Goal: Task Accomplishment & Management: Manage account settings

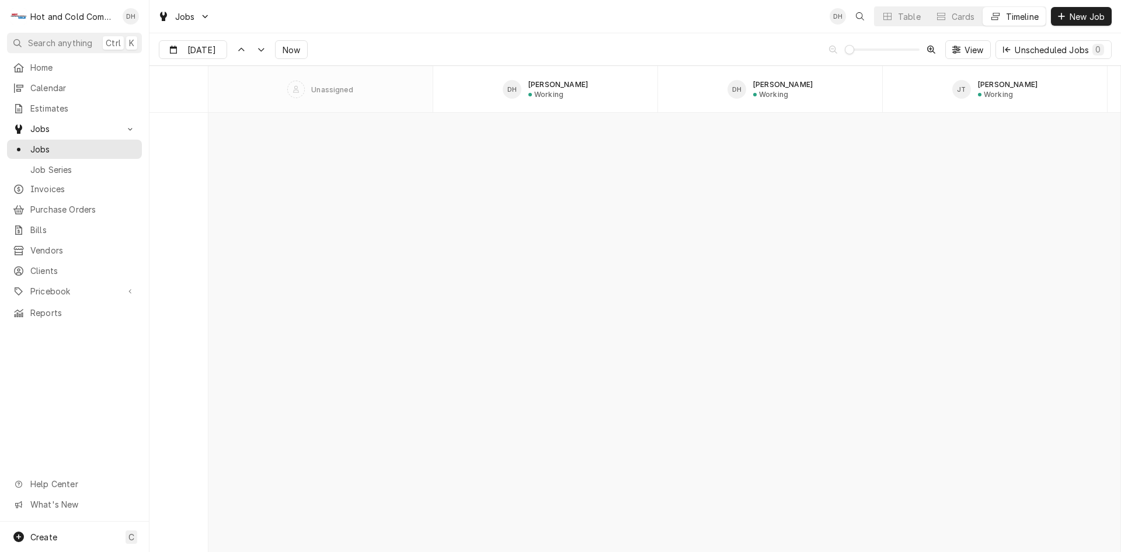
scroll to position [9147, 0]
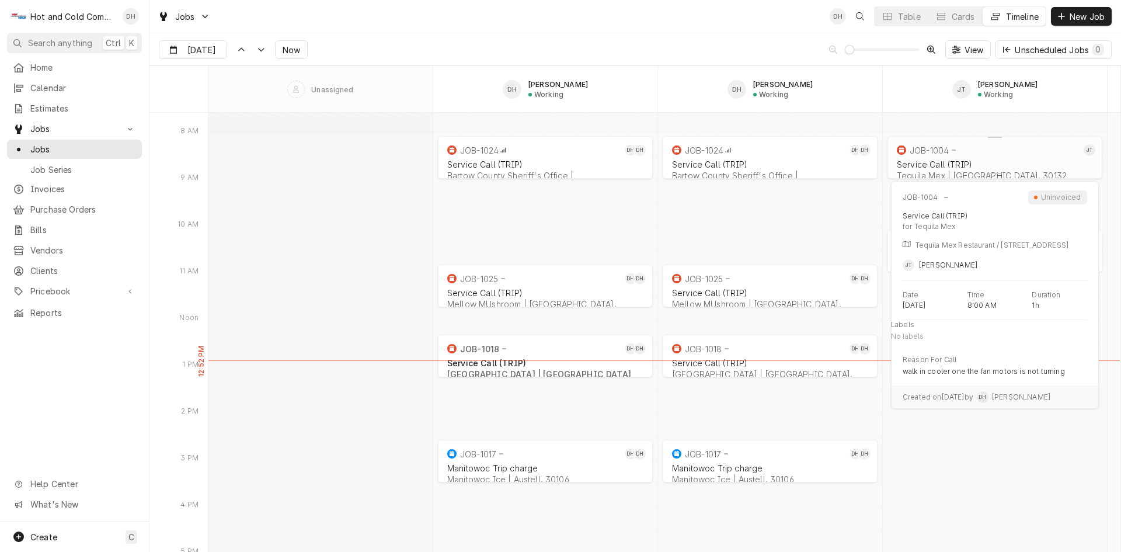
click at [948, 163] on div "Service Call (TRIP)" at bounding box center [995, 164] width 196 height 10
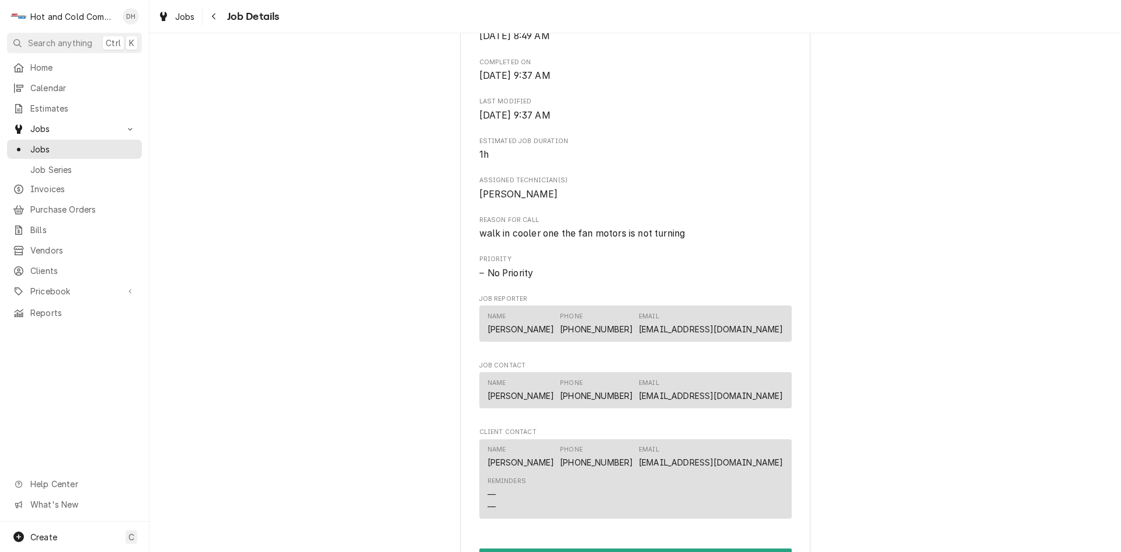
scroll to position [778, 0]
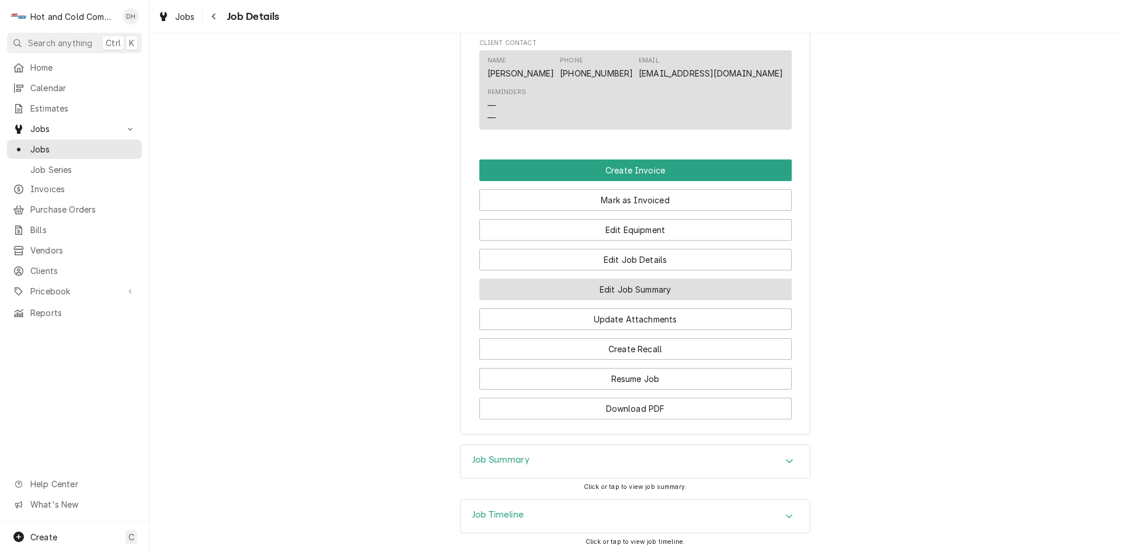
click at [645, 298] on button "Edit Job Summary" at bounding box center [635, 289] width 312 height 22
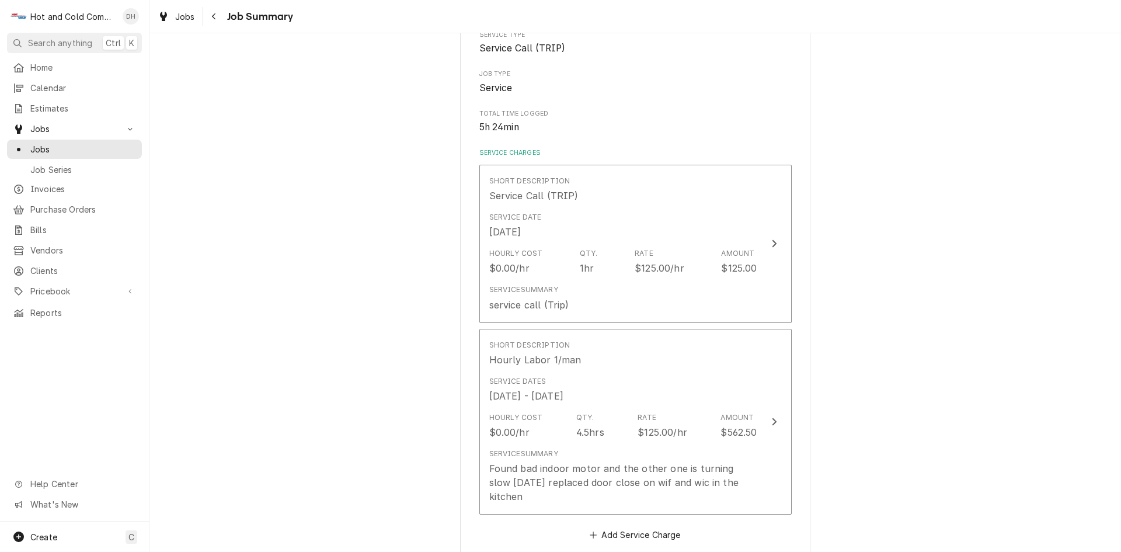
scroll to position [194, 0]
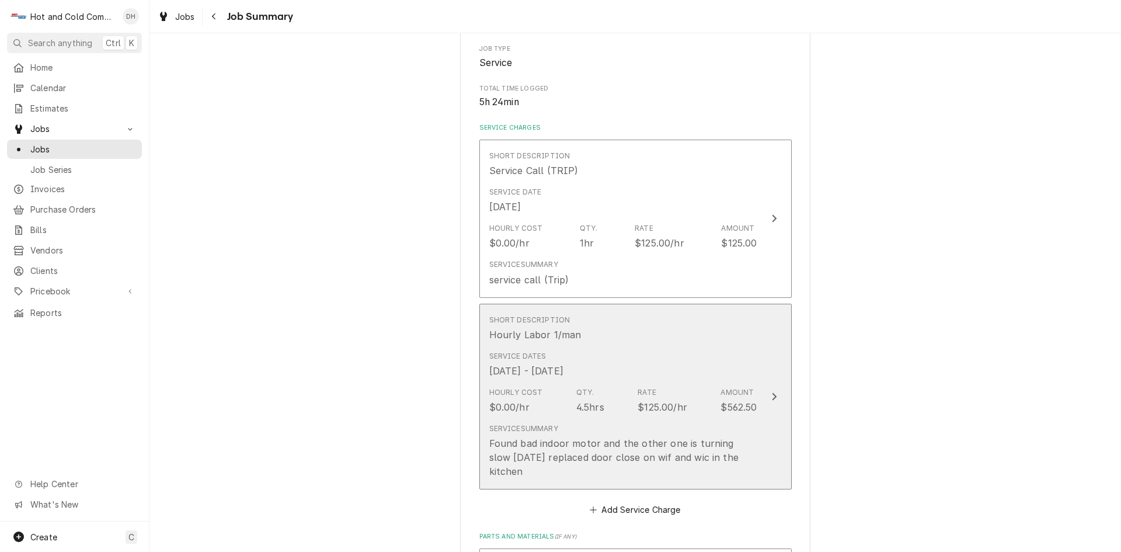
click at [750, 361] on div "Service Dates [DATE] - [DATE]" at bounding box center [623, 364] width 268 height 36
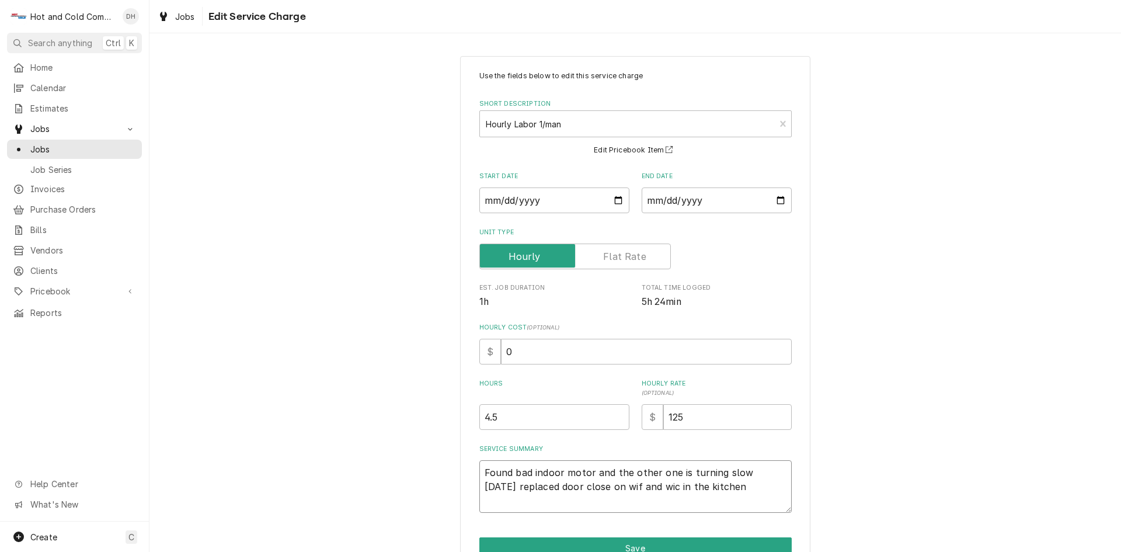
click at [479, 468] on textarea "Found bad indoor motor and the other one is turning slow [DATE] replaced door c…" at bounding box center [635, 486] width 312 height 53
type textarea "x"
type textarea "9Found bad indoor motor and the other one is turning slow [DATE] replaced door …"
type textarea "x"
type textarea "9/Found bad indoor motor and the other one is turning slow [DATE] replaced door…"
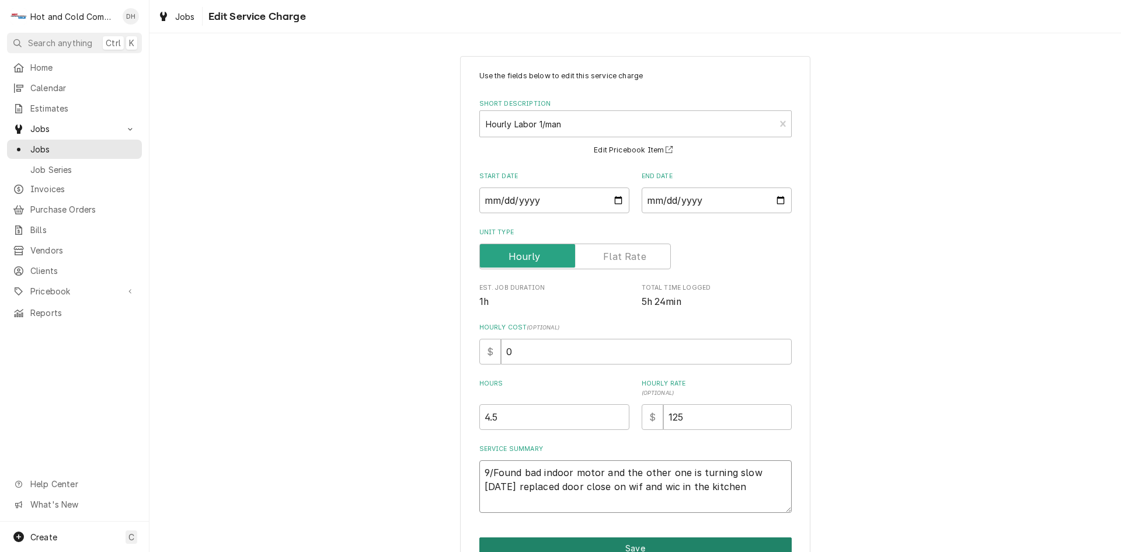
type textarea "x"
type textarea "9/2Found bad indoor motor and the other one is turning slow [DATE] replaced doo…"
type textarea "x"
type textarea "9/2/Found bad indoor motor and the other one is turning slow [DATE] replaced do…"
type textarea "x"
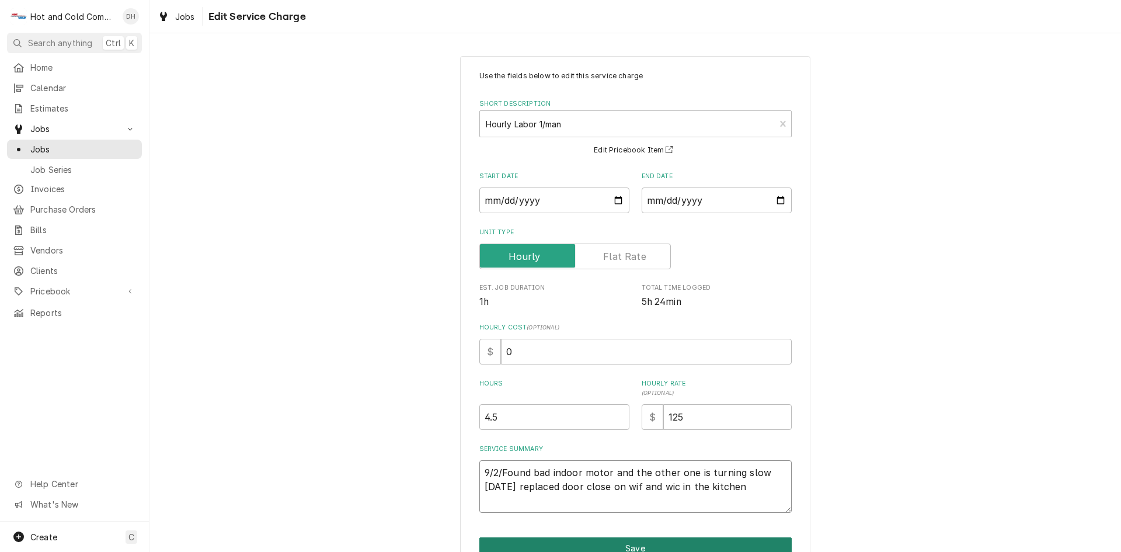
type textarea "9/2/2Found bad indoor motor and the other one is turning slow [DATE] replaced d…"
type textarea "x"
type textarea "9/2/25Found bad indoor motor and the other one is turning slow [DATE] replaced …"
type textarea "x"
type textarea "[DATE] Found bad indoor motor and the other one is turning slow [DATE] replaced…"
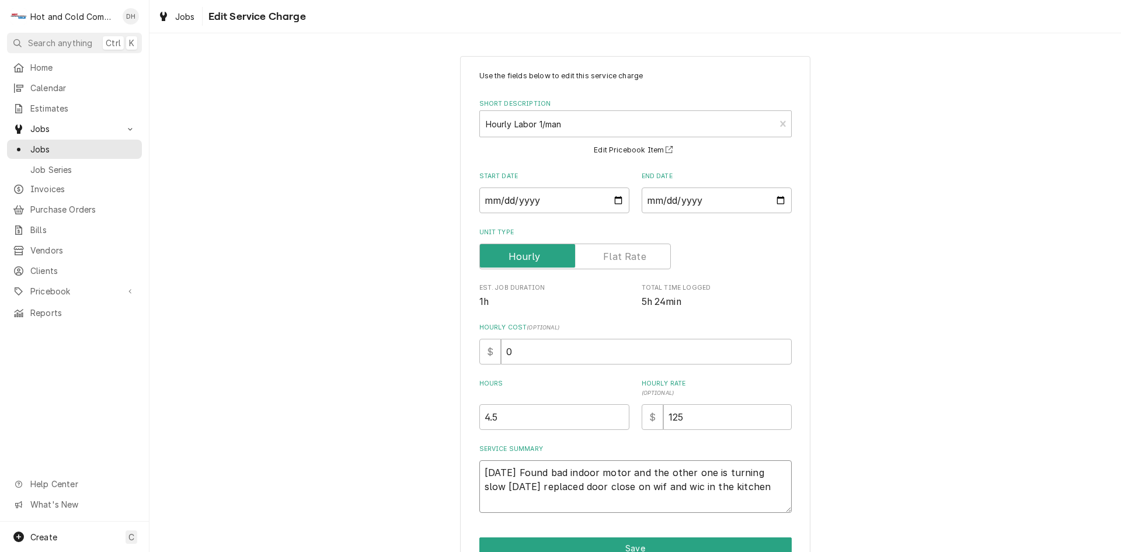
click at [770, 473] on textarea "[DATE] Found bad indoor motor and the other one is turning slow [DATE] replaced…" at bounding box center [635, 486] width 312 height 53
type textarea "x"
type textarea "[DATE] Found bad indoor motor and the other one is turning slow [DATE] replaced…"
type textarea "x"
type textarea "[DATE] Found bad indoor motor and the other one is turning slow r [DATE] replac…"
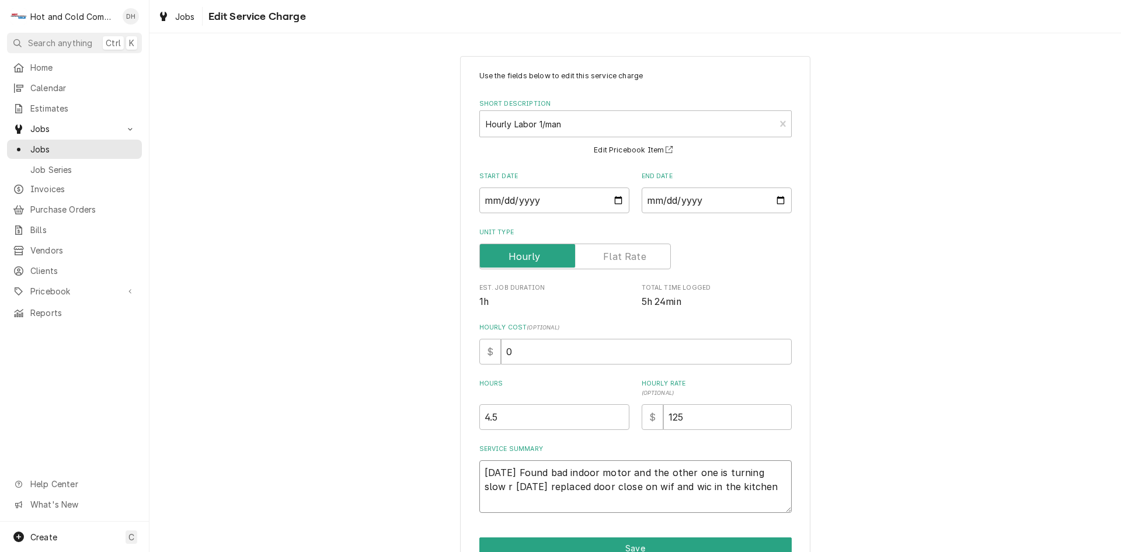
type textarea "x"
type textarea "[DATE] Found bad indoor motor and the other one is turning slow re [DATE] repla…"
type textarea "x"
type textarea "[DATE] Found bad indoor motor and the other one is turning slow rer [DATE] repl…"
type textarea "x"
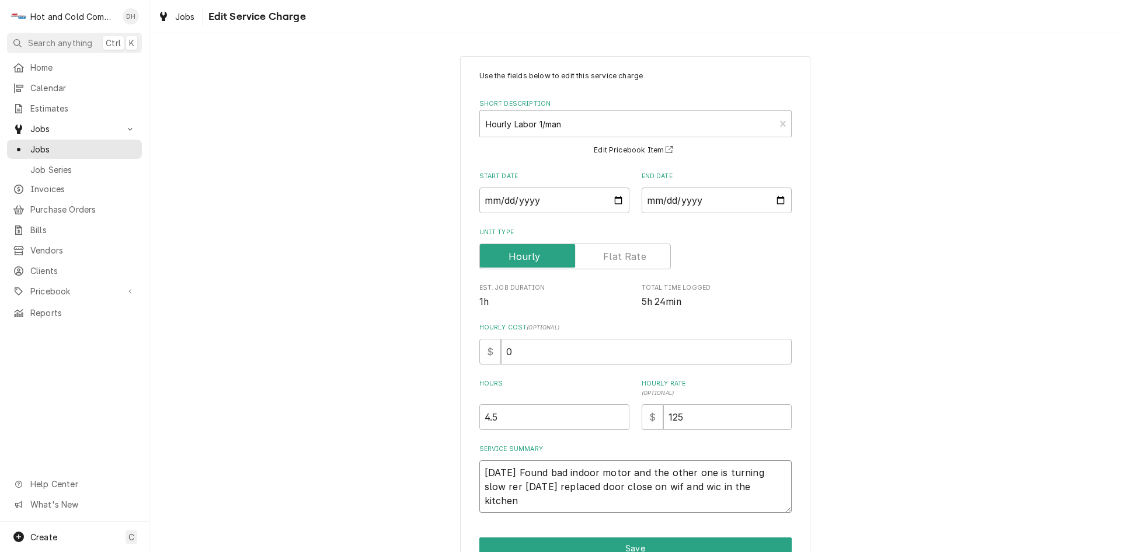
type textarea "9/2/25 Found bad indoor motor and the other one is turning slow rero 9/9/25 rep…"
type textarea "x"
type textarea "9/2/25 Found bad indoor motor and the other one is turning slow rerou 9/9/25 re…"
type textarea "x"
type textarea "9/2/25 Found bad indoor motor and the other one is turning slow rerout 9/9/25 r…"
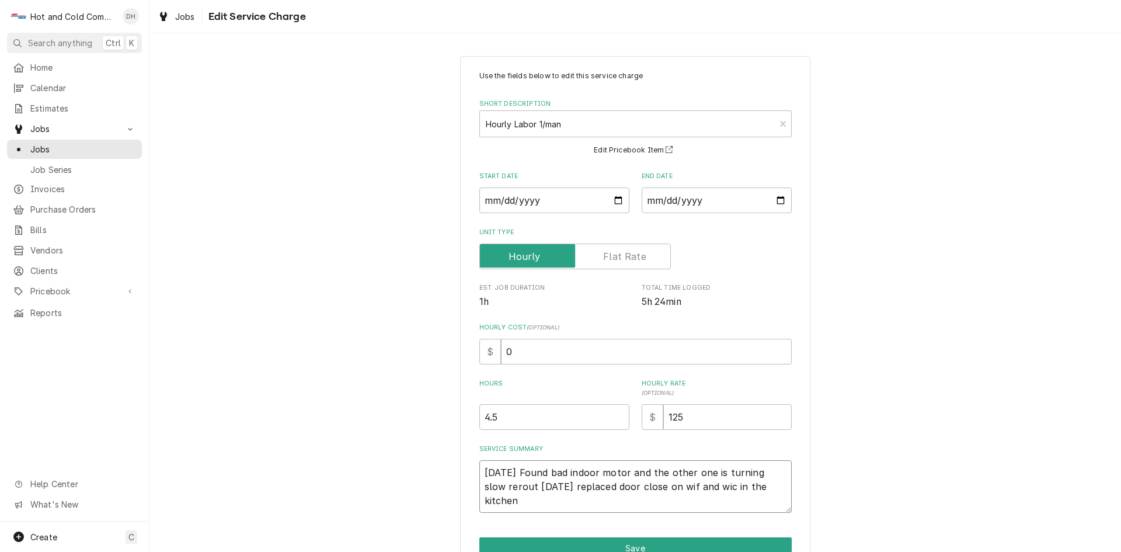
type textarea "x"
type textarea "9/2/25 Found bad indoor motor and the other one is turning slow reroute 9/9/25 …"
type textarea "x"
type textarea "9/2/25 Found bad indoor motor and the other one is turning slow reroute 9/9/25 …"
type textarea "x"
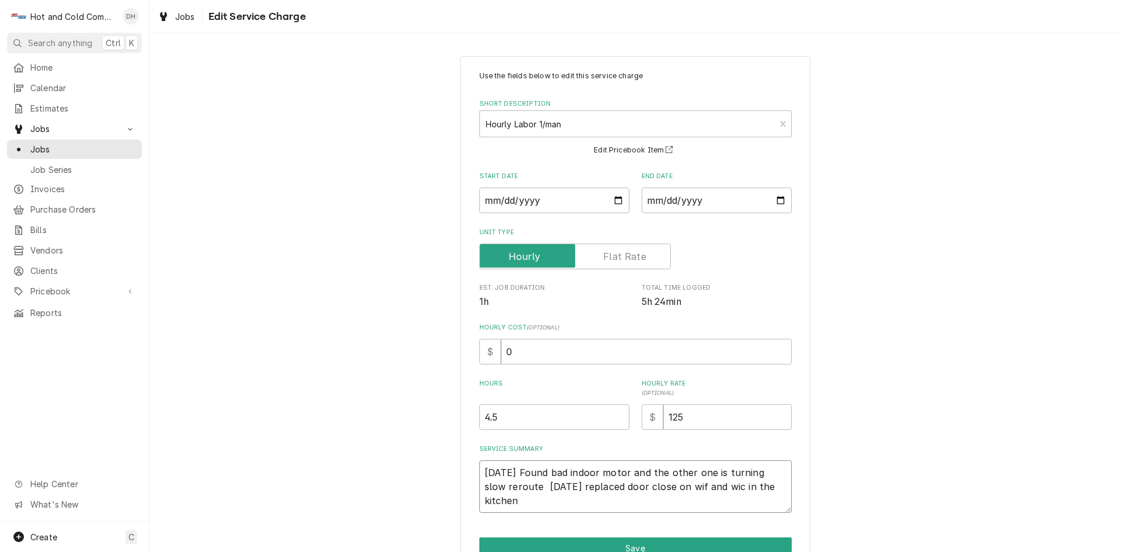
type textarea "9/2/25 Found bad indoor motor and the other one is turning slow reroute w 9/9/2…"
type textarea "x"
type textarea "9/2/25 Found bad indoor motor and the other one is turning slow reroute wi 9/9/…"
type textarea "x"
type textarea "9/2/25 Found bad indoor motor and the other one is turning slow reroute wit 9/9…"
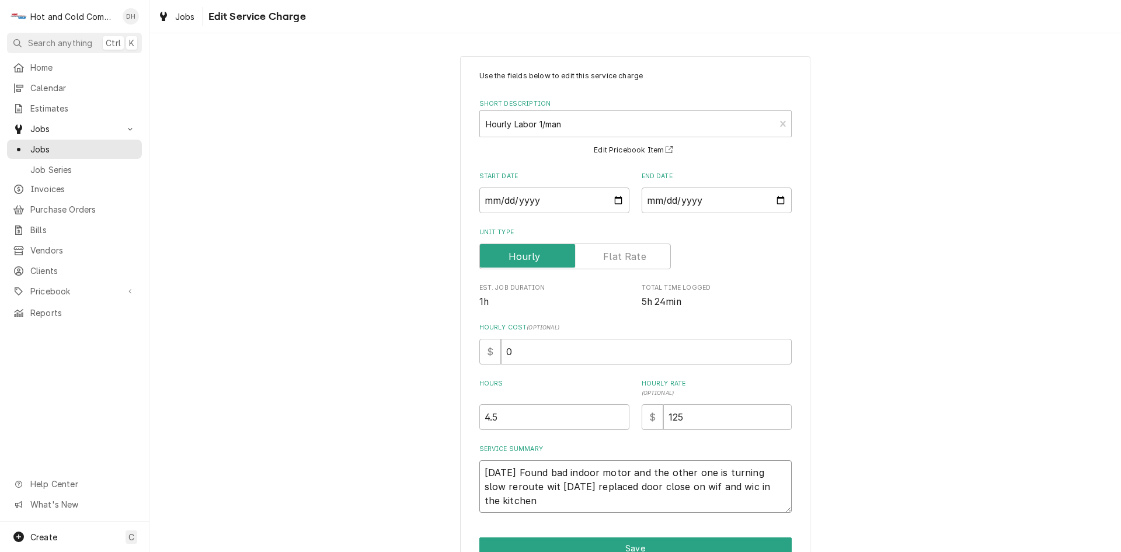
type textarea "x"
type textarea "9/2/25 Found bad indoor motor and the other one is turning slow reroute with 9/…"
type textarea "x"
type textarea "9/2/25 Found bad indoor motor and the other one is turning slow reroute with 9/…"
type textarea "x"
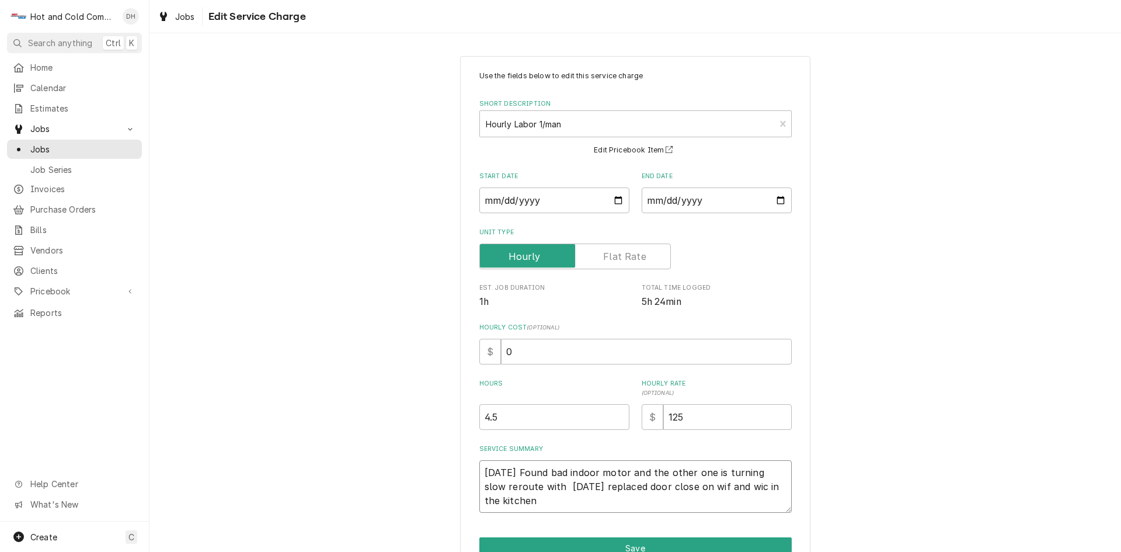
type textarea "9/2/25 Found bad indoor motor and the other one is turning slow reroute with m …"
type textarea "x"
type textarea "9/2/25 Found bad indoor motor and the other one is turning slow reroute with mo…"
type textarea "x"
type textarea "9/2/25 Found bad indoor motor and the other one is turning slow reroute with mo…"
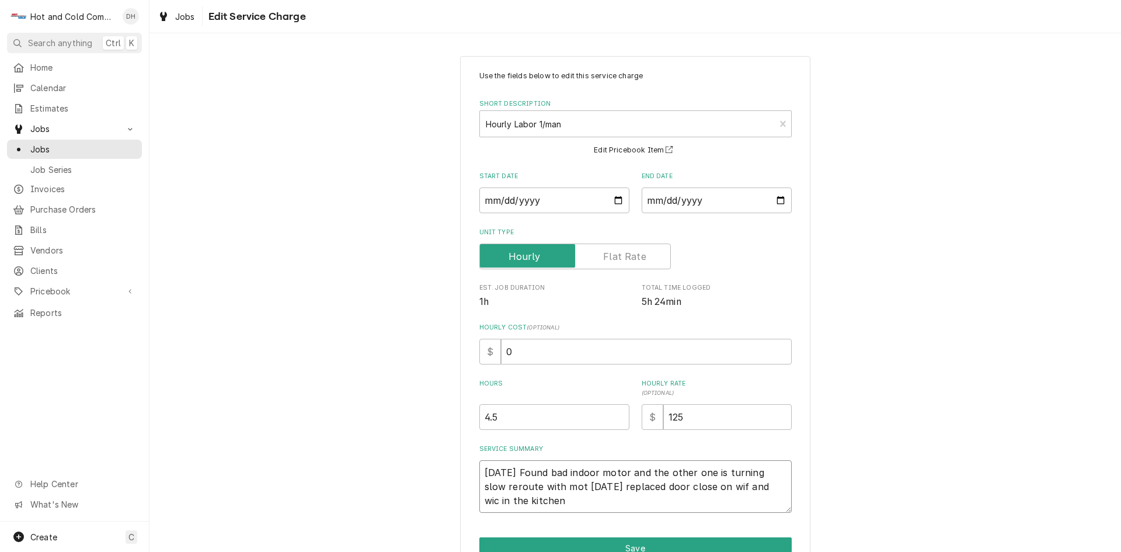
type textarea "x"
type textarea "9/2/25 Found bad indoor motor and the other one is turning slow reroute with mo…"
type textarea "x"
type textarea "9/2/25 Found bad indoor motor and the other one is turning slow reroute with mo…"
type textarea "x"
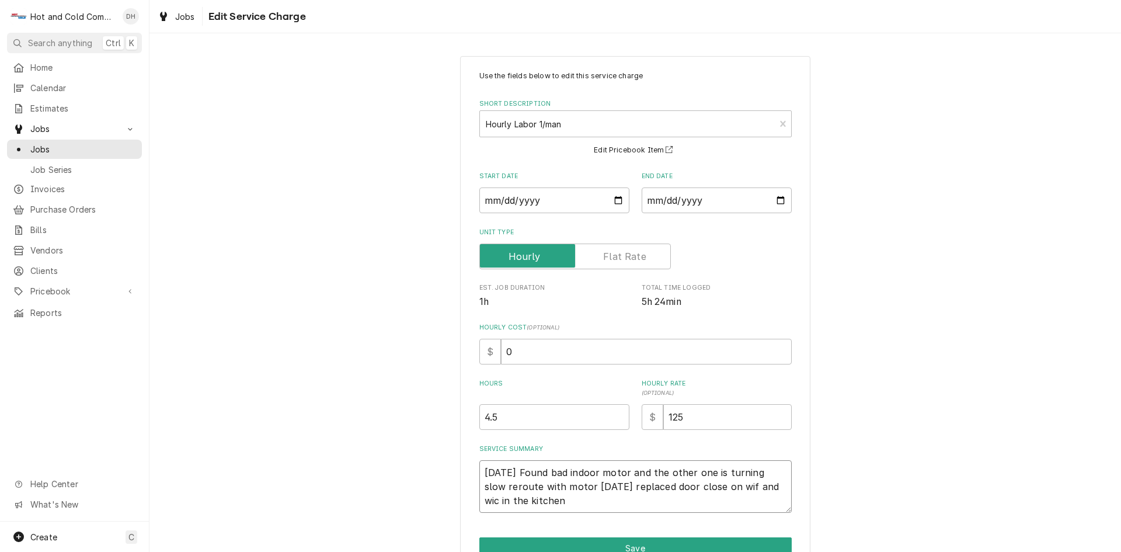
type textarea "9/2/25 Found bad indoor motor and the other one is turning slow reroute with mo…"
type textarea "x"
type textarea "9/2/25 Found bad indoor motor and the other one is turning slow reroute with mo…"
type textarea "x"
type textarea "9/2/25 Found bad indoor motor and the other one is turning slow reroute with mo…"
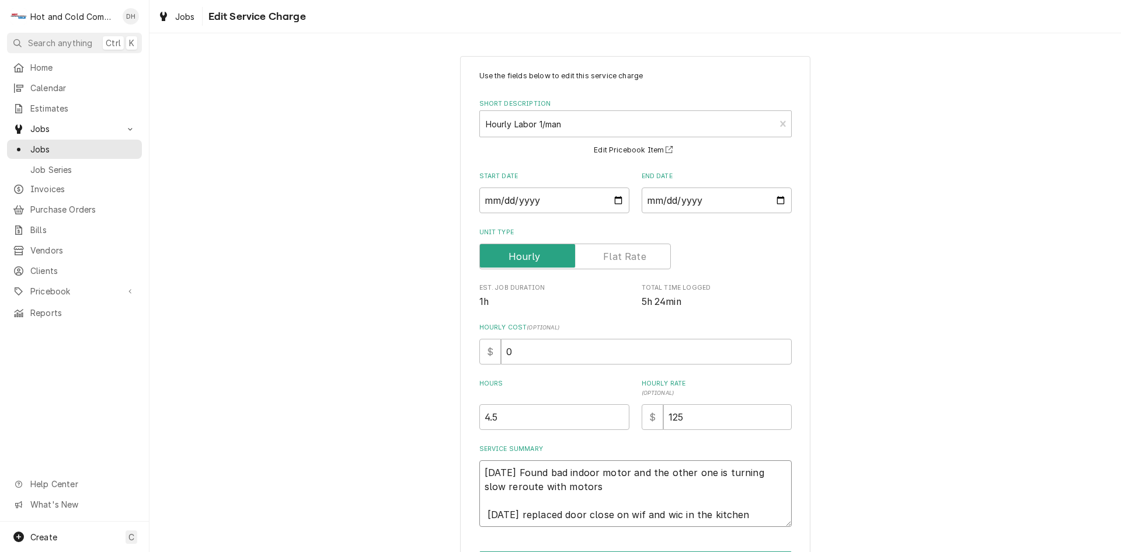
type textarea "x"
type textarea "9/2/25 Found bad indoor motor and the other one is turning slow reroute with mo…"
type textarea "x"
type textarea "9/2/25 Found bad indoor motor and the other one is turning slow reroute with mo…"
type textarea "x"
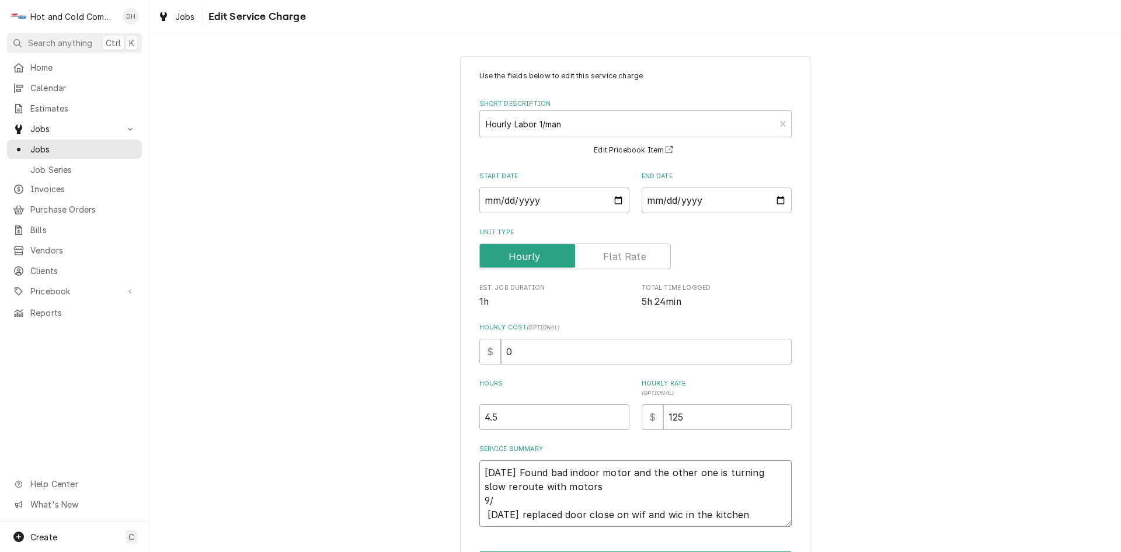
type textarea "9/2/25 Found bad indoor motor and the other one is turning slow reroute with mo…"
type textarea "x"
type textarea "9/2/25 Found bad indoor motor and the other one is turning slow reroute with mo…"
type textarea "x"
type textarea "9/2/25 Found bad indoor motor and the other one is turning slow reroute with mo…"
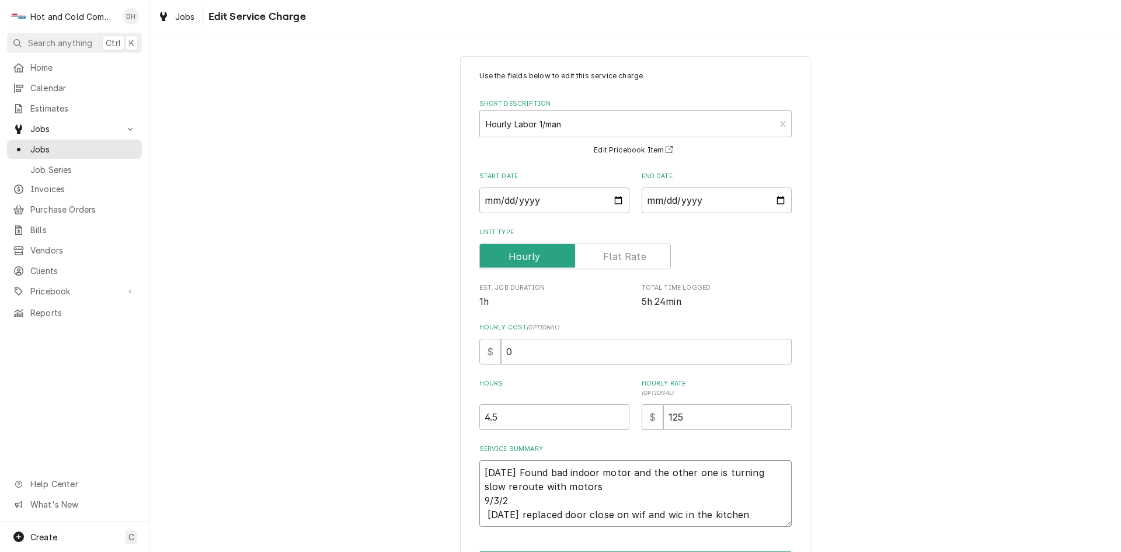
type textarea "x"
type textarea "9/2/25 Found bad indoor motor and the other one is turning slow reroute with mo…"
type textarea "x"
type textarea "9/2/25 Found bad indoor motor and the other one is turning slow reroute with mo…"
type textarea "x"
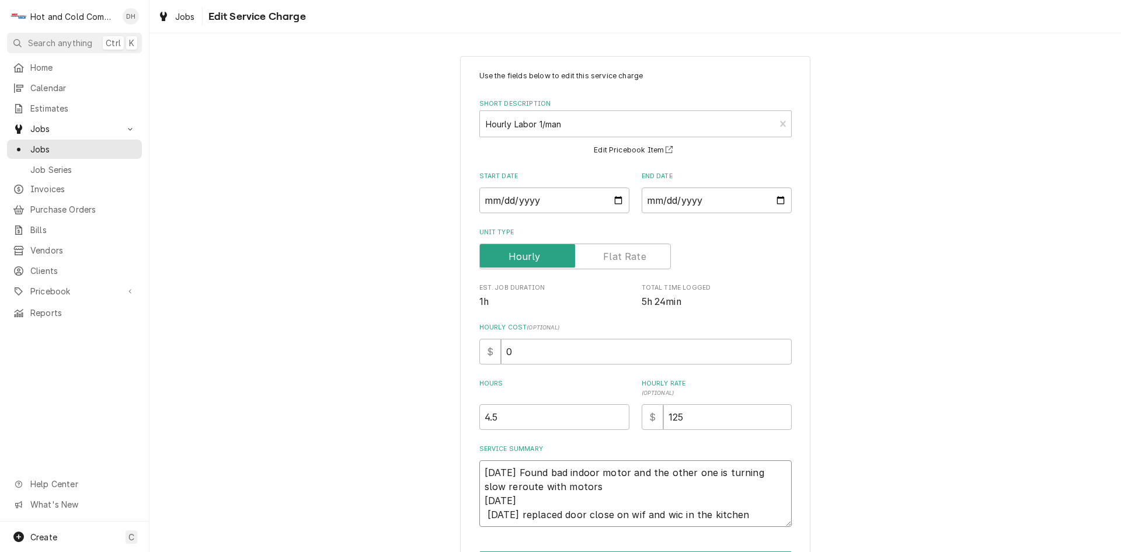
type textarea "9/2/25 Found bad indoor motor and the other one is turning slow reroute with mo…"
type textarea "x"
type textarea "9/2/25 Found bad indoor motor and the other one is turning slow reroute with mo…"
type textarea "x"
type textarea "9/2/25 Found bad indoor motor and the other one is turning slow reroute with mo…"
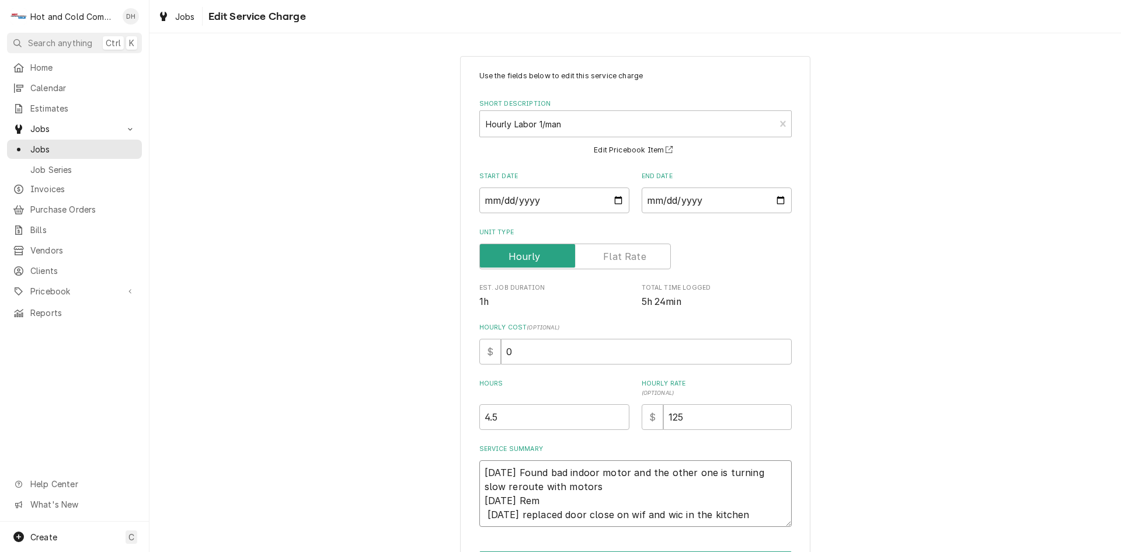
type textarea "x"
type textarea "9/2/25 Found bad indoor motor and the other one is turning slow reroute with mo…"
type textarea "x"
type textarea "9/2/25 Found bad indoor motor and the other one is turning slow reroute with mo…"
type textarea "x"
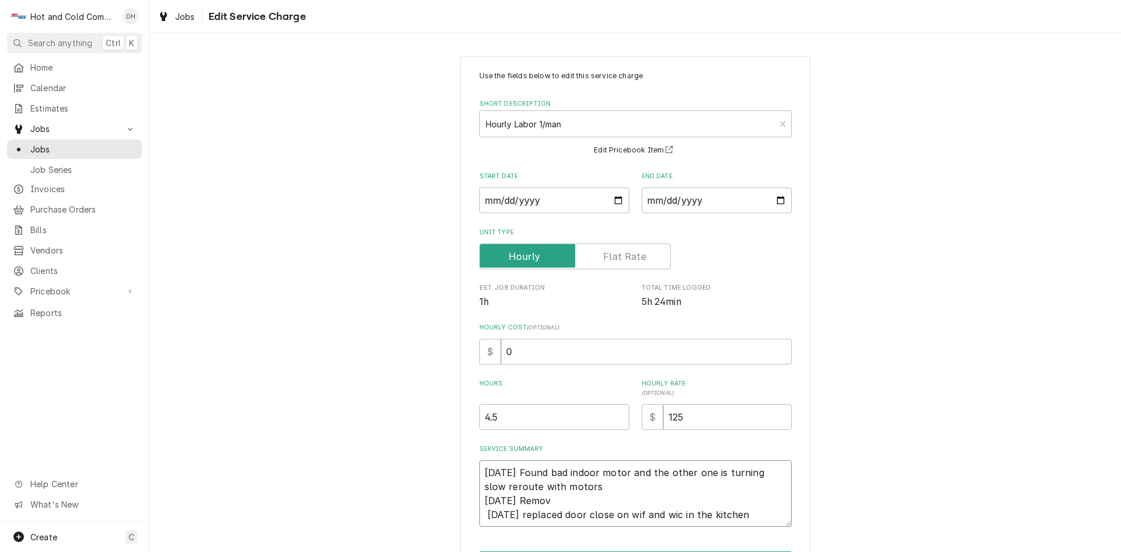
type textarea "9/2/25 Found bad indoor motor and the other one is turning slow reroute with mo…"
type textarea "x"
type textarea "9/2/25 Found bad indoor motor and the other one is turning slow reroute with mo…"
type textarea "x"
type textarea "9/2/25 Found bad indoor motor and the other one is turning slow reroute with mo…"
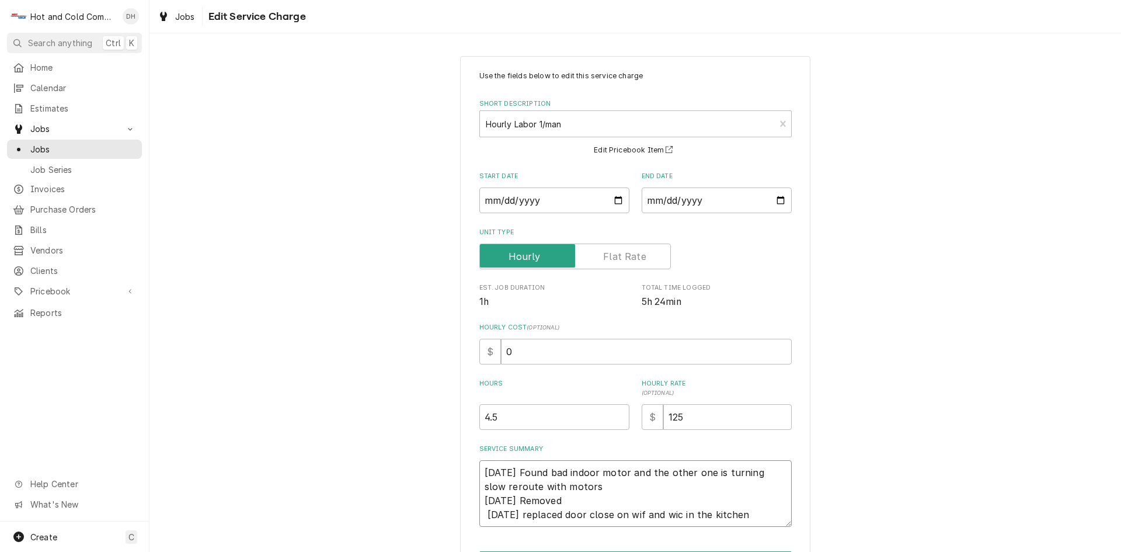
type textarea "x"
type textarea "9/2/25 Found bad indoor motor and the other one is turning slow reroute with mo…"
type textarea "x"
type textarea "9/2/25 Found bad indoor motor and the other one is turning slow reroute with mo…"
type textarea "x"
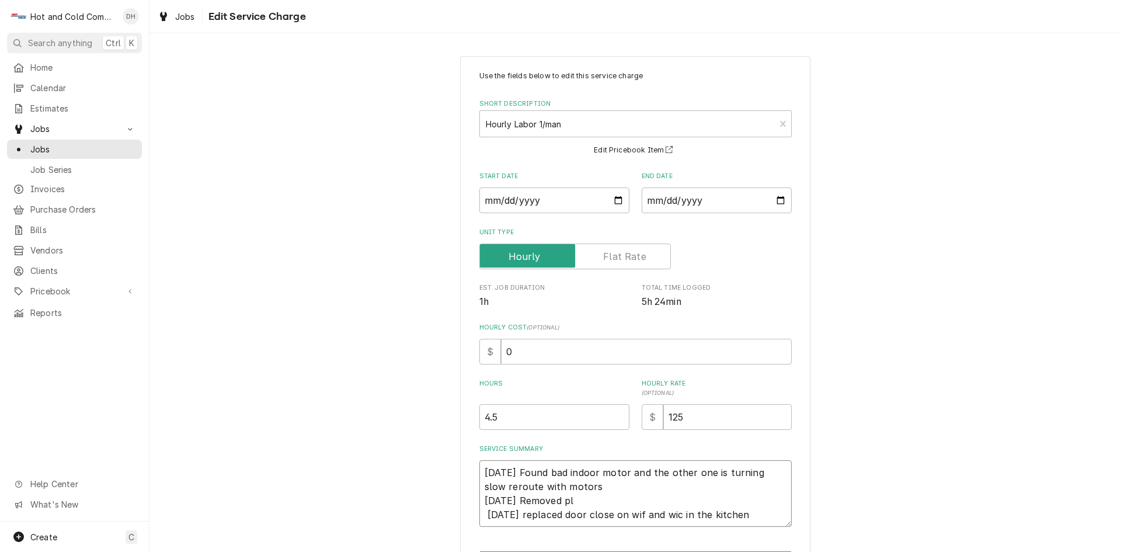
type textarea "9/2/25 Found bad indoor motor and the other one is turning slow reroute with mo…"
type textarea "x"
type textarea "9/2/25 Found bad indoor motor and the other one is turning slow reroute with mo…"
type textarea "x"
type textarea "9/2/25 Found bad indoor motor and the other one is turning slow reroute with mo…"
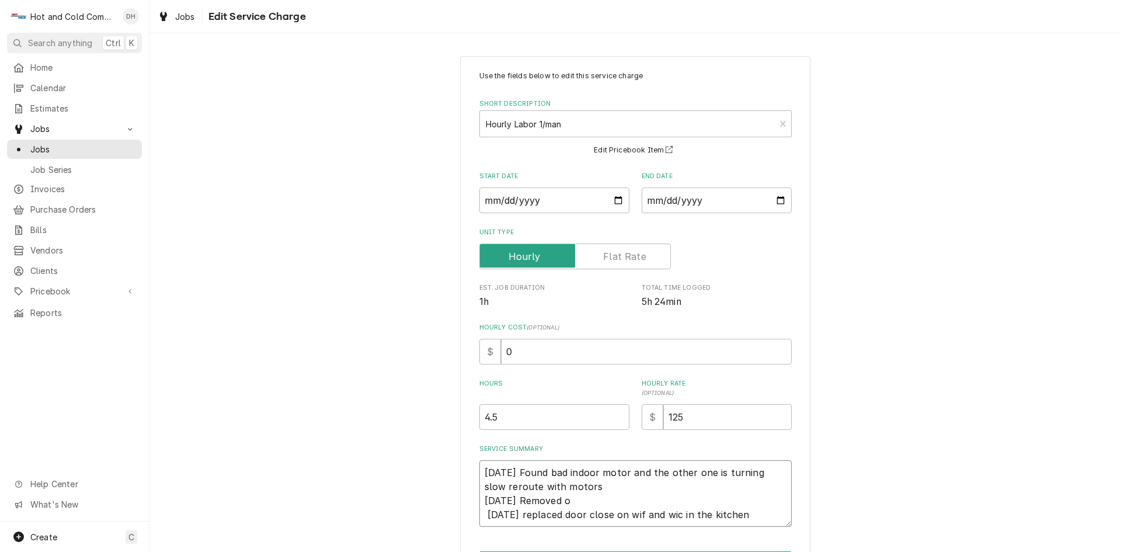
type textarea "x"
type textarea "9/2/25 Found bad indoor motor and the other one is turning slow reroute with mo…"
type textarea "x"
type textarea "9/2/25 Found bad indoor motor and the other one is turning slow reroute with mo…"
type textarea "x"
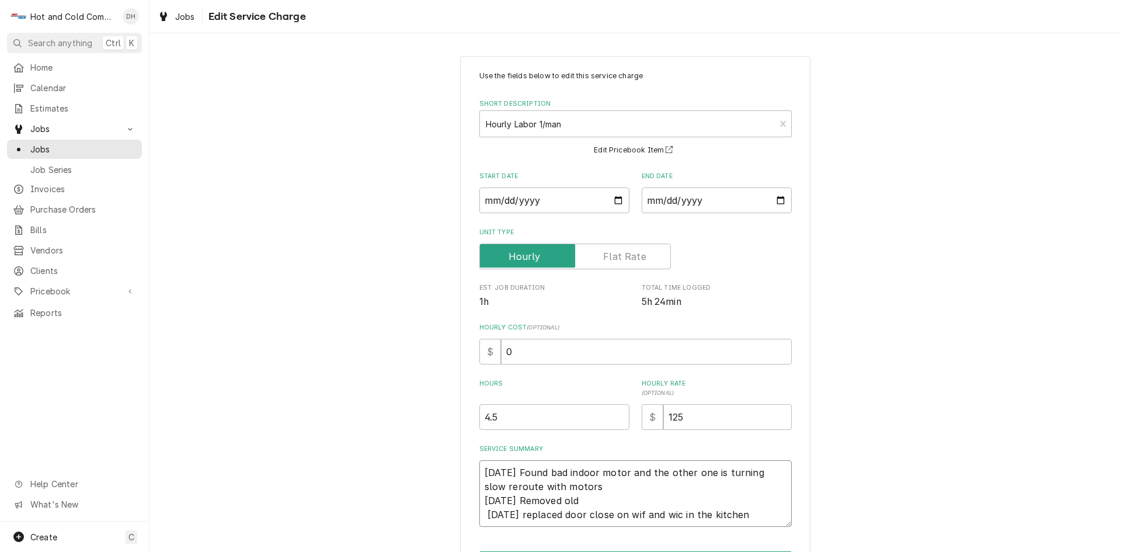
type textarea "9/2/25 Found bad indoor motor and the other one is turning slow reroute with mo…"
type textarea "x"
type textarea "9/2/25 Found bad indoor motor and the other one is turning slow reroute with mo…"
type textarea "x"
type textarea "9/2/25 Found bad indoor motor and the other one is turning slow reroute with mo…"
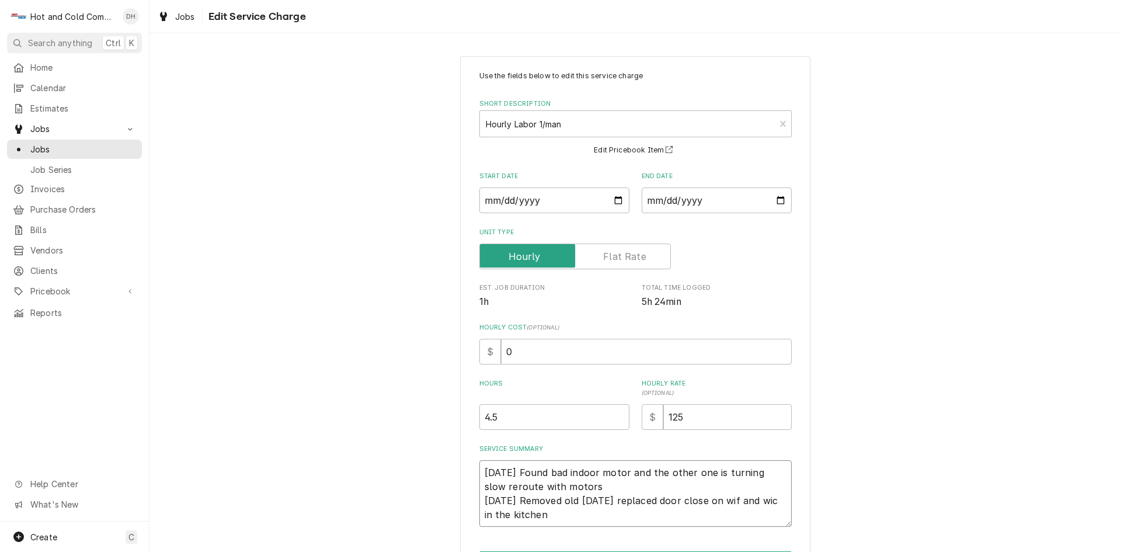
type textarea "x"
type textarea "9/2/25 Found bad indoor motor and the other one is turning slow reroute with mo…"
type textarea "x"
type textarea "9/2/25 Found bad indoor motor and the other one is turning slow reroute with mo…"
type textarea "x"
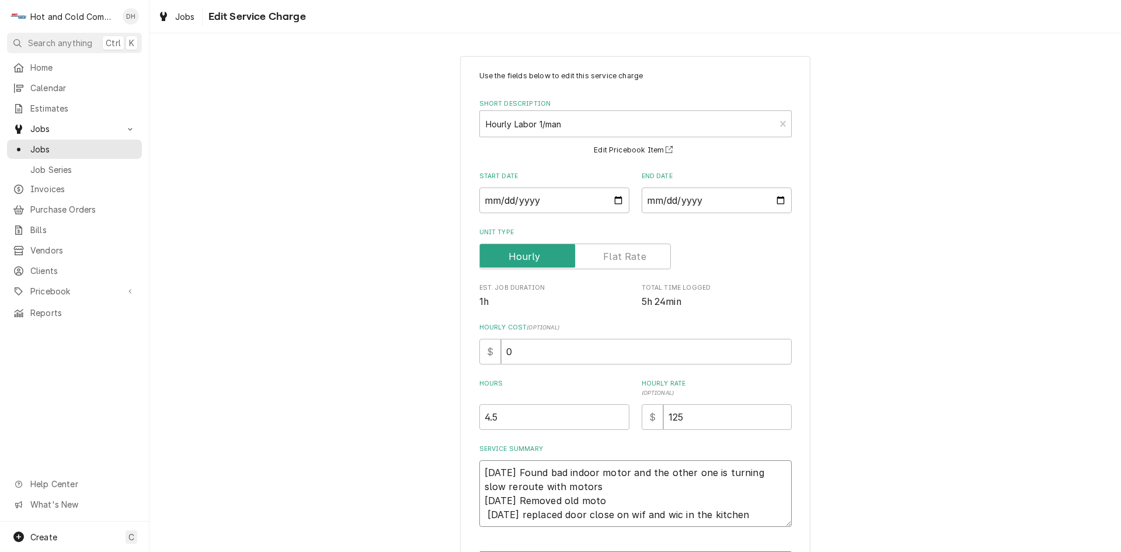
type textarea "9/2/25 Found bad indoor motor and the other one is turning slow reroute with mo…"
type textarea "x"
type textarea "9/2/25 Found bad indoor motor and the other one is turning slow reroute with mo…"
type textarea "x"
type textarea "9/2/25 Found bad indoor motor and the other one is turning slow reroute with mo…"
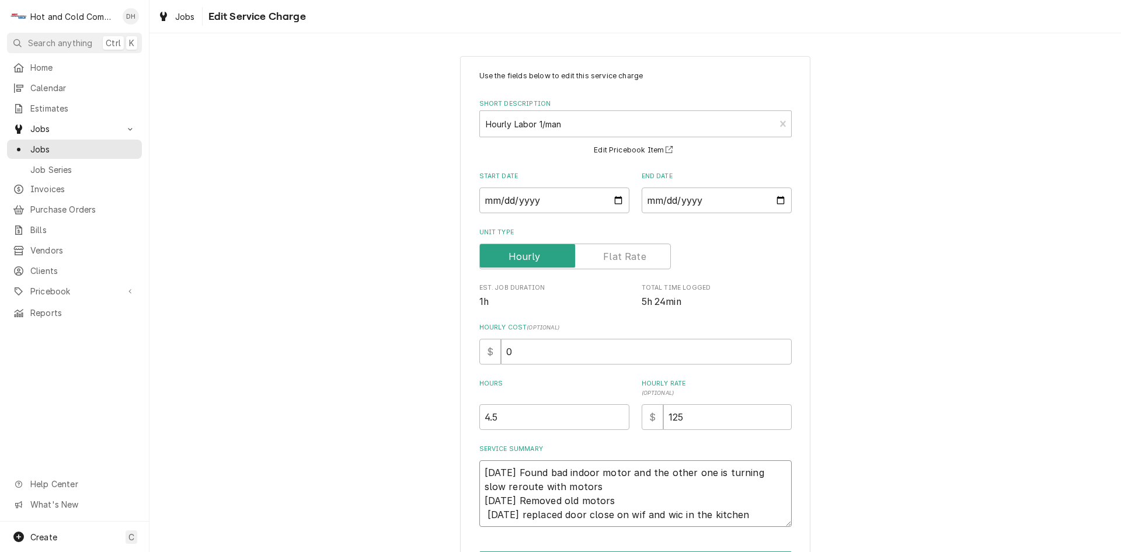
type textarea "x"
type textarea "9/2/25 Found bad indoor motor and the other one is turning slow reroute with mo…"
type textarea "x"
type textarea "9/2/25 Found bad indoor motor and the other one is turning slow reroute with mo…"
type textarea "x"
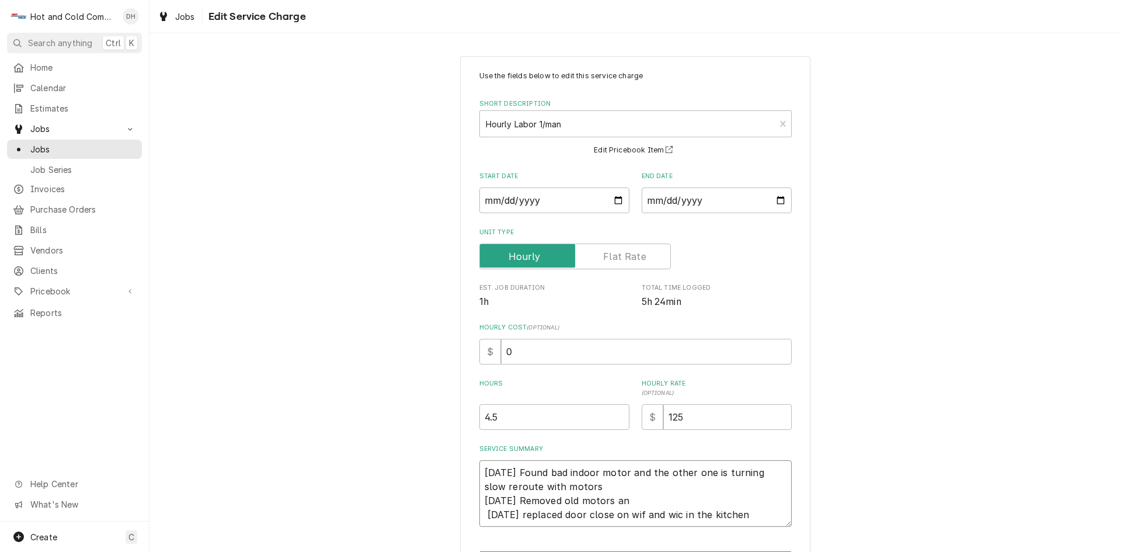
type textarea "9/2/25 Found bad indoor motor and the other one is turning slow reroute with mo…"
type textarea "x"
type textarea "9/2/25 Found bad indoor motor and the other one is turning slow reroute with mo…"
type textarea "x"
type textarea "9/2/25 Found bad indoor motor and the other one is turning slow reroute with mo…"
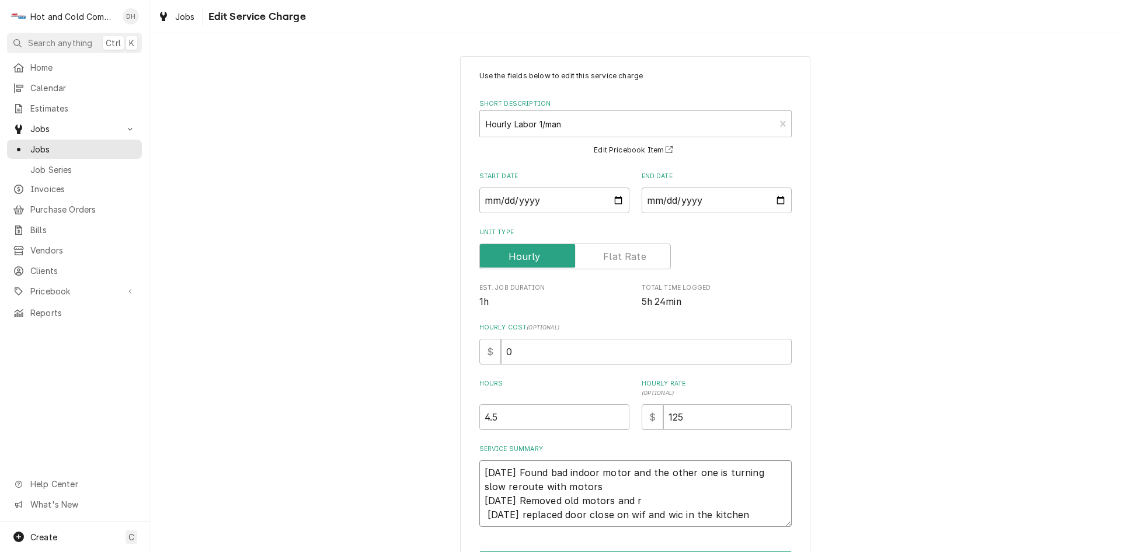
type textarea "x"
type textarea "9/2/25 Found bad indoor motor and the other one is turning slow reroute with mo…"
type textarea "x"
type textarea "9/2/25 Found bad indoor motor and the other one is turning slow reroute with mo…"
type textarea "x"
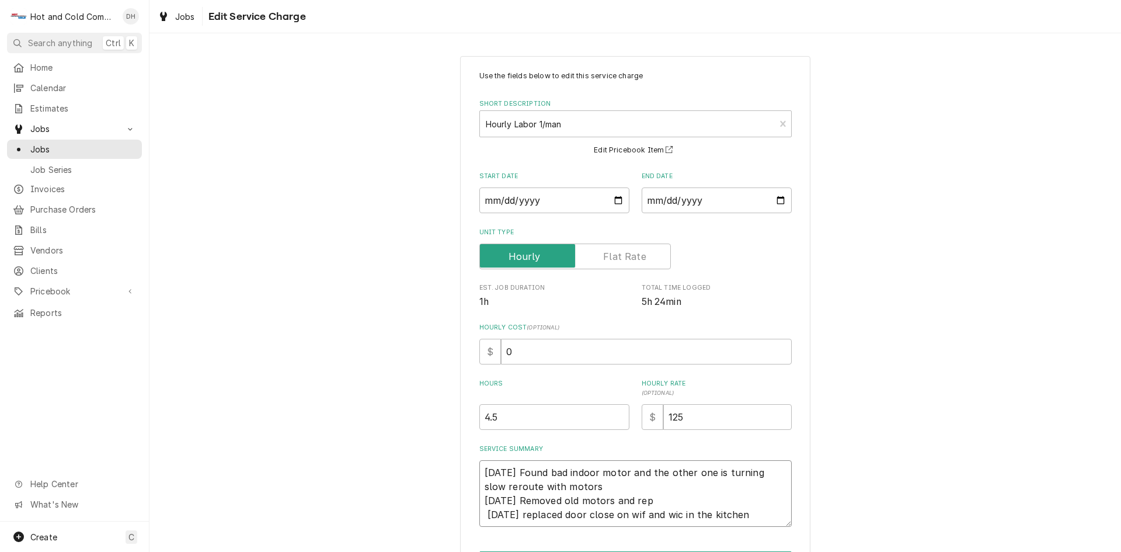
type textarea "9/2/25 Found bad indoor motor and the other one is turning slow reroute with mo…"
type textarea "x"
type textarea "9/2/25 Found bad indoor motor and the other one is turning slow reroute with mo…"
type textarea "x"
type textarea "9/2/25 Found bad indoor motor and the other one is turning slow reroute with mo…"
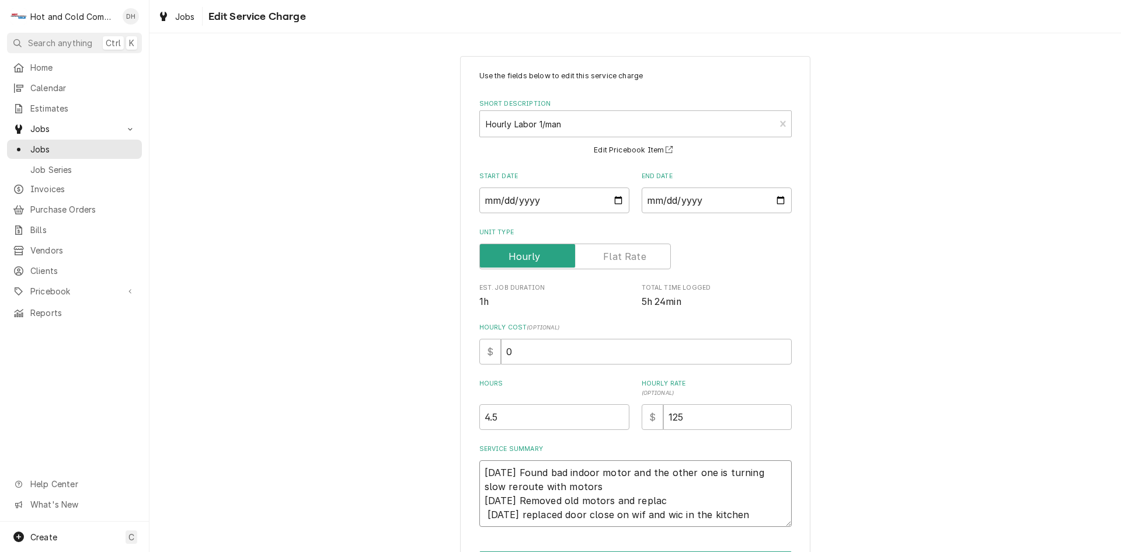
type textarea "x"
type textarea "9/2/25 Found bad indoor motor and the other one is turning slow reroute with mo…"
type textarea "x"
type textarea "9/2/25 Found bad indoor motor and the other one is turning slow reroute with mo…"
type textarea "x"
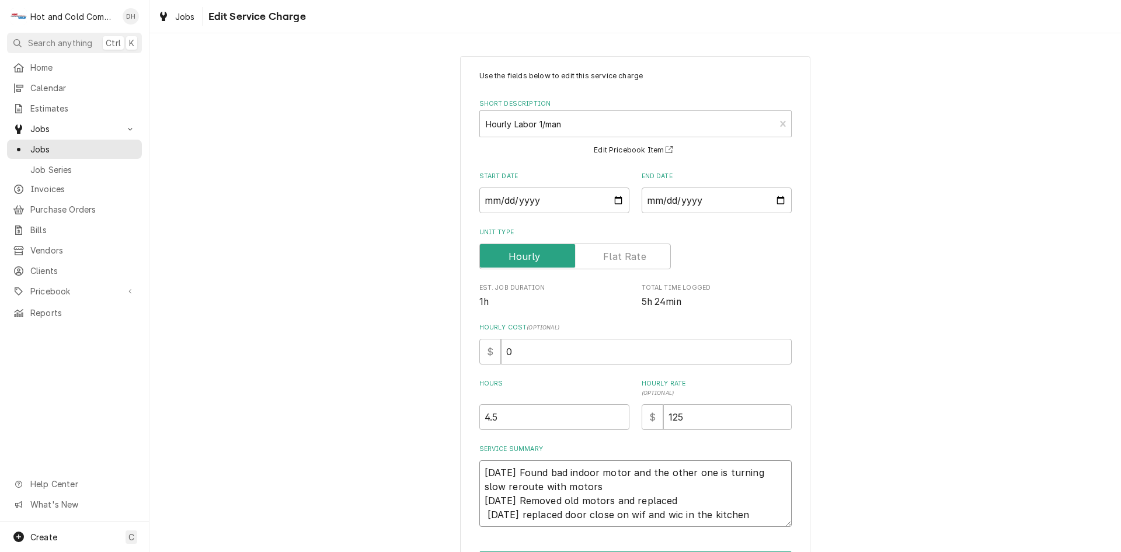
type textarea "9/2/25 Found bad indoor motor and the other one is turning slow reroute with mo…"
type textarea "x"
type textarea "9/2/25 Found bad indoor motor and the other one is turning slow reroute with mo…"
type textarea "x"
type textarea "9/2/25 Found bad indoor motor and the other one is turning slow reroute with mo…"
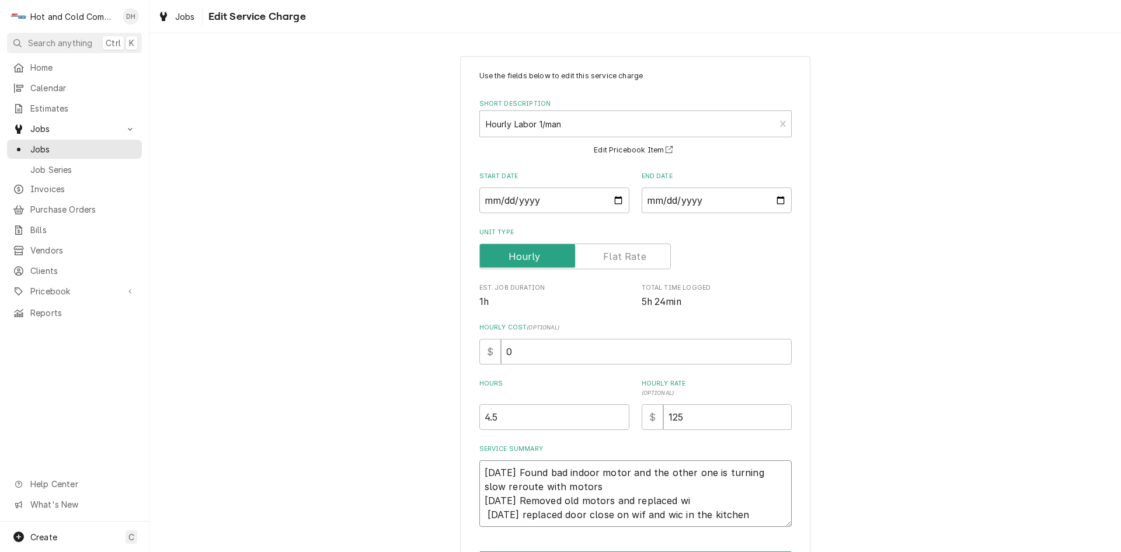
type textarea "x"
type textarea "9/2/25 Found bad indoor motor and the other one is turning slow reroute with mo…"
type textarea "x"
type textarea "9/2/25 Found bad indoor motor and the other one is turning slow reroute with mo…"
type textarea "x"
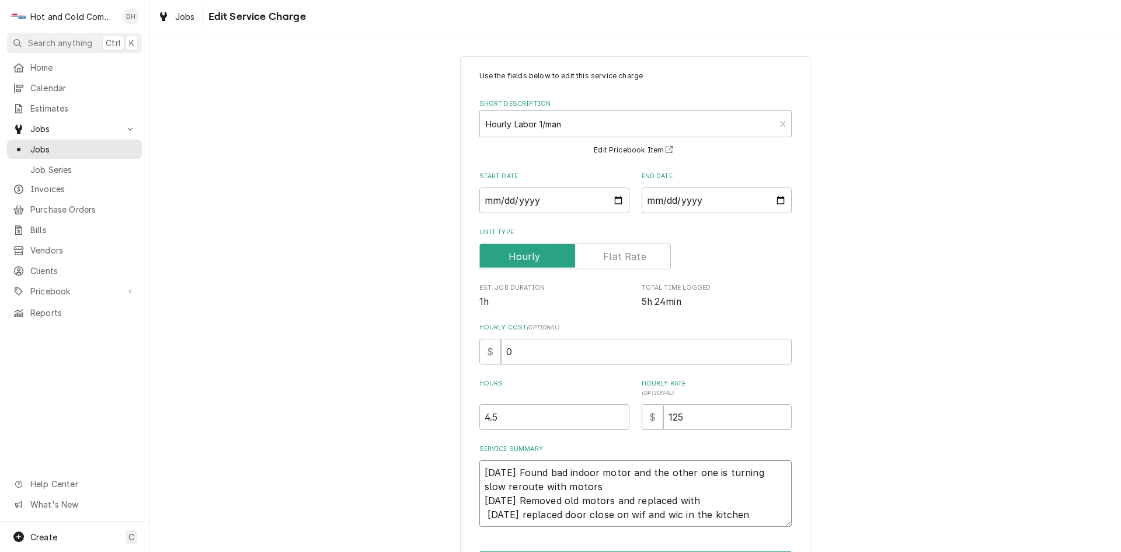
type textarea "9/2/25 Found bad indoor motor and the other one is turning slow reroute with mo…"
type textarea "x"
type textarea "9/2/25 Found bad indoor motor and the other one is turning slow reroute with mo…"
type textarea "x"
type textarea "9/2/25 Found bad indoor motor and the other one is turning slow reroute with mo…"
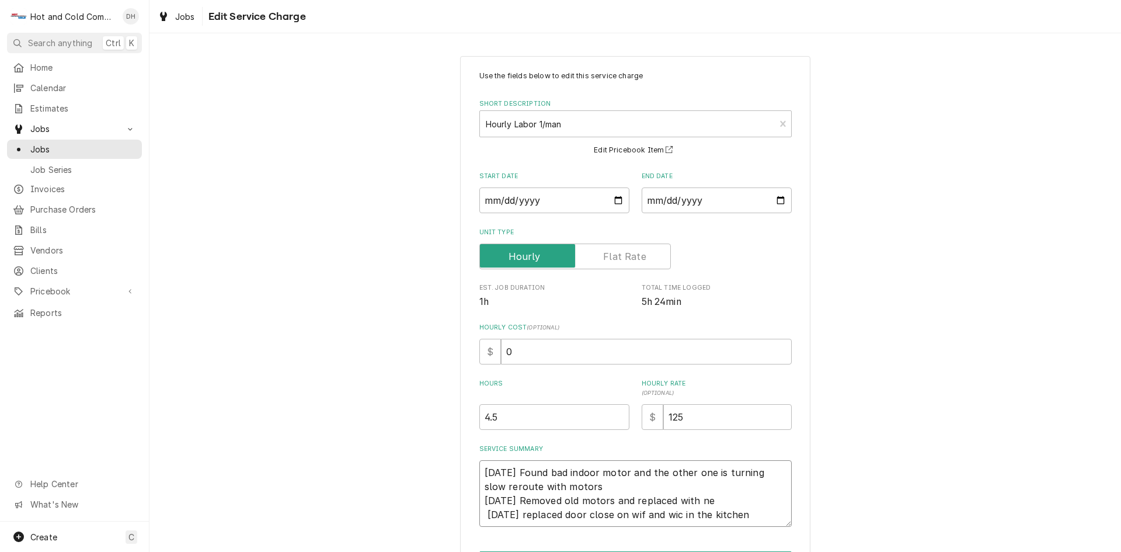
type textarea "x"
type textarea "9/2/25 Found bad indoor motor and the other one is turning slow reroute with mo…"
type textarea "x"
type textarea "9/2/25 Found bad indoor motor and the other one is turning slow reroute with mo…"
type textarea "x"
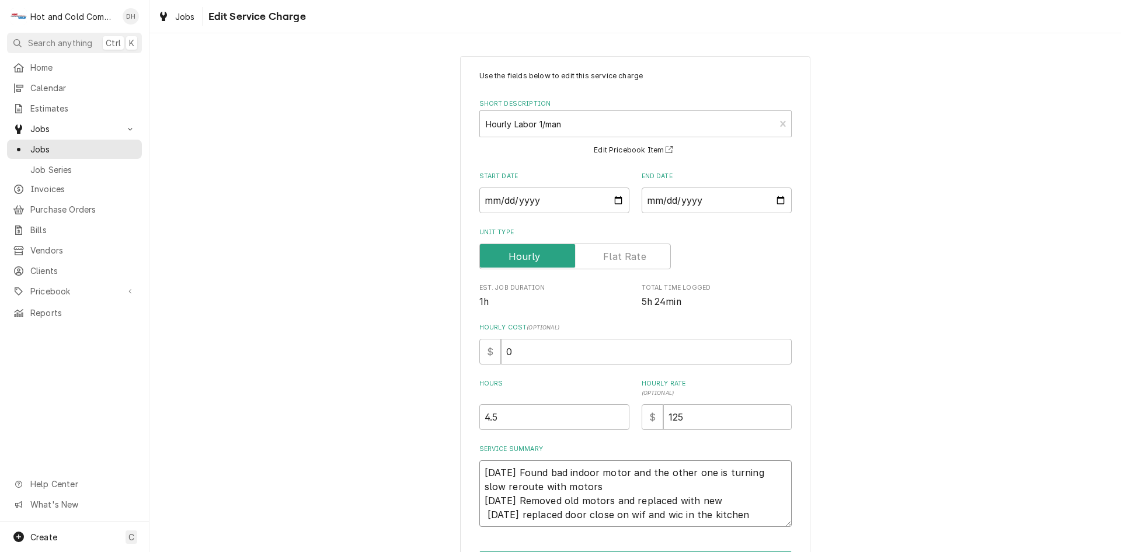
type textarea "9/2/25 Found bad indoor motor and the other one is turning slow reroute with mo…"
type textarea "x"
type textarea "9/2/25 Found bad indoor motor and the other one is turning slow reroute with mo…"
type textarea "x"
type textarea "9/2/25 Found bad indoor motor and the other one is turning slow reroute with mo…"
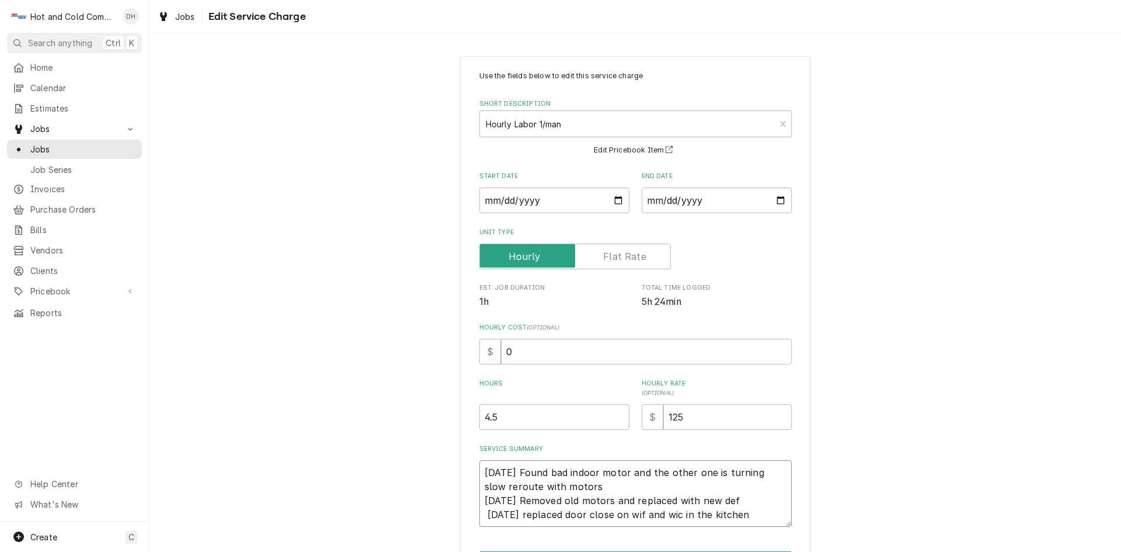
type textarea "x"
type textarea "9/2/25 Found bad indoor motor and the other one is turning slow reroute with mo…"
type textarea "x"
type textarea "9/2/25 Found bad indoor motor and the other one is turning slow reroute with mo…"
type textarea "x"
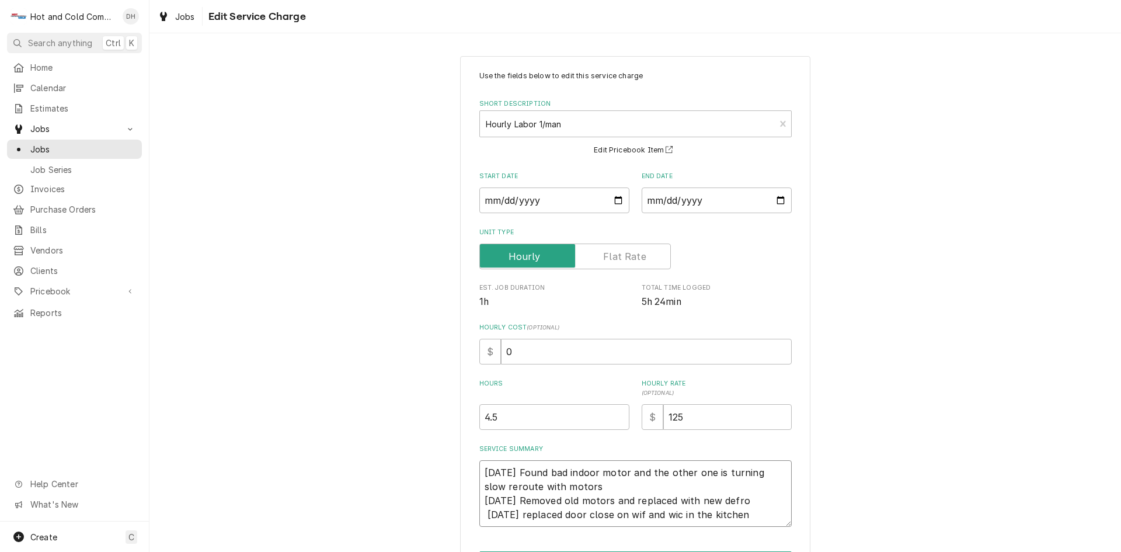
type textarea "9/2/25 Found bad indoor motor and the other one is turning slow reroute with mo…"
type textarea "x"
type textarea "9/2/25 Found bad indoor motor and the other one is turning slow reroute with mo…"
type textarea "x"
type textarea "9/2/25 Found bad indoor motor and the other one is turning slow reroute with mo…"
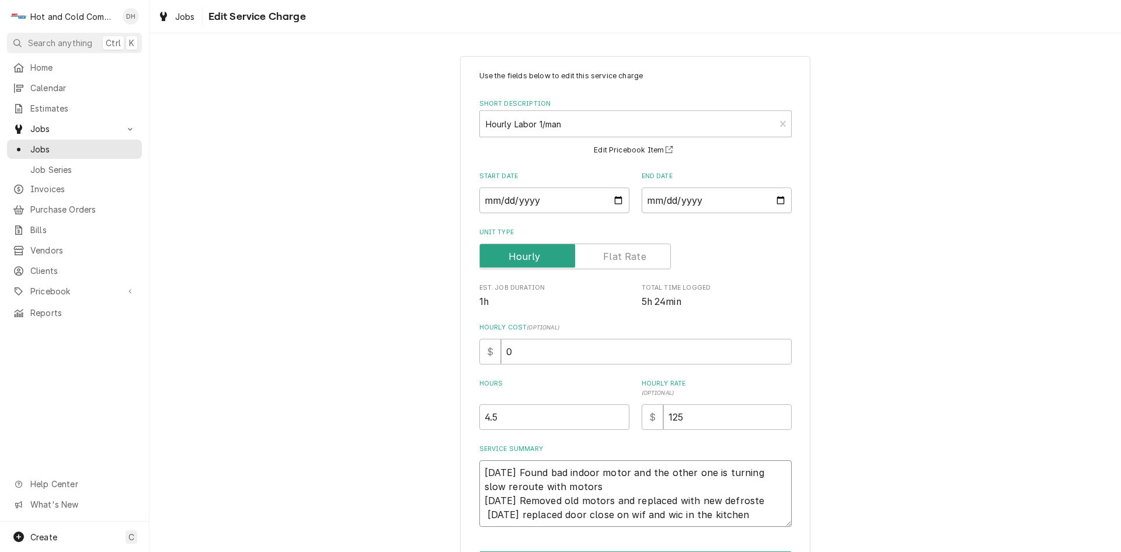
type textarea "x"
type textarea "9/2/25 Found bad indoor motor and the other one is turning slow reroute with mo…"
type textarea "x"
type textarea "9/2/25 Found bad indoor motor and the other one is turning slow reroute with mo…"
type textarea "x"
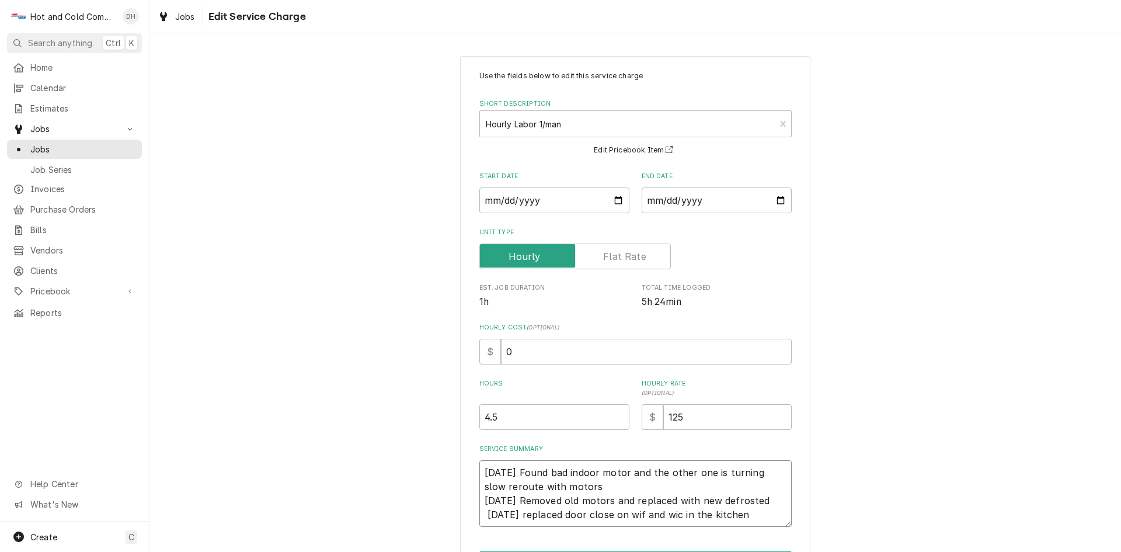
type textarea "9/2/25 Found bad indoor motor and the other one is turning slow reroute with mo…"
type textarea "x"
type textarea "9/2/25 Found bad indoor motor and the other one is turning slow reroute with mo…"
type textarea "x"
type textarea "9/2/25 Found bad indoor motor and the other one is turning slow reroute with mo…"
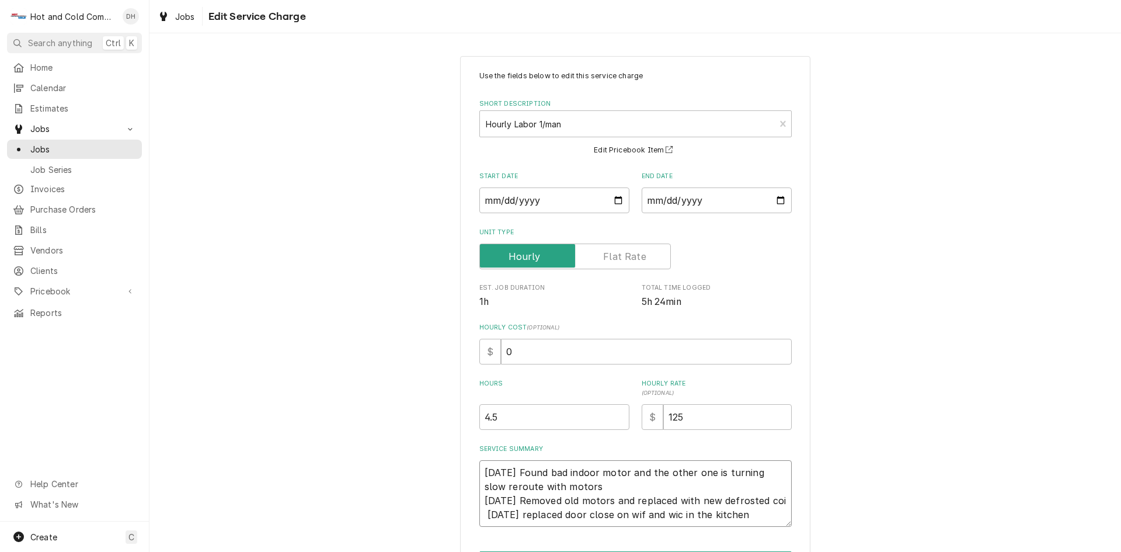
type textarea "x"
type textarea "9/2/25 Found bad indoor motor and the other one is turning slow reroute with mo…"
type textarea "x"
type textarea "9/2/25 Found bad indoor motor and the other one is turning slow reroute with mo…"
type textarea "x"
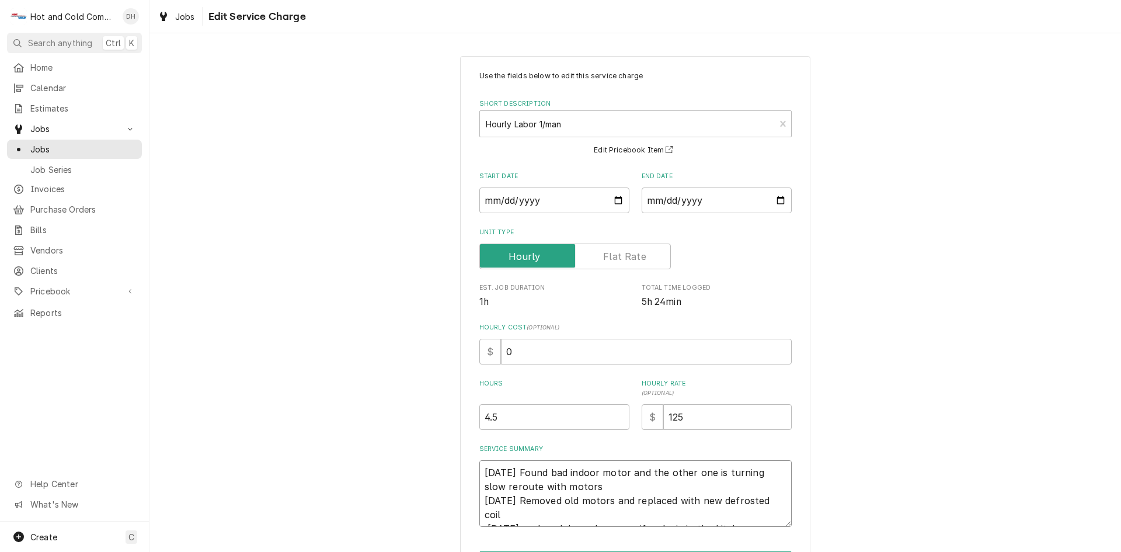
type textarea "9/2/25 Found bad indoor motor and the other one is turning slow reroute with mo…"
type textarea "x"
type textarea "9/2/25 Found bad indoor motor and the other one is turning slow reroute with mo…"
type textarea "x"
type textarea "9/2/25 Found bad indoor motor and the other one is turning slow reroute with mo…"
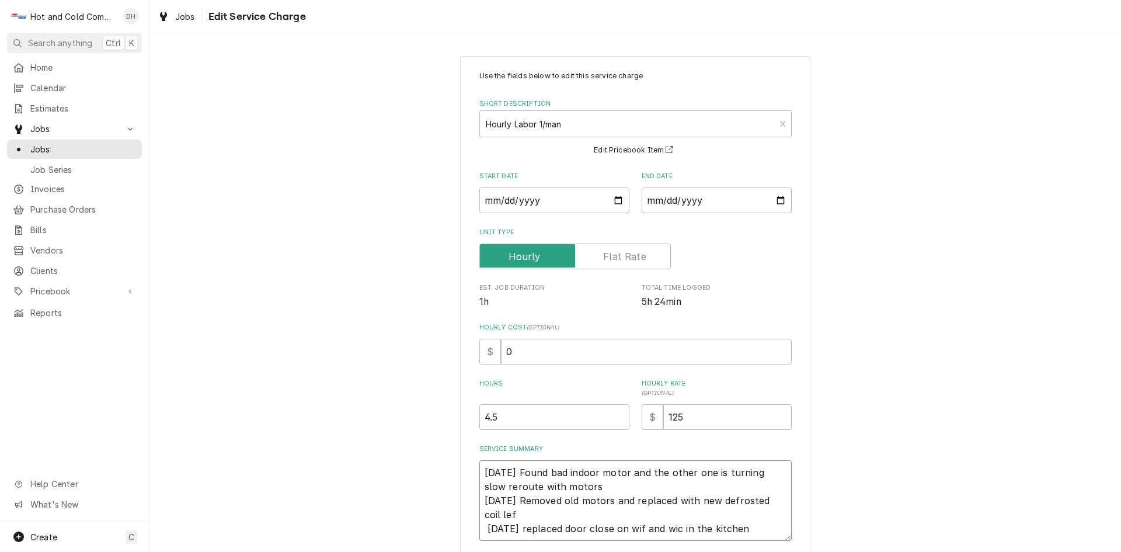
type textarea "x"
type textarea "9/2/25 Found bad indoor motor and the other one is turning slow reroute with mo…"
drag, startPoint x: 605, startPoint y: 524, endPoint x: 612, endPoint y: 526, distance: 7.4
click at [605, 524] on textarea "9/2/25 Found bad indoor motor and the other one is turning slow reroute with mo…" at bounding box center [635, 500] width 312 height 81
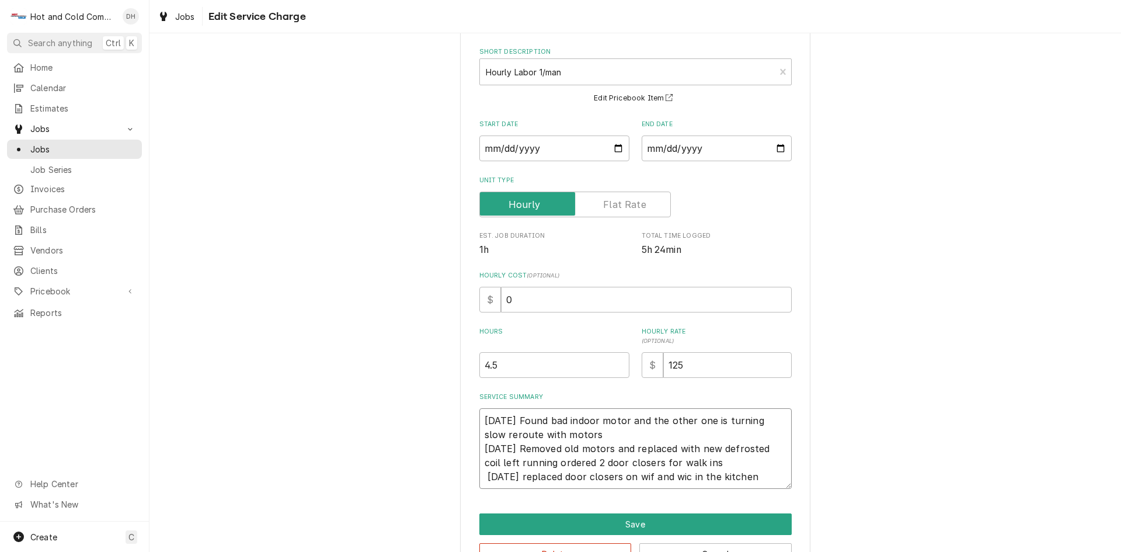
scroll to position [90, 0]
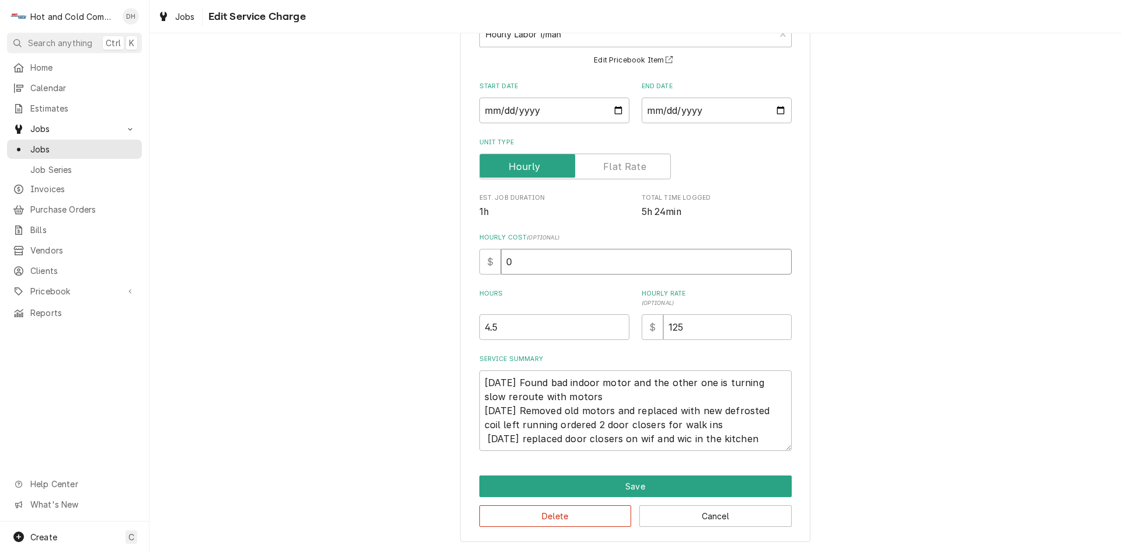
click at [528, 264] on input "0" at bounding box center [646, 262] width 291 height 26
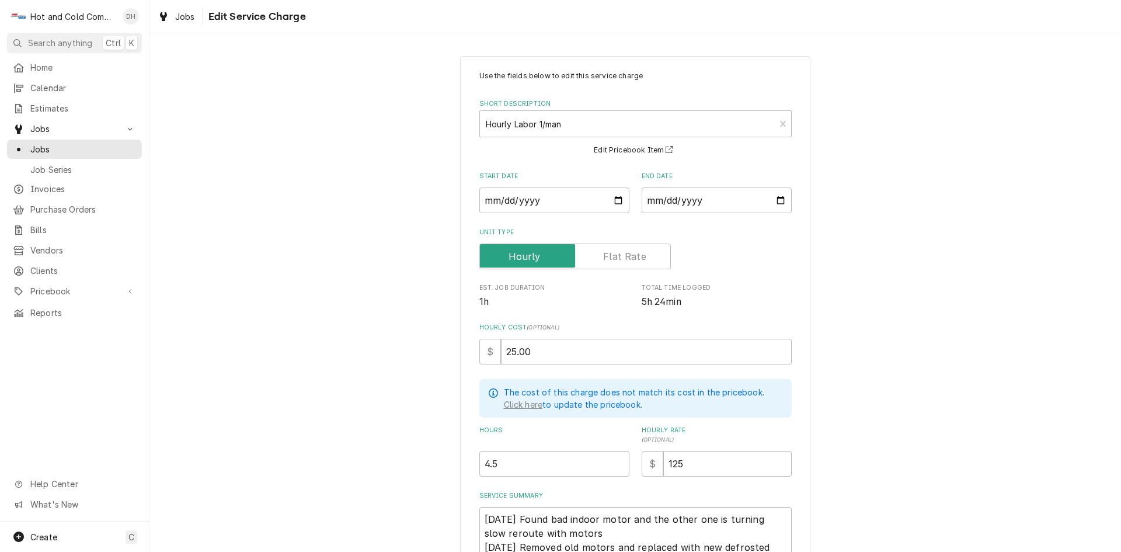
scroll to position [135, 0]
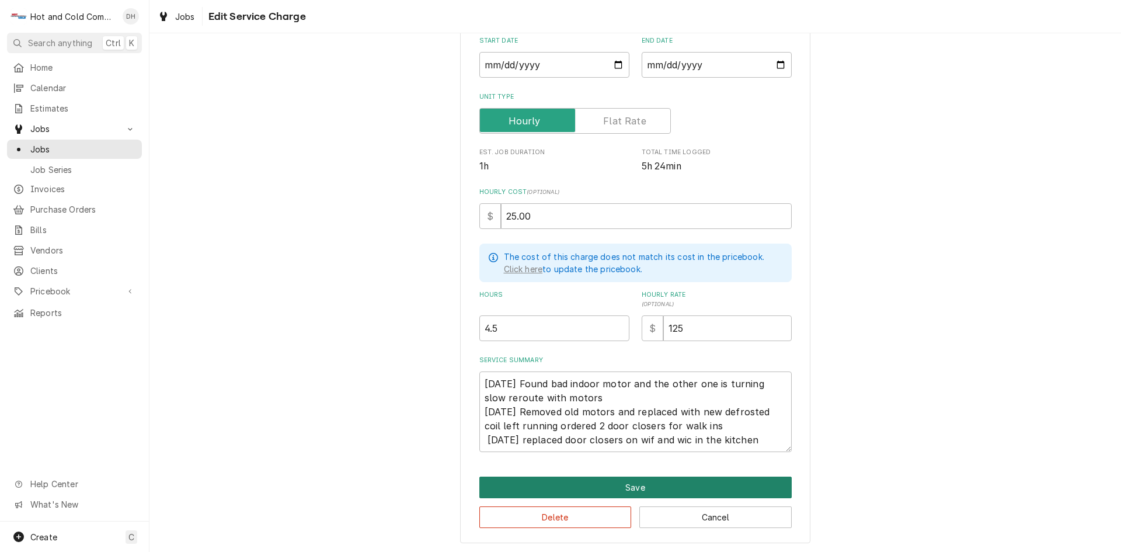
click at [628, 485] on button "Save" at bounding box center [635, 487] width 312 height 22
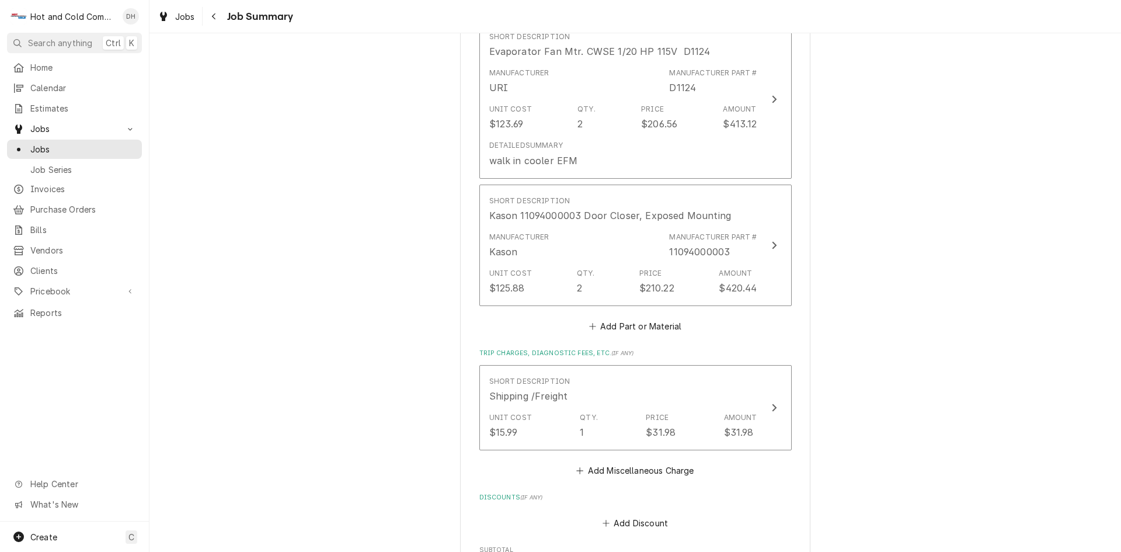
scroll to position [973, 0]
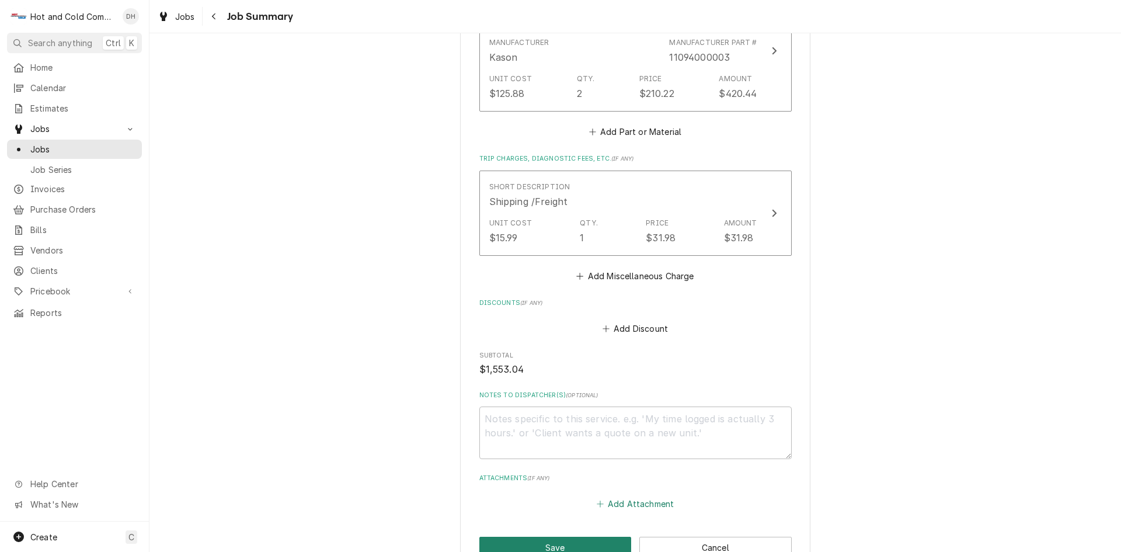
drag, startPoint x: 562, startPoint y: 529, endPoint x: 637, endPoint y: 492, distance: 84.1
click at [566, 537] on button "Save" at bounding box center [555, 548] width 152 height 22
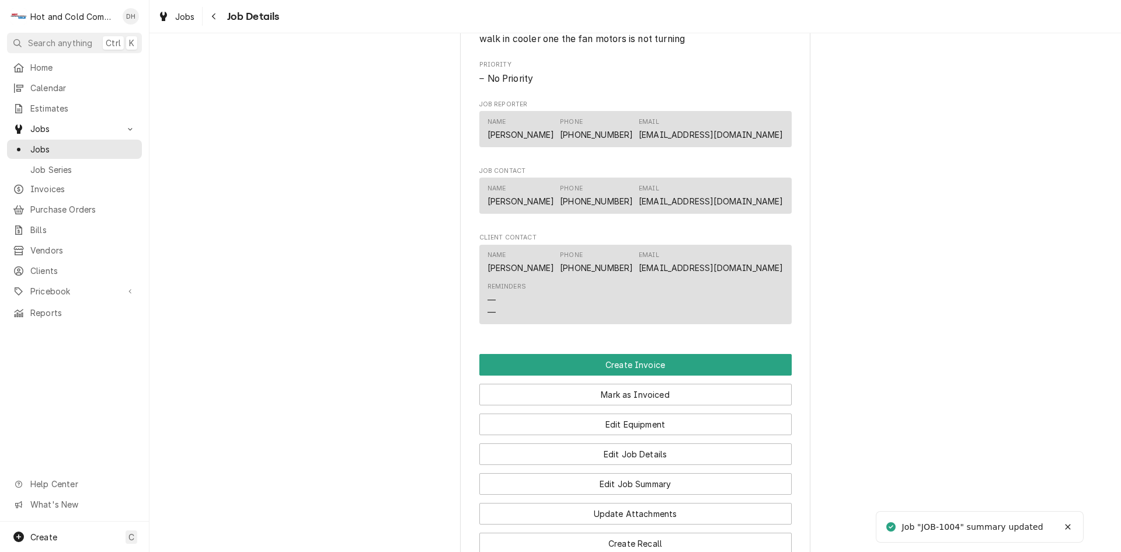
scroll to position [850, 0]
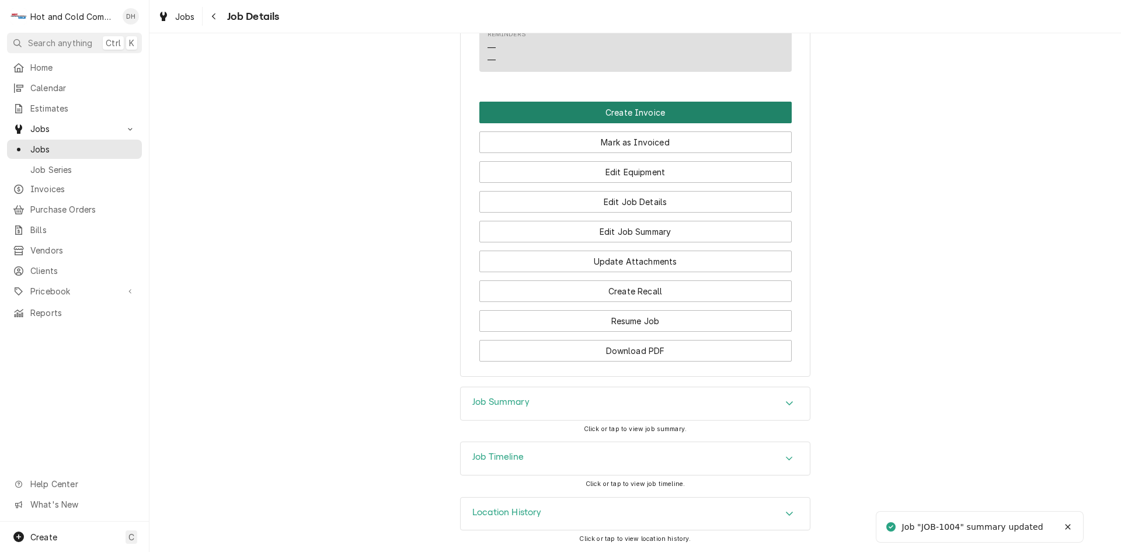
click at [626, 111] on button "Create Invoice" at bounding box center [635, 113] width 312 height 22
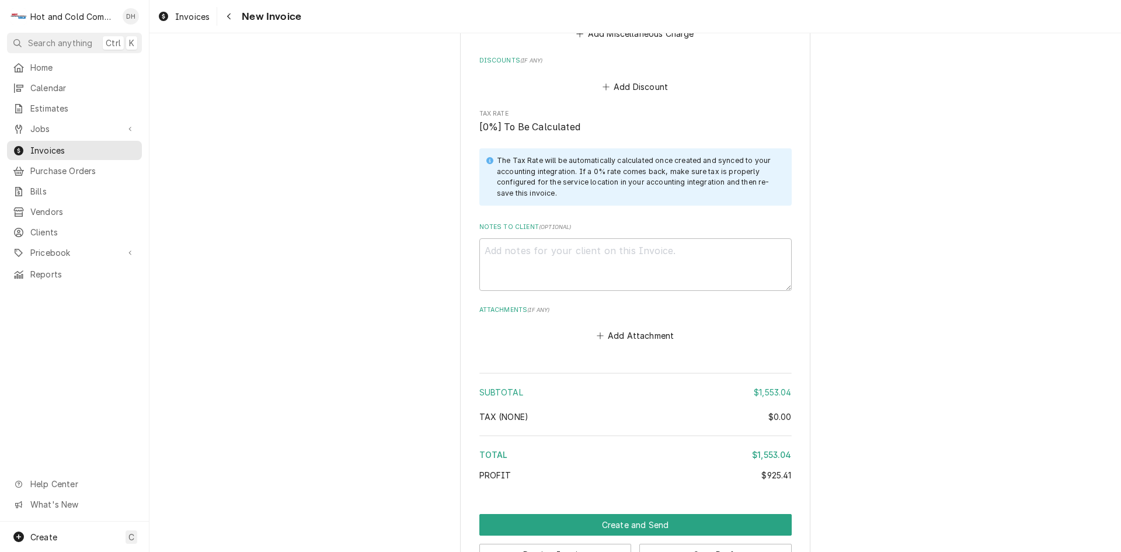
scroll to position [1820, 0]
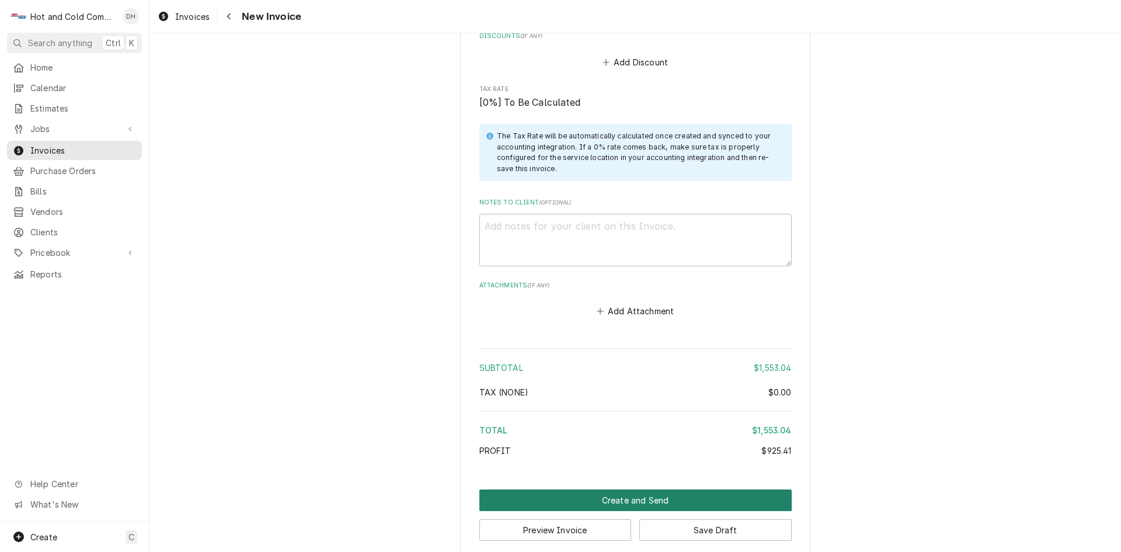
click at [633, 489] on button "Create and Send" at bounding box center [635, 500] width 312 height 22
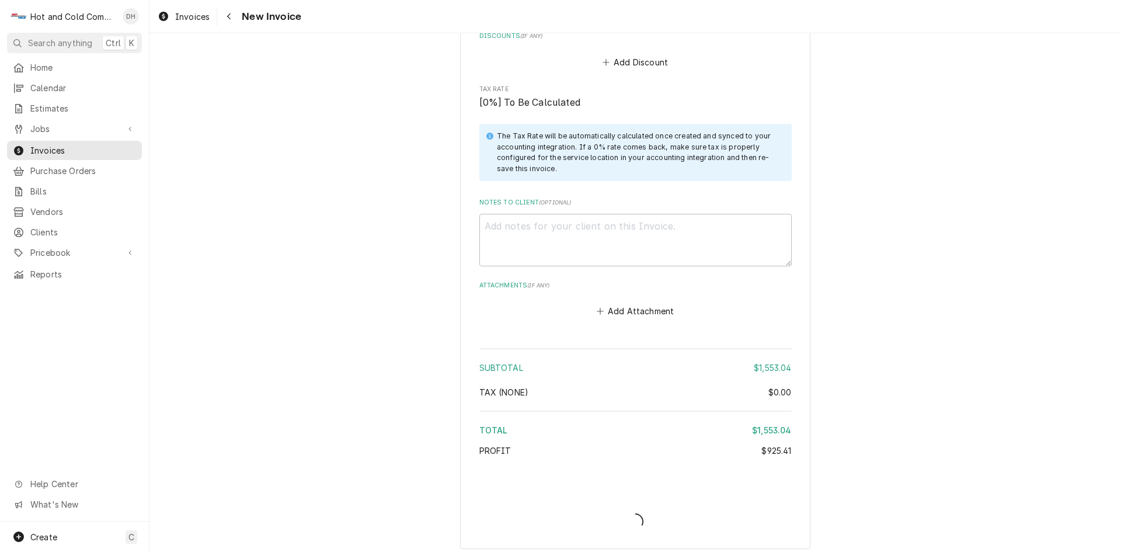
scroll to position [1813, 0]
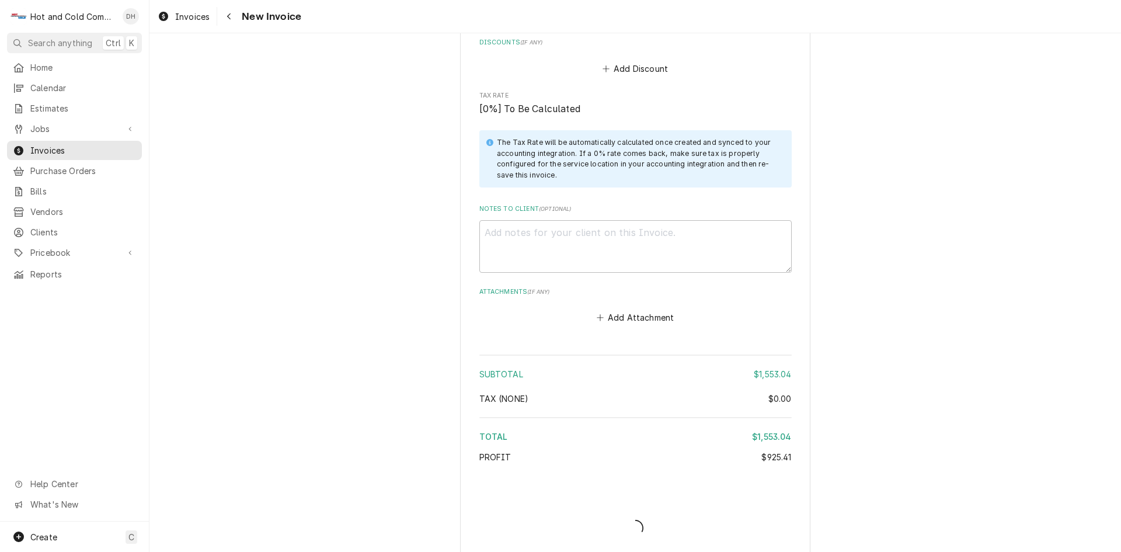
type textarea "x"
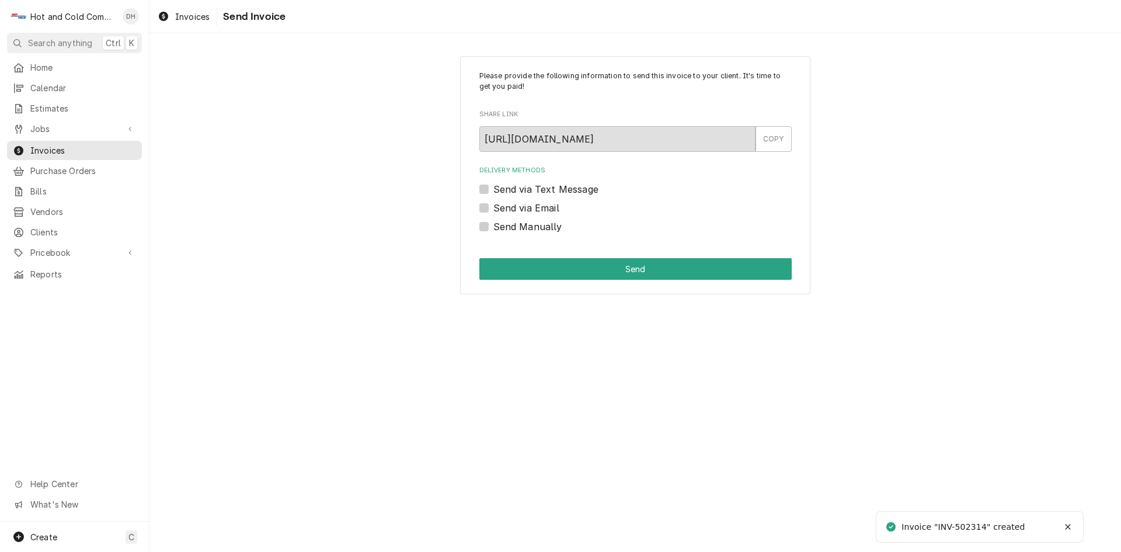
click at [493, 206] on label "Send via Email" at bounding box center [526, 208] width 66 height 14
click at [493, 206] on input "Send via Email" at bounding box center [649, 214] width 312 height 26
checkbox input "true"
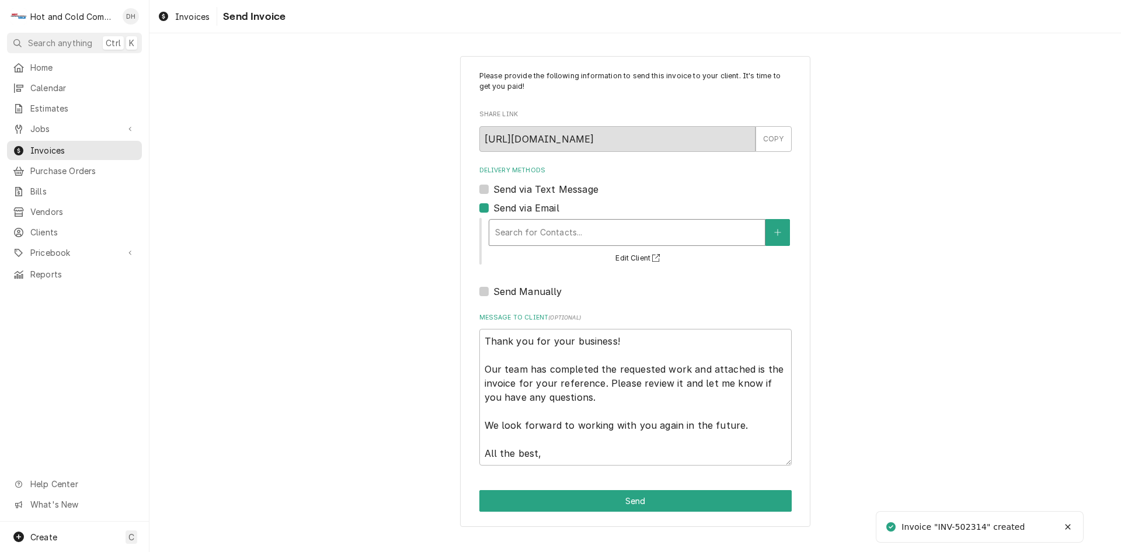
click at [604, 231] on div "Delivery Methods" at bounding box center [627, 232] width 264 height 21
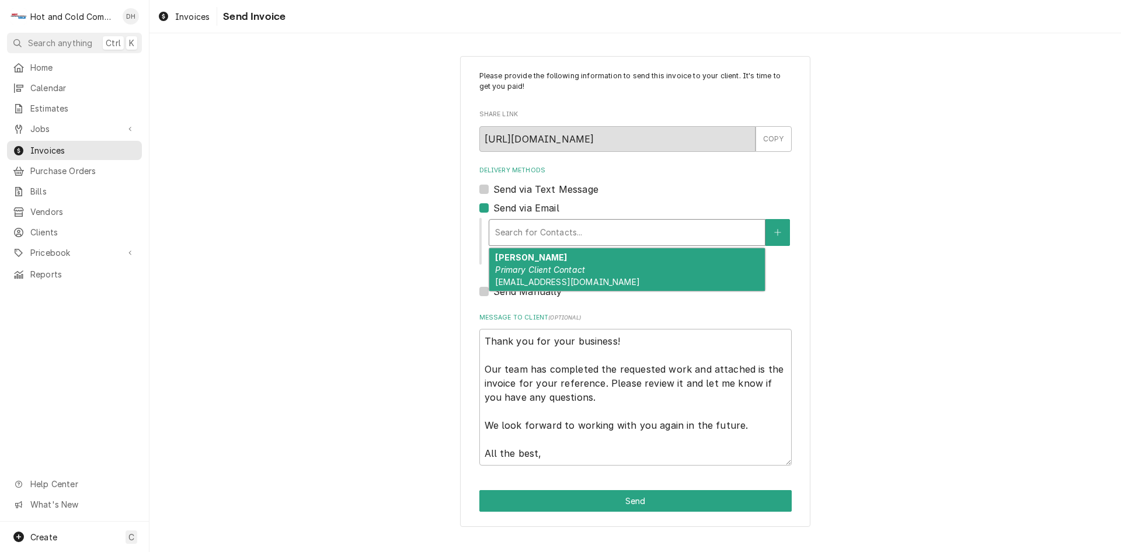
click at [585, 269] on em "Primary Client Contact" at bounding box center [540, 269] width 90 height 10
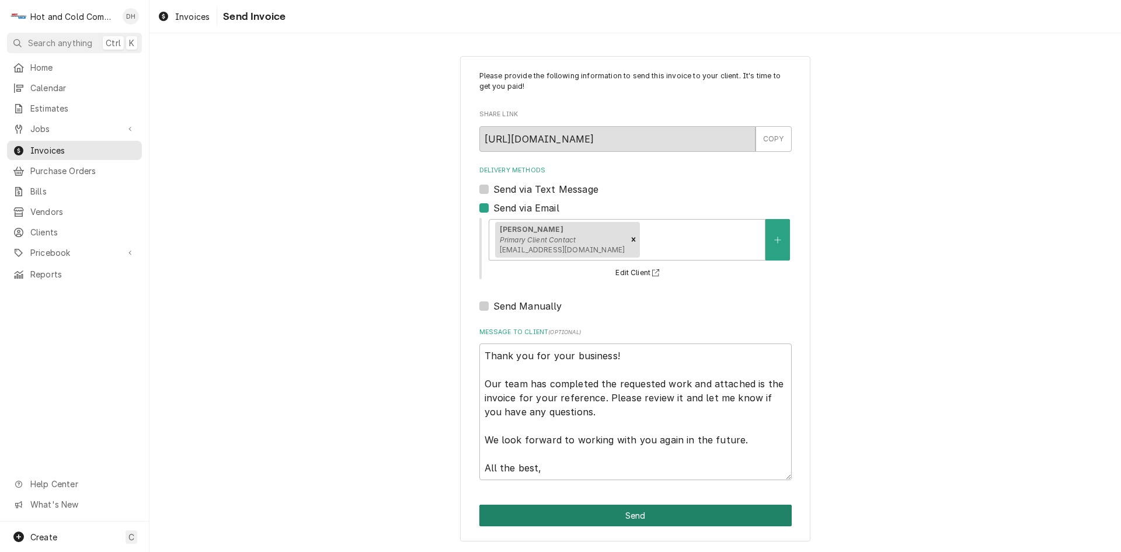
click at [621, 518] on button "Send" at bounding box center [635, 515] width 312 height 22
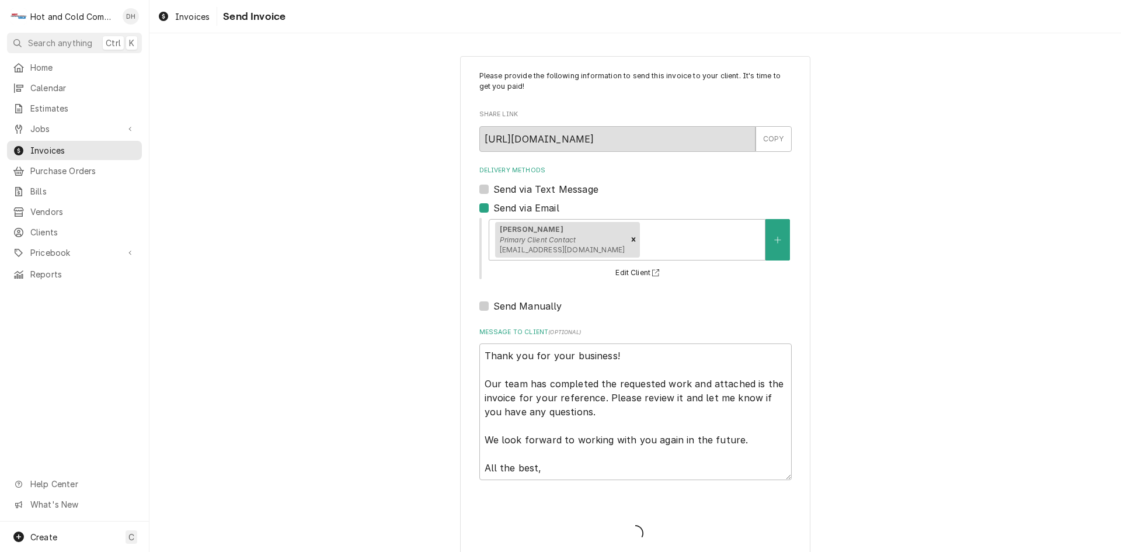
type textarea "x"
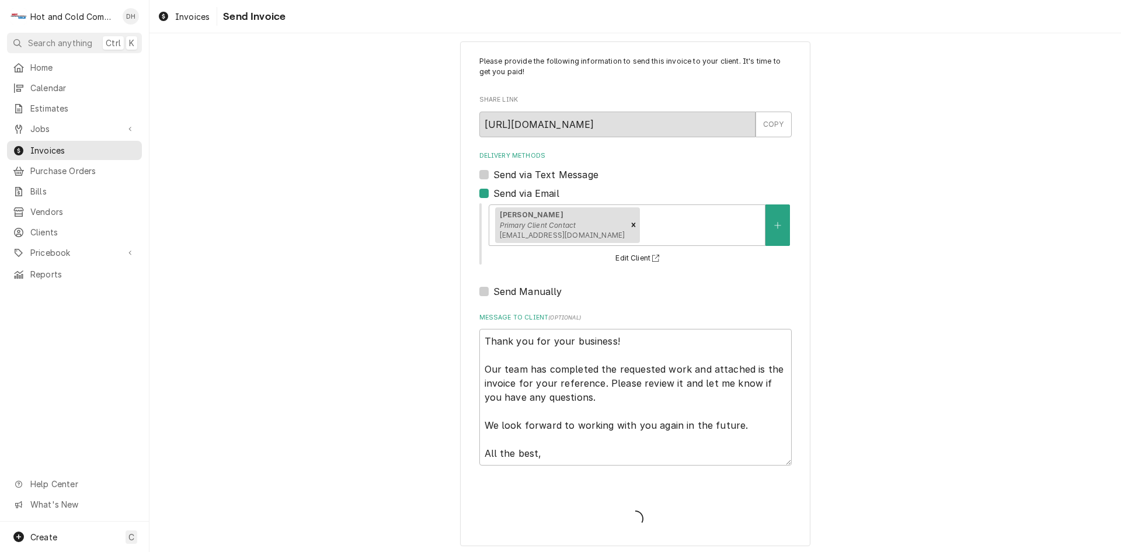
scroll to position [19, 0]
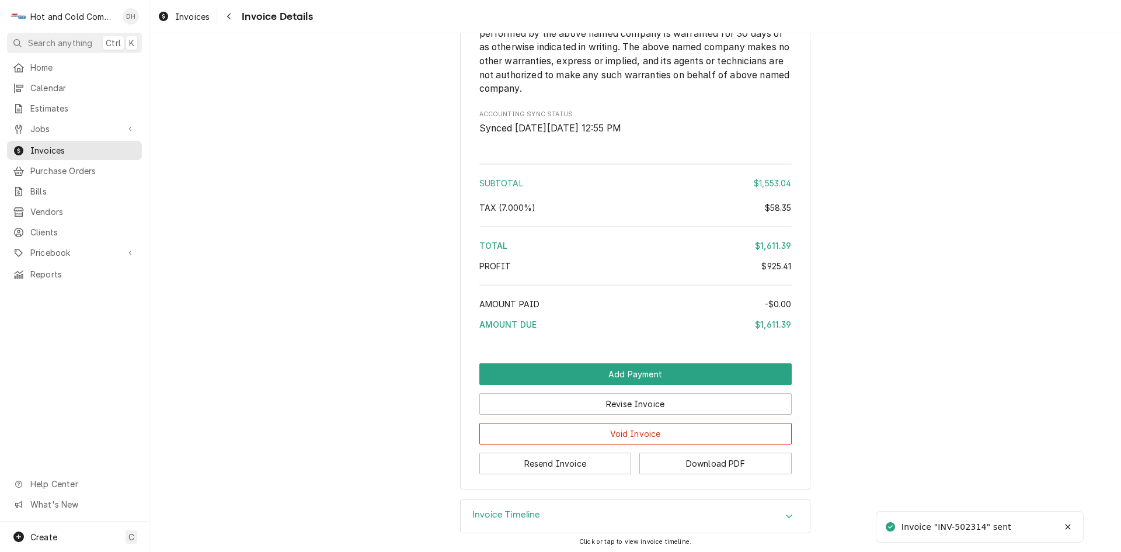
scroll to position [1772, 0]
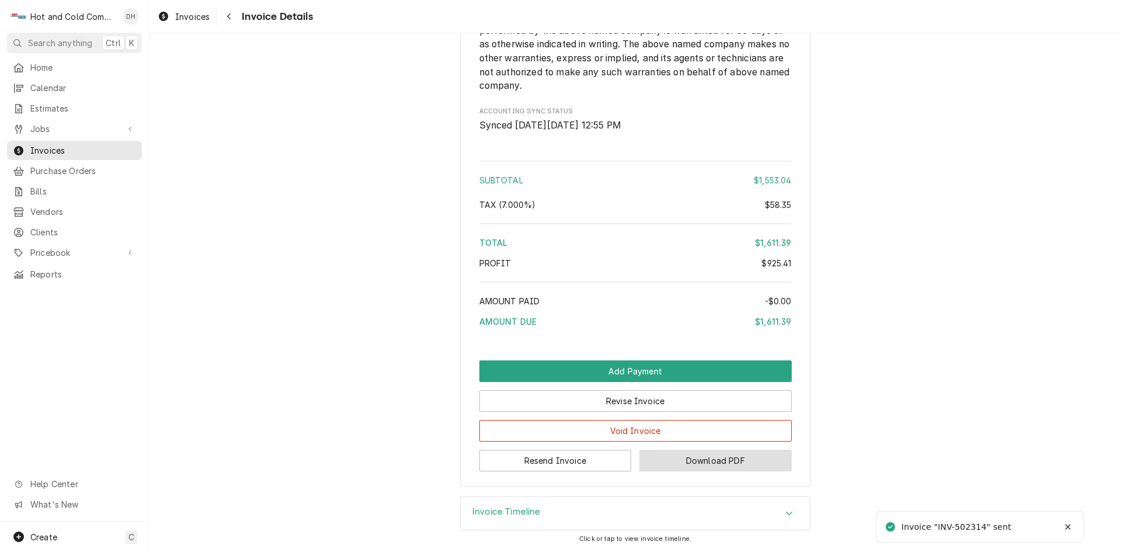
click at [715, 463] on button "Download PDF" at bounding box center [715, 461] width 152 height 22
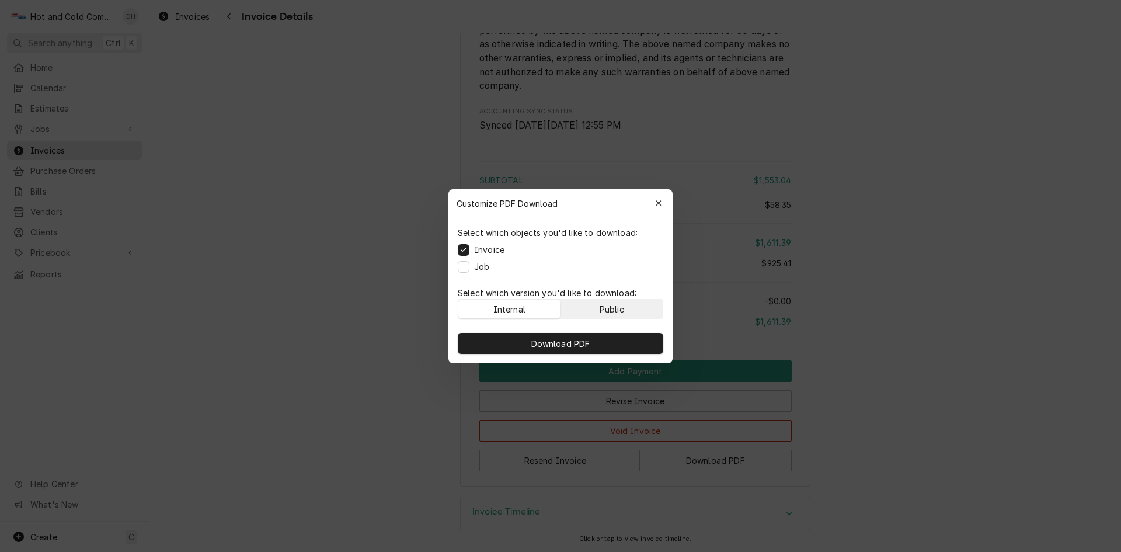
click at [635, 307] on button "Public" at bounding box center [612, 309] width 102 height 19
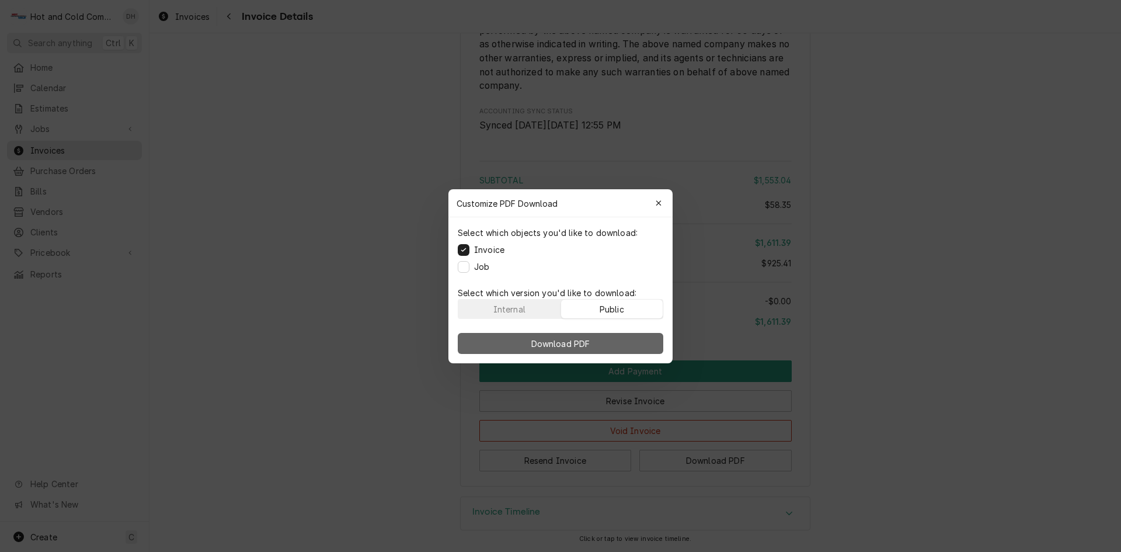
click at [590, 342] on span "Download PDF" at bounding box center [561, 343] width 64 height 12
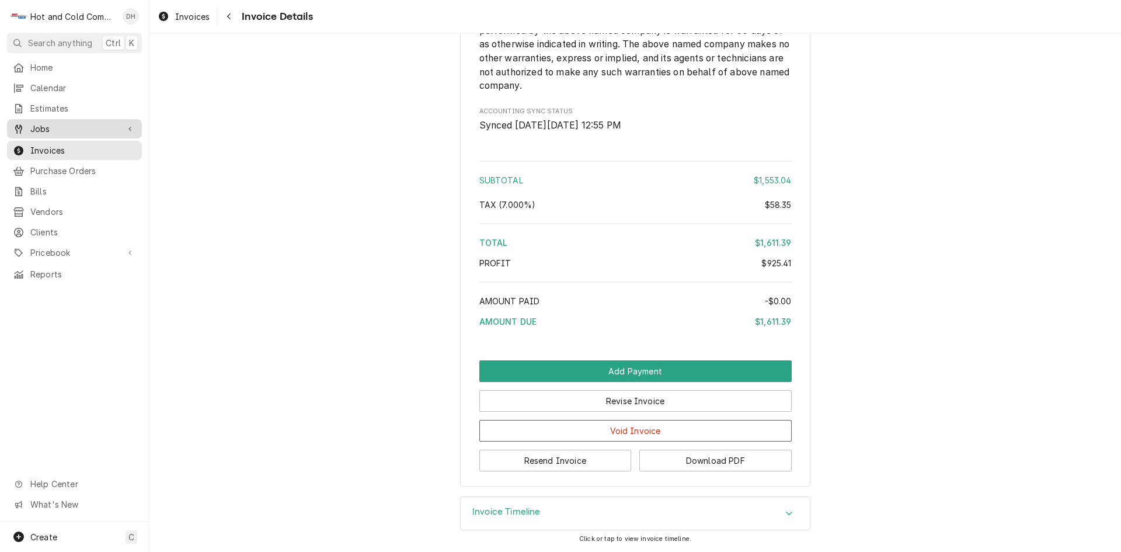
click at [59, 128] on span "Jobs" at bounding box center [74, 129] width 88 height 12
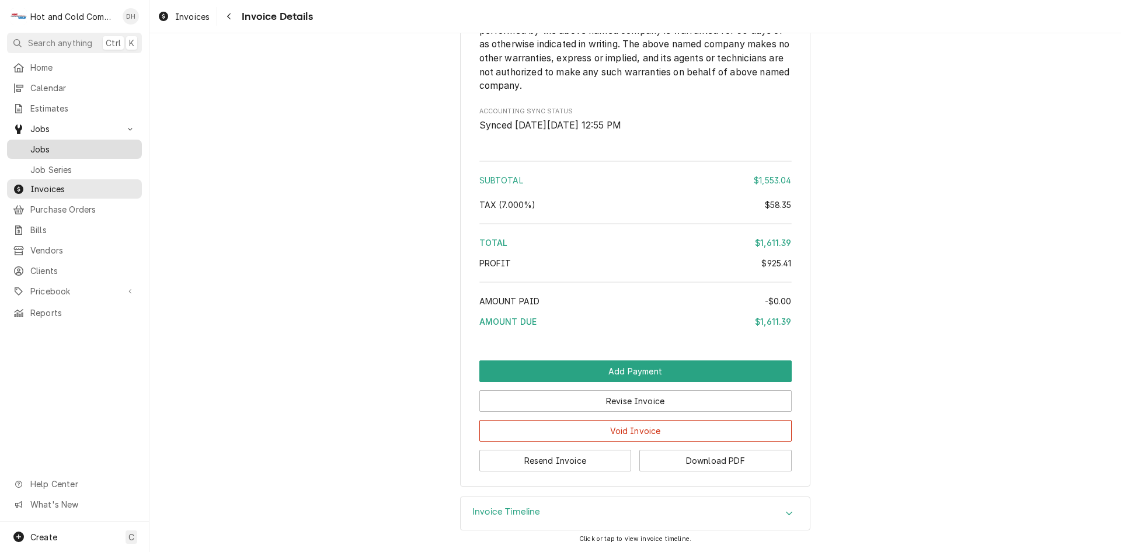
click at [39, 145] on span "Jobs" at bounding box center [83, 149] width 106 height 12
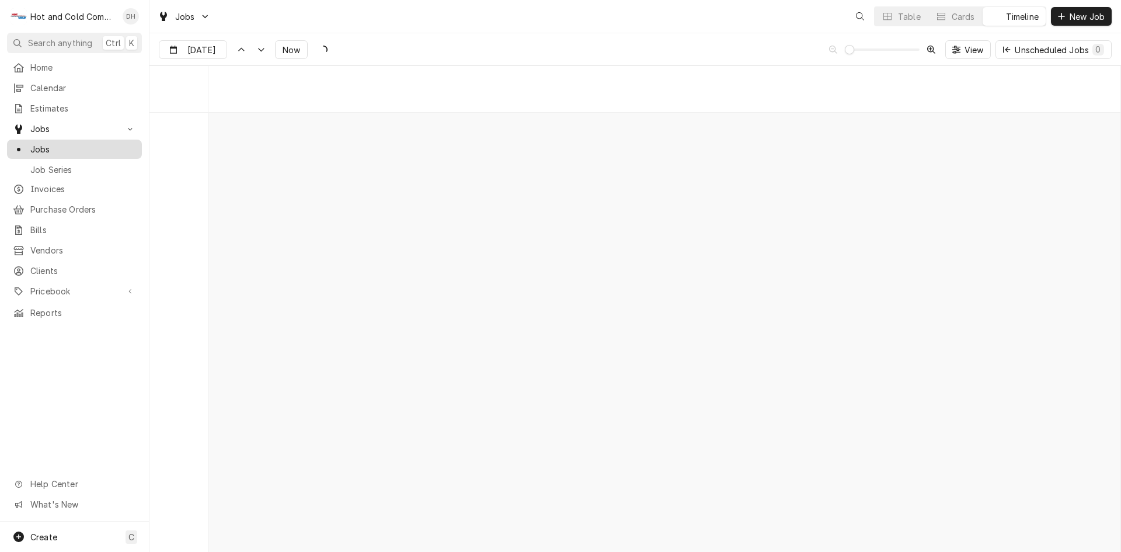
scroll to position [9147, 0]
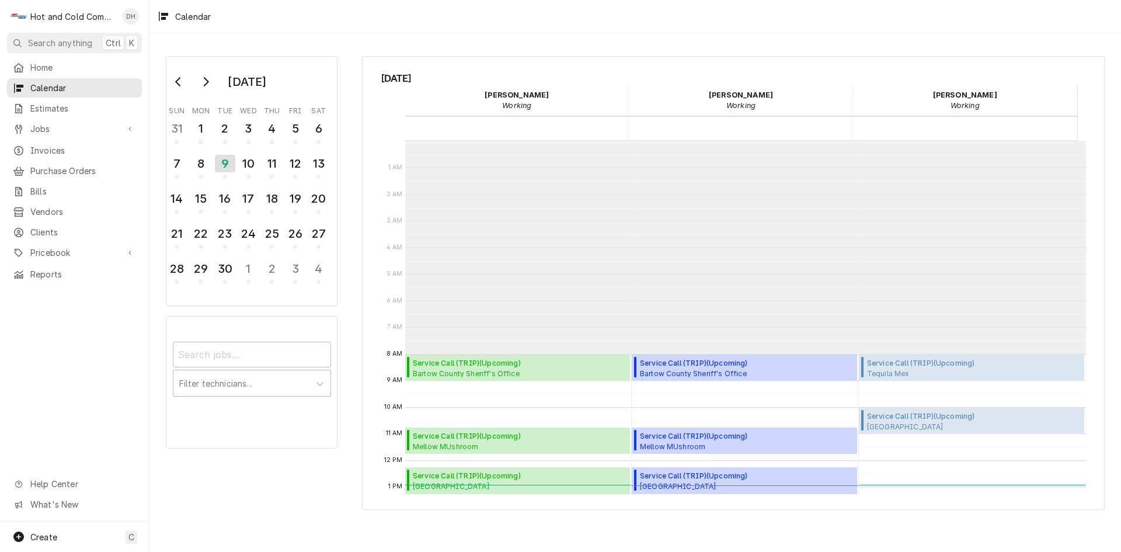
scroll to position [213, 0]
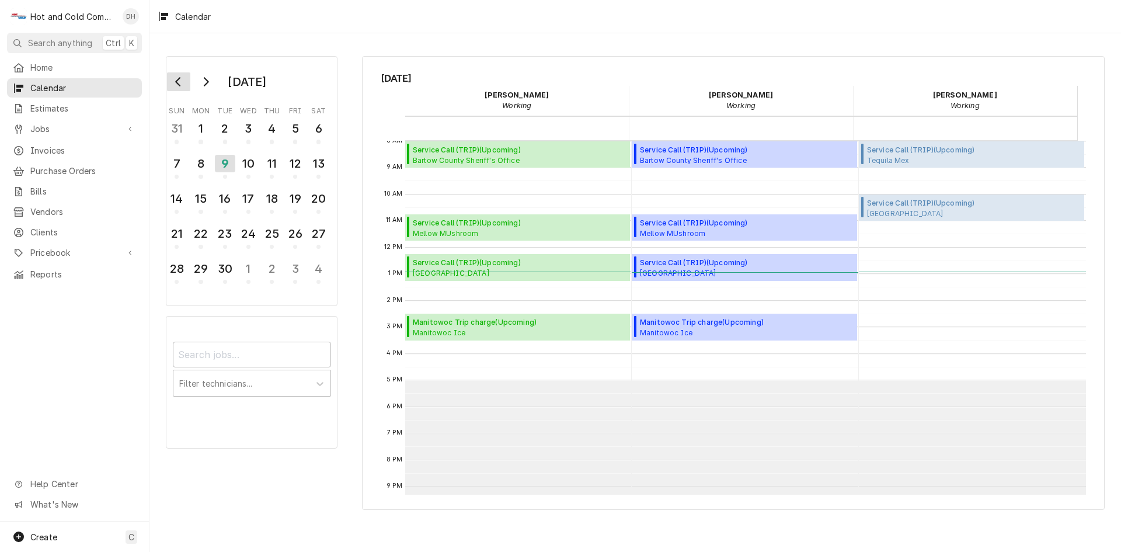
click at [182, 88] on button "Go to previous month" at bounding box center [178, 81] width 23 height 19
click at [229, 274] on div "26" at bounding box center [225, 269] width 20 height 20
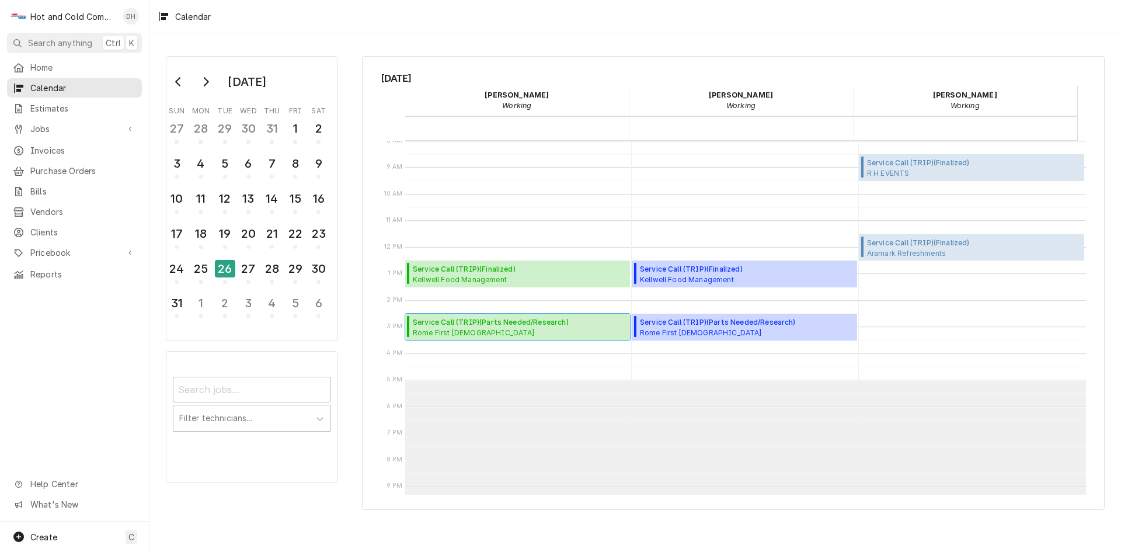
click at [514, 324] on span "Service Call (TRIP) ( Parts Needed/Research )" at bounding box center [492, 322] width 159 height 11
click at [206, 87] on button "Go to next month" at bounding box center [205, 81] width 23 height 19
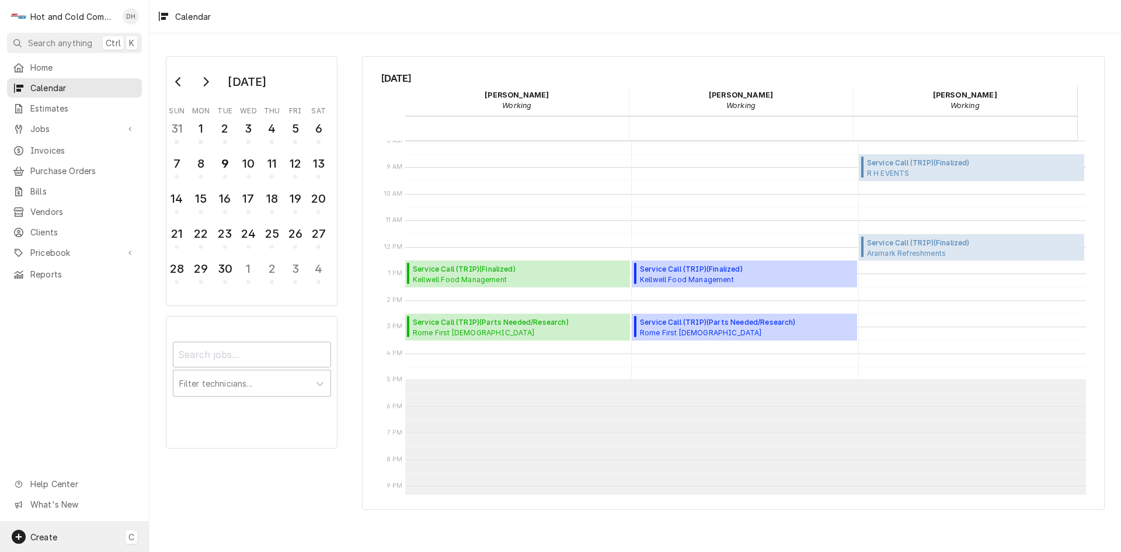
click at [49, 541] on span "Create" at bounding box center [43, 537] width 27 height 10
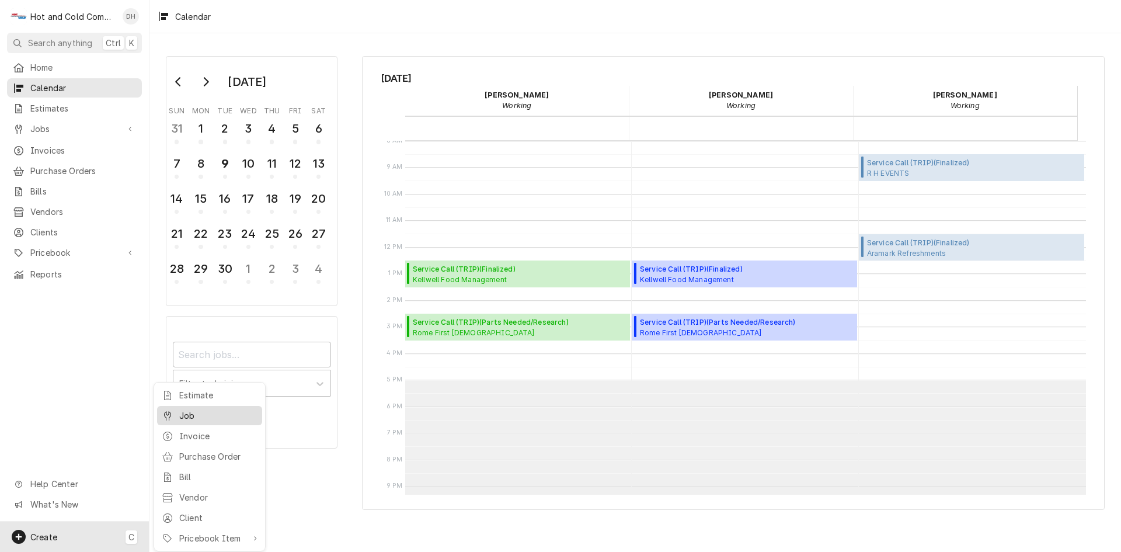
click at [183, 412] on div "Job" at bounding box center [218, 415] width 78 height 12
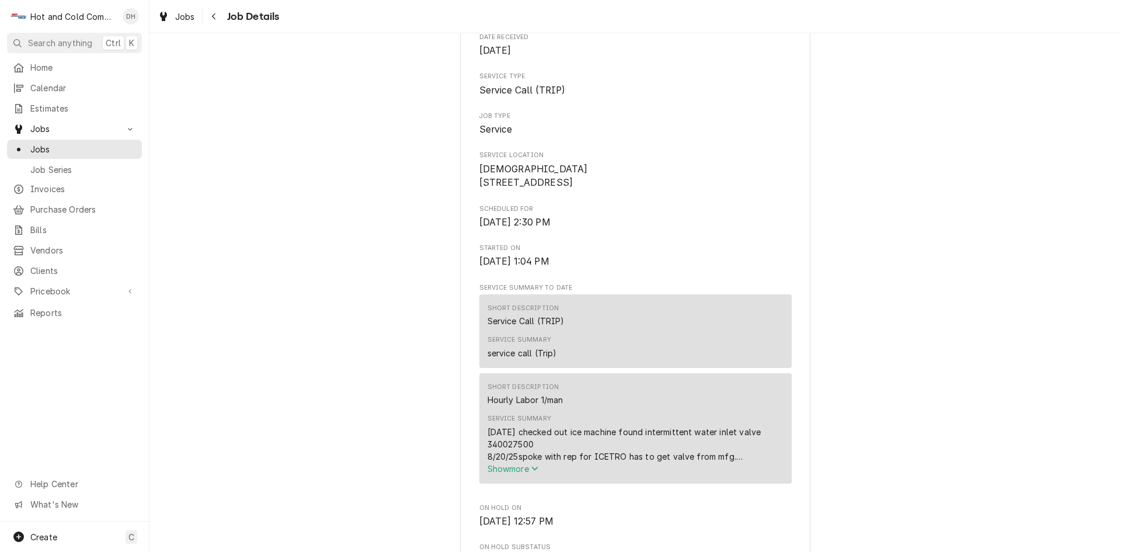
scroll to position [194, 0]
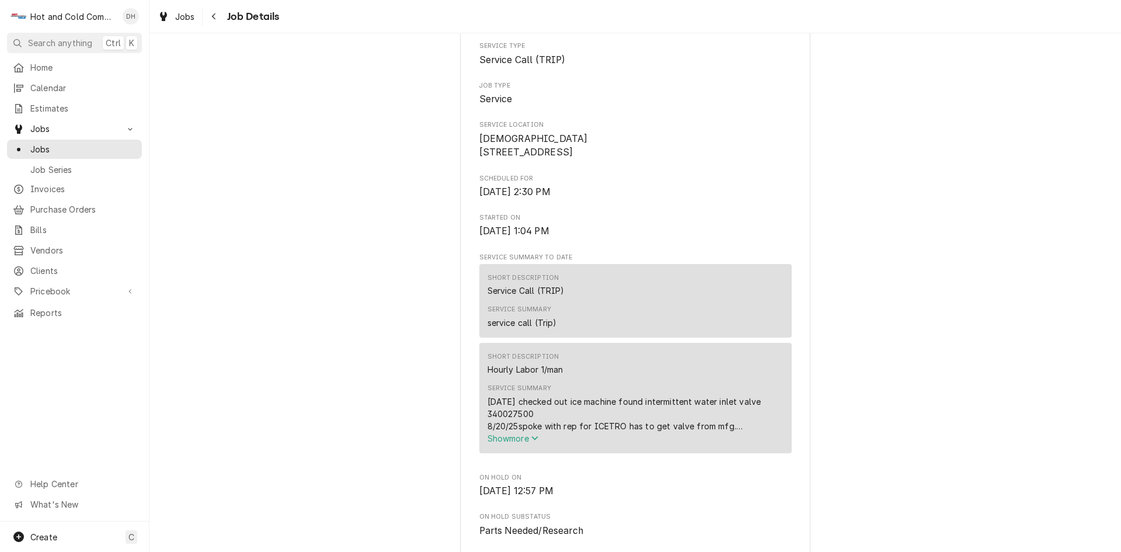
click at [531, 442] on icon "Service Summary" at bounding box center [534, 438] width 7 height 8
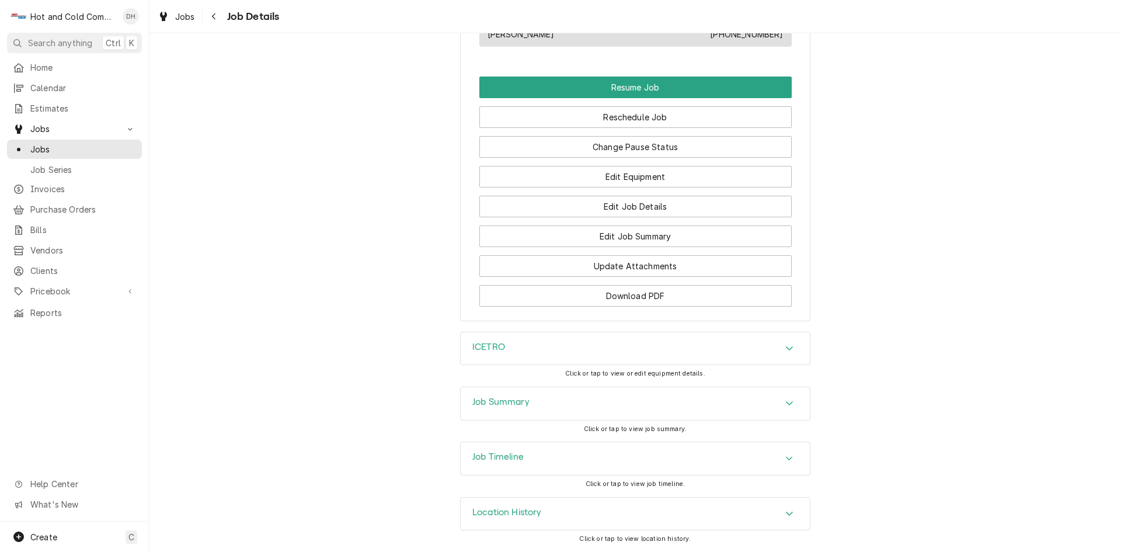
scroll to position [1180, 0]
click at [785, 457] on icon "Accordion Header" at bounding box center [789, 458] width 8 height 9
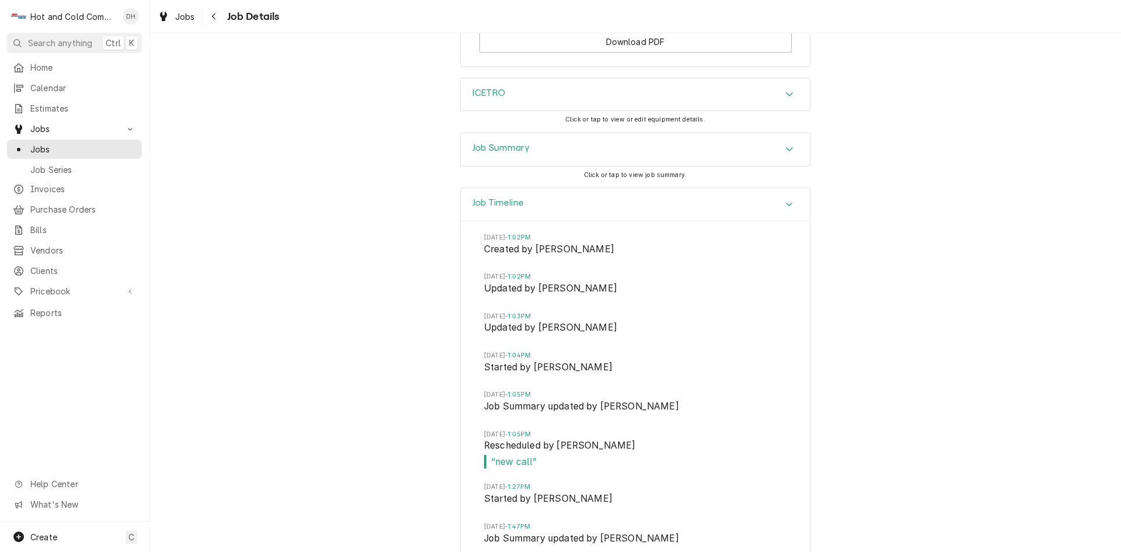
scroll to position [1374, 0]
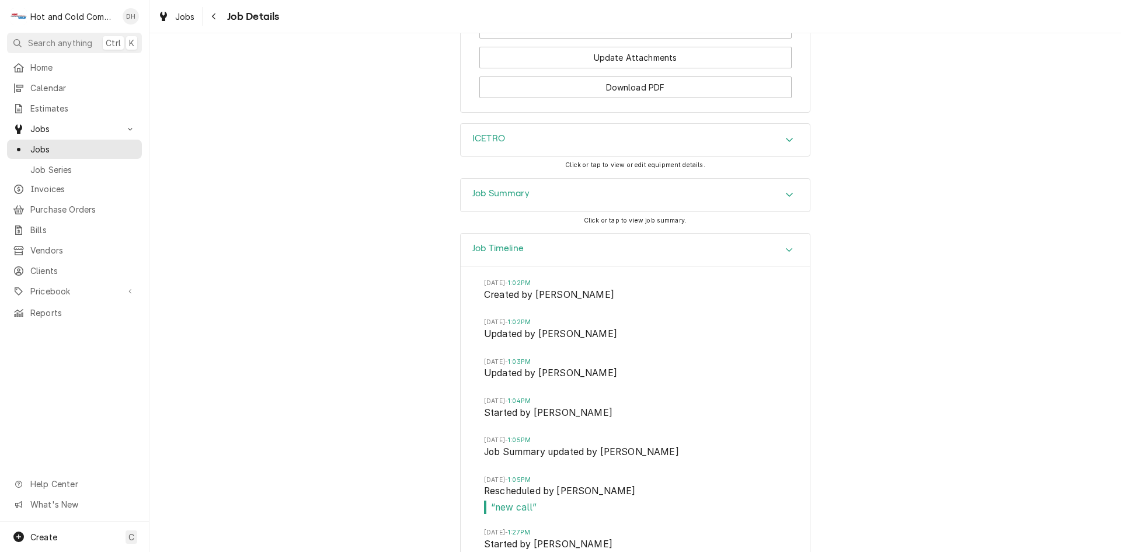
click at [787, 257] on div "Accordion Header" at bounding box center [790, 250] width 18 height 14
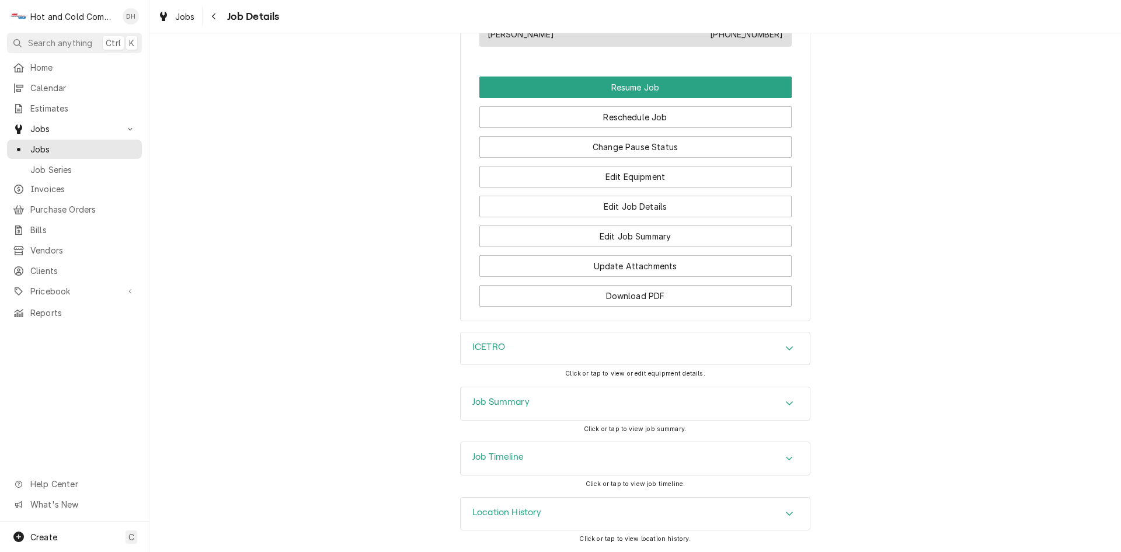
scroll to position [1180, 0]
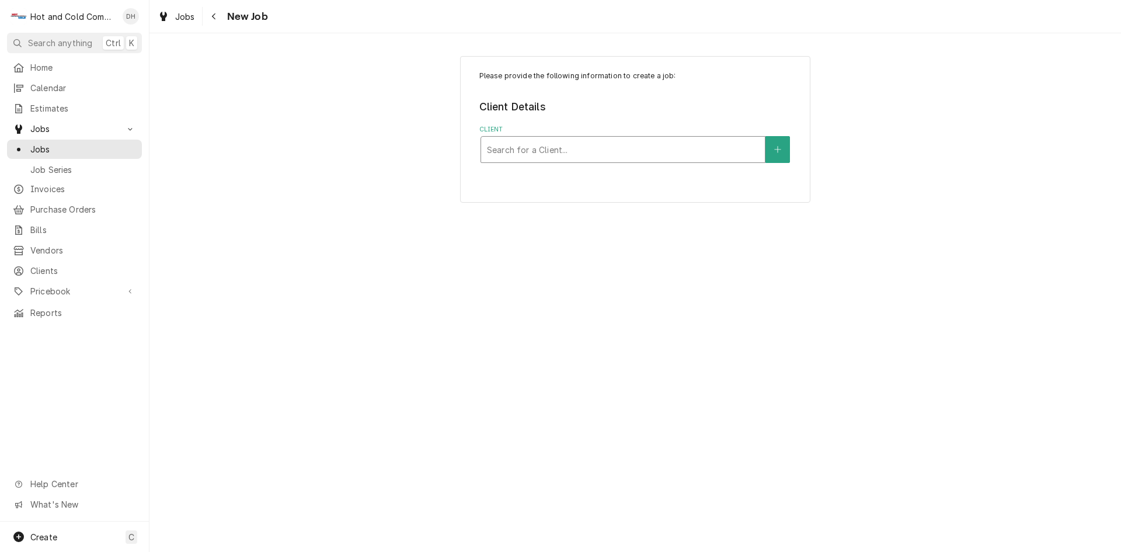
click at [603, 150] on div "Client" at bounding box center [623, 149] width 272 height 21
type input "Aramark"
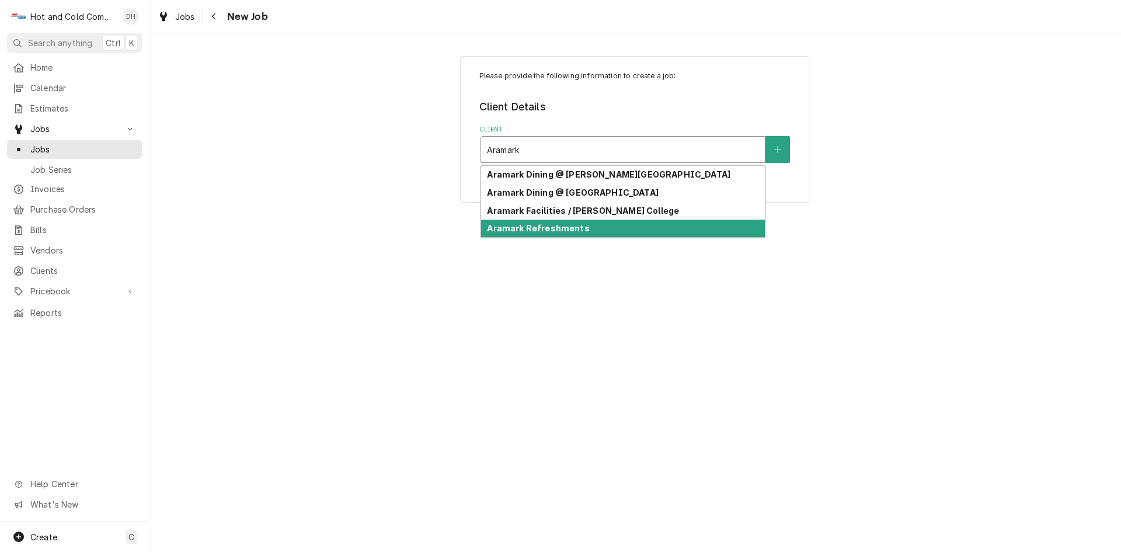
click at [577, 222] on div "Aramark Refreshments" at bounding box center [623, 229] width 284 height 18
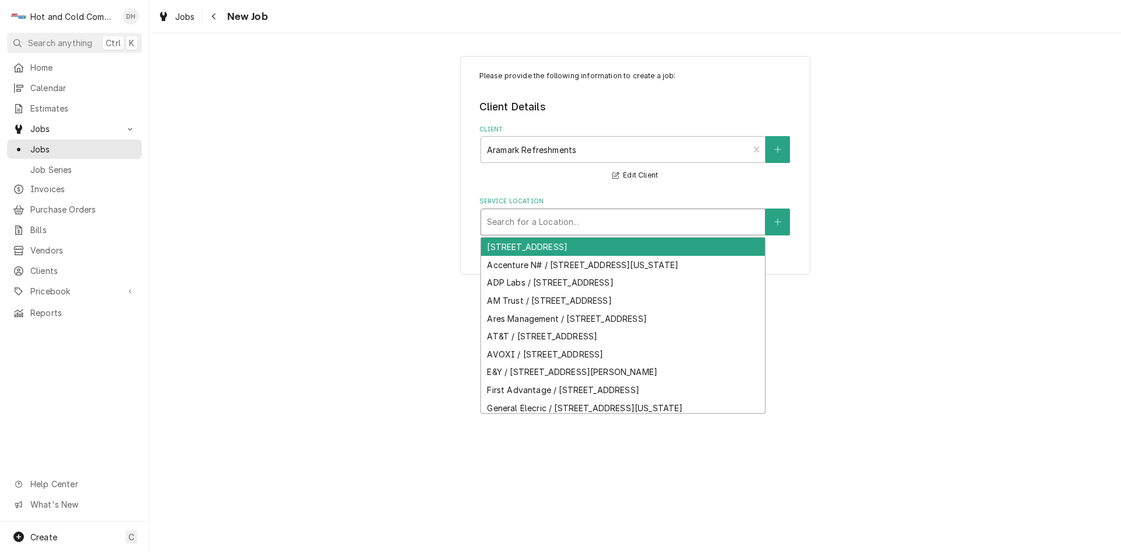
click at [601, 220] on div "Service Location" at bounding box center [623, 221] width 272 height 21
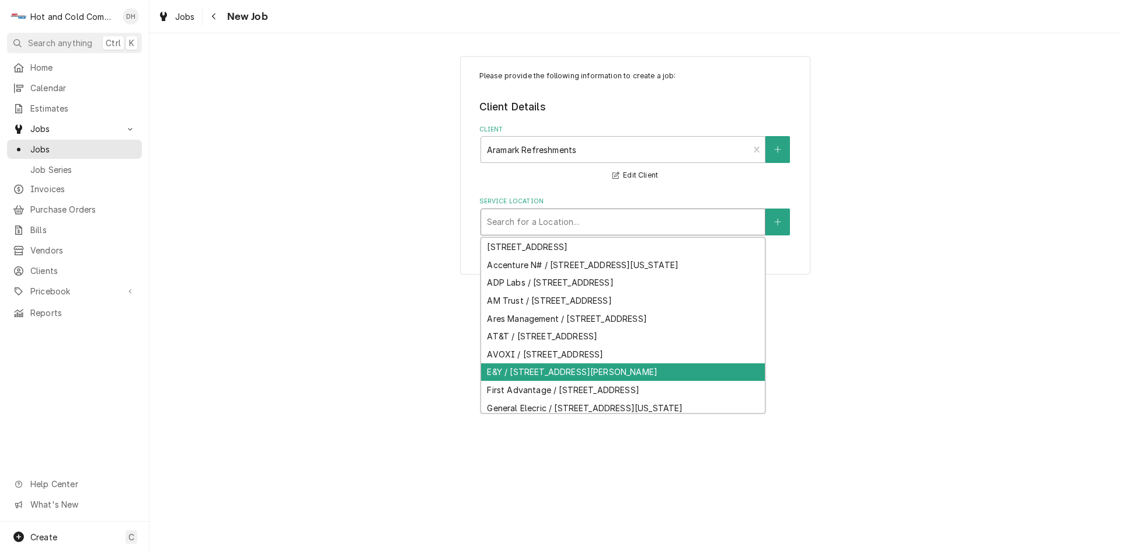
click at [685, 381] on div "E&Y / 55 Ivan Allen Jr Blvd NE 10th floor, Atlanta, GA 30308" at bounding box center [623, 372] width 284 height 18
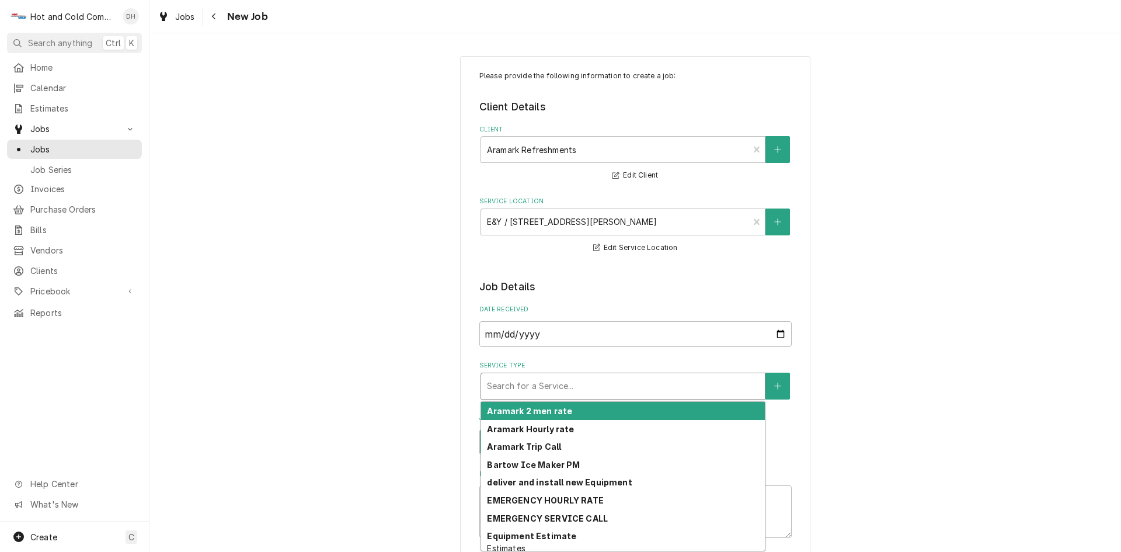
drag, startPoint x: 711, startPoint y: 382, endPoint x: 677, endPoint y: 397, distance: 36.3
click at [710, 382] on div "Service Type" at bounding box center [623, 385] width 272 height 21
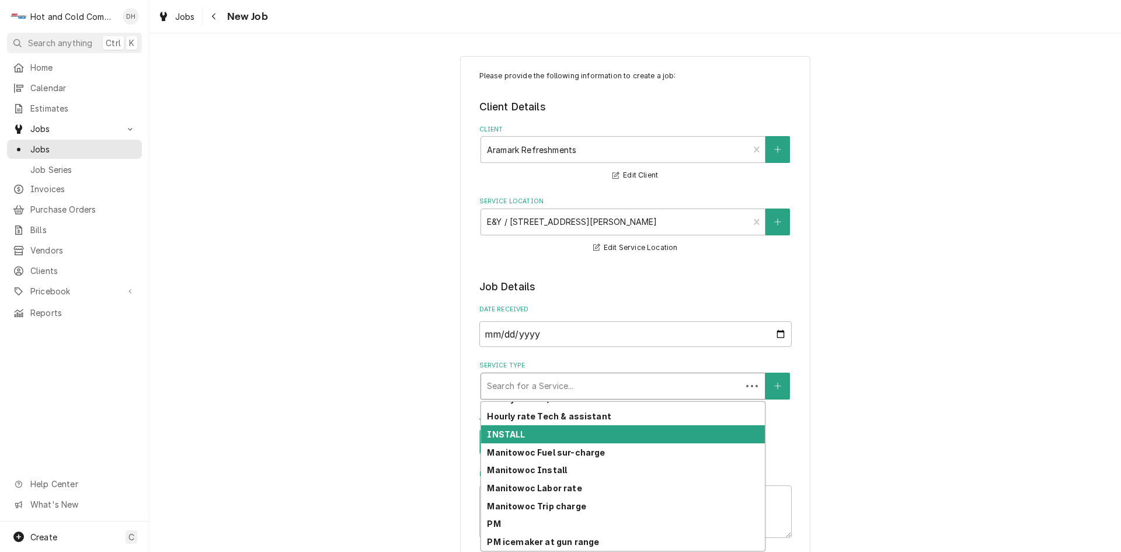
scroll to position [328, 0]
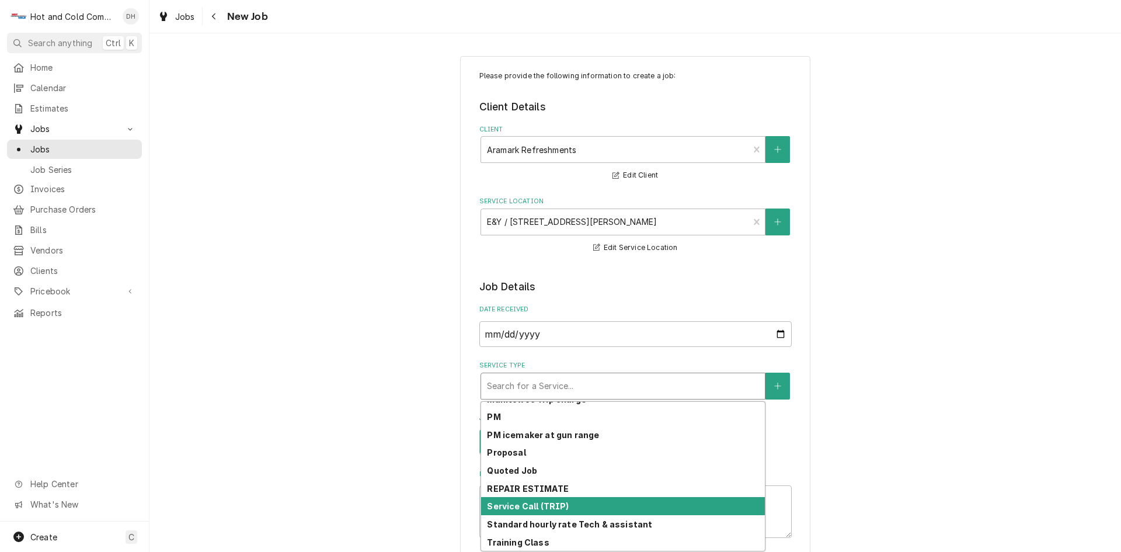
drag, startPoint x: 561, startPoint y: 509, endPoint x: 723, endPoint y: 441, distance: 175.6
click at [562, 509] on div "Service Call (TRIP)" at bounding box center [623, 506] width 284 height 18
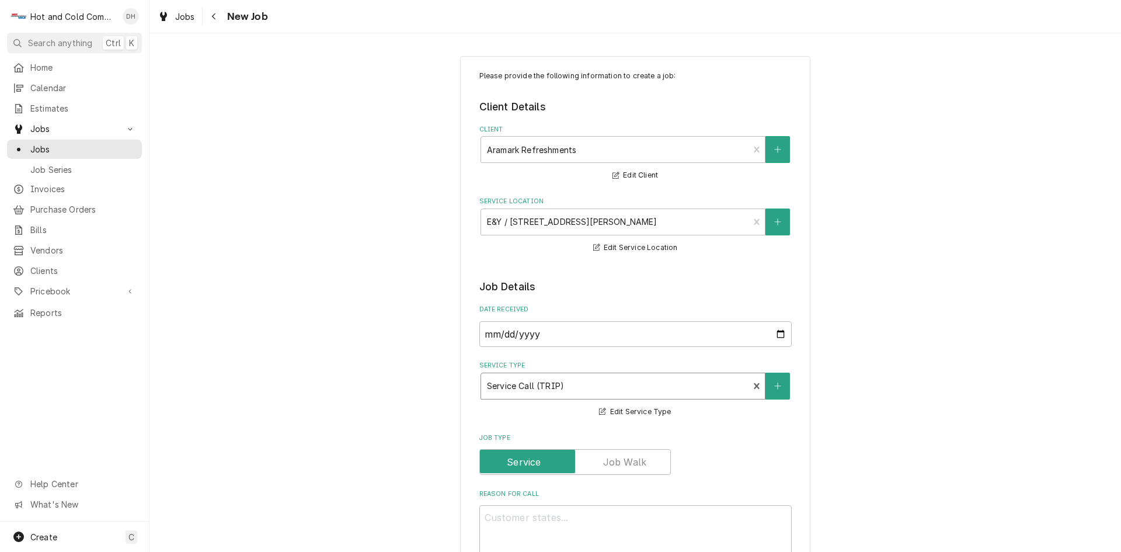
scroll to position [194, 0]
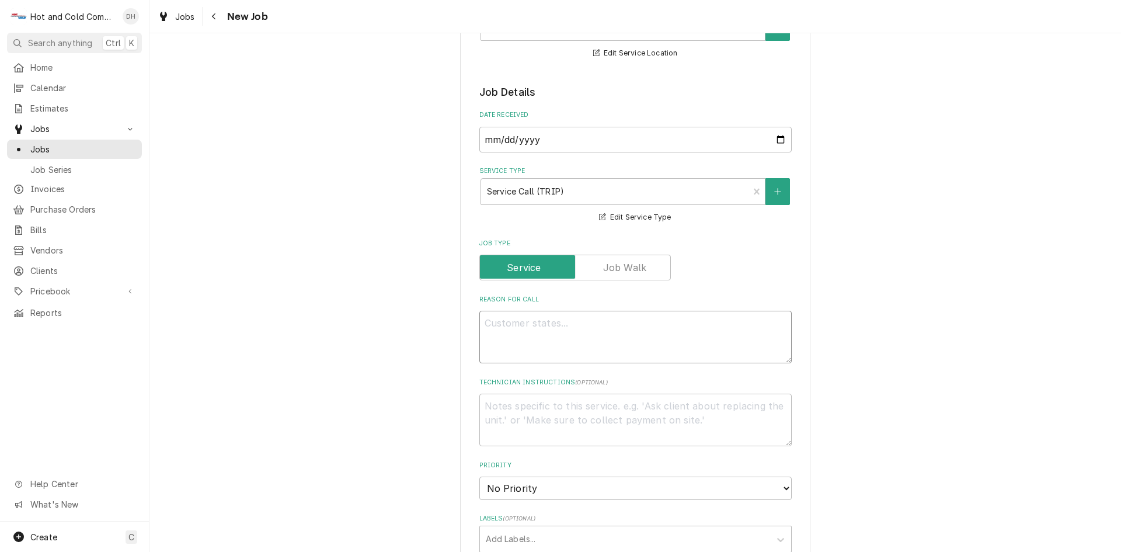
click at [481, 335] on textarea "Reason For Call" at bounding box center [635, 337] width 312 height 53
paste textarea "Ice Machine ---On Top of Coke Machine ---Not Working"
type textarea "x"
type textarea "Ice Machine ---On Top of Coke Machine ---Not Working"
click at [479, 322] on textarea "Ice Machine ---On Top of Coke Machine ---Not Working" at bounding box center [635, 337] width 312 height 53
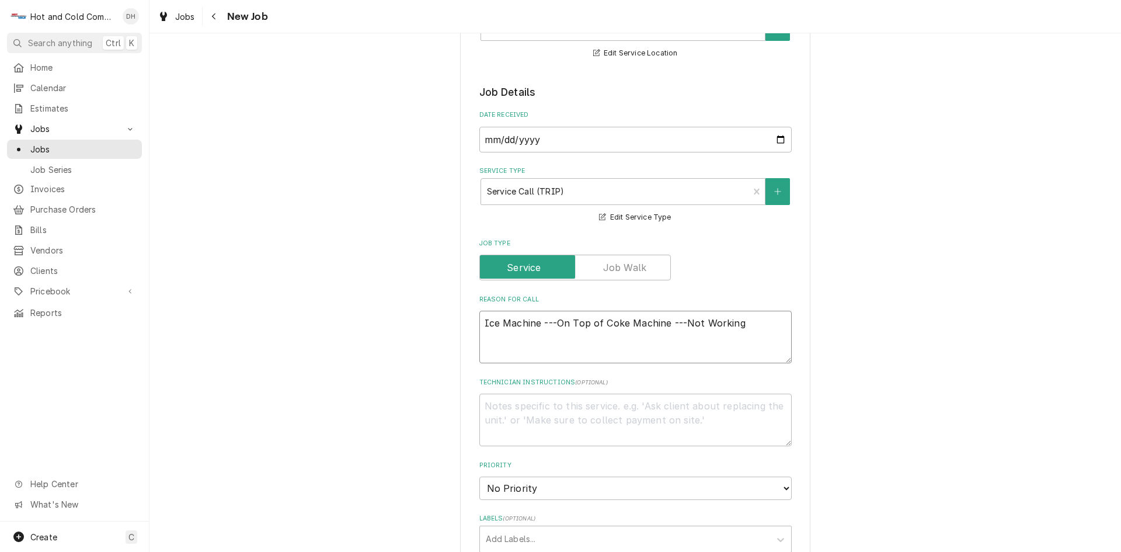
type textarea "x"
type textarea "Ice Machine ---On Top of Coke Machine ---Not Working"
type textarea "x"
type textarea "Ice Machine ---On Top of Coke Machine ---Not Working"
click at [486, 322] on textarea "Ice Machine ---On Top of Coke Machine ---Not Working" at bounding box center [635, 337] width 312 height 53
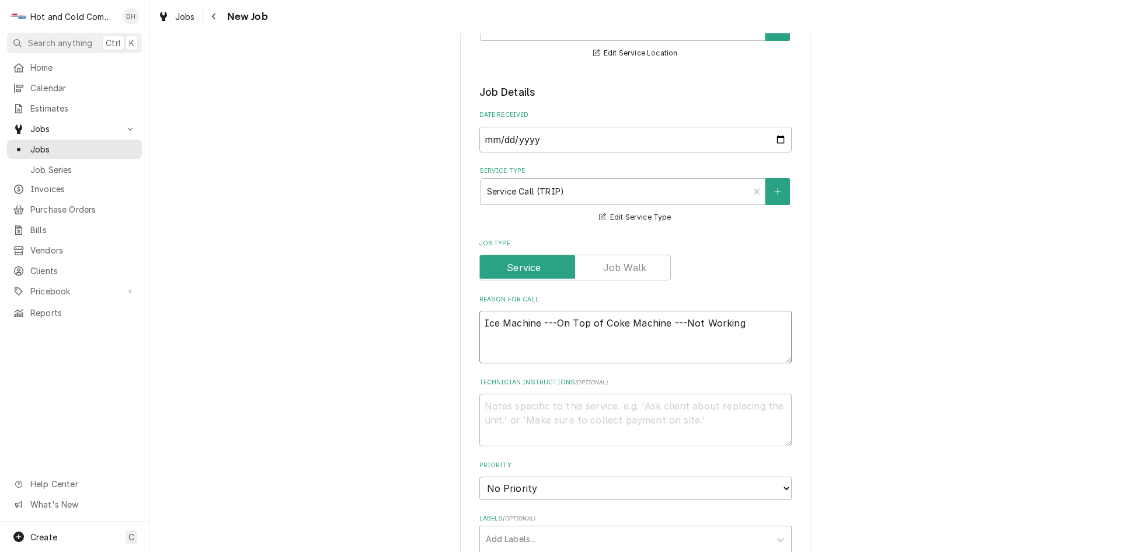
paste textarea "WO-05345141"
type textarea "x"
type textarea "WO-05345141 Ice Machine ---On Top of Coke Machine ---Not Working"
type textarea "x"
type textarea "WO-05345141 Ice Machine ---On Top of Coke Machine ---Not Working"
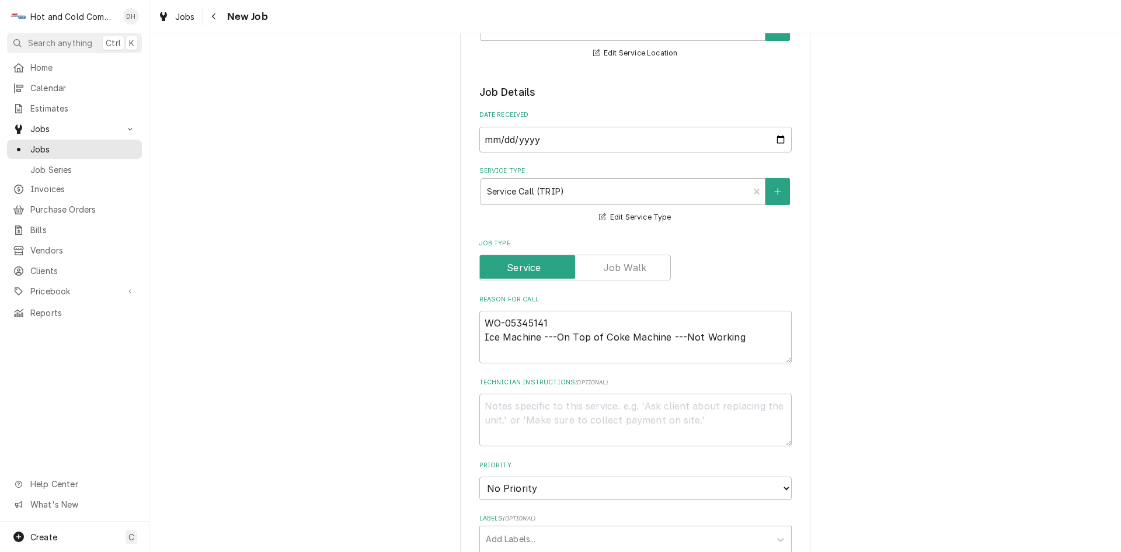
drag, startPoint x: 926, startPoint y: 301, endPoint x: 932, endPoint y: 303, distance: 6.1
click at [929, 302] on div "Please provide the following information to create a job: Client Details Client…" at bounding box center [634, 435] width 971 height 1169
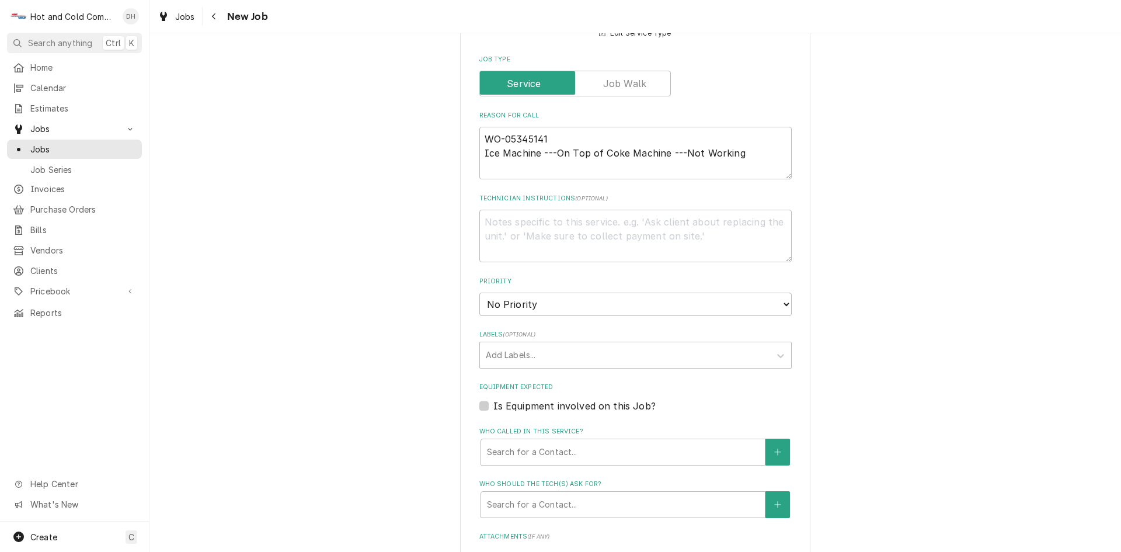
scroll to position [389, 0]
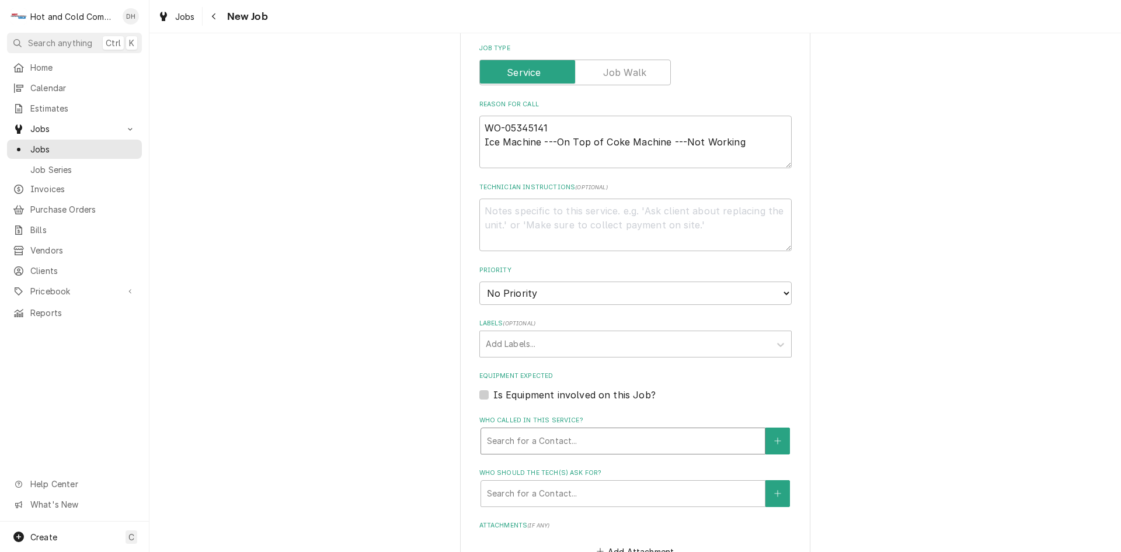
click at [487, 436] on input "Who called in this service?" at bounding box center [488, 440] width 2 height 19
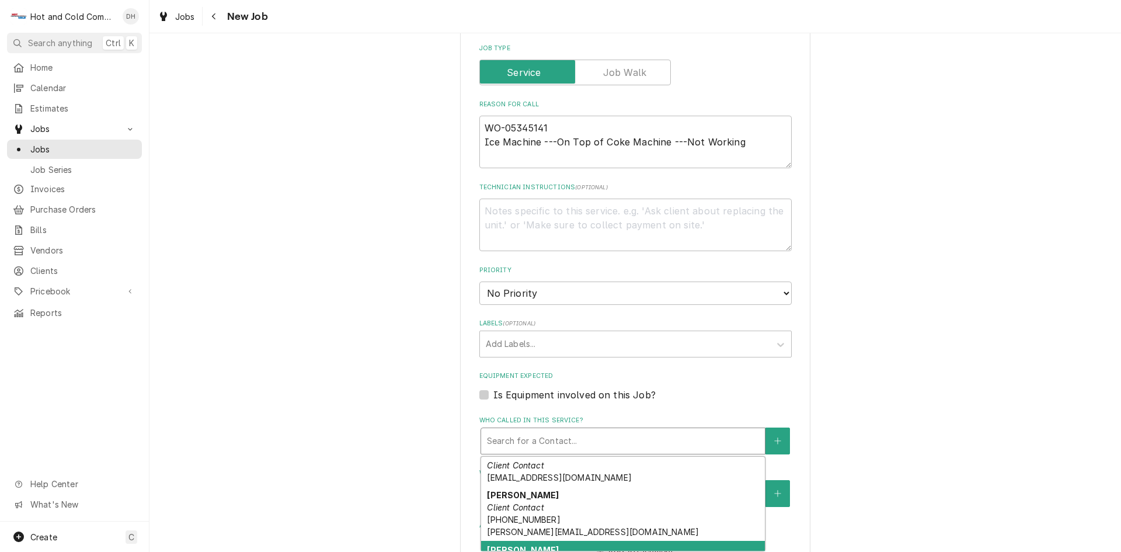
scroll to position [282, 0]
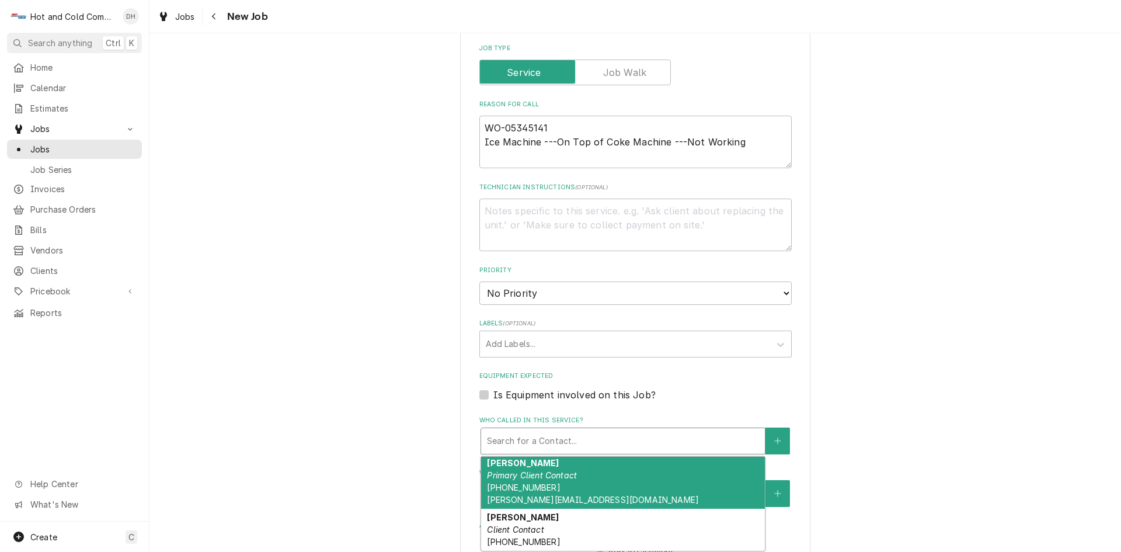
click at [586, 479] on div "Perry Poe Primary Client Contact (404) 353-4032 Poe-Perry@aramark.com" at bounding box center [623, 481] width 284 height 55
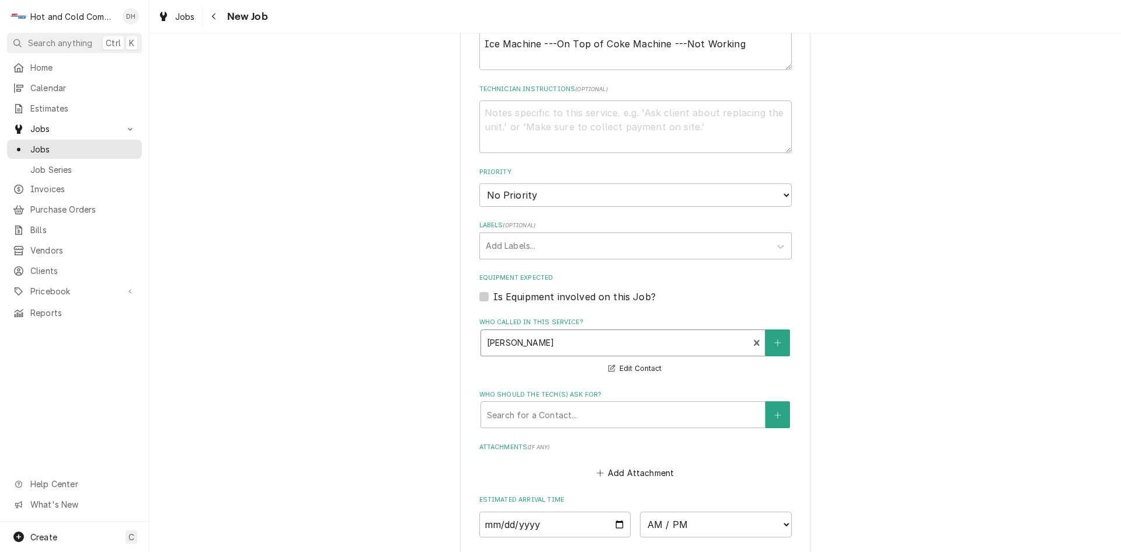
scroll to position [584, 0]
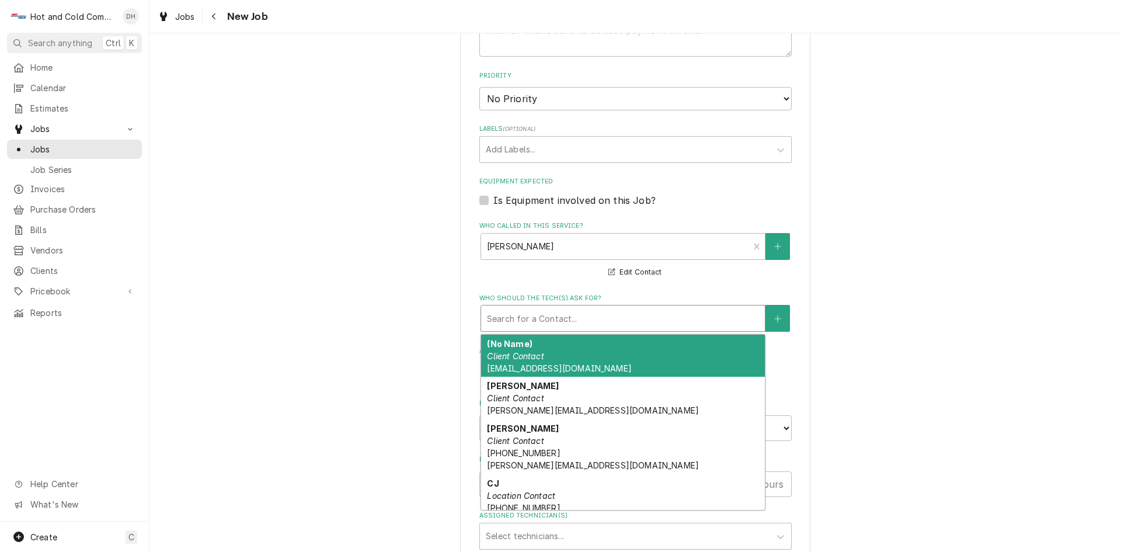
click at [600, 319] on div "Who should the tech(s) ask for?" at bounding box center [623, 318] width 272 height 21
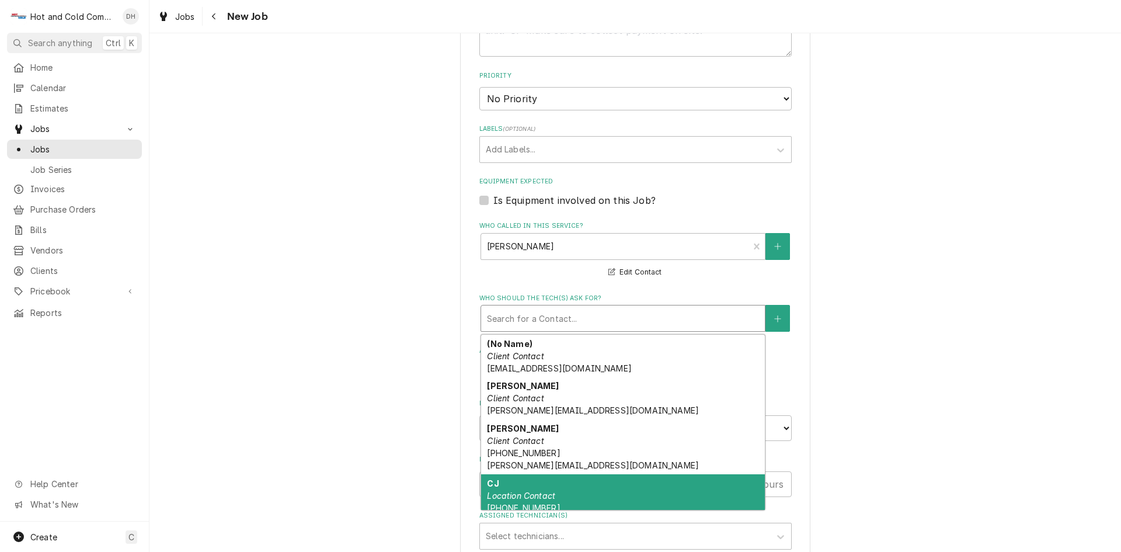
drag, startPoint x: 511, startPoint y: 490, endPoint x: 634, endPoint y: 484, distance: 122.8
click at [512, 490] on em "Location Contact" at bounding box center [521, 495] width 68 height 10
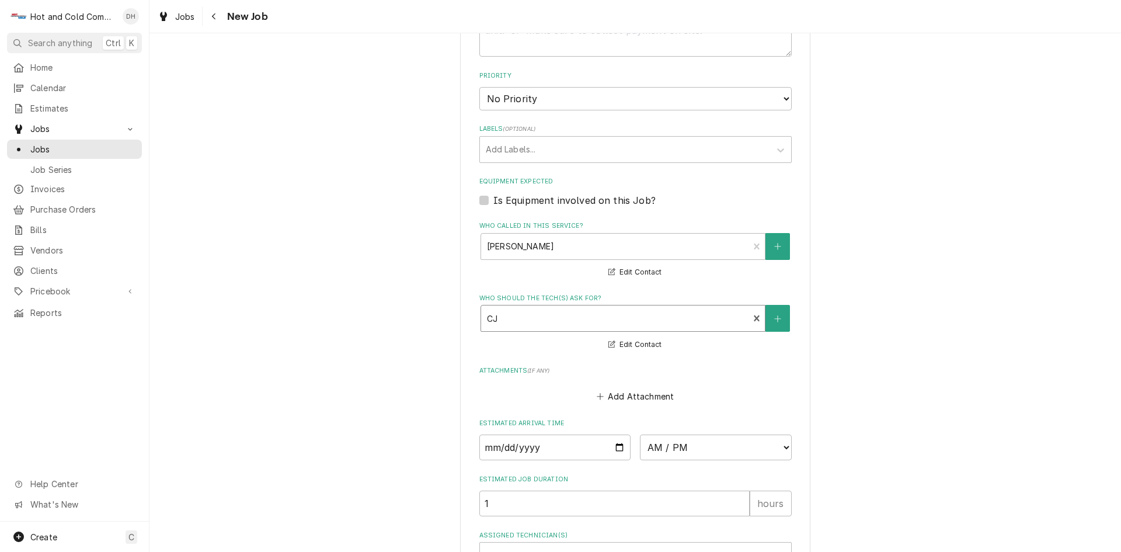
click at [608, 315] on div "Who should the tech(s) ask for?" at bounding box center [615, 318] width 256 height 21
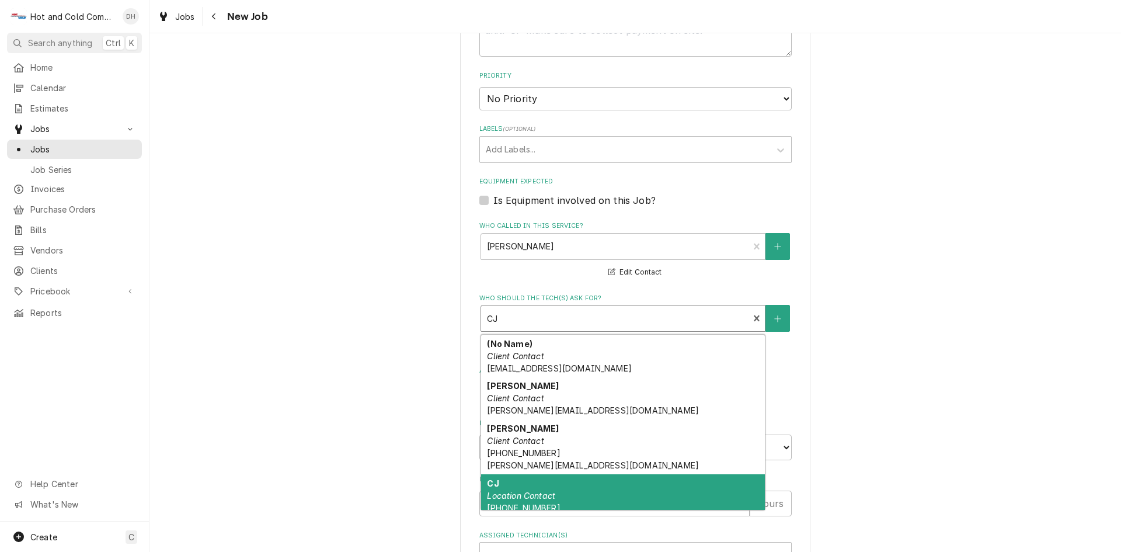
scroll to position [21, 0]
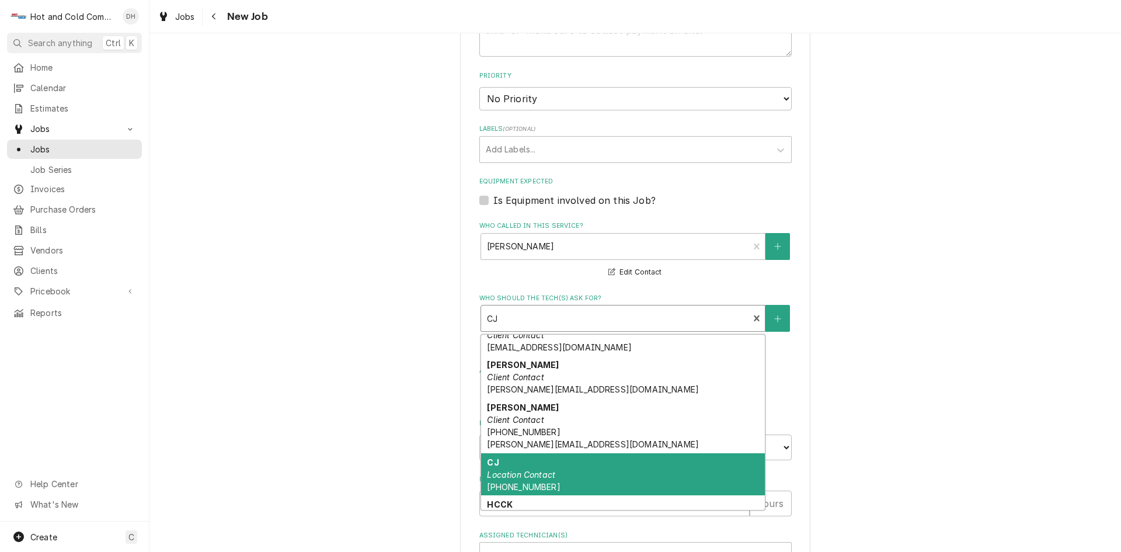
click at [608, 315] on div "Who should the tech(s) ask for?" at bounding box center [615, 318] width 256 height 21
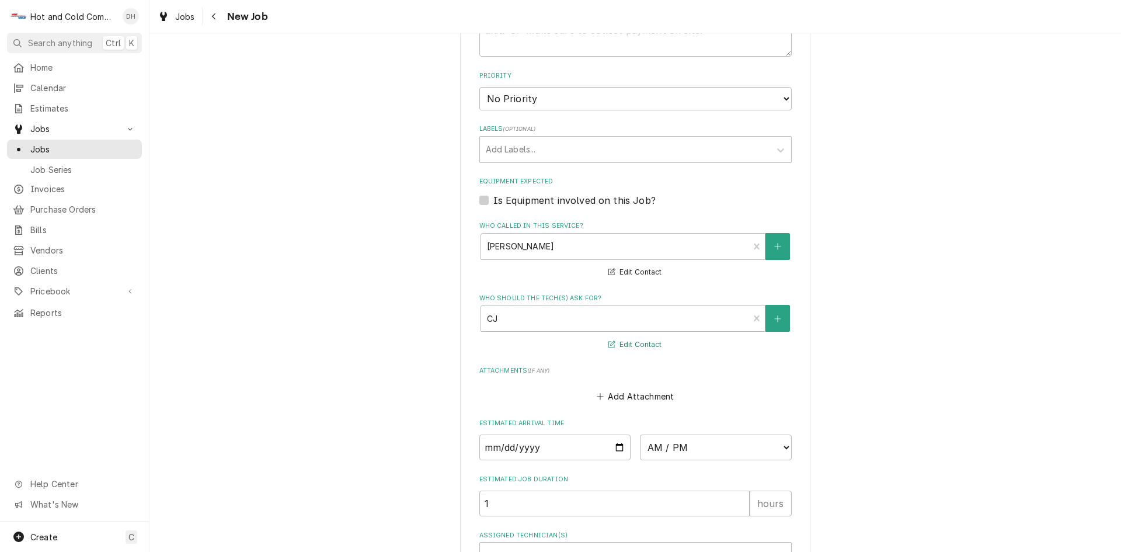
click at [632, 343] on button "Edit Contact" at bounding box center [635, 344] width 57 height 15
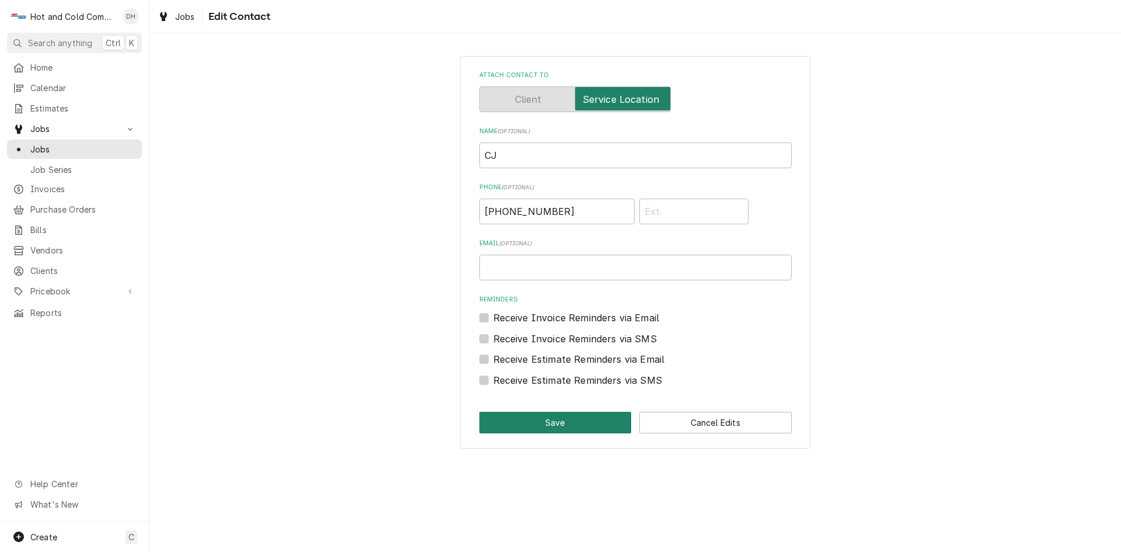
click at [553, 425] on button "Save" at bounding box center [555, 423] width 152 height 22
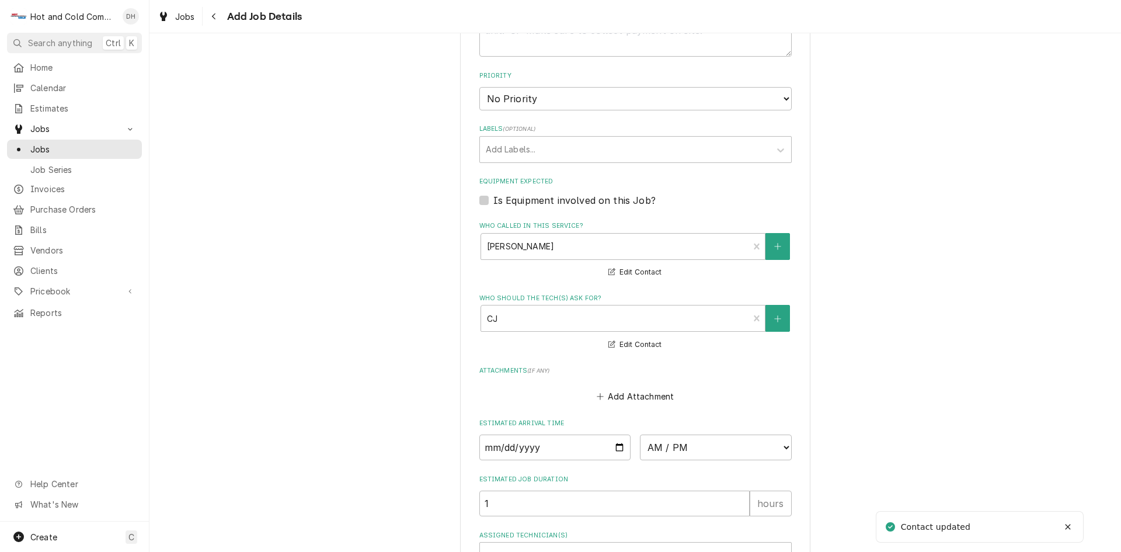
type textarea "x"
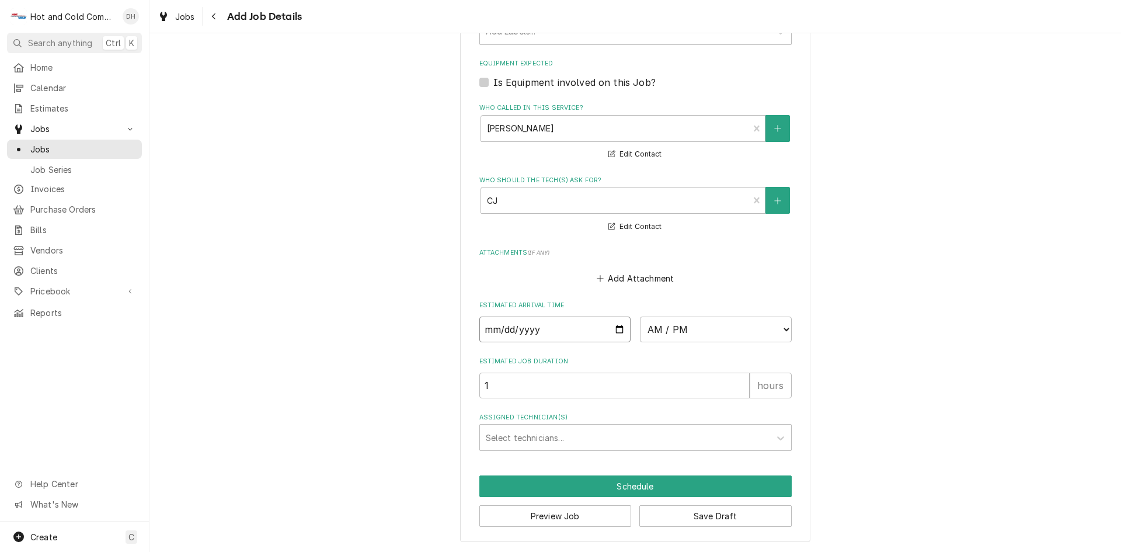
click at [617, 328] on input "Date" at bounding box center [555, 329] width 152 height 26
type input "2025-09-11"
type textarea "x"
click at [779, 327] on select "AM / PM 6:00 AM 6:15 AM 6:30 AM 6:45 AM 7:00 AM 7:15 AM 7:30 AM 7:45 AM 8:00 AM…" at bounding box center [716, 329] width 152 height 26
select select "14:00:00"
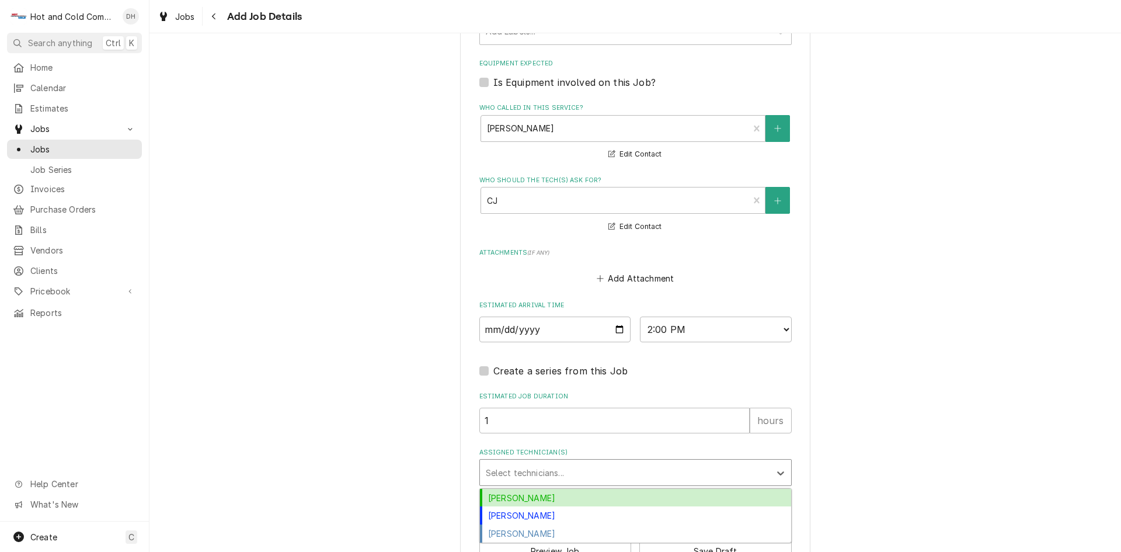
click at [560, 471] on div "Assigned Technician(s)" at bounding box center [625, 472] width 278 height 21
click at [528, 493] on div "Daryl Harris" at bounding box center [635, 498] width 311 height 18
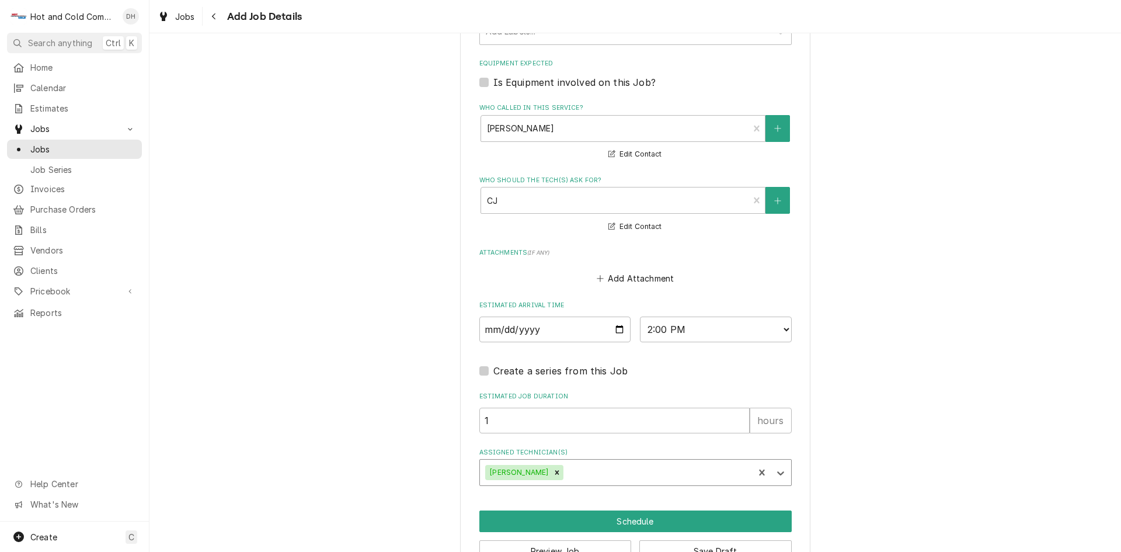
click at [594, 473] on div "Assigned Technician(s)" at bounding box center [657, 472] width 182 height 21
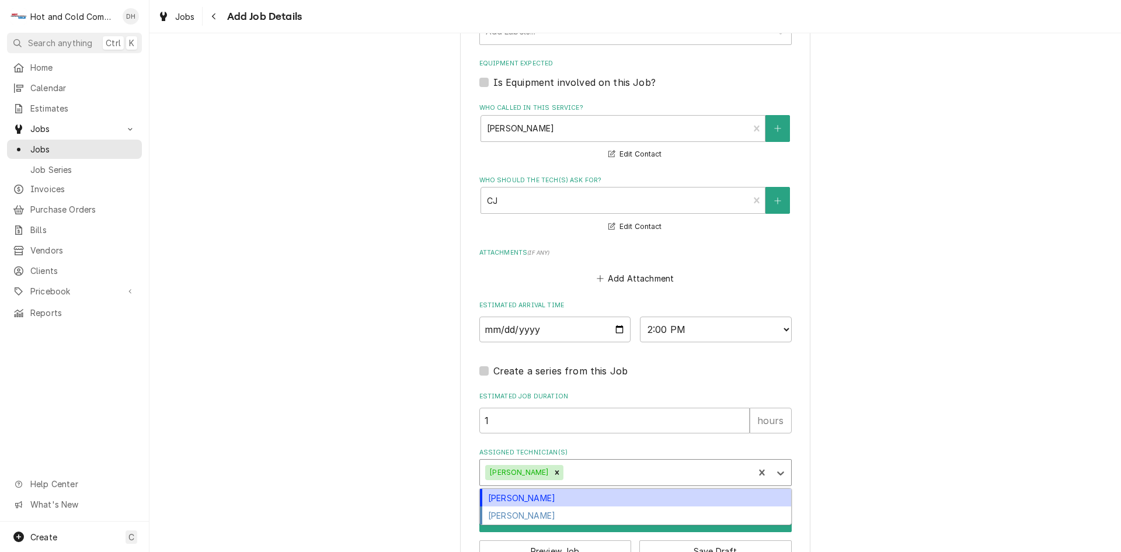
click at [550, 496] on div "David Harris" at bounding box center [635, 498] width 311 height 18
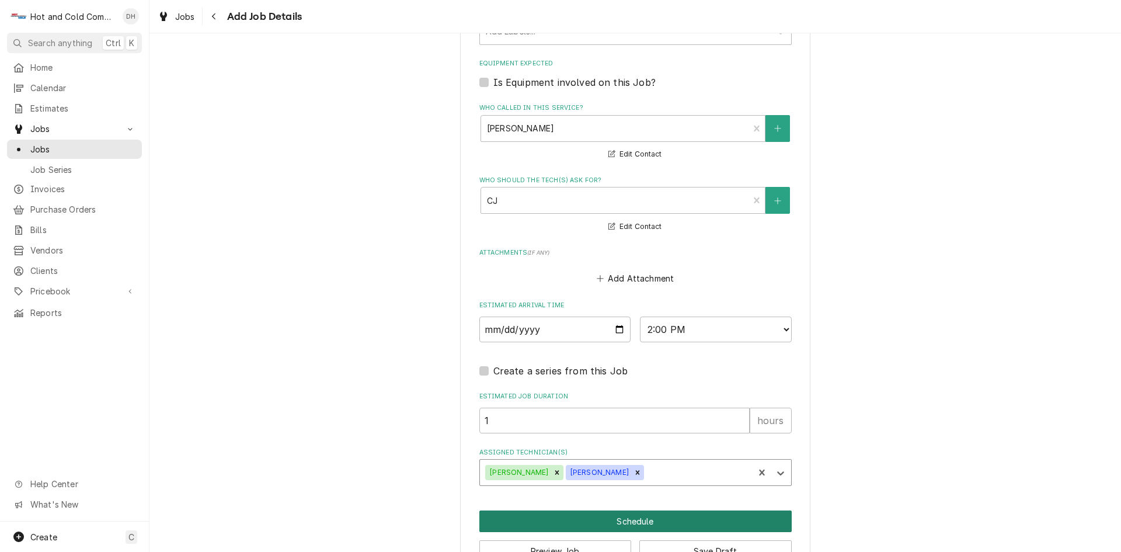
click at [640, 520] on button "Schedule" at bounding box center [635, 521] width 312 height 22
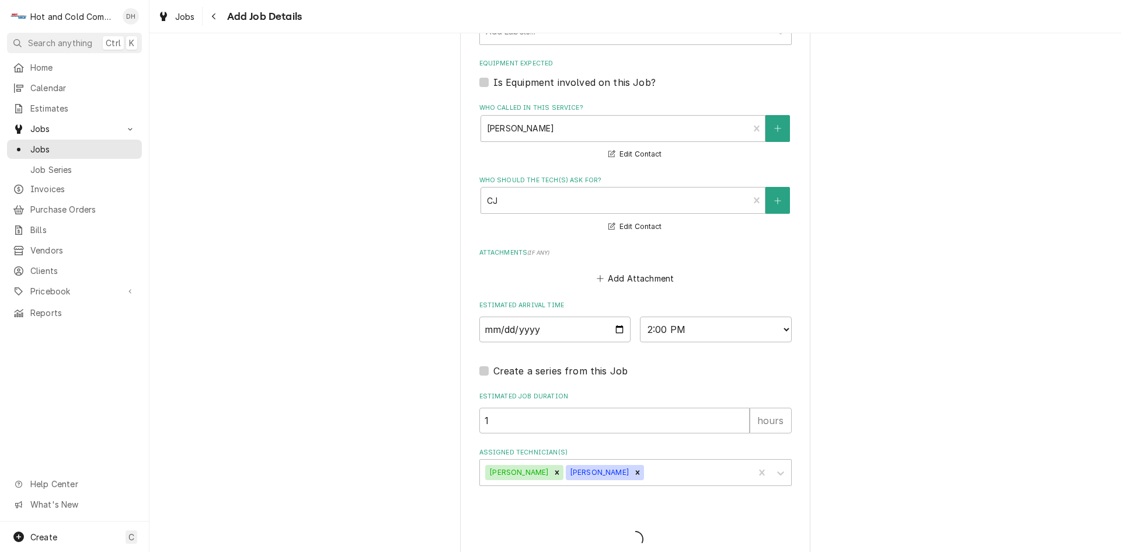
type textarea "x"
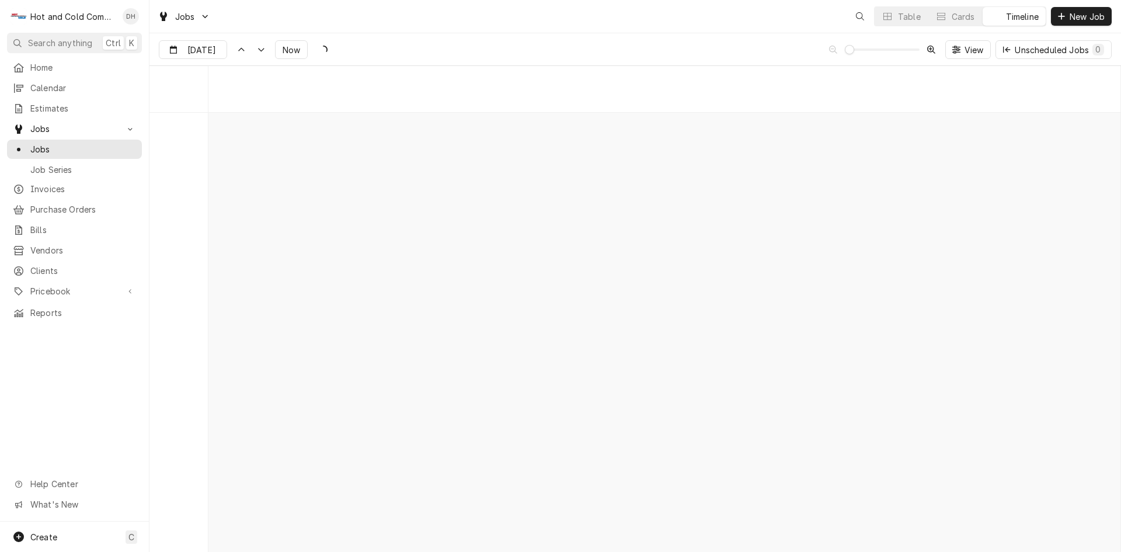
scroll to position [9147, 0]
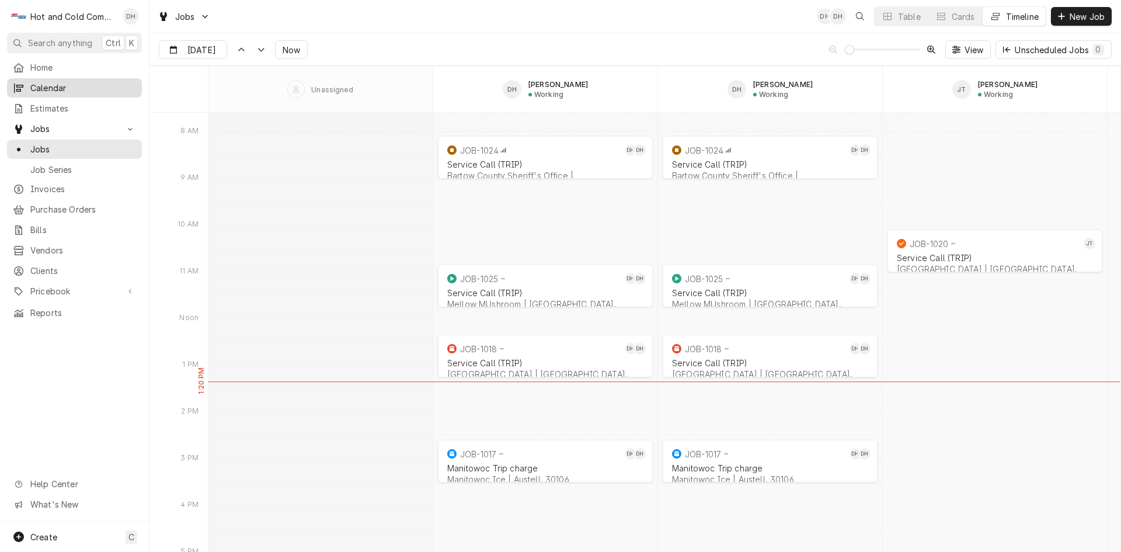
click at [60, 83] on span "Calendar" at bounding box center [83, 88] width 106 height 12
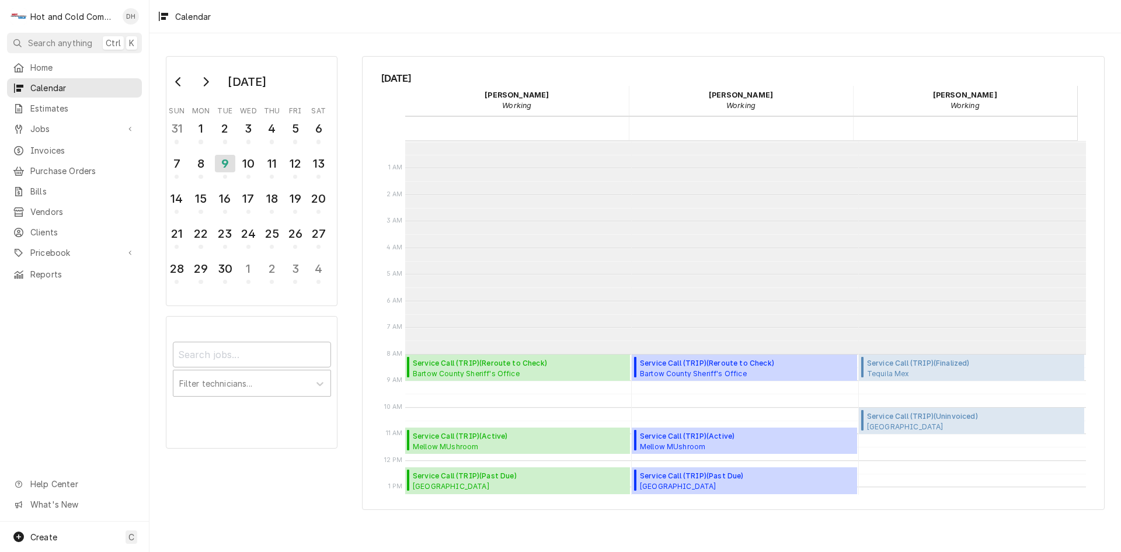
scroll to position [213, 0]
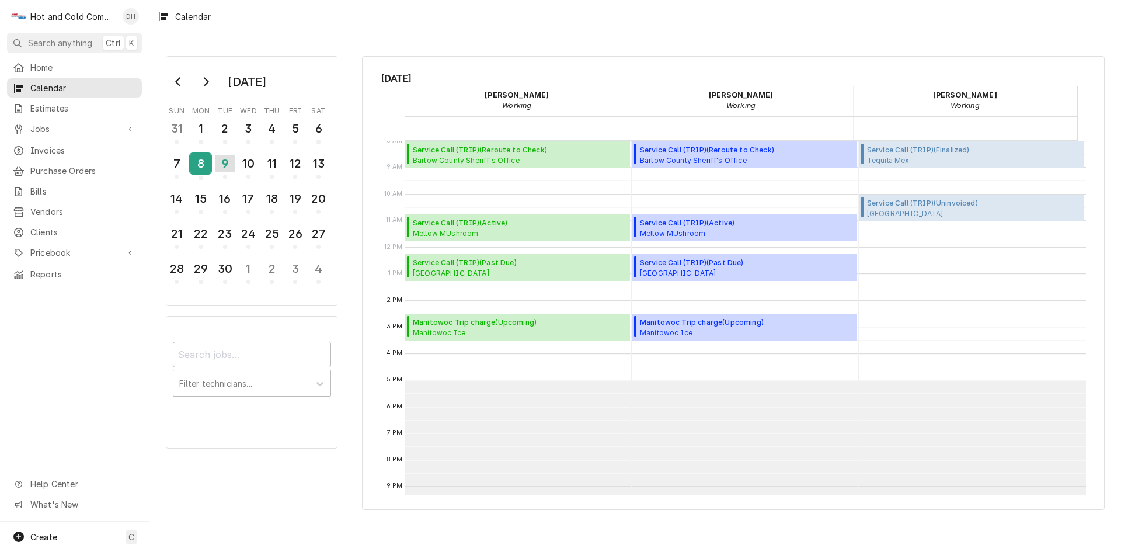
click at [201, 169] on div "8" at bounding box center [200, 164] width 20 height 20
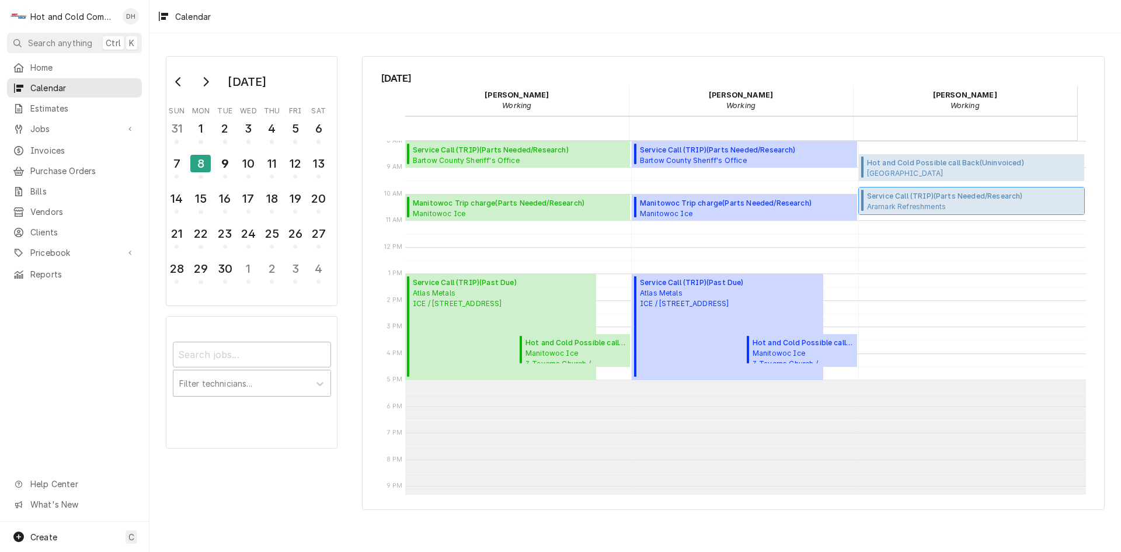
click at [932, 200] on span "Service Call (TRIP) ( Parts Needed/Research )" at bounding box center [974, 196] width 214 height 11
click at [227, 169] on div "9" at bounding box center [225, 164] width 20 height 20
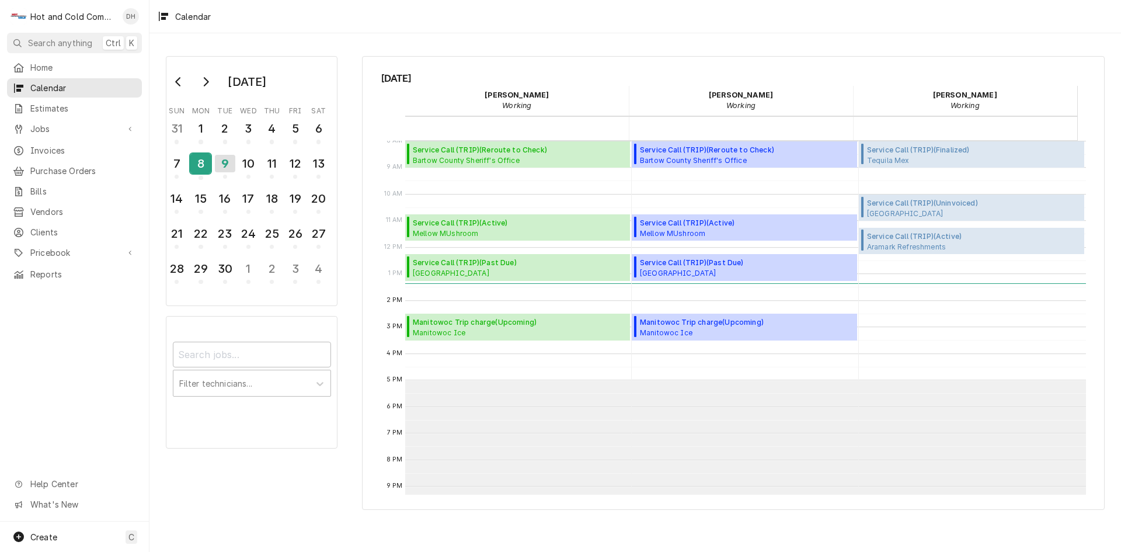
click at [200, 168] on div "8" at bounding box center [200, 164] width 20 height 20
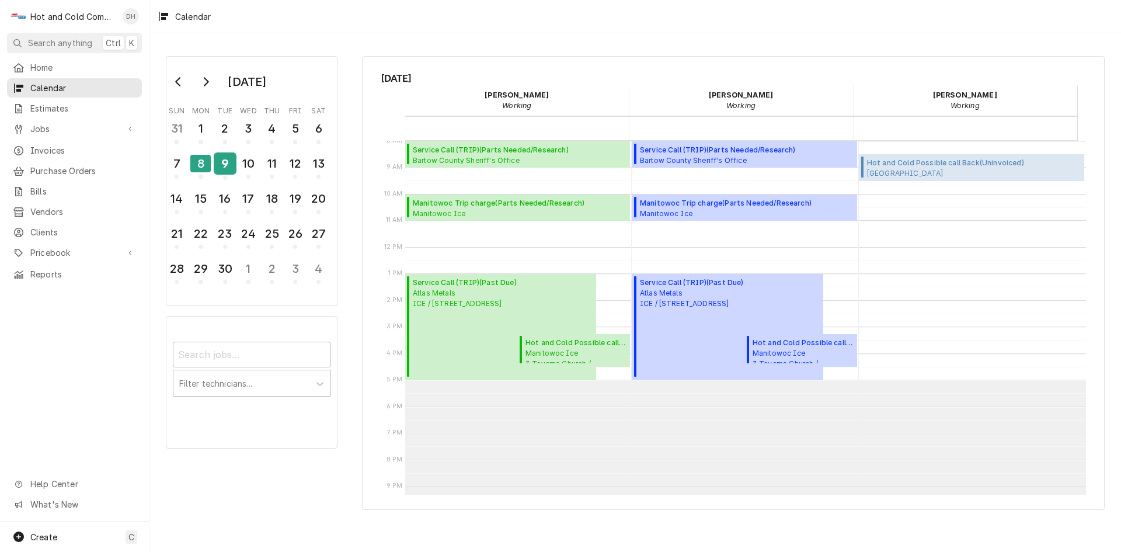
click at [225, 165] on div "9" at bounding box center [225, 164] width 20 height 20
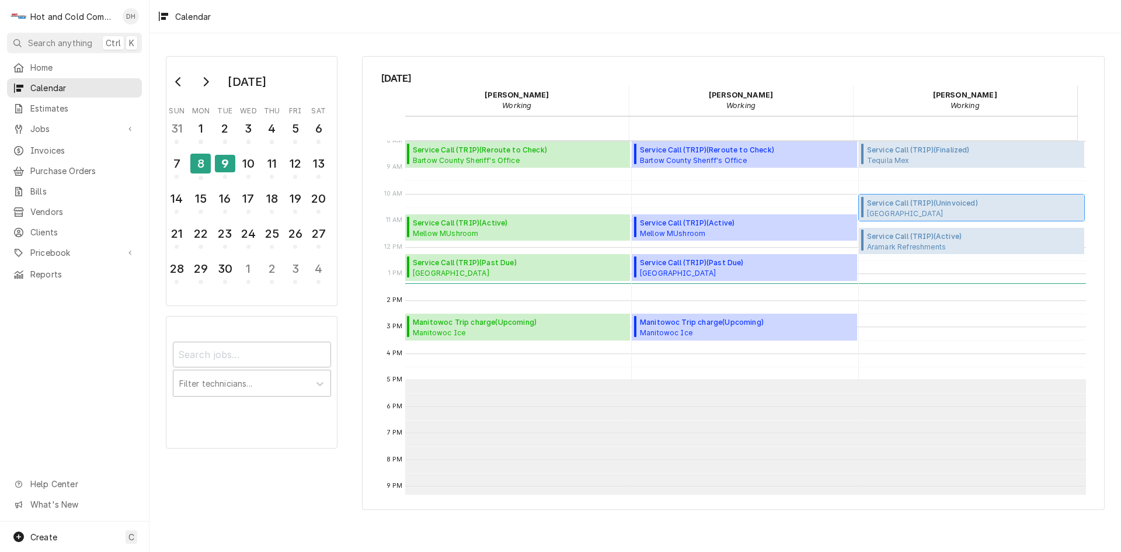
click at [907, 209] on span "Hampton Inn 116 Clairmont Ave., Decatur, GA 30030" at bounding box center [931, 212] width 128 height 9
click at [259, 170] on button "10" at bounding box center [247, 167] width 23 height 32
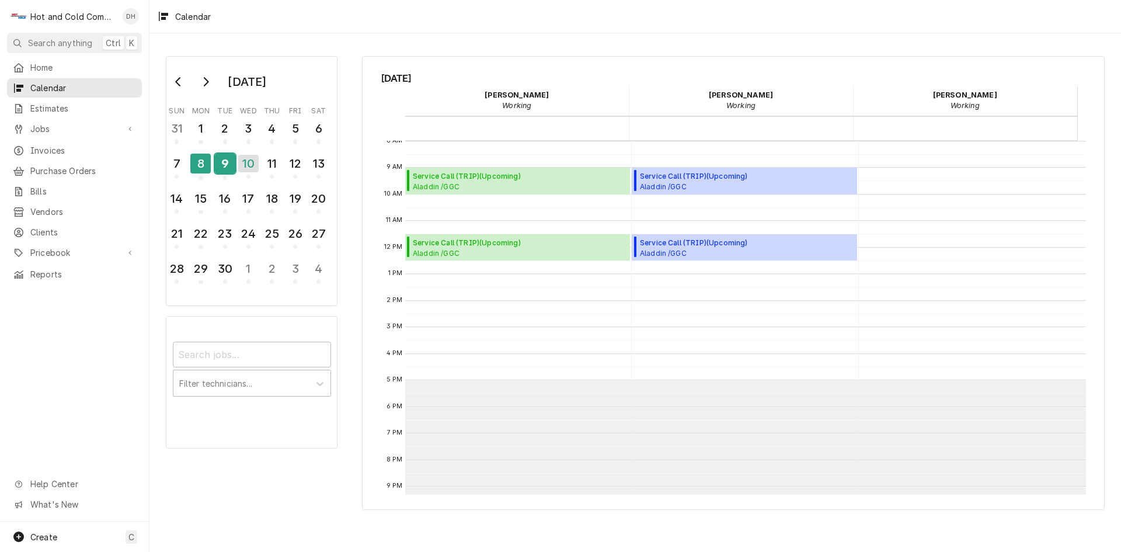
click at [224, 169] on div "9" at bounding box center [225, 164] width 20 height 20
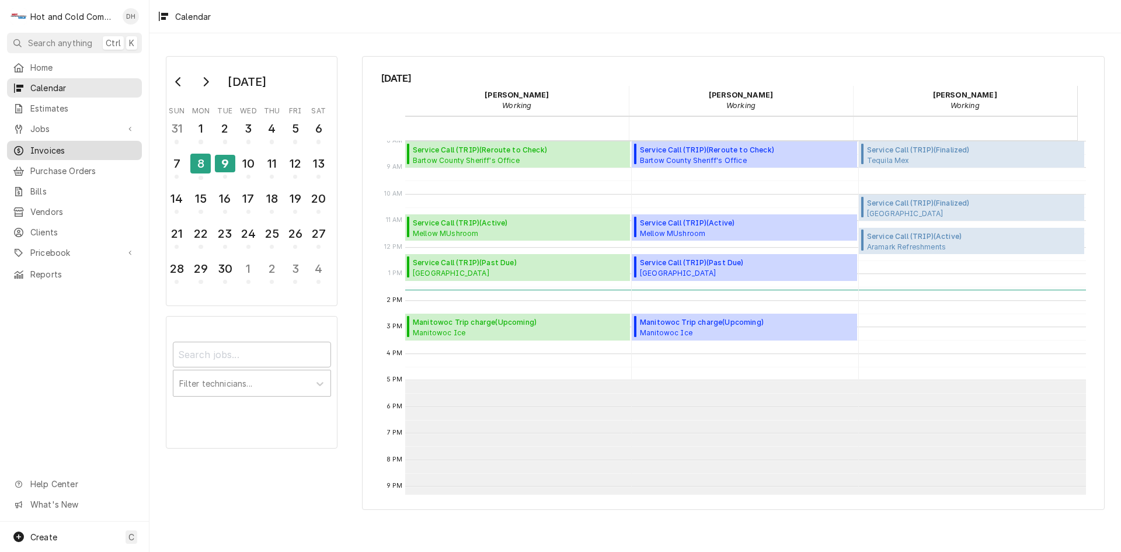
click at [61, 144] on span "Invoices" at bounding box center [83, 150] width 106 height 12
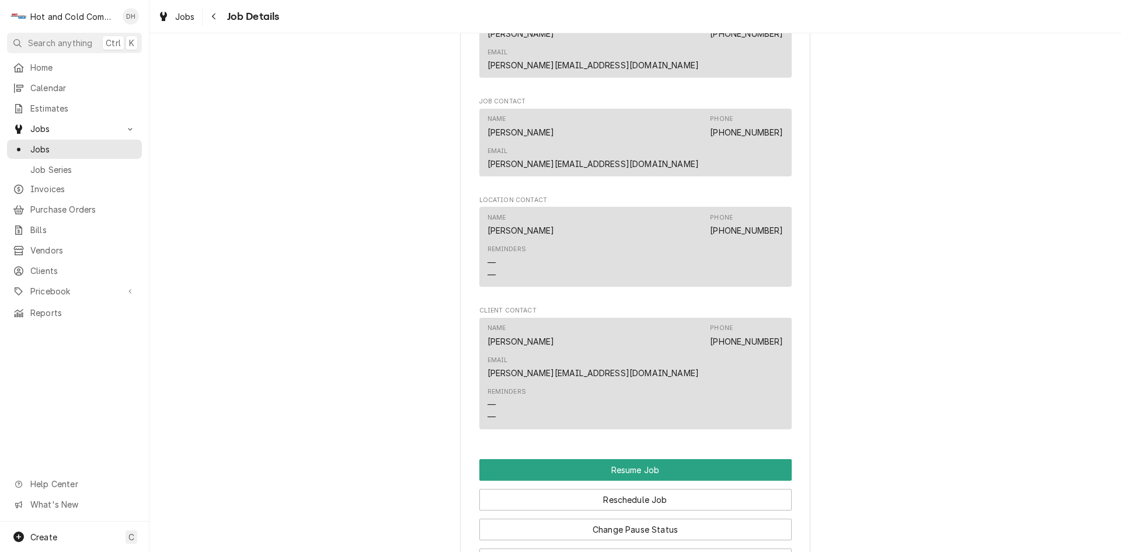
scroll to position [1275, 0]
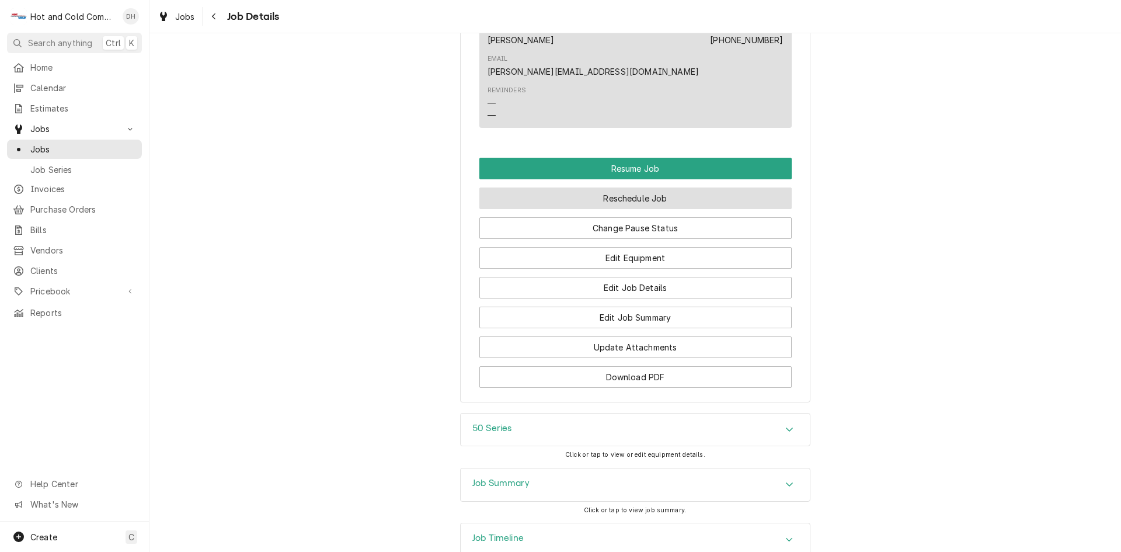
click at [651, 187] on button "Reschedule Job" at bounding box center [635, 198] width 312 height 22
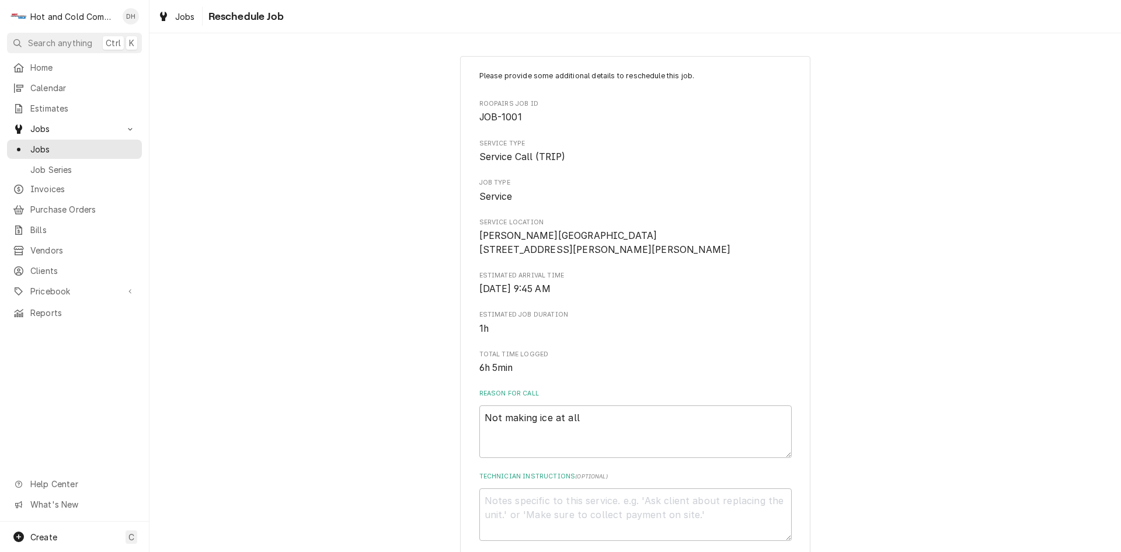
scroll to position [321, 0]
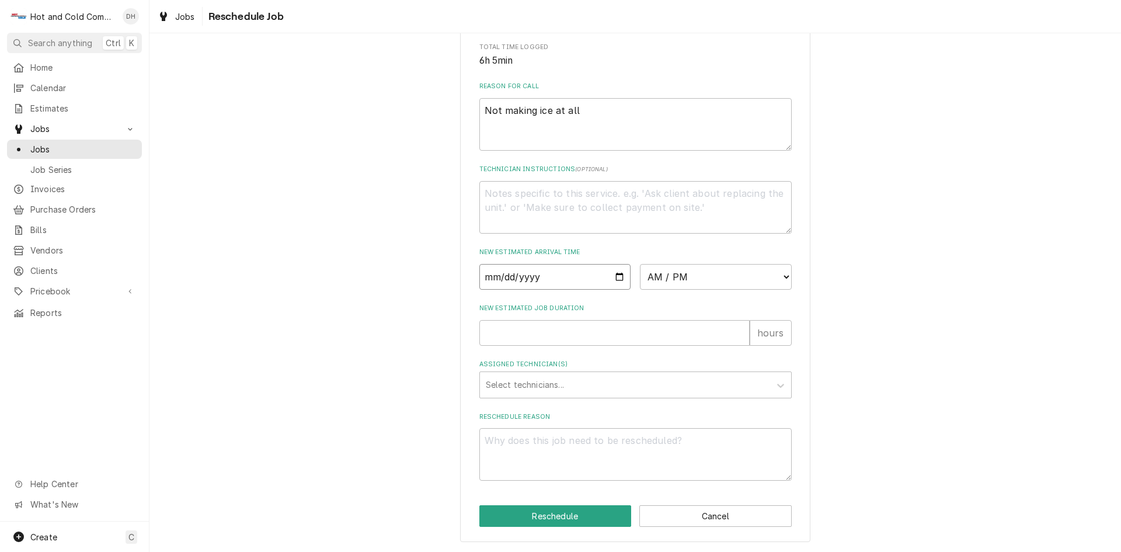
click at [612, 278] on input "Date" at bounding box center [555, 277] width 152 height 26
type textarea "x"
type input "[DATE]"
click at [780, 272] on select "AM / PM 6:00 AM 6:15 AM 6:30 AM 6:45 AM 7:00 AM 7:15 AM 7:30 AM 7:45 AM 8:00 AM…" at bounding box center [716, 277] width 152 height 26
select select "11:15:00"
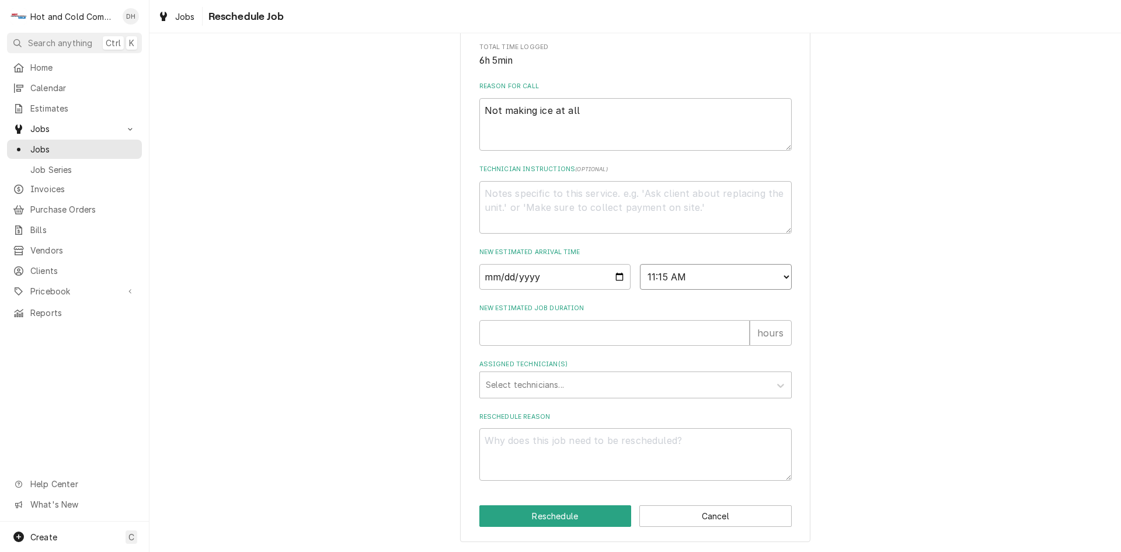
click at [640, 264] on select "AM / PM 6:00 AM 6:15 AM 6:30 AM 6:45 AM 7:00 AM 7:15 AM 7:30 AM 7:45 AM 8:00 AM…" at bounding box center [716, 277] width 152 height 26
click at [504, 388] on div "Assigned Technician(s)" at bounding box center [625, 384] width 278 height 21
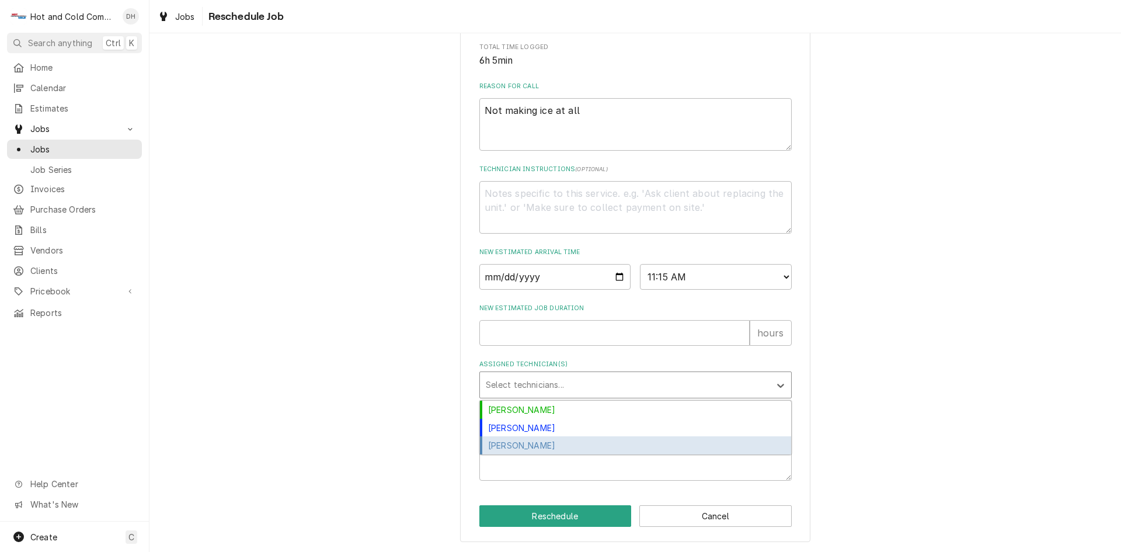
click at [540, 451] on div "[PERSON_NAME]" at bounding box center [635, 445] width 311 height 18
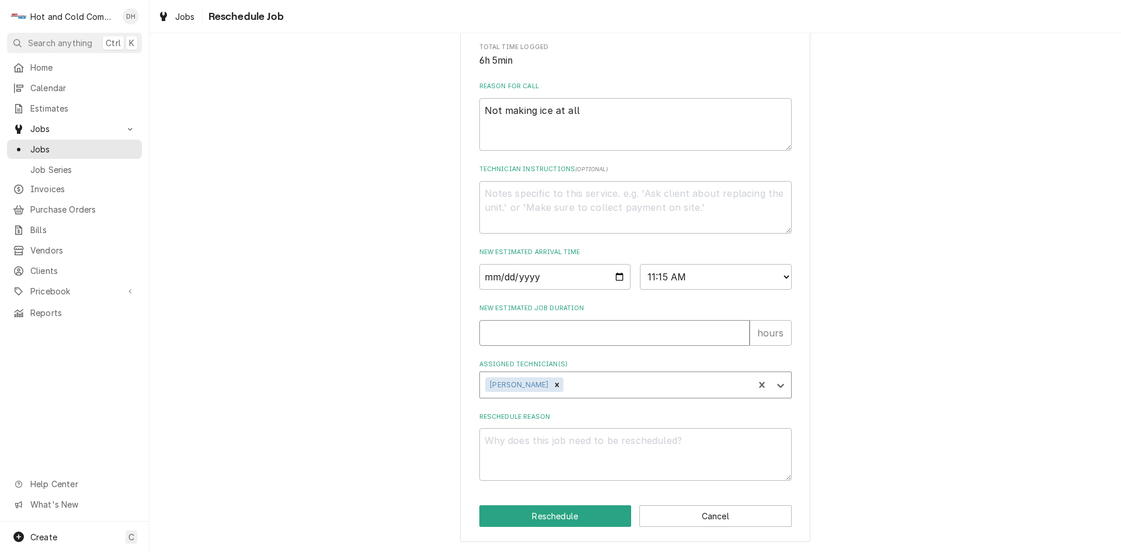
click at [499, 331] on input "New Estimated Job Duration" at bounding box center [614, 333] width 270 height 26
type textarea "x"
type input "1"
click at [576, 456] on textarea "Reschedule Reason" at bounding box center [635, 454] width 312 height 53
type textarea "x"
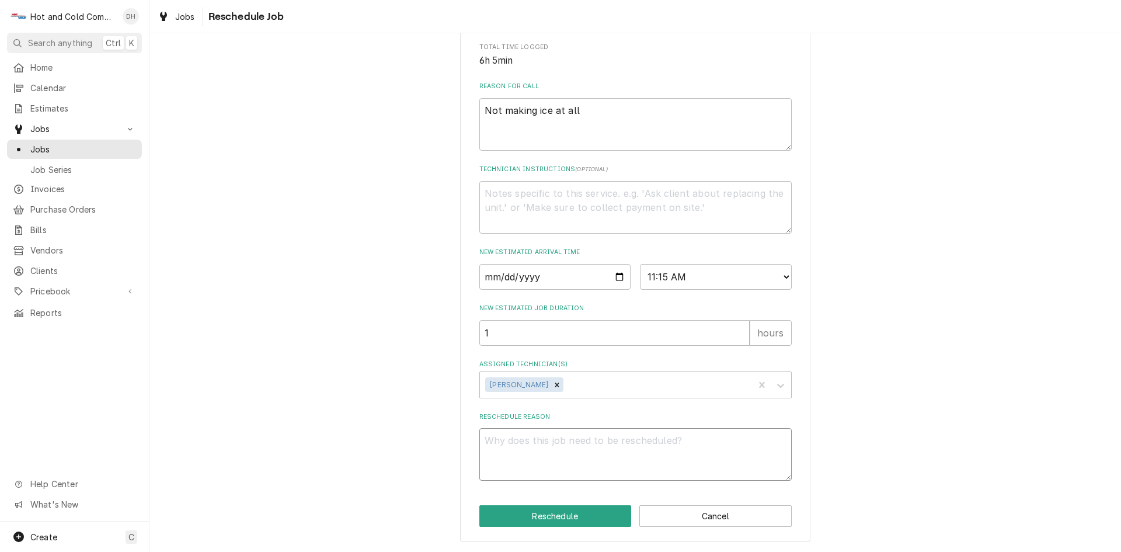
type textarea "p"
type textarea "x"
type textarea "pa"
type textarea "x"
type textarea "par"
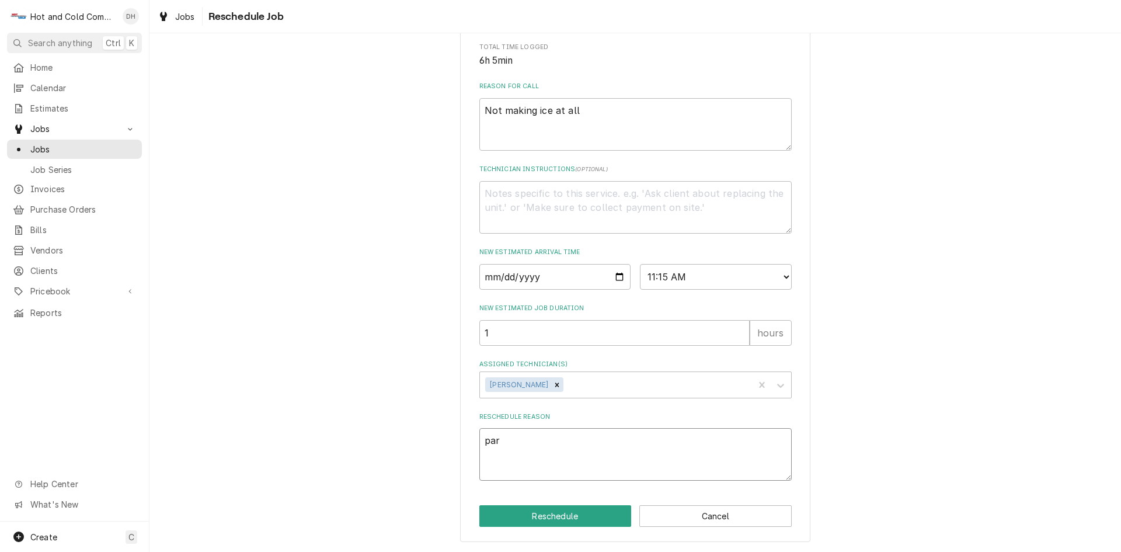
type textarea "x"
type textarea "part"
type textarea "x"
type textarea "parts"
click at [529, 513] on button "Reschedule" at bounding box center [555, 516] width 152 height 22
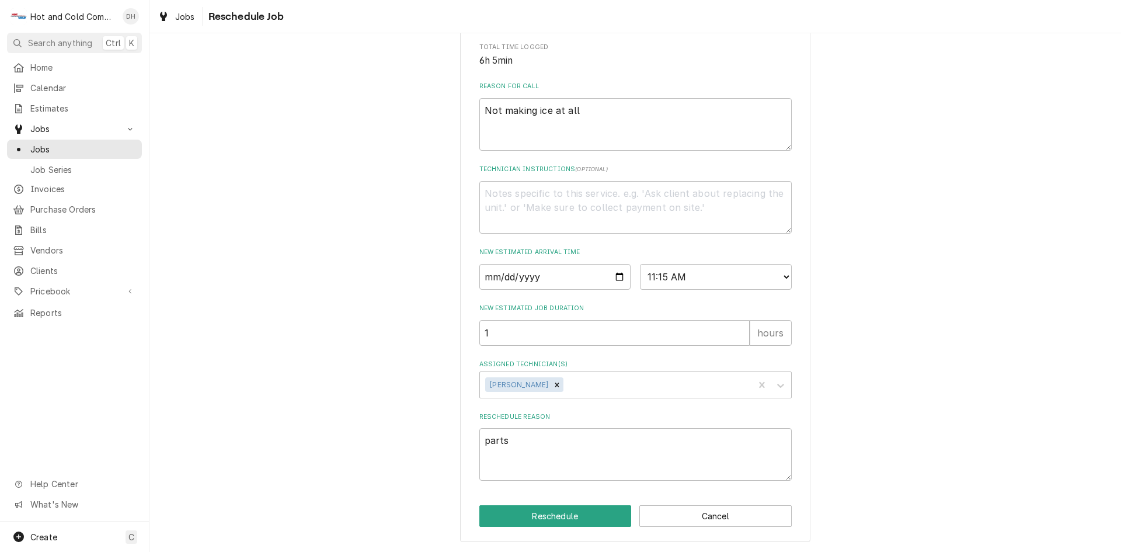
type textarea "x"
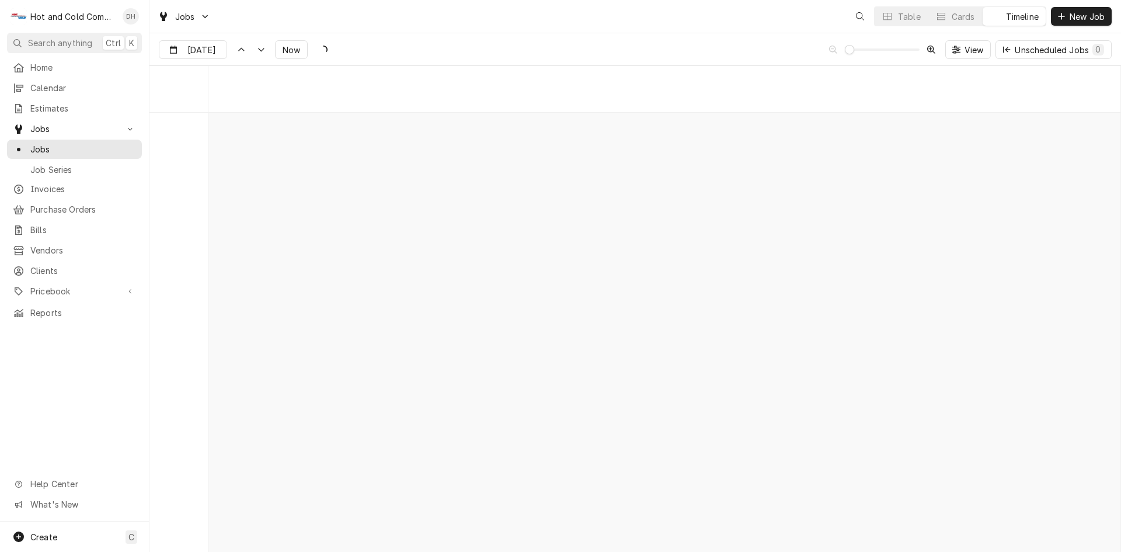
scroll to position [9147, 0]
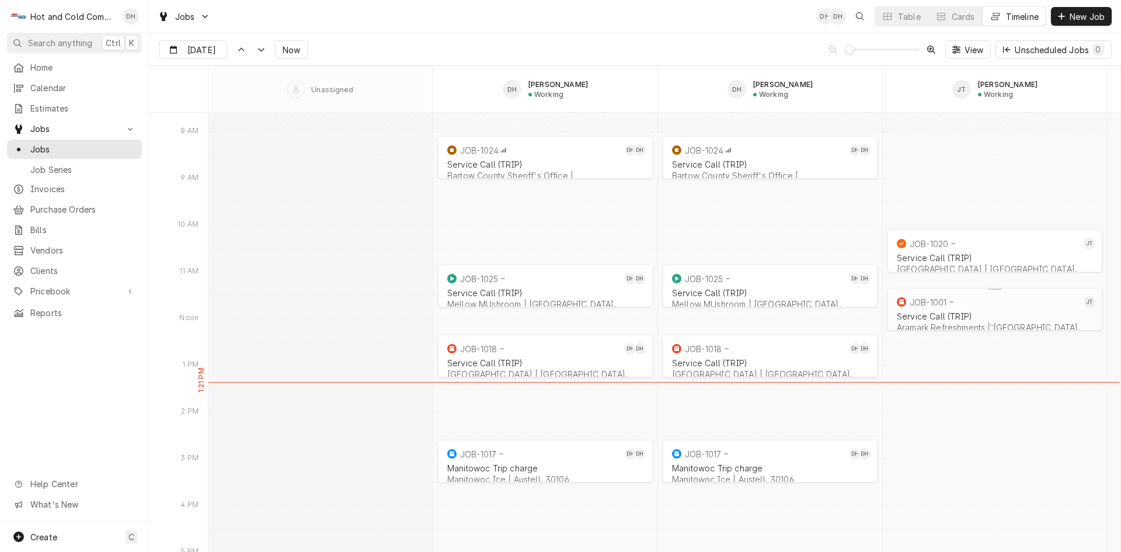
click at [992, 311] on div "Service Call (TRIP)" at bounding box center [995, 316] width 196 height 10
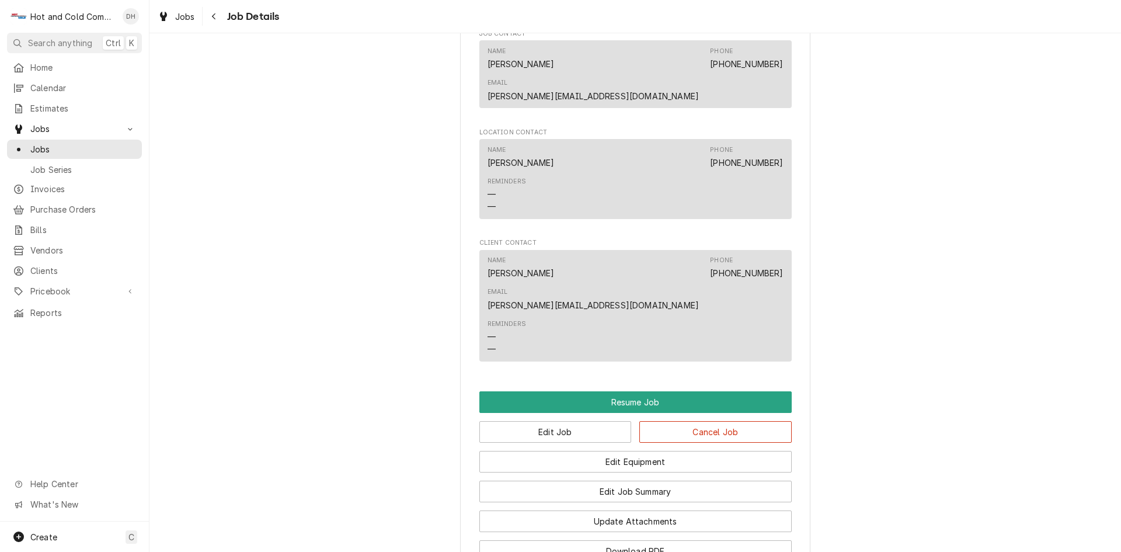
scroll to position [1161, 0]
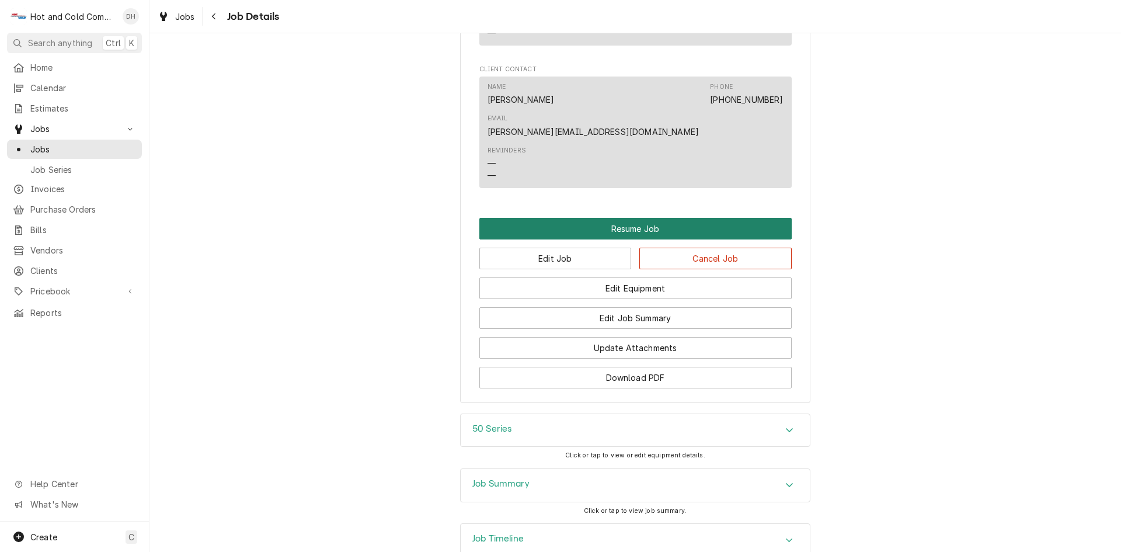
click at [615, 218] on button "Resume Job" at bounding box center [635, 229] width 312 height 22
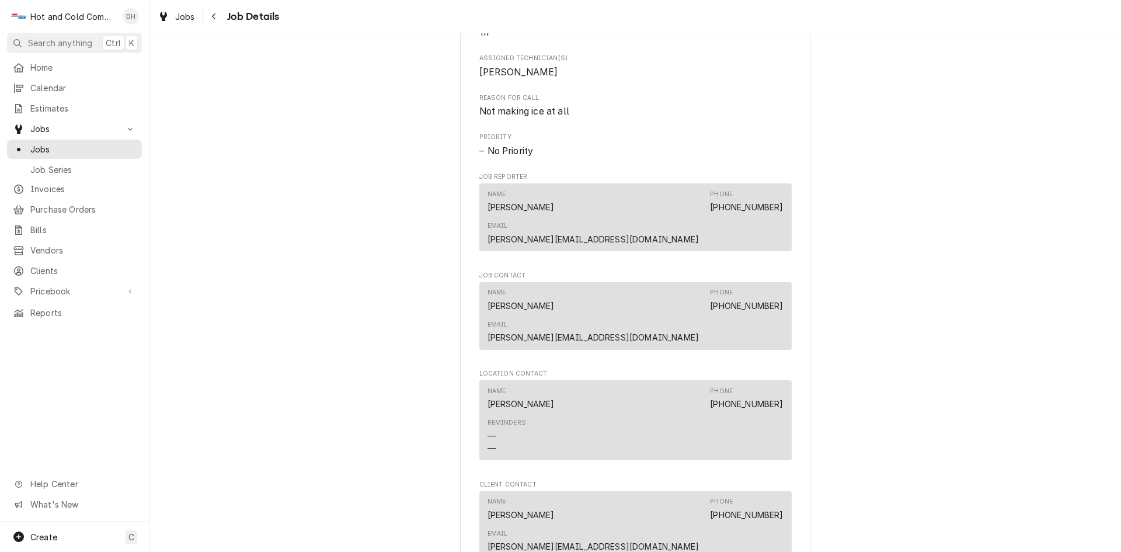
scroll to position [374, 0]
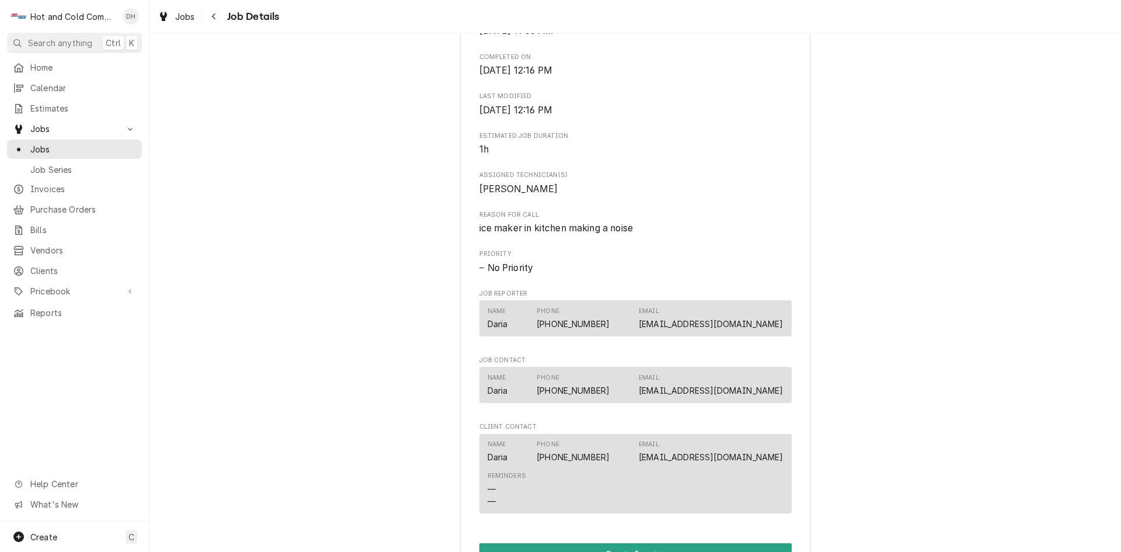
scroll to position [584, 0]
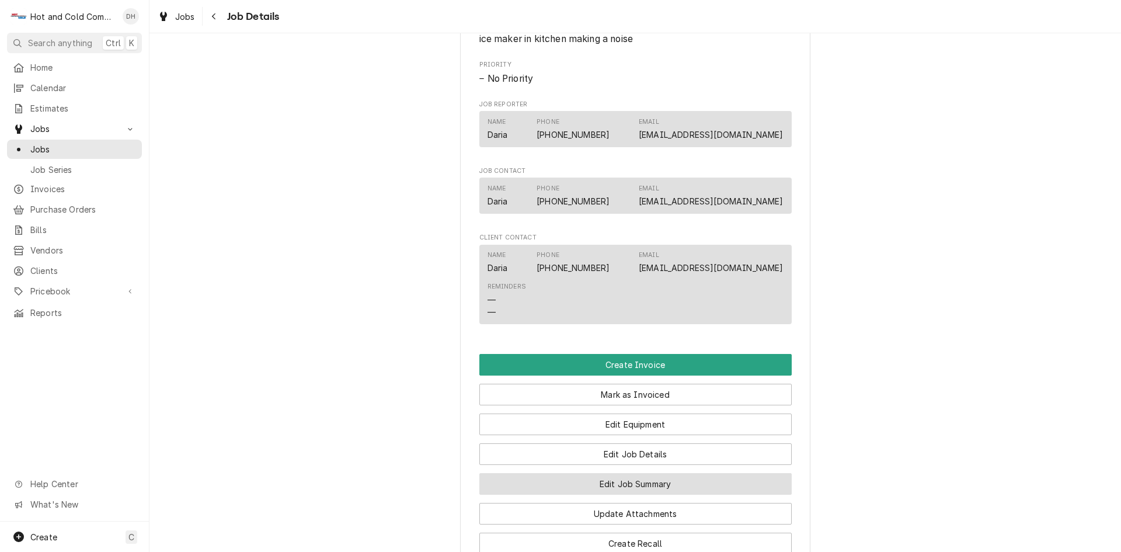
click at [665, 484] on button "Edit Job Summary" at bounding box center [635, 484] width 312 height 22
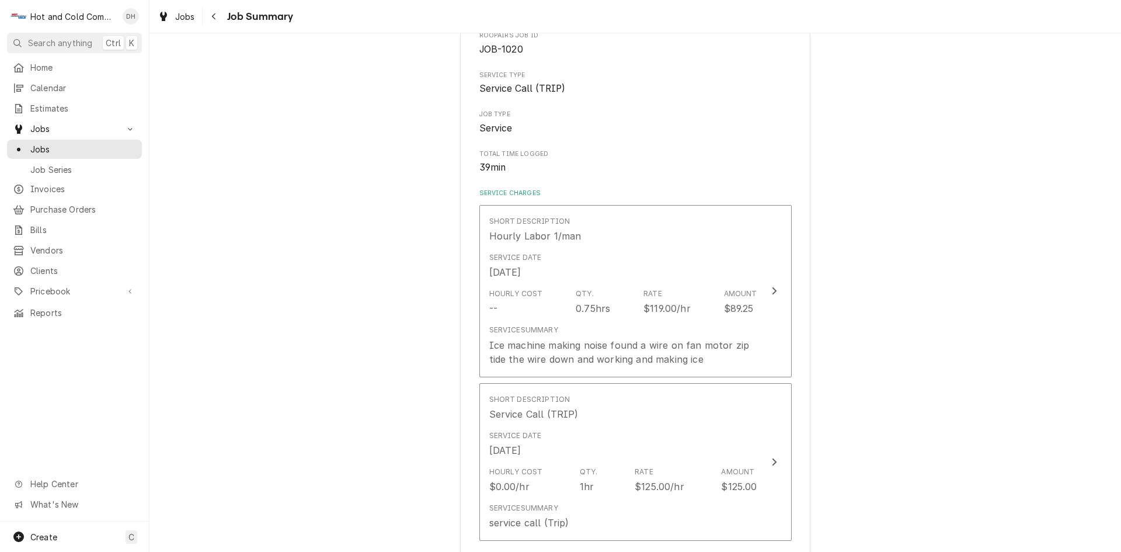
scroll to position [194, 0]
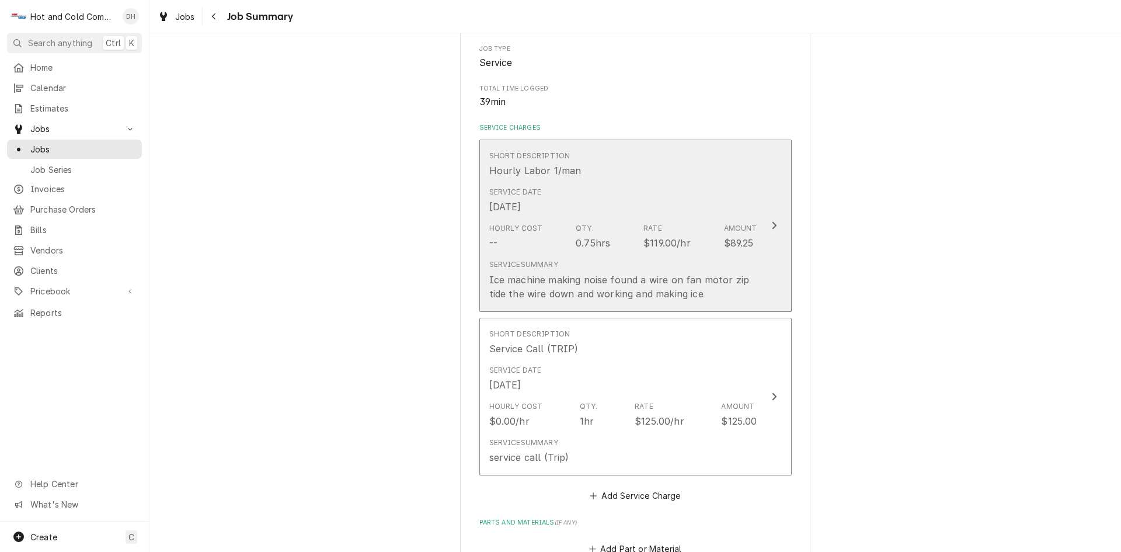
click at [700, 200] on div "Service Date [DATE]" at bounding box center [623, 200] width 268 height 36
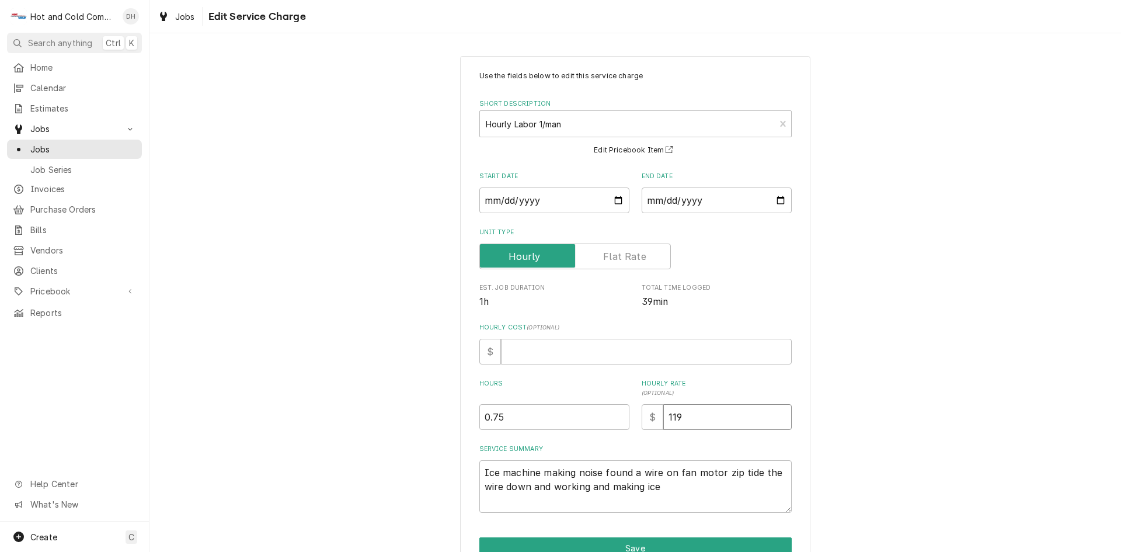
click at [678, 421] on input "119" at bounding box center [727, 417] width 128 height 26
type textarea "x"
type input "11"
type textarea "x"
type input "1"
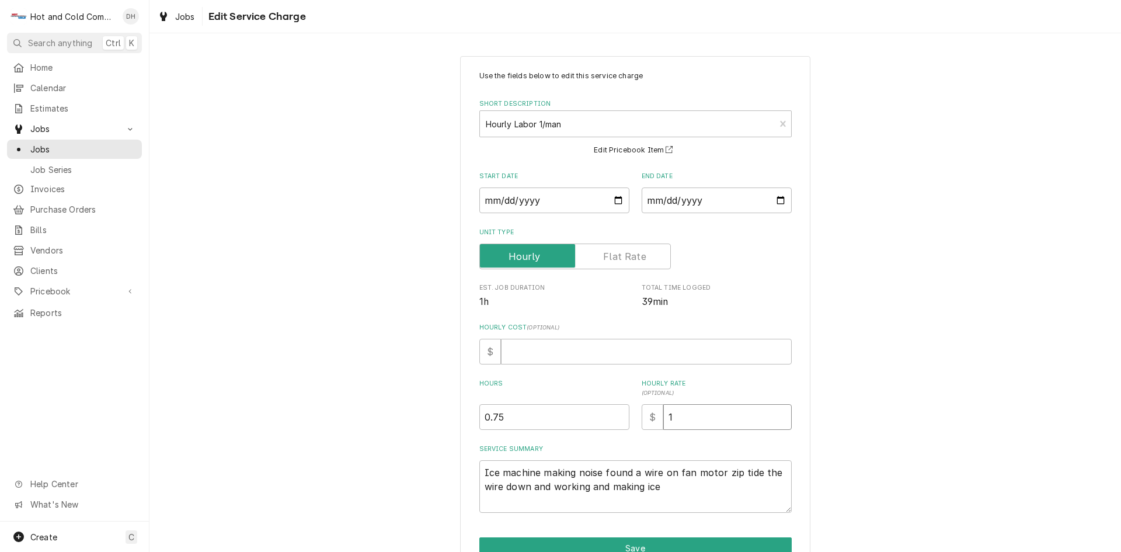
type textarea "x"
type input "12"
type textarea "x"
type input "125"
type textarea "x"
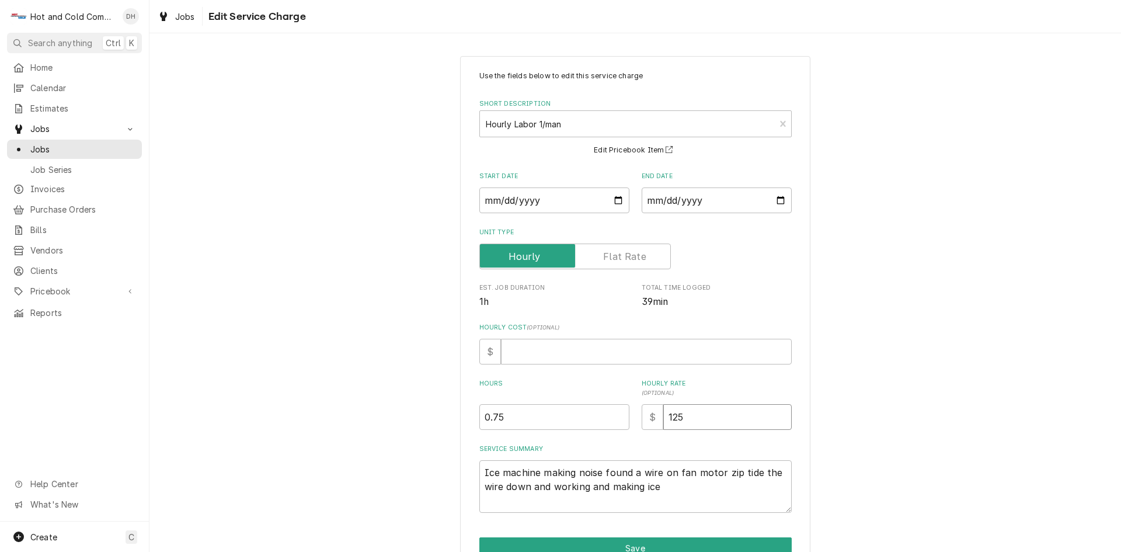
type input "125.0"
type textarea "x"
type input "125.00"
drag, startPoint x: 534, startPoint y: 351, endPoint x: 554, endPoint y: 357, distance: 21.4
click at [537, 351] on input "Hourly Cost ( optional )" at bounding box center [646, 352] width 291 height 26
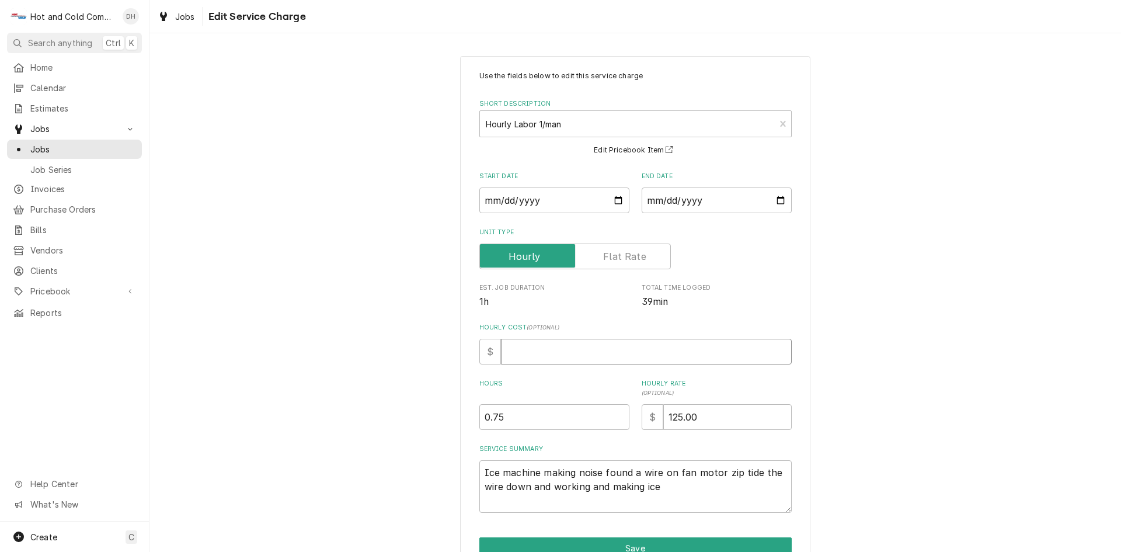
type textarea "x"
type input "2"
type textarea "x"
type input "25"
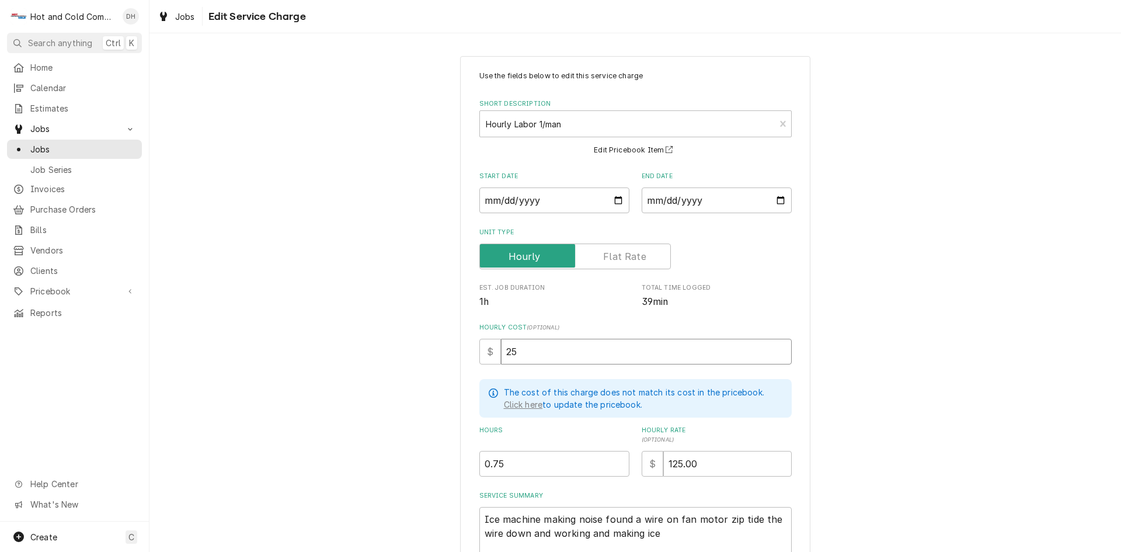
type textarea "x"
type input "25.0"
type textarea "x"
type input "25.00"
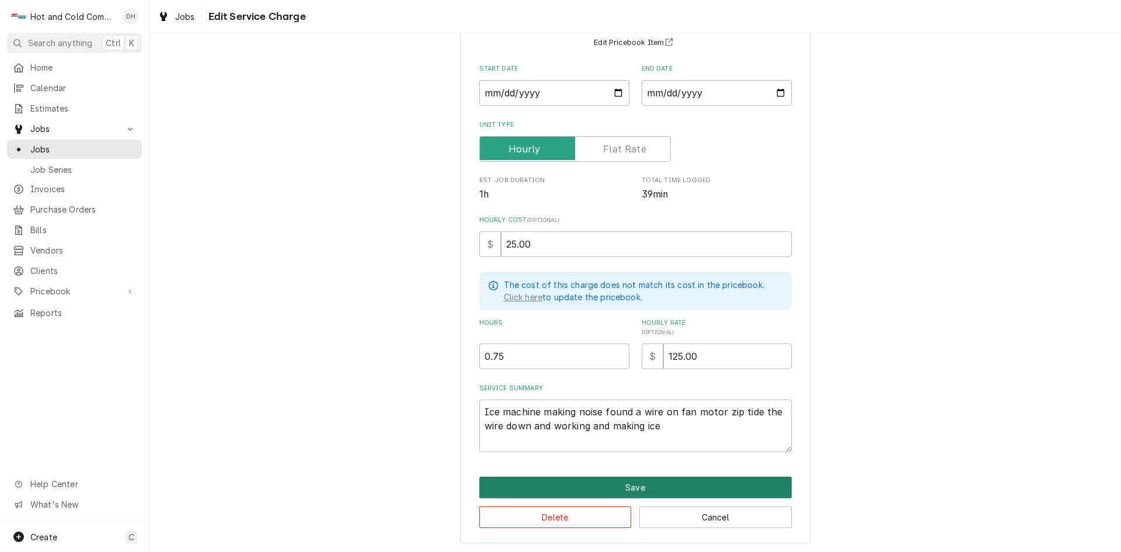
click at [631, 481] on button "Save" at bounding box center [635, 487] width 312 height 22
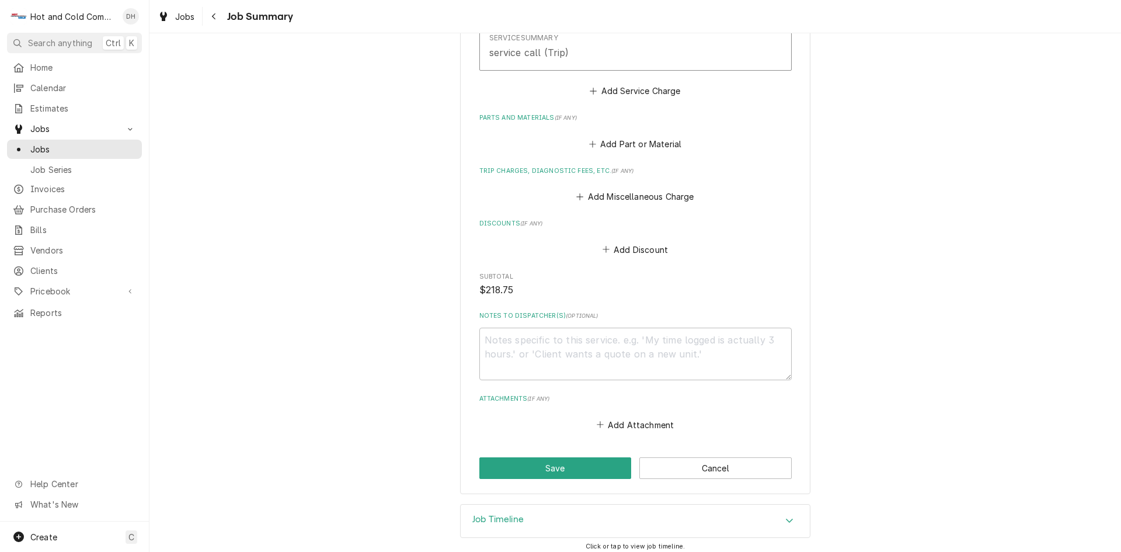
scroll to position [606, 0]
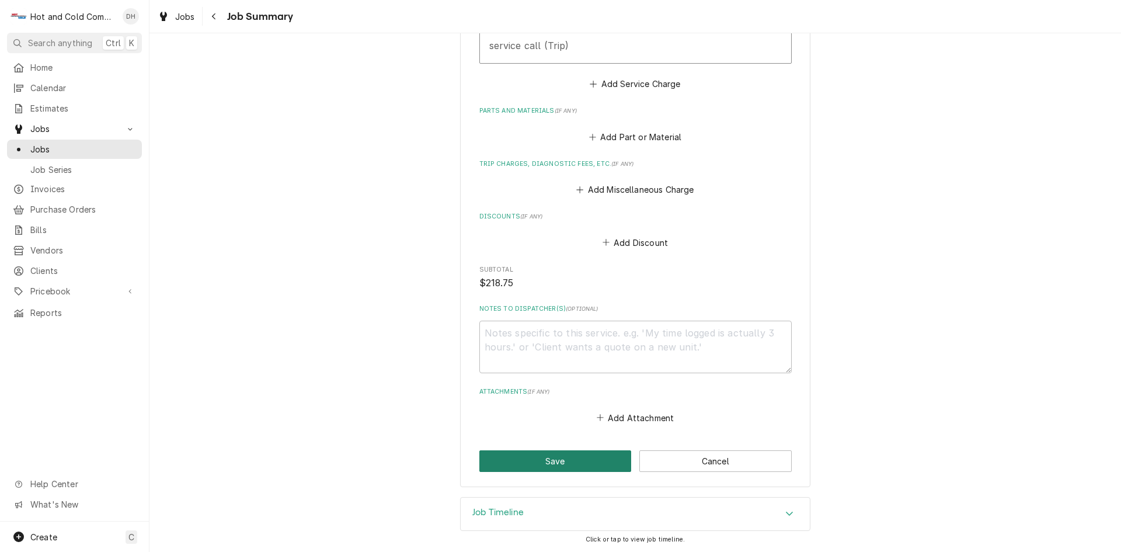
click at [551, 461] on button "Save" at bounding box center [555, 461] width 152 height 22
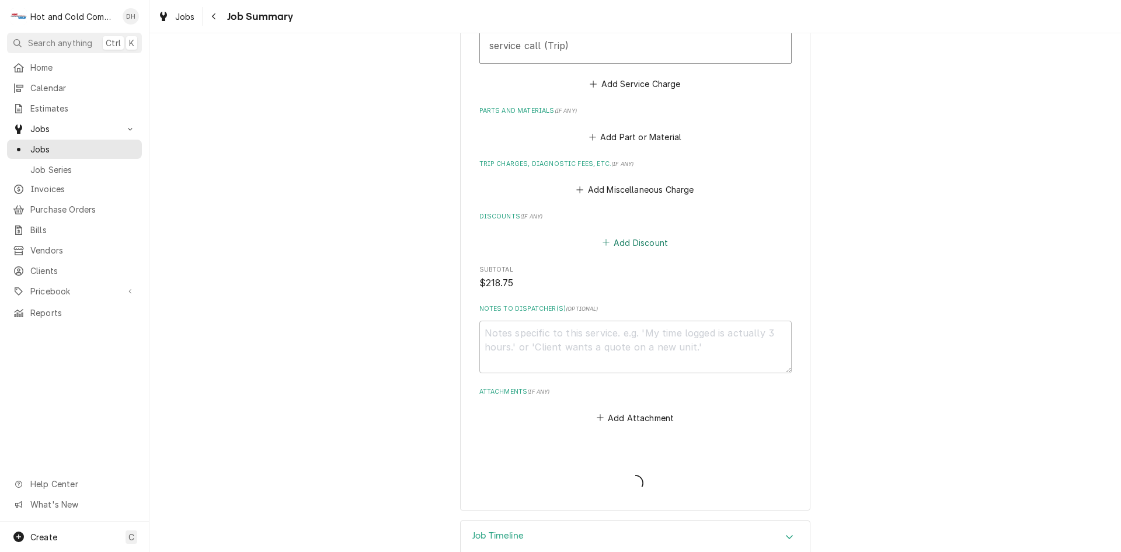
type textarea "x"
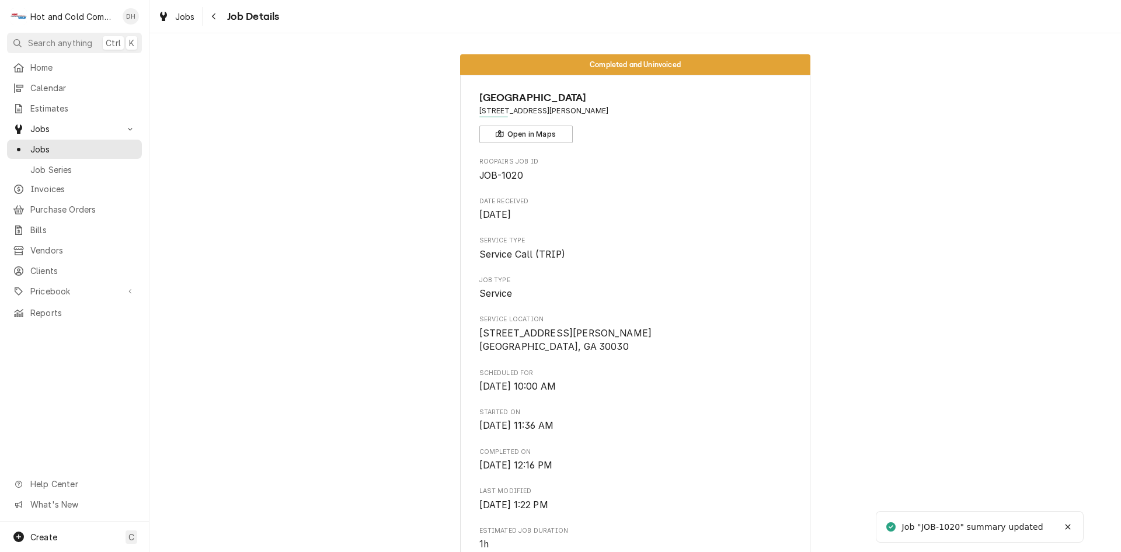
scroll to position [836, 0]
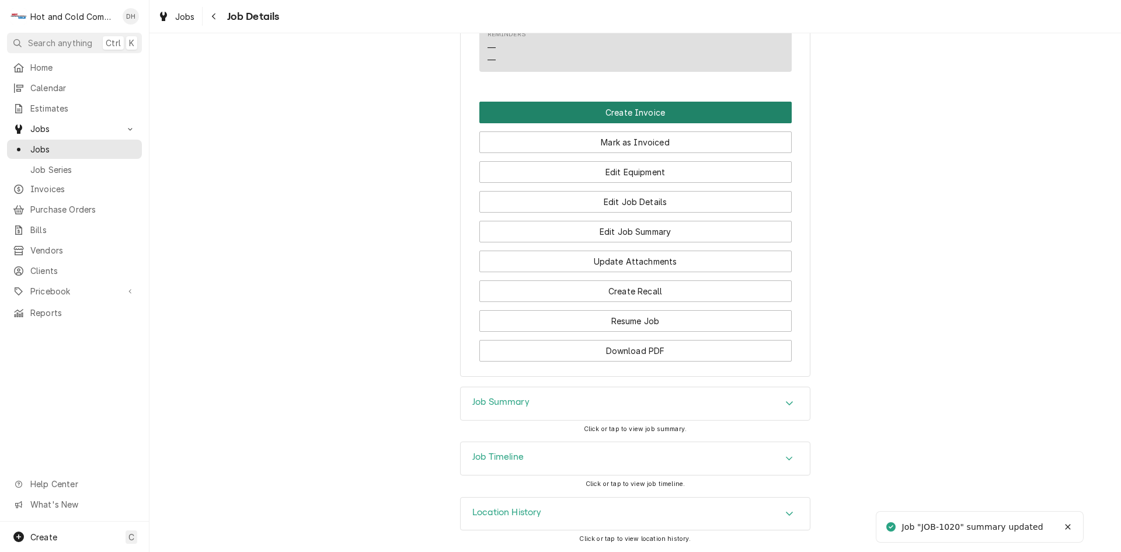
click at [635, 114] on button "Create Invoice" at bounding box center [635, 113] width 312 height 22
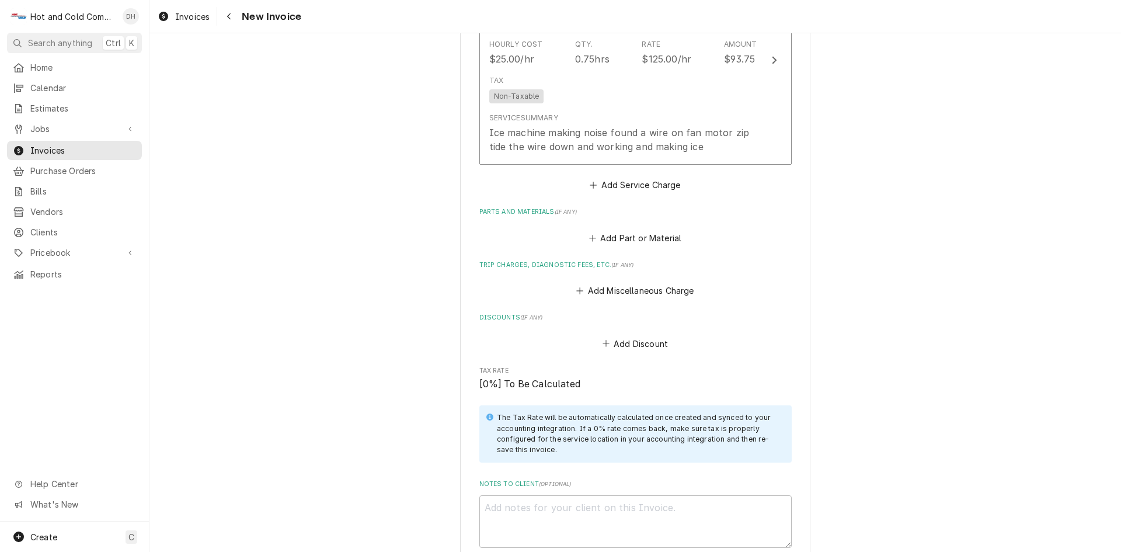
scroll to position [1269, 0]
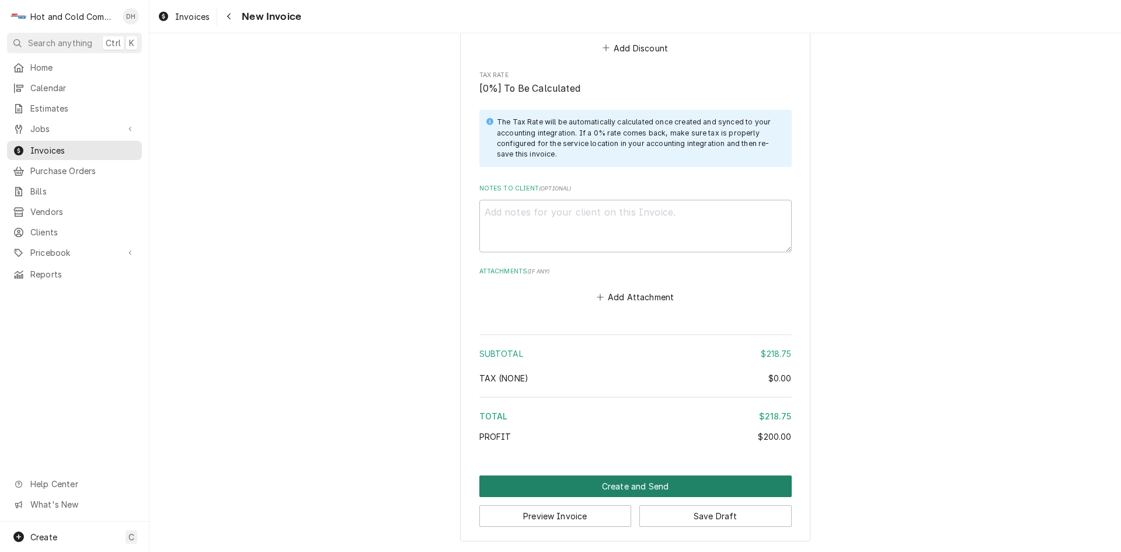
click at [635, 486] on button "Create and Send" at bounding box center [635, 486] width 312 height 22
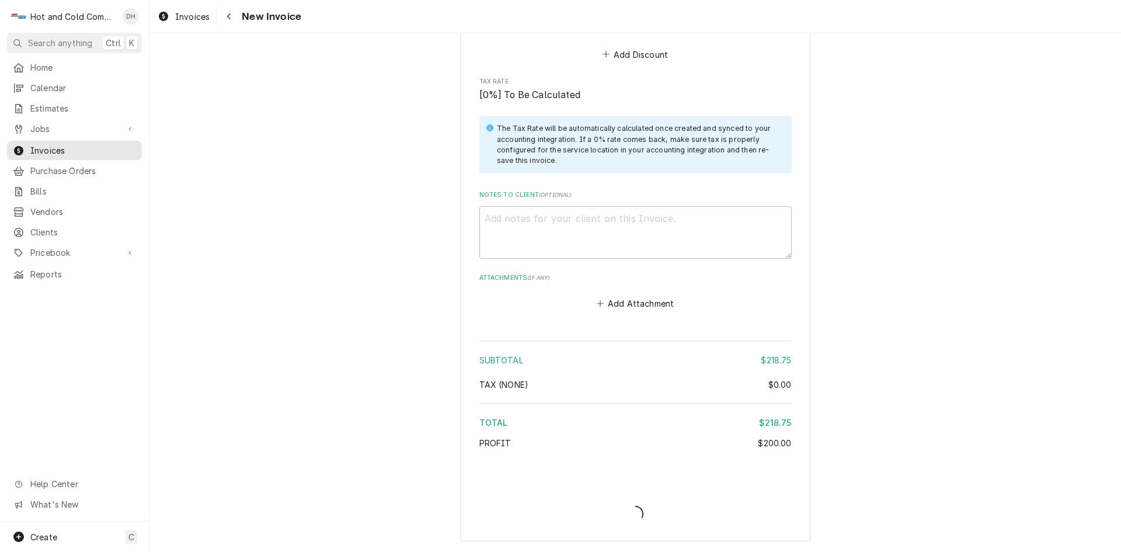
type textarea "x"
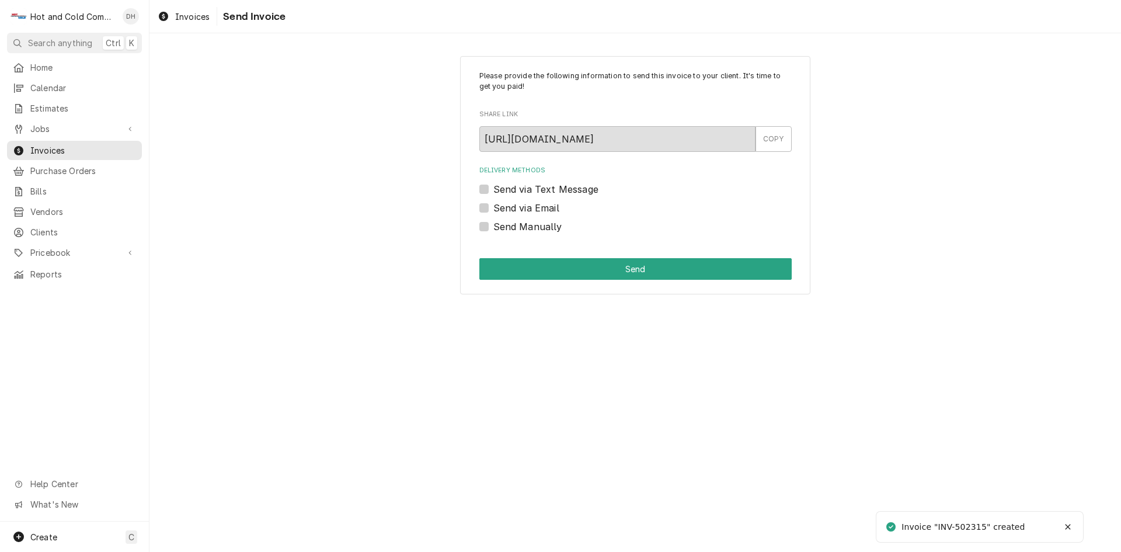
click at [493, 206] on label "Send via Email" at bounding box center [526, 208] width 66 height 14
click at [493, 206] on input "Send via Email" at bounding box center [649, 214] width 312 height 26
checkbox input "true"
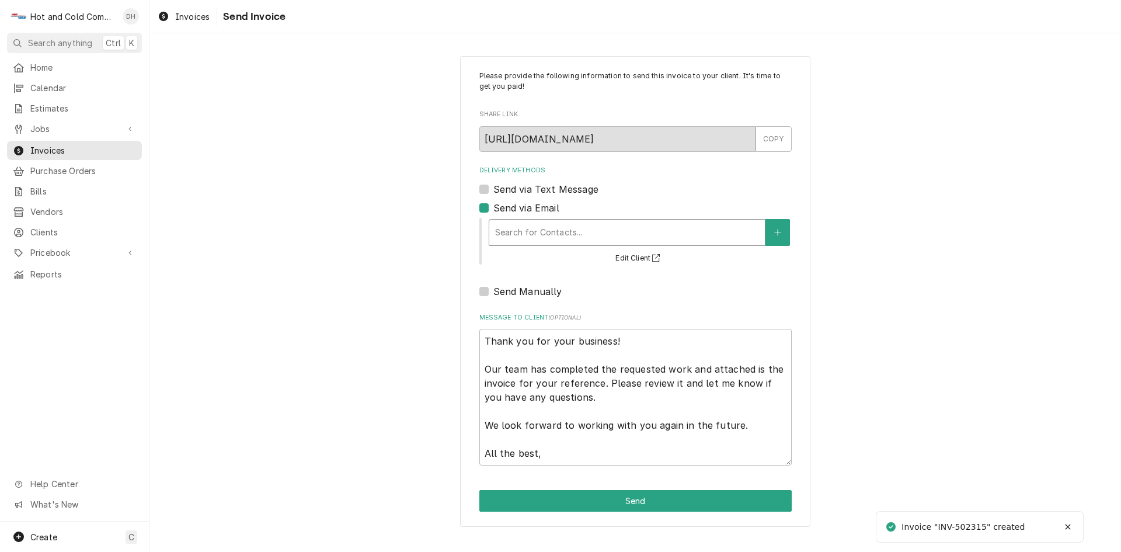
click at [601, 232] on div "Delivery Methods" at bounding box center [627, 232] width 264 height 21
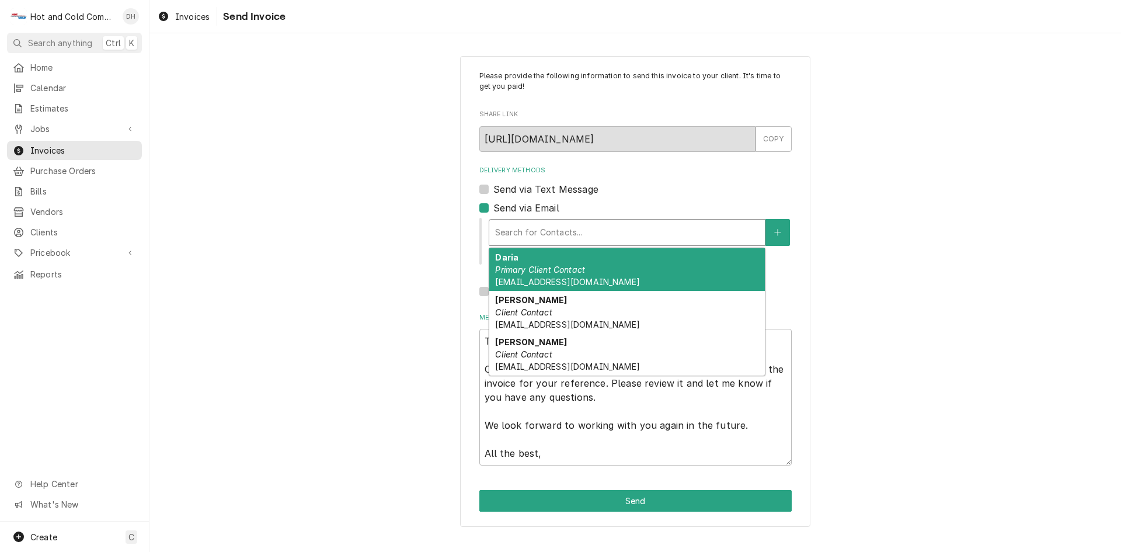
drag, startPoint x: 538, startPoint y: 266, endPoint x: 552, endPoint y: 269, distance: 14.3
click at [539, 266] on em "Primary Client Contact" at bounding box center [540, 269] width 90 height 10
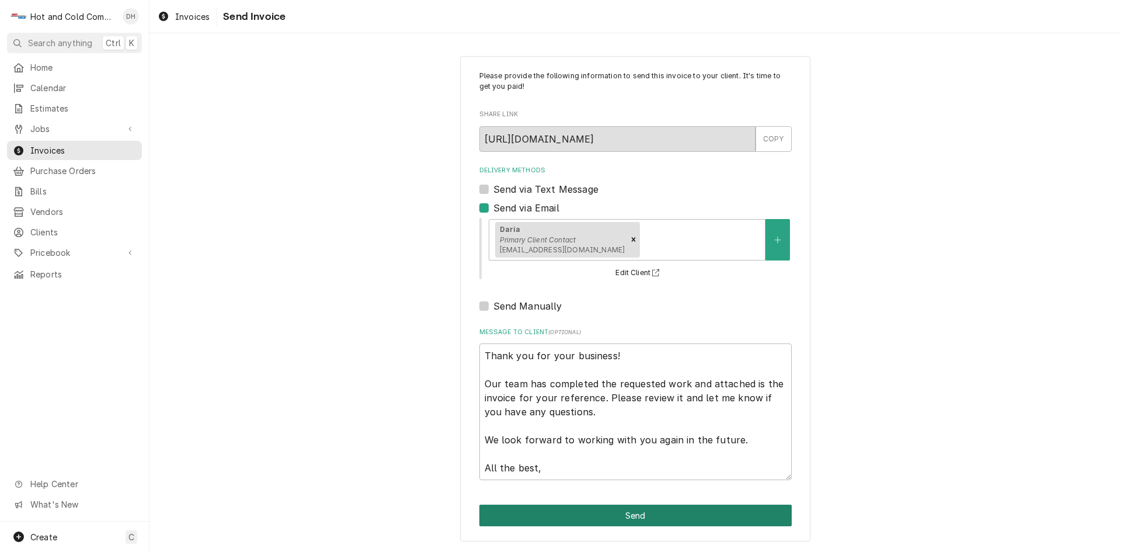
click at [639, 517] on button "Send" at bounding box center [635, 515] width 312 height 22
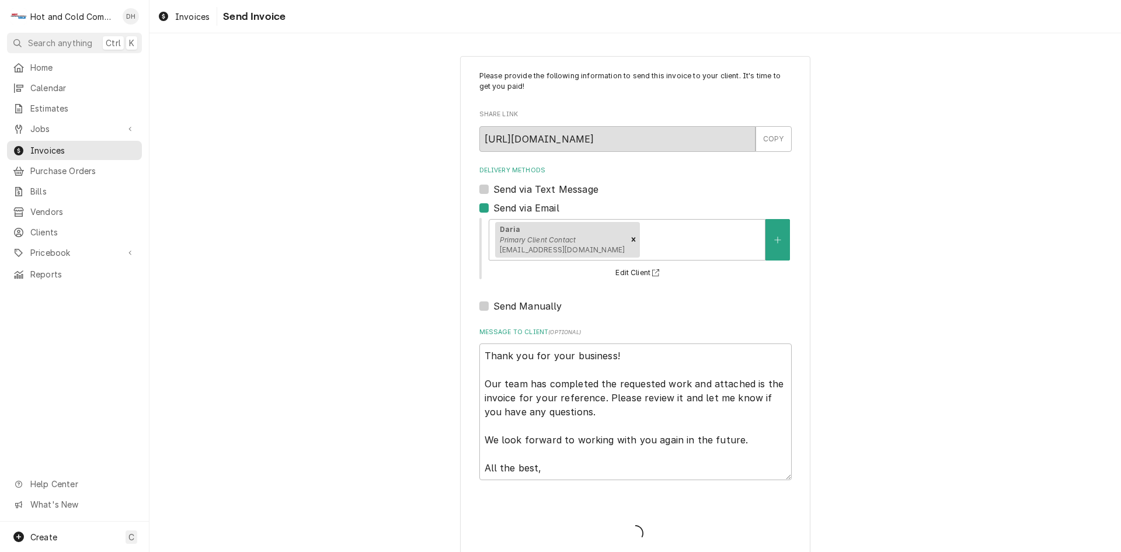
type textarea "x"
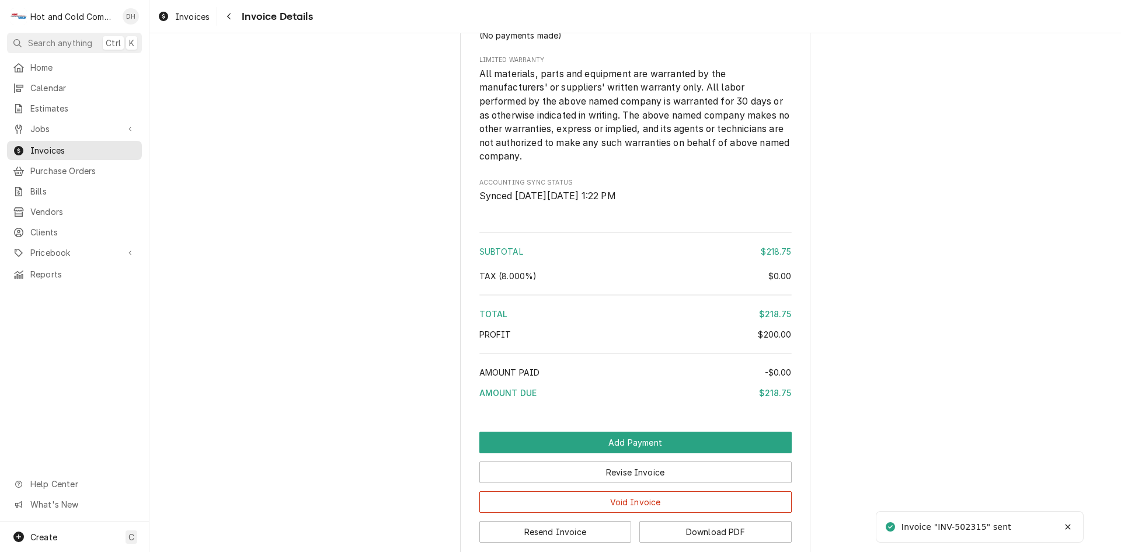
scroll to position [1313, 0]
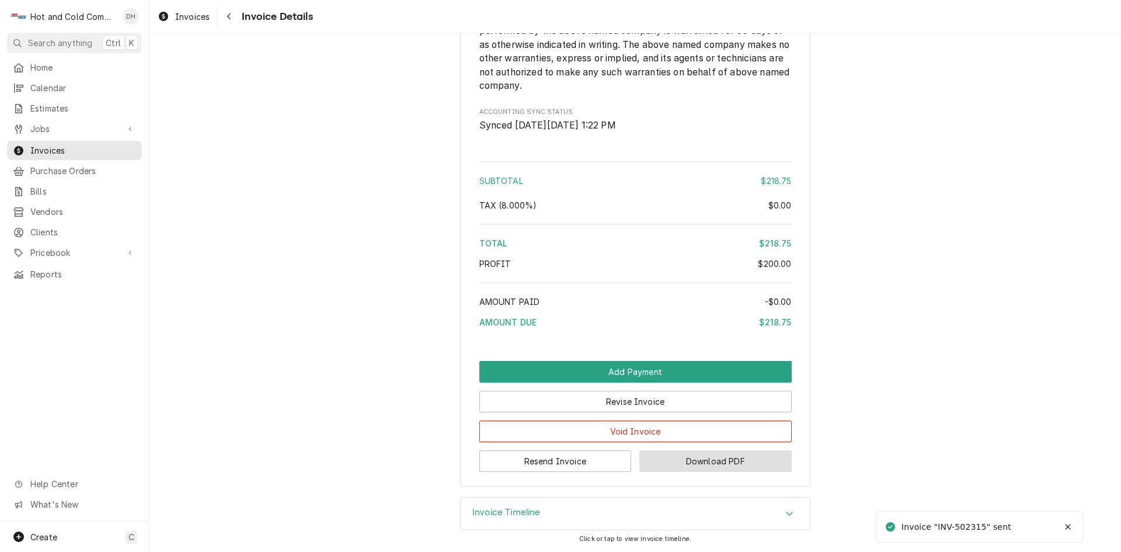
click at [723, 465] on button "Download PDF" at bounding box center [715, 461] width 152 height 22
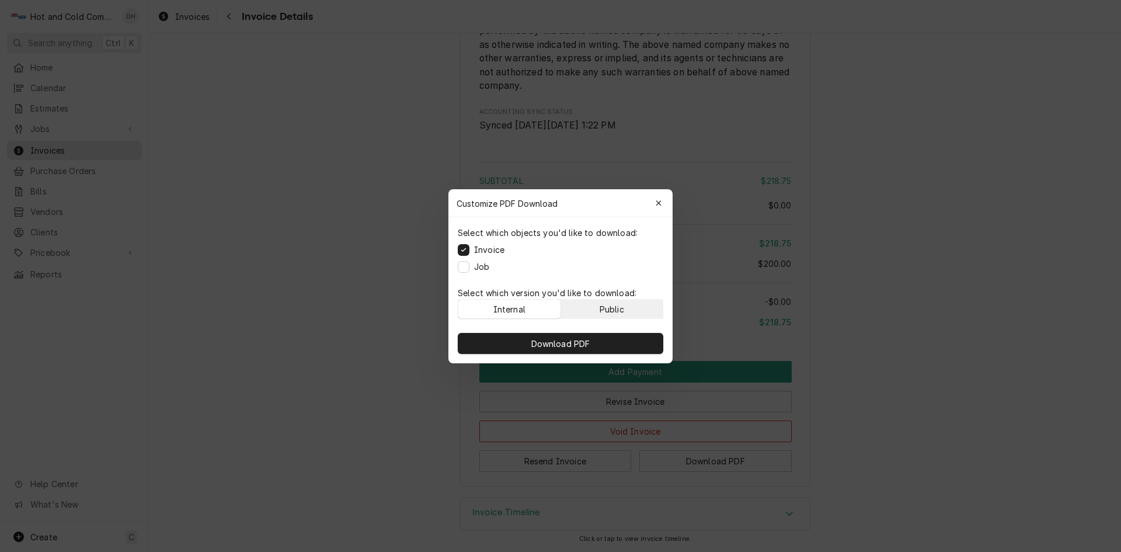
click at [634, 311] on button "Public" at bounding box center [612, 309] width 102 height 19
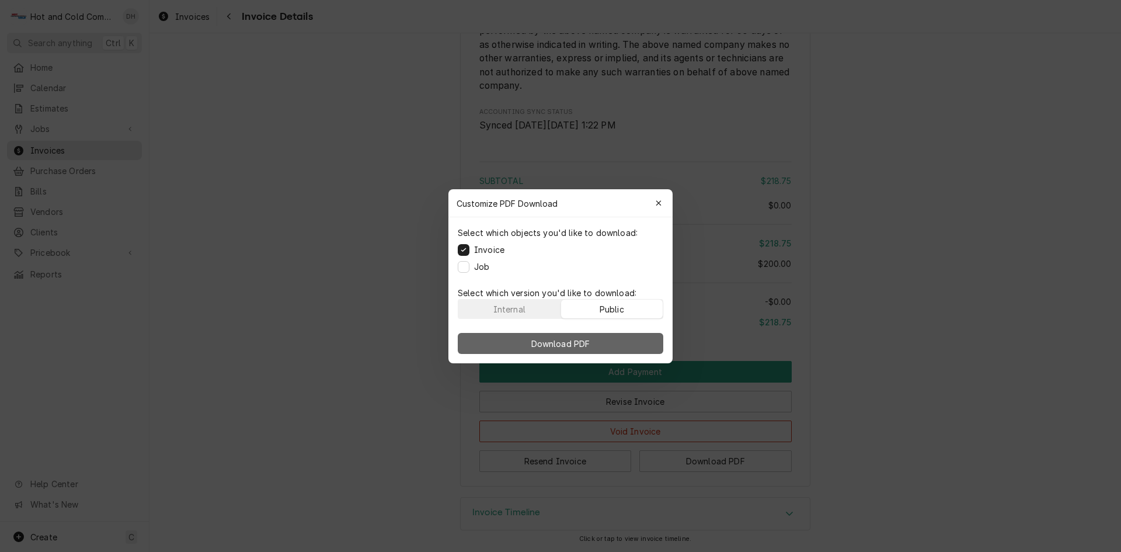
click at [585, 347] on span "Download PDF" at bounding box center [561, 343] width 64 height 12
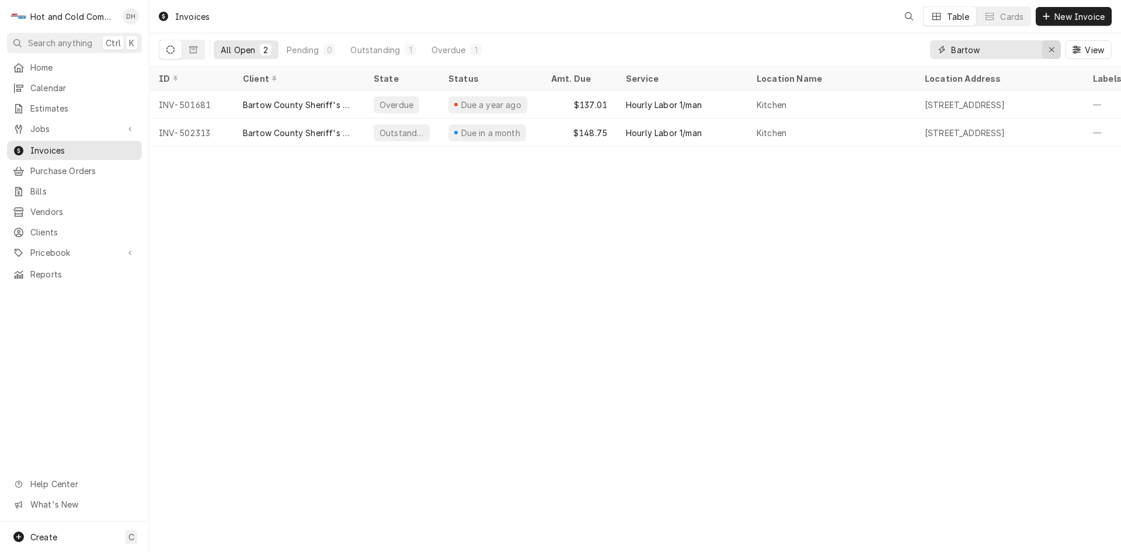
click at [1053, 49] on icon "Erase input" at bounding box center [1052, 50] width 6 height 8
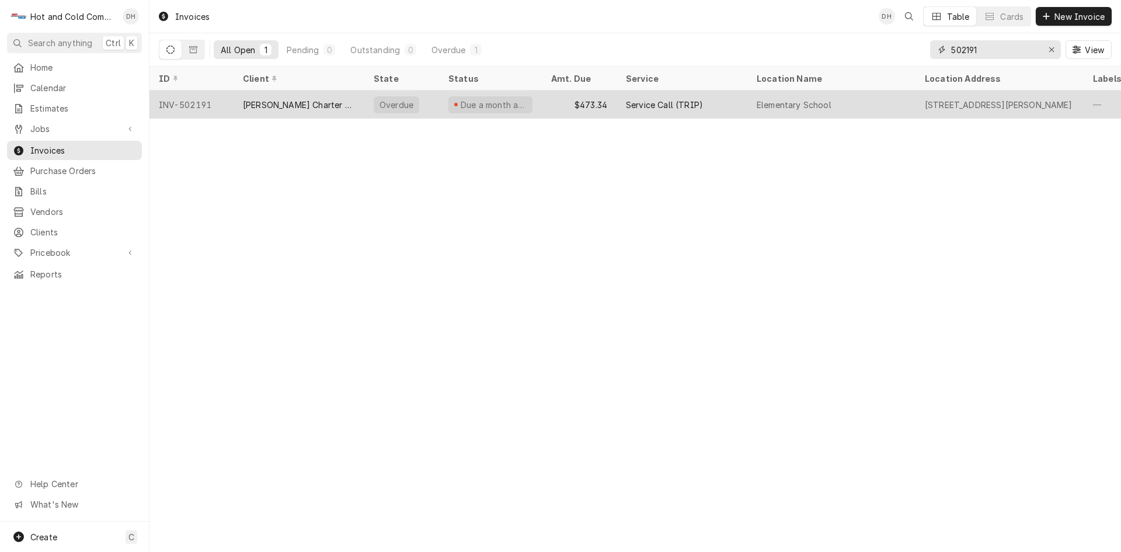
type input "502191"
click at [553, 100] on div "$473.34" at bounding box center [579, 104] width 75 height 28
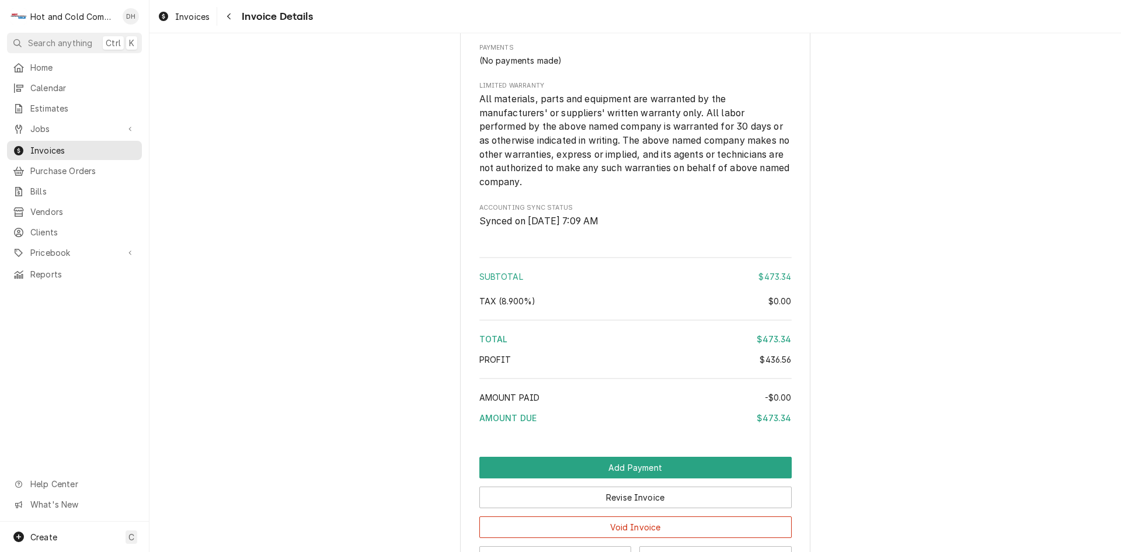
scroll to position [1496, 0]
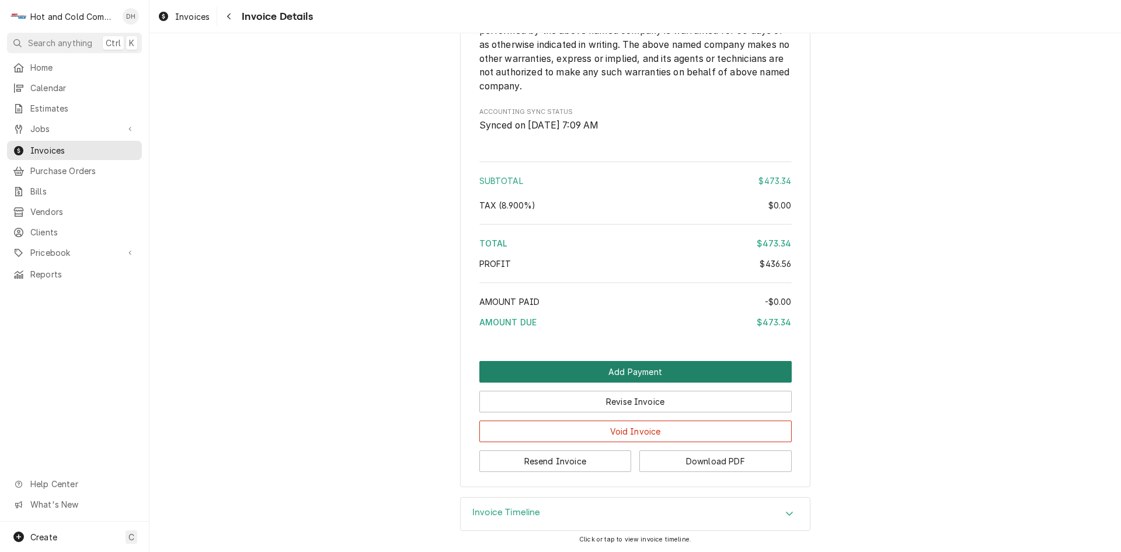
click at [668, 361] on button "Add Payment" at bounding box center [635, 372] width 312 height 22
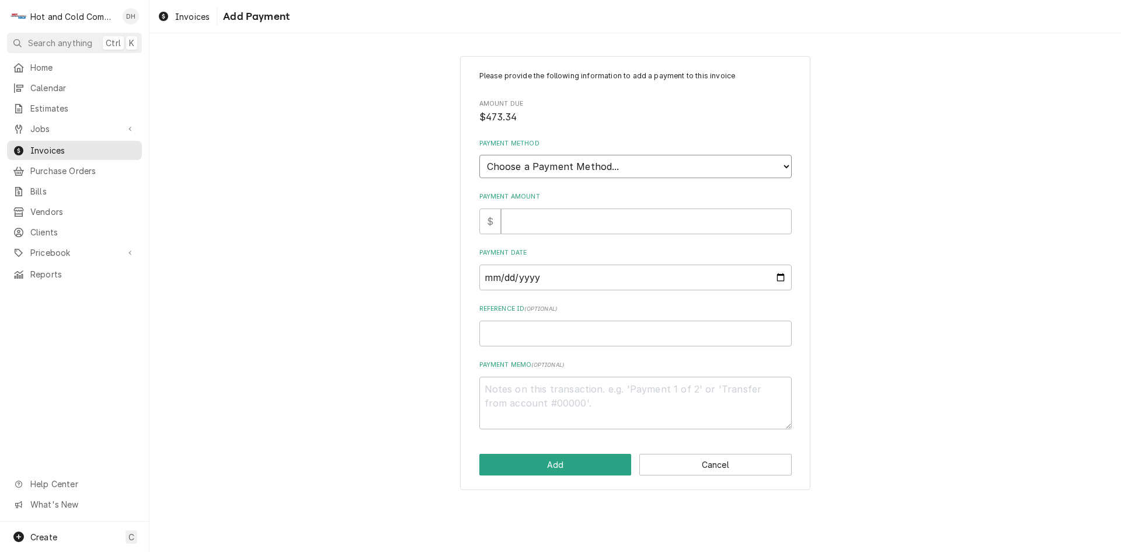
click at [528, 161] on select "Choose a Payment Method... Cash Check Credit/Debit Card ACH/eCheck Other" at bounding box center [635, 166] width 312 height 23
select select "2"
click at [479, 155] on select "Choose a Payment Method... Cash Check Credit/Debit Card ACH/eCheck Other" at bounding box center [635, 166] width 312 height 23
click at [558, 223] on input "Payment Amount" at bounding box center [646, 221] width 291 height 26
type textarea "x"
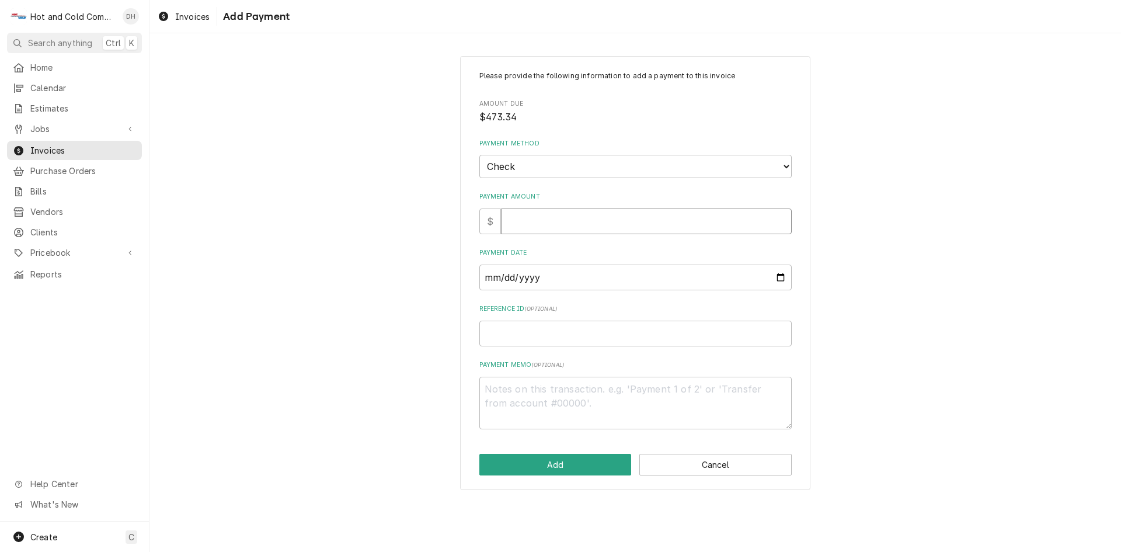
type input "4"
type textarea "x"
type input "47"
type textarea "x"
type input "473"
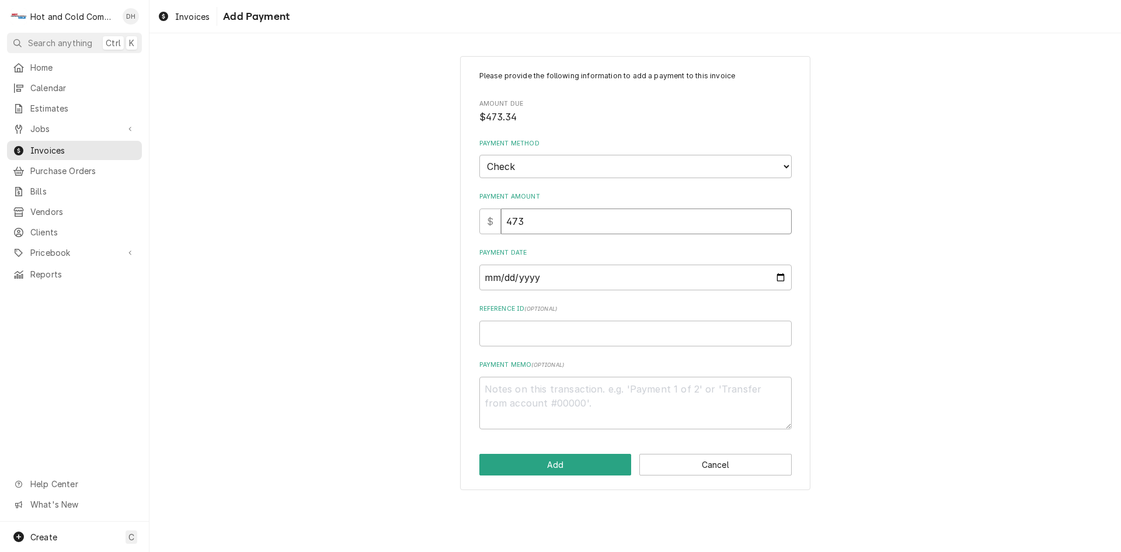
type textarea "x"
type input "473.3"
type textarea "x"
type input "473.34"
click at [780, 274] on input "Payment Date" at bounding box center [635, 277] width 312 height 26
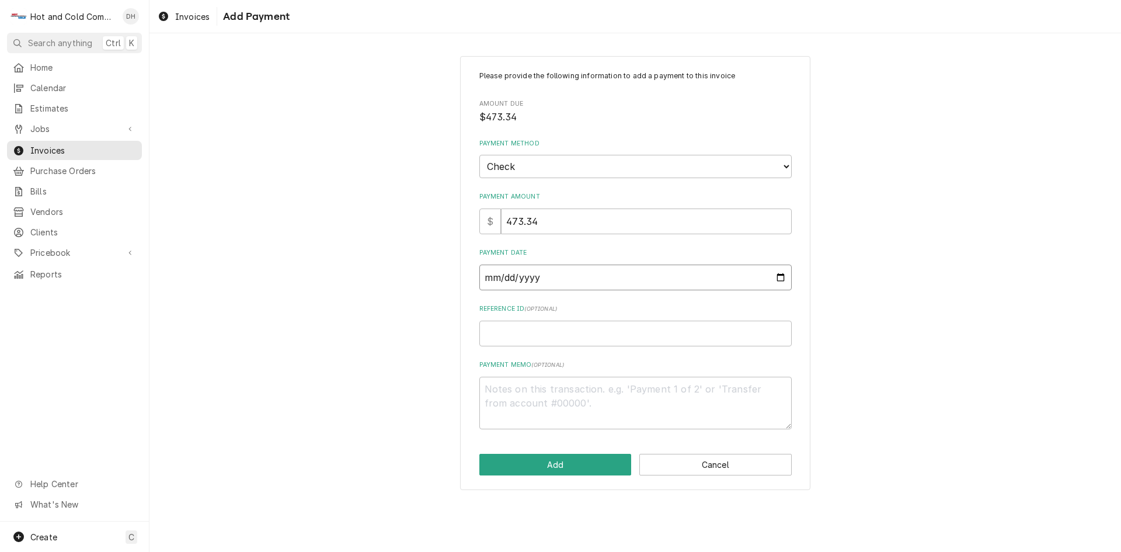
type textarea "x"
type input "2025-09-05"
click at [622, 337] on input "Reference ID ( optional )" at bounding box center [635, 334] width 312 height 26
type textarea "x"
type input "4"
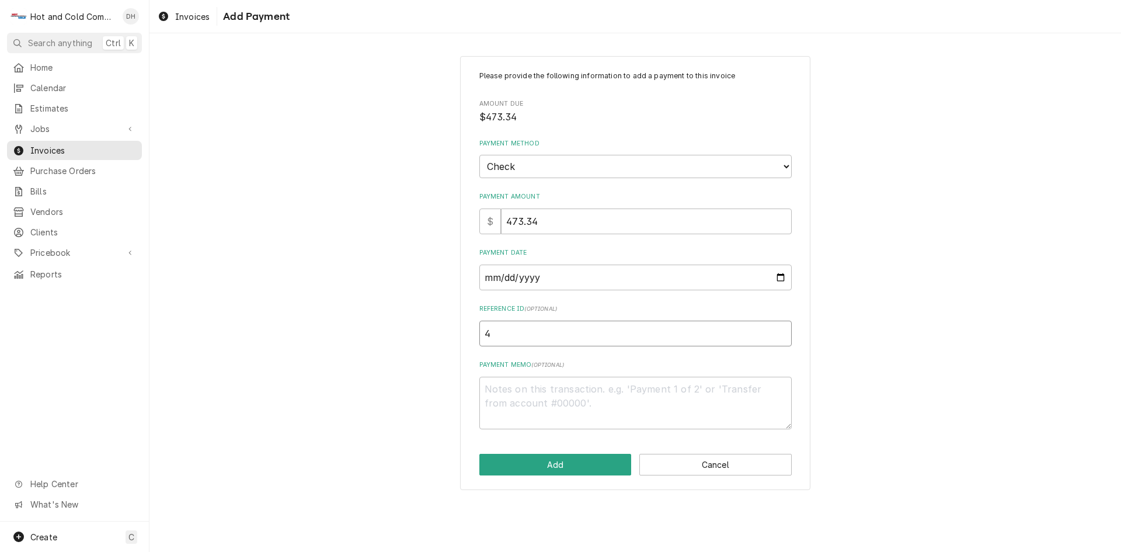
type textarea "x"
type input "46"
type textarea "x"
type input "462"
type textarea "x"
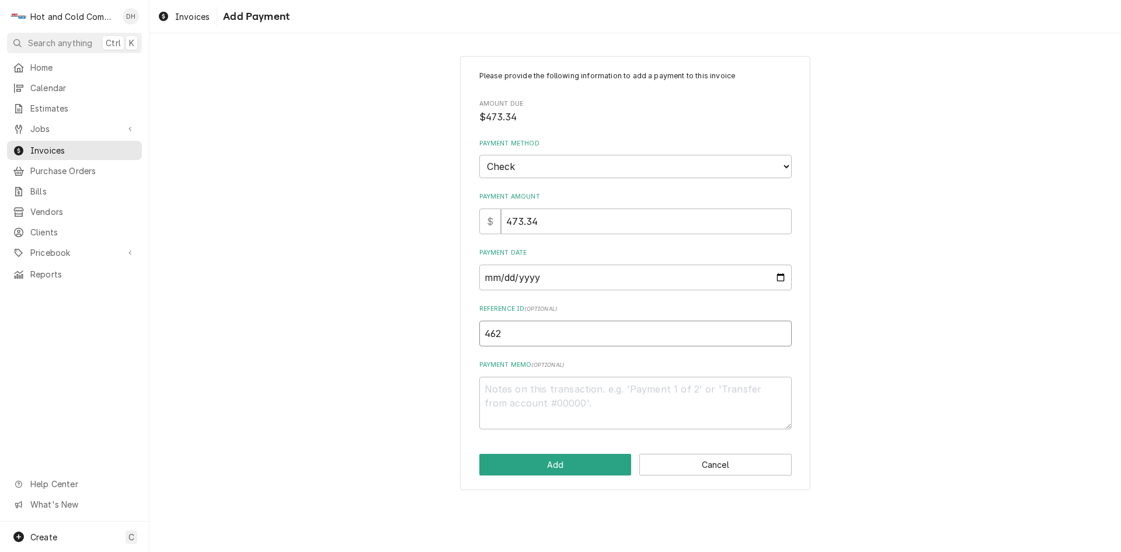
type input "4629"
type textarea "x"
type input "46290"
click at [592, 462] on button "Add" at bounding box center [555, 465] width 152 height 22
type textarea "x"
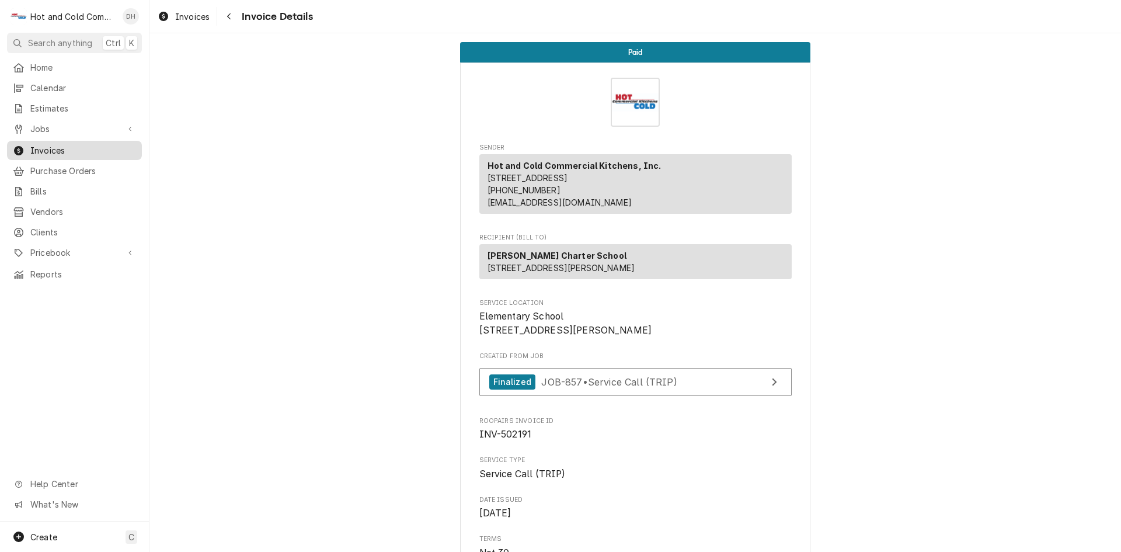
click at [54, 144] on span "Invoices" at bounding box center [83, 150] width 106 height 12
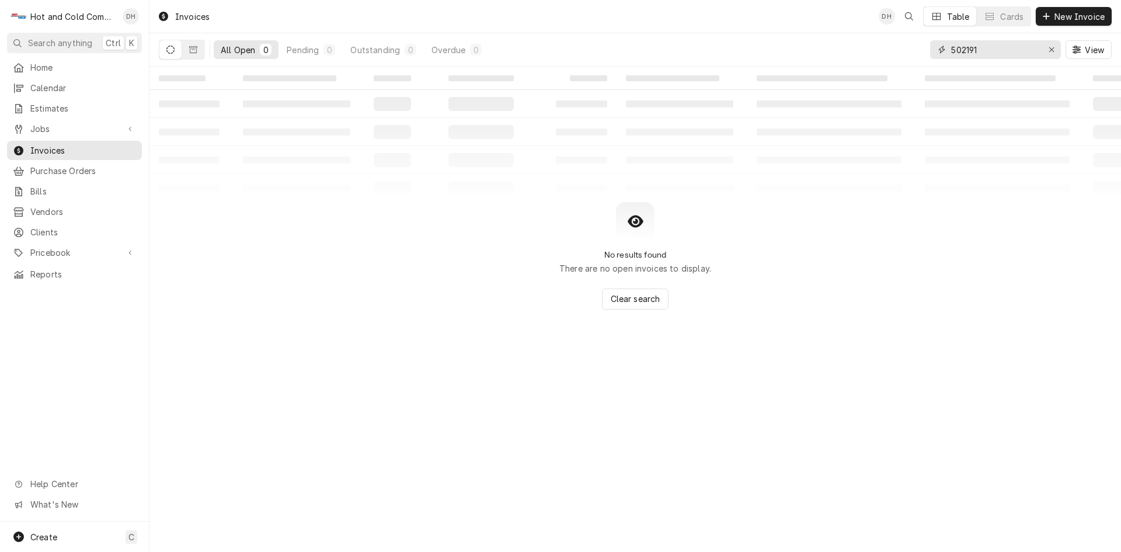
click at [1007, 47] on input "502191" at bounding box center [995, 49] width 88 height 19
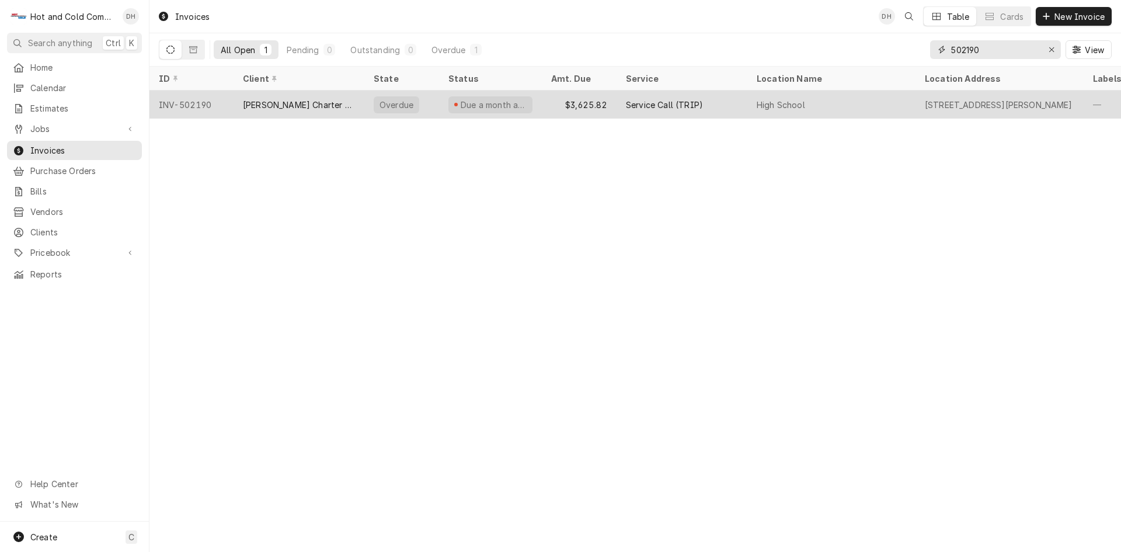
type input "502190"
click at [549, 106] on div "$3,625.82" at bounding box center [579, 104] width 75 height 28
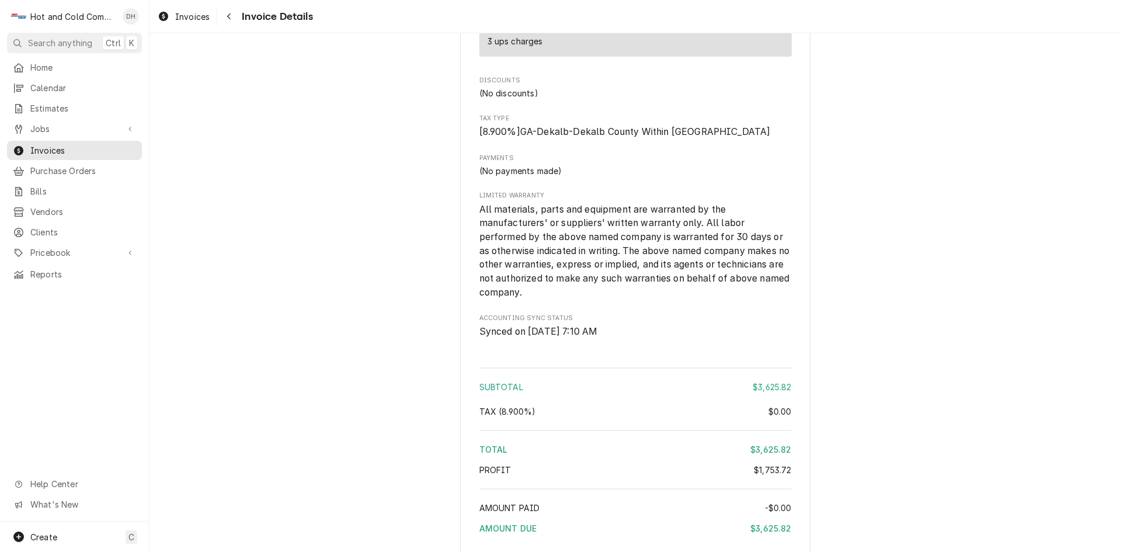
scroll to position [2601, 0]
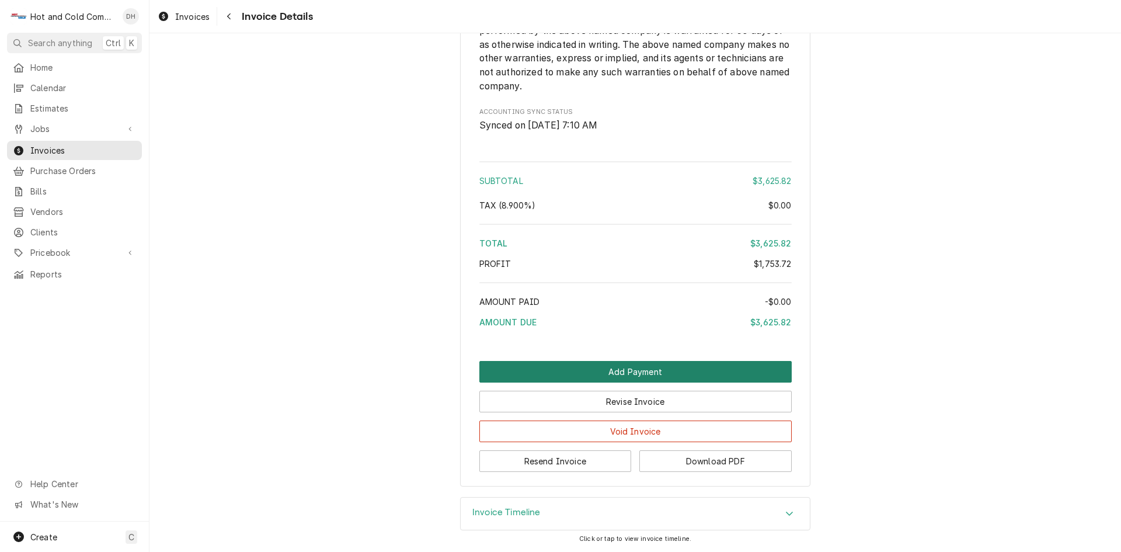
click at [636, 366] on button "Add Payment" at bounding box center [635, 372] width 312 height 22
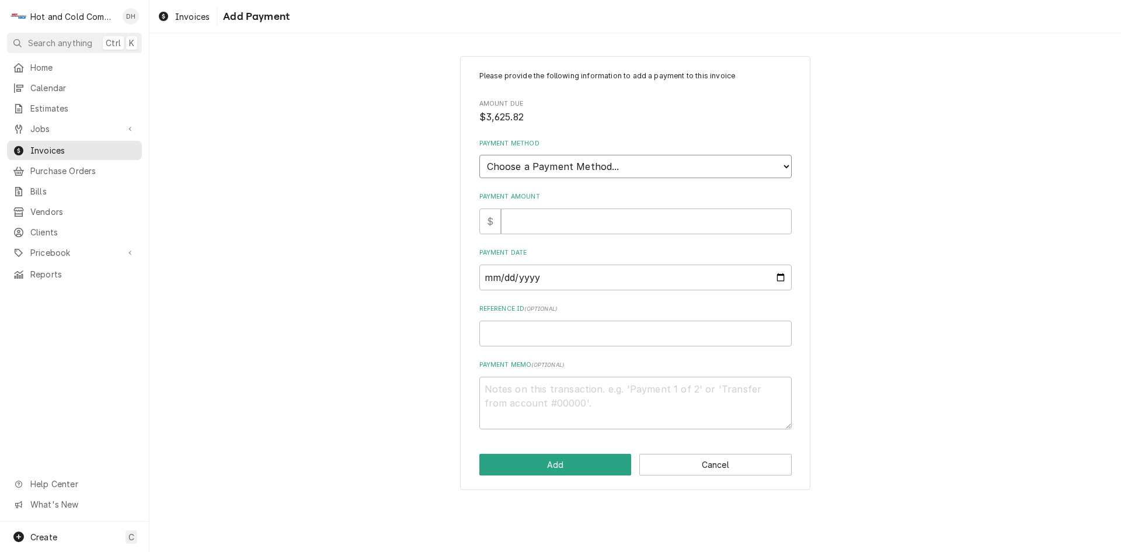
click at [574, 161] on select "Choose a Payment Method... Cash Check Credit/Debit Card ACH/eCheck Other" at bounding box center [635, 166] width 312 height 23
select select "2"
click at [479, 155] on select "Choose a Payment Method... Cash Check Credit/Debit Card ACH/eCheck Other" at bounding box center [635, 166] width 312 height 23
click at [544, 222] on input "Payment Amount" at bounding box center [646, 221] width 291 height 26
type textarea "x"
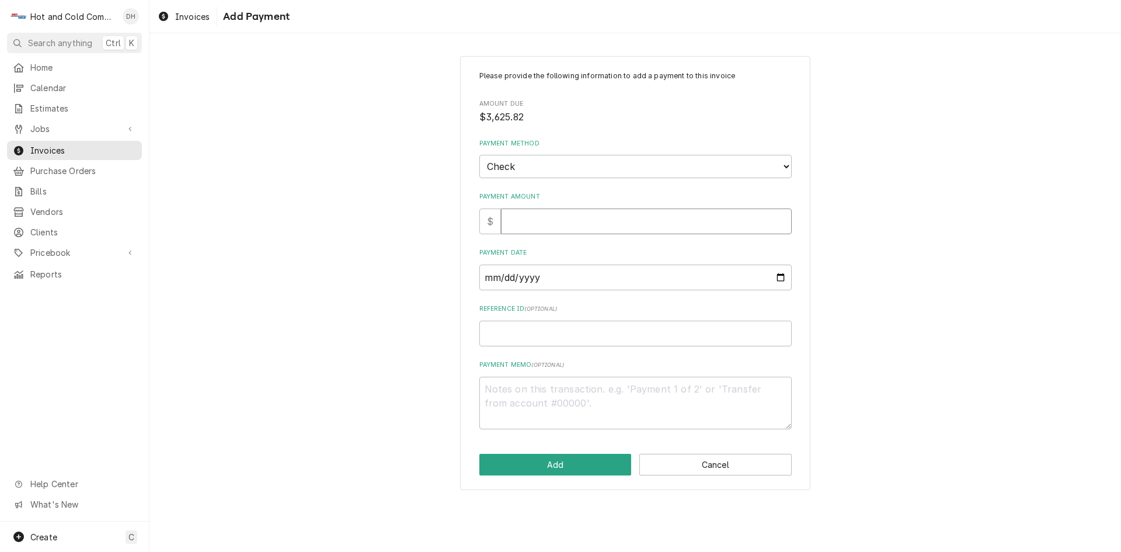
type input "3"
type textarea "x"
type input "36"
type textarea "x"
type input "362"
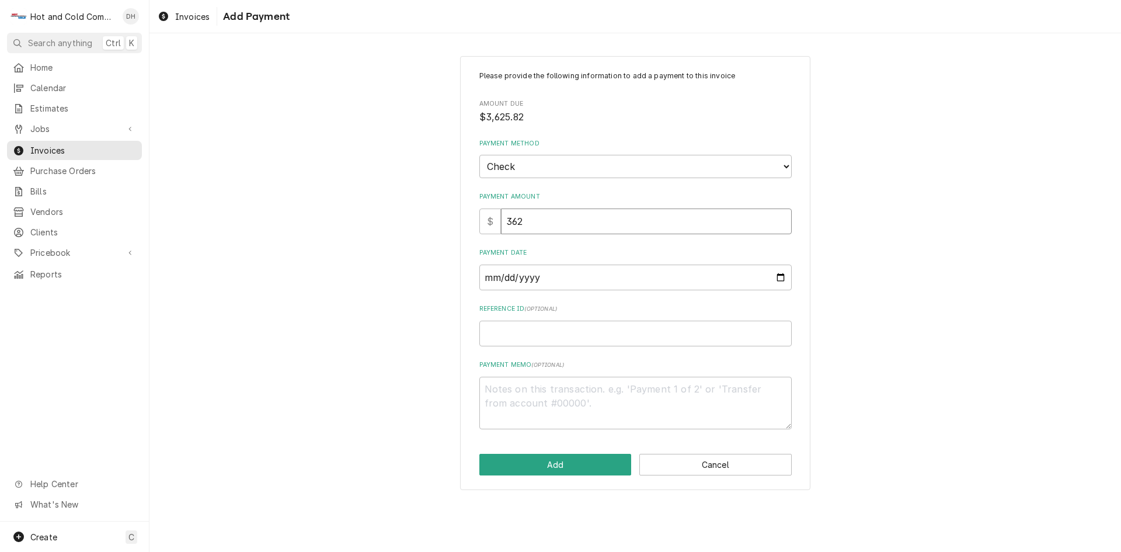
type textarea "x"
type input "3625"
type textarea "x"
type input "3625.8"
type textarea "x"
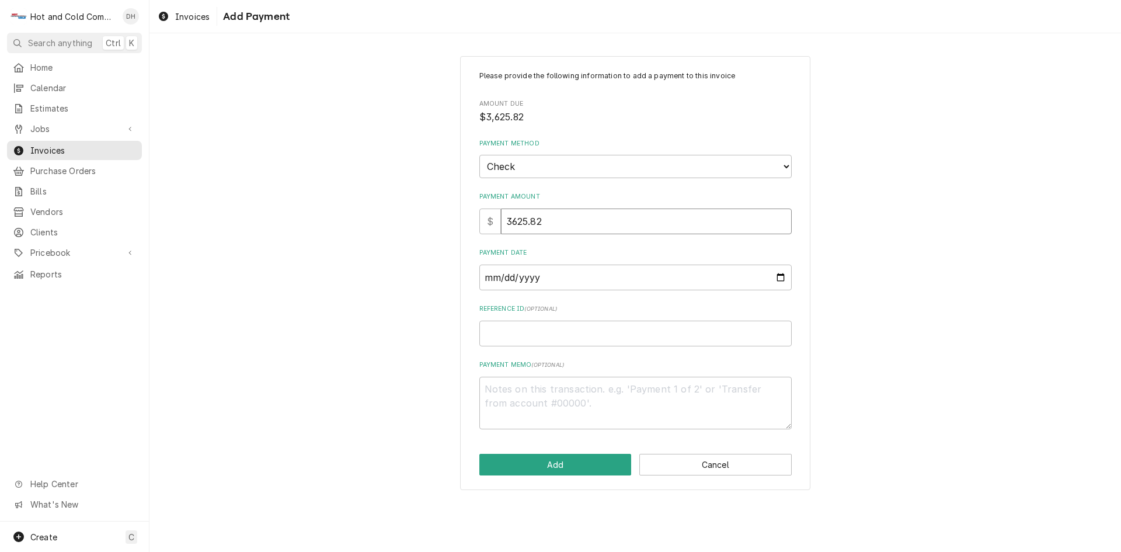
type input "3625.82"
click at [776, 272] on input "Payment Date" at bounding box center [635, 277] width 312 height 26
type textarea "x"
type input "2025-09-05"
click at [571, 339] on input "Reference ID ( optional )" at bounding box center [635, 334] width 312 height 26
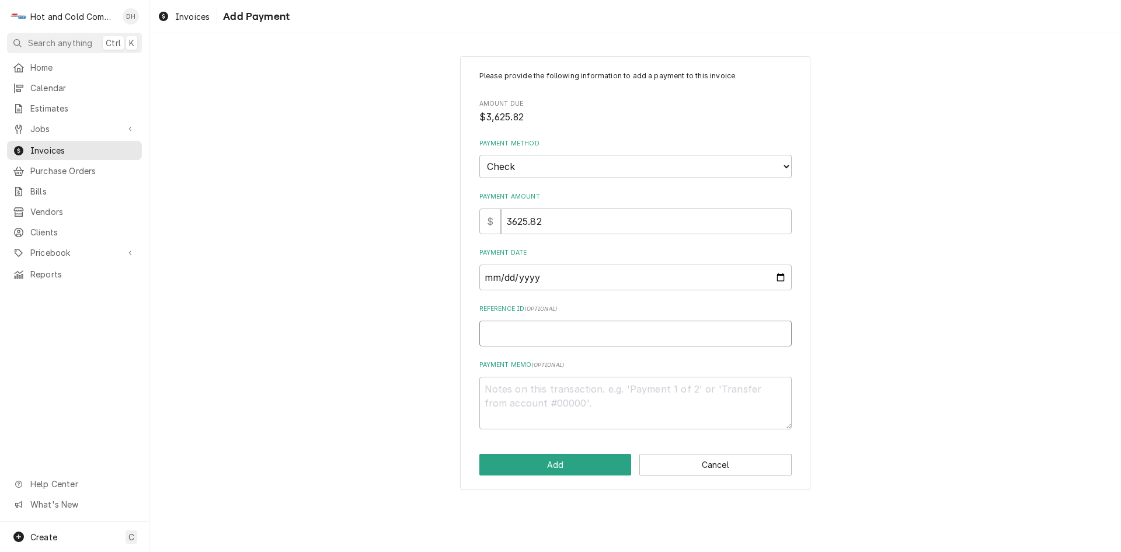
type textarea "x"
type input "4"
type textarea "x"
type input "46"
type textarea "x"
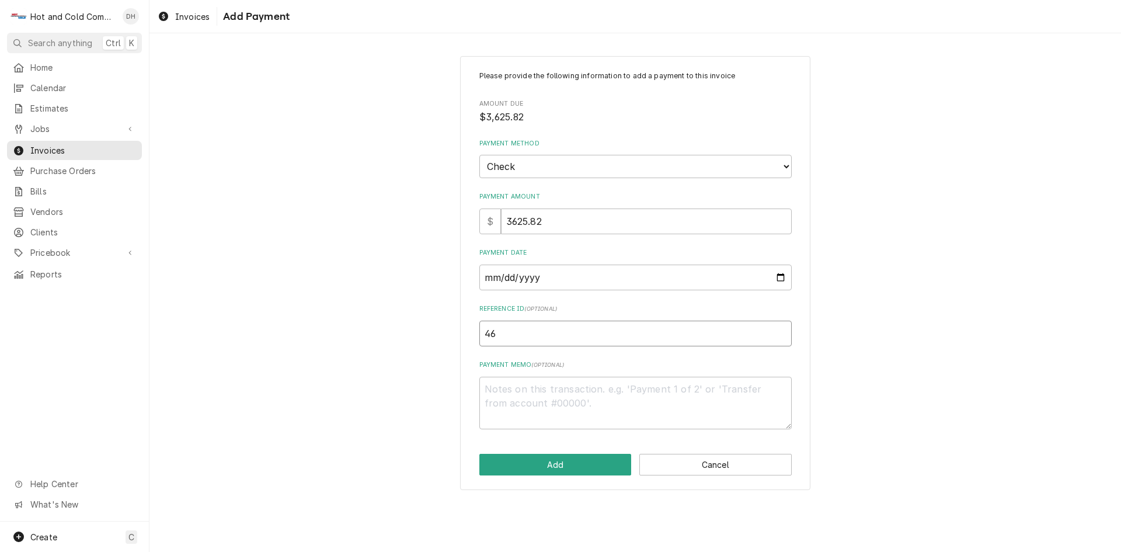
type input "462"
type textarea "x"
type input "4629"
type textarea "x"
type input "46290"
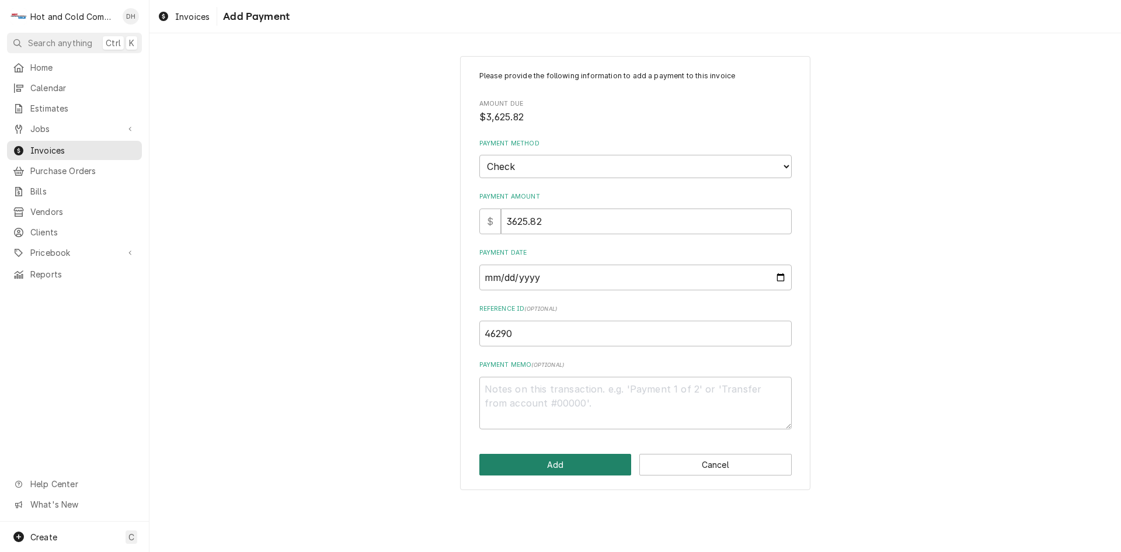
click at [566, 469] on button "Add" at bounding box center [555, 465] width 152 height 22
type textarea "x"
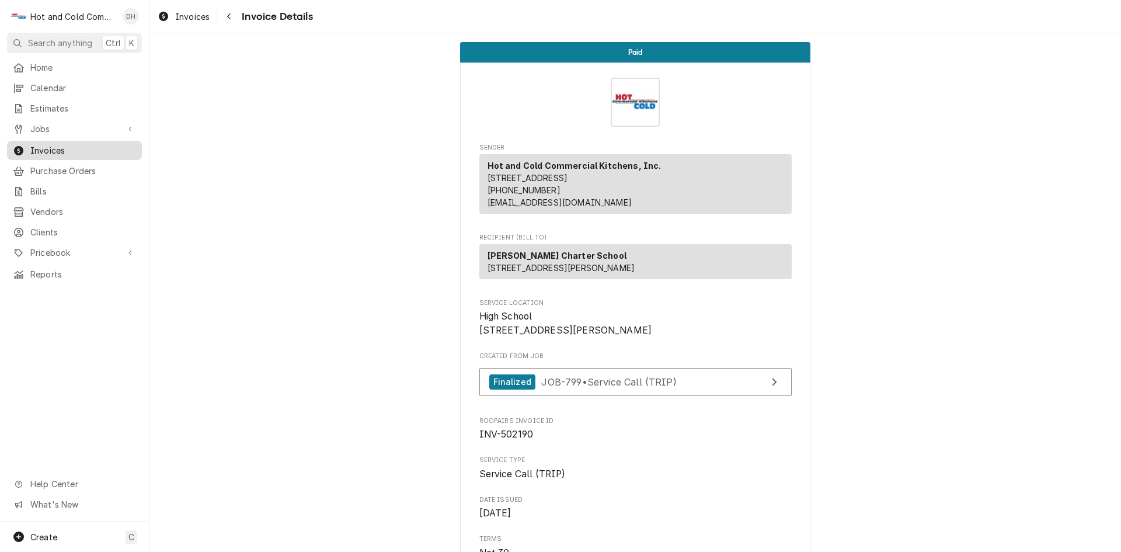
click at [61, 146] on span "Invoices" at bounding box center [83, 150] width 106 height 12
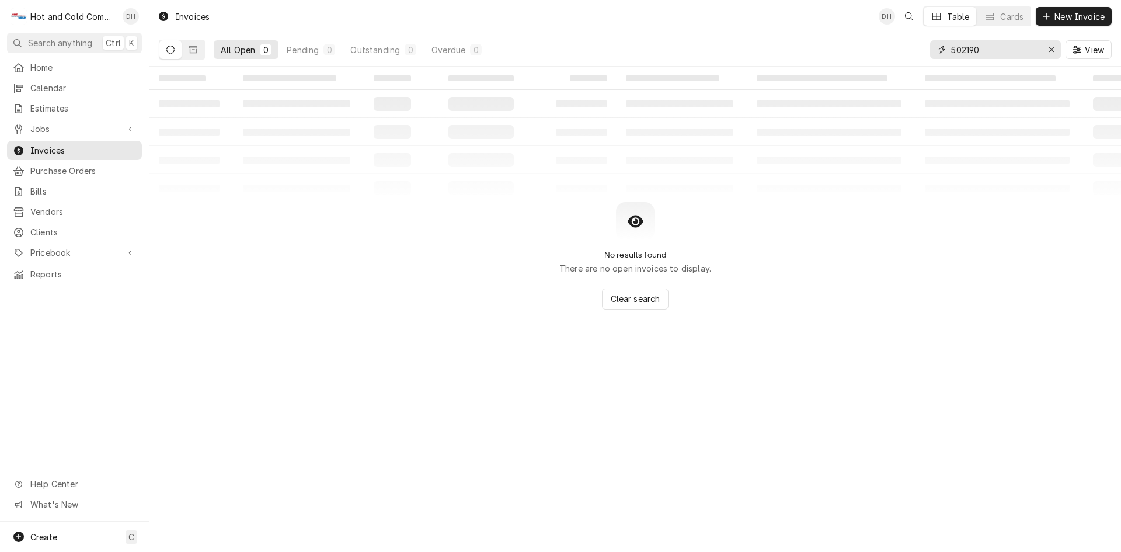
click at [1016, 51] on input "502190" at bounding box center [995, 49] width 88 height 19
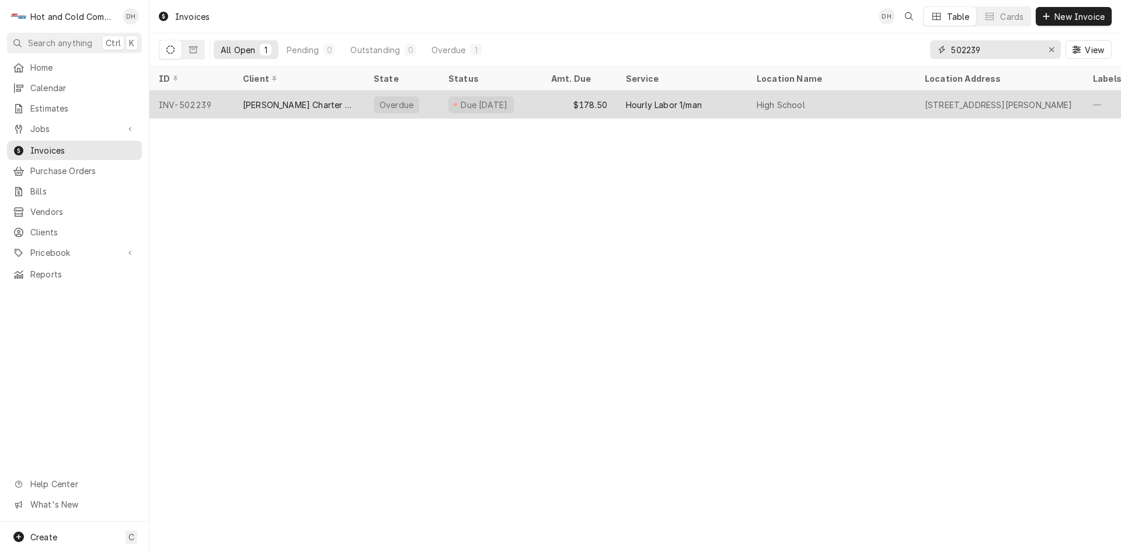
type input "502239"
click at [553, 103] on div "$178.50" at bounding box center [579, 104] width 75 height 28
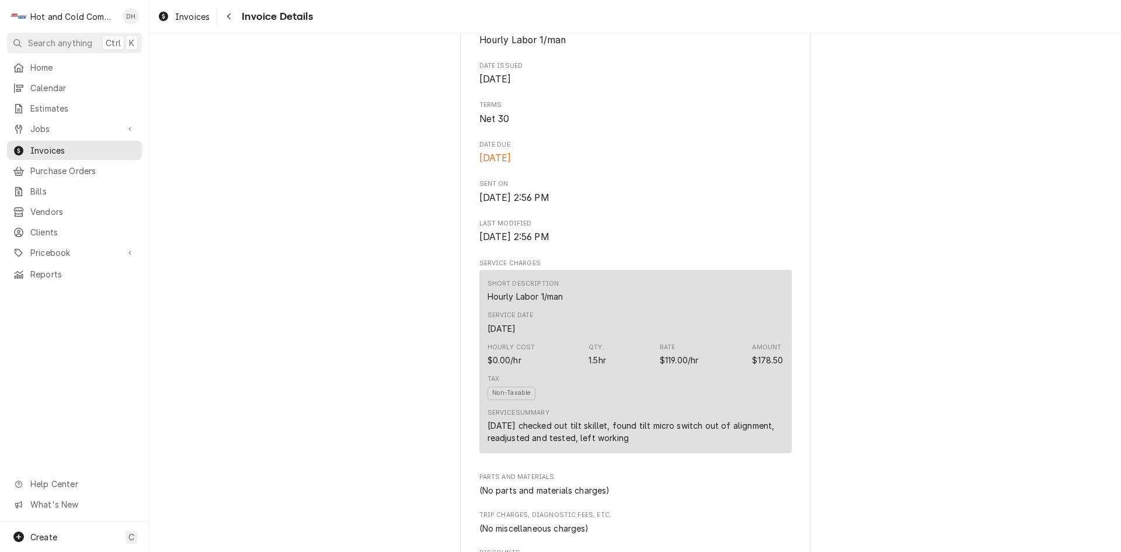
scroll to position [1151, 0]
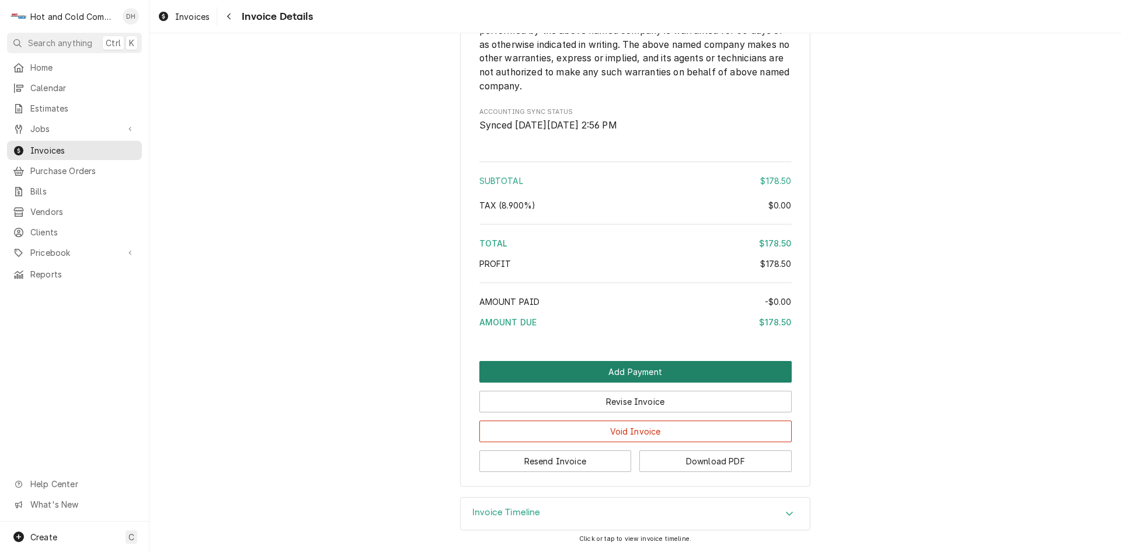
click at [625, 374] on button "Add Payment" at bounding box center [635, 372] width 312 height 22
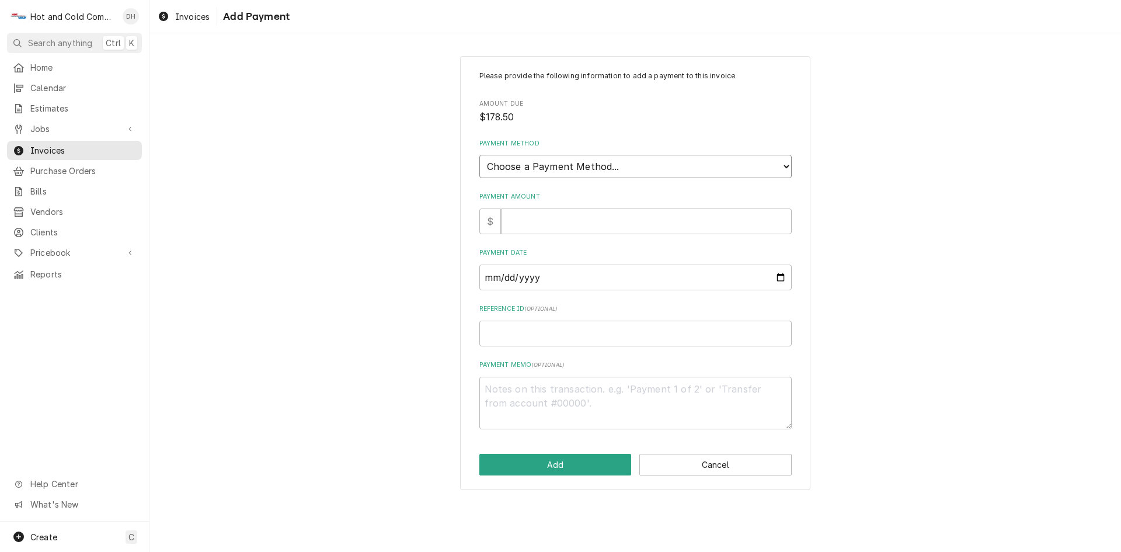
click at [564, 163] on select "Choose a Payment Method... Cash Check Credit/Debit Card ACH/eCheck Other" at bounding box center [635, 166] width 312 height 23
select select "2"
click at [479, 155] on select "Choose a Payment Method... Cash Check Credit/Debit Card ACH/eCheck Other" at bounding box center [635, 166] width 312 height 23
drag, startPoint x: 533, startPoint y: 224, endPoint x: 685, endPoint y: 253, distance: 155.0
click at [541, 225] on input "Payment Amount" at bounding box center [646, 221] width 291 height 26
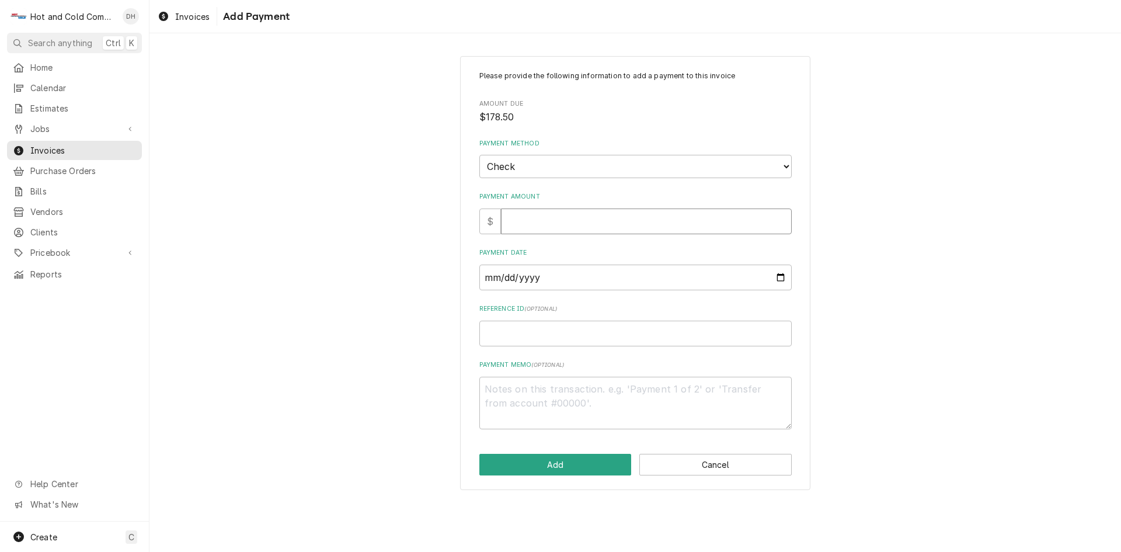
type textarea "x"
type input "1"
type textarea "x"
type input "17"
type textarea "x"
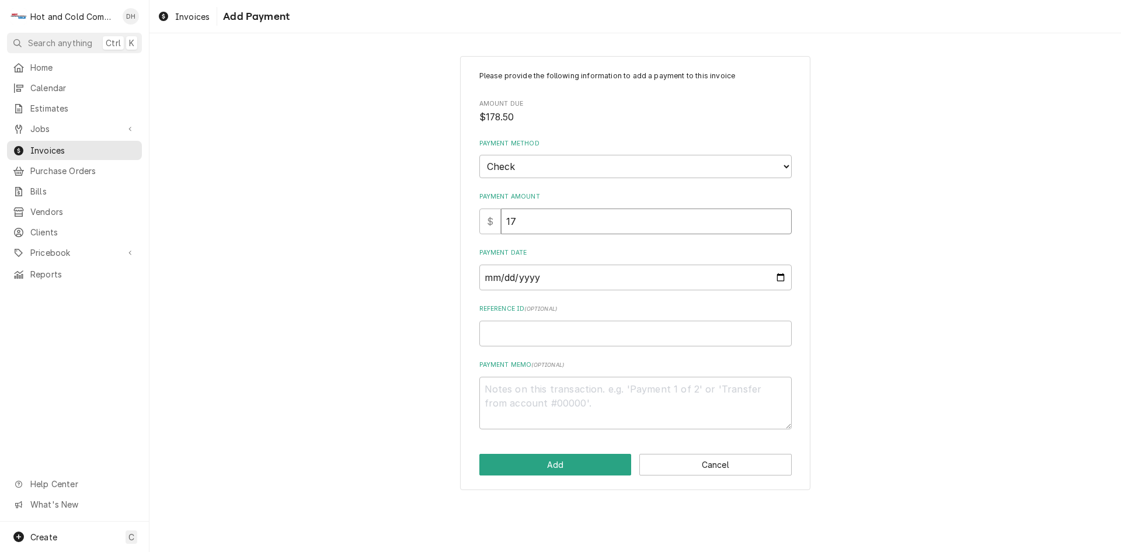
type input "178"
type textarea "x"
type input "178.5"
type textarea "x"
type input "178.50"
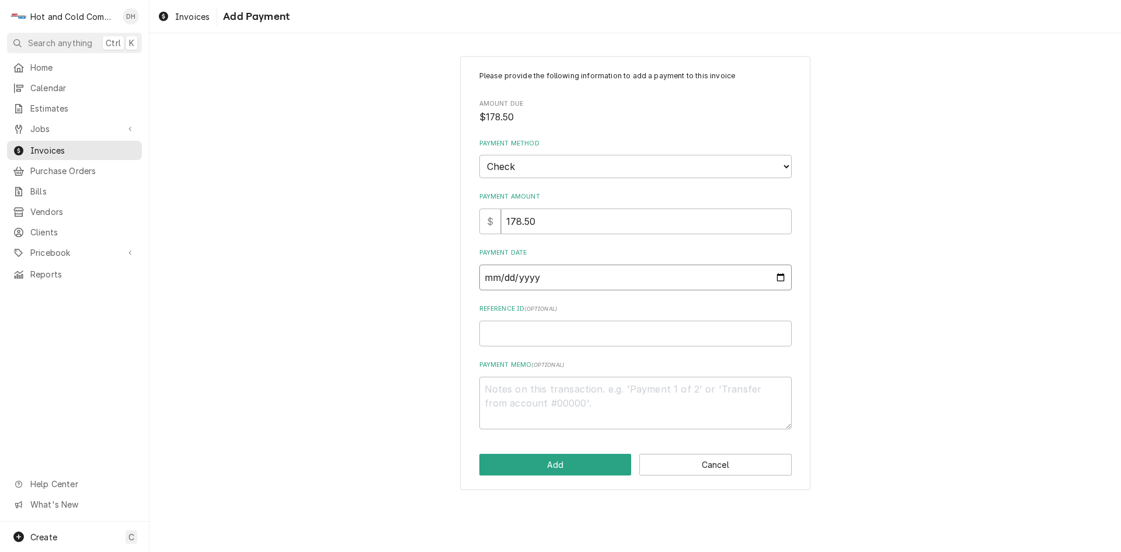
click at [781, 274] on input "Payment Date" at bounding box center [635, 277] width 312 height 26
type textarea "x"
type input "2025-09-05"
click at [577, 332] on input "Reference ID ( optional )" at bounding box center [635, 334] width 312 height 26
type textarea "x"
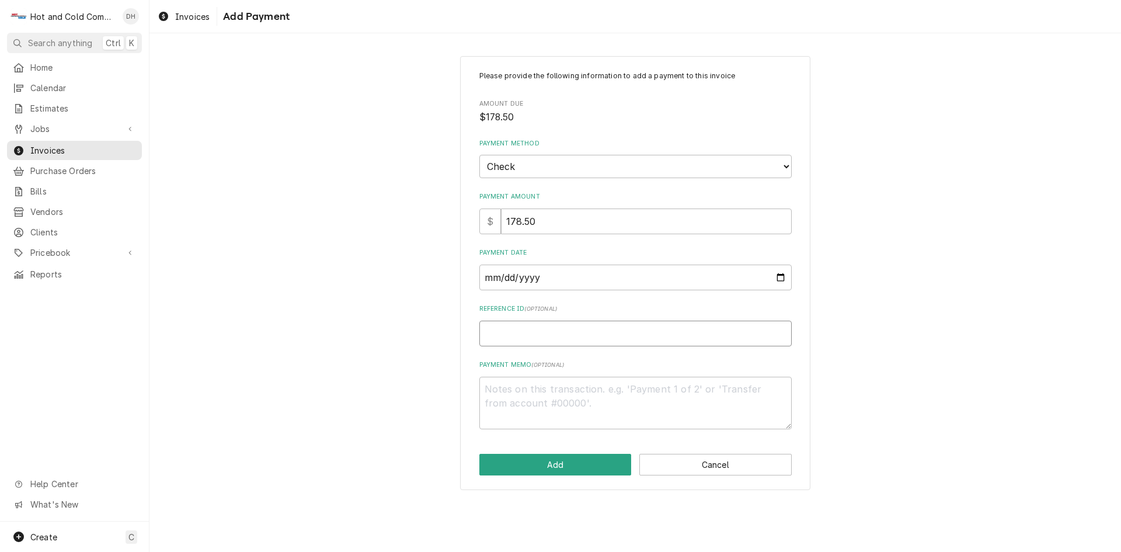
type input "4"
type textarea "x"
type input "46"
type textarea "x"
type input "462"
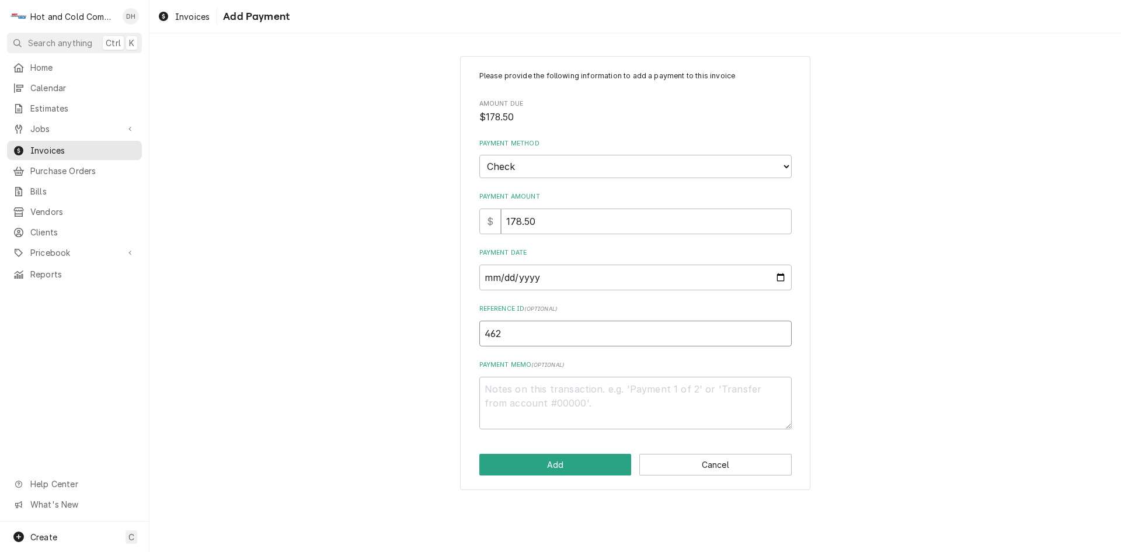
type textarea "x"
type input "4629"
type textarea "x"
type input "46290"
click at [582, 464] on button "Add" at bounding box center [555, 465] width 152 height 22
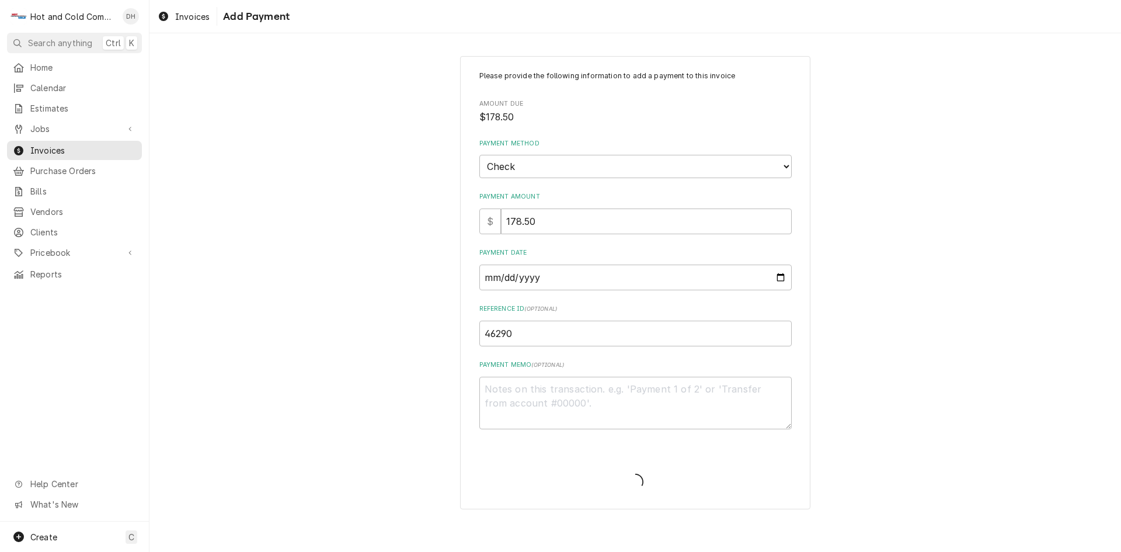
type textarea "x"
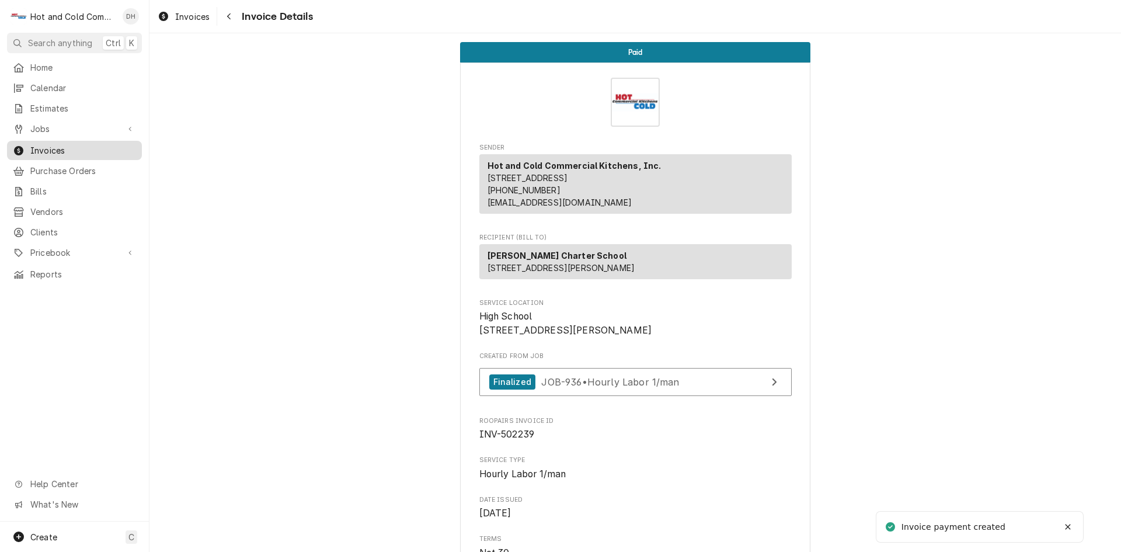
click at [59, 146] on span "Invoices" at bounding box center [83, 150] width 106 height 12
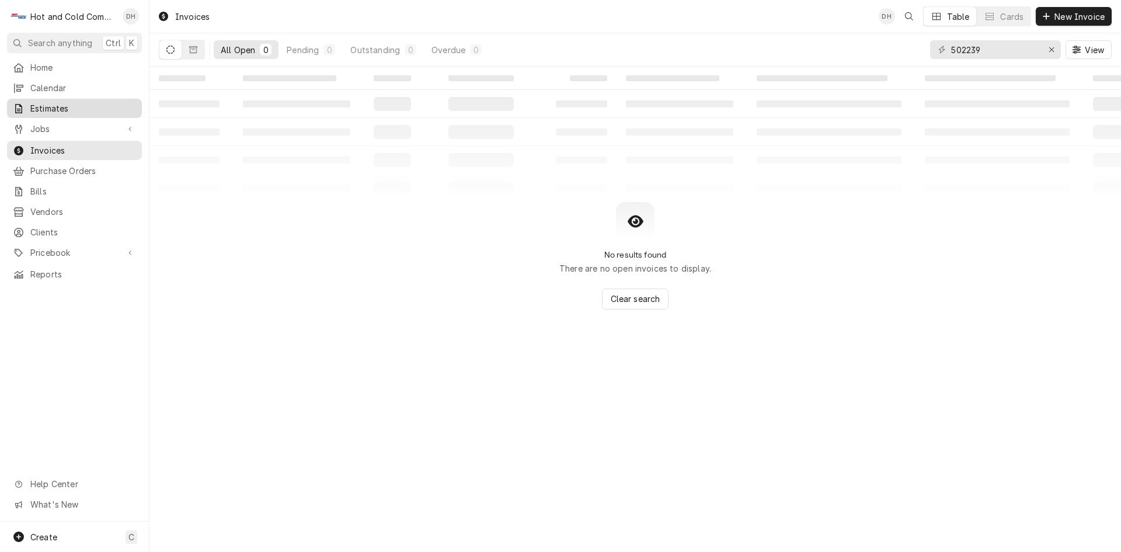
drag, startPoint x: 63, startPoint y: 86, endPoint x: 82, endPoint y: 99, distance: 22.7
click at [63, 86] on span "Calendar" at bounding box center [83, 88] width 106 height 12
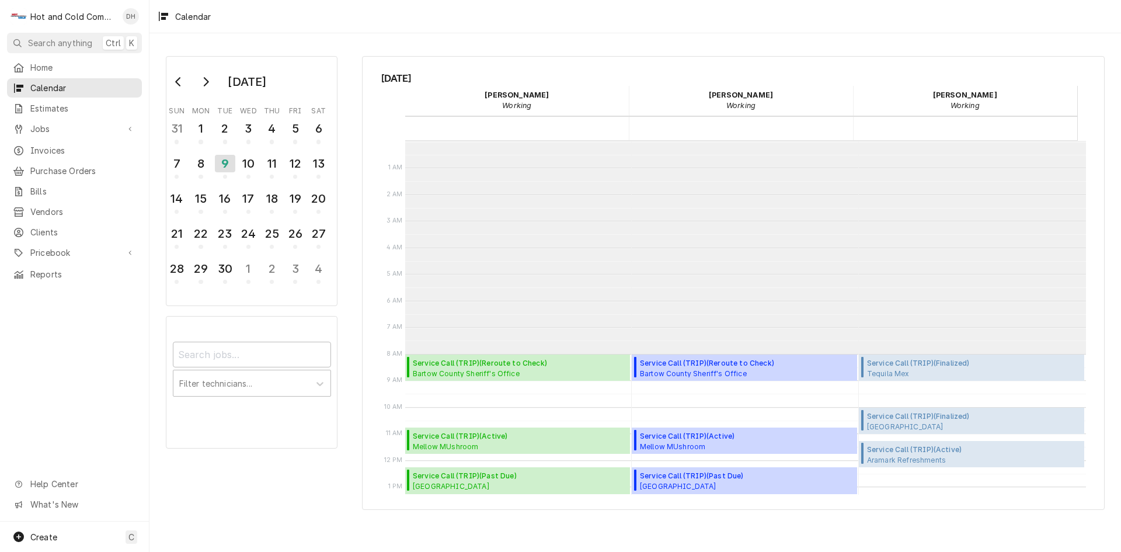
scroll to position [213, 0]
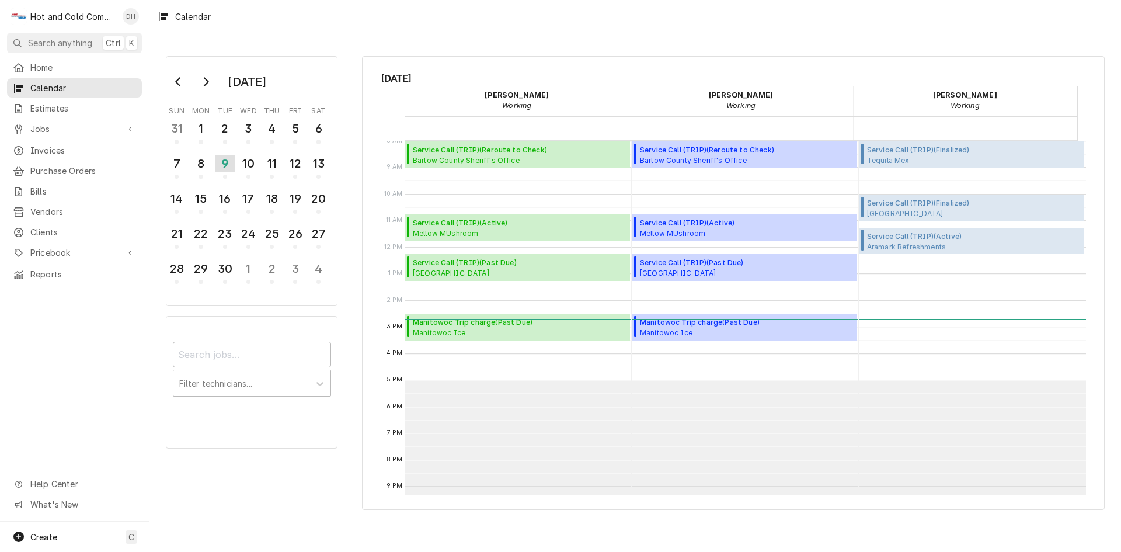
click at [405, 16] on div "Calendar" at bounding box center [634, 16] width 971 height 33
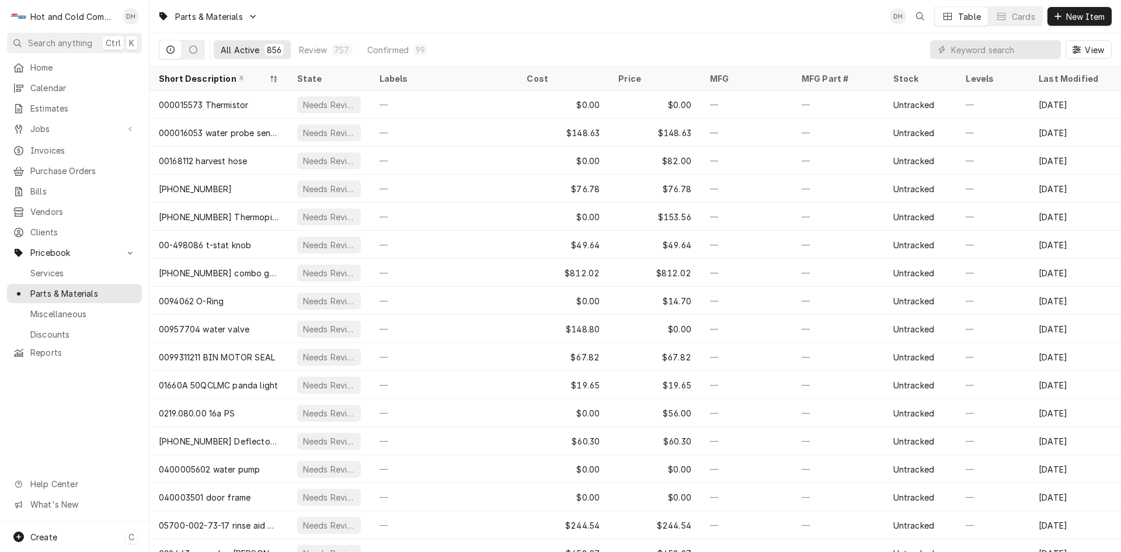
click at [45, 537] on span "Create" at bounding box center [43, 537] width 27 height 10
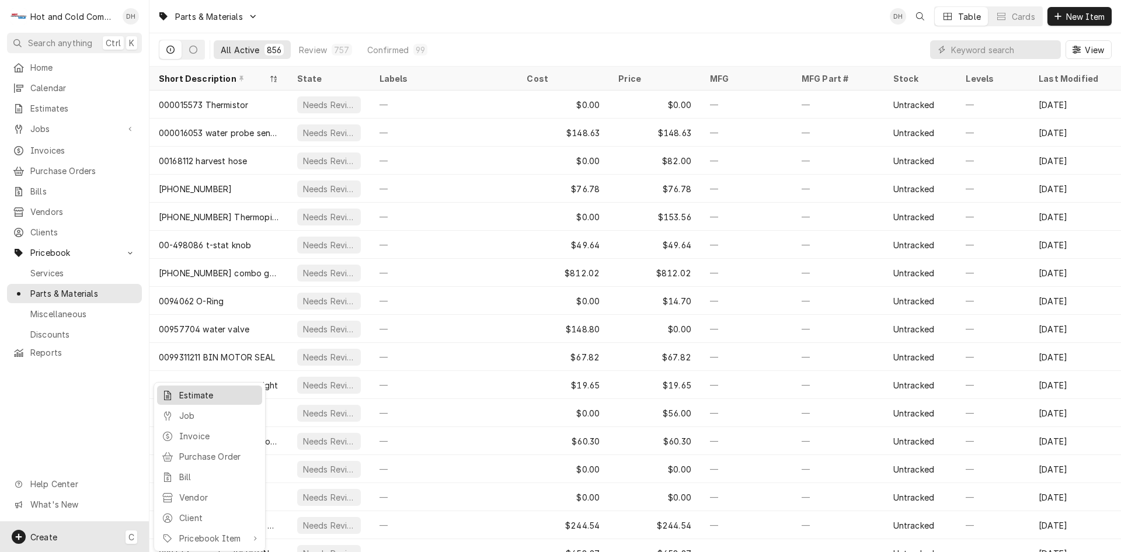
click at [208, 394] on div "Estimate" at bounding box center [218, 395] width 78 height 12
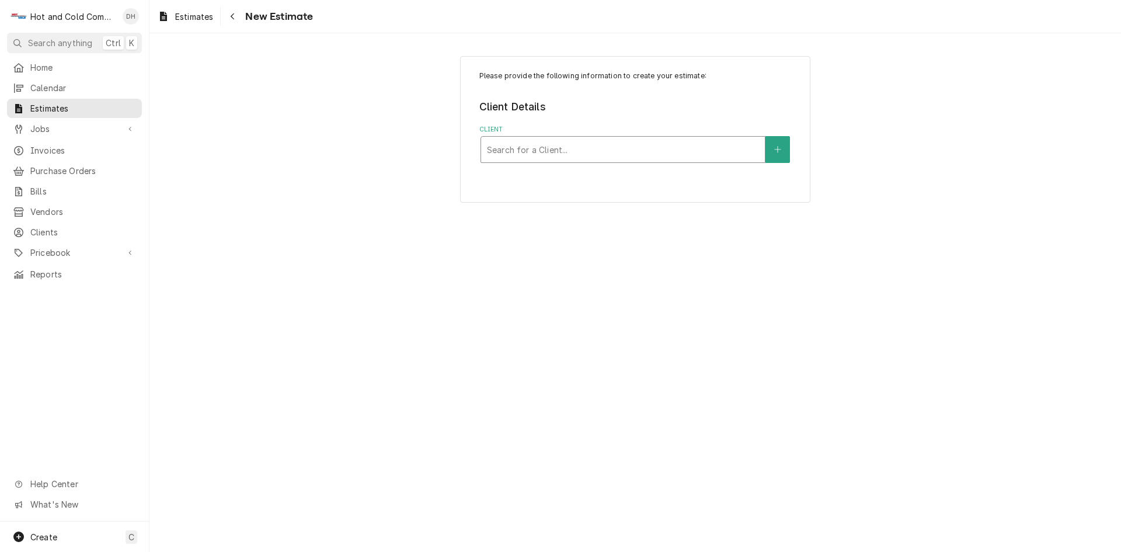
click at [559, 150] on div "Client" at bounding box center [623, 149] width 272 height 21
type input "Hom"
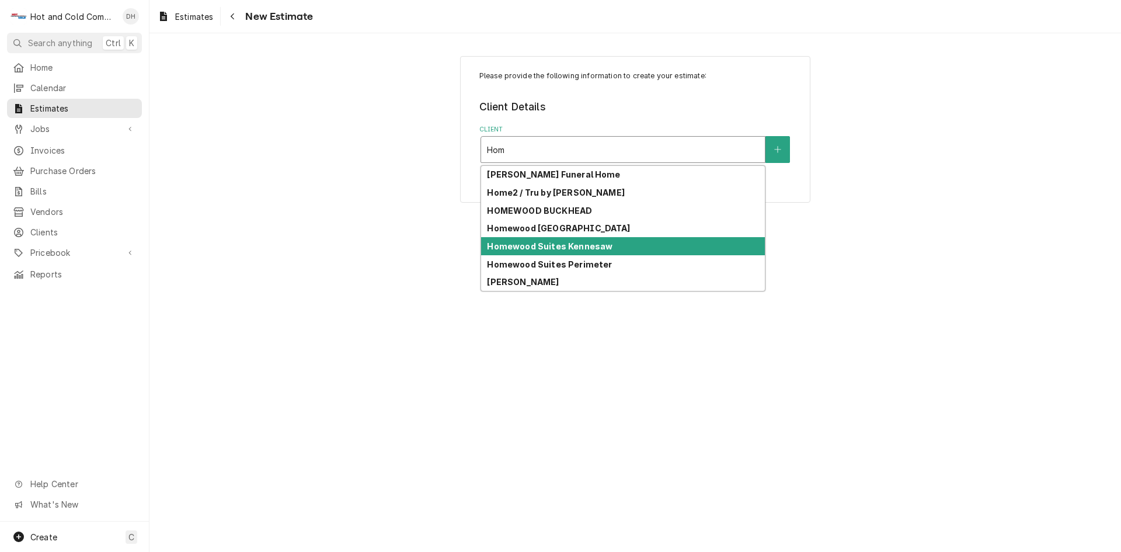
click at [587, 249] on strong "Homewood Suites Kennesaw" at bounding box center [550, 246] width 126 height 10
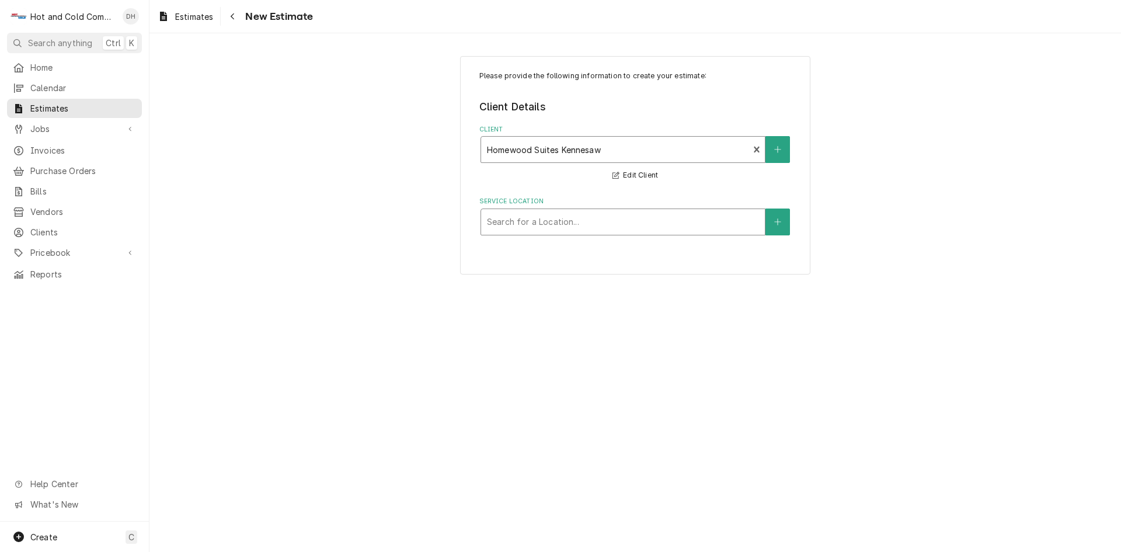
click at [661, 221] on div "Service Location" at bounding box center [623, 221] width 272 height 21
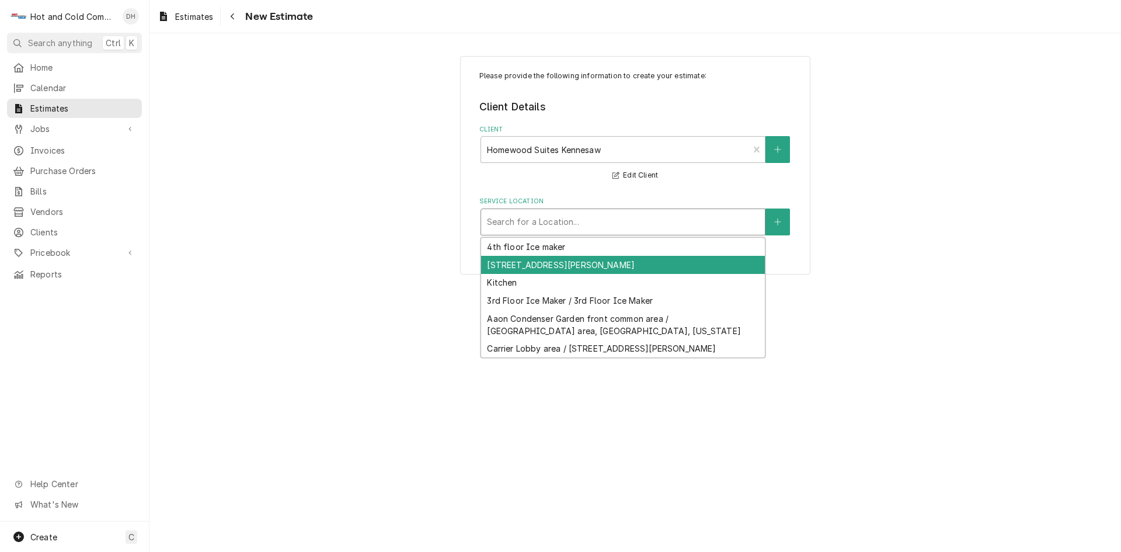
drag, startPoint x: 601, startPoint y: 260, endPoint x: 817, endPoint y: 262, distance: 215.4
click at [603, 260] on div "[STREET_ADDRESS][PERSON_NAME]" at bounding box center [623, 265] width 284 height 18
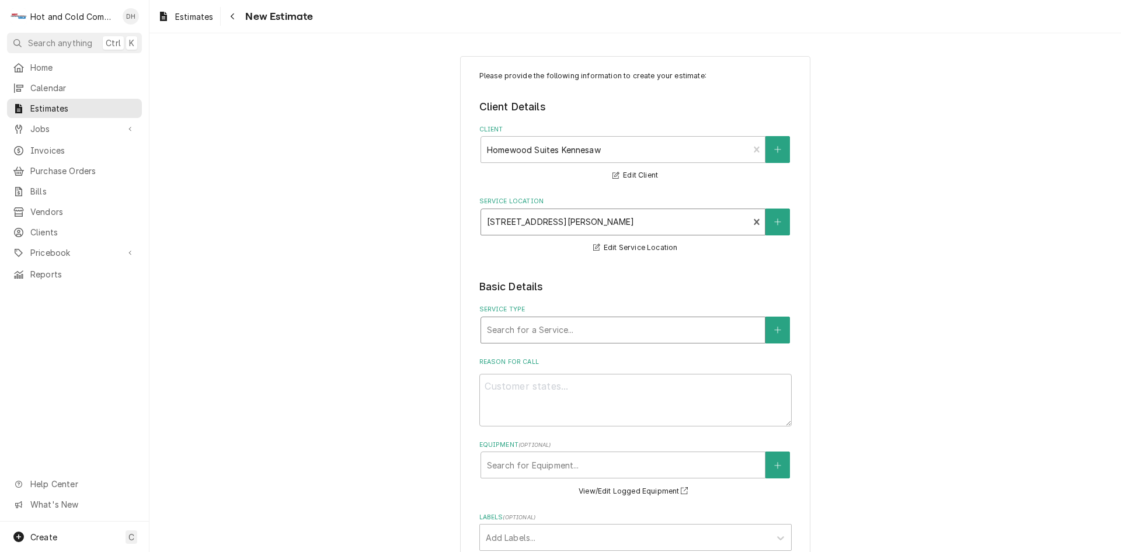
click at [665, 331] on div "Service Type" at bounding box center [623, 329] width 272 height 21
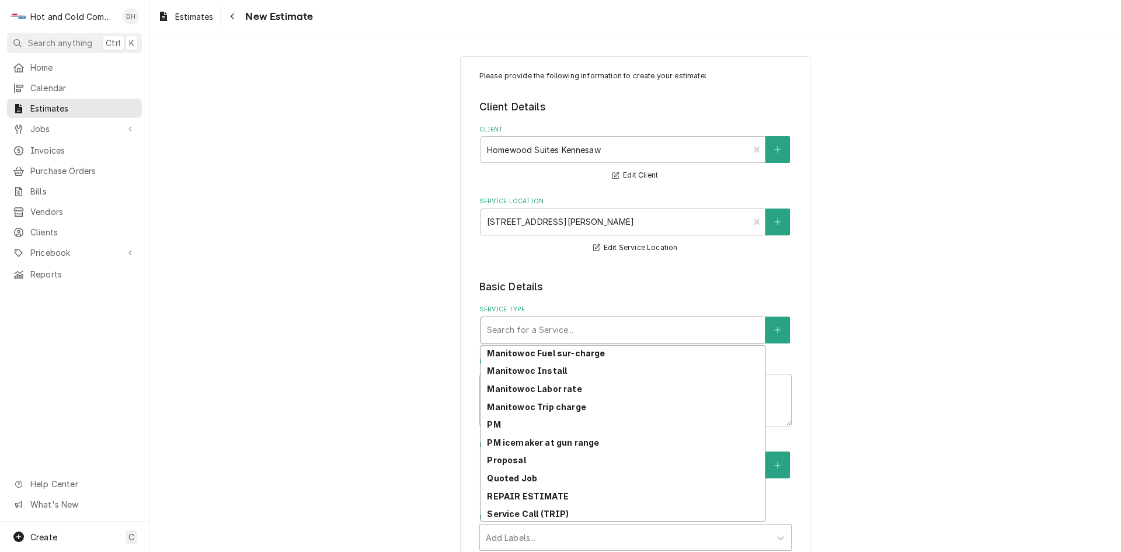
scroll to position [288, 0]
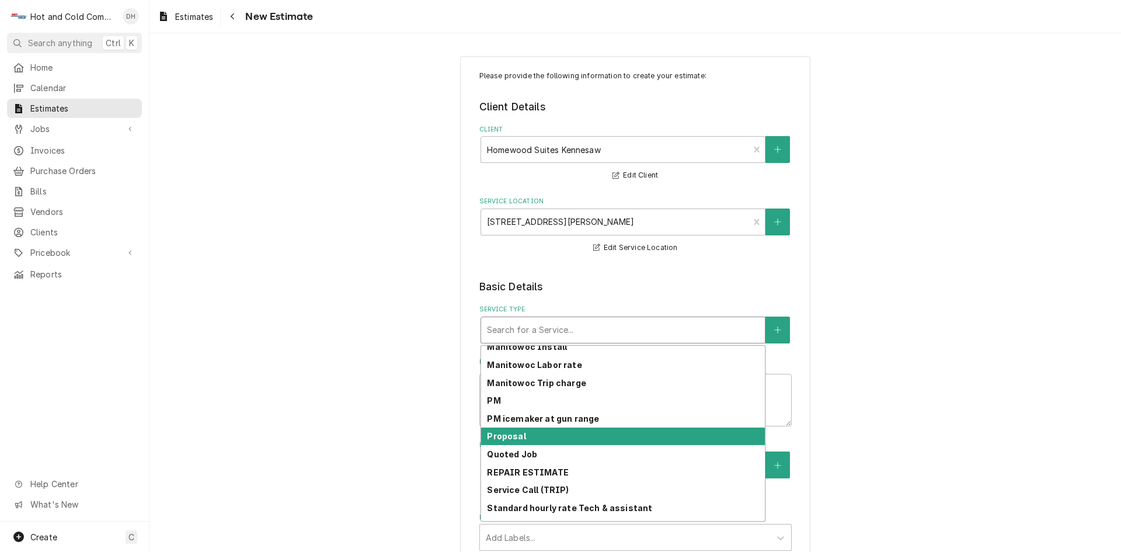
drag, startPoint x: 499, startPoint y: 434, endPoint x: 520, endPoint y: 436, distance: 21.1
click at [500, 434] on strong "Proposal" at bounding box center [506, 436] width 39 height 10
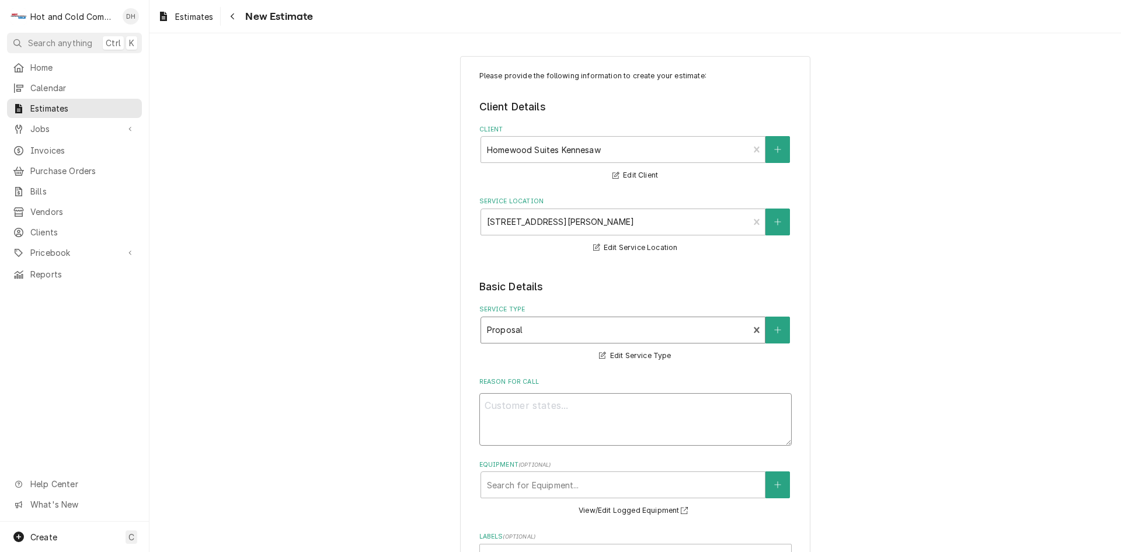
click at [656, 402] on textarea "Reason For Call" at bounding box center [635, 419] width 312 height 53
type textarea "x"
type textarea "T"
type textarea "x"
type textarea "To"
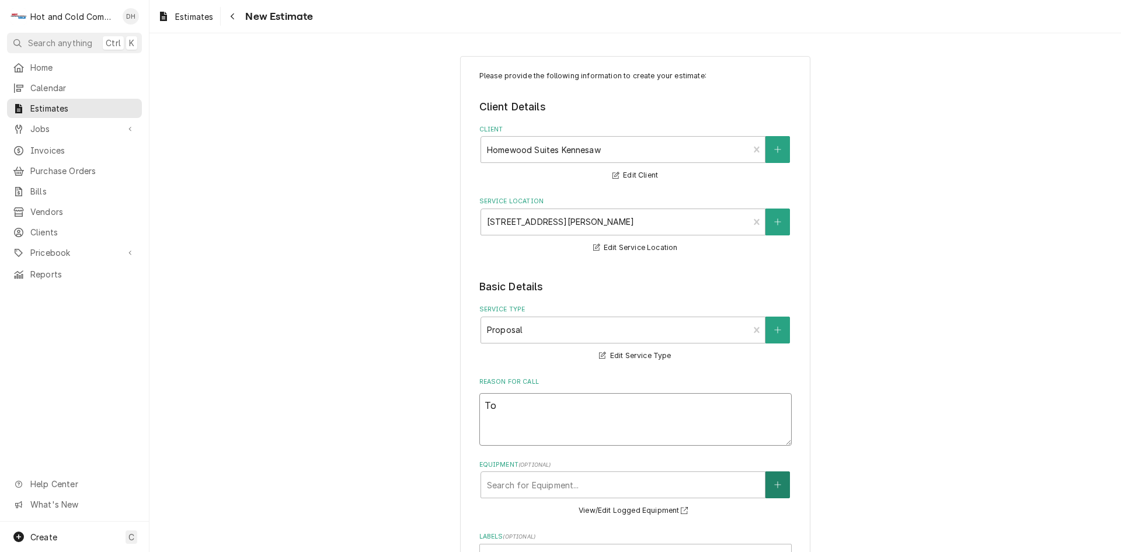
type textarea "x"
type textarea "To"
type textarea "x"
type textarea "To r"
type textarea "x"
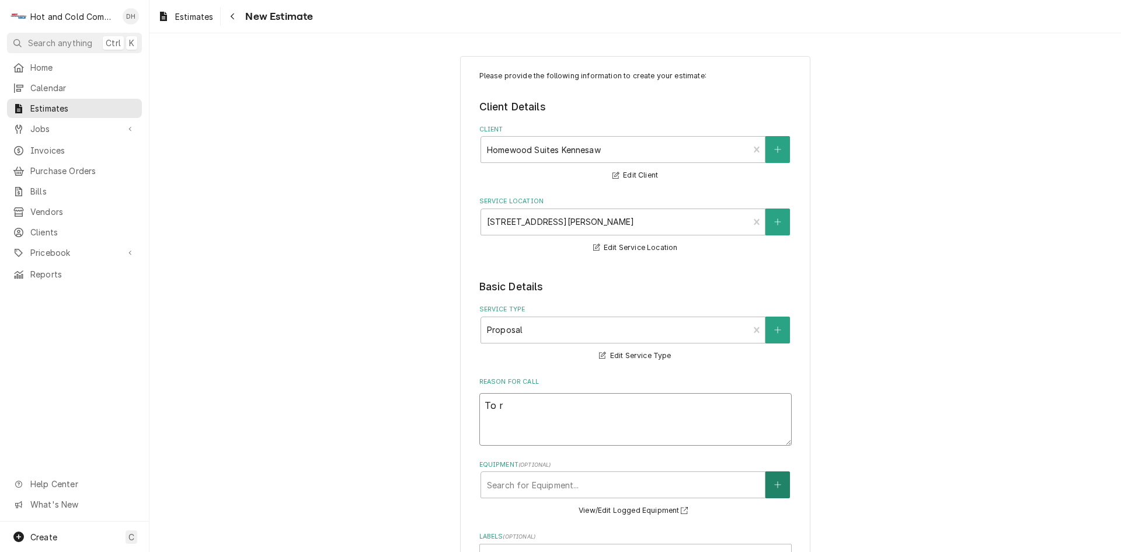
type textarea "To re"
type textarea "x"
type textarea "To rep"
type textarea "x"
type textarea "To repl"
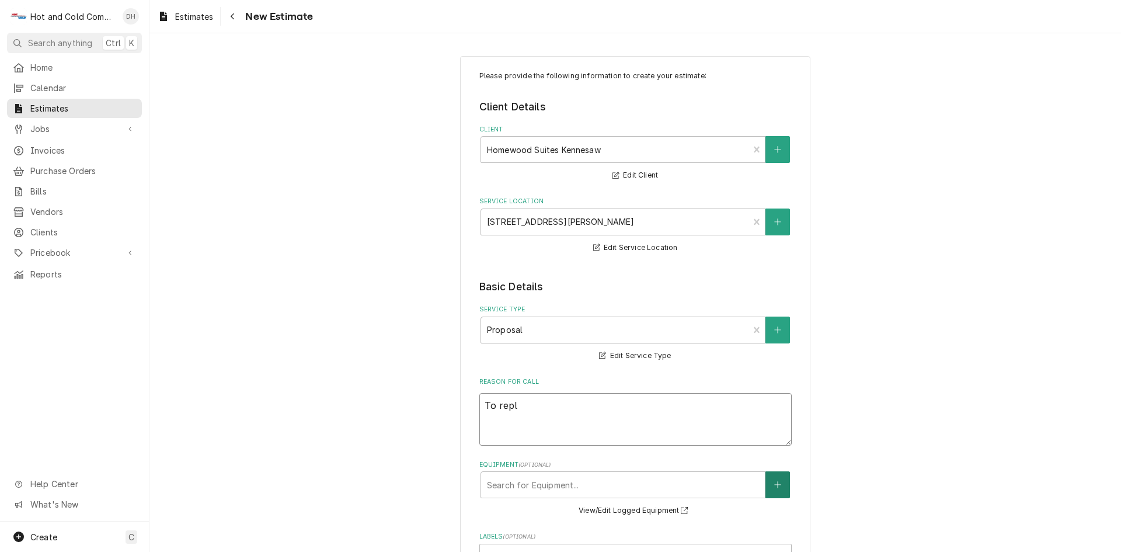
type textarea "x"
type textarea "To repla"
type textarea "x"
type textarea "To replac"
type textarea "x"
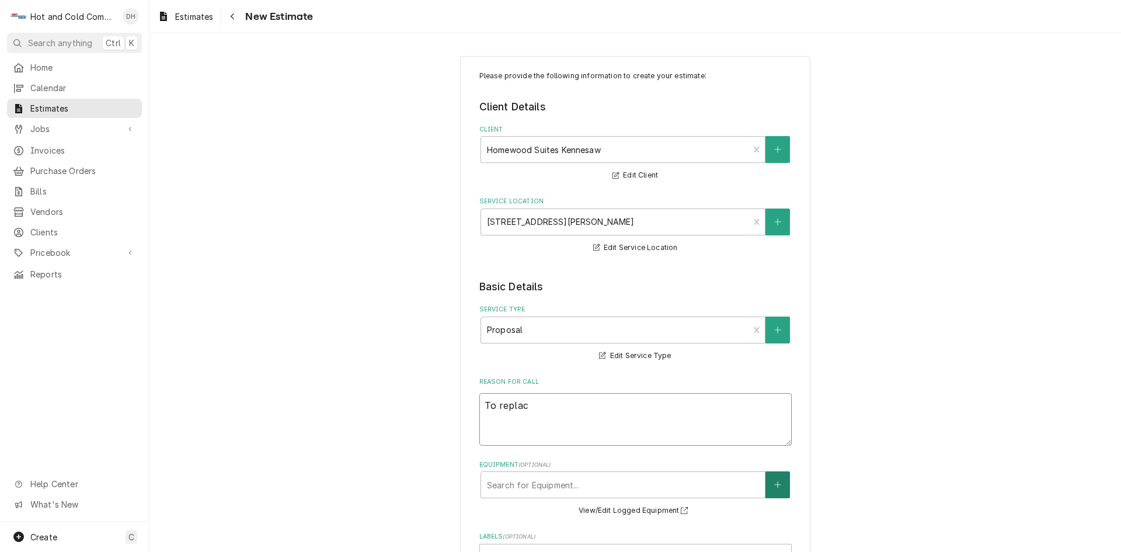
type textarea "To replace"
type textarea "x"
type textarea "To replace"
type textarea "x"
type textarea "To replace I"
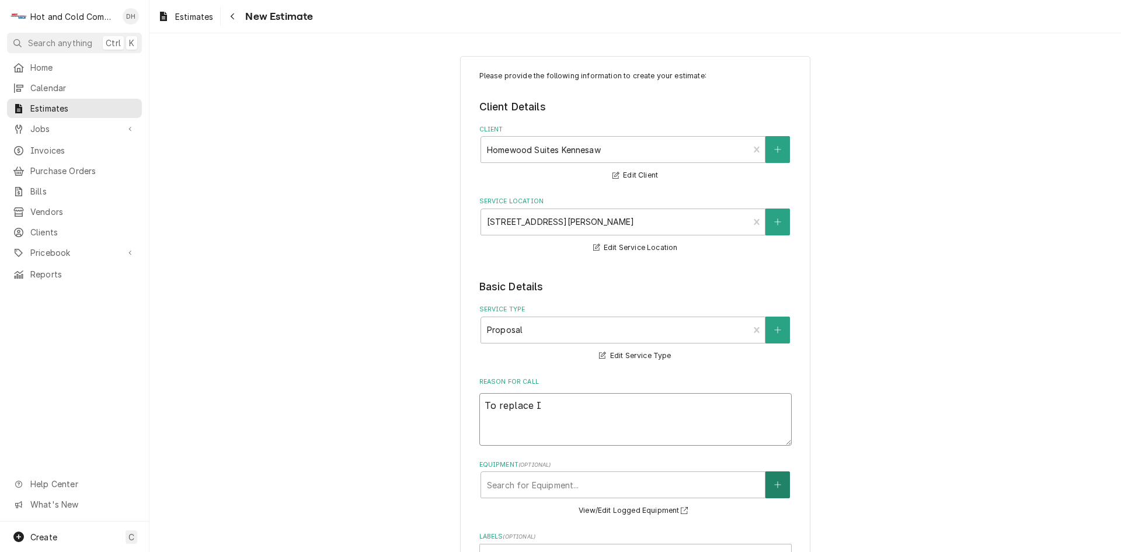
type textarea "x"
type textarea "To replace IT"
type textarea "x"
type textarea "To replace IT"
type textarea "x"
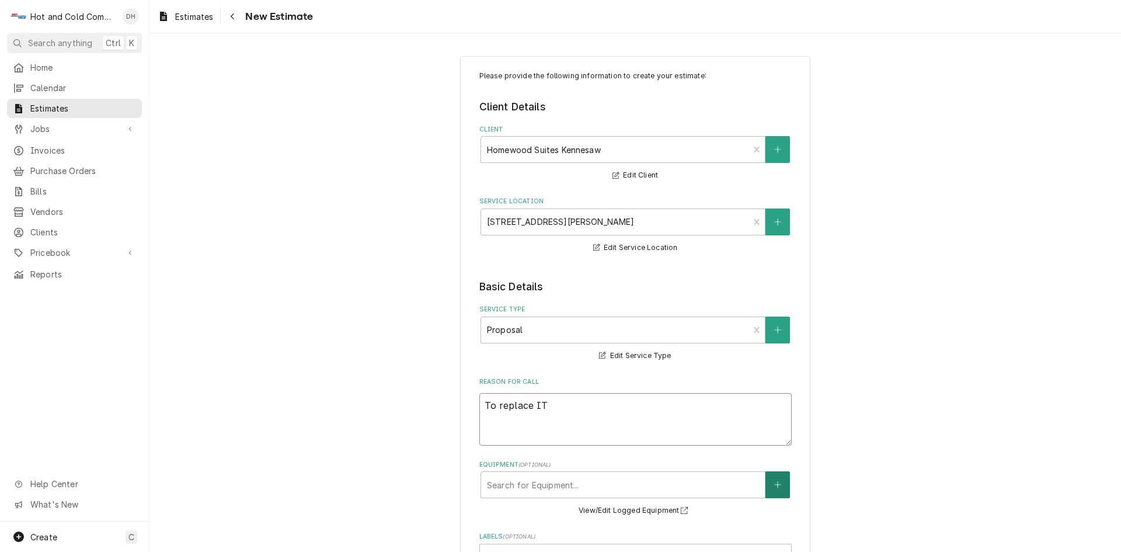
type textarea "To replace IT r"
type textarea "x"
type textarea "To replace IT ro"
type textarea "x"
type textarea "To replace IT roo"
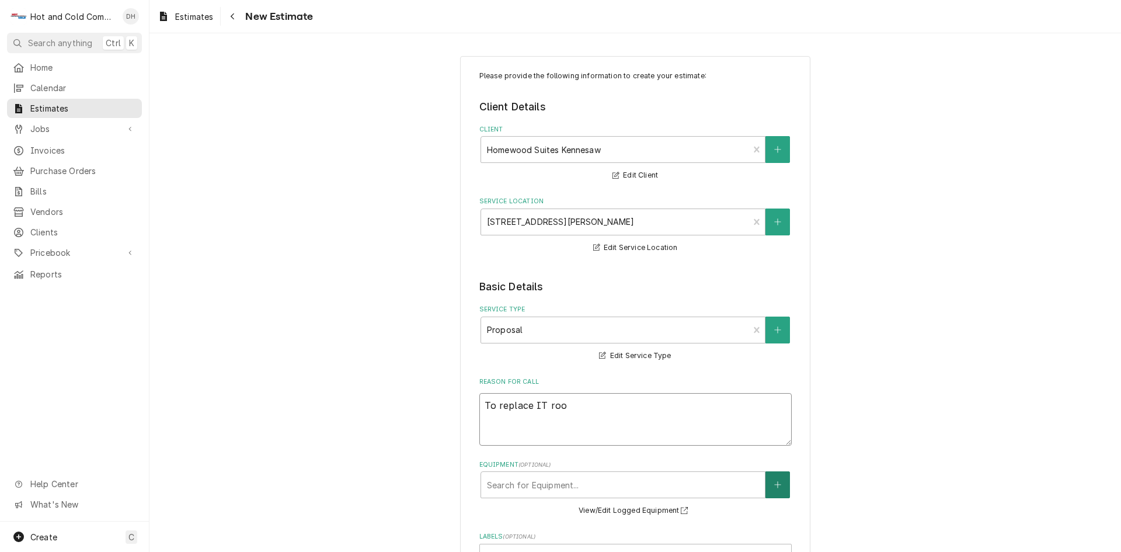
type textarea "x"
type textarea "To replace IT room"
type textarea "x"
type textarea "To replace IT room"
type textarea "x"
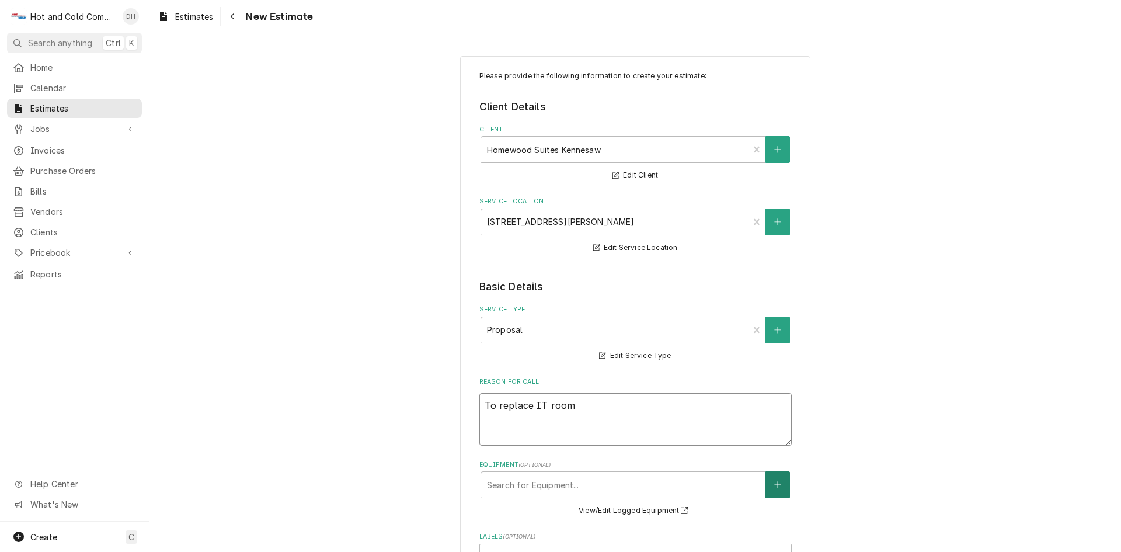
type textarea "To replace IT room m"
type textarea "x"
type textarea "To replace IT room mi"
type textarea "x"
type textarea "To replace IT room min"
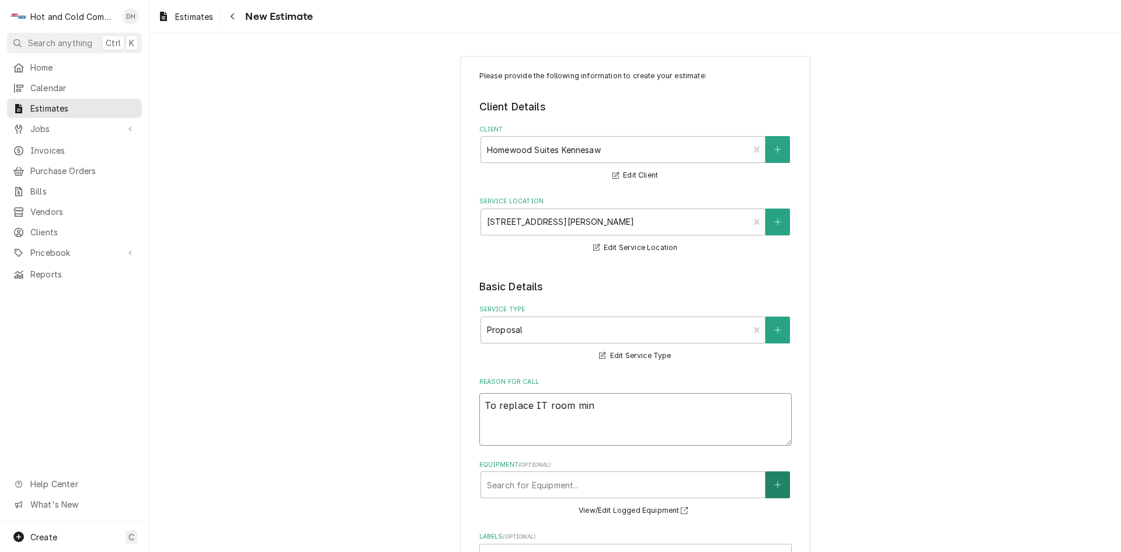
type textarea "x"
type textarea "To replace IT room mini"
type textarea "x"
type textarea "To replace IT room mini"
type textarea "x"
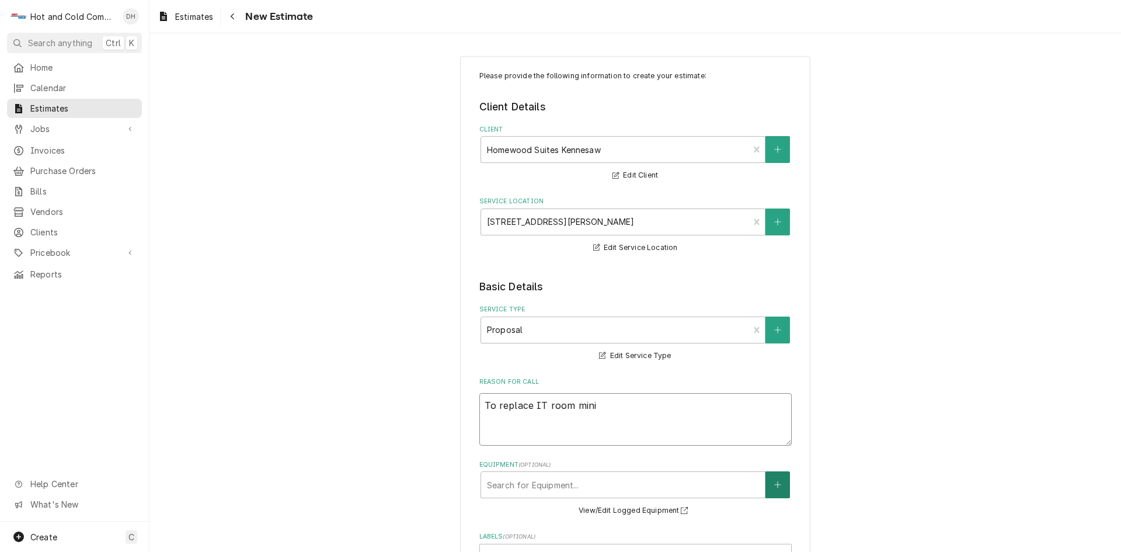
type textarea "To replace IT room mini s"
type textarea "x"
type textarea "To replace IT room mini sp"
type textarea "x"
type textarea "To replace IT room mini spl"
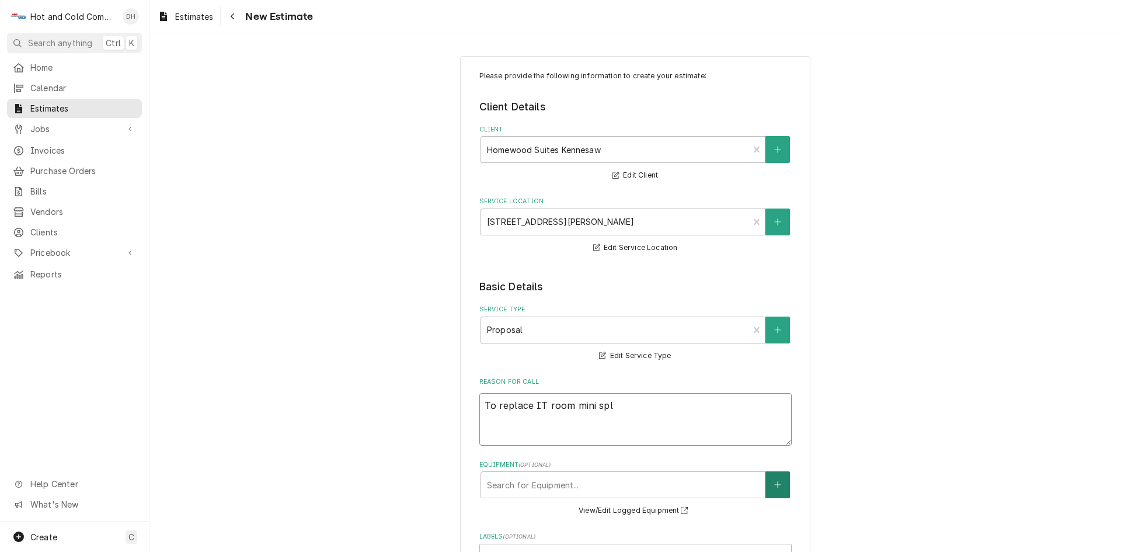
type textarea "x"
type textarea "To replace IT room mini spli"
type textarea "x"
type textarea "To replace IT room mini split"
type textarea "x"
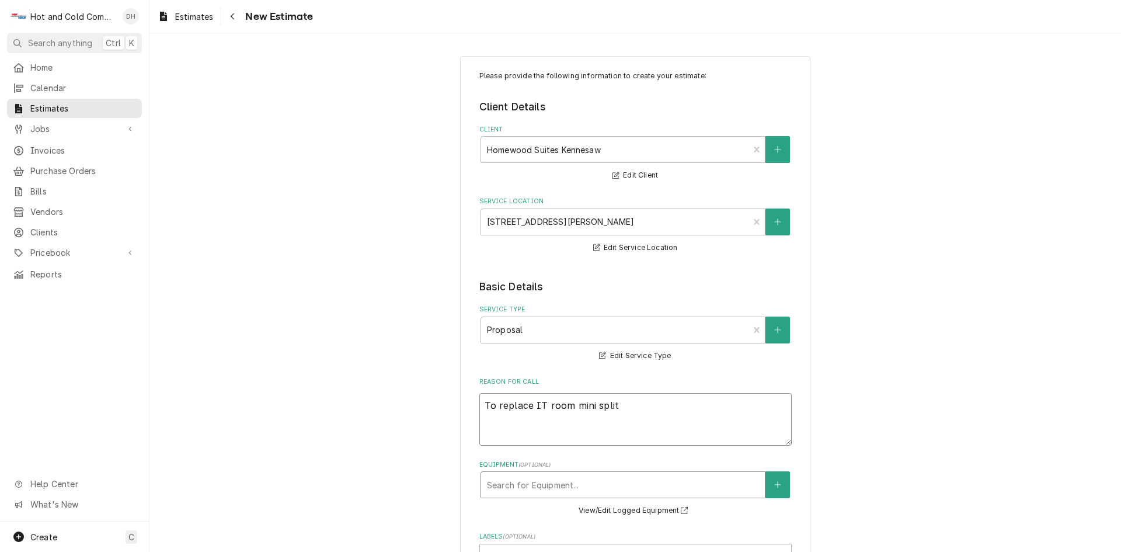
type textarea "To replace IT room mini split"
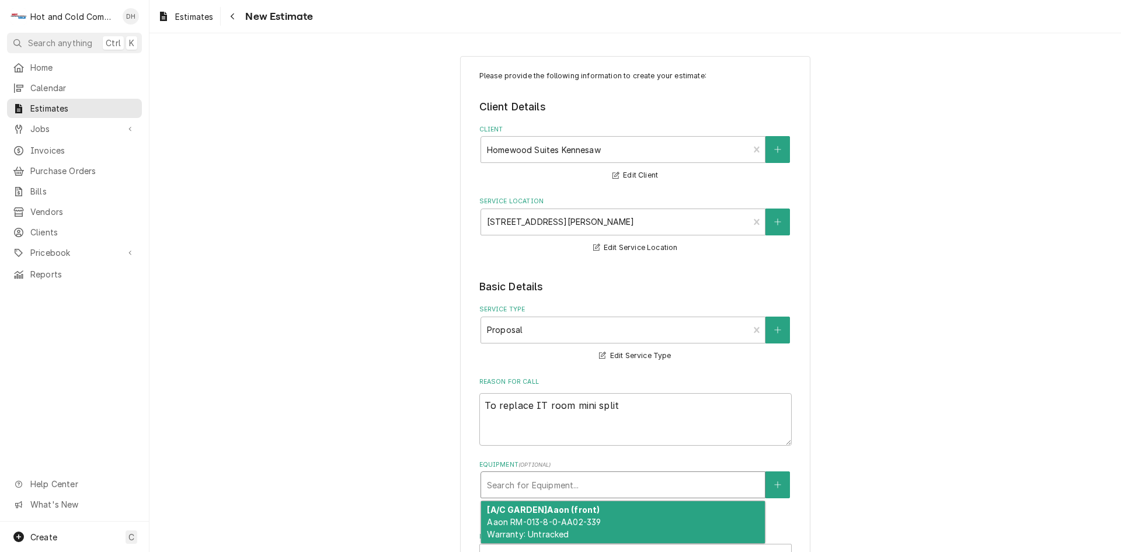
drag, startPoint x: 629, startPoint y: 481, endPoint x: 766, endPoint y: 406, distance: 156.0
click at [631, 481] on div "Equipment" at bounding box center [623, 484] width 272 height 21
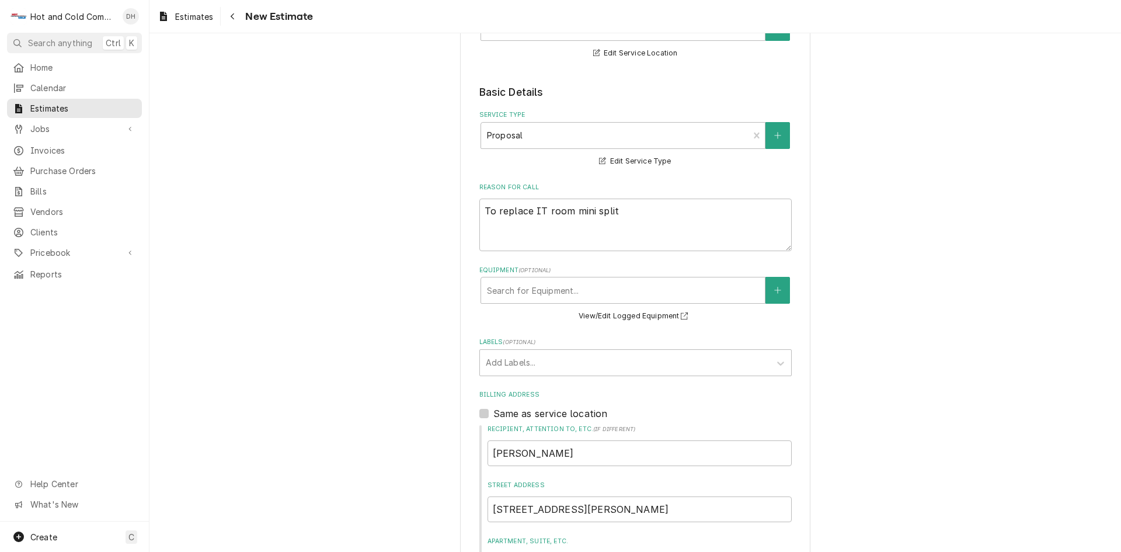
click at [928, 329] on div "Please provide the following information to create your estimate: Client Detail…" at bounding box center [634, 400] width 971 height 1099
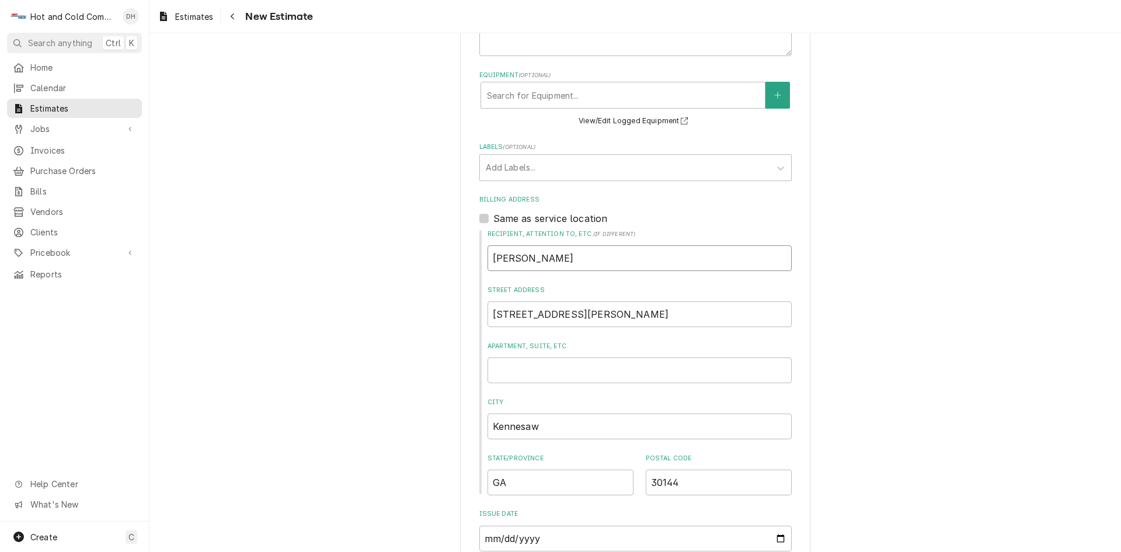
drag, startPoint x: 562, startPoint y: 260, endPoint x: 730, endPoint y: 273, distance: 169.2
click at [564, 259] on input "Chris Ley" at bounding box center [640, 258] width 304 height 26
type textarea "x"
type input "Chris Le"
type textarea "x"
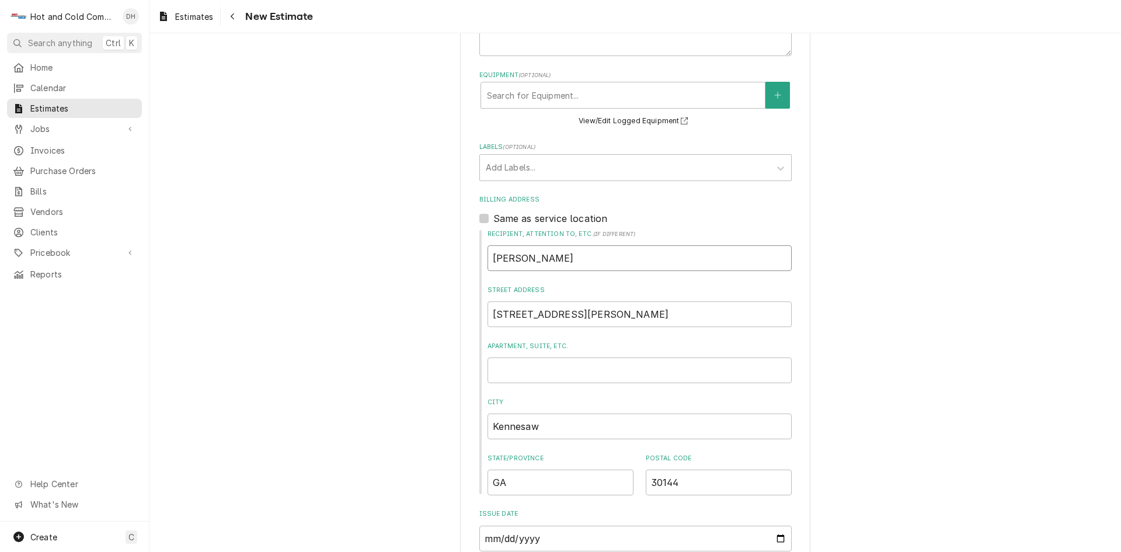
type input "Chris L"
type textarea "x"
type input "Chris"
type textarea "x"
type input "Chris"
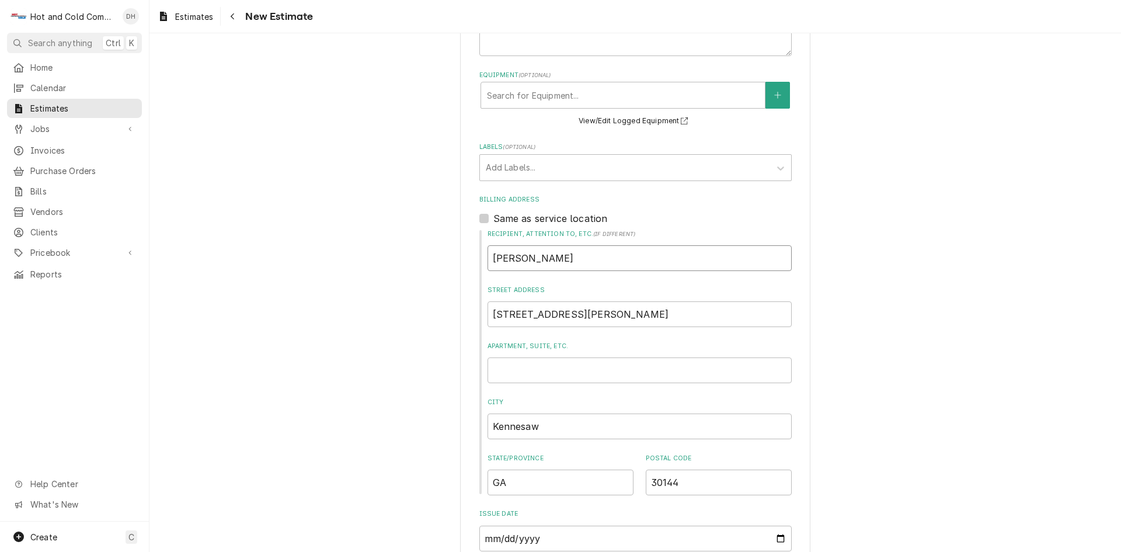
type textarea "x"
type input "Chri"
type textarea "x"
type input "Chr"
type textarea "x"
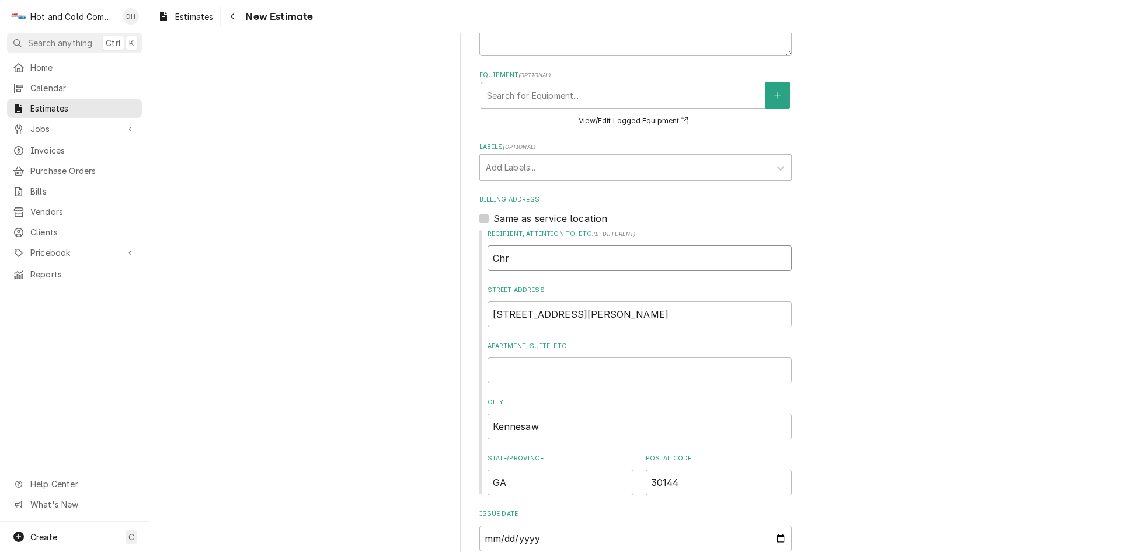
type input "Ch"
type textarea "x"
type input "C"
type textarea "x"
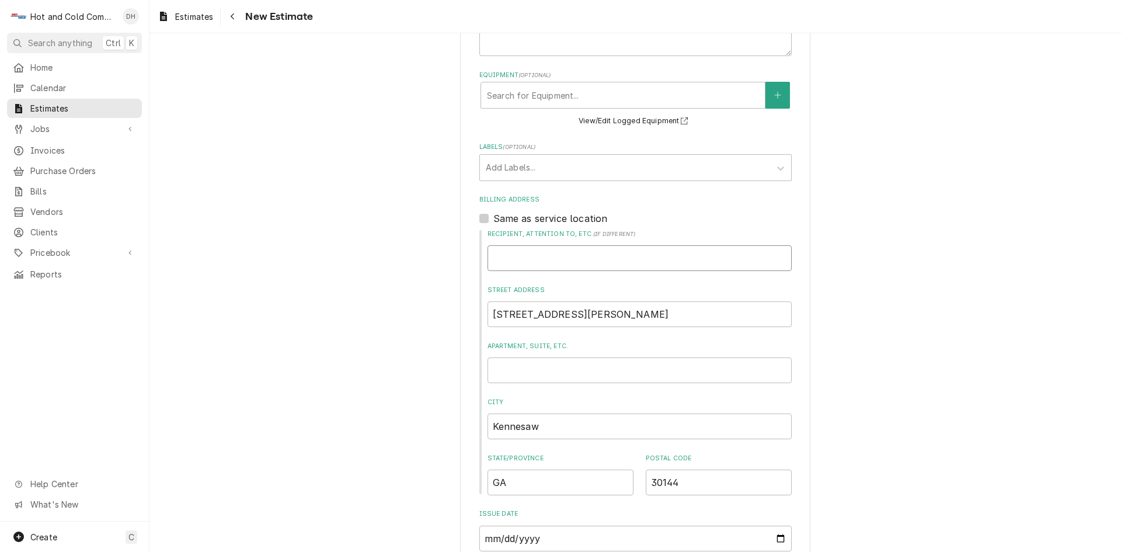
type input "C"
type textarea "x"
type input "Cl"
type textarea "x"
type input "Cla"
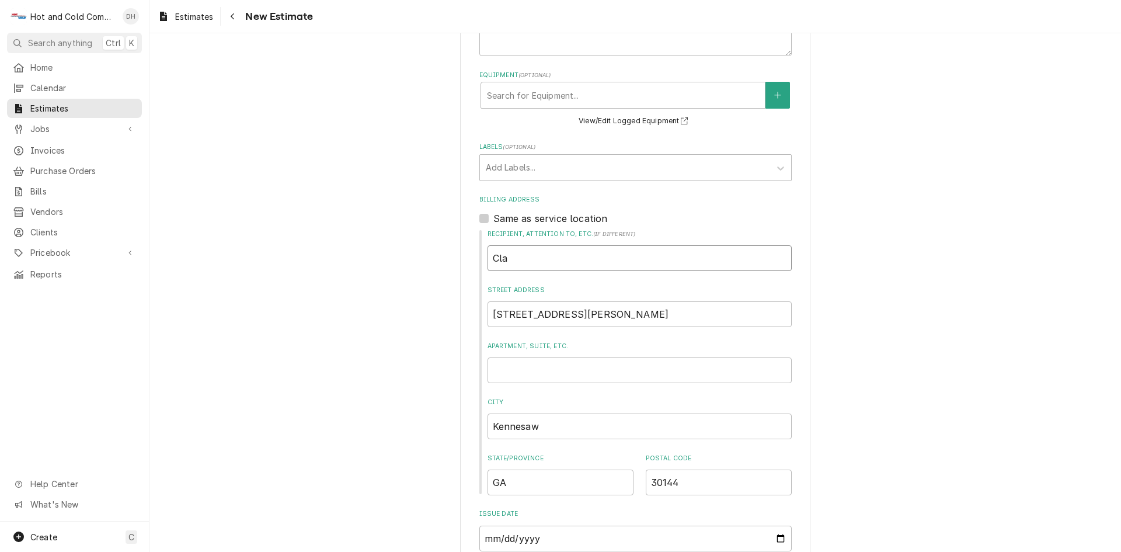
type textarea "x"
type input "Clay"
type textarea "x"
type input "Clayt"
type textarea "x"
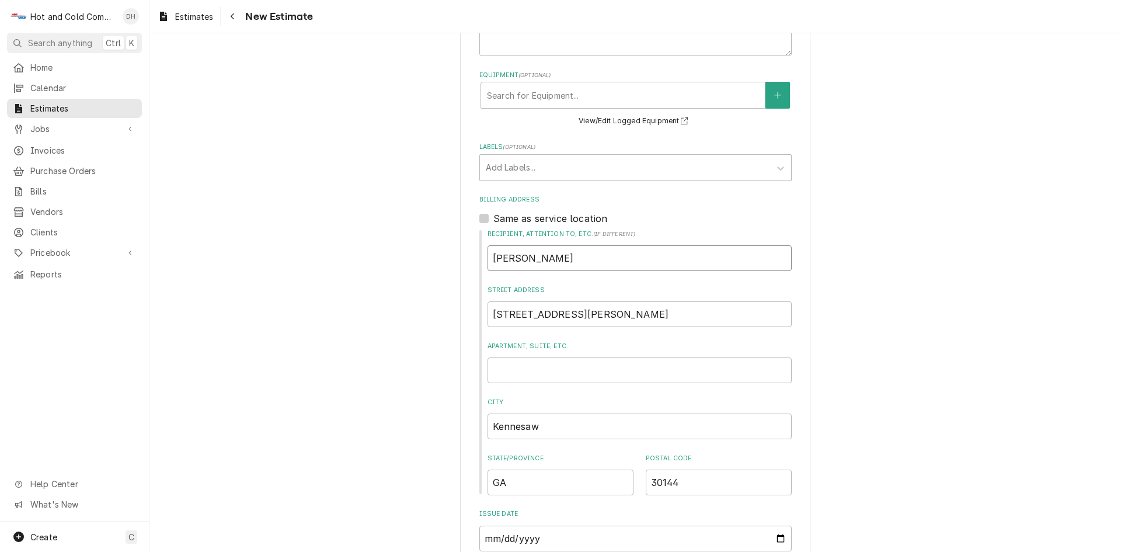
type input "Clayto"
type textarea "x"
type input "Clayton"
type textarea "x"
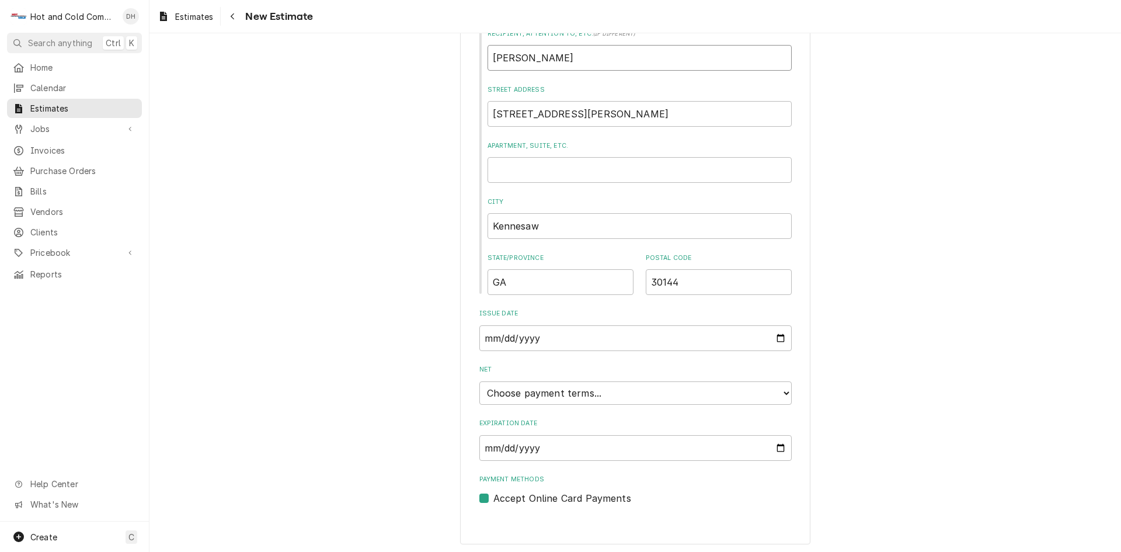
scroll to position [593, 0]
type input "Clayton"
click at [782, 389] on select "Choose payment terms... Same Day Net 7 Net 14 Net 21 Net 30 Net 45 Net 60 Net 90" at bounding box center [635, 389] width 312 height 23
click at [775, 447] on input "2025-09-23" at bounding box center [635, 445] width 312 height 26
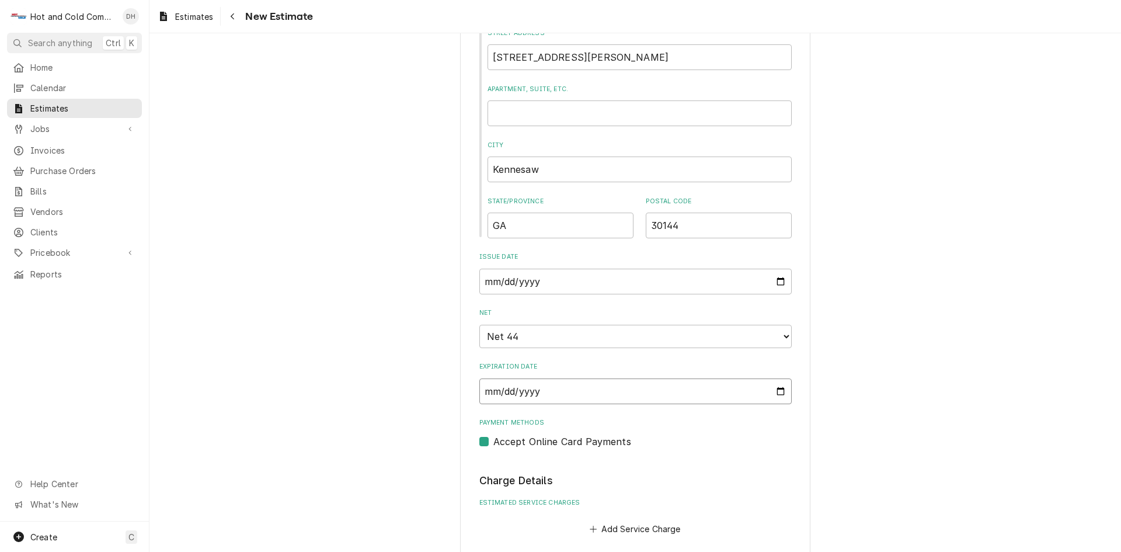
click at [776, 391] on input "2025-10-23" at bounding box center [635, 391] width 312 height 26
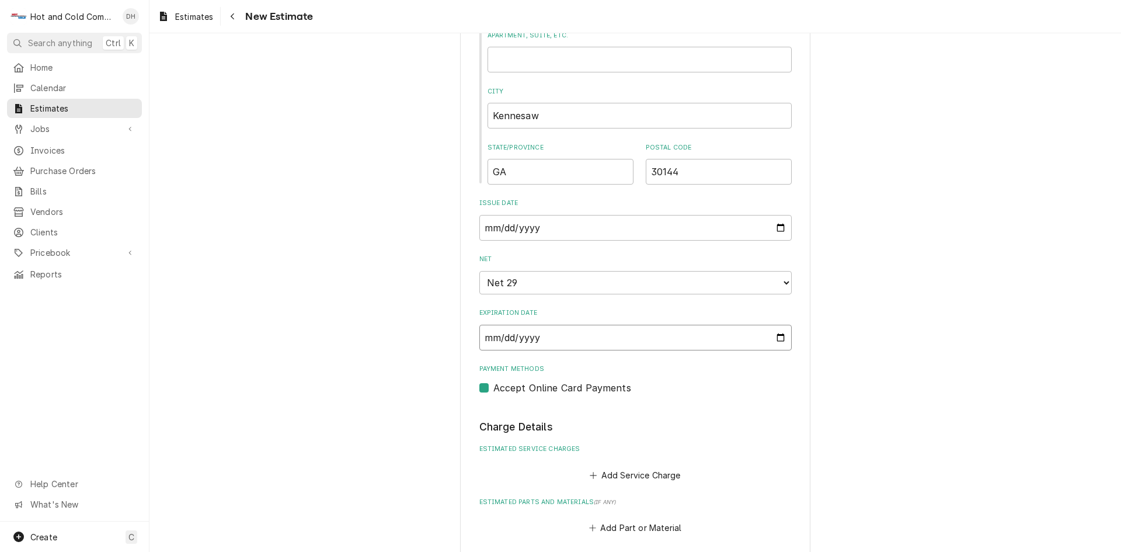
click at [771, 336] on input "2025-10-08" at bounding box center [635, 338] width 312 height 26
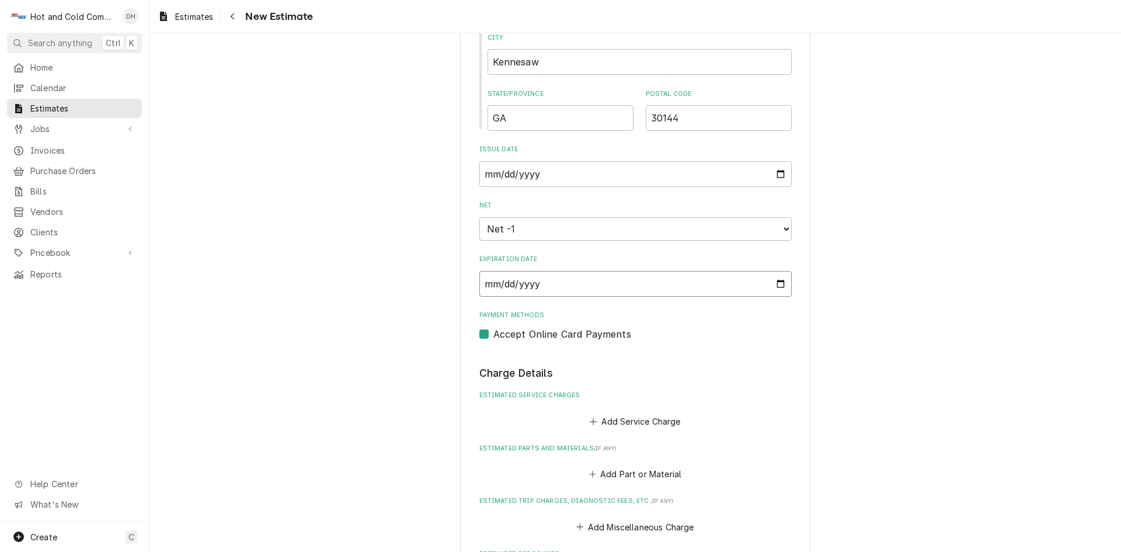
click at [777, 283] on input "2025-09-08" at bounding box center [635, 284] width 312 height 26
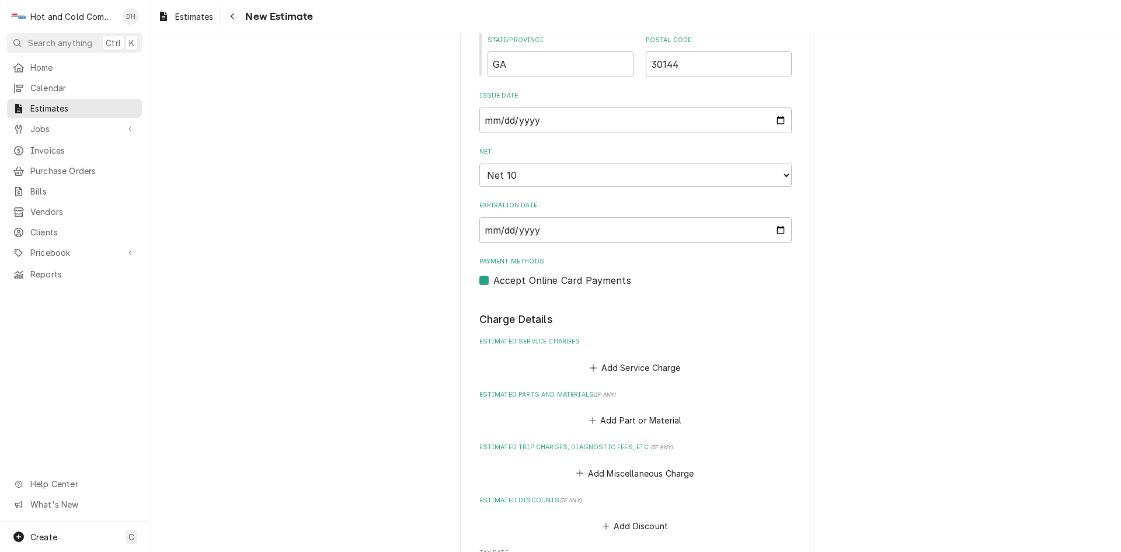
type textarea "x"
click at [656, 419] on button "Add Part or Material" at bounding box center [635, 420] width 96 height 16
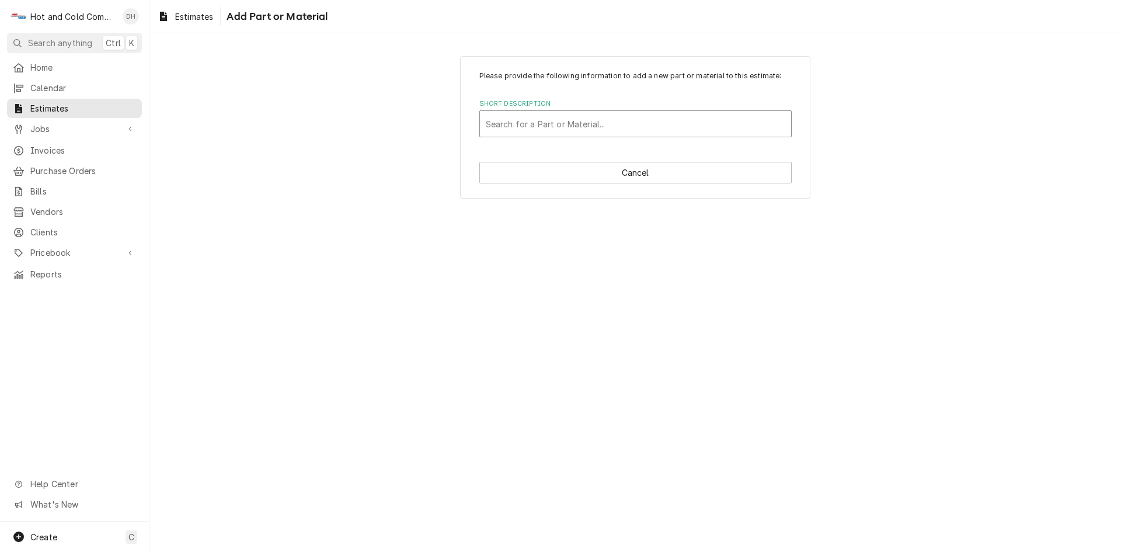
click at [525, 125] on div "Short Description" at bounding box center [636, 123] width 300 height 21
type input "Carrier Mini Split"
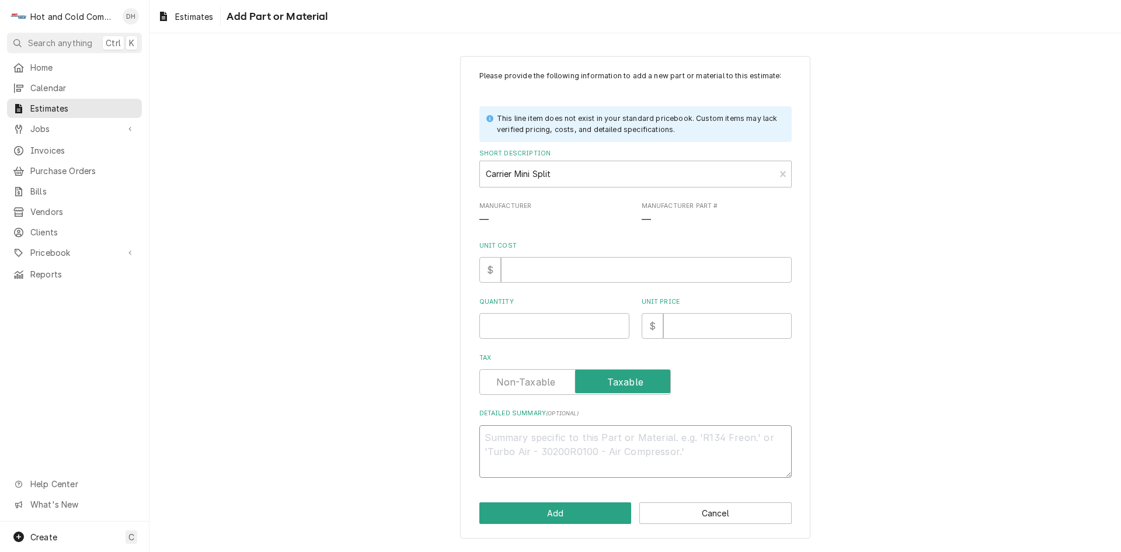
click at [489, 434] on textarea "Detailed Summary ( optional )" at bounding box center [635, 451] width 312 height 53
paste textarea "Quote to replace existing mini-split with a 2 TON Carrier Mini-Split. This incl…"
type textarea "x"
type textarea "Quote to replace existing mini-split with a 2 TON Carrier Mini-Split. This incl…"
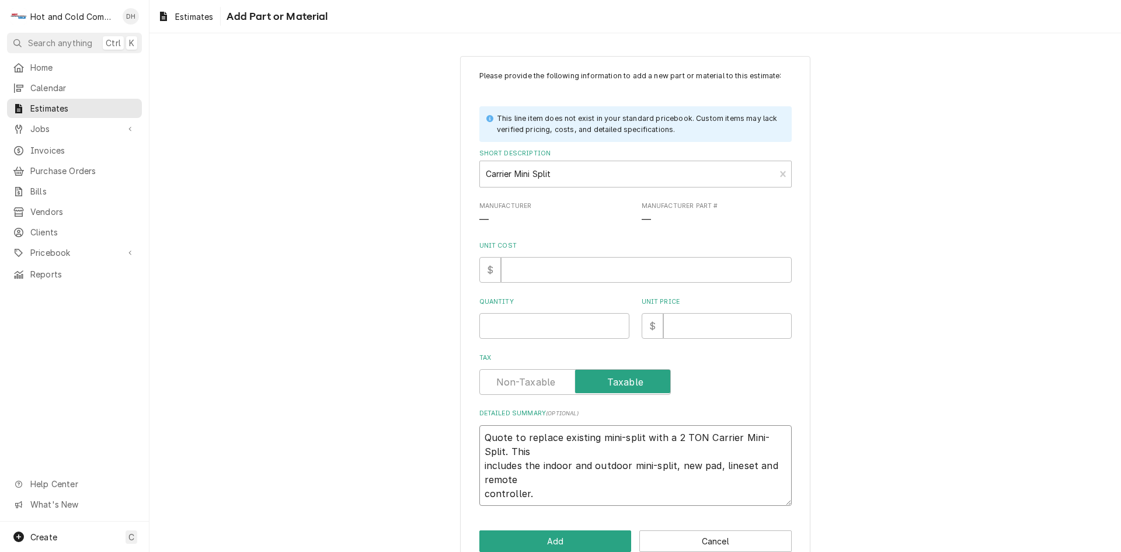
click at [482, 496] on textarea "Quote to replace existing mini-split with a 2 TON Carrier Mini-Split. This incl…" at bounding box center [635, 465] width 312 height 81
type textarea "x"
type textarea "Quote to replace existing mini-split with a 2 TON Carrier Mini-Split. This incl…"
type textarea "x"
type textarea "Quote to replace existing mini-split with a 2 TON Carrier Mini-Split. This incl…"
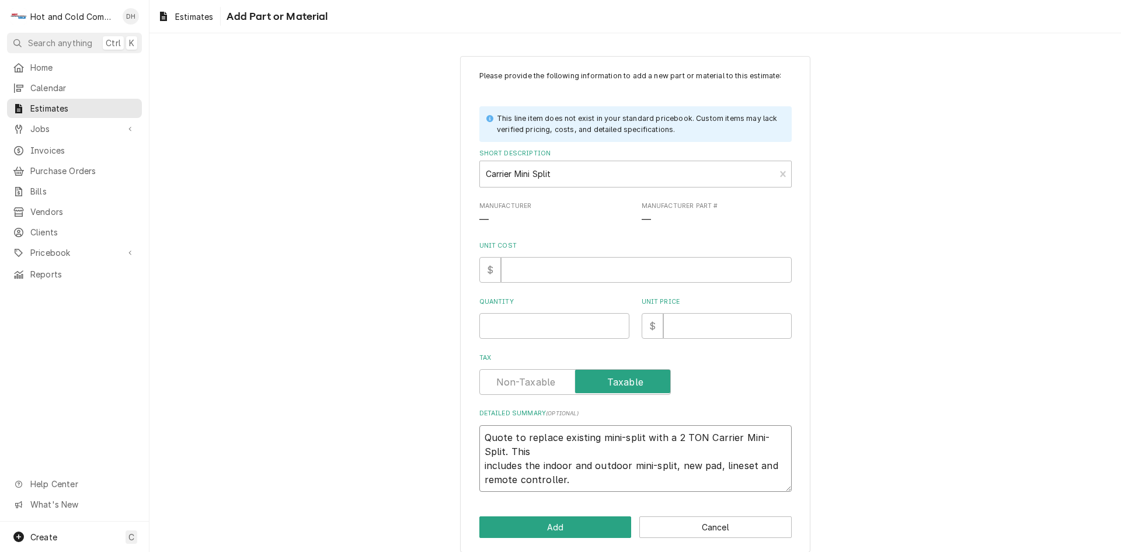
drag, startPoint x: 478, startPoint y: 465, endPoint x: 564, endPoint y: 520, distance: 102.1
click at [479, 467] on textarea "Quote to replace existing mini-split with a 2 TON Carrier Mini-Split. This incl…" at bounding box center [635, 458] width 312 height 67
type textarea "x"
type textarea "Quote to replace existing mini-split with a 2 TON Carrier Mini-Split. Thisinclu…"
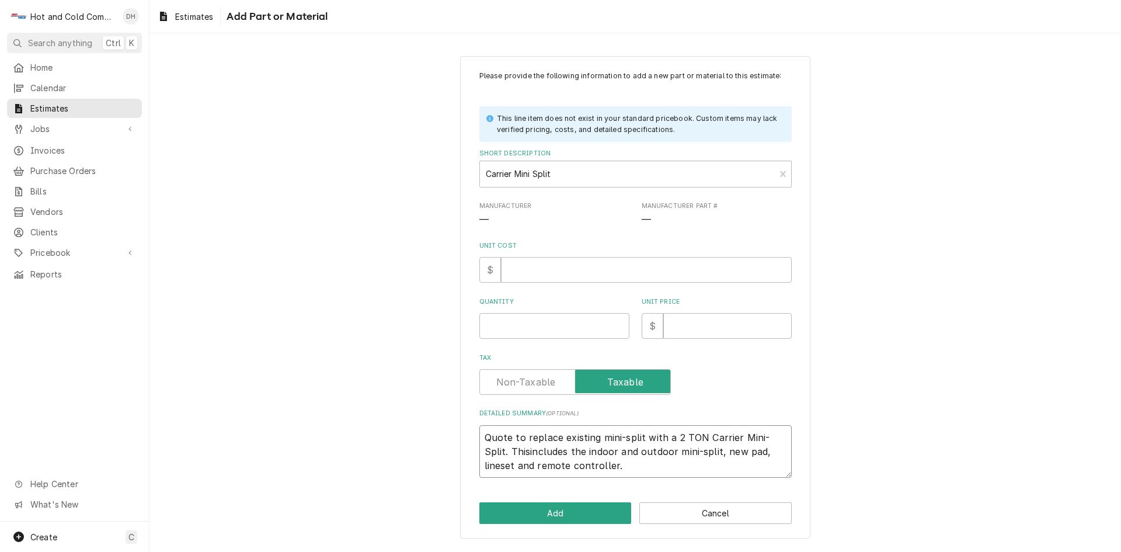
type textarea "x"
type textarea "Quote to replace existing mini-split with a 2 TON Carrier Mini-Split. This incl…"
type textarea "x"
type textarea "Quote to replace existing mini-split with a 2 TON Carrier Mini-Split. This incl…"
click at [601, 465] on textarea "Quote to replace existing mini-split with a 2 TON Carrier Mini-Split. This incl…" at bounding box center [635, 451] width 312 height 53
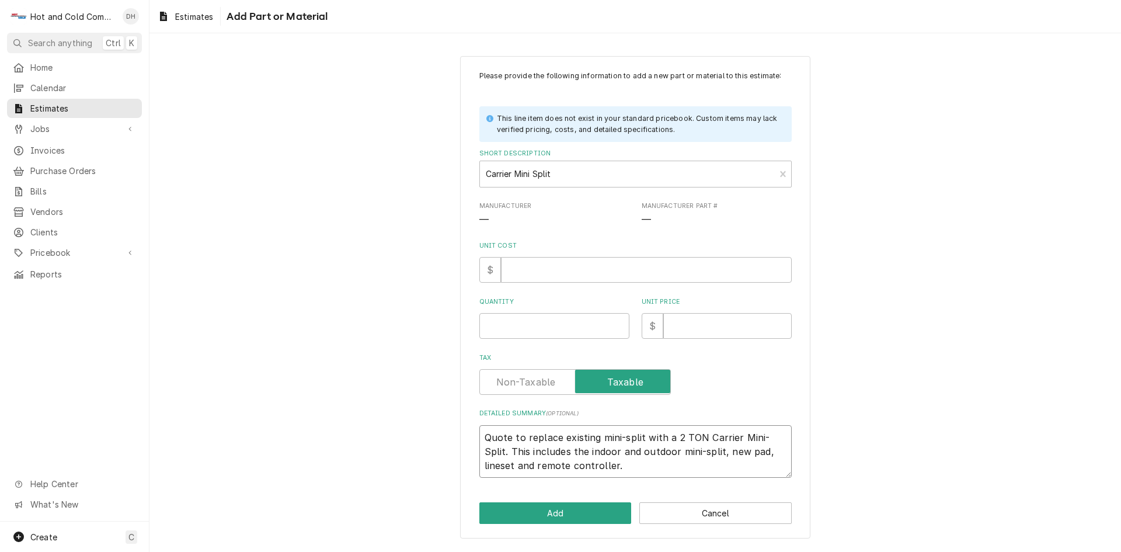
type textarea "x"
type textarea "Quote to replace existing mini-split with a 2 TON Carrier Mini-Split. This incl…"
type textarea "x"
type textarea "Quote to replace existing mini-split with a 2 TON Carrier Mini-Split. This incl…"
click at [483, 480] on textarea "Quote to replace existing mini-split with a 2 TON Carrier Mini-Split. This incl…" at bounding box center [635, 458] width 312 height 67
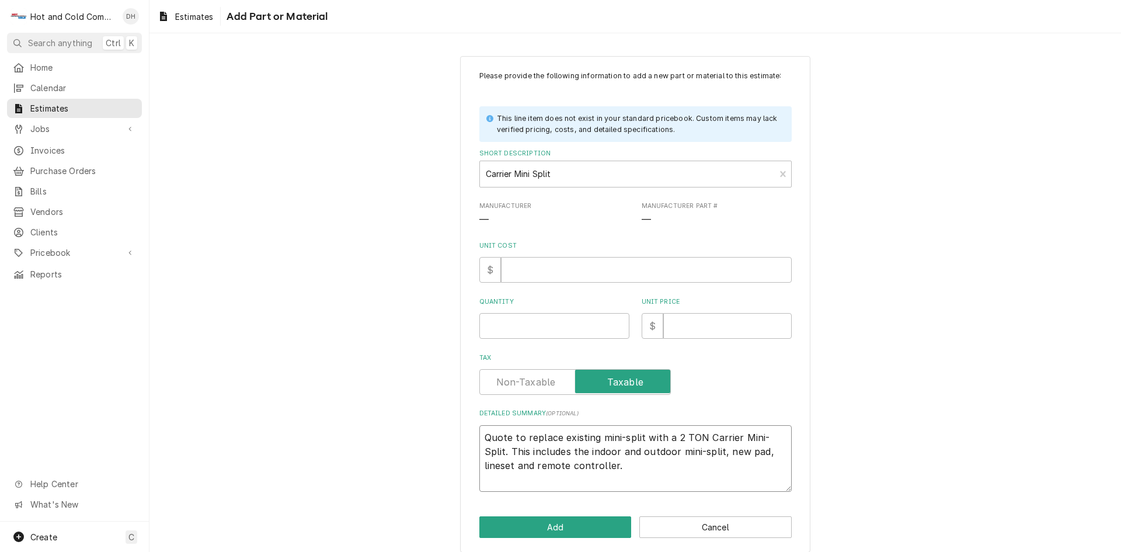
paste textarea "Outdoor Carrier model# 37MARAQ24AA3. Indoor Carrier model# 45MAHAQ24XA3."
type textarea "x"
type textarea "Quote to replace existing mini-split with a 2 TON Carrier Mini-Split. This incl…"
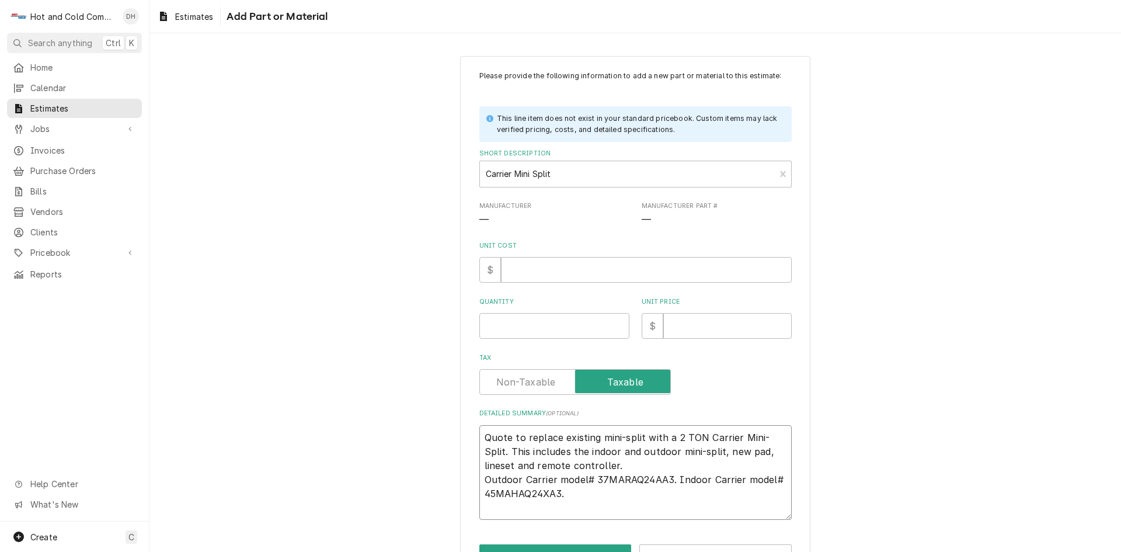
click at [673, 473] on textarea "Quote to replace existing mini-split with a 2 TON Carrier Mini-Split. This incl…" at bounding box center [635, 472] width 312 height 95
type textarea "x"
type textarea "Quote to replace existing mini-split with a 2 TON Carrier Mini-Split. This incl…"
click at [482, 507] on textarea "Quote to replace existing mini-split with a 2 TON Carrier Mini-Split. This incl…" at bounding box center [635, 479] width 312 height 109
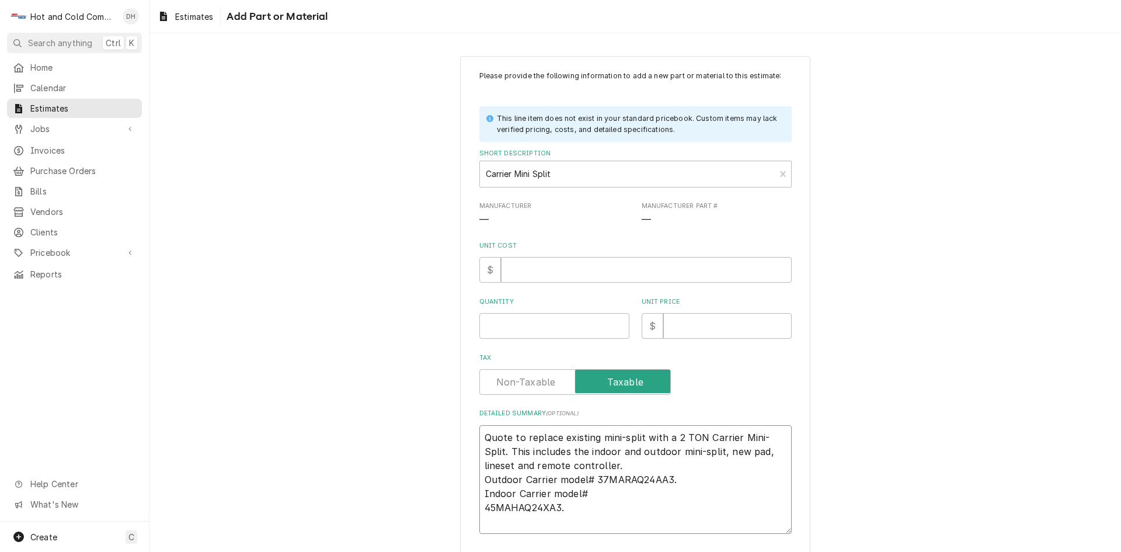
type textarea "x"
type textarea "Quote to replace existing mini-split with a 2 TON Carrier Mini-Split. This incl…"
drag, startPoint x: 583, startPoint y: 479, endPoint x: 596, endPoint y: 496, distance: 20.9
click at [583, 480] on textarea "Quote to replace existing mini-split with a 2 TON Carrier Mini-Split. This incl…" at bounding box center [635, 472] width 312 height 95
type textarea "x"
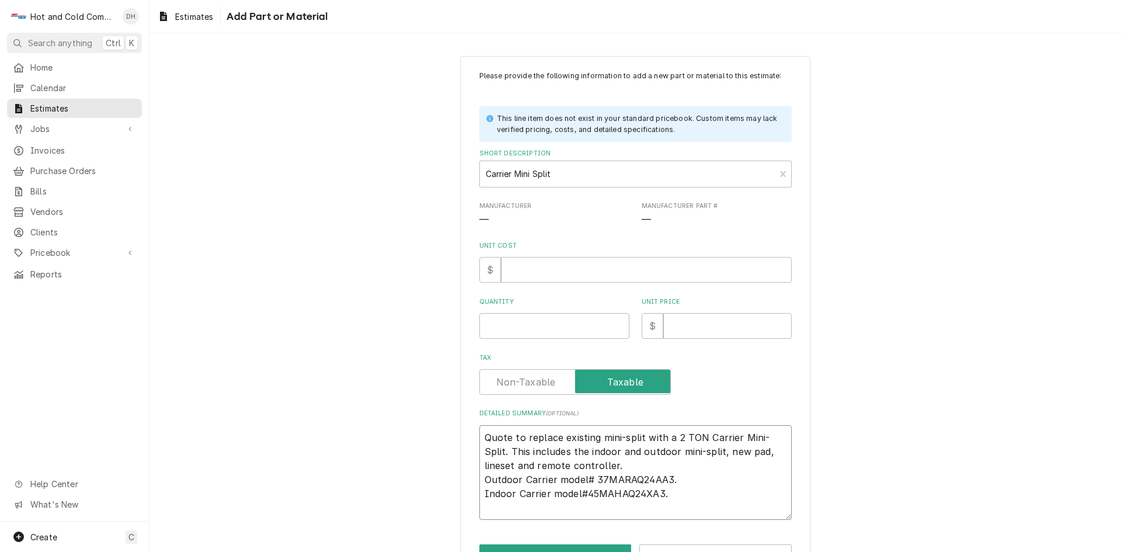
type textarea "Quote to replace existing mini-split with a 2 TON Carrier Mini-Split. This incl…"
click at [577, 492] on textarea "Quote to replace existing mini-split with a 2 TON Carrier Mini-Split. This incl…" at bounding box center [635, 472] width 312 height 95
type textarea "x"
type textarea "Quote to replace existing mini-split with a 2 TON Carrier Mini-Split. This incl…"
click at [583, 493] on textarea "Quote to replace existing mini-split with a 2 TON Carrier Mini-Split. This incl…" at bounding box center [635, 472] width 312 height 95
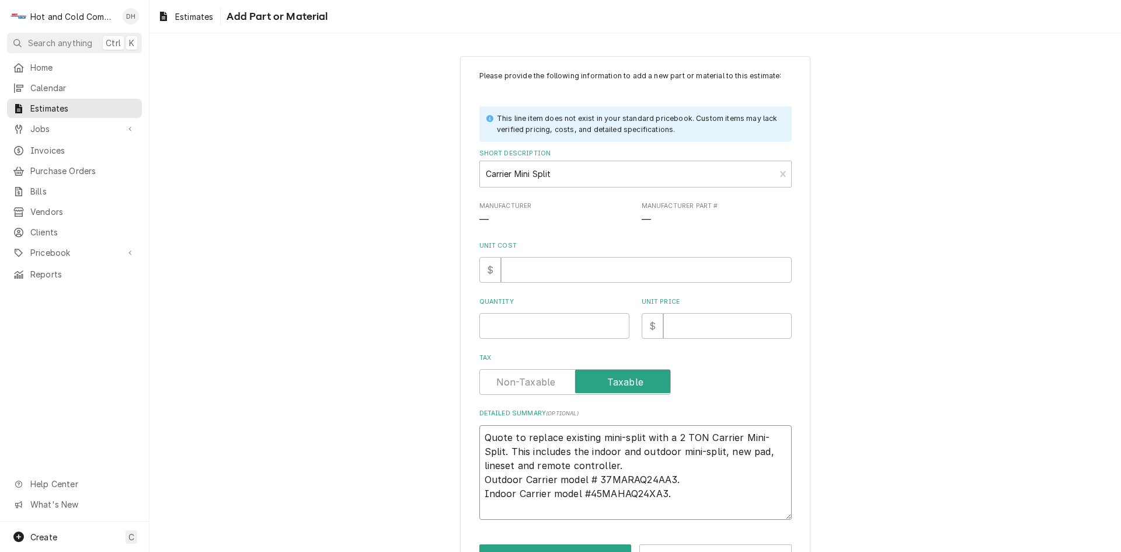
type textarea "x"
type textarea "Quote to replace existing mini-split with a 2 TON Carrier Mini-Split. This incl…"
type textarea "x"
type textarea "Quote to replace existing mini-split with a 2 TON Carrier Mini-Split. This incl…"
click at [693, 496] on textarea "Quote to replace existing mini-split with a 2 TON Carrier Mini-Split. This incl…" at bounding box center [635, 472] width 312 height 95
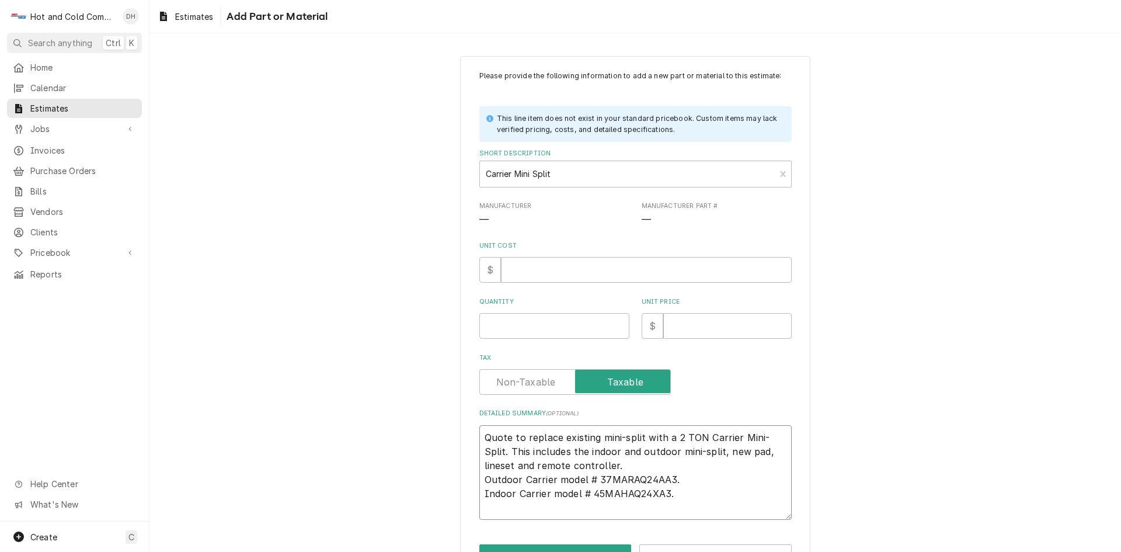
type textarea "x"
type textarea "Quote to replace existing mini-split with a 2 TON Carrier Mini-Split. This incl…"
paste textarea "5-Year Standard Limited Parts Warranty"
type textarea "x"
type textarea "Quote to replace existing mini-split with a 2 TON Carrier Mini-Split. This incl…"
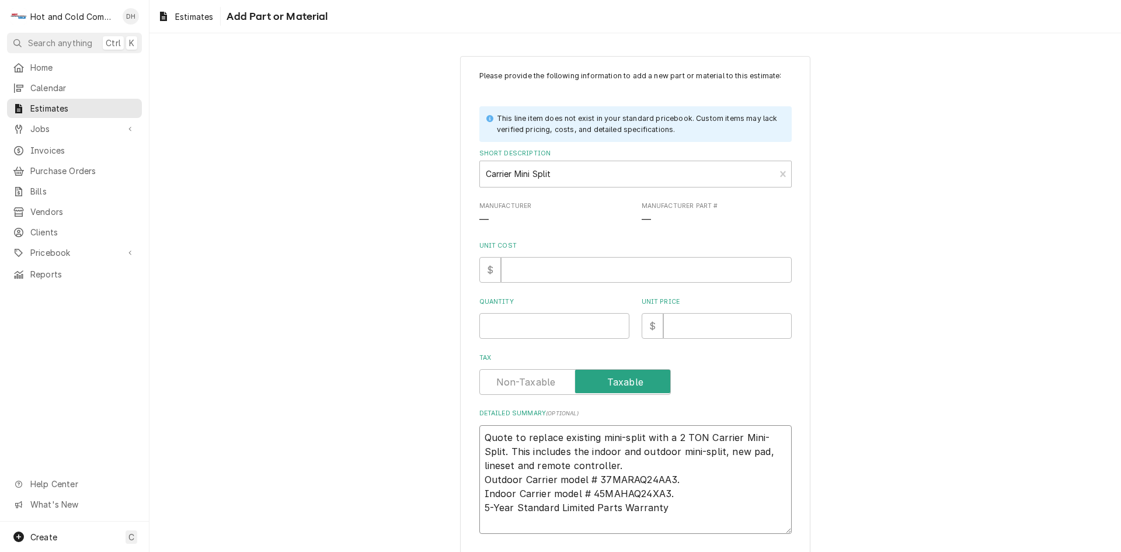
type textarea "x"
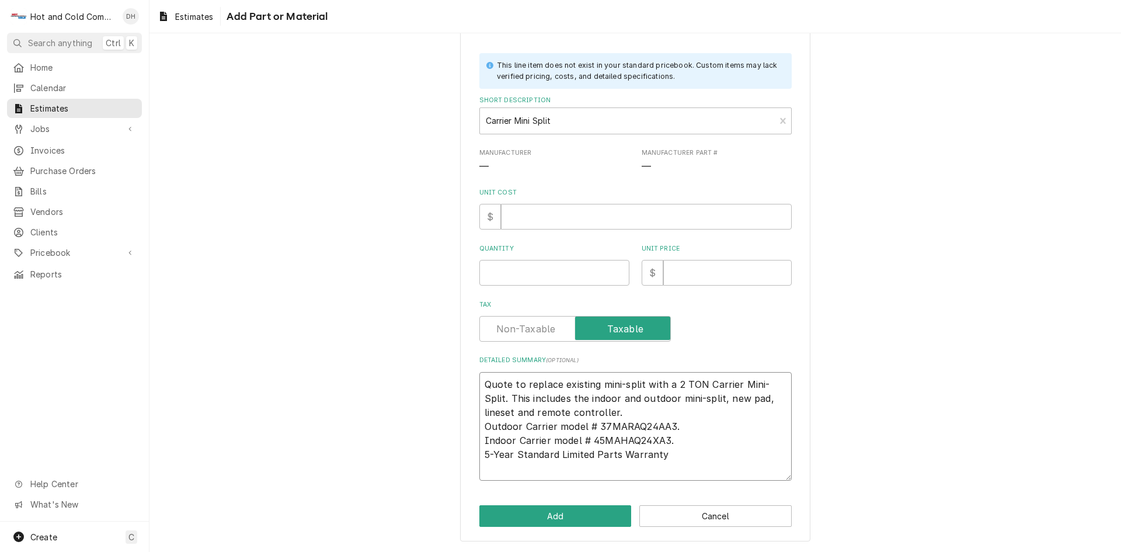
type textarea "Quote to replace existing mini-split with a 2 TON Carrier Mini-Split. This incl…"
click at [514, 276] on input "Quantity" at bounding box center [554, 273] width 150 height 26
type textarea "x"
type input "1"
type textarea "x"
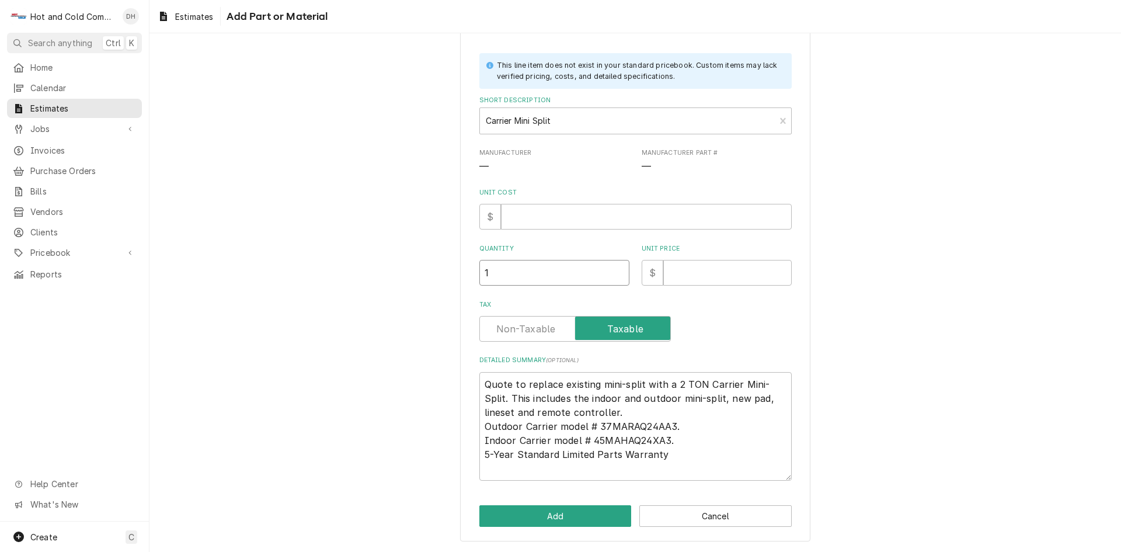
type input "1"
drag, startPoint x: 675, startPoint y: 277, endPoint x: 688, endPoint y: 299, distance: 25.1
click at [676, 277] on input "Unit Price" at bounding box center [727, 273] width 128 height 26
type textarea "x"
type input "1"
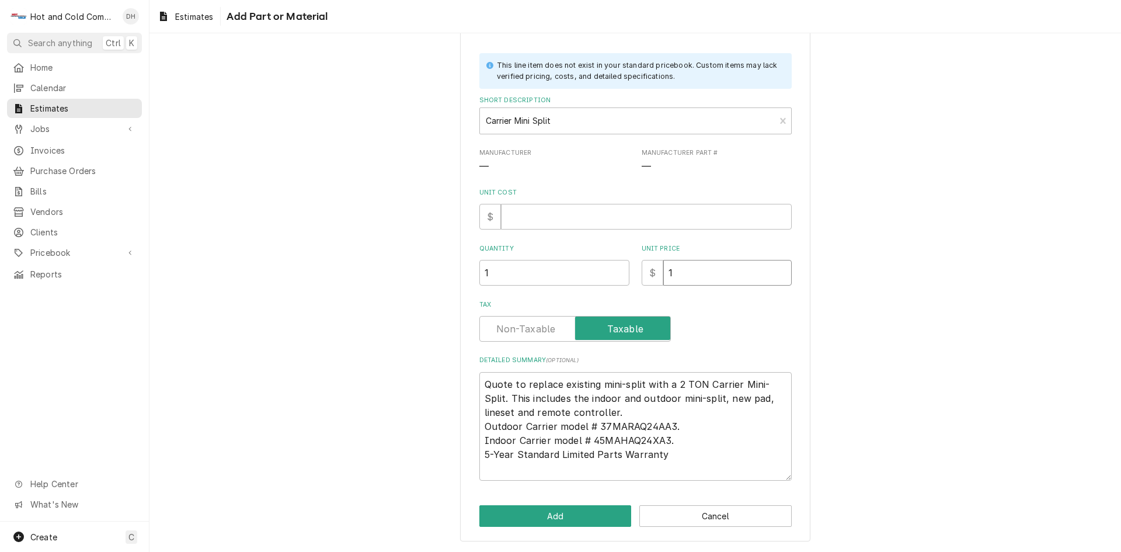
type textarea "x"
type input "11"
type textarea "x"
type input "11.3"
type textarea "x"
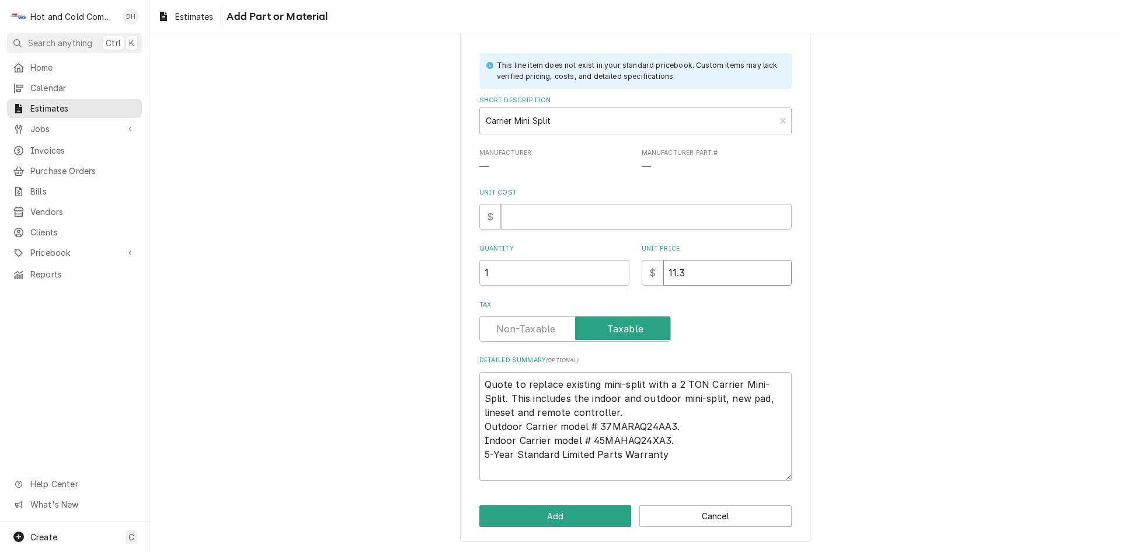
type input "11"
type textarea "x"
type input "11.3"
type textarea "x"
type input "11.37"
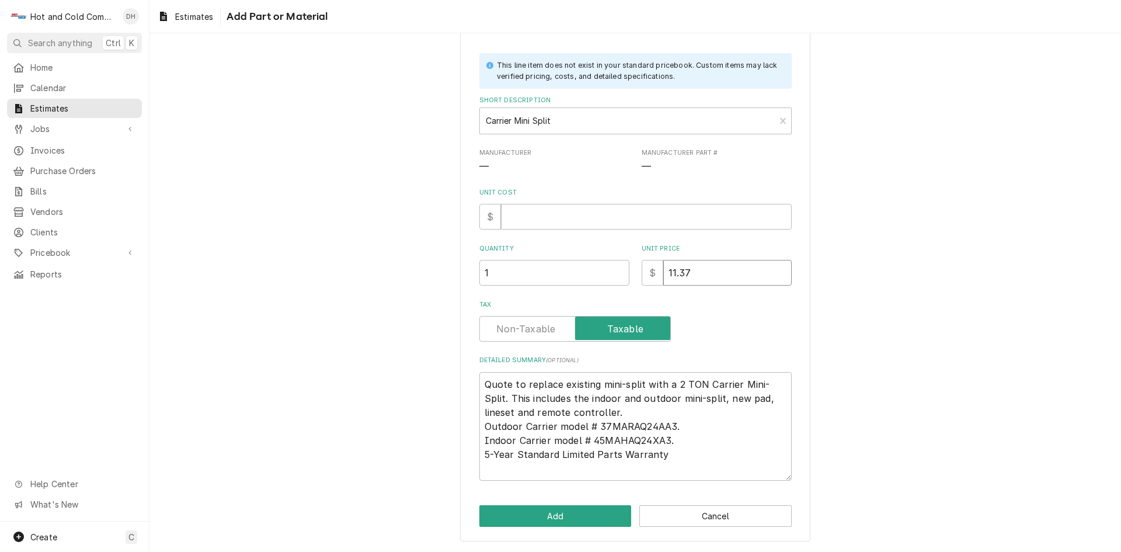
type textarea "x"
type input "11.3"
type textarea "x"
type input "11"
type textarea "x"
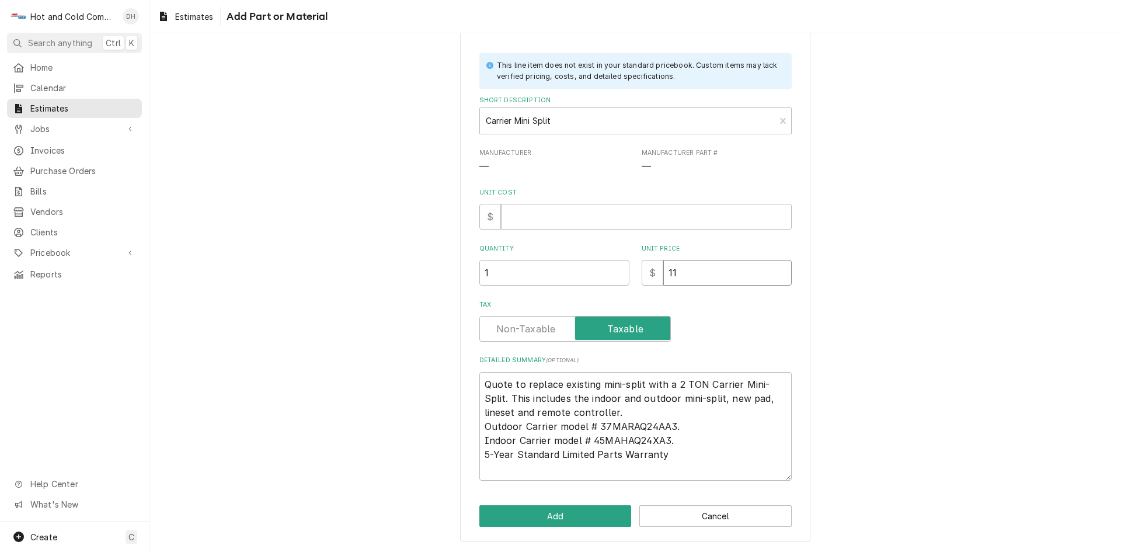
type input "110"
type textarea "x"
type input "1103"
type textarea "x"
type input "11037"
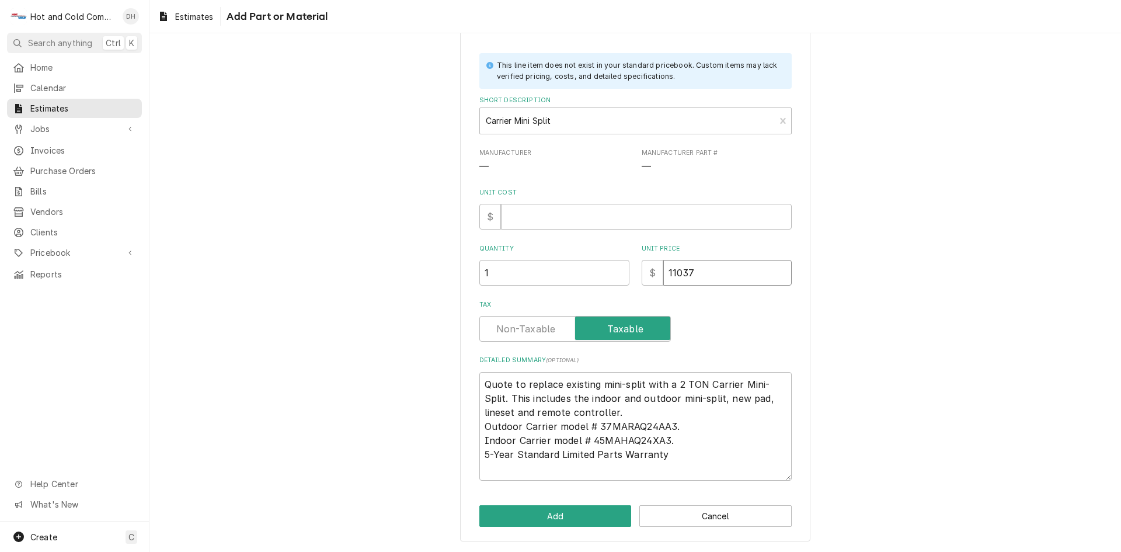
type textarea "x"
type input "11037.4"
type textarea "x"
type input "11037.42"
type textarea "x"
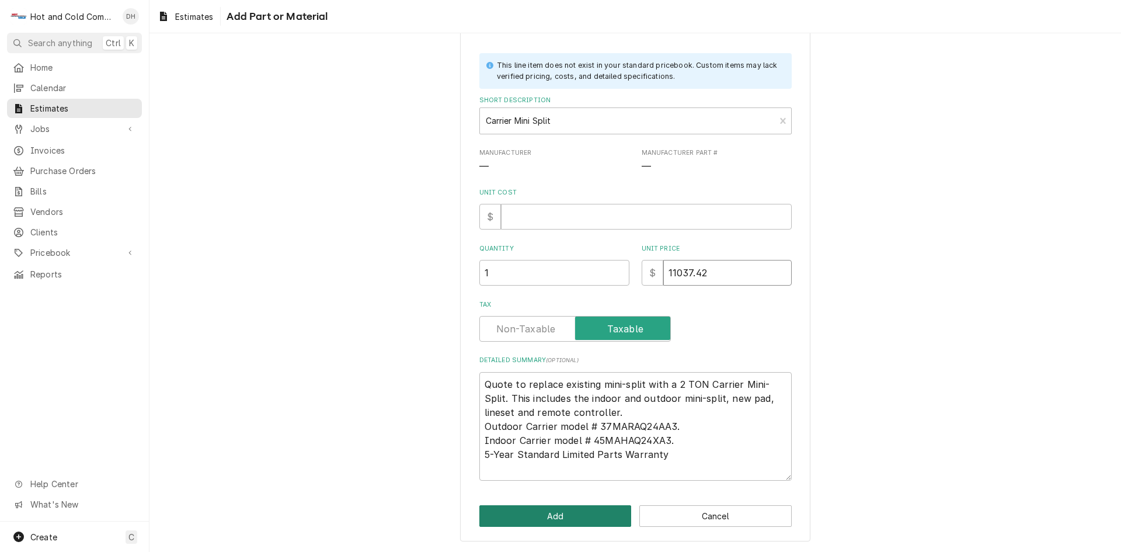
type input "11037.42"
click at [569, 516] on button "Add" at bounding box center [555, 516] width 152 height 22
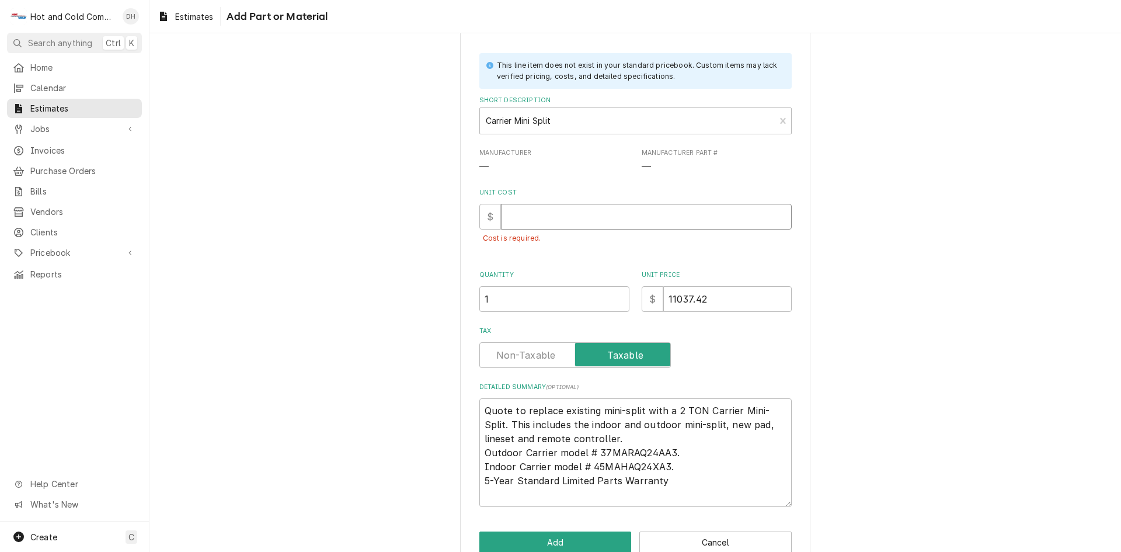
click at [513, 217] on input "Unit Cost" at bounding box center [646, 217] width 291 height 26
type textarea "x"
type input "1"
type textarea "x"
type input "11"
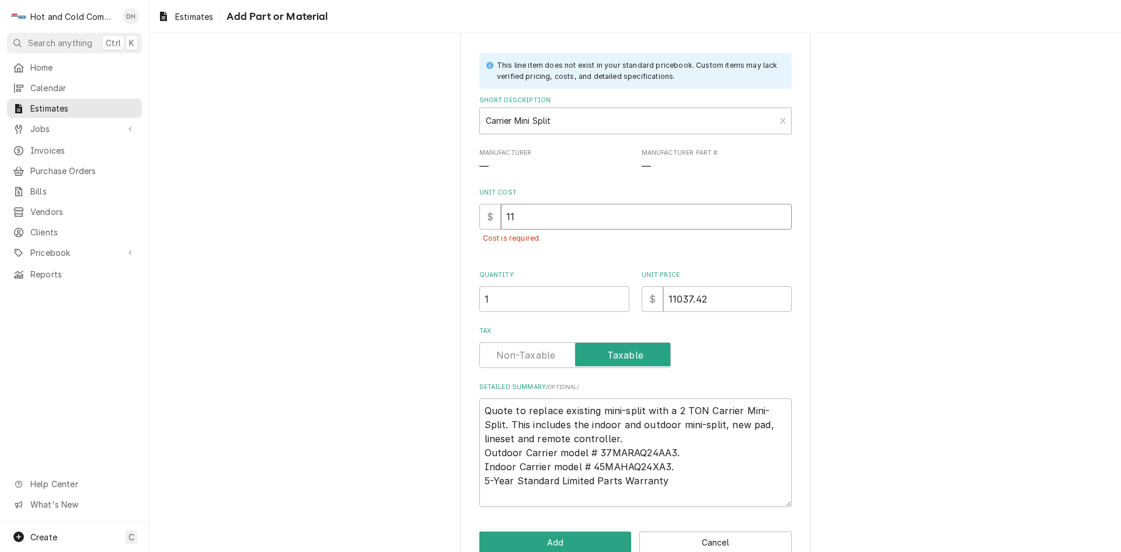
type textarea "x"
type input "110"
type textarea "x"
type input "1103"
type textarea "x"
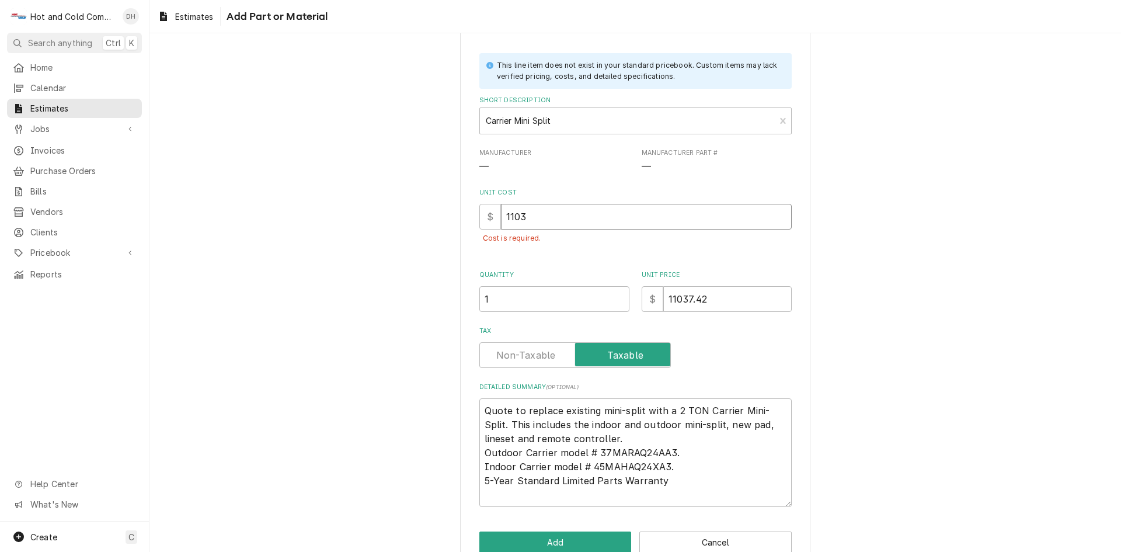
type input "11037"
type textarea "x"
type input "11037.4"
type textarea "x"
type input "11037.42"
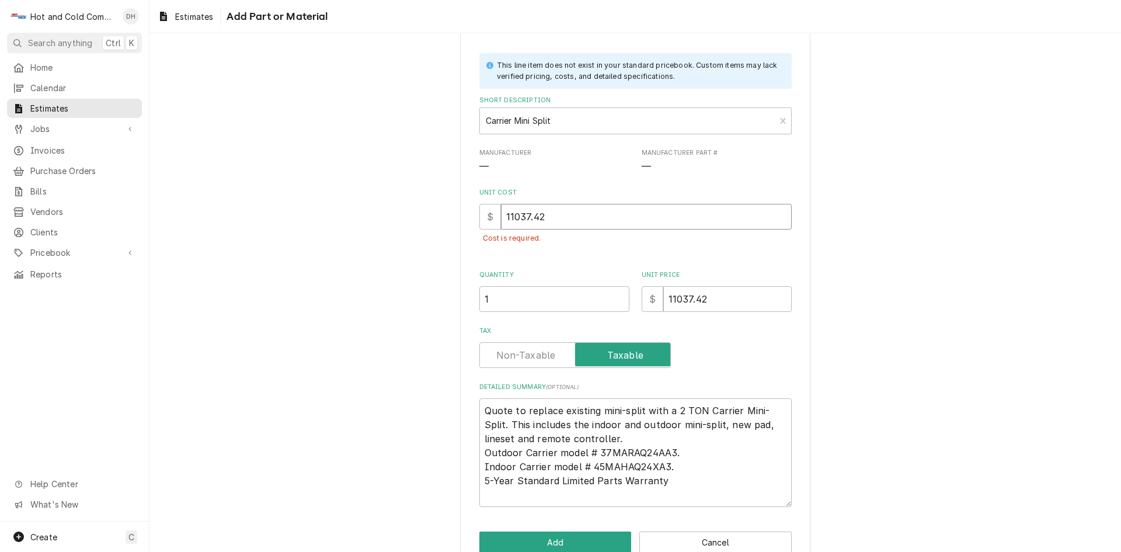
type textarea "x"
type input "11037.42"
click at [577, 539] on button "Add" at bounding box center [555, 542] width 152 height 22
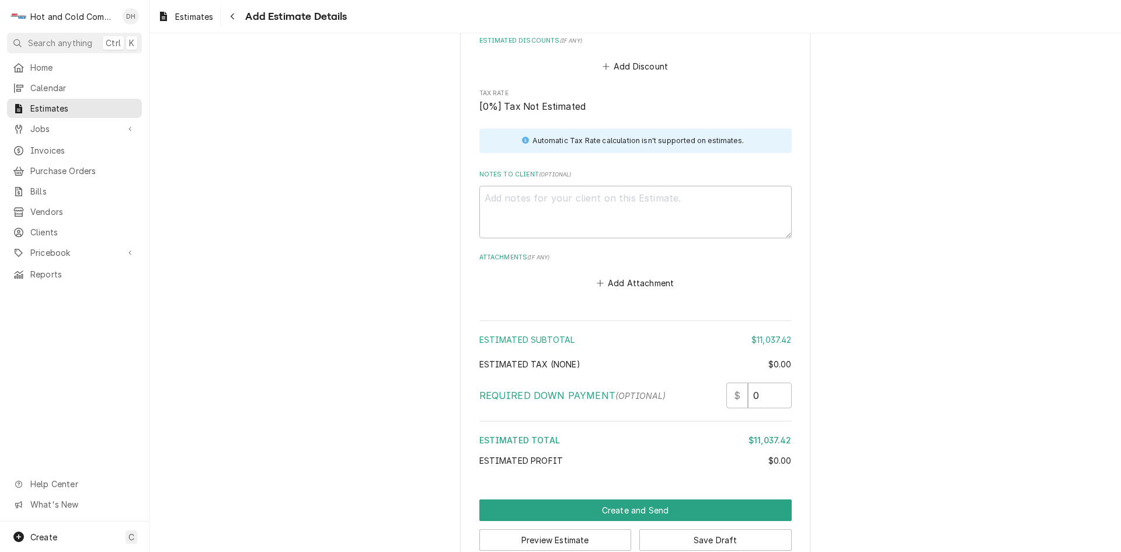
scroll to position [1639, 0]
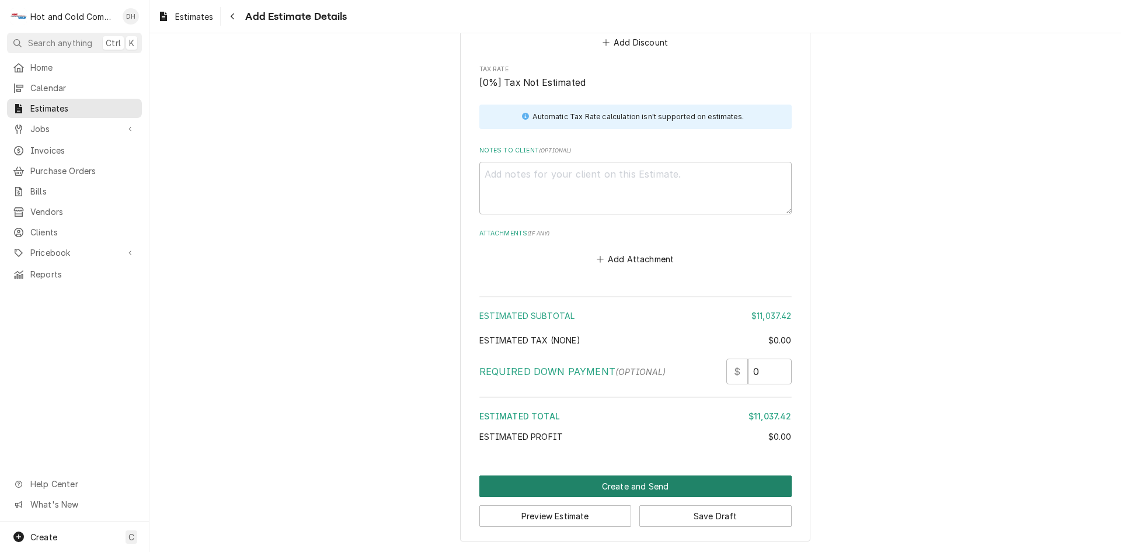
click at [632, 485] on button "Create and Send" at bounding box center [635, 486] width 312 height 22
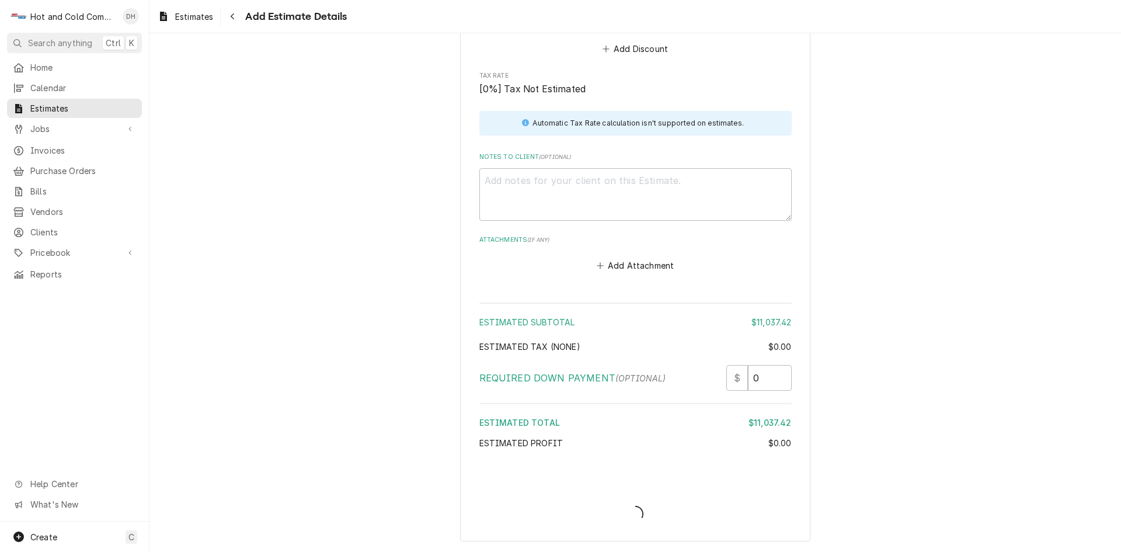
scroll to position [1632, 0]
type textarea "x"
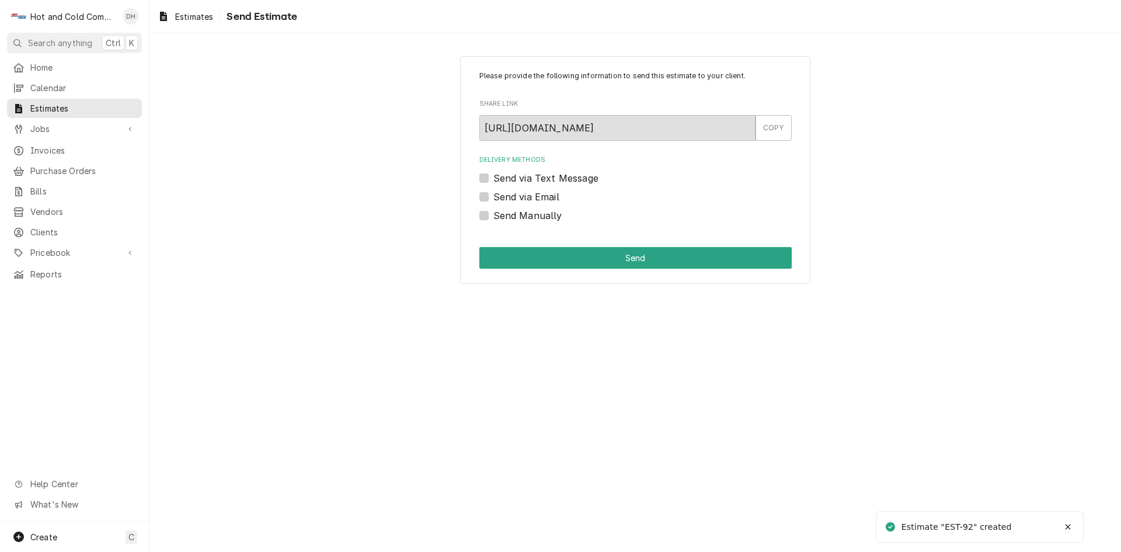
click at [493, 197] on label "Send via Email" at bounding box center [526, 197] width 66 height 14
click at [493, 197] on input "Send via Email" at bounding box center [649, 203] width 312 height 26
checkbox input "true"
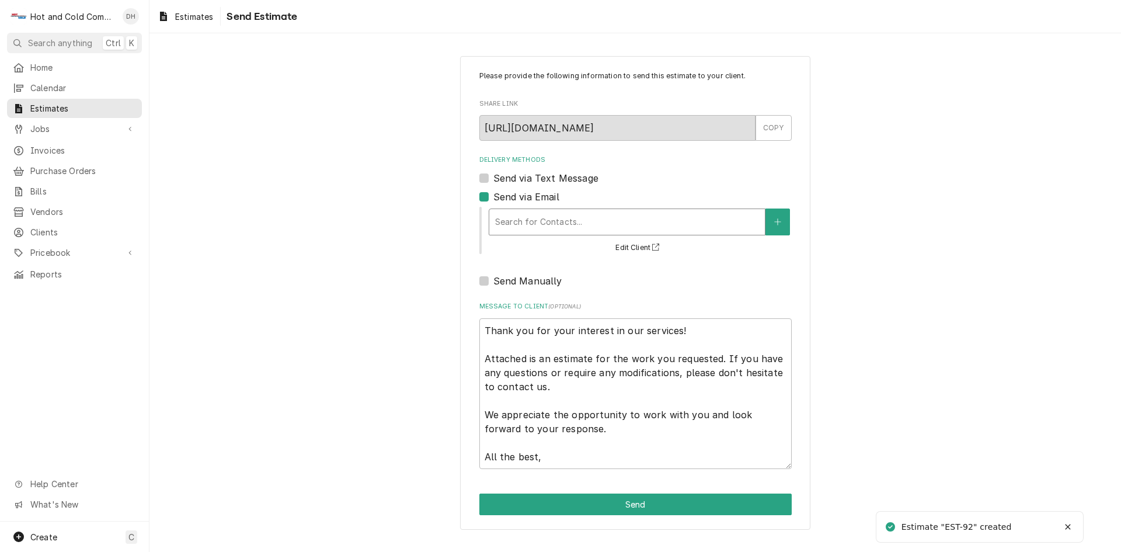
click at [581, 221] on div "Delivery Methods" at bounding box center [627, 221] width 264 height 21
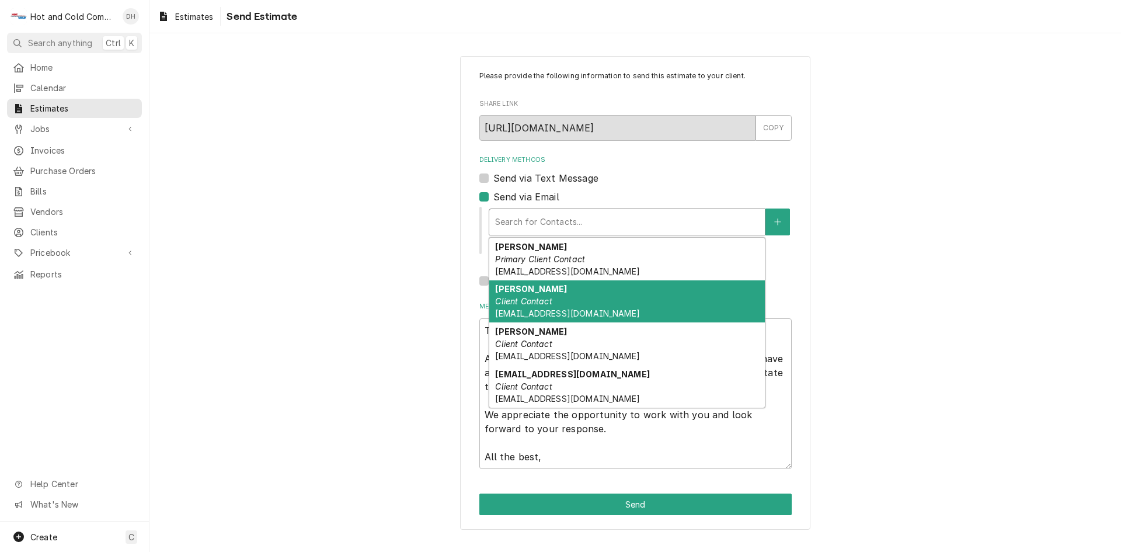
drag, startPoint x: 521, startPoint y: 298, endPoint x: 587, endPoint y: 303, distance: 66.2
click at [527, 302] on em "Client Contact" at bounding box center [523, 301] width 57 height 10
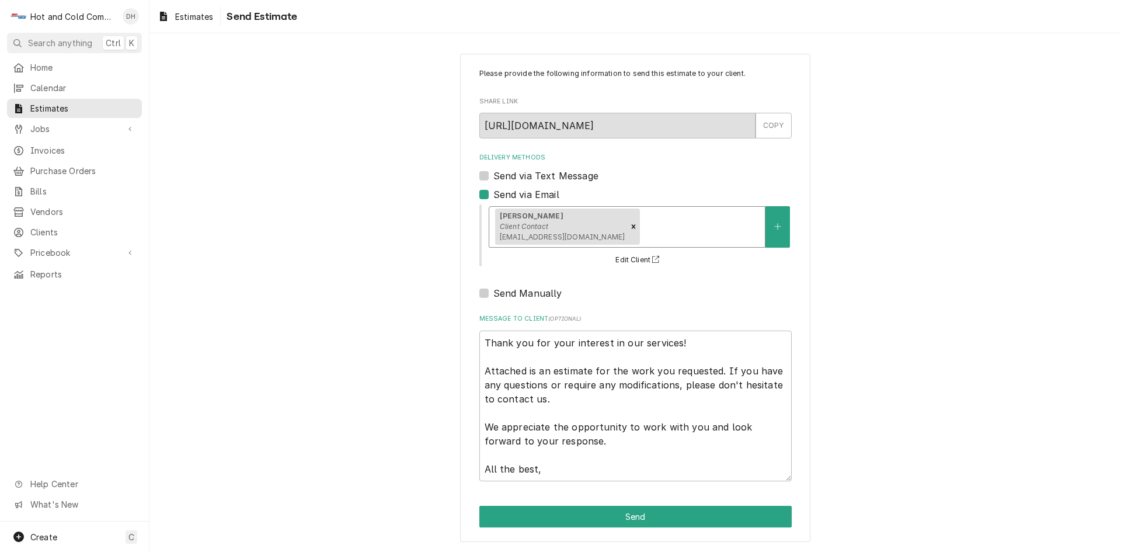
scroll to position [3, 0]
drag, startPoint x: 629, startPoint y: 516, endPoint x: 820, endPoint y: 434, distance: 207.4
click at [632, 516] on button "Send" at bounding box center [635, 516] width 312 height 22
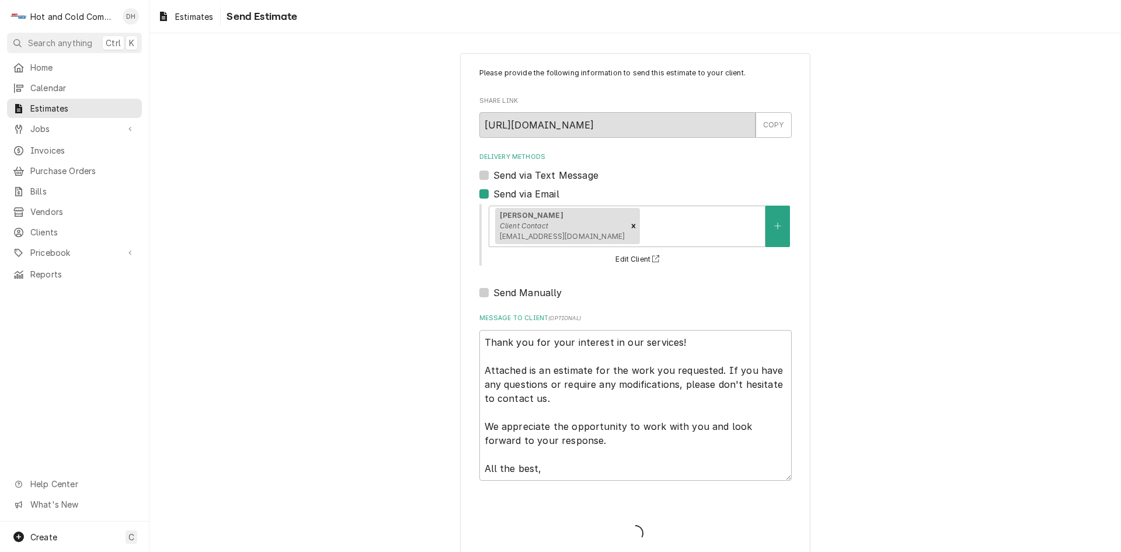
type textarea "x"
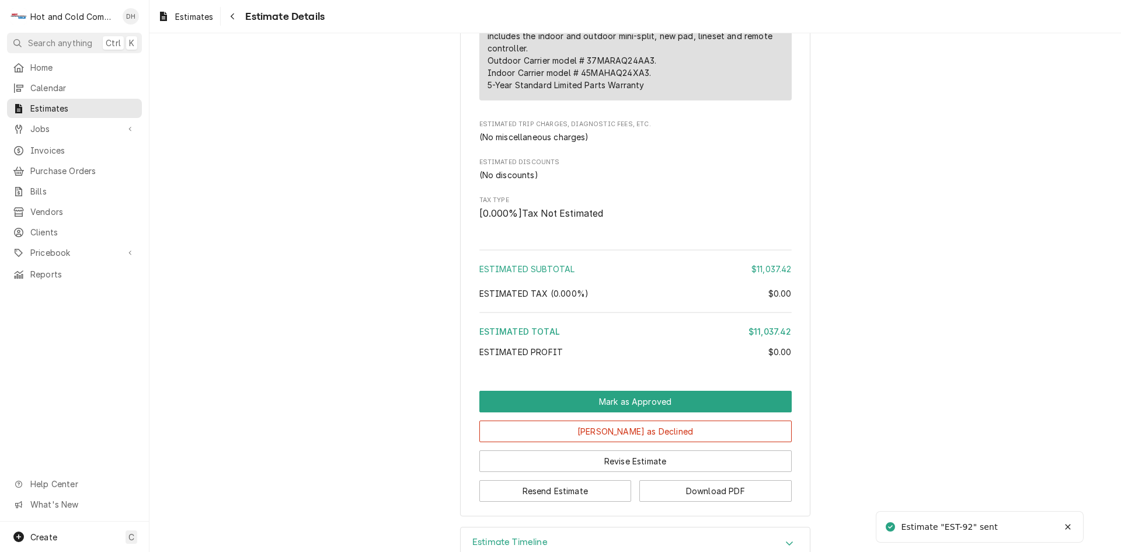
scroll to position [965, 0]
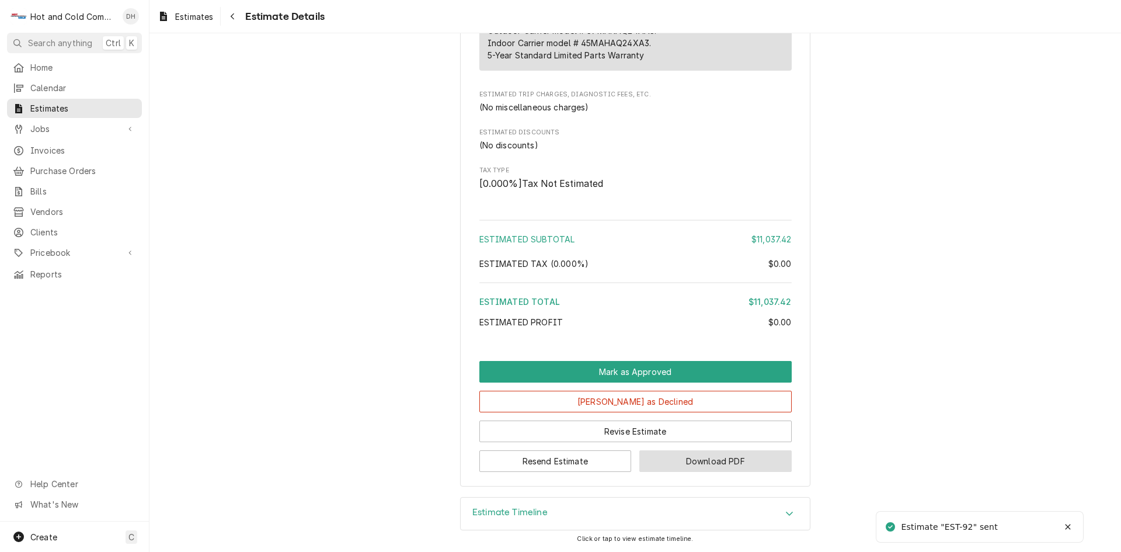
click at [726, 461] on button "Download PDF" at bounding box center [715, 461] width 152 height 22
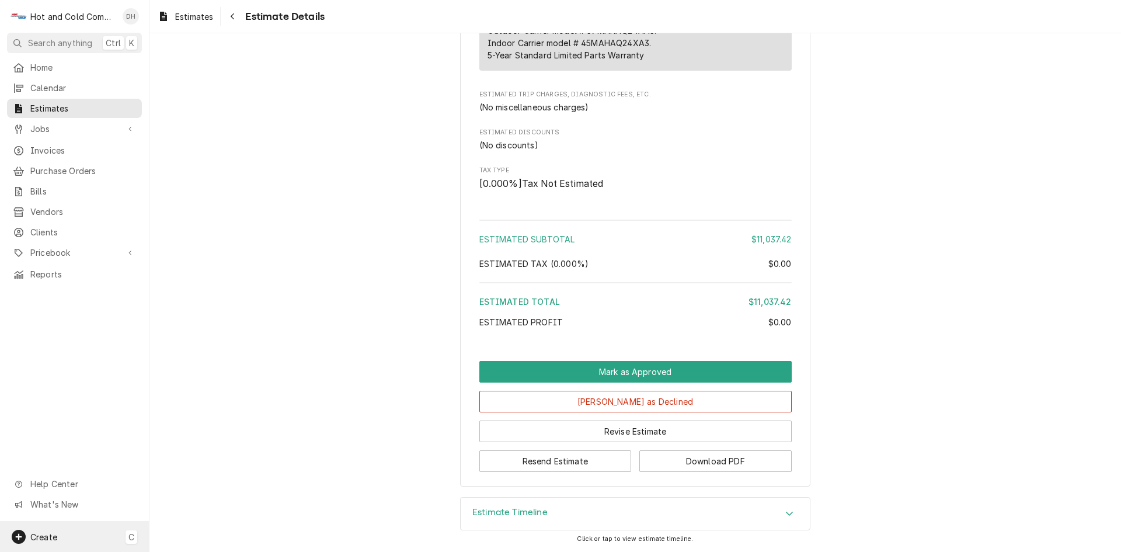
click at [62, 539] on div "Create C" at bounding box center [74, 536] width 149 height 30
click at [196, 392] on div "Estimate" at bounding box center [218, 395] width 78 height 12
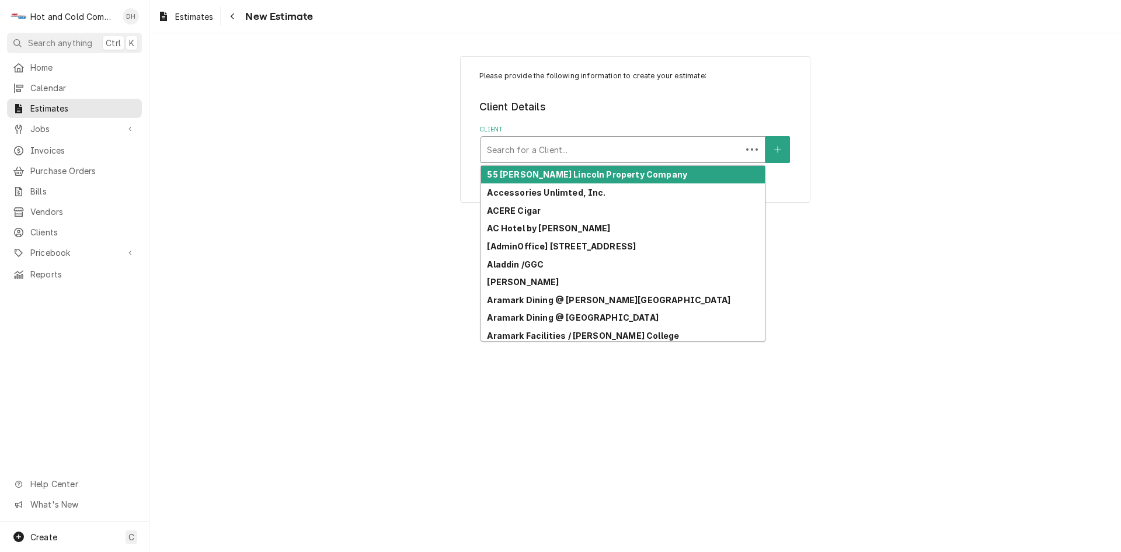
click at [717, 144] on div "Client" at bounding box center [611, 149] width 249 height 21
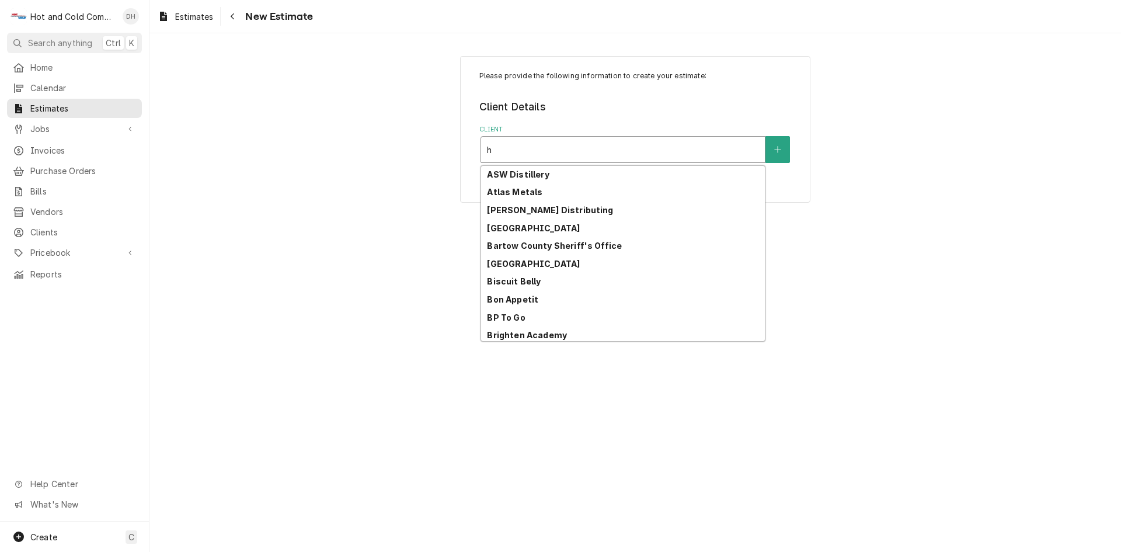
scroll to position [182, 0]
type input "ho"
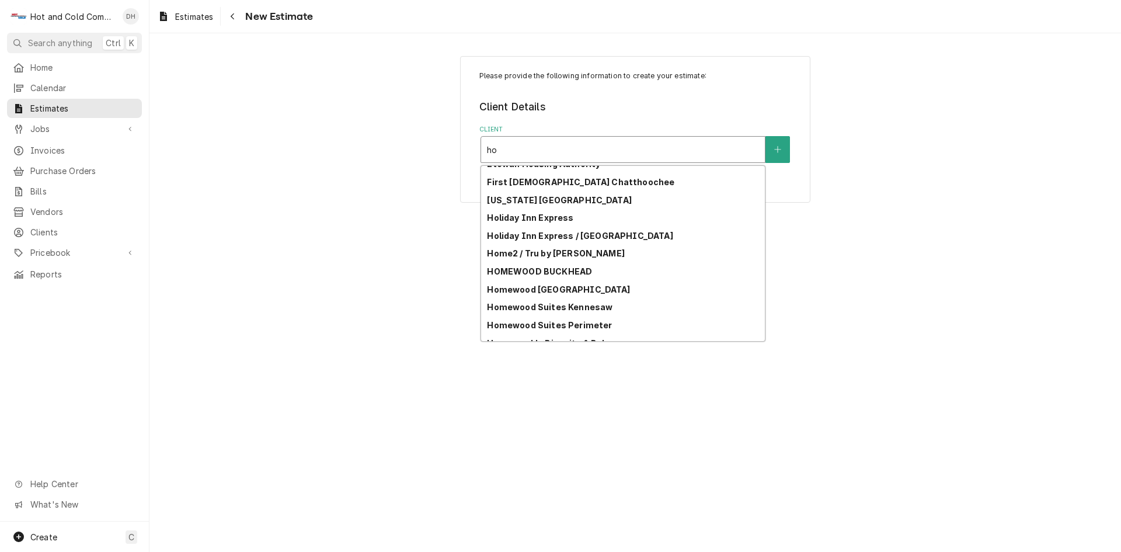
scroll to position [353, 0]
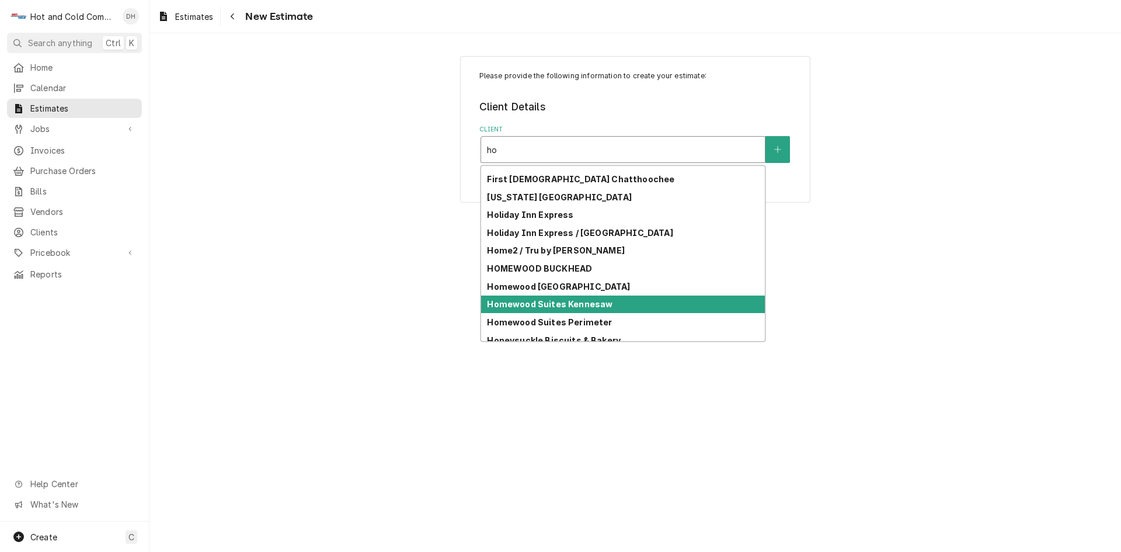
click at [638, 300] on div "Homewood Suites Kennesaw" at bounding box center [623, 304] width 284 height 18
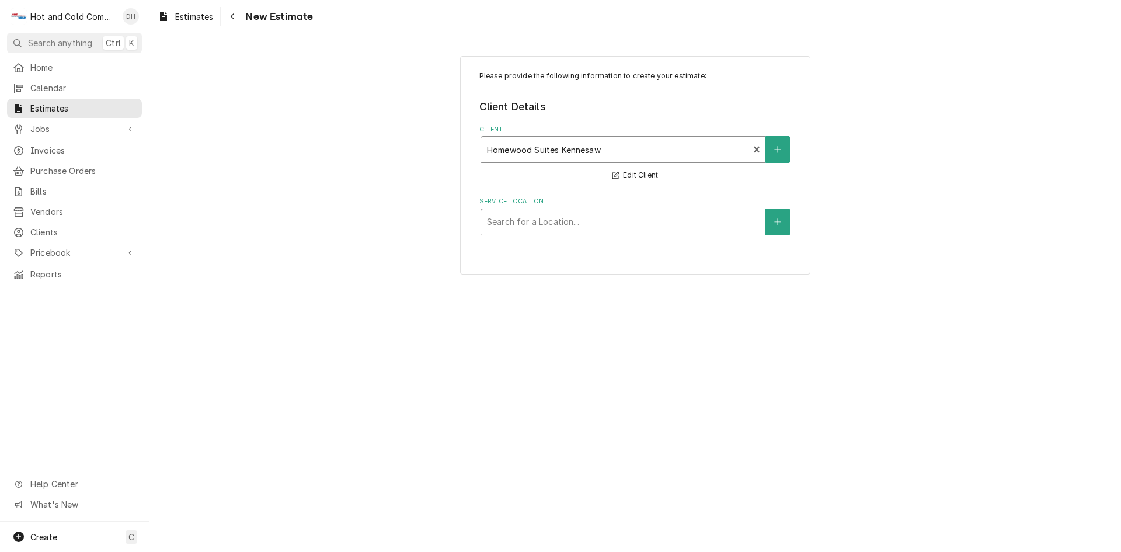
click at [667, 216] on div "Service Location" at bounding box center [623, 221] width 272 height 21
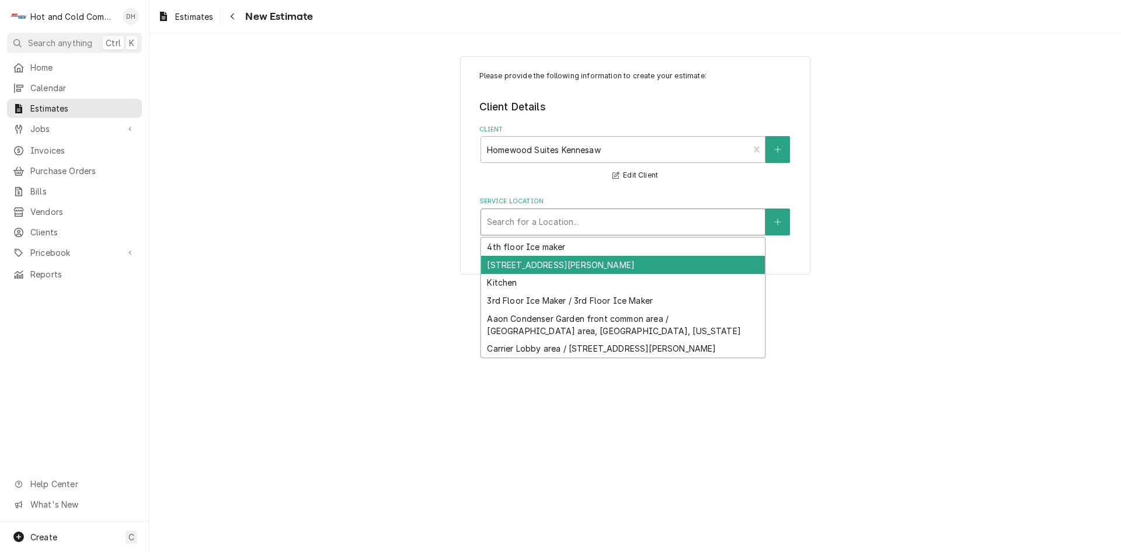
drag, startPoint x: 631, startPoint y: 267, endPoint x: 667, endPoint y: 269, distance: 35.7
click at [634, 267] on div "905 Cobb Place NW, Kennesaw, GA 30144" at bounding box center [623, 265] width 284 height 18
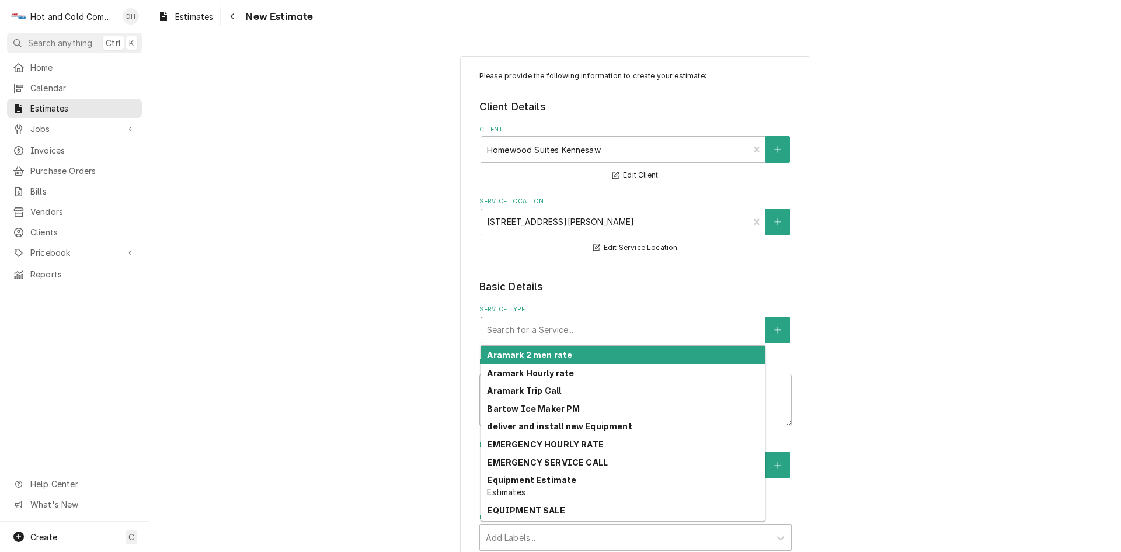
click at [607, 326] on div "Service Type" at bounding box center [623, 329] width 272 height 21
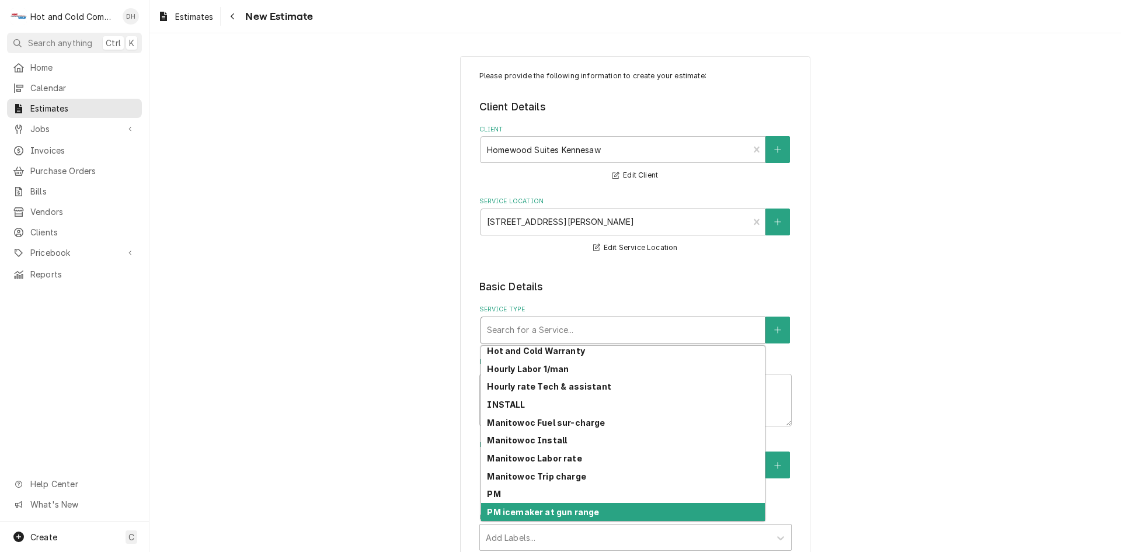
scroll to position [302, 0]
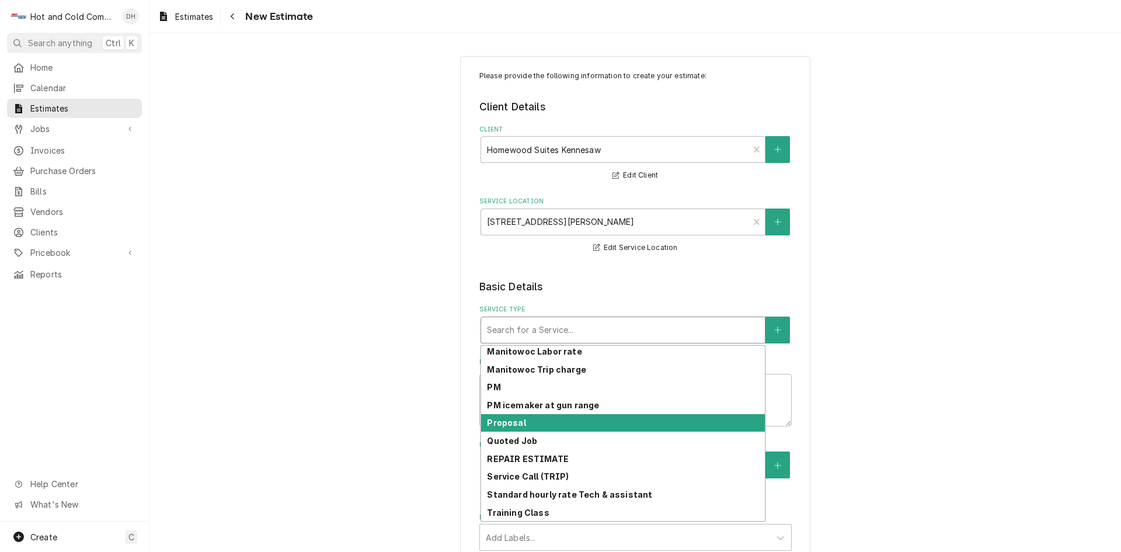
click at [511, 424] on strong "Proposal" at bounding box center [506, 422] width 39 height 10
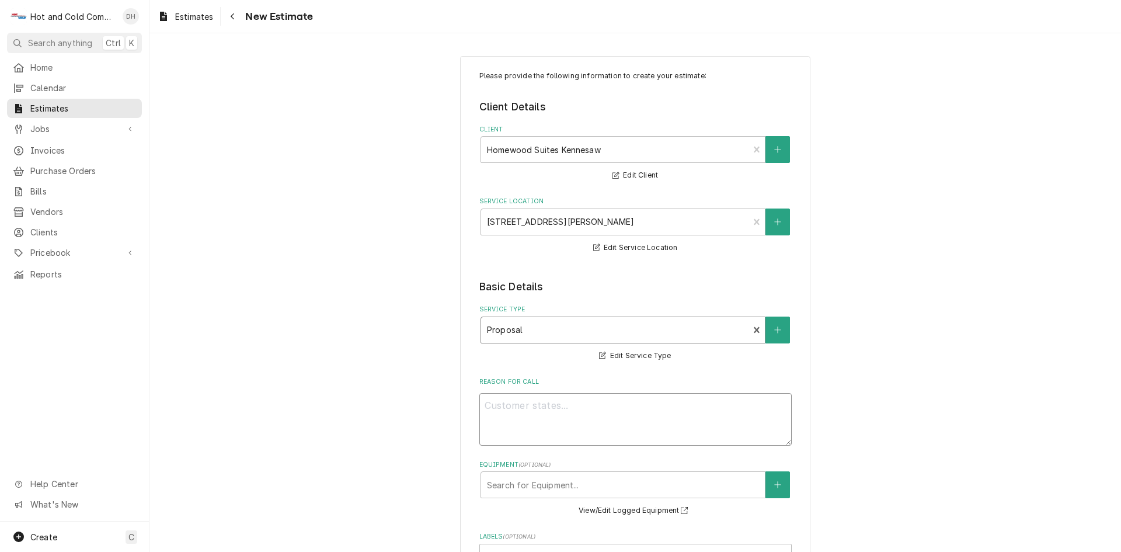
click at [509, 405] on textarea "Reason For Call" at bounding box center [635, 419] width 312 height 53
type textarea "x"
type textarea "Q"
type textarea "x"
type textarea "Qu"
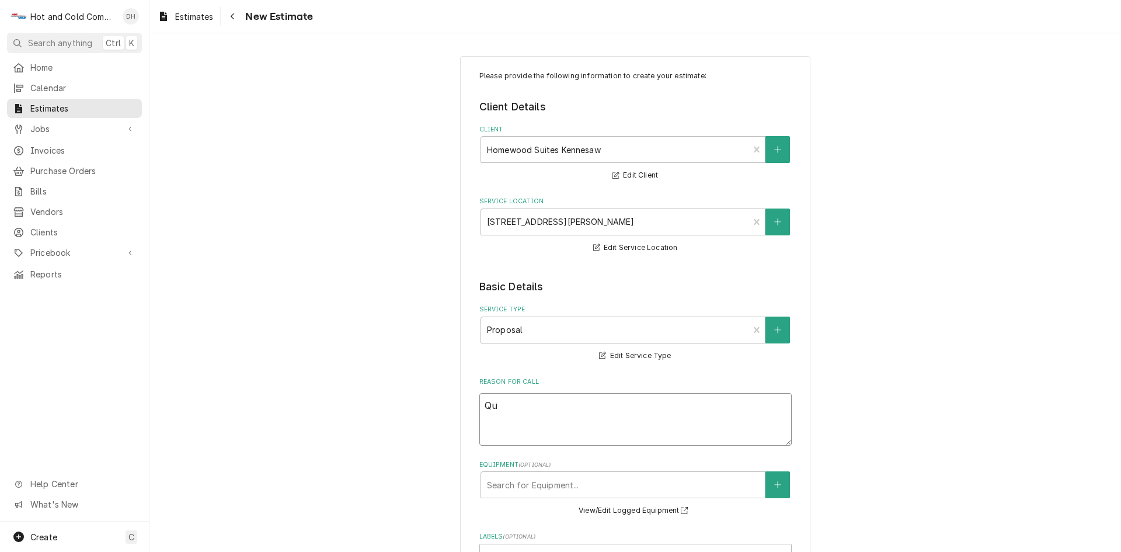
type textarea "x"
type textarea "Quo"
type textarea "x"
type textarea "Quot"
type textarea "x"
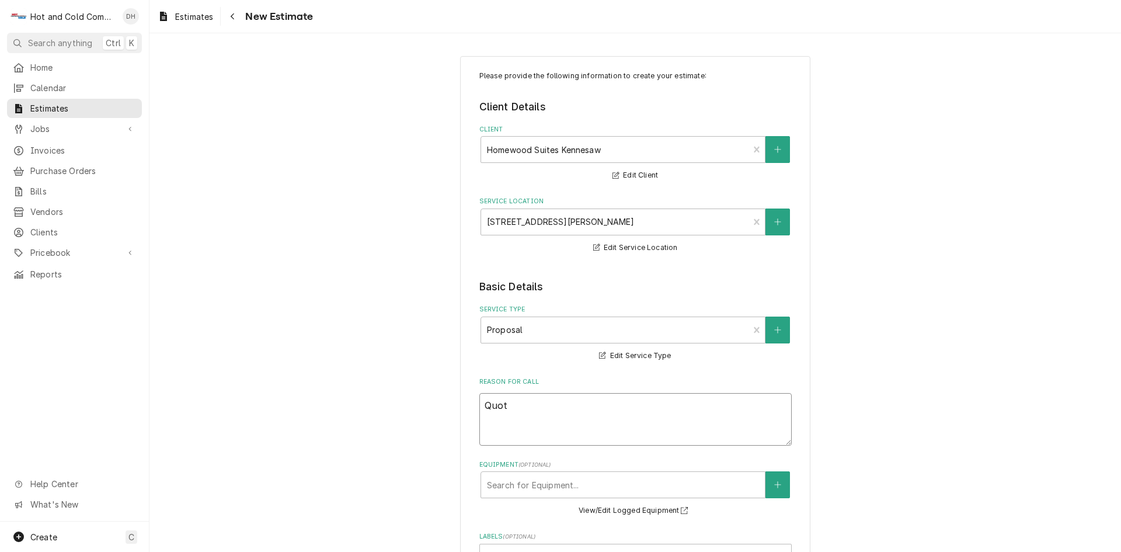
type textarea "Quote"
type textarea "x"
type textarea "Quote"
type textarea "x"
type textarea "Quote t"
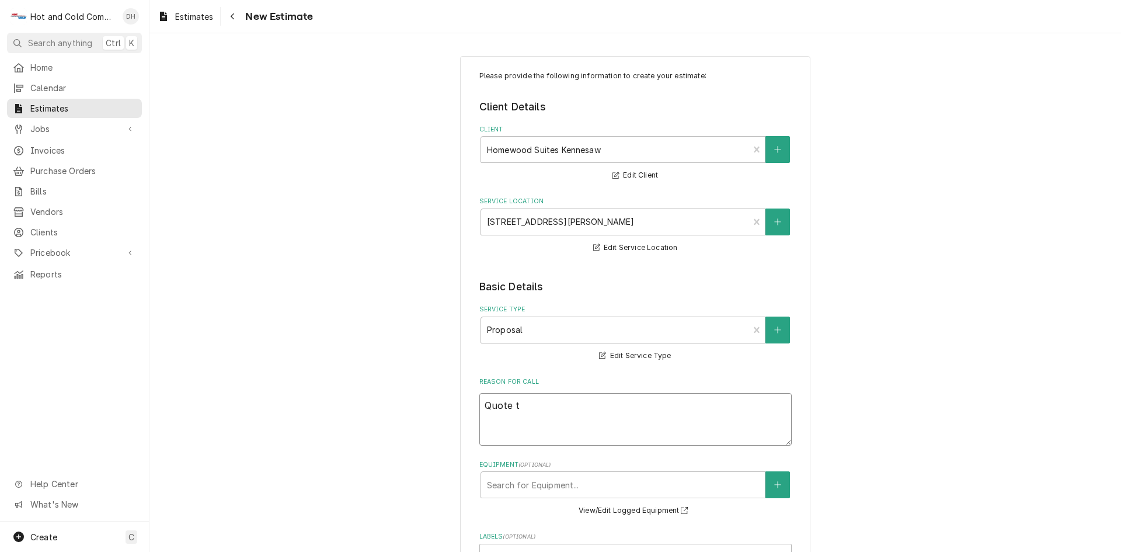
type textarea "x"
type textarea "Quote to"
type textarea "x"
type textarea "Quote to"
type textarea "x"
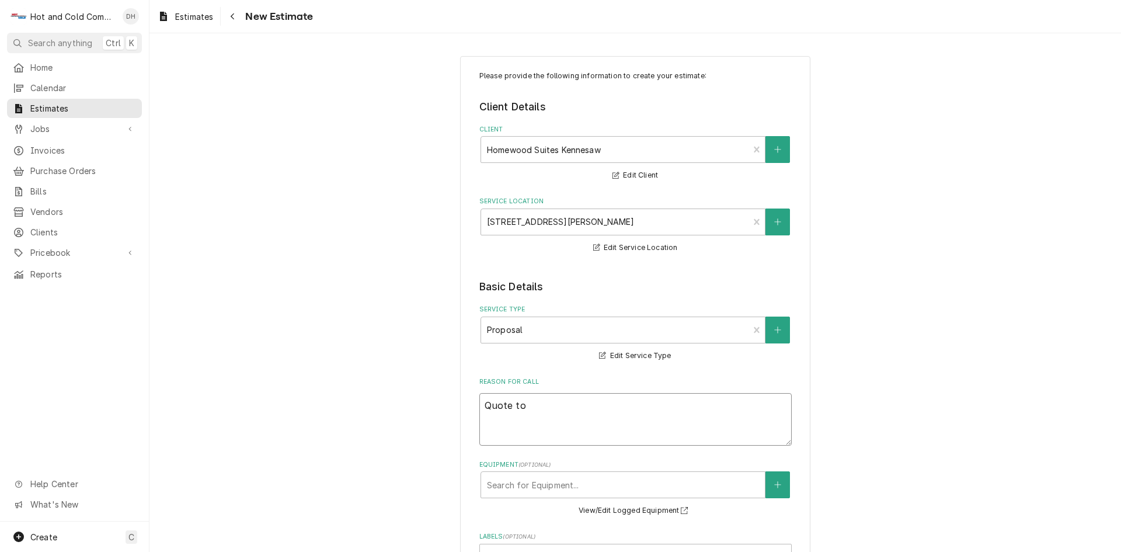
type textarea "Quote to r"
type textarea "x"
type textarea "Quote to re"
type textarea "x"
type textarea "Quote to rep"
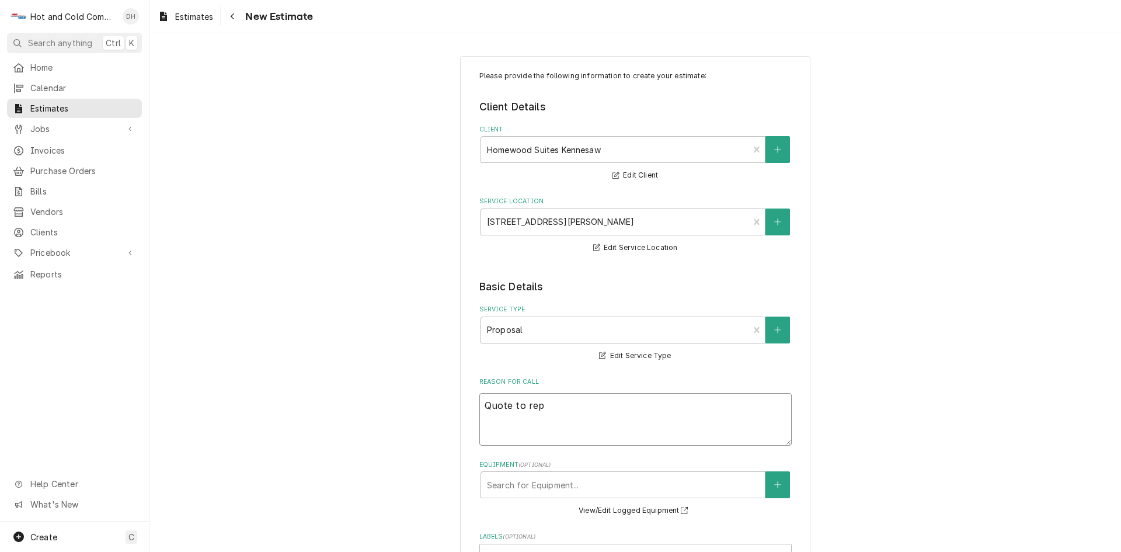
type textarea "x"
type textarea "Quote to repl"
type textarea "x"
type textarea "Quote to rep"
type textarea "x"
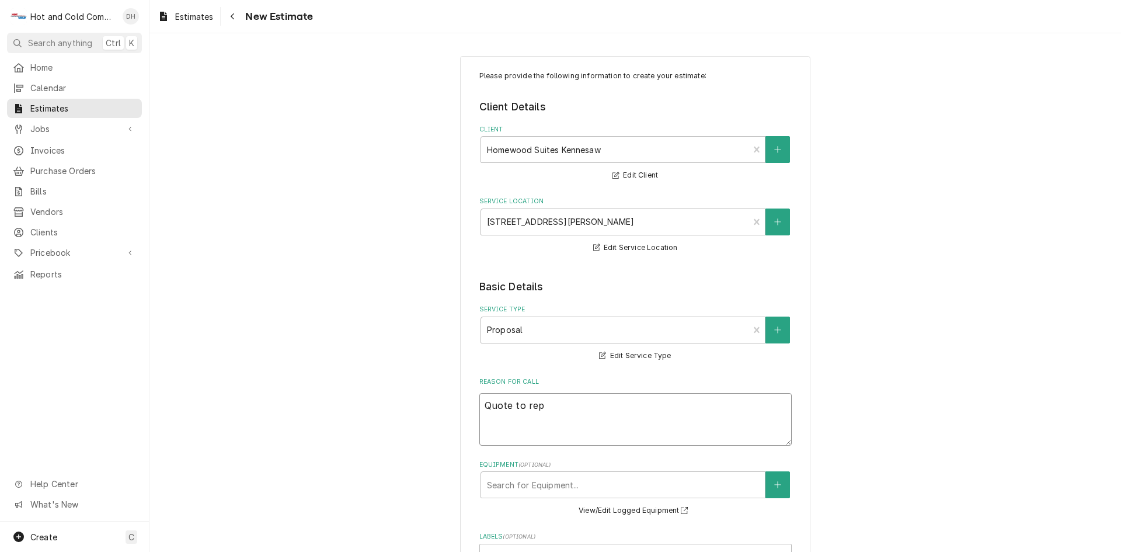
type textarea "Quote to re"
type textarea "x"
type textarea "Quote to r"
type textarea "x"
type textarea "Quote to"
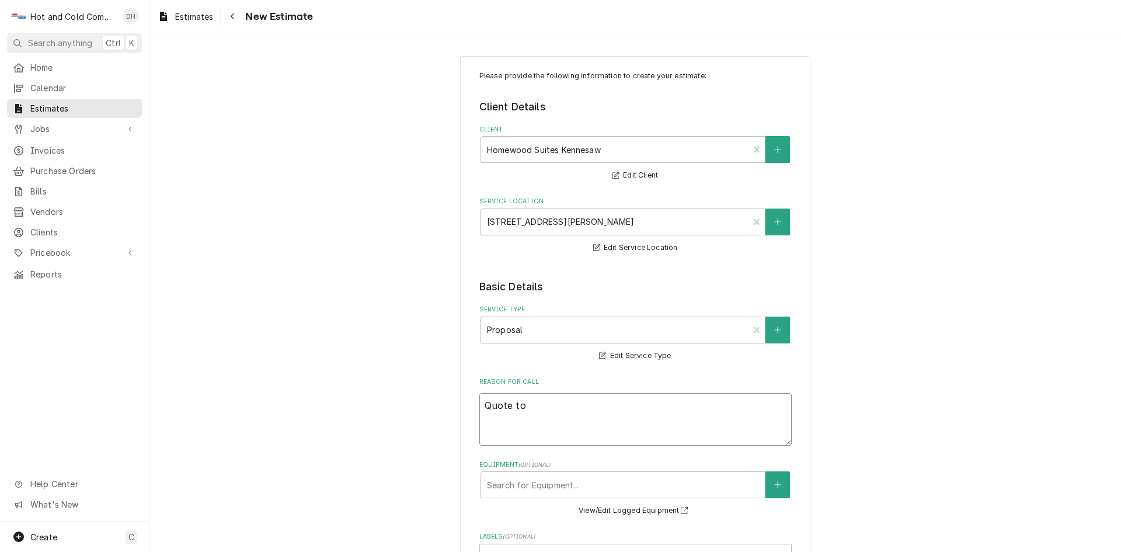
type textarea "x"
type textarea "Quote to"
type textarea "x"
type textarea "Quote t"
type textarea "x"
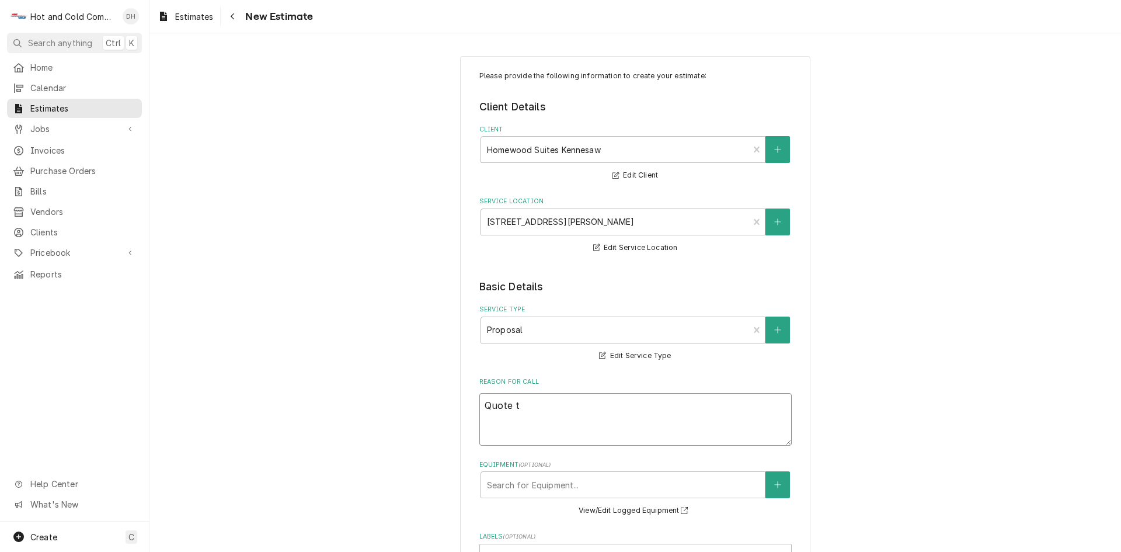
type textarea "Quote"
type textarea "x"
type textarea "Quote"
click at [538, 407] on textarea "Quote" at bounding box center [635, 419] width 312 height 53
paste textarea "replace existing 2 TON mini-split in the IT Room with a 2 TON Innovair mini -sp…"
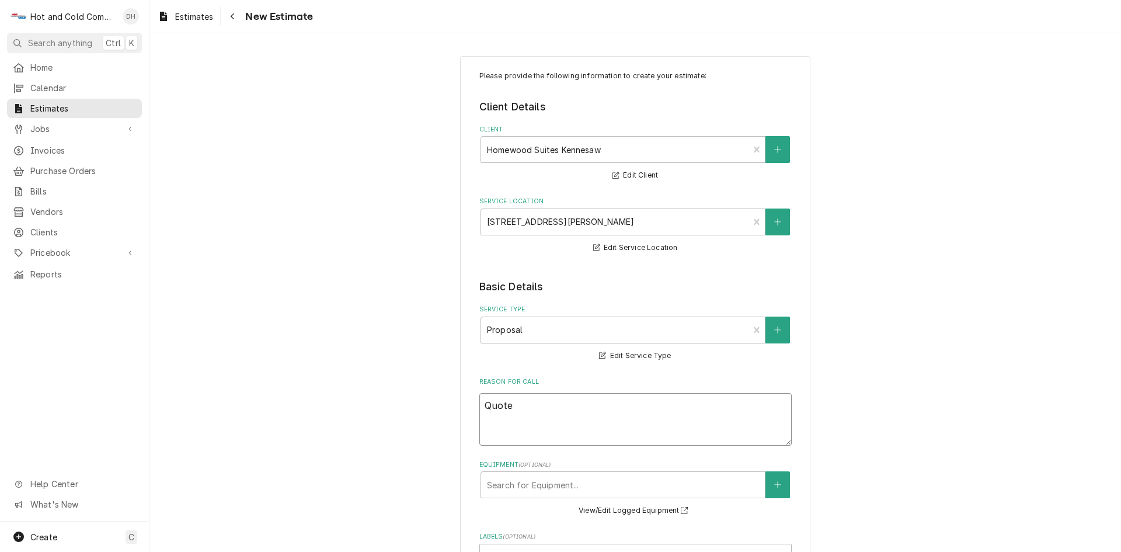
type textarea "x"
type textarea "Quote replace existing 2 TON mini-split in the IT Room with a 2 TON Innovair mi…"
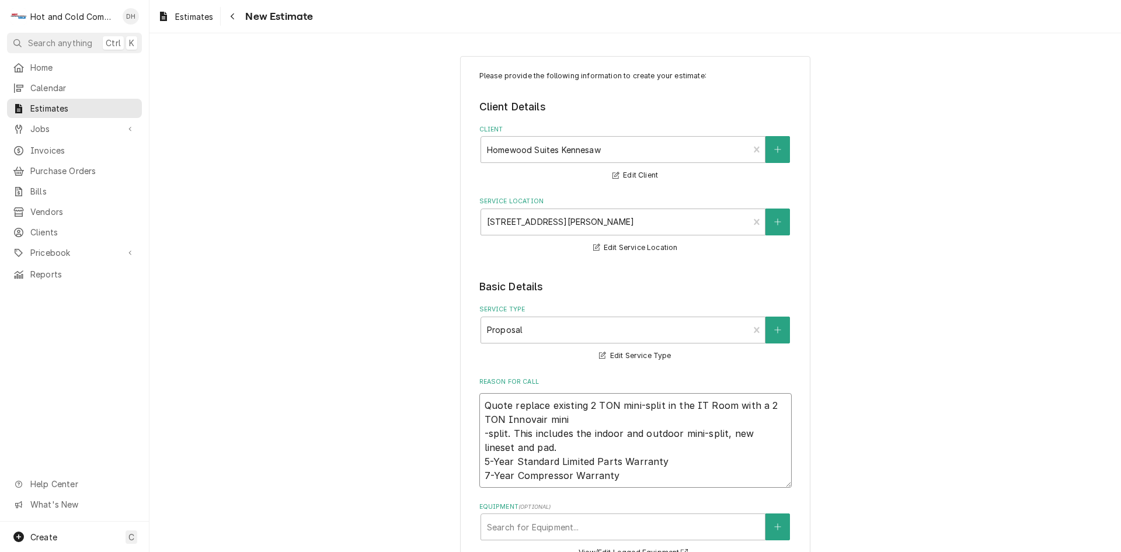
click at [482, 435] on textarea "Quote replace existing 2 TON mini-split in the IT Room with a 2 TON Innovair mi…" at bounding box center [635, 440] width 312 height 95
type textarea "x"
type textarea "Quote replace existing 2 TON mini-split in the IT Room with a 2 TON Innovair mi…"
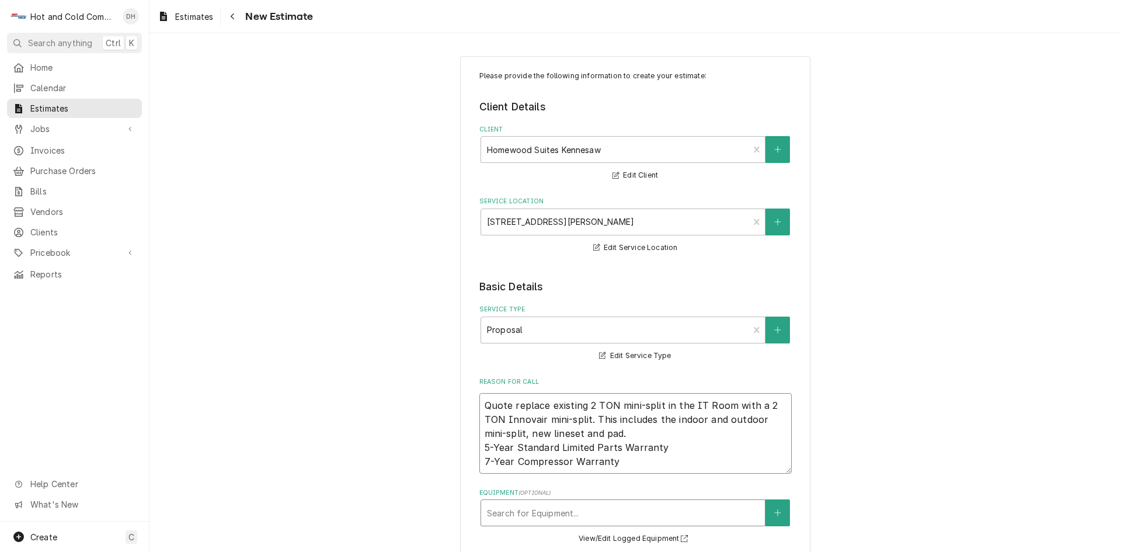
type textarea "x"
type textarea "Quote replace existing 2 TON mini-split in the IT Room with a 2 TON Innovair mi…"
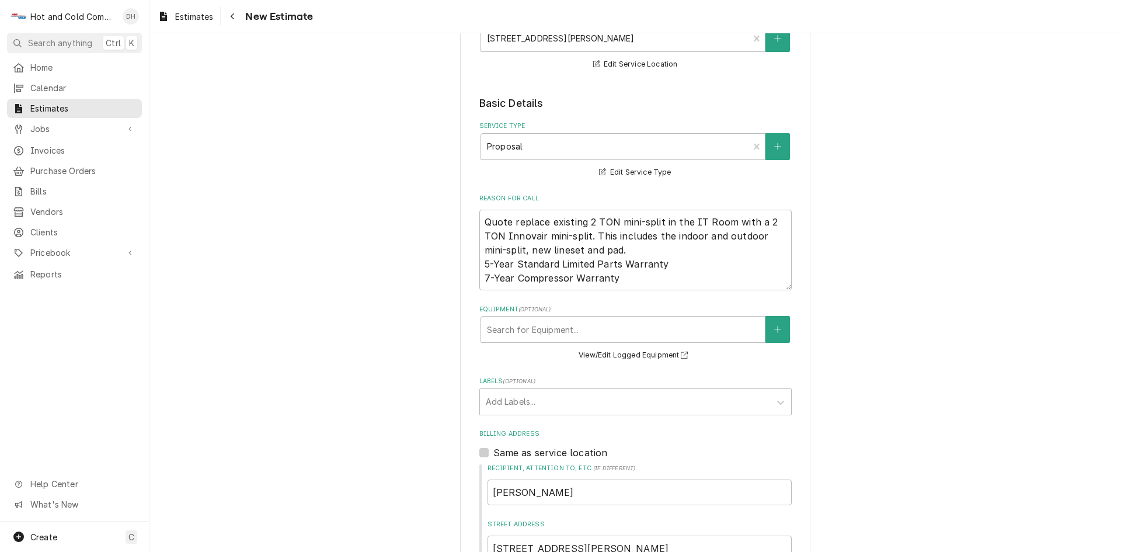
scroll to position [194, 0]
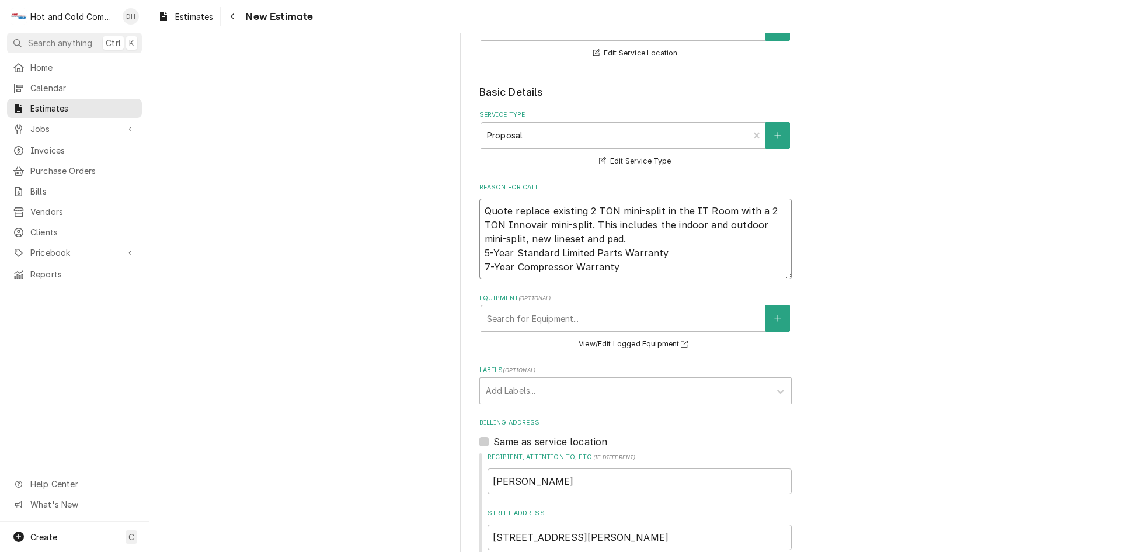
click at [760, 209] on textarea "Quote replace existing 2 TON mini-split in the IT Room with a 2 TON Innovair mi…" at bounding box center [635, 239] width 312 height 81
type textarea "x"
type textarea "Quote replace existing 2 TON mini-split in the IT Room with a 2 TON Innovair mi…"
type textarea "x"
drag, startPoint x: 594, startPoint y: 225, endPoint x: 509, endPoint y: 231, distance: 85.5
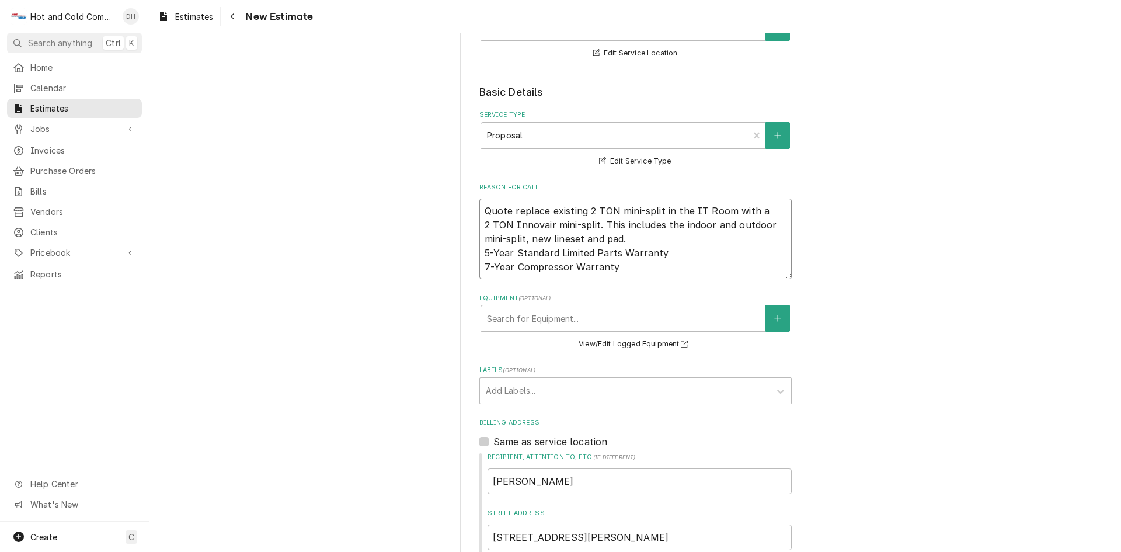
click at [509, 231] on textarea "Quote replace existing 2 TON mini-split in the IT Room with a 2 TON Innovair mi…" at bounding box center [635, 239] width 312 height 81
type textarea "Quote replace existing 2 TON mini-split in the IT Room with a 2 TON Innovair mi…"
drag, startPoint x: 532, startPoint y: 227, endPoint x: 937, endPoint y: 395, distance: 438.9
click at [937, 395] on div "Please provide the following information to create your estimate: Client Detail…" at bounding box center [634, 414] width 971 height 1127
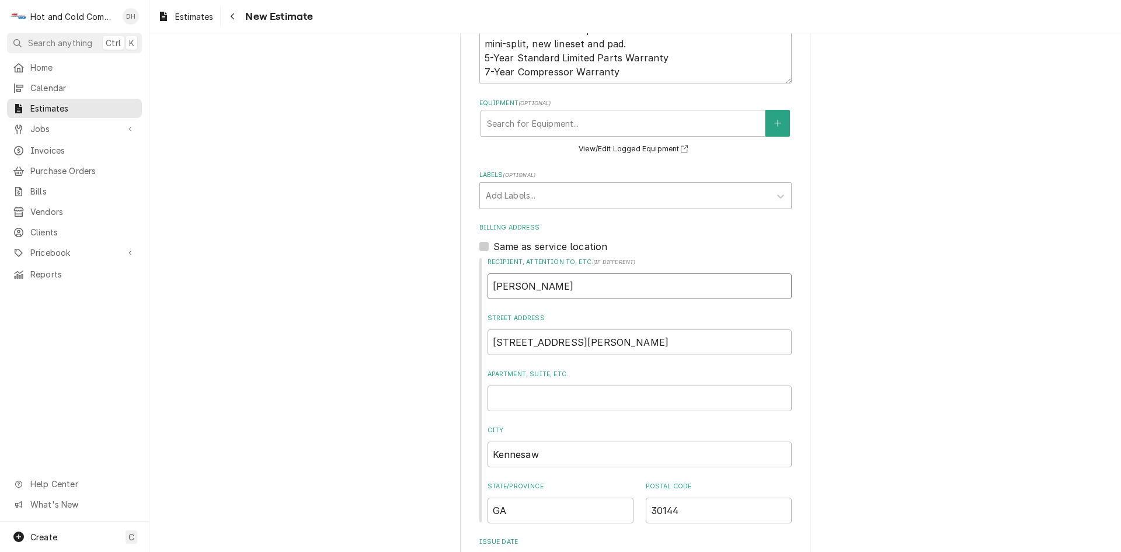
drag, startPoint x: 541, startPoint y: 297, endPoint x: 447, endPoint y: 308, distance: 95.2
click at [447, 308] on div "Please provide the following information to create your estimate: Client Detail…" at bounding box center [634, 219] width 971 height 1127
type textarea "x"
type input "C"
type textarea "x"
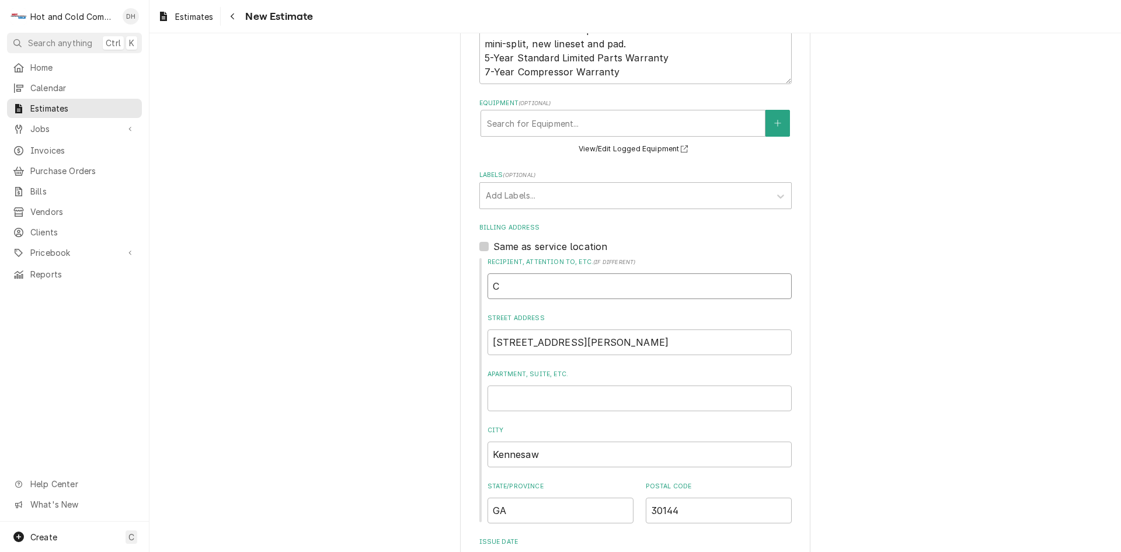
type input "Cl"
type textarea "x"
type input "Cla"
type textarea "x"
type input "Clay"
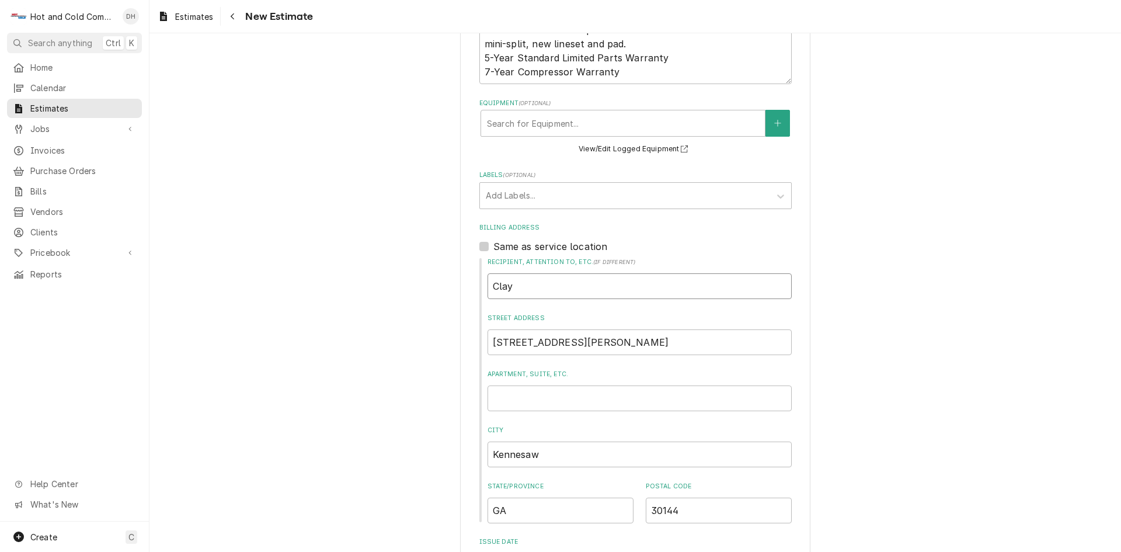
type textarea "x"
type input "Clayt"
type textarea "x"
type input "Clayto"
type textarea "x"
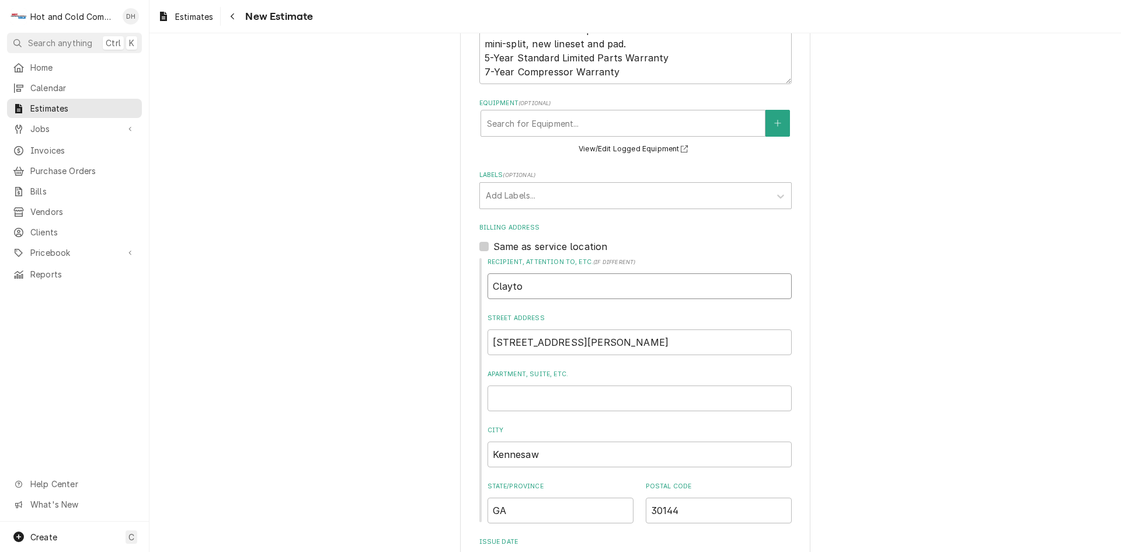
type input "Clayton"
type textarea "x"
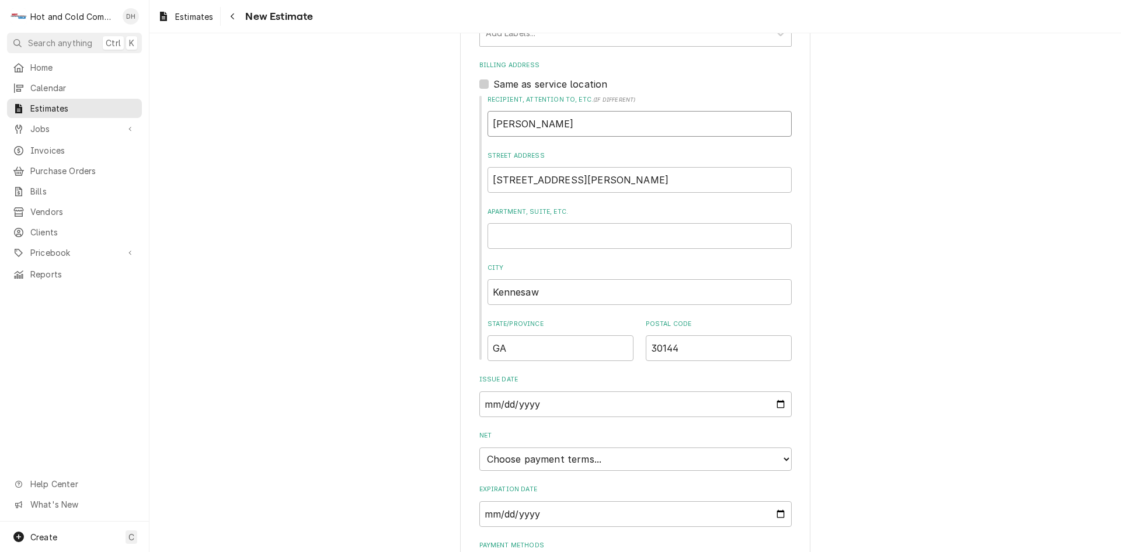
scroll to position [584, 0]
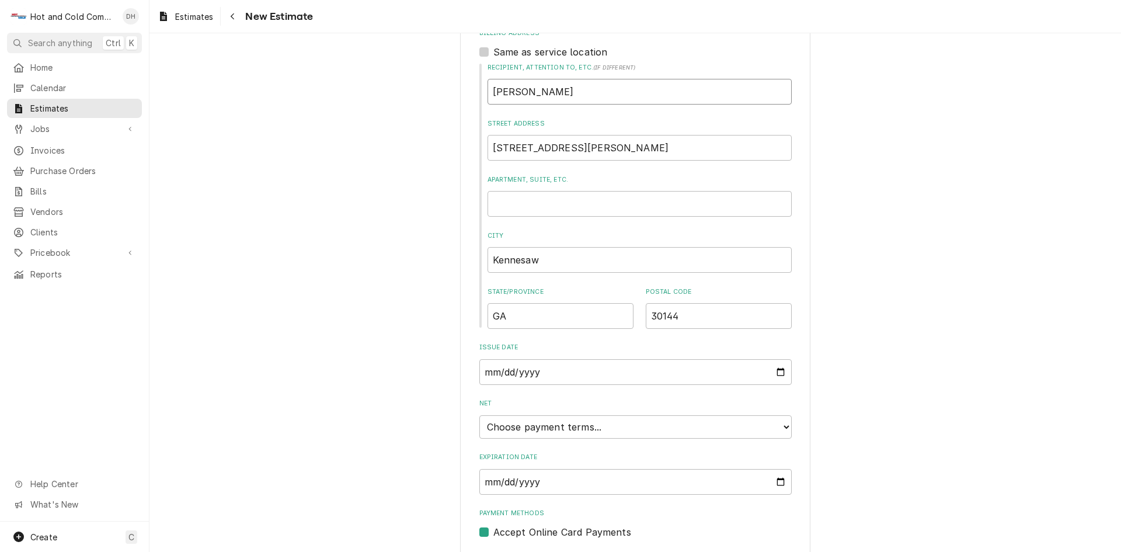
type input "Clayton"
click at [782, 423] on select "Choose payment terms... Same Day Net 7 Net 14 Net 21 Net 30 Net 45 Net 60 Net 90" at bounding box center [635, 426] width 312 height 23
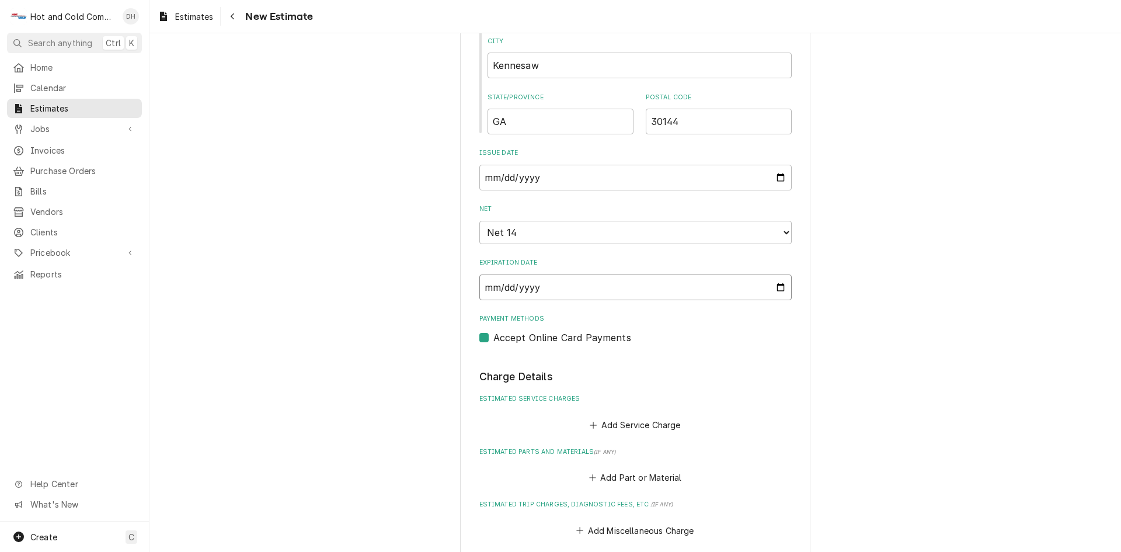
click at [776, 286] on input "2025-09-23" at bounding box center [635, 287] width 312 height 26
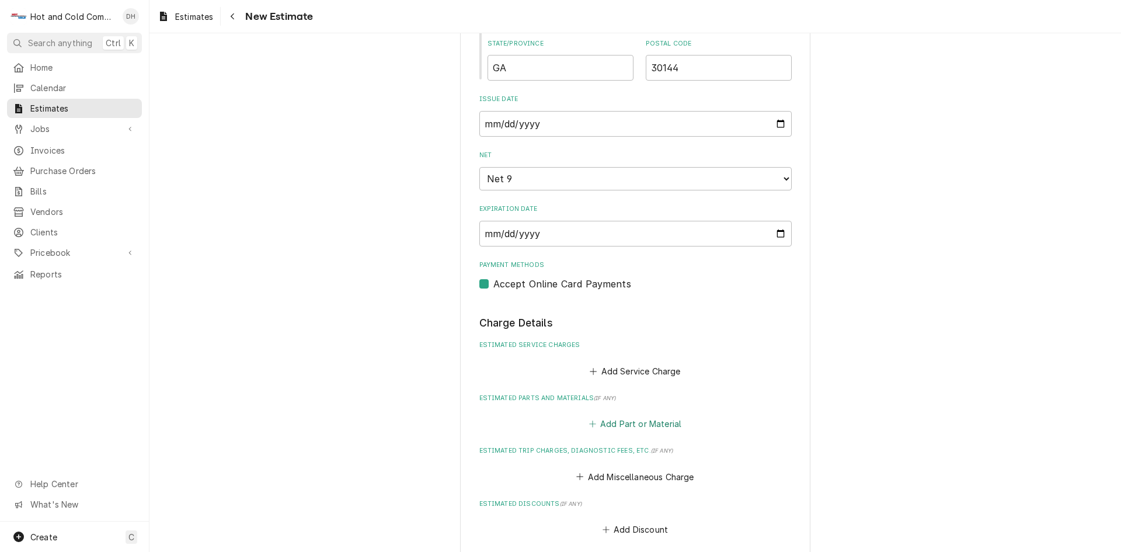
drag, startPoint x: 647, startPoint y: 423, endPoint x: 790, endPoint y: 365, distance: 154.0
click at [648, 423] on button "Add Part or Material" at bounding box center [635, 424] width 96 height 16
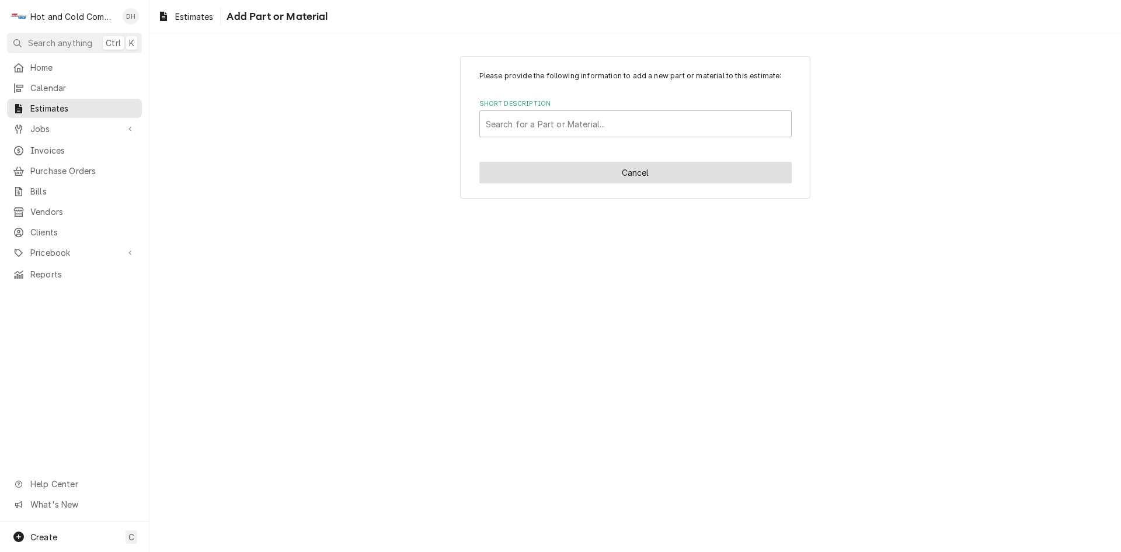
click at [635, 179] on button "Cancel" at bounding box center [635, 173] width 312 height 22
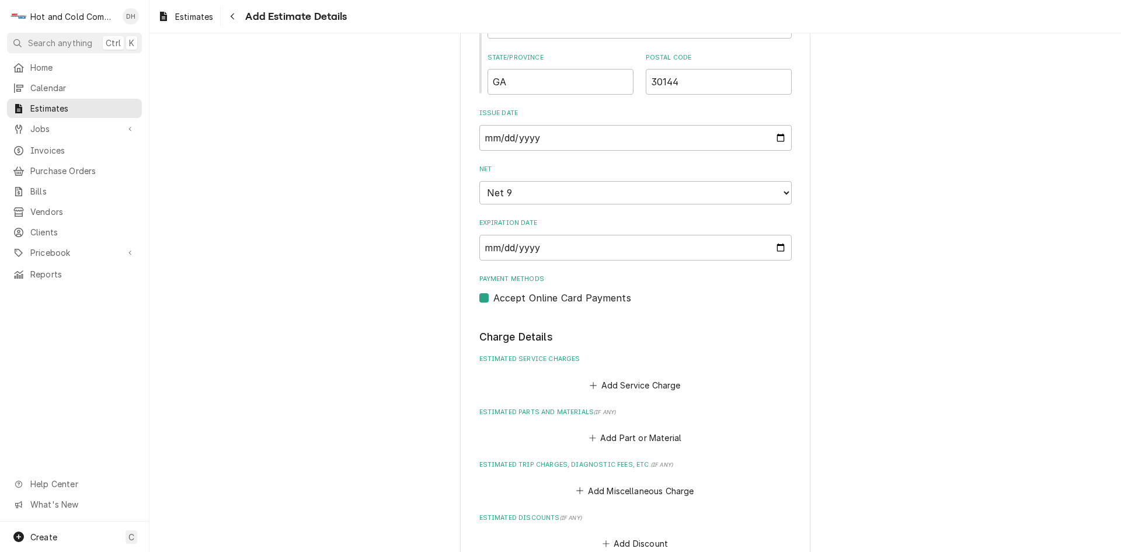
type textarea "x"
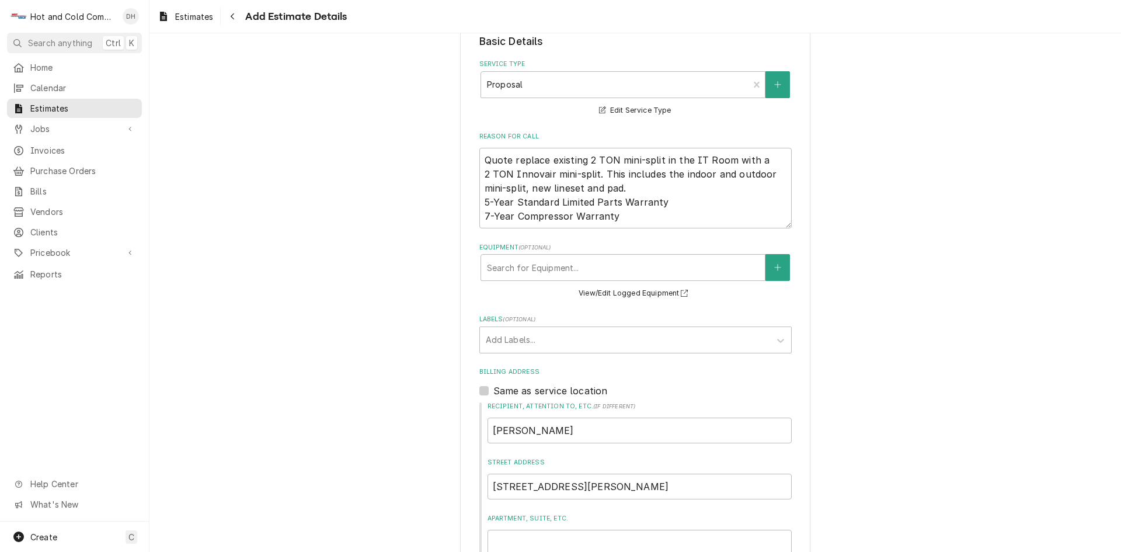
scroll to position [234, 0]
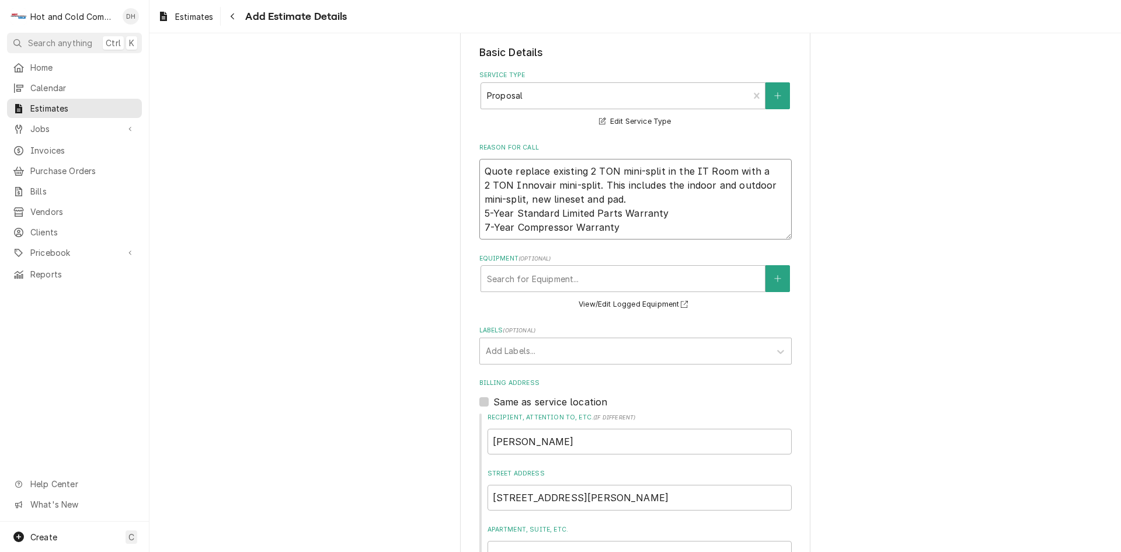
drag, startPoint x: 615, startPoint y: 227, endPoint x: 478, endPoint y: 172, distance: 147.8
click at [479, 172] on textarea "Quote replace existing 2 TON mini-split in the IT Room with a 2 TON Innovair mi…" at bounding box center [635, 199] width 312 height 81
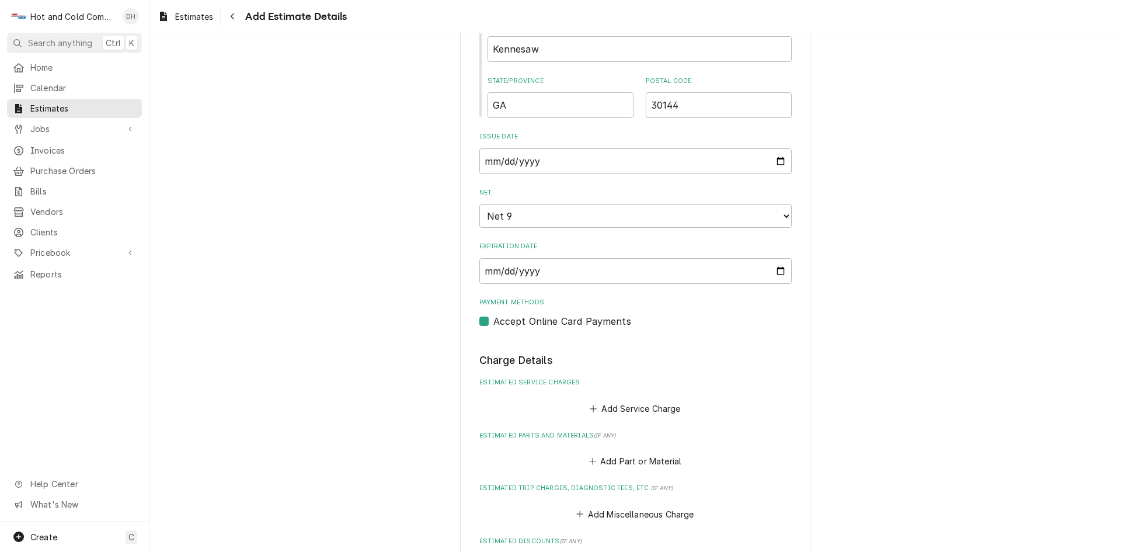
scroll to position [818, 0]
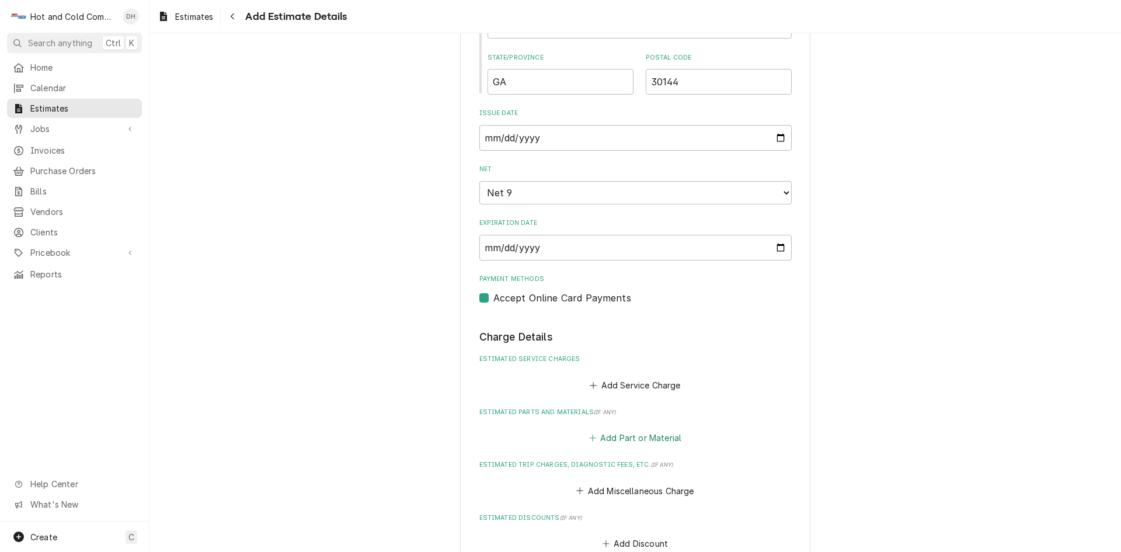
click at [640, 435] on button "Add Part or Material" at bounding box center [635, 438] width 96 height 16
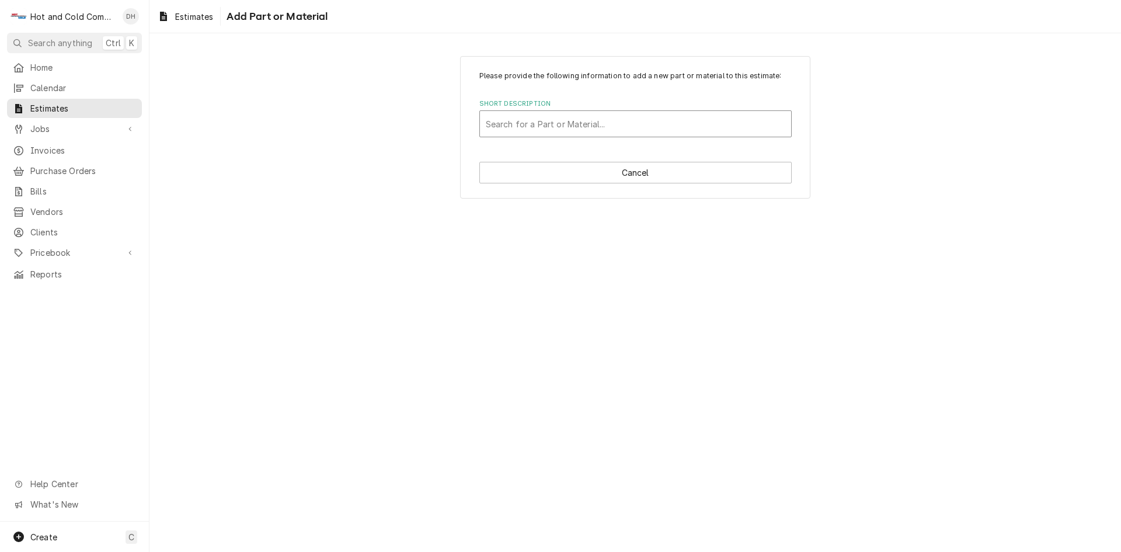
click at [525, 124] on div "Short Description" at bounding box center [636, 123] width 300 height 21
type input "INNOVAIR MINI SPLIT"
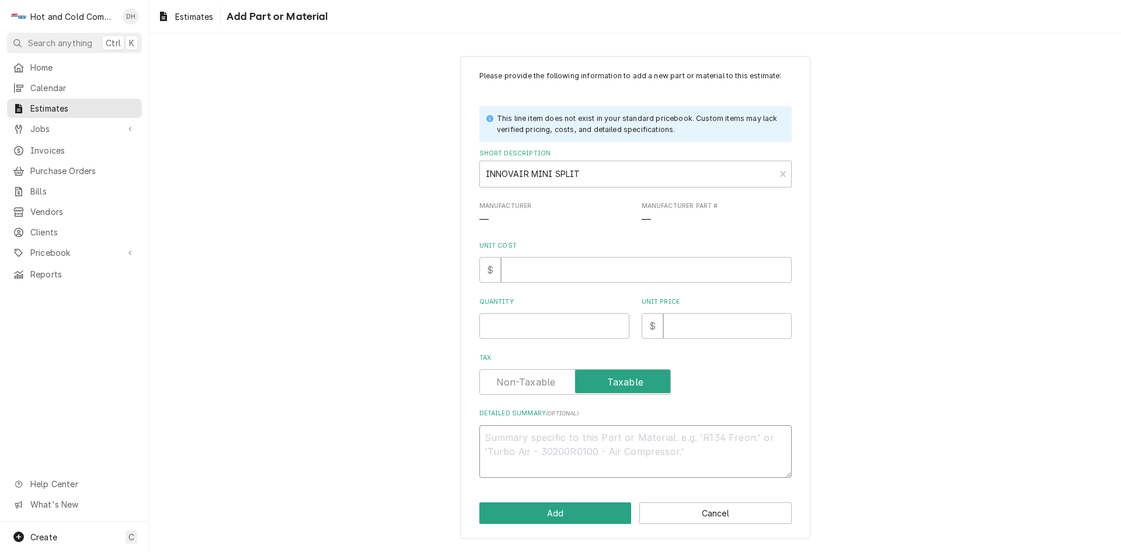
click at [500, 437] on textarea "Detailed Summary ( optional )" at bounding box center [635, 451] width 312 height 53
paste textarea "Quote replace existing 2 TON mini-split in the IT Room with a 2 TON Innovair mi…"
type textarea "x"
type textarea "Quote replace existing 2 TON mini-split in the IT Room with a 2 TON Innovair mi…"
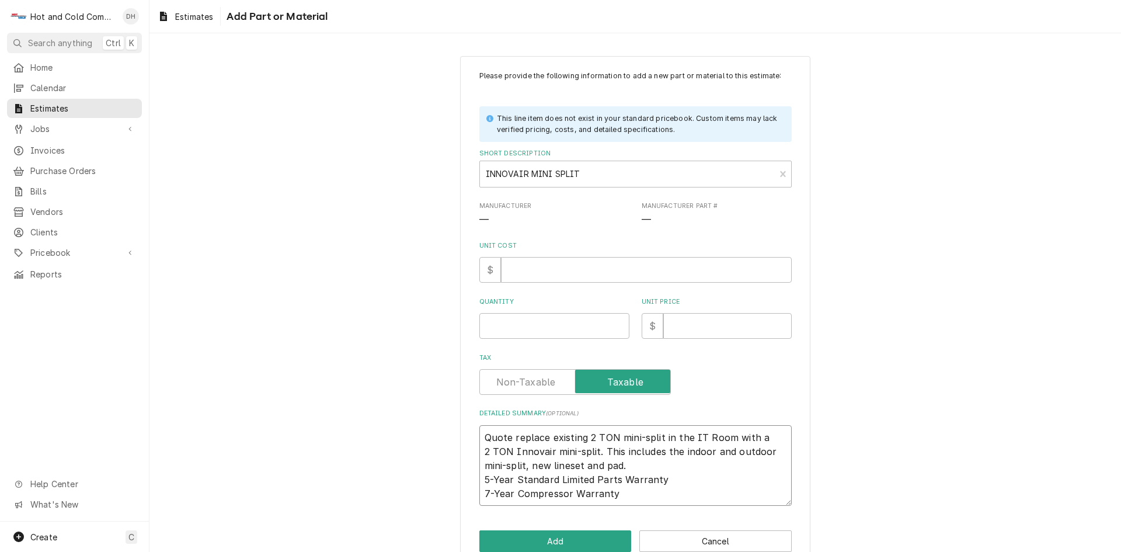
type textarea "x"
type textarea "Quote replace existing 2 TON mini-split in the IT Room with a 2 TON Innovair mi…"
click at [521, 270] on input "Unit Cost" at bounding box center [646, 270] width 291 height 26
type textarea "x"
type input "7"
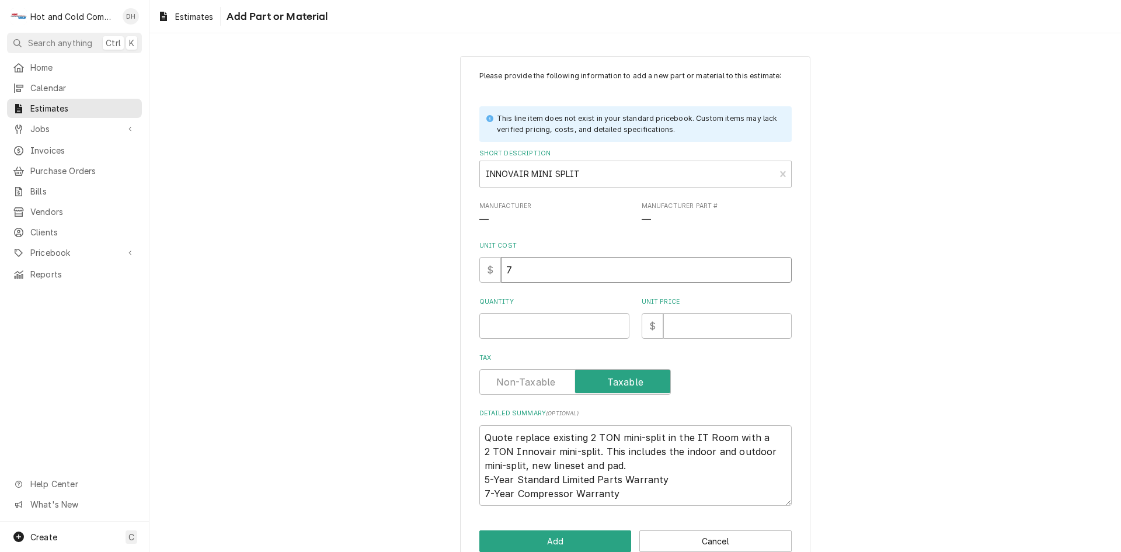
type textarea "x"
type input "75"
type textarea "x"
type input "759"
type textarea "x"
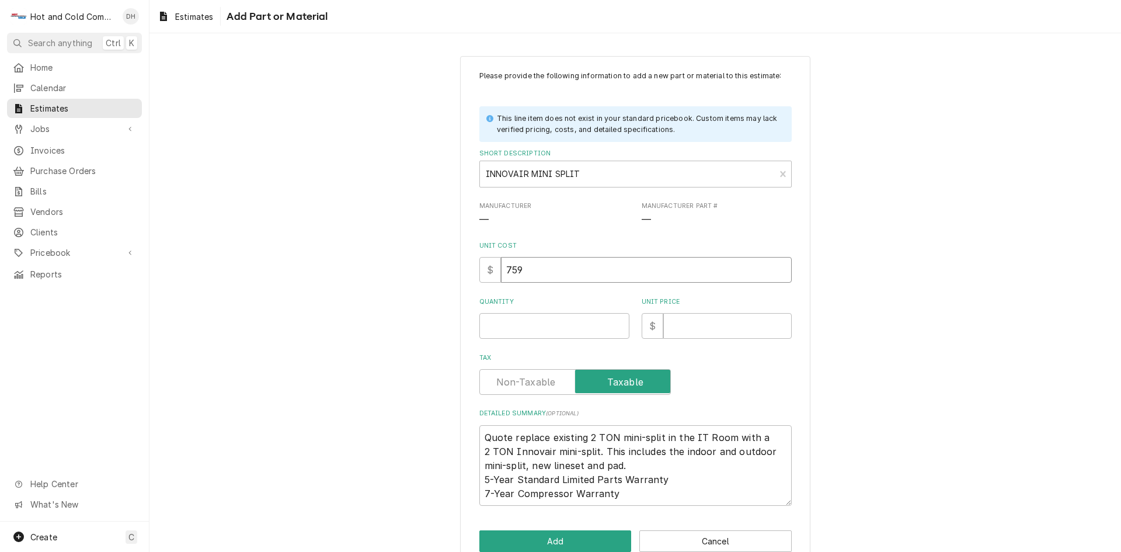
type input "7591"
type textarea "x"
type input "7591.5"
type textarea "x"
type input "7591.51"
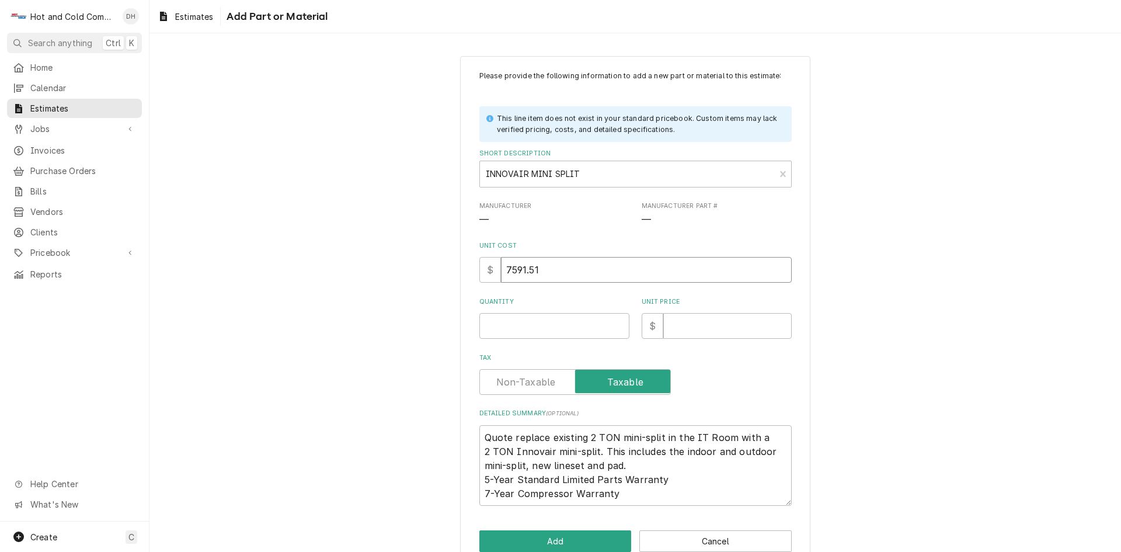
type textarea "x"
type input "7591.51"
click at [500, 329] on input "Quantity" at bounding box center [554, 326] width 150 height 26
type textarea "x"
type input "1"
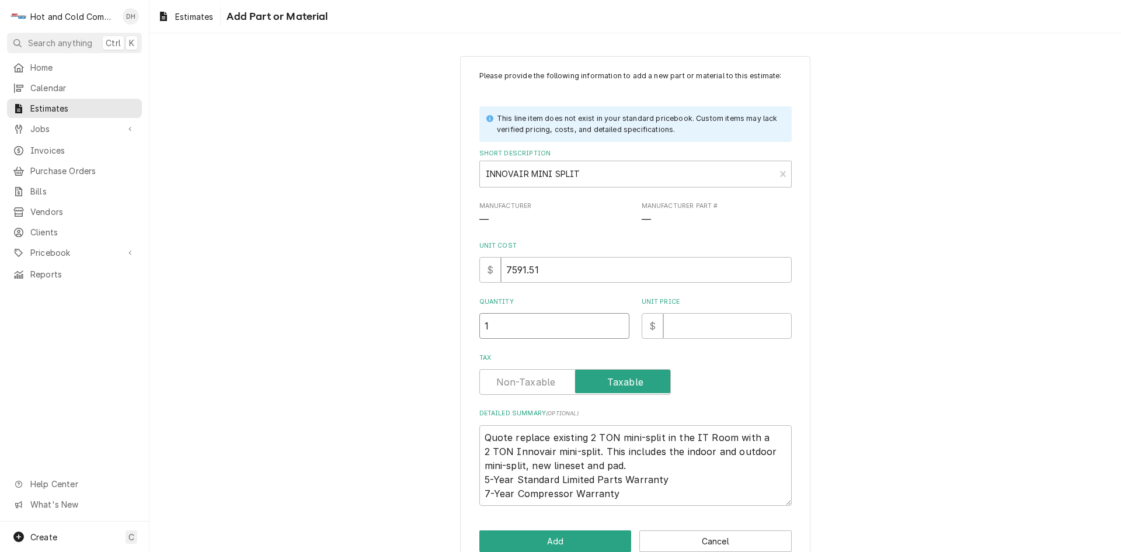
type textarea "x"
type input "1"
click at [692, 333] on input "Unit Price" at bounding box center [727, 326] width 128 height 26
type textarea "x"
type input "7"
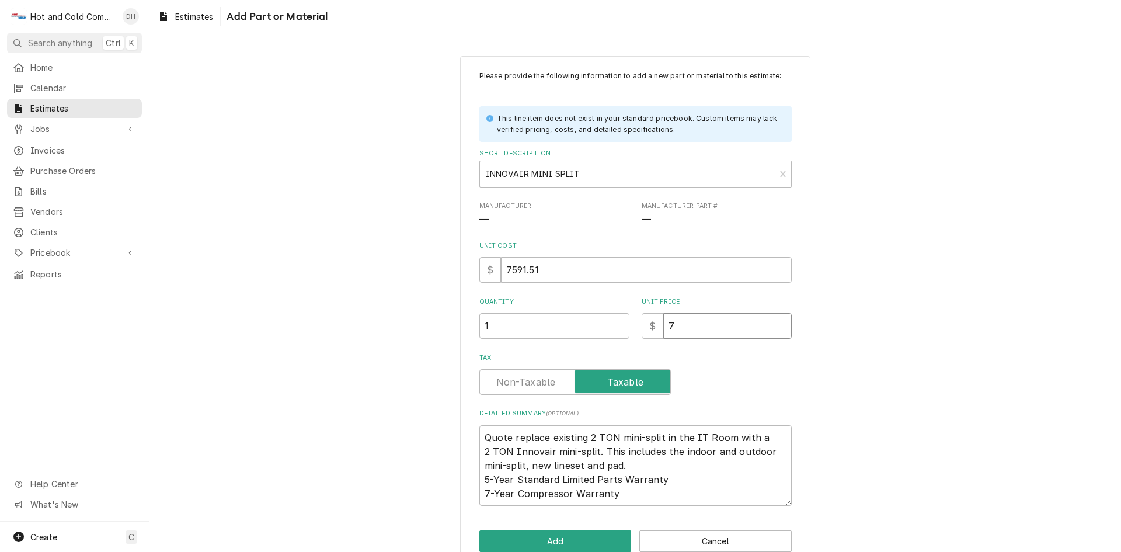
type textarea "x"
type input "75"
type textarea "x"
type input "759"
type textarea "x"
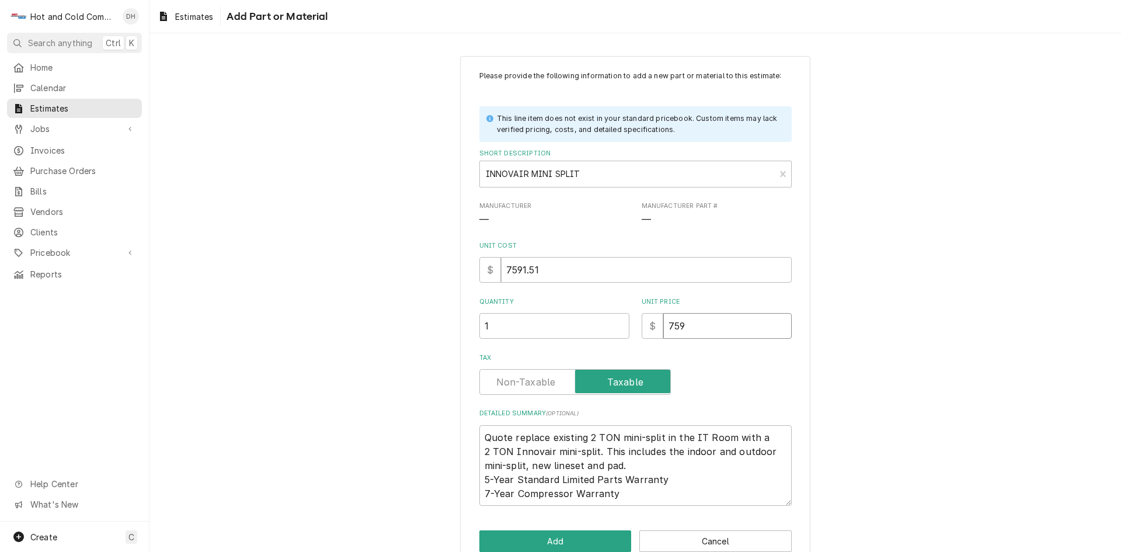
type input "7591"
type textarea "x"
type input "7591.5"
type textarea "x"
type input "7591.51"
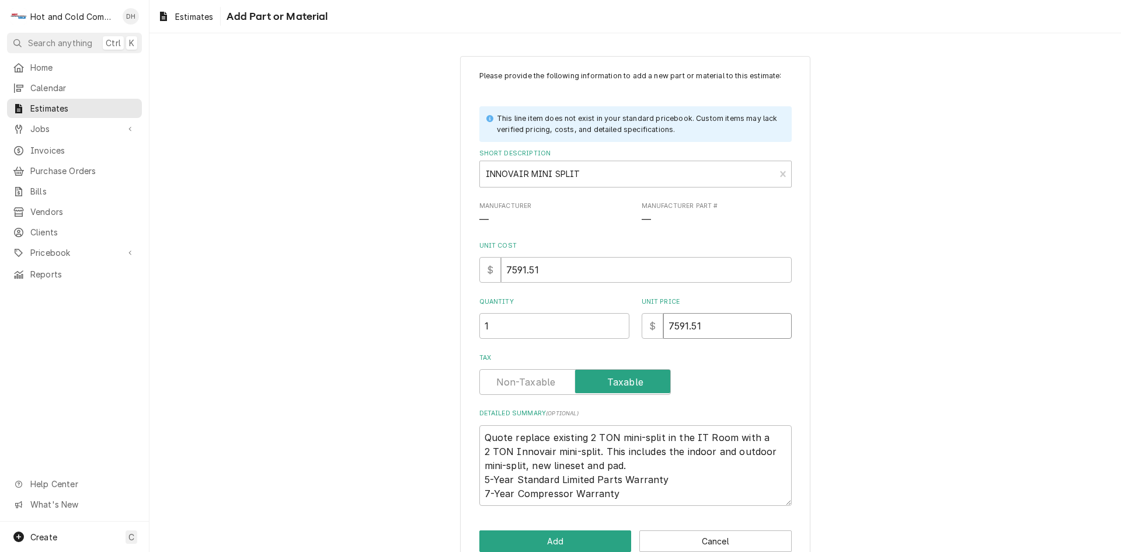
type textarea "x"
type input "7591.51"
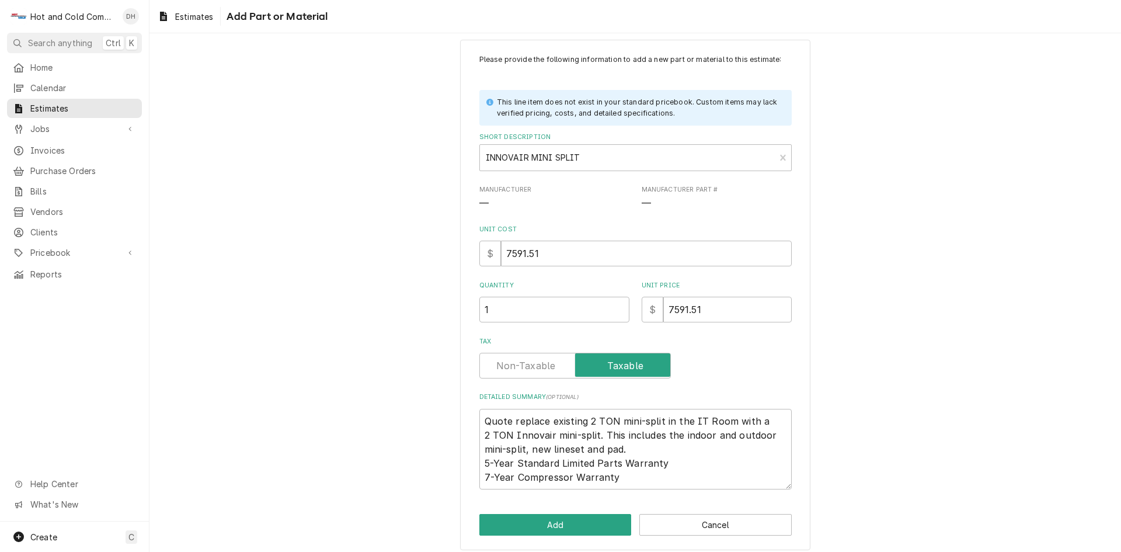
scroll to position [25, 0]
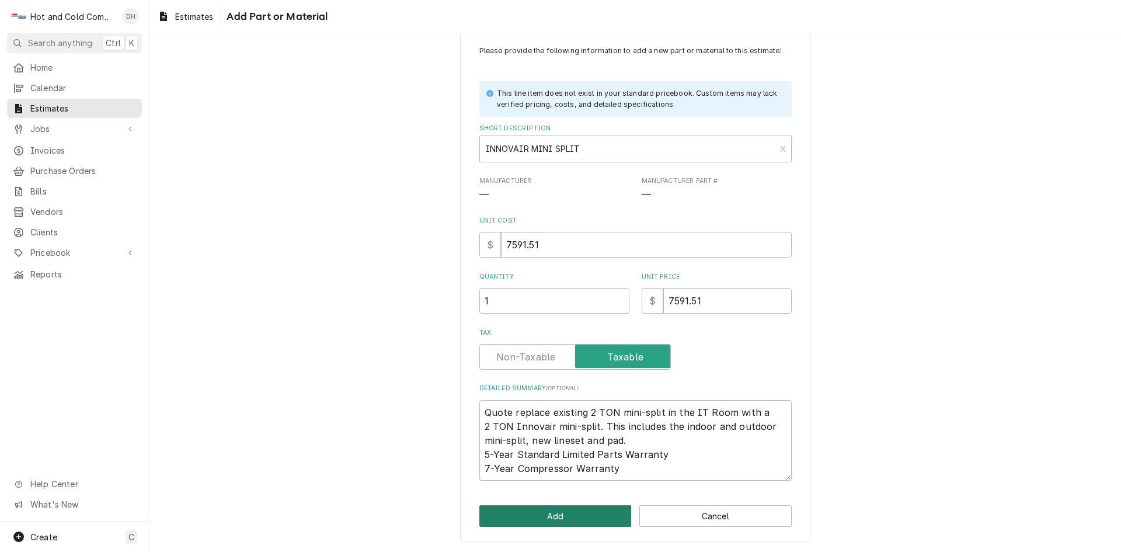
click at [548, 514] on button "Add" at bounding box center [555, 516] width 152 height 22
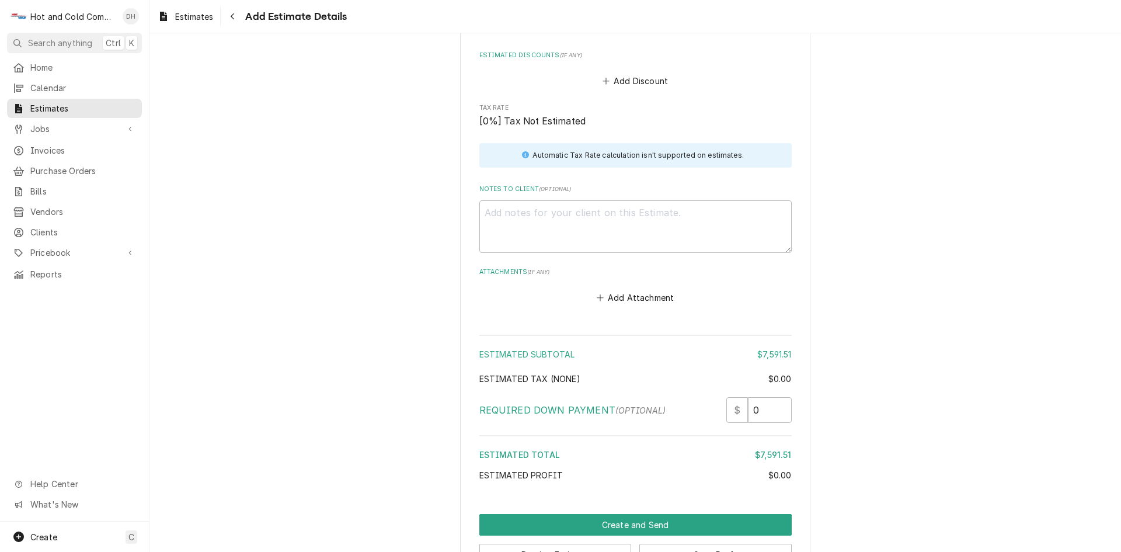
scroll to position [1667, 0]
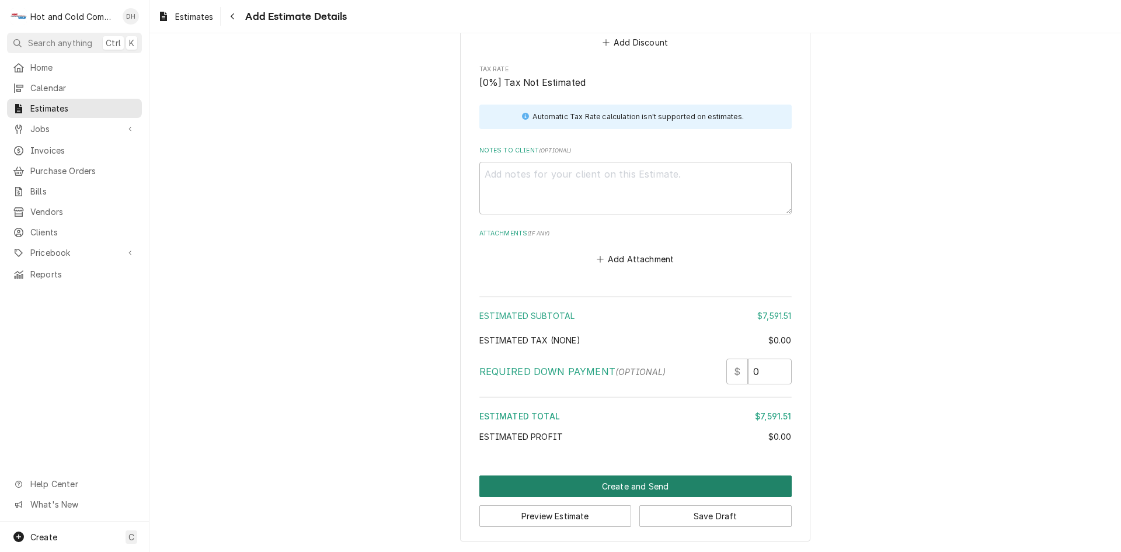
click at [631, 485] on button "Create and Send" at bounding box center [635, 486] width 312 height 22
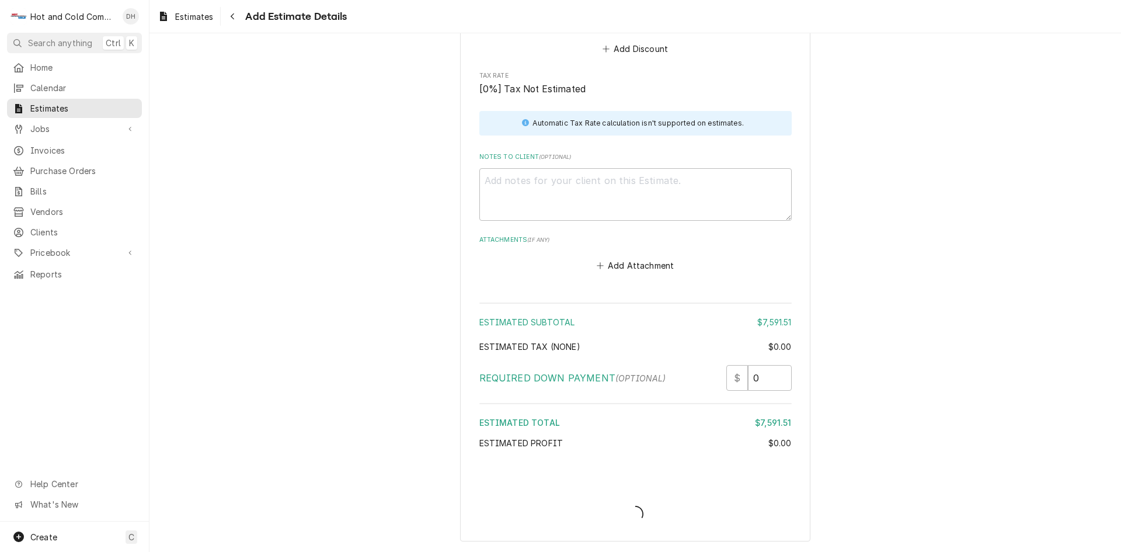
scroll to position [1660, 0]
type textarea "x"
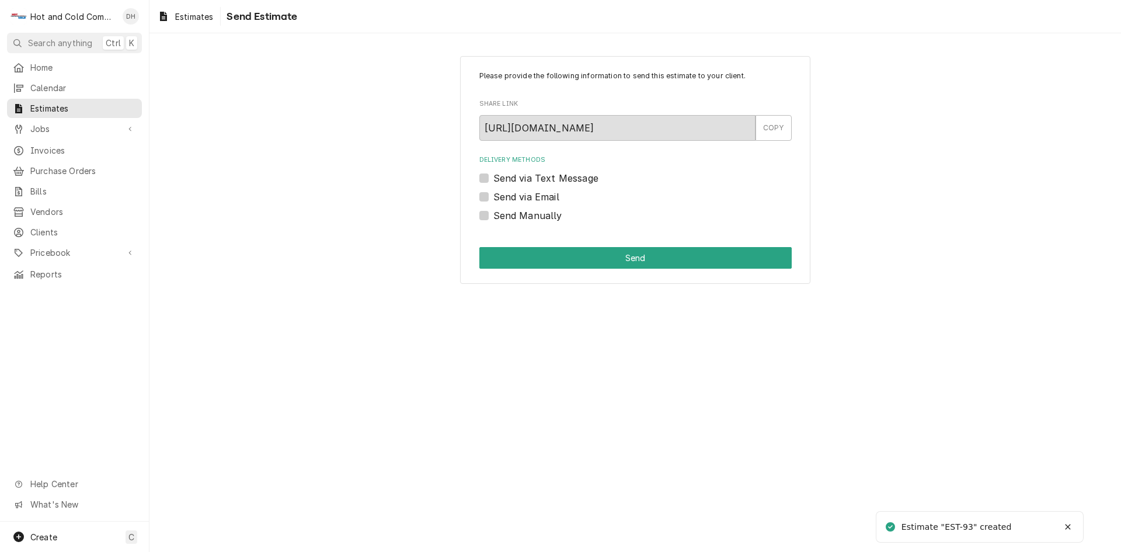
click at [493, 195] on label "Send via Email" at bounding box center [526, 197] width 66 height 14
click at [493, 195] on input "Send via Email" at bounding box center [649, 203] width 312 height 26
checkbox input "true"
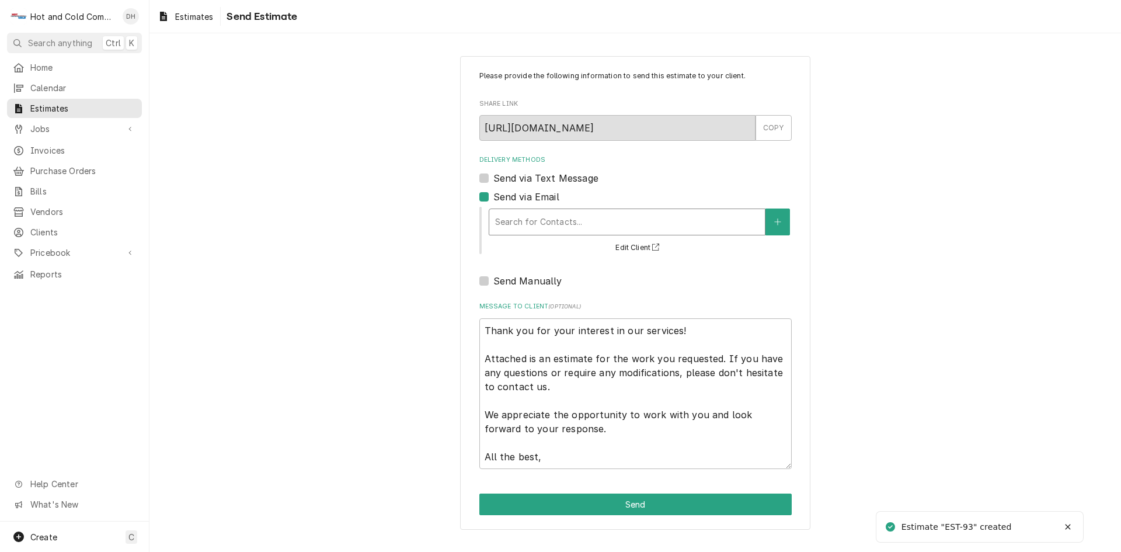
click at [532, 224] on div "Delivery Methods" at bounding box center [627, 221] width 264 height 21
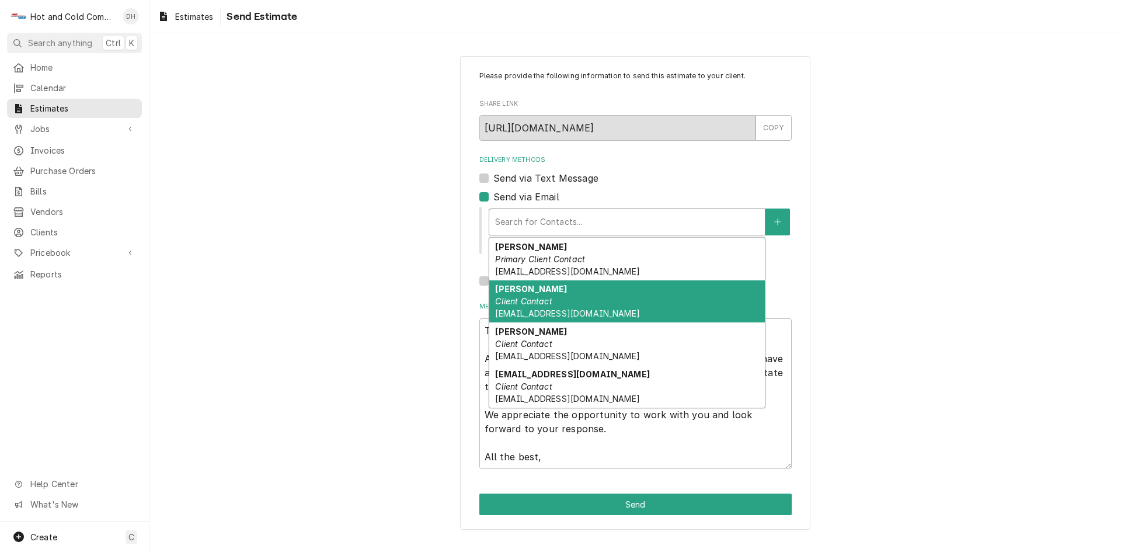
click at [518, 300] on em "Client Contact" at bounding box center [523, 301] width 57 height 10
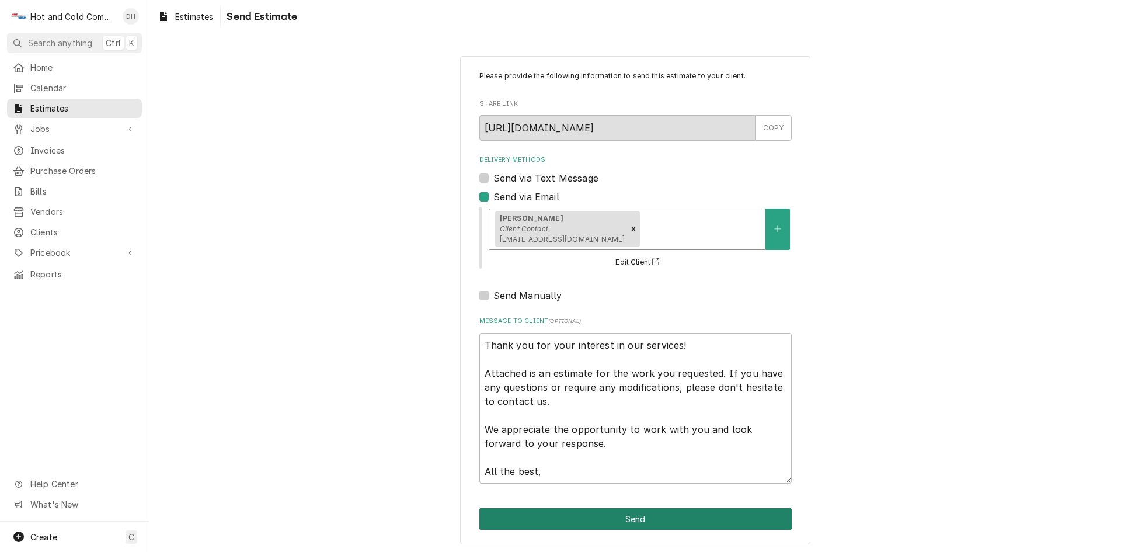
click at [631, 519] on button "Send" at bounding box center [635, 519] width 312 height 22
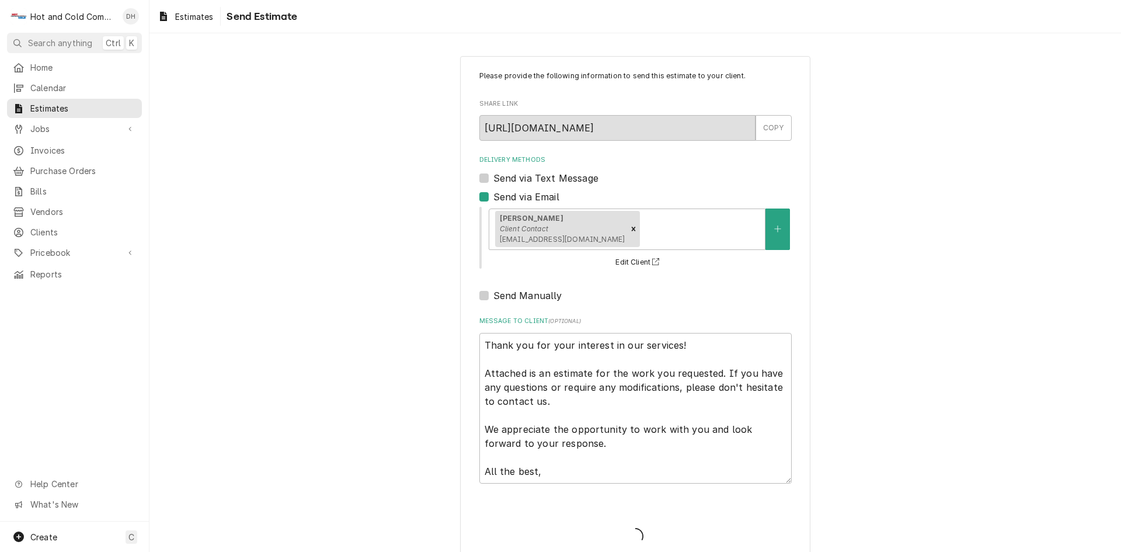
type textarea "x"
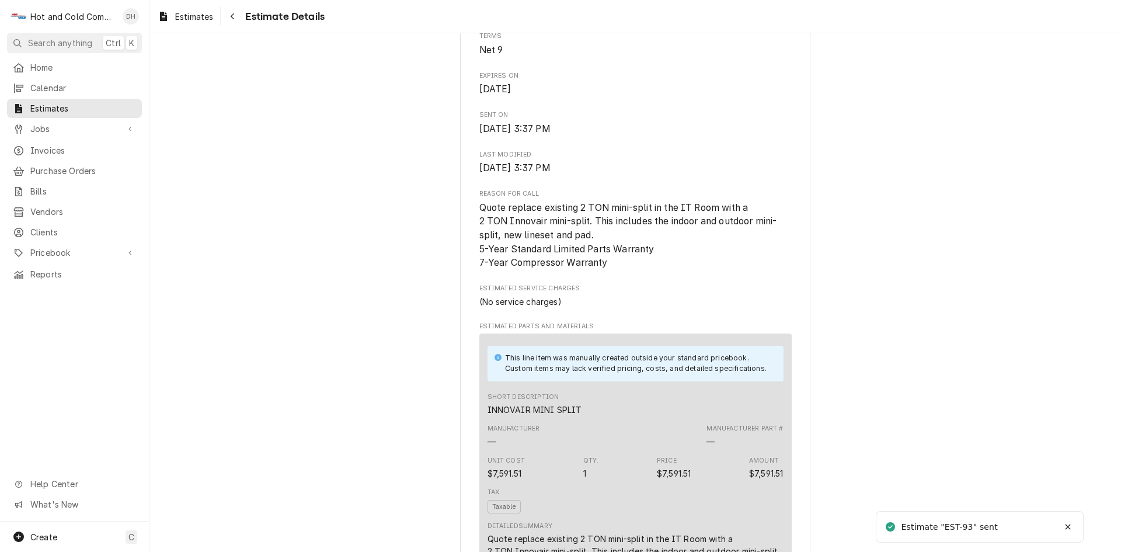
scroll to position [1008, 0]
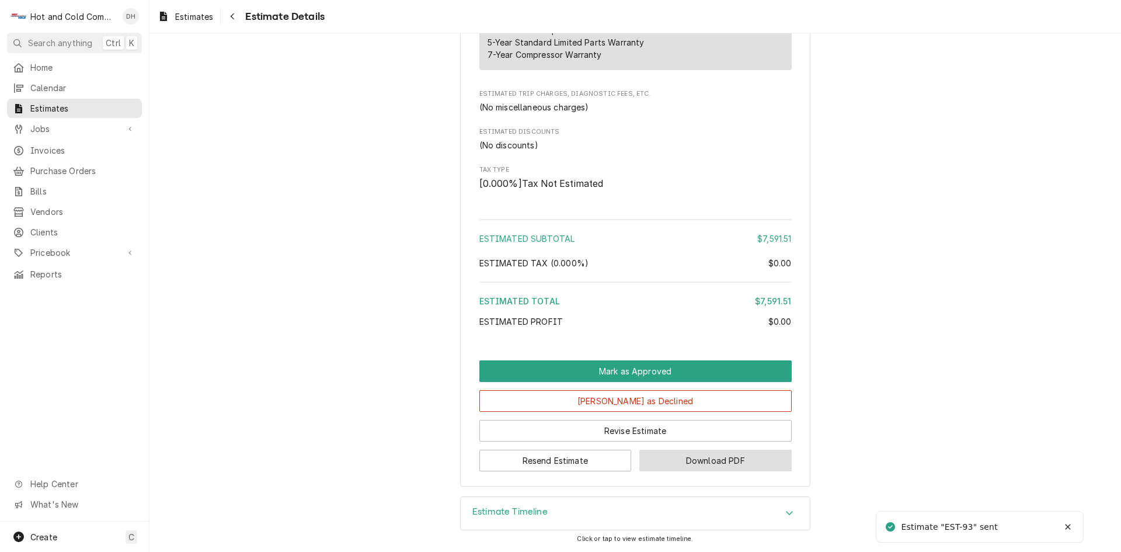
click at [722, 459] on button "Download PDF" at bounding box center [715, 461] width 152 height 22
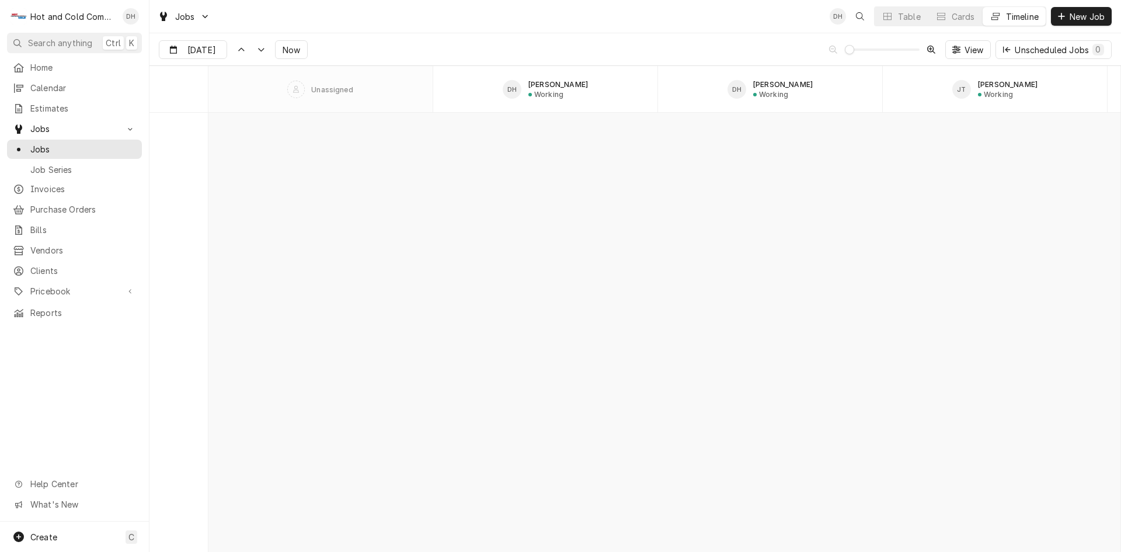
scroll to position [9147, 0]
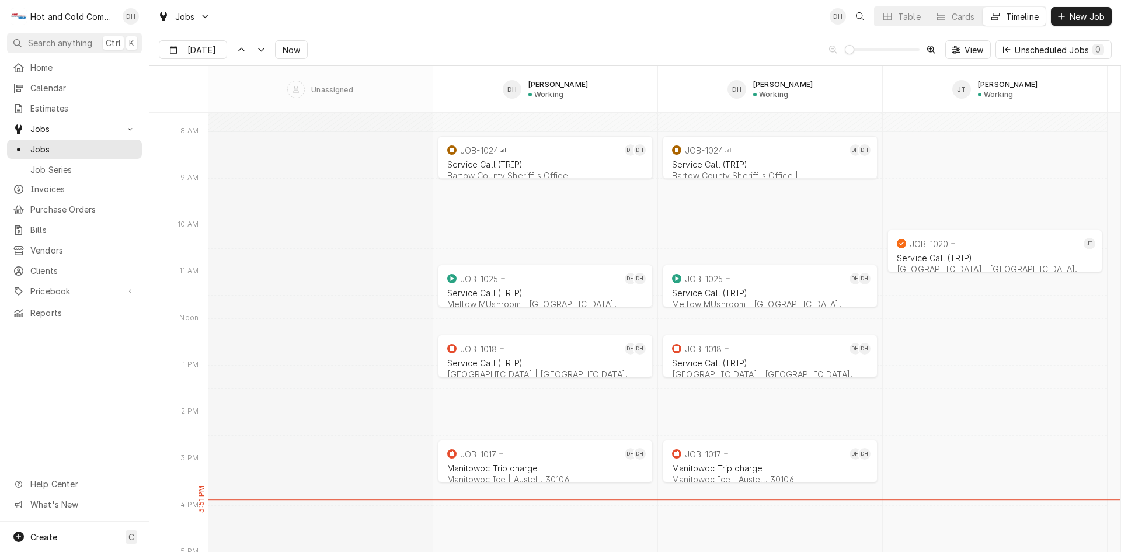
type input "[DATE]"
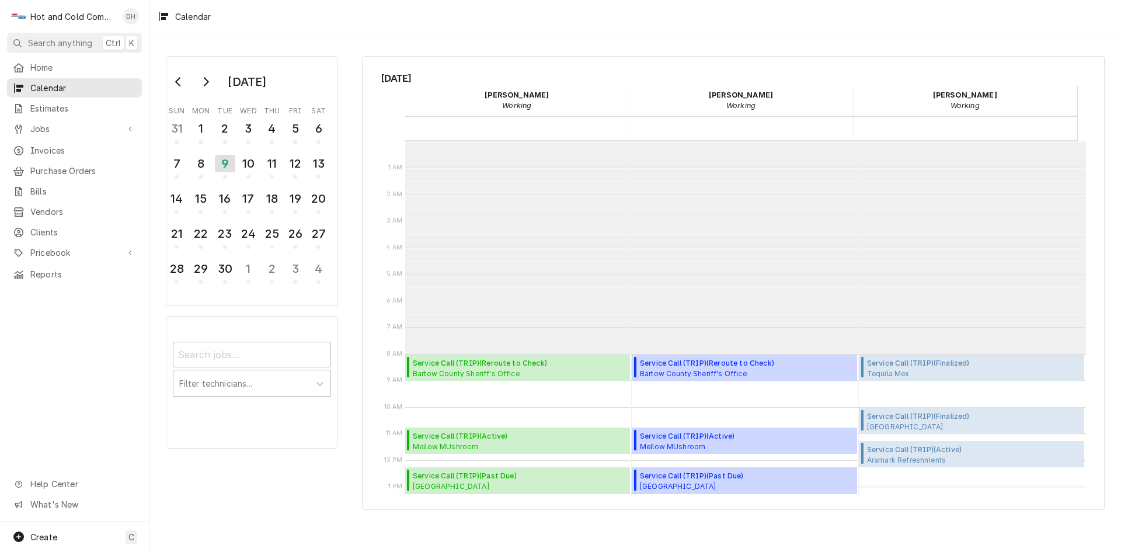
scroll to position [213, 0]
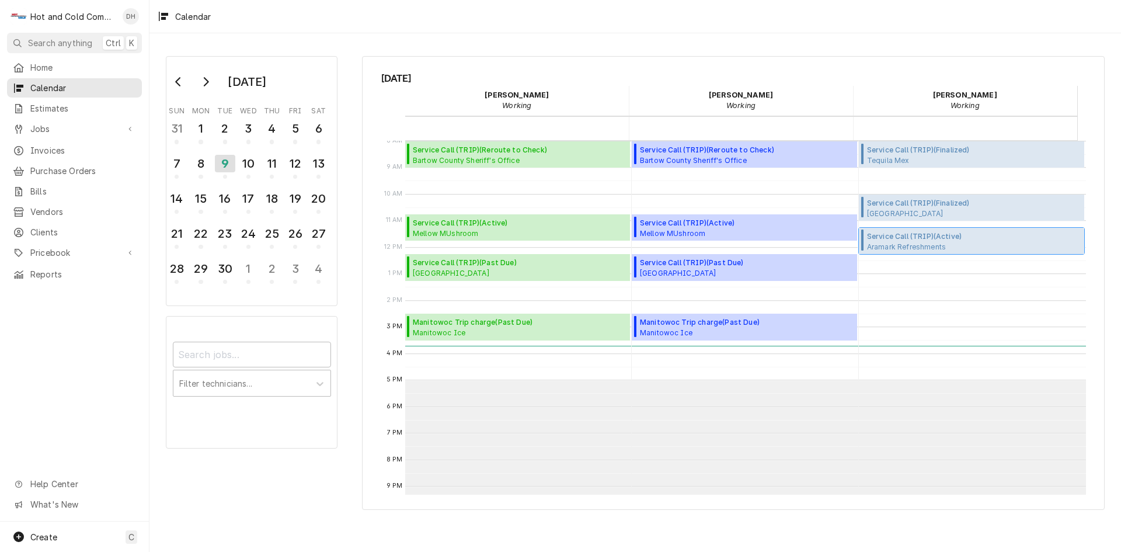
click at [923, 241] on span "Service Call (TRIP) ( Active )" at bounding box center [974, 236] width 214 height 11
click at [250, 168] on div "10" at bounding box center [248, 164] width 20 height 20
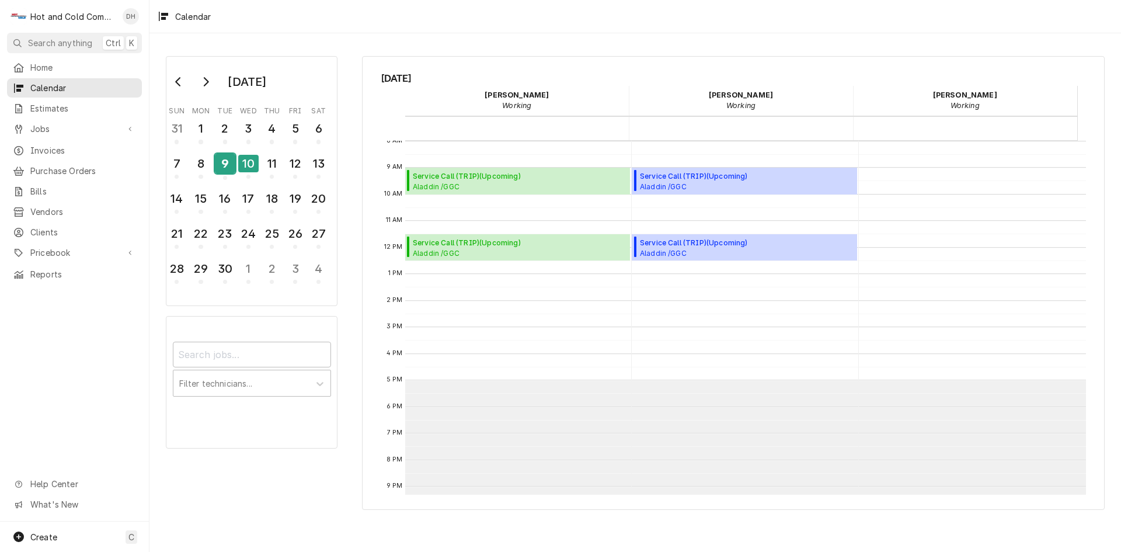
click at [224, 168] on div "9" at bounding box center [225, 164] width 20 height 20
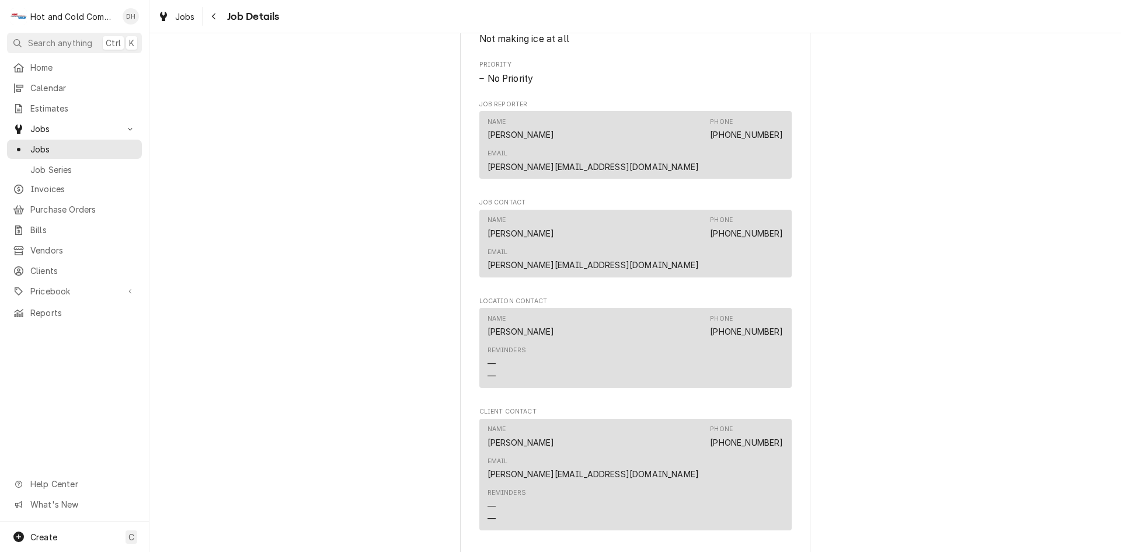
scroll to position [778, 0]
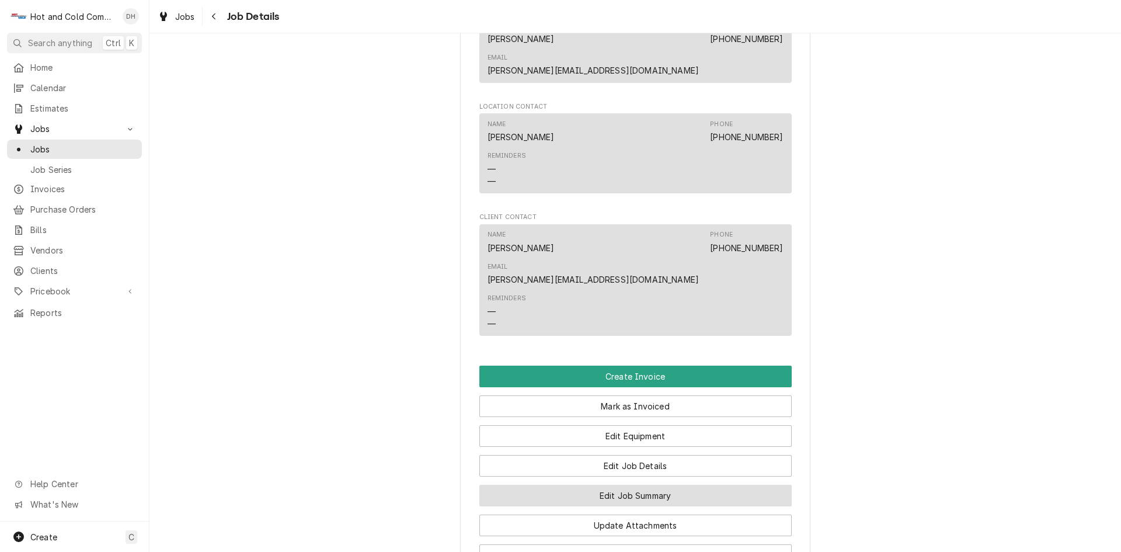
drag, startPoint x: 654, startPoint y: 415, endPoint x: 698, endPoint y: 413, distance: 43.2
click at [657, 485] on button "Edit Job Summary" at bounding box center [635, 496] width 312 height 22
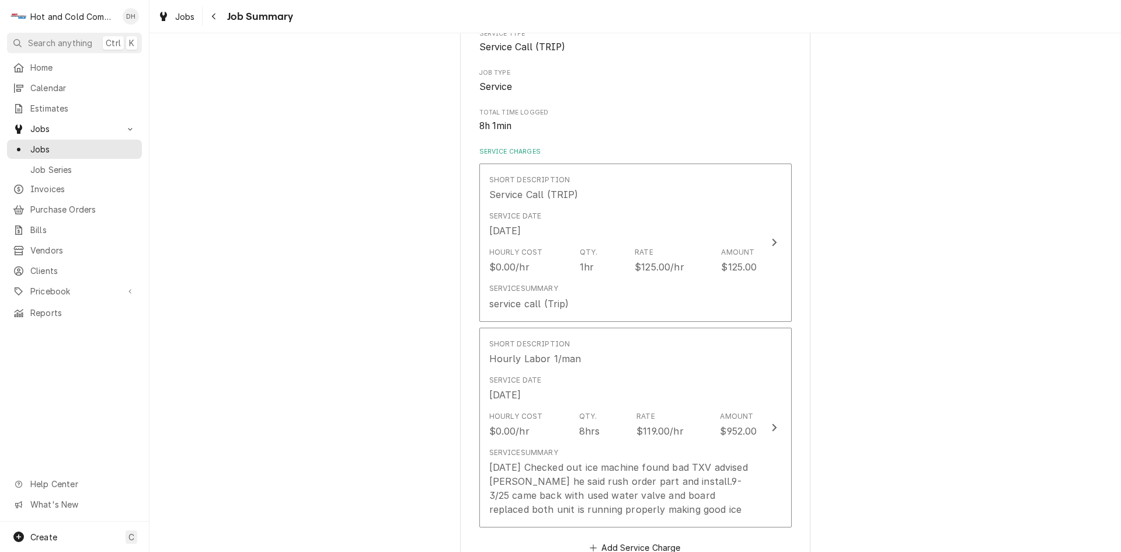
scroll to position [194, 0]
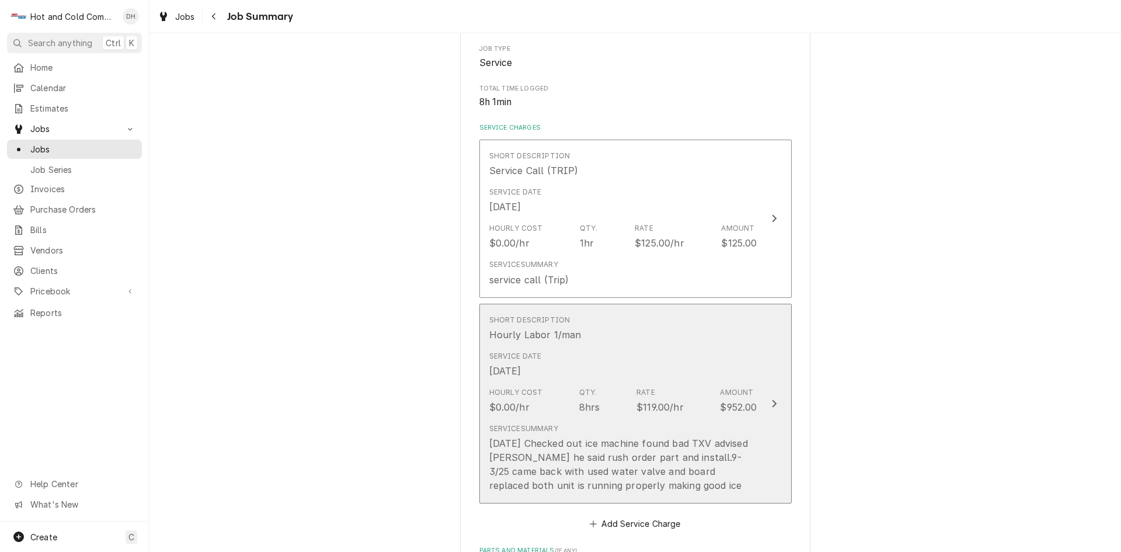
click at [761, 476] on button "Short Description Hourly Labor 1/man Service Date [DATE] Hourly Cost $0.00/hr Q…" at bounding box center [635, 404] width 312 height 200
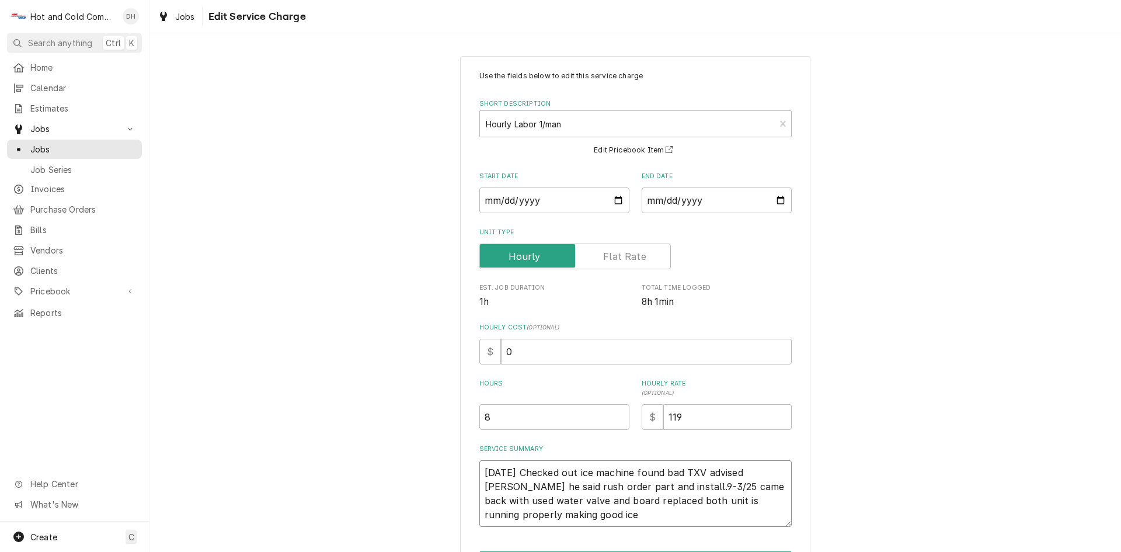
click at [621, 483] on textarea "[DATE] Checked out ice machine found bad TXV advised [PERSON_NAME] he said rush…" at bounding box center [635, 493] width 312 height 67
type textarea "x"
type textarea "[DATE] Checked out ice machine found [GEOGRAPHIC_DATA] advised [PERSON_NAME] he…"
click at [495, 499] on textarea "[DATE] Checked out ice machine found [GEOGRAPHIC_DATA] advised [PERSON_NAME] he…" at bounding box center [635, 493] width 312 height 67
type textarea "x"
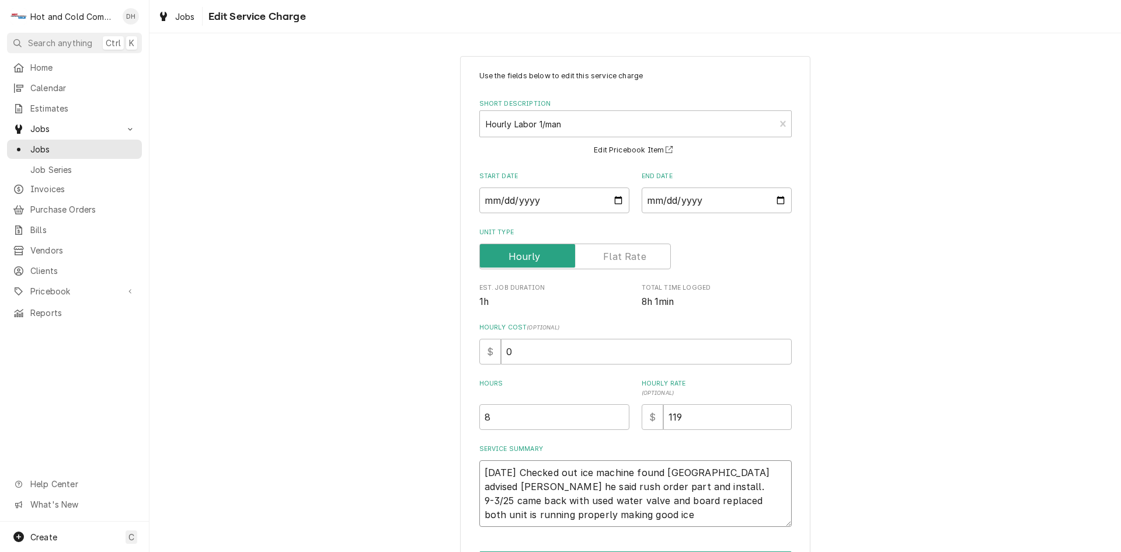
type textarea "[DATE] Checked out ice machine found [GEOGRAPHIC_DATA] advised [PERSON_NAME] he…"
type textarea "x"
type textarea "[DATE] Checked out ice machine found [GEOGRAPHIC_DATA] advised [PERSON_NAME] he…"
type textarea "x"
type textarea "[DATE] Checked out ice machine found [GEOGRAPHIC_DATA] advised [PERSON_NAME] he…"
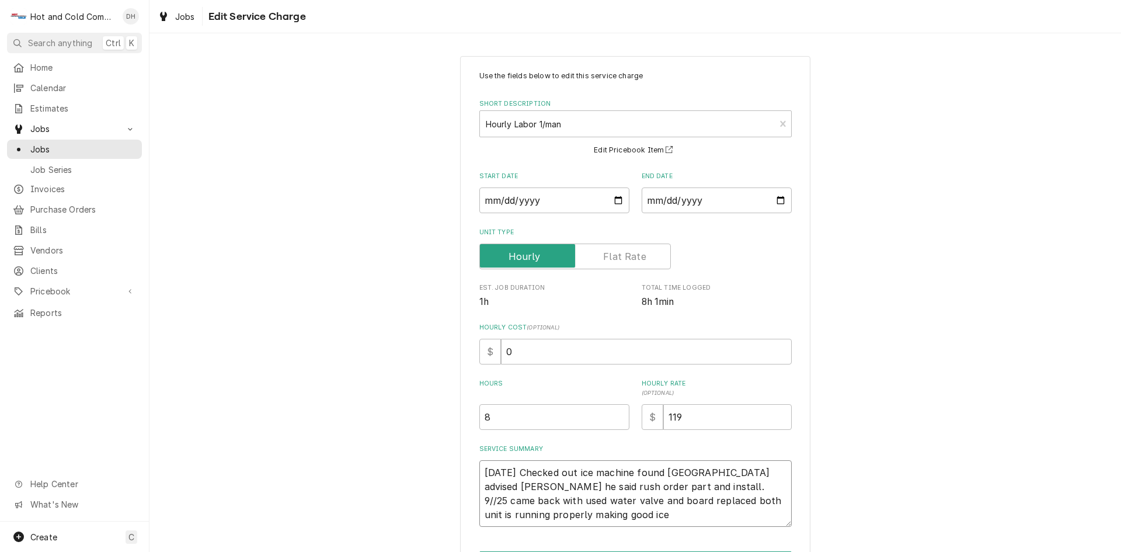
type textarea "x"
type textarea "[DATE] Checked out ice machine found [GEOGRAPHIC_DATA] advised [PERSON_NAME] he…"
click at [610, 500] on textarea "[DATE] Checked out ice machine found [GEOGRAPHIC_DATA] advised [PERSON_NAME] he…" at bounding box center [635, 493] width 312 height 67
type textarea "x"
type textarea "[DATE] Checked out ice machine found [GEOGRAPHIC_DATA] advised [PERSON_NAME] he…"
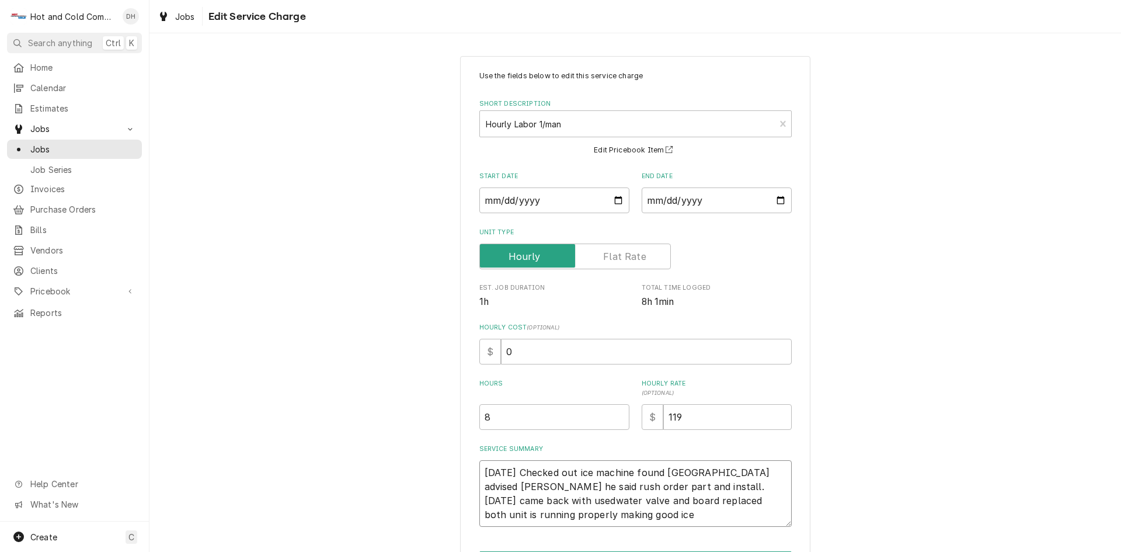
type textarea "x"
type textarea "[DATE] Checked out ice machine found [GEOGRAPHIC_DATA] advised [PERSON_NAME] he…"
type textarea "x"
type textarea "[DATE] Checked out ice machine found [GEOGRAPHIC_DATA] advised [PERSON_NAME] he…"
type textarea "x"
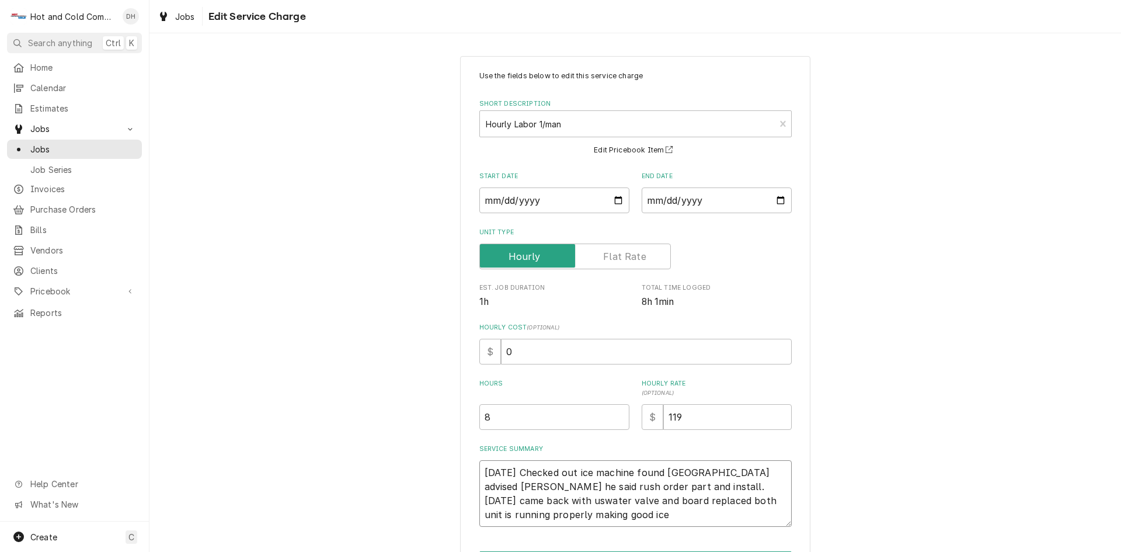
type textarea "[DATE] Checked out ice machine found [GEOGRAPHIC_DATA] advised [PERSON_NAME] he…"
type textarea "x"
type textarea "[DATE] Checked out ice machine found [GEOGRAPHIC_DATA] advised [PERSON_NAME] he…"
click at [638, 489] on textarea "[DATE] Checked out ice machine found [GEOGRAPHIC_DATA] advised [PERSON_NAME] he…" at bounding box center [635, 493] width 312 height 67
type textarea "x"
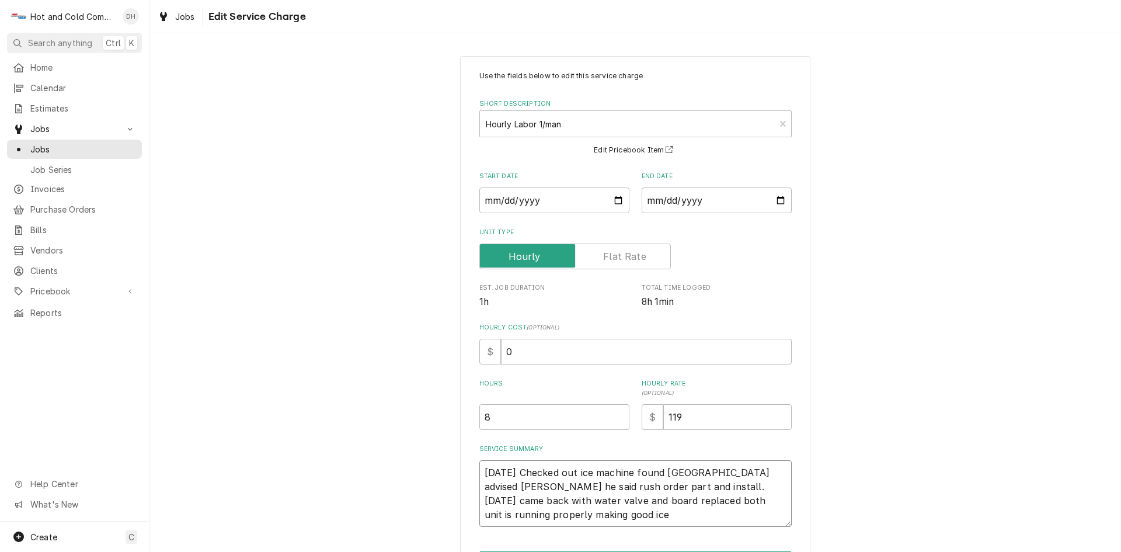
type textarea "[DATE] Checked out ice machine found [GEOGRAPHIC_DATA] advised [PERSON_NAME] he…"
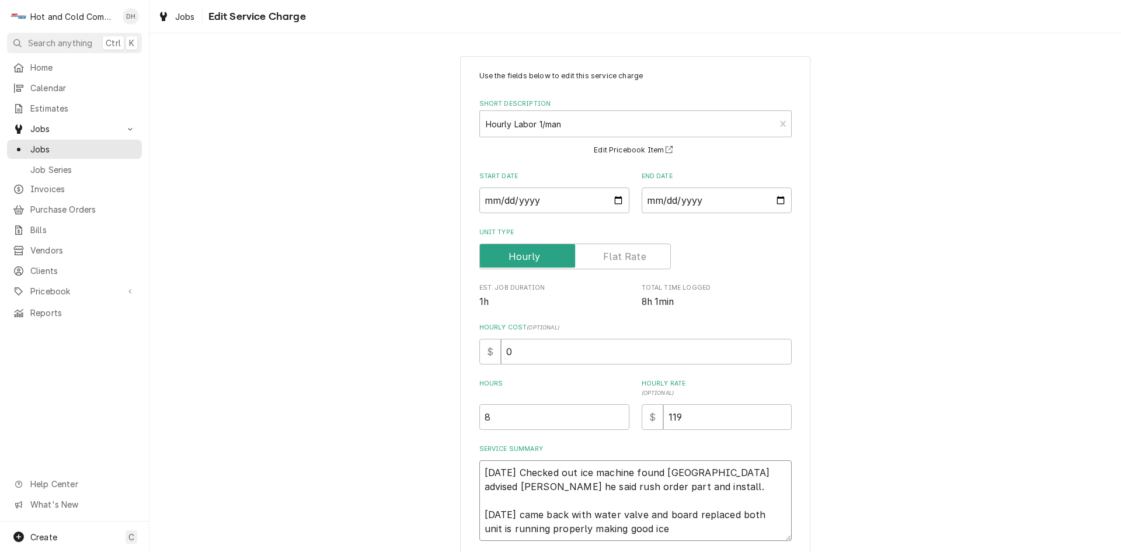
type textarea "x"
type textarea "[DATE] Checked out ice machine found [GEOGRAPHIC_DATA] advised [PERSON_NAME] he…"
type textarea "x"
type textarea "[DATE] Checked out ice machine found [GEOGRAPHIC_DATA] advised [PERSON_NAME] he…"
type textarea "x"
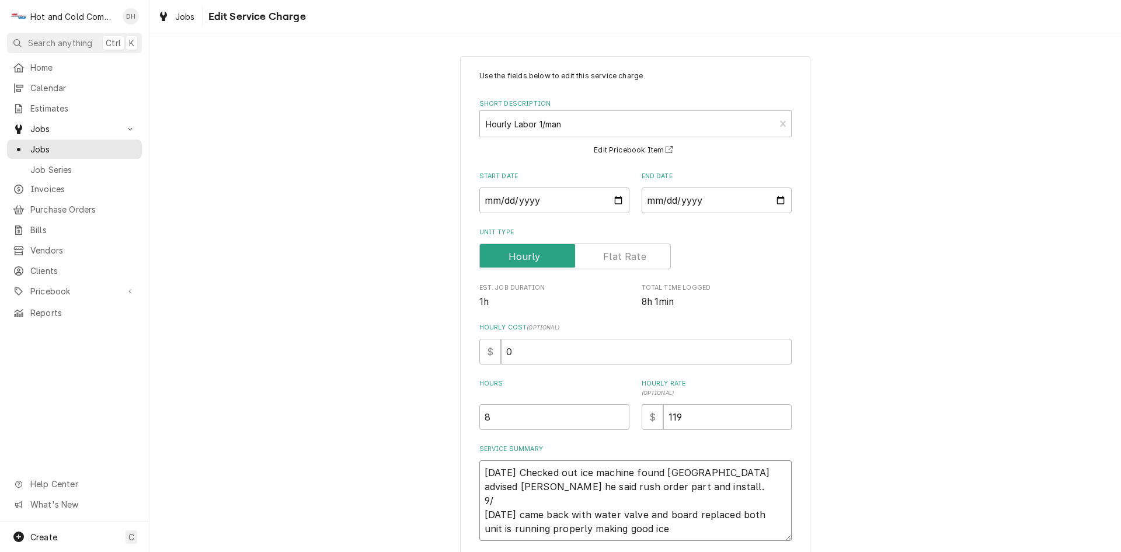
type textarea "[DATE] Checked out ice machine found [GEOGRAPHIC_DATA] advised [PERSON_NAME] he…"
type textarea "x"
type textarea "[DATE] Checked out ice machine found [GEOGRAPHIC_DATA] advised [PERSON_NAME] he…"
type textarea "x"
type textarea "[DATE] Checked out ice machine found [GEOGRAPHIC_DATA] advised [PERSON_NAME] he…"
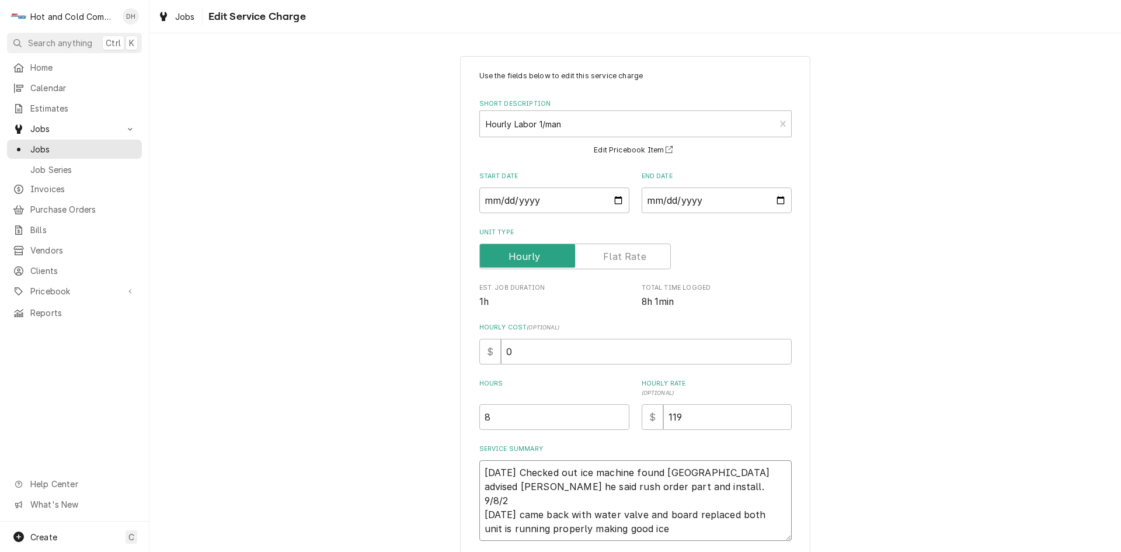
type textarea "x"
type textarea "[DATE] Checked out ice machine found [GEOGRAPHIC_DATA] advised [PERSON_NAME] he…"
type textarea "x"
type textarea "9/2/25 Checked out ice machine found bad TXV advised Perry he said rush order p…"
type textarea "x"
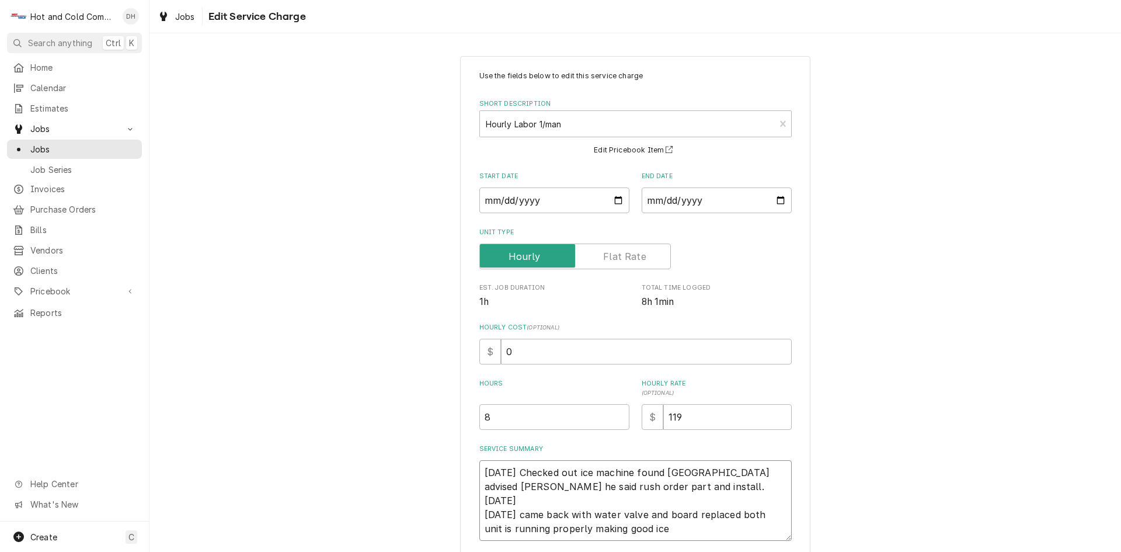
type textarea "9/2/25 Checked out ice machine found bad TXV advised Perry he said rush order p…"
type textarea "x"
type textarea "9/2/25 Checked out ice machine found bad TXV advised Perry he said rush order p…"
type textarea "x"
type textarea "9/2/25 Checked out ice machine found bad TXV advised Perry he said rush order p…"
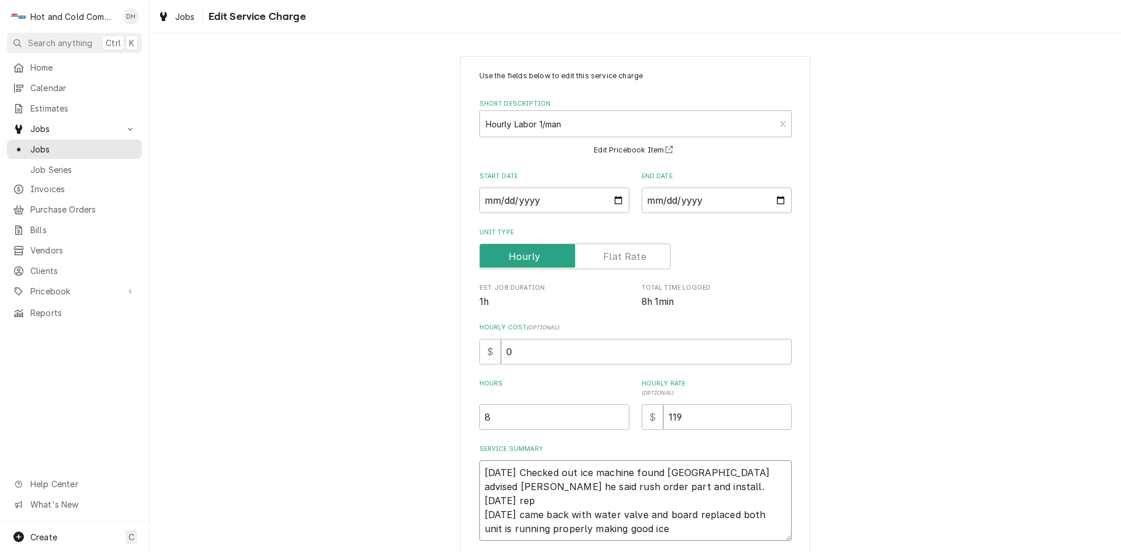
type textarea "x"
type textarea "9/2/25 Checked out ice machine found bad TXV advised Perry he said rush order p…"
type textarea "x"
type textarea "9/2/25 Checked out ice machine found bad TXV advised Perry he said rush order p…"
type textarea "x"
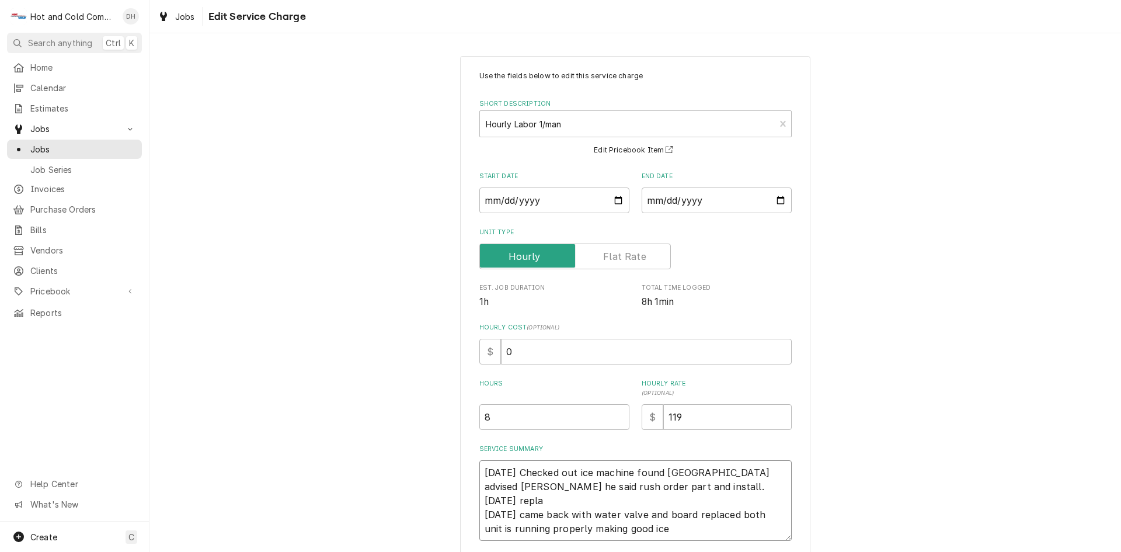
type textarea "9/2/25 Checked out ice machine found bad TXV advised Perry he said rush order p…"
type textarea "x"
type textarea "9/2/25 Checked out ice machine found bad TXV advised Perry he said rush order p…"
type textarea "x"
type textarea "9/2/25 Checked out ice machine found bad TXV advised Perry he said rush order p…"
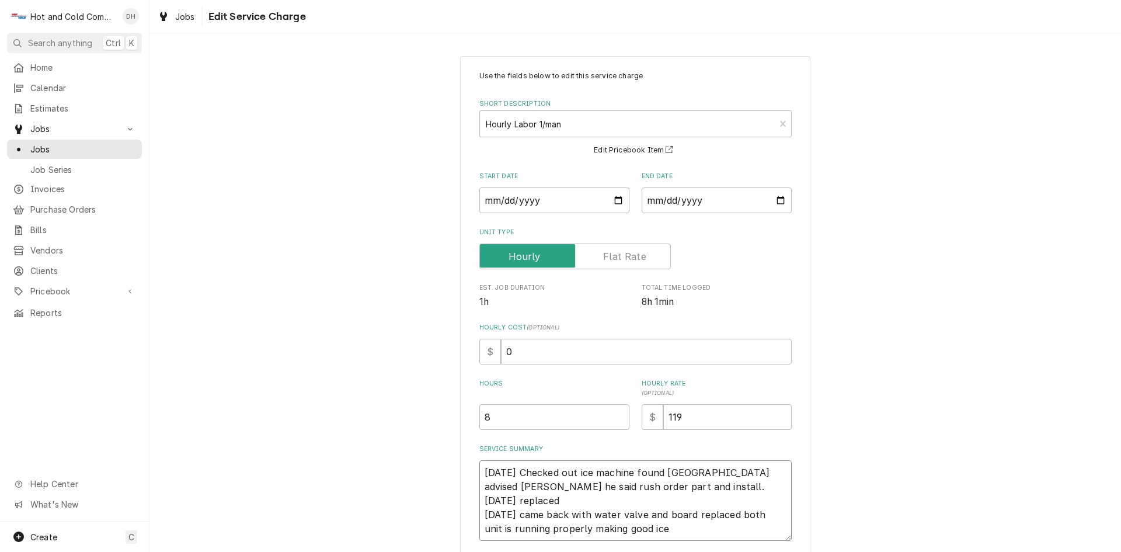
type textarea "x"
type textarea "9/2/25 Checked out ice machine found bad TXV advised Perry he said rush order p…"
type textarea "x"
type textarea "9/2/25 Checked out ice machine found bad TXV advised Perry he said rush order p…"
type textarea "x"
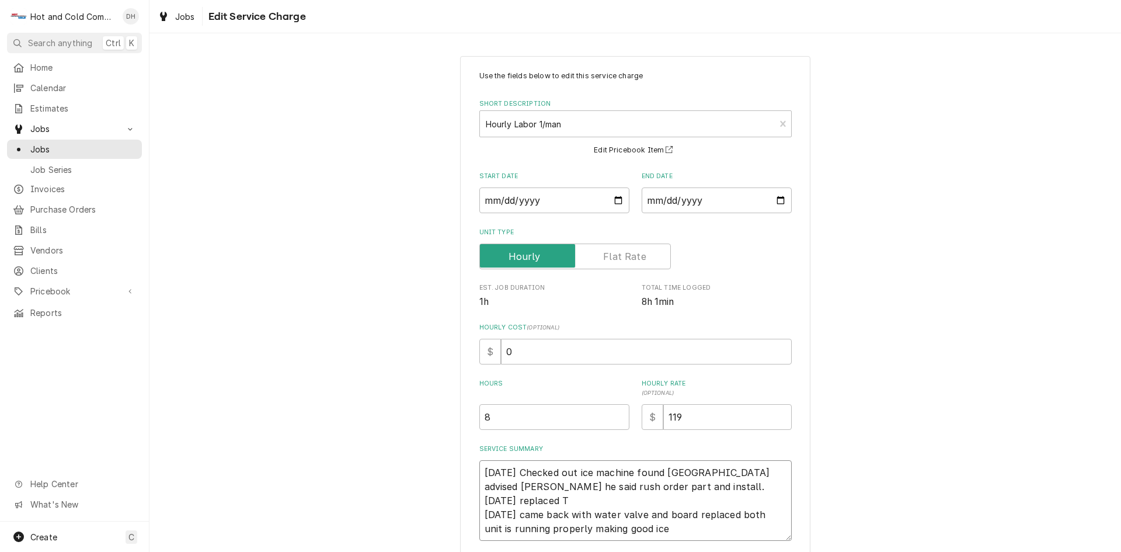
type textarea "9/2/25 Checked out ice machine found bad TXV advised Perry he said rush order p…"
type textarea "x"
type textarea "9/2/25 Checked out ice machine found bad TXV advised Perry he said rush order p…"
type textarea "x"
type textarea "9/2/25 Checked out ice machine found bad TXV advised Perry he said rush order p…"
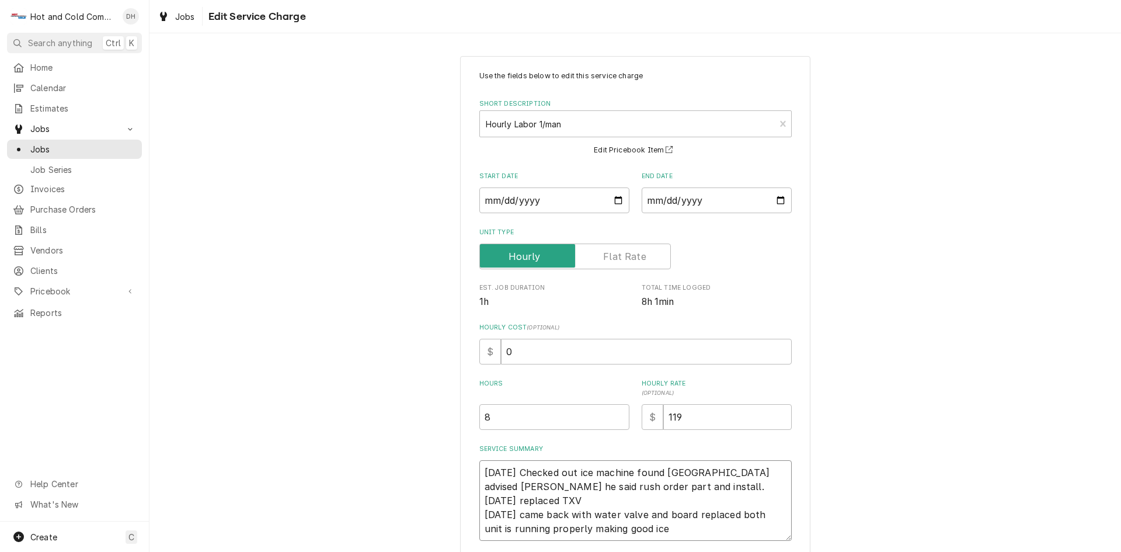
type textarea "x"
type textarea "9/2/25 Checked out ice machine found bad TXV advised Perry he said rush order p…"
type textarea "x"
type textarea "9/2/25 Checked out ice machine found bad TXV advised Perry he said rush order p…"
type textarea "x"
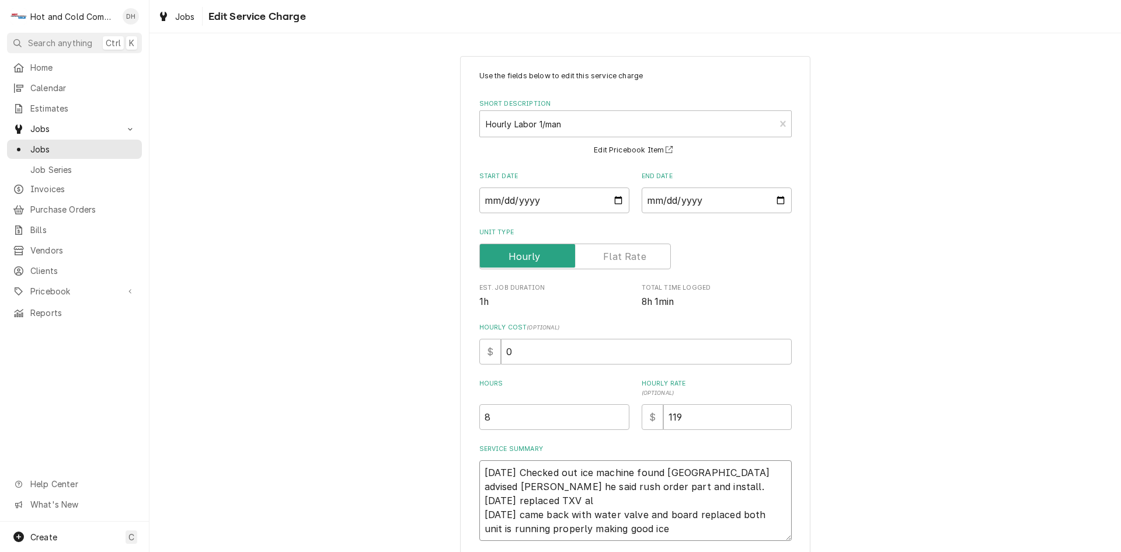
type textarea "9/2/25 Checked out ice machine found bad TXV advised Perry he said rush order p…"
type textarea "x"
type textarea "9/2/25 Checked out ice machine found bad TXV advised Perry he said rush order p…"
type textarea "x"
type textarea "9/2/25 Checked out ice machine found bad TXV advised Perry he said rush order p…"
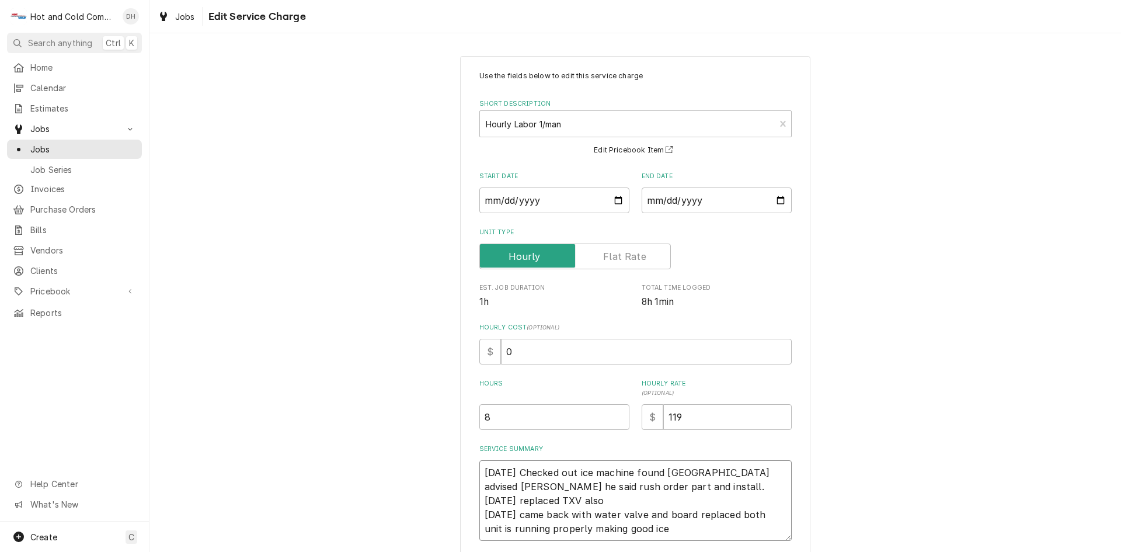
type textarea "x"
type textarea "9/2/25 Checked out ice machine found bad TXV advised Perry he said rush order p…"
type textarea "x"
type textarea "9/2/25 Checked out ice machine found bad TXV advised Perry he said rush order p…"
type textarea "x"
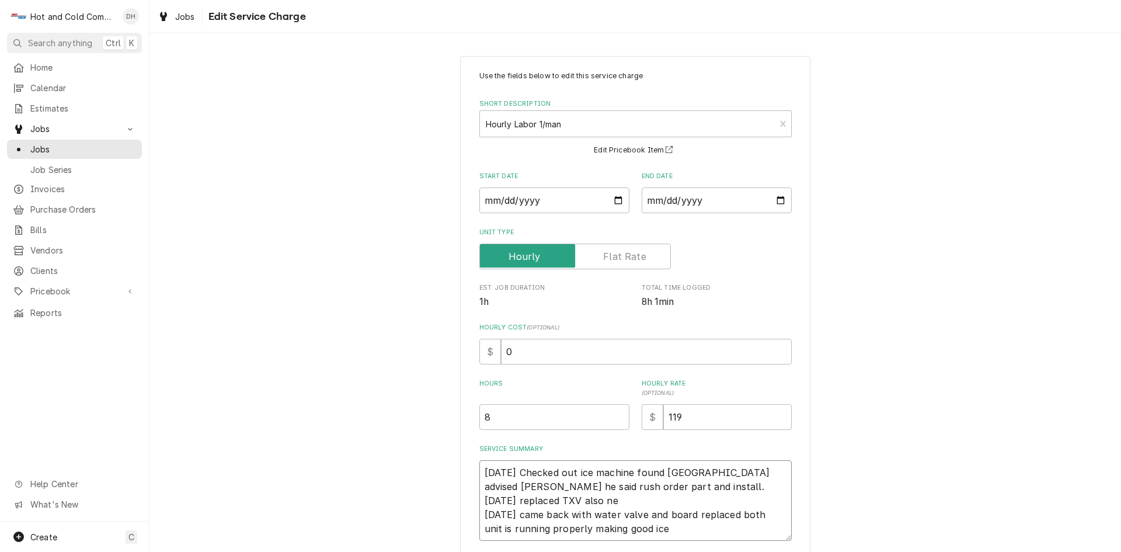
type textarea "9/2/25 Checked out ice machine found bad TXV advised Perry he said rush order p…"
type textarea "x"
type textarea "9/2/25 Checked out ice machine found bad TXV advised Perry he said rush order p…"
type textarea "x"
type textarea "9/2/25 Checked out ice machine found bad TXV advised Perry he said rush order p…"
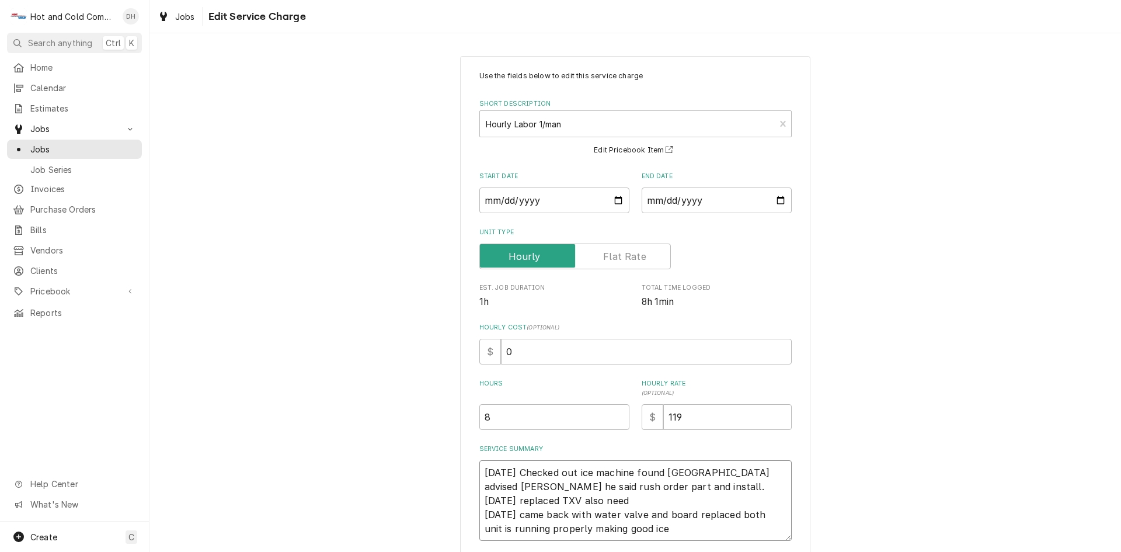
type textarea "x"
type textarea "9/2/25 Checked out ice machine found bad TXV advised Perry he said rush order p…"
type textarea "x"
type textarea "9/2/25 Checked out ice machine found bad TXV advised Perry he said rush order p…"
type textarea "x"
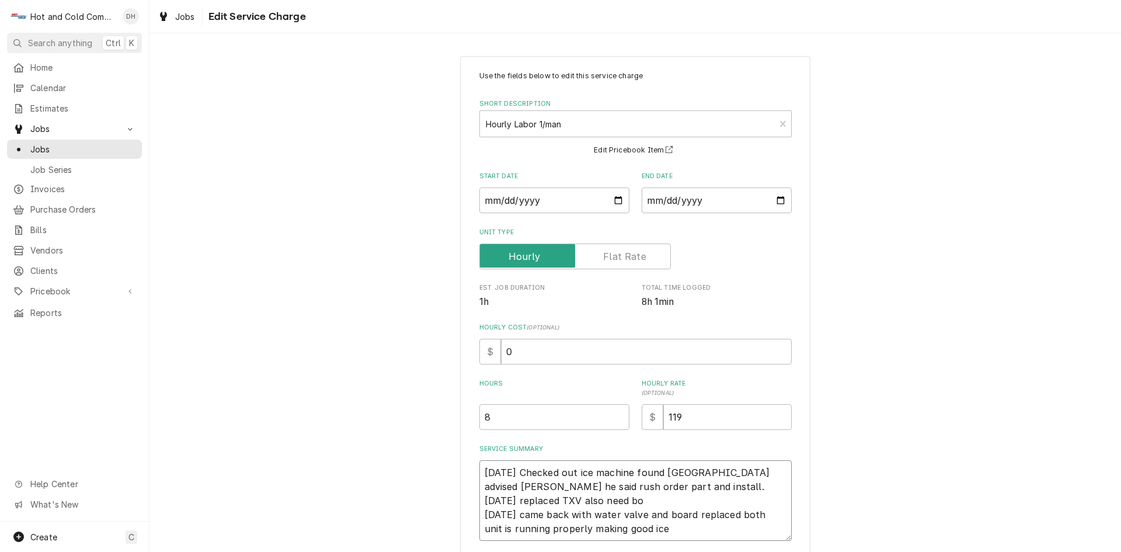
type textarea "9/2/25 Checked out ice machine found bad TXV advised Perry he said rush order p…"
type textarea "x"
type textarea "9/2/25 Checked out ice machine found bad TXV advised Perry he said rush order p…"
type textarea "x"
type textarea "9/2/25 Checked out ice machine found bad TXV advised Perry he said rush order p…"
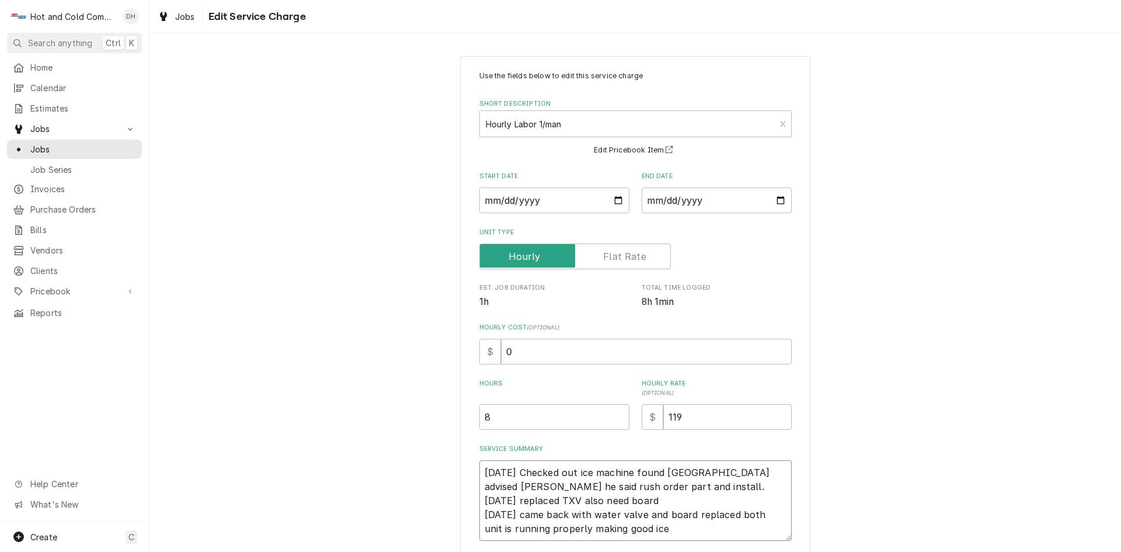
type textarea "x"
type textarea "9/2/25 Checked out ice machine found bad TXV advised Perry he said rush order p…"
type textarea "x"
type textarea "9/2/25 Checked out ice machine found bad TXV advised Perry he said rush order p…"
type textarea "x"
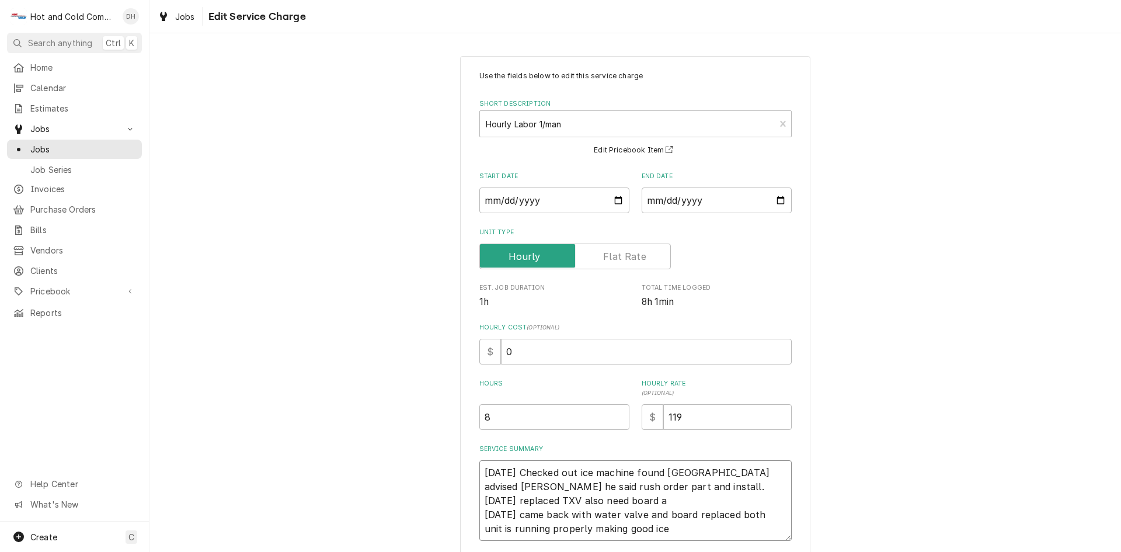
type textarea "9/2/25 Checked out ice machine found bad TXV advised Perry he said rush order p…"
type textarea "x"
type textarea "9/2/25 Checked out ice machine found bad TXV advised Perry he said rush order p…"
type textarea "x"
type textarea "9/2/25 Checked out ice machine found bad TXV advised Perry he said rush order p…"
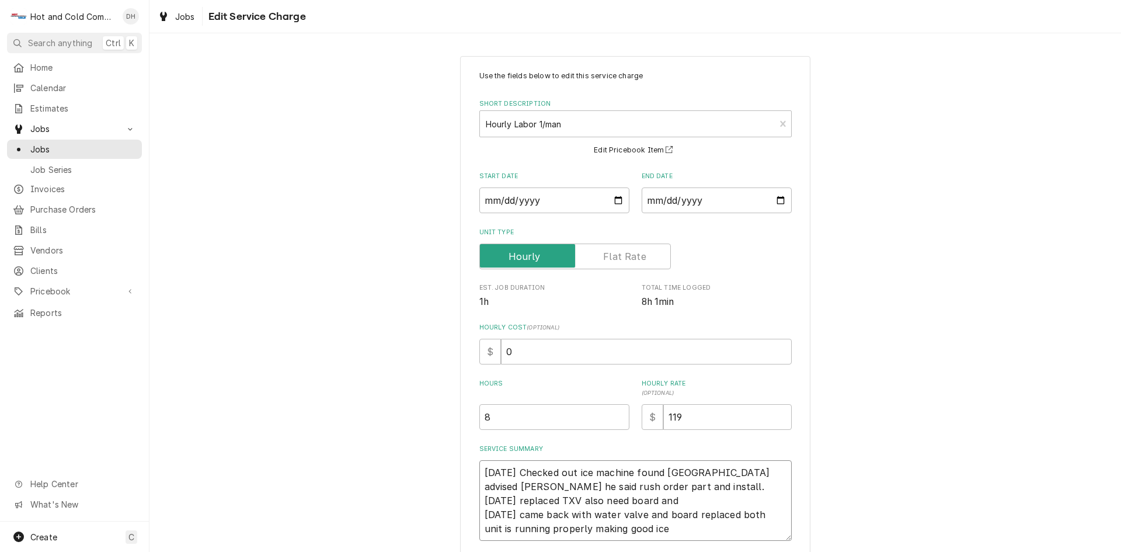
type textarea "x"
type textarea "9/2/25 Checked out ice machine found bad TXV advised Perry he said rush order p…"
type textarea "x"
type textarea "9/2/25 Checked out ice machine found bad TXV advised Perry he said rush order p…"
type textarea "x"
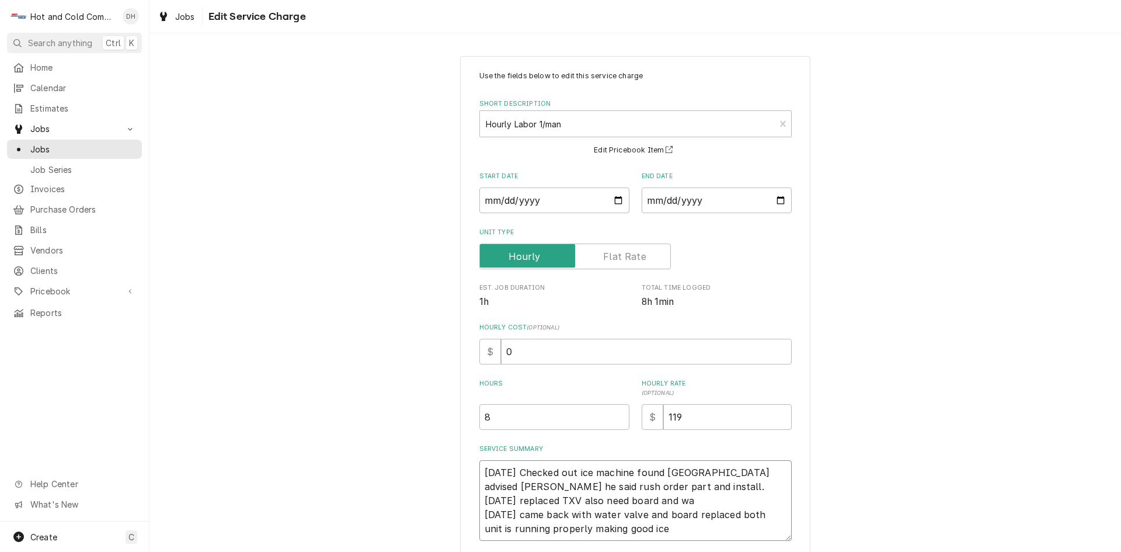
type textarea "9/2/25 Checked out ice machine found bad TXV advised Perry he said rush order p…"
type textarea "x"
type textarea "9/2/25 Checked out ice machine found bad TXV advised Perry he said rush order p…"
type textarea "x"
type textarea "9/2/25 Checked out ice machine found bad TXV advised Perry he said rush order p…"
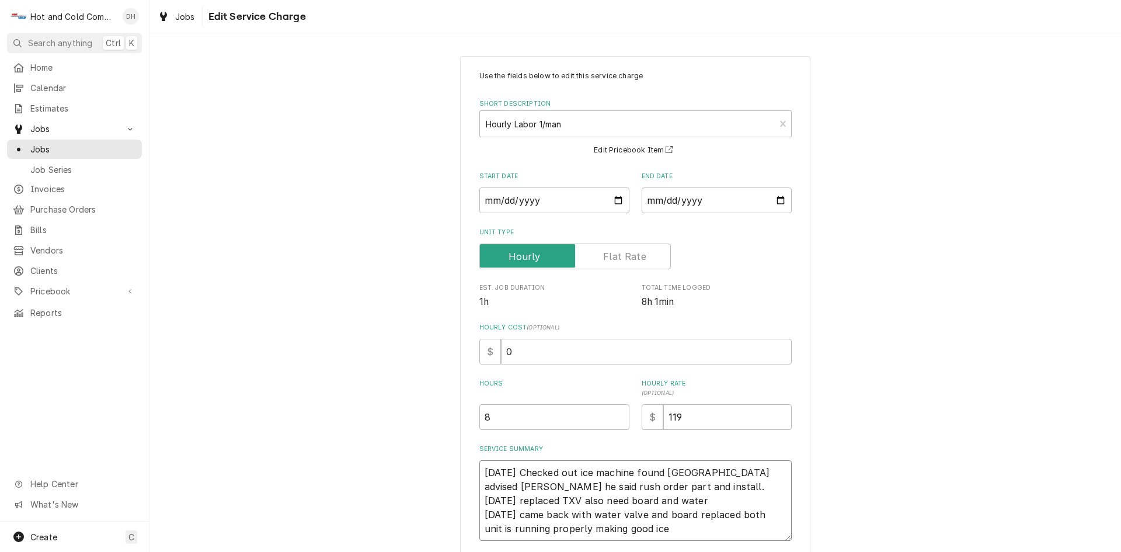
type textarea "x"
type textarea "9/2/25 Checked out ice machine found bad TXV advised Perry he said rush order p…"
type textarea "x"
type textarea "9/2/25 Checked out ice machine found bad TXV advised Perry he said rush order p…"
type textarea "x"
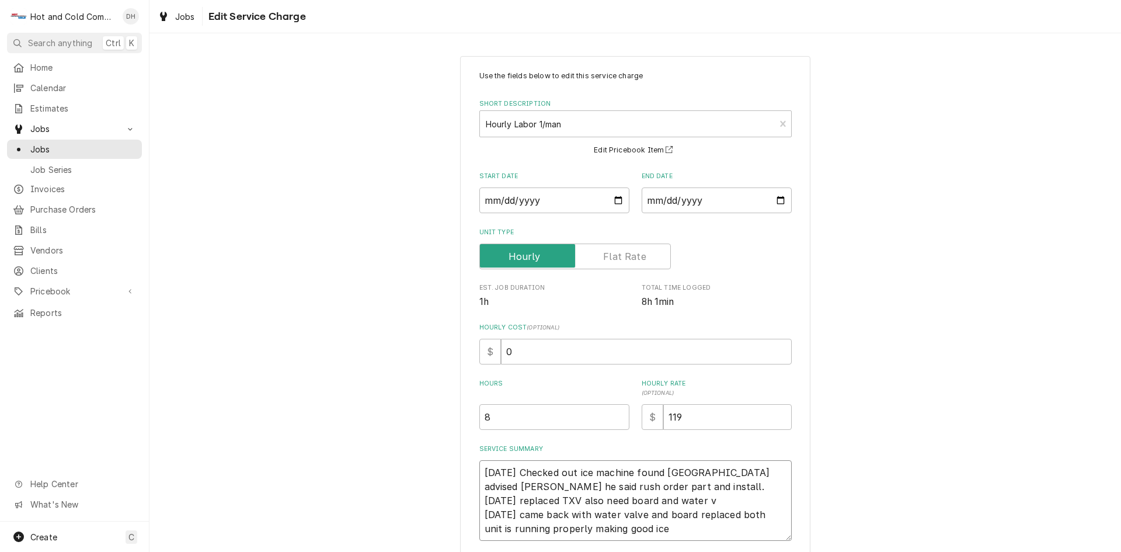
type textarea "9/2/25 Checked out ice machine found bad TXV advised Perry he said rush order p…"
type textarea "x"
type textarea "9/2/25 Checked out ice machine found bad TXV advised Perry he said rush order p…"
type textarea "x"
type textarea "9/2/25 Checked out ice machine found bad TXV advised Perry he said rush order p…"
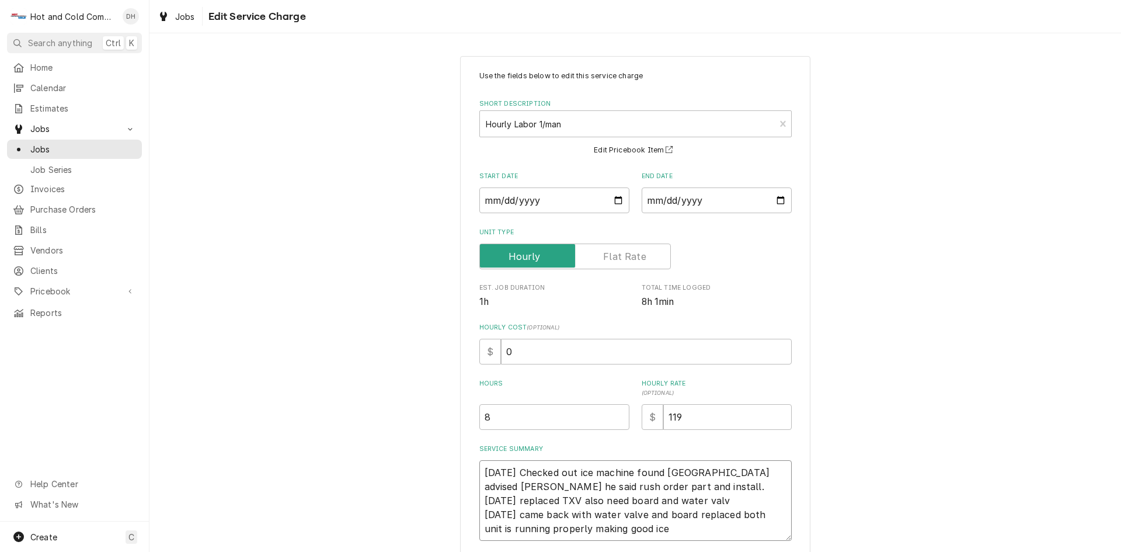
type textarea "x"
type textarea "9/2/25 Checked out ice machine found bad TXV advised Perry he said rush order p…"
type textarea "x"
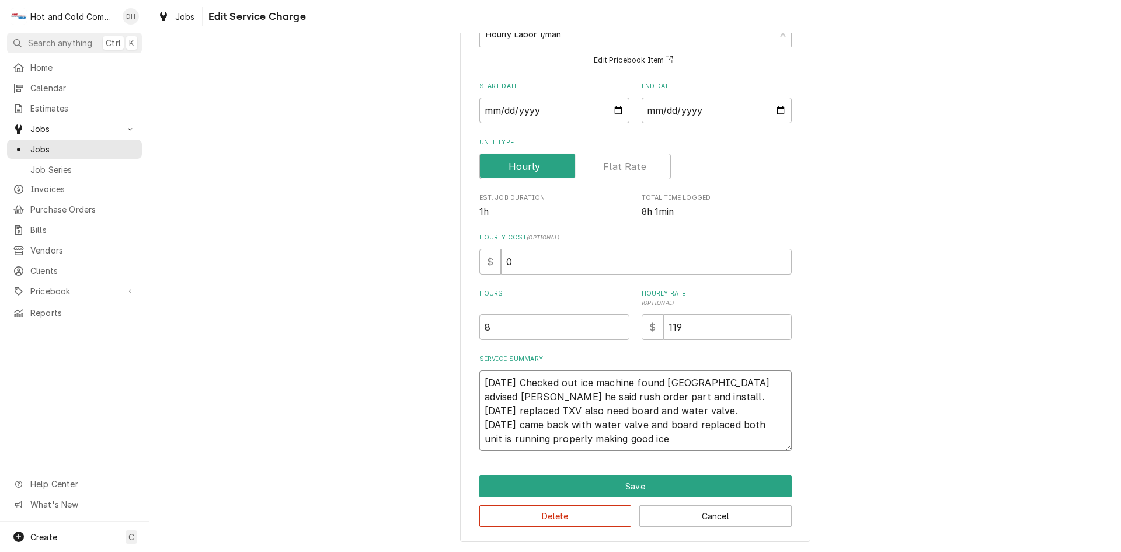
type textarea "[DATE] Checked out ice machine found [GEOGRAPHIC_DATA] advised [PERSON_NAME] he…"
click at [488, 326] on input "8" at bounding box center [554, 327] width 150 height 26
type textarea "x"
type input "9"
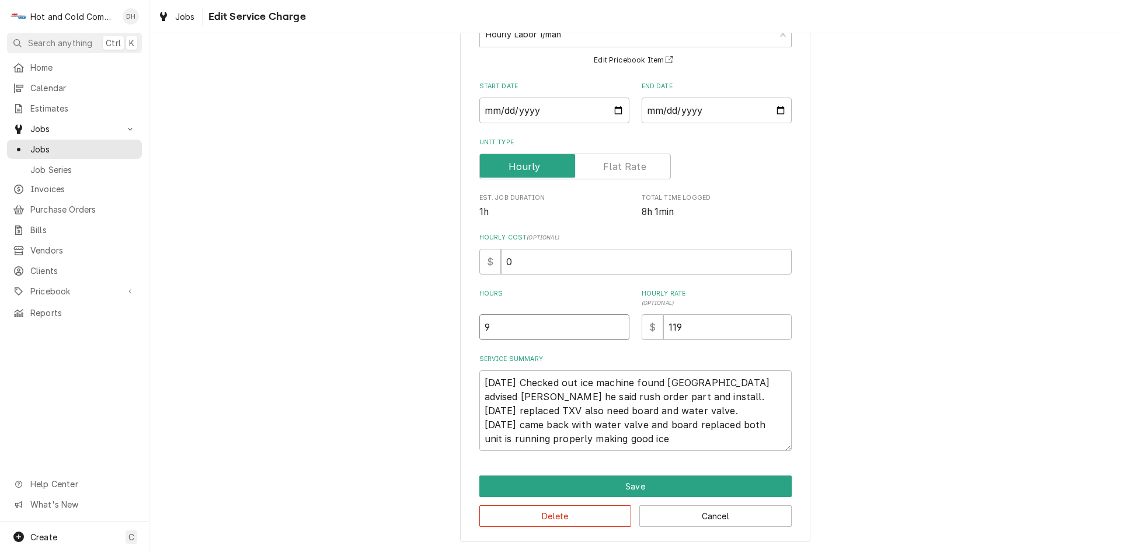
type textarea "x"
type input "9.5"
click at [774, 108] on input "2025-09-02" at bounding box center [717, 111] width 150 height 26
type textarea "x"
type input "2025-09-09"
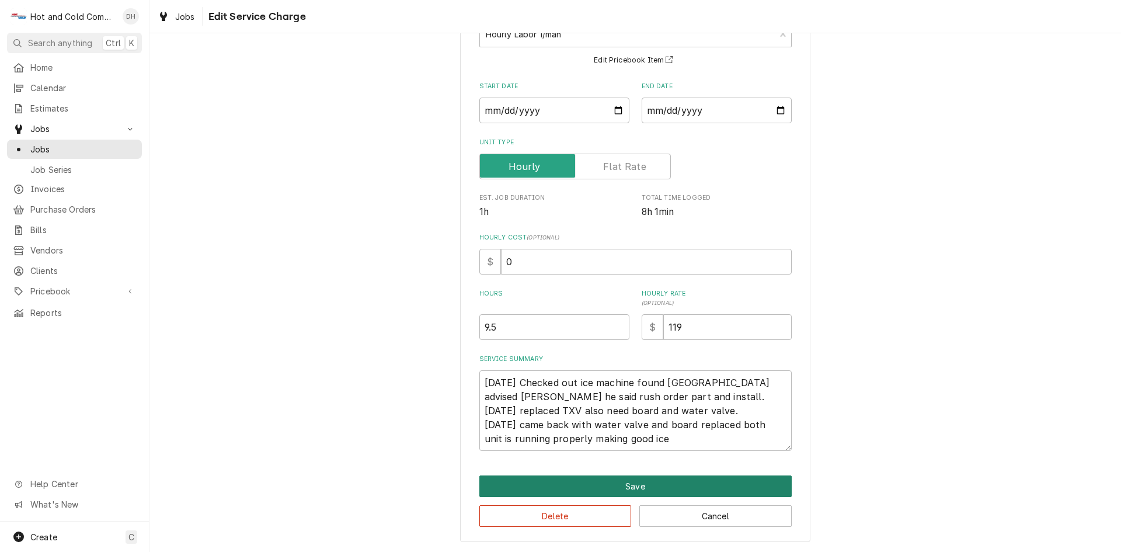
click at [614, 486] on button "Save" at bounding box center [635, 486] width 312 height 22
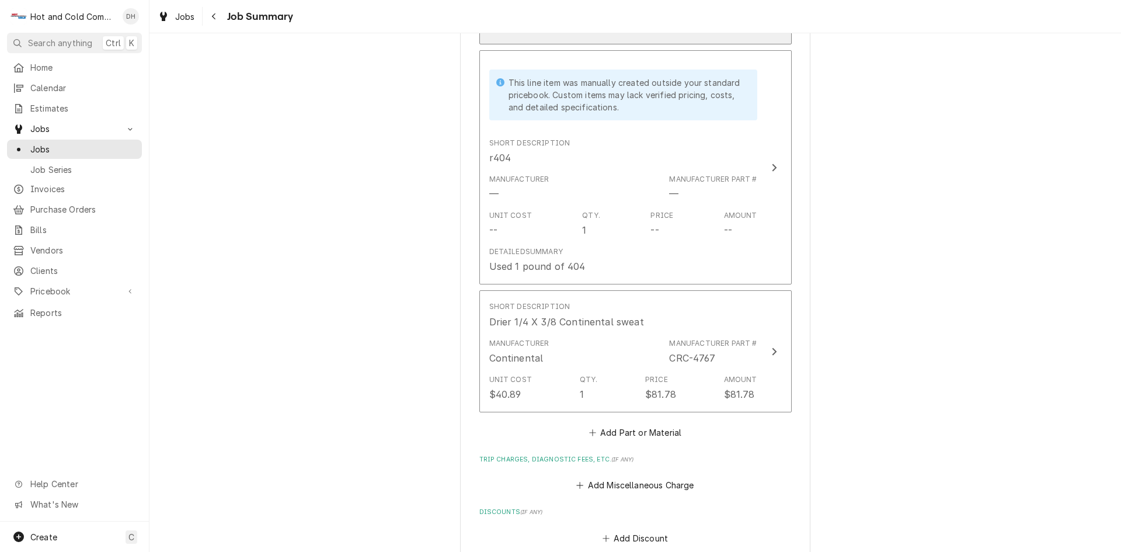
scroll to position [973, 0]
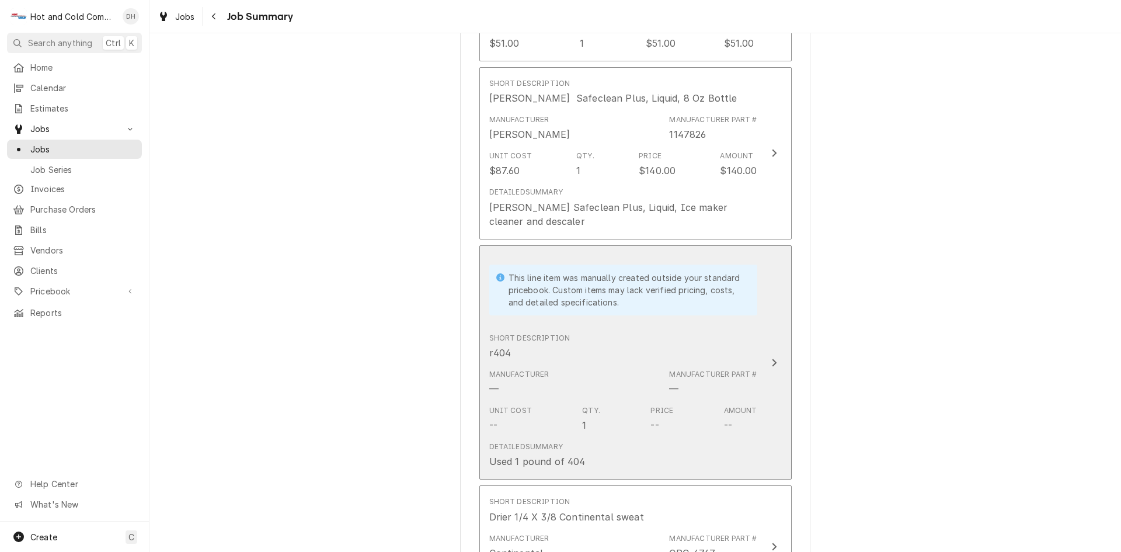
click at [624, 349] on div "Short Description r404" at bounding box center [623, 346] width 268 height 36
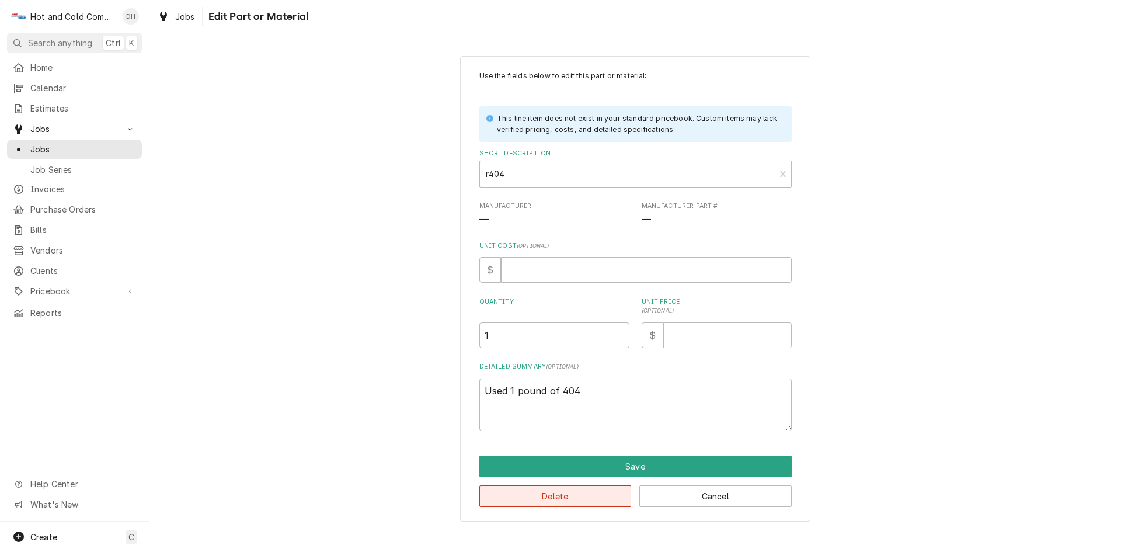
click at [568, 500] on button "Delete" at bounding box center [555, 496] width 152 height 22
type textarea "x"
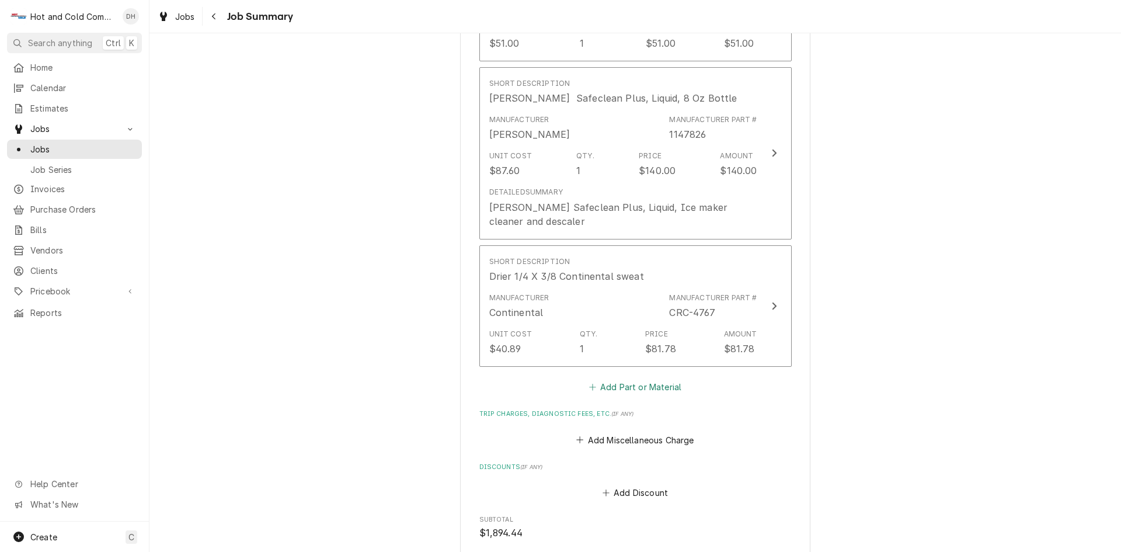
click at [635, 379] on button "Add Part or Material" at bounding box center [635, 387] width 96 height 16
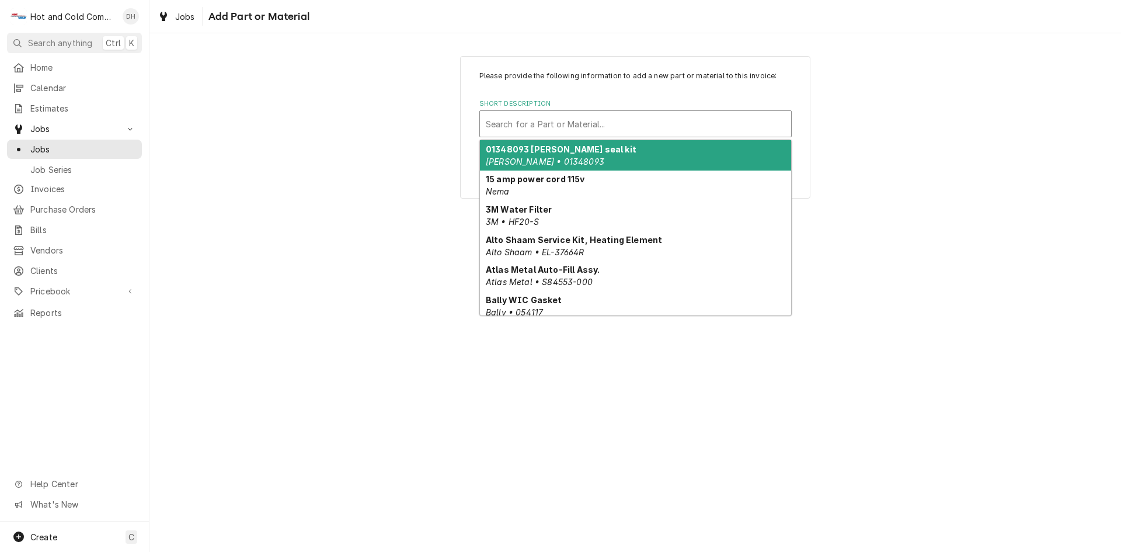
click at [516, 121] on div "Short Description" at bounding box center [636, 123] width 300 height 21
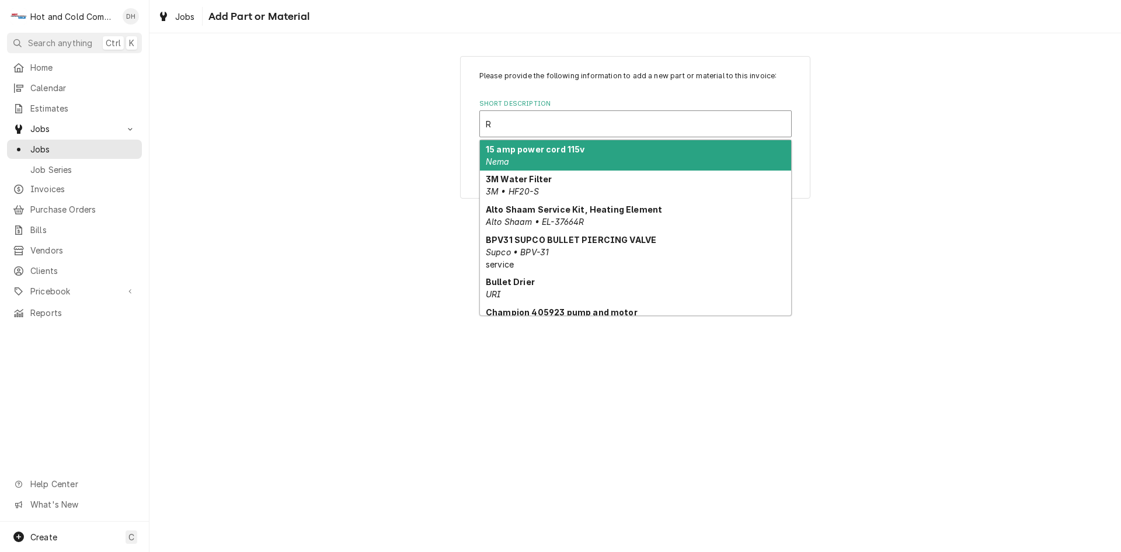
type input "R-"
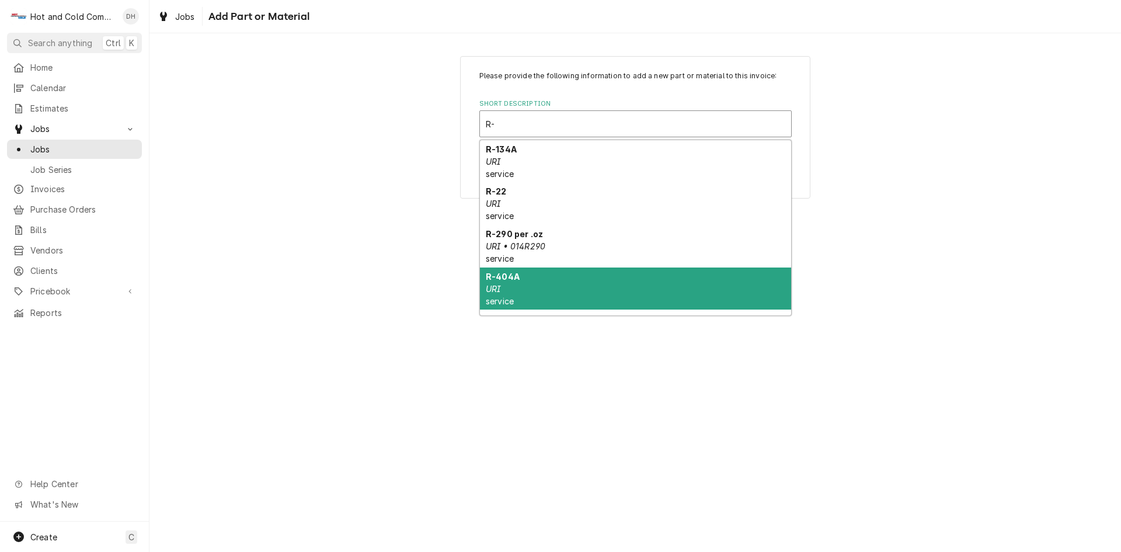
click at [534, 286] on div "R-404A URI service" at bounding box center [635, 288] width 311 height 43
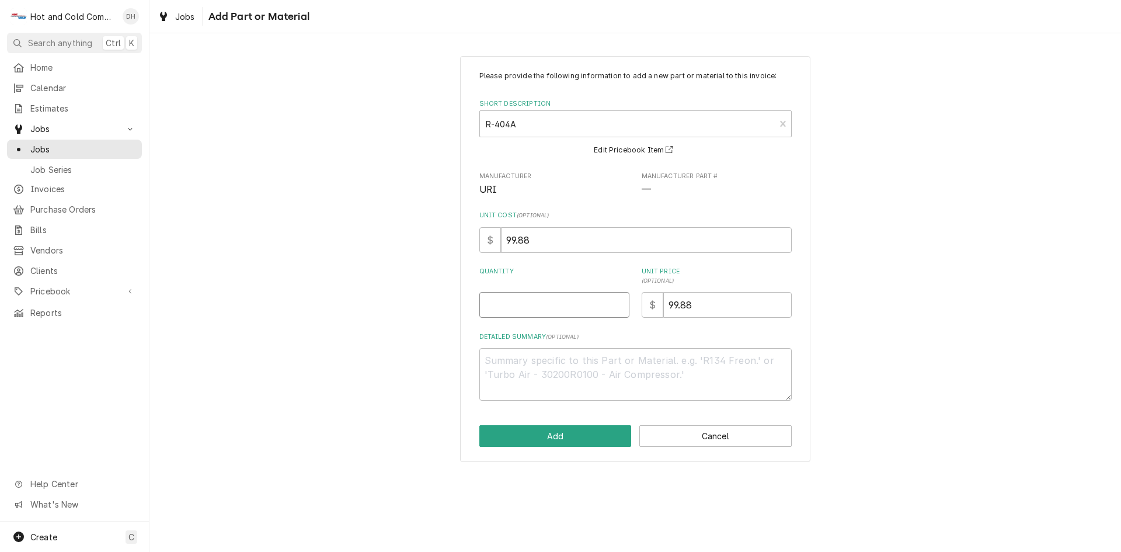
click at [506, 305] on input "Quantity" at bounding box center [554, 305] width 150 height 26
type textarea "x"
type input "1"
click at [560, 441] on button "Add" at bounding box center [555, 436] width 152 height 22
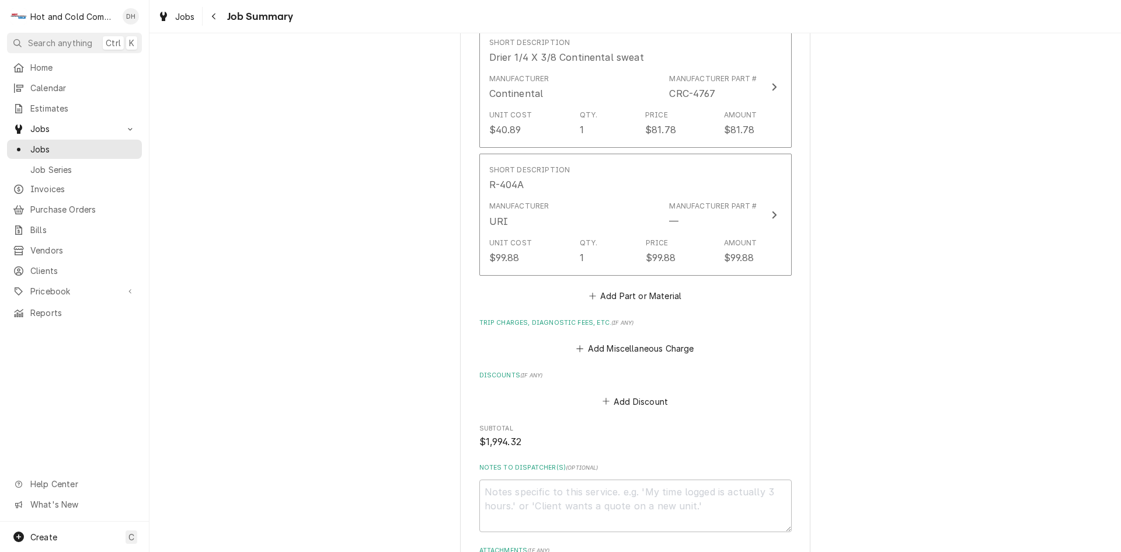
scroll to position [1167, 0]
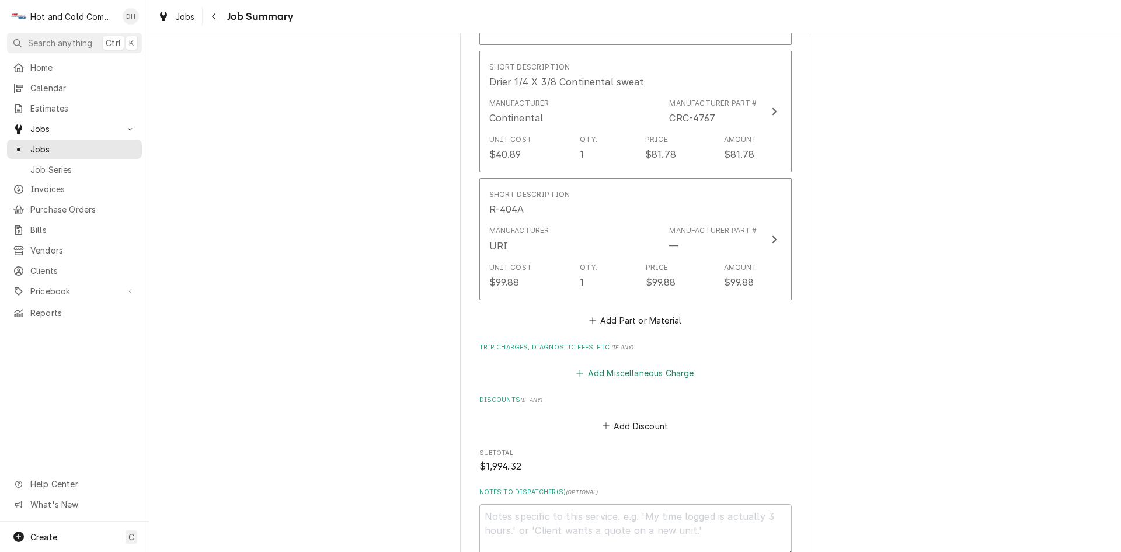
click at [669, 365] on button "Add Miscellaneous Charge" at bounding box center [634, 373] width 121 height 16
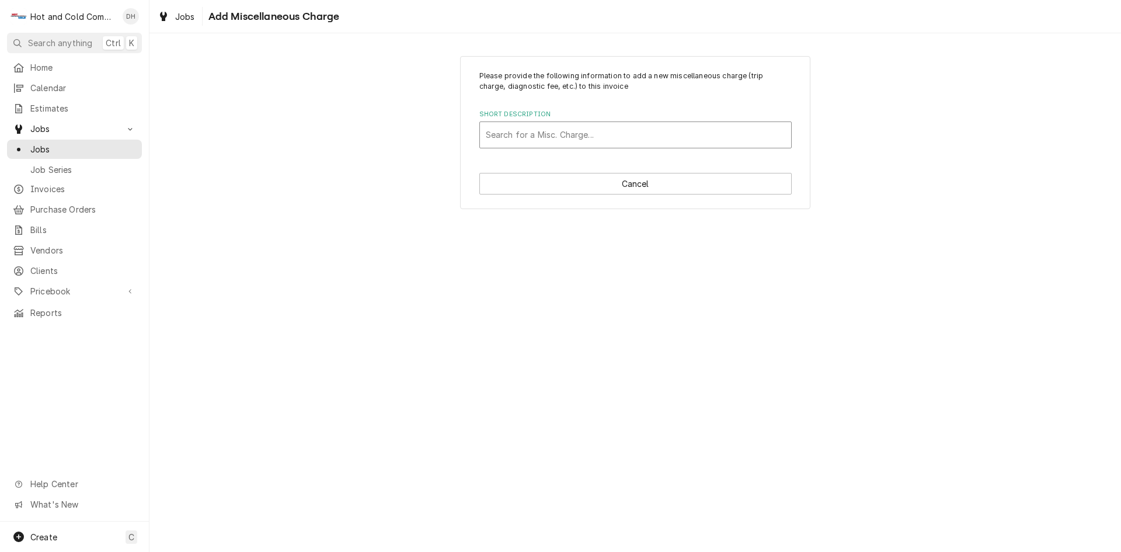
click at [556, 130] on div "Short Description" at bounding box center [636, 134] width 300 height 21
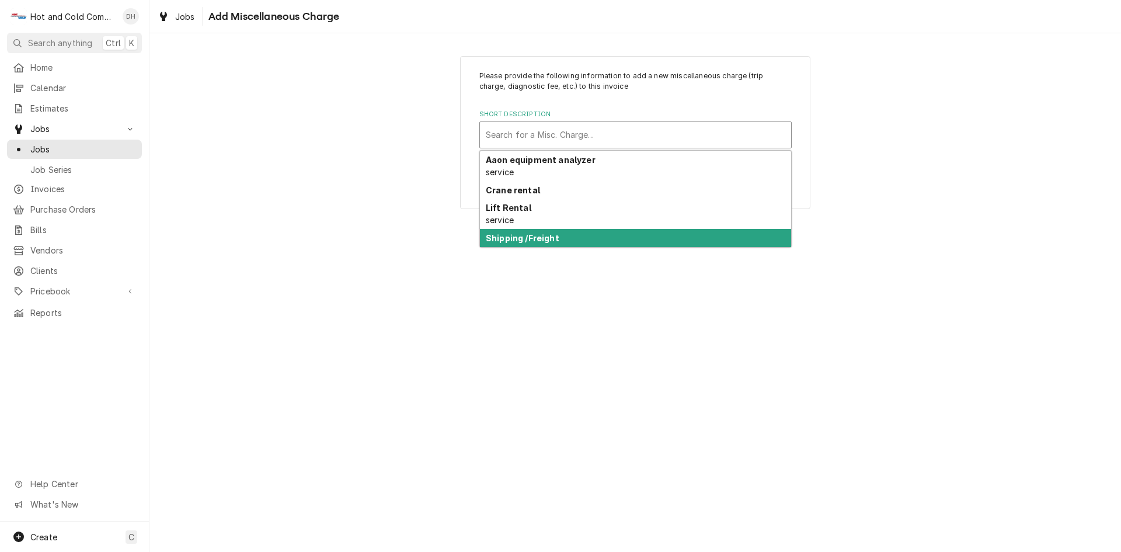
click at [523, 235] on strong "Shipping /Freight" at bounding box center [523, 238] width 74 height 10
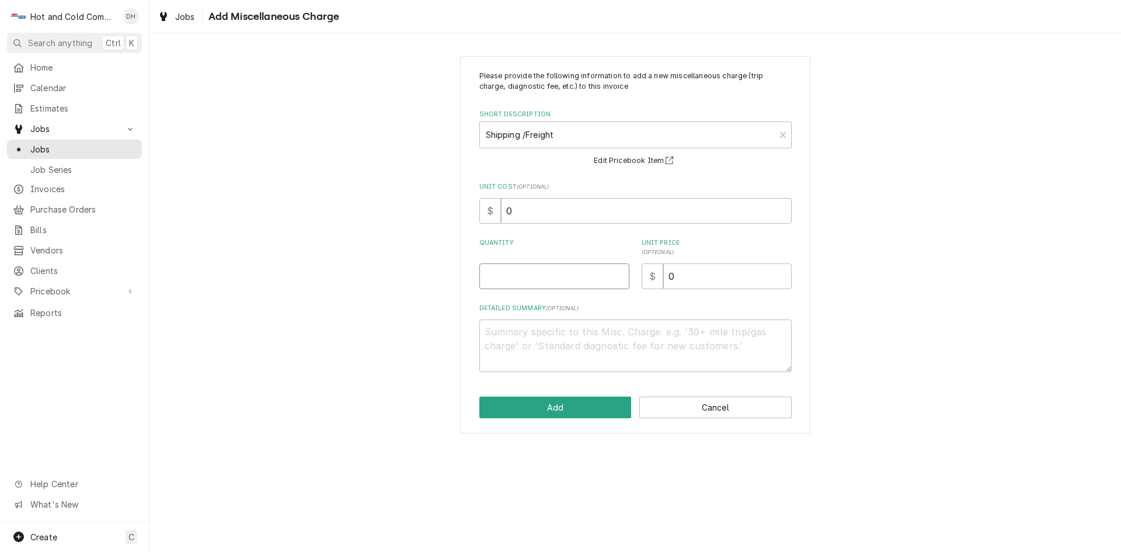
drag, startPoint x: 528, startPoint y: 270, endPoint x: 559, endPoint y: 334, distance: 71.5
click at [528, 271] on input "Quantity" at bounding box center [554, 276] width 150 height 26
type textarea "x"
type input "1"
click at [708, 277] on input "0" at bounding box center [727, 276] width 128 height 26
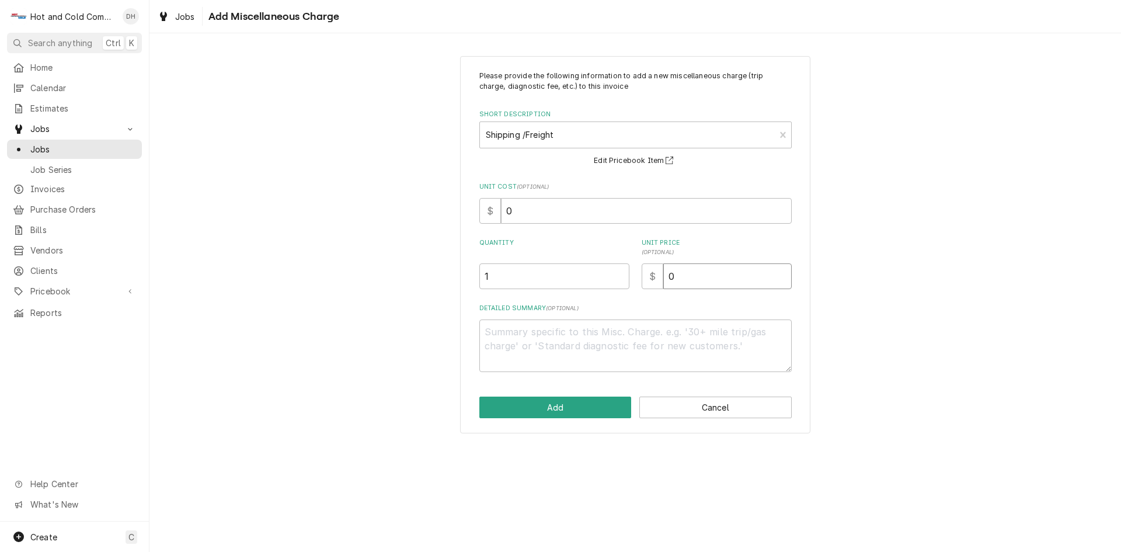
type textarea "x"
type input "6"
type textarea "x"
type input "69"
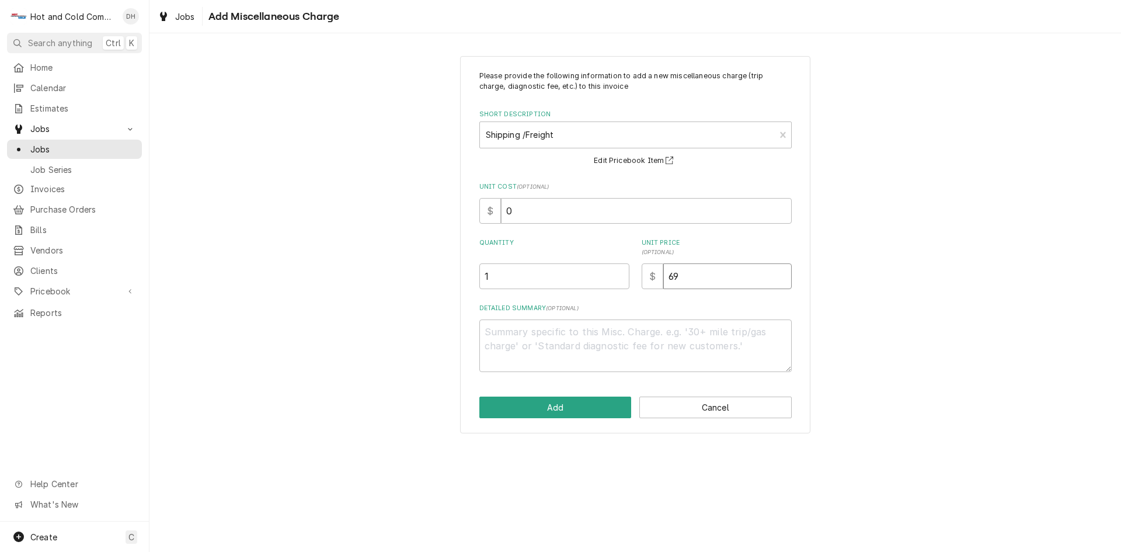
type textarea "x"
type input "69.8"
type textarea "x"
type input "69.87"
click at [574, 409] on button "Add" at bounding box center [555, 407] width 152 height 22
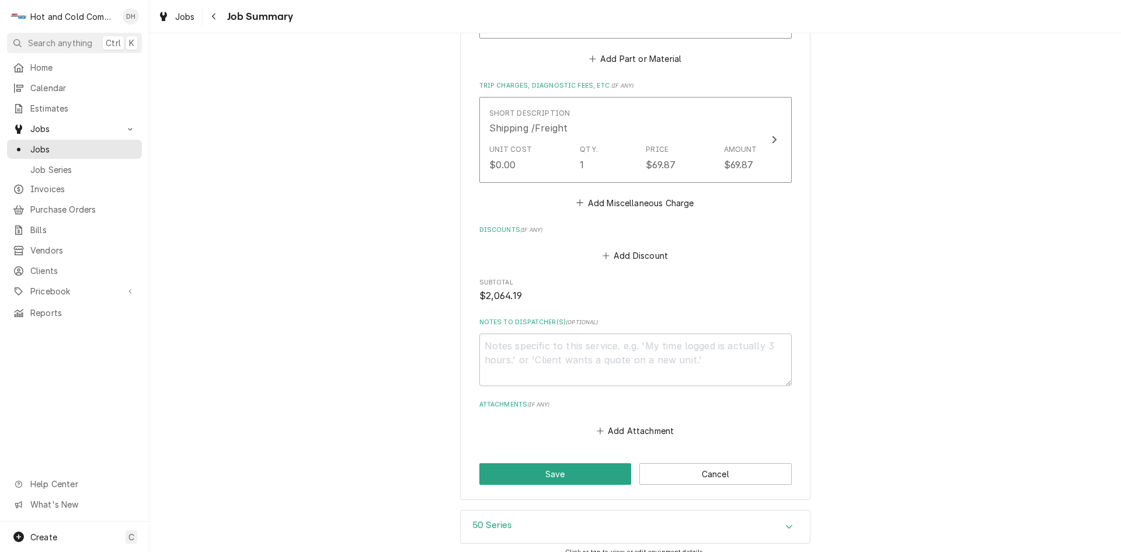
scroll to position [1483, 0]
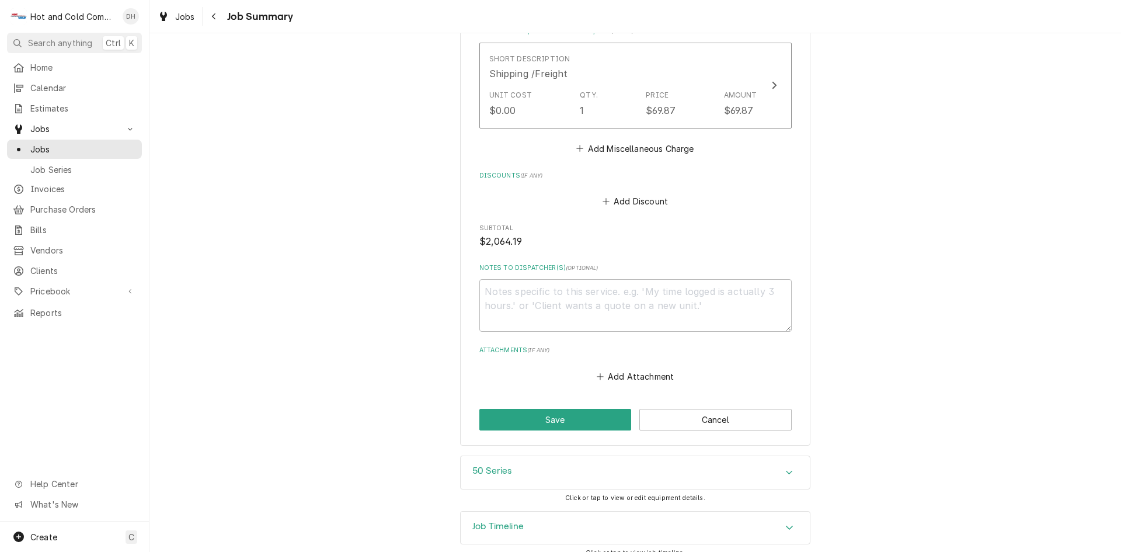
drag, startPoint x: 778, startPoint y: 511, endPoint x: 815, endPoint y: 450, distance: 71.0
click at [781, 521] on div "Accordion Header" at bounding box center [790, 528] width 18 height 14
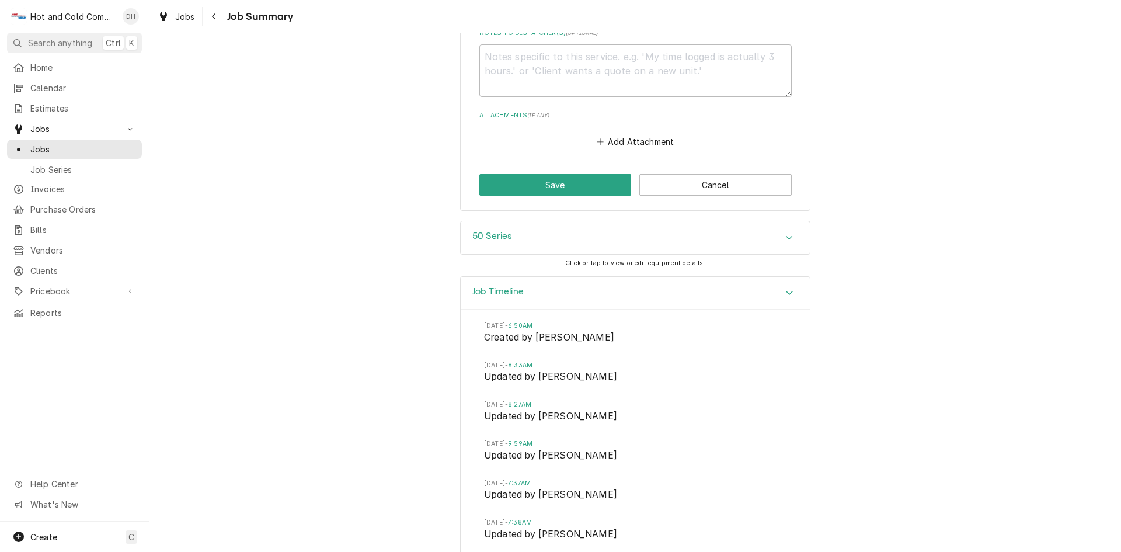
scroll to position [1809, 0]
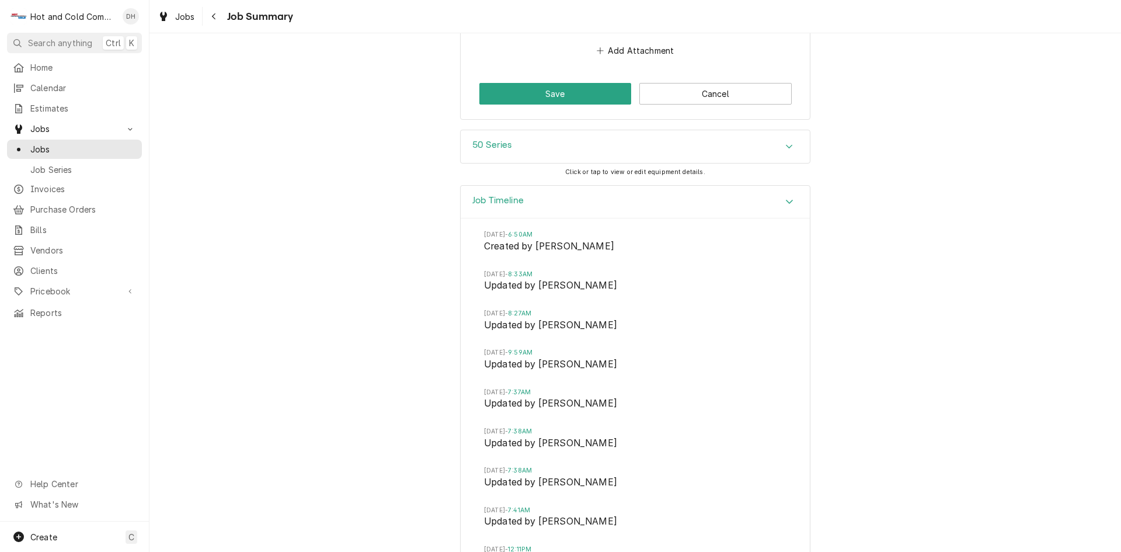
click at [789, 197] on icon "Accordion Header" at bounding box center [789, 201] width 8 height 9
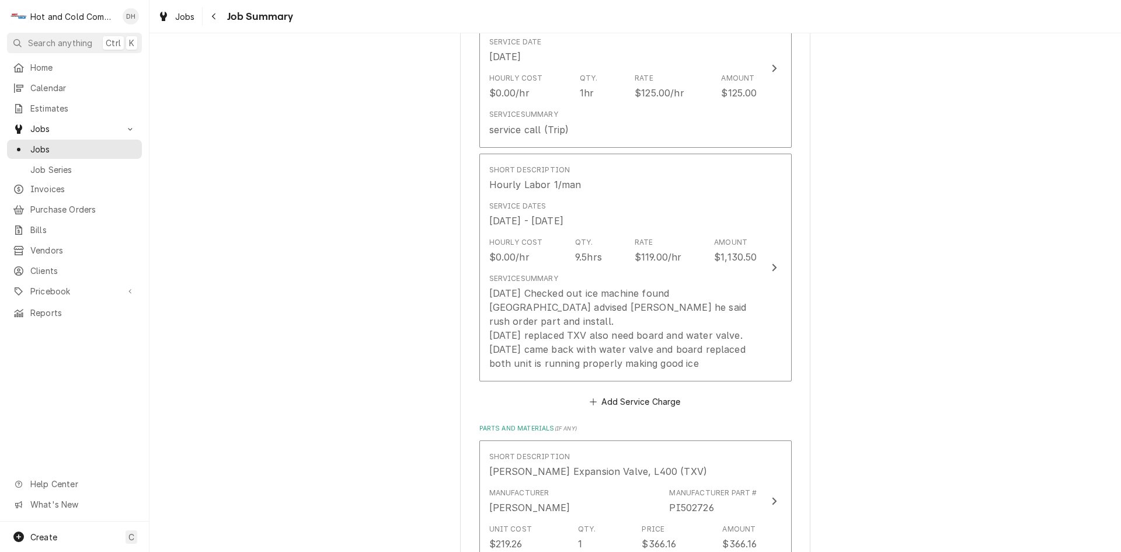
scroll to position [315, 0]
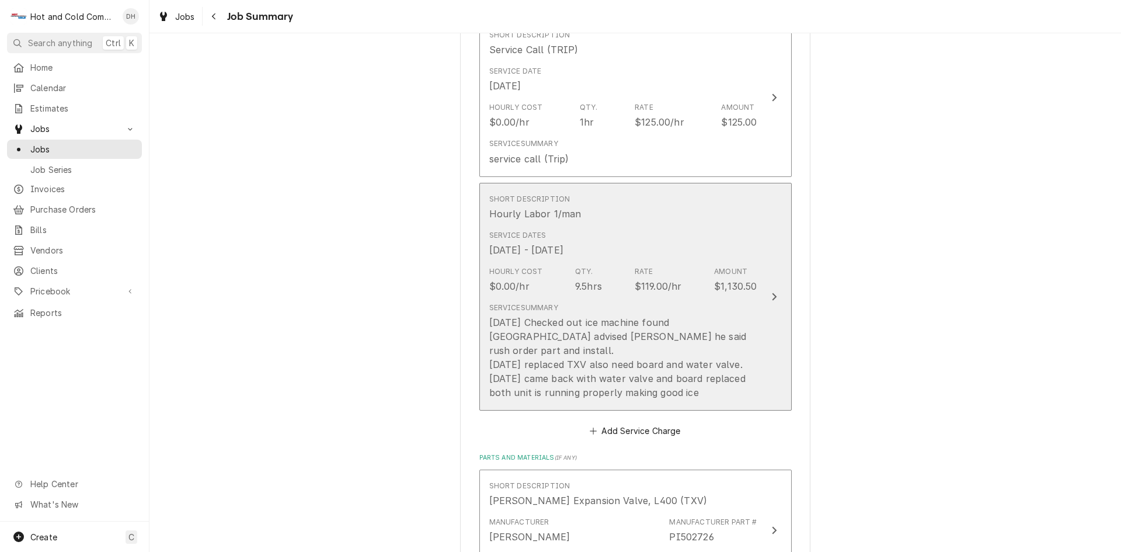
click at [669, 235] on div "Service Dates Sep 2, 2025 - Sep 9, 2025" at bounding box center [623, 243] width 268 height 36
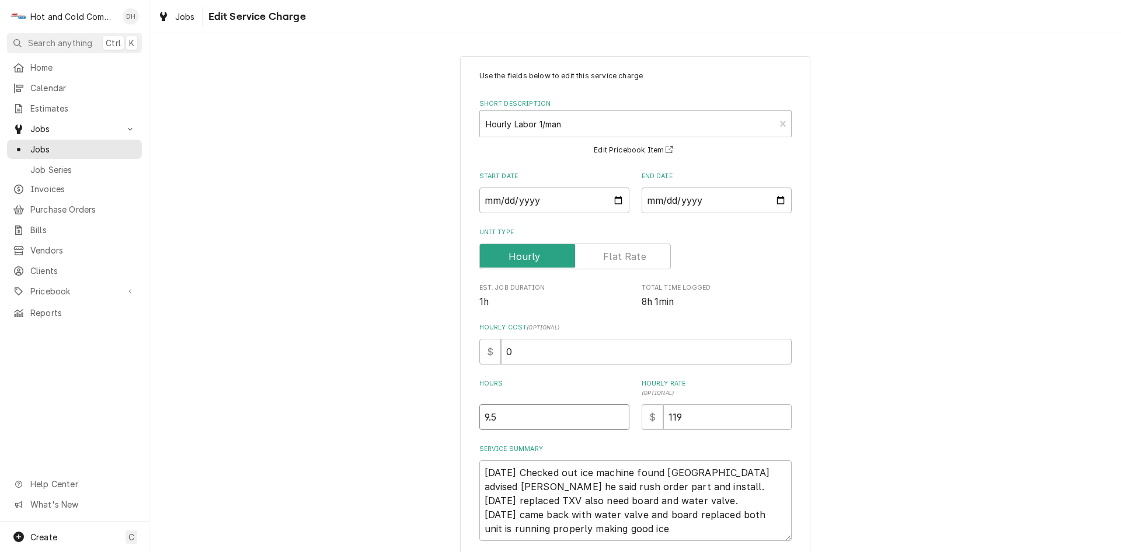
click at [514, 412] on input "9.5" at bounding box center [554, 417] width 150 height 26
type textarea "x"
type input "9"
type textarea "x"
type input "9.1"
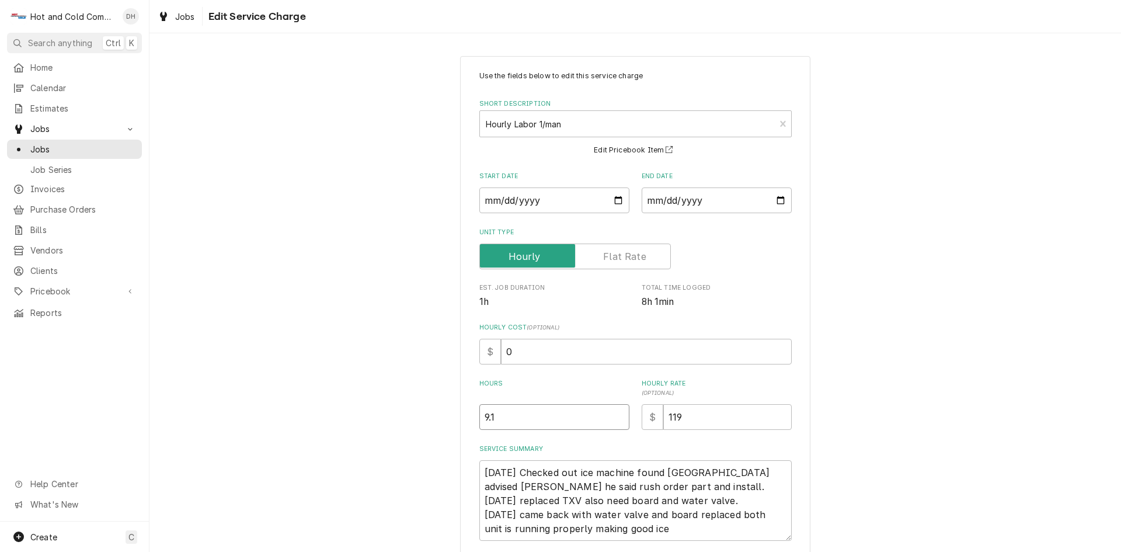
type textarea "x"
type input "9.10"
type textarea "x"
type input "9.105"
type textarea "x"
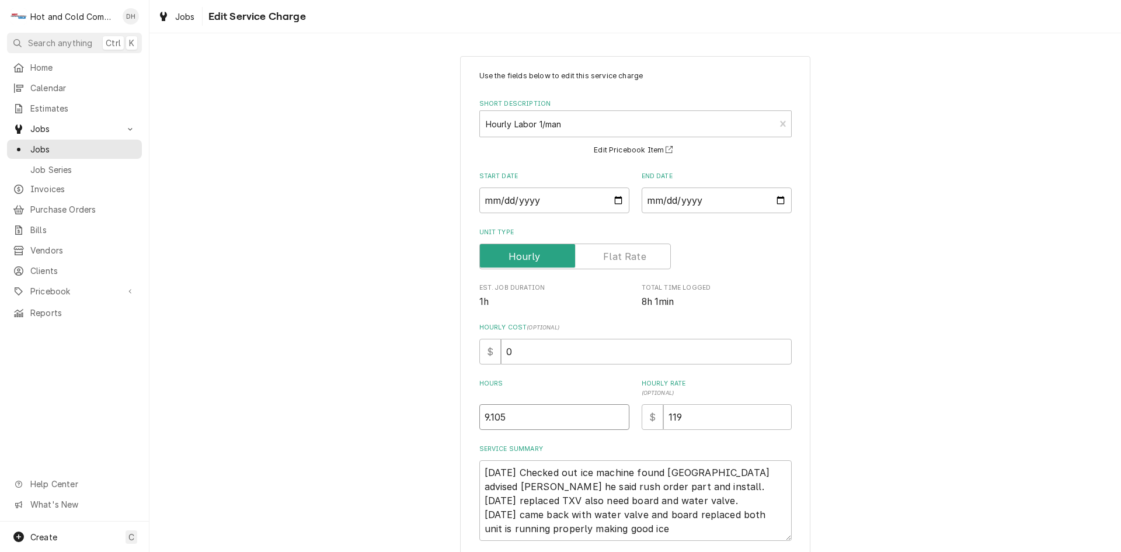
type input "9.10"
type textarea "x"
type input "9.1"
type textarea "x"
type input "9"
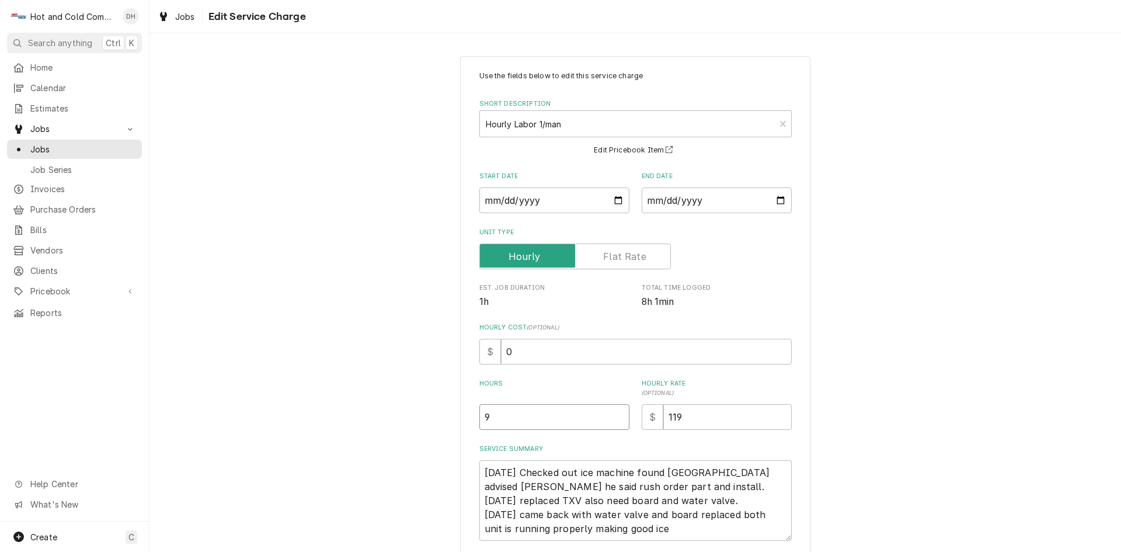
type textarea "x"
type input "1"
type textarea "x"
type input "10"
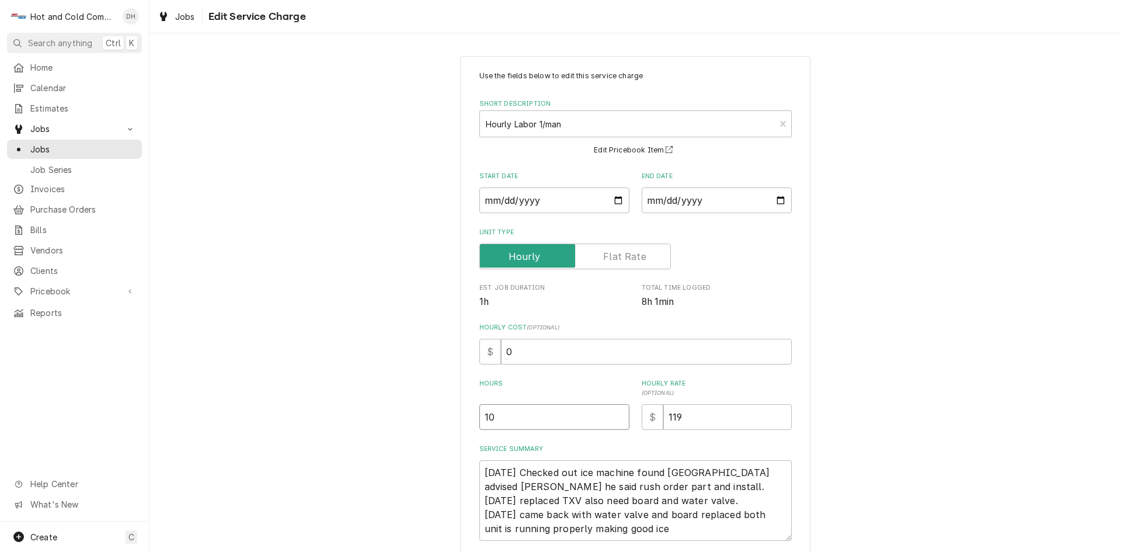
type textarea "x"
type input "10.5"
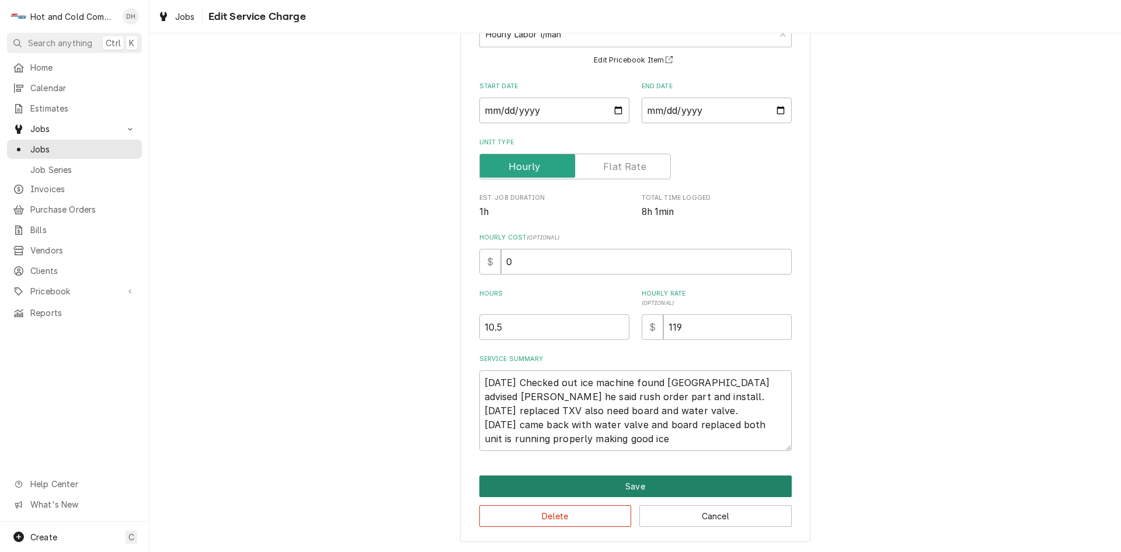
click at [661, 482] on button "Save" at bounding box center [635, 486] width 312 height 22
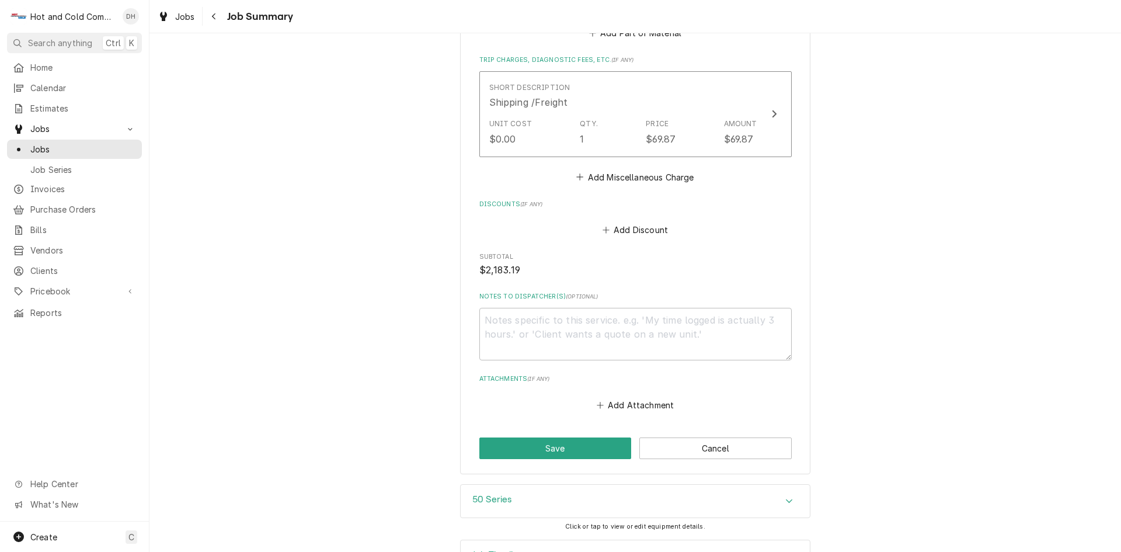
scroll to position [1483, 0]
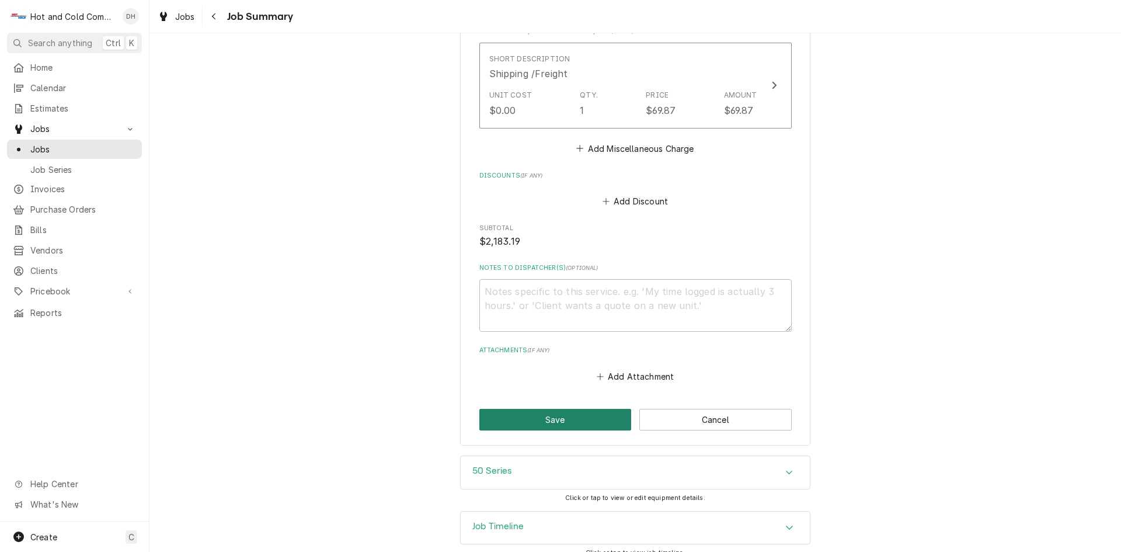
click at [549, 409] on button "Save" at bounding box center [555, 420] width 152 height 22
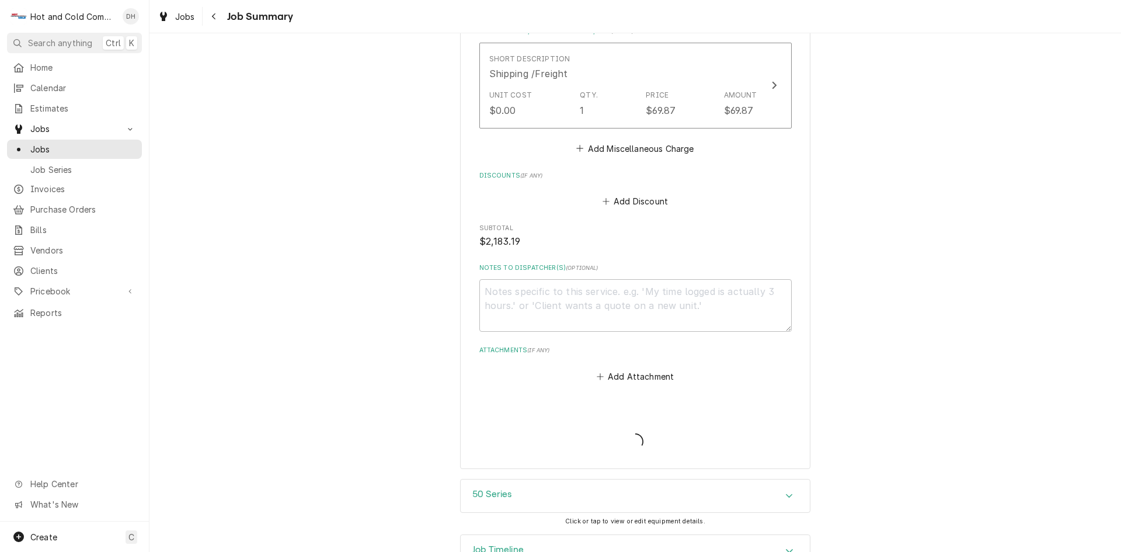
type textarea "x"
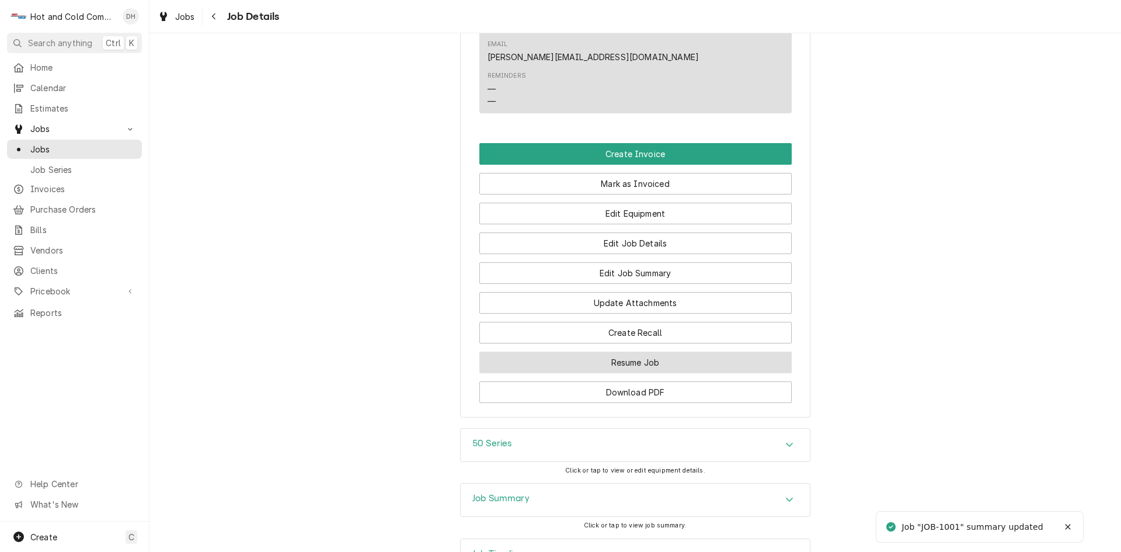
scroll to position [1016, 0]
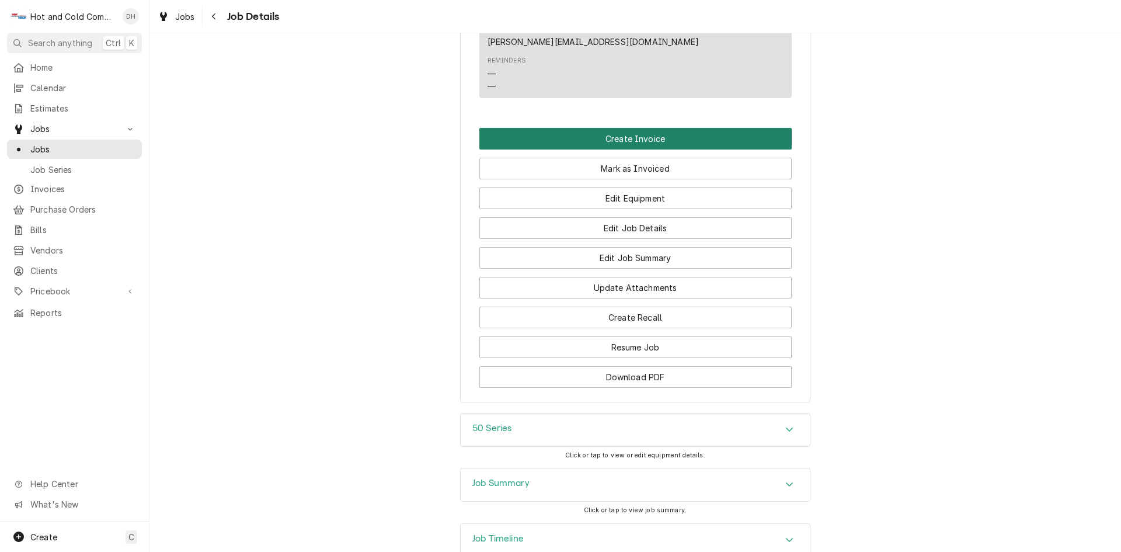
click at [612, 128] on button "Create Invoice" at bounding box center [635, 139] width 312 height 22
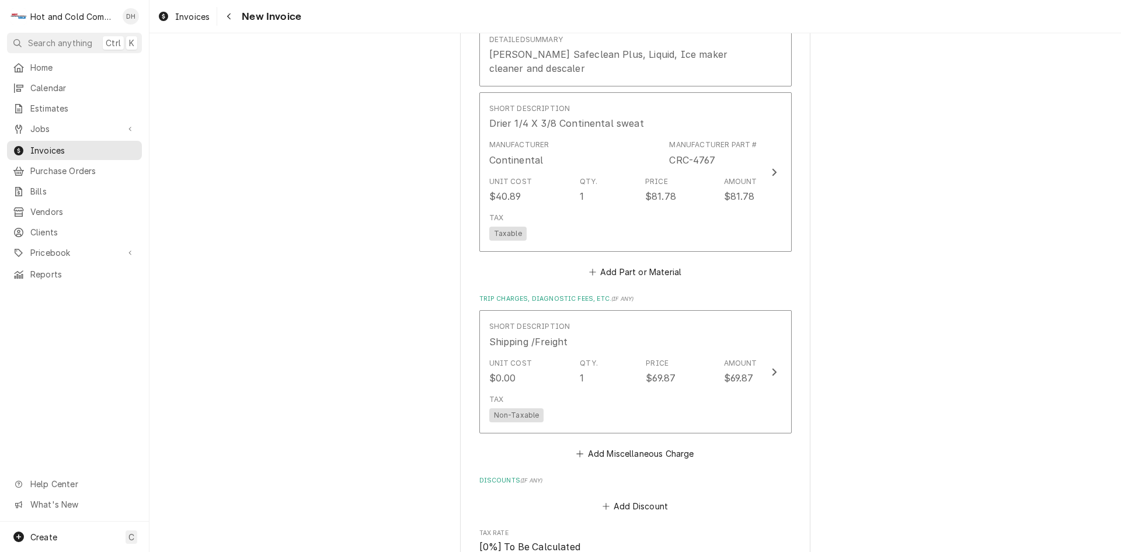
scroll to position [2585, 0]
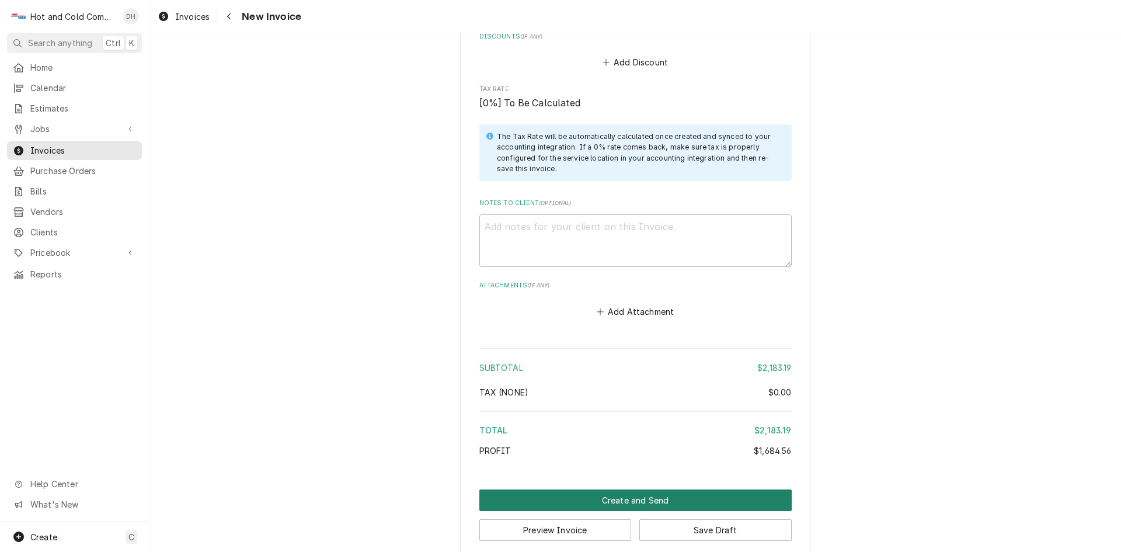
click at [639, 489] on button "Create and Send" at bounding box center [635, 500] width 312 height 22
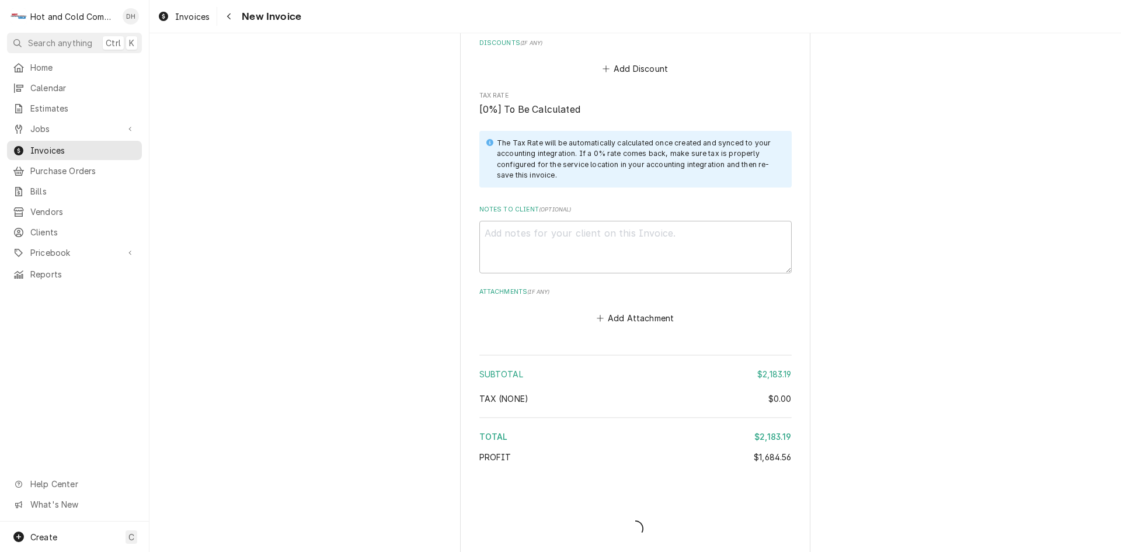
type textarea "x"
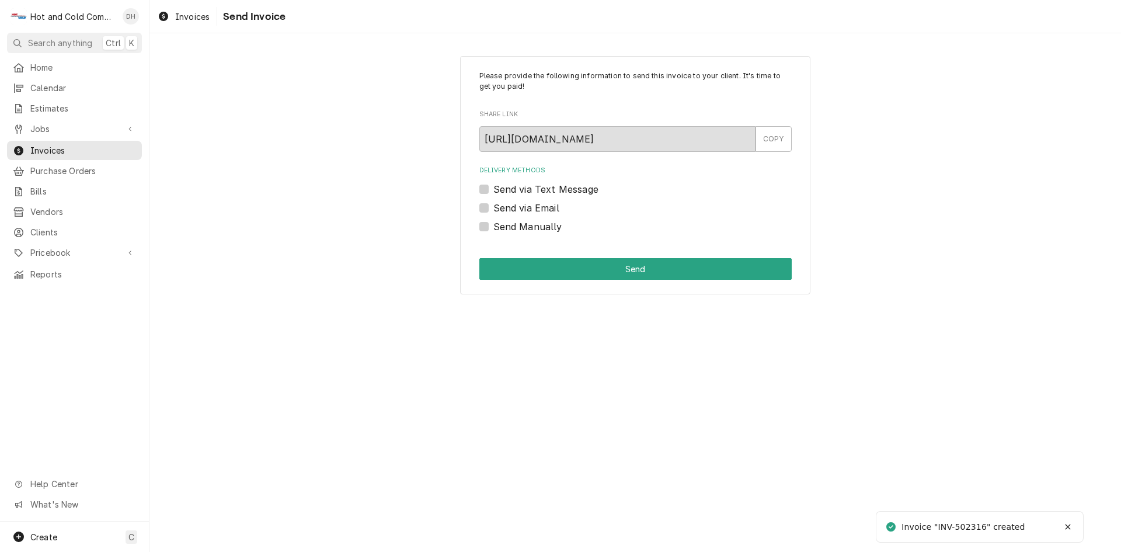
click at [493, 206] on label "Send via Email" at bounding box center [526, 208] width 66 height 14
click at [493, 206] on input "Send via Email" at bounding box center [649, 214] width 312 height 26
checkbox input "true"
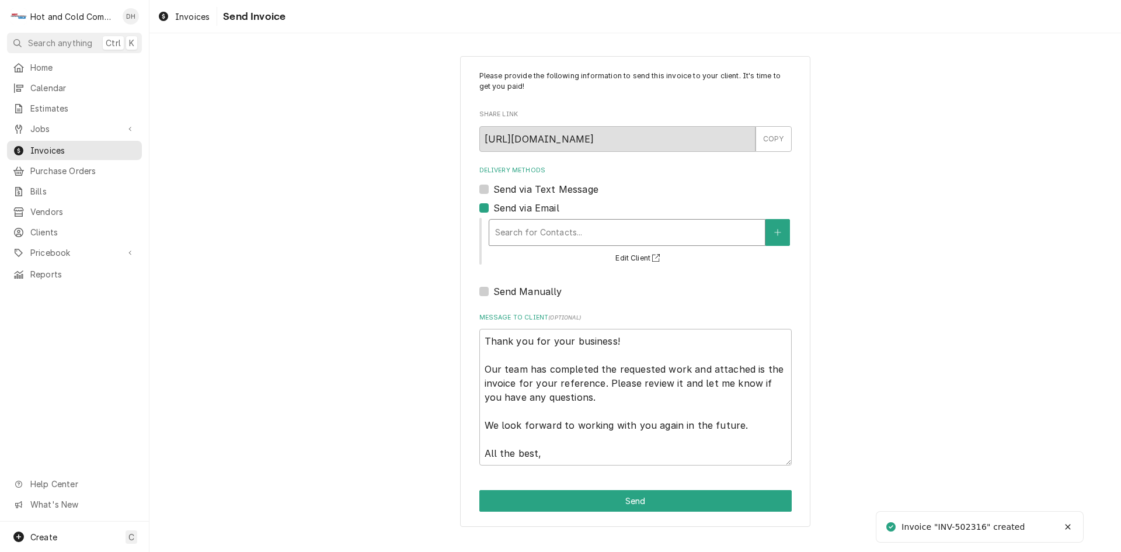
click at [568, 235] on div "Delivery Methods" at bounding box center [627, 232] width 264 height 21
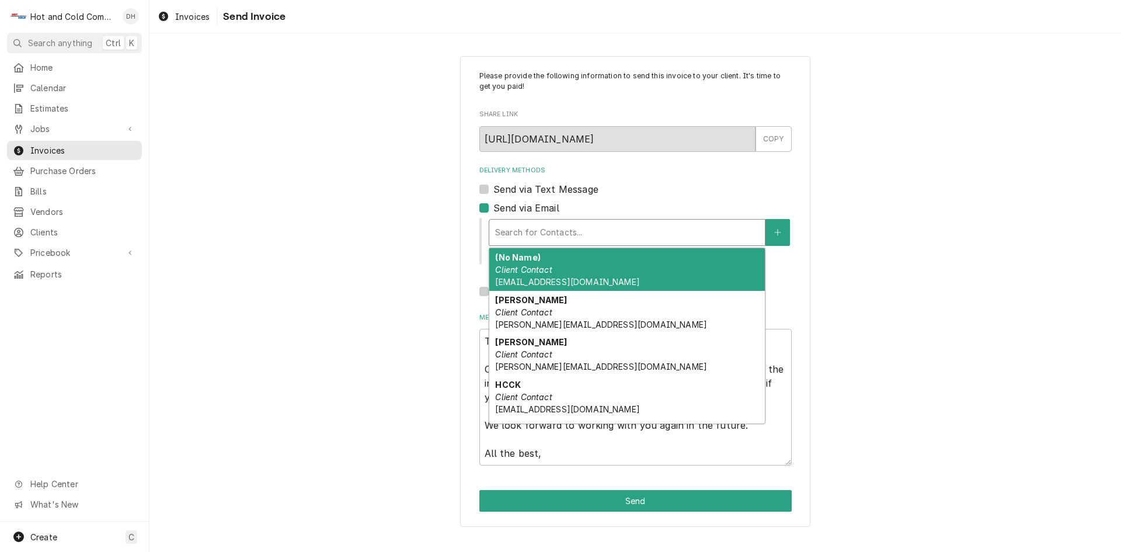
click at [566, 268] on div "(No Name) Client Contact [EMAIL_ADDRESS][DOMAIN_NAME]" at bounding box center [627, 269] width 276 height 43
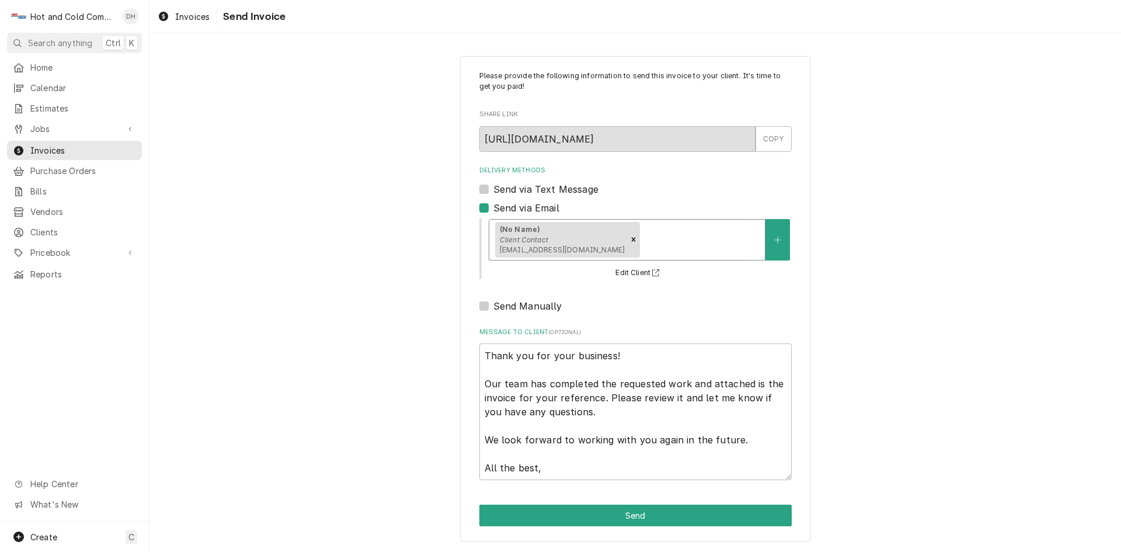
click at [698, 236] on div "Delivery Methods" at bounding box center [700, 239] width 117 height 21
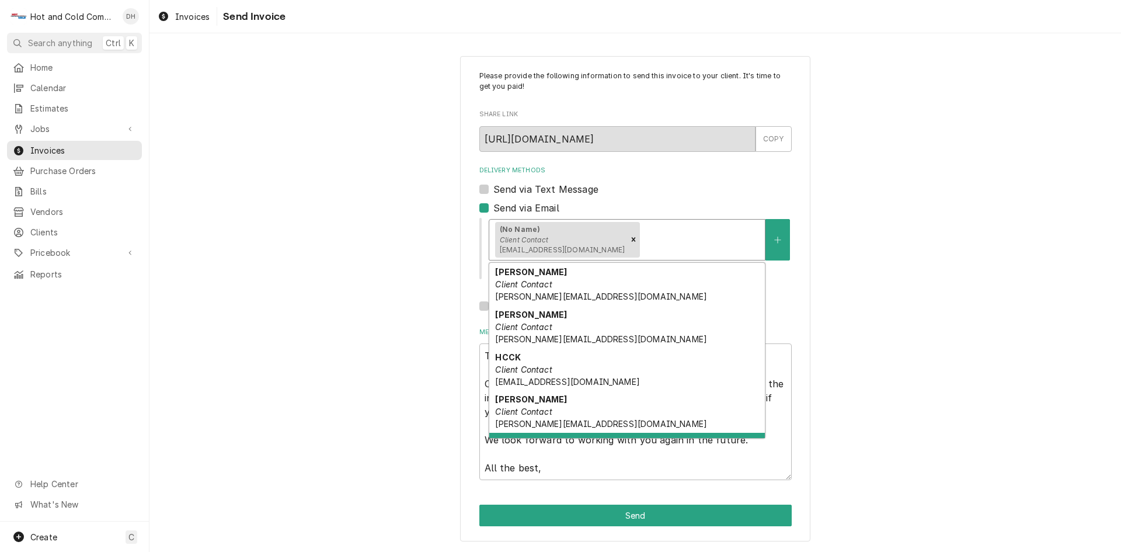
scroll to position [79, 0]
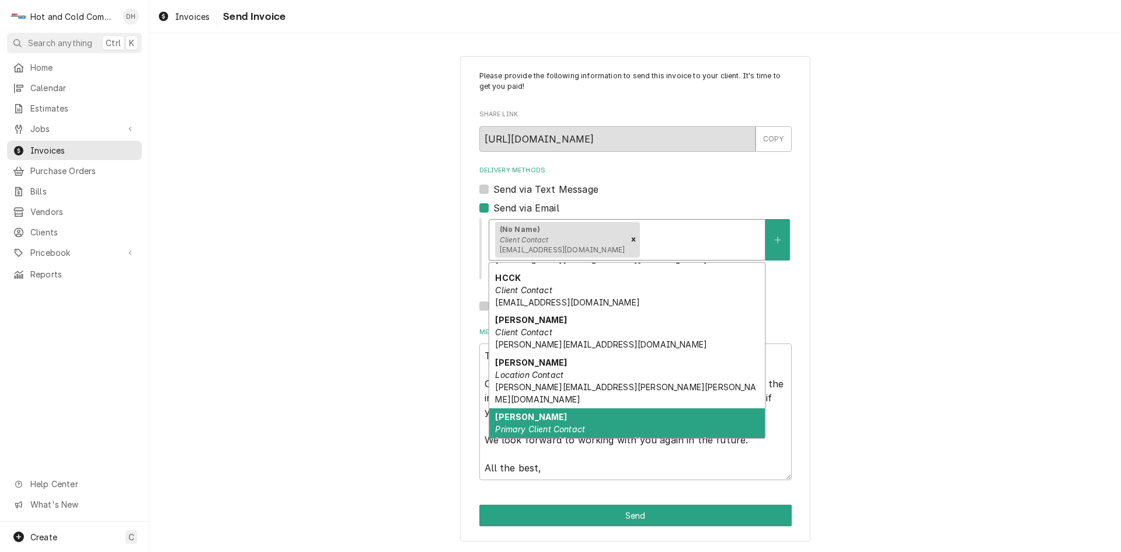
click at [547, 424] on em "Primary Client Contact" at bounding box center [540, 429] width 90 height 10
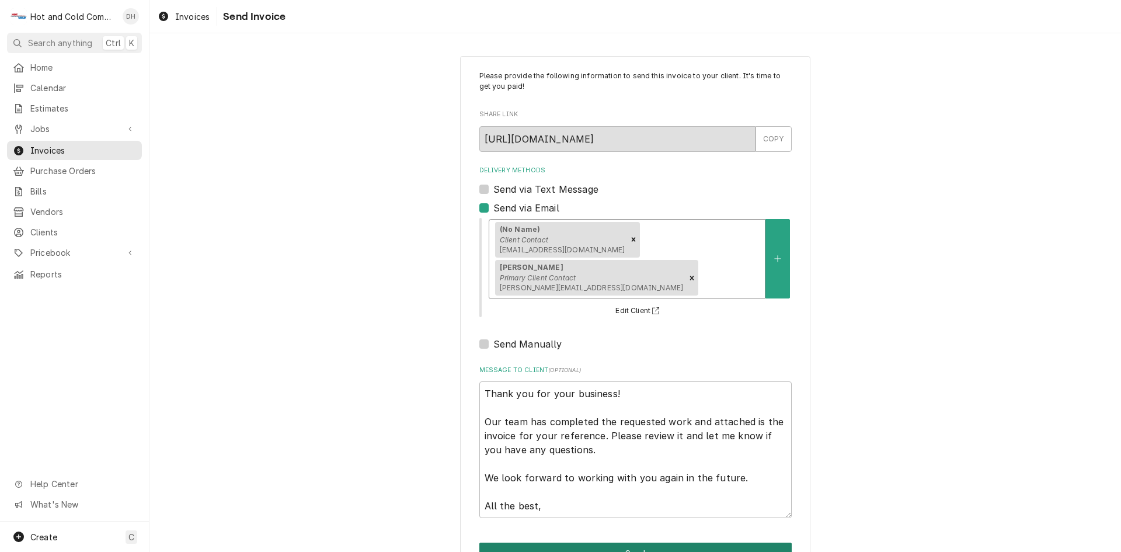
drag, startPoint x: 631, startPoint y: 516, endPoint x: 645, endPoint y: 510, distance: 15.2
click at [632, 542] on button "Send" at bounding box center [635, 553] width 312 height 22
type textarea "x"
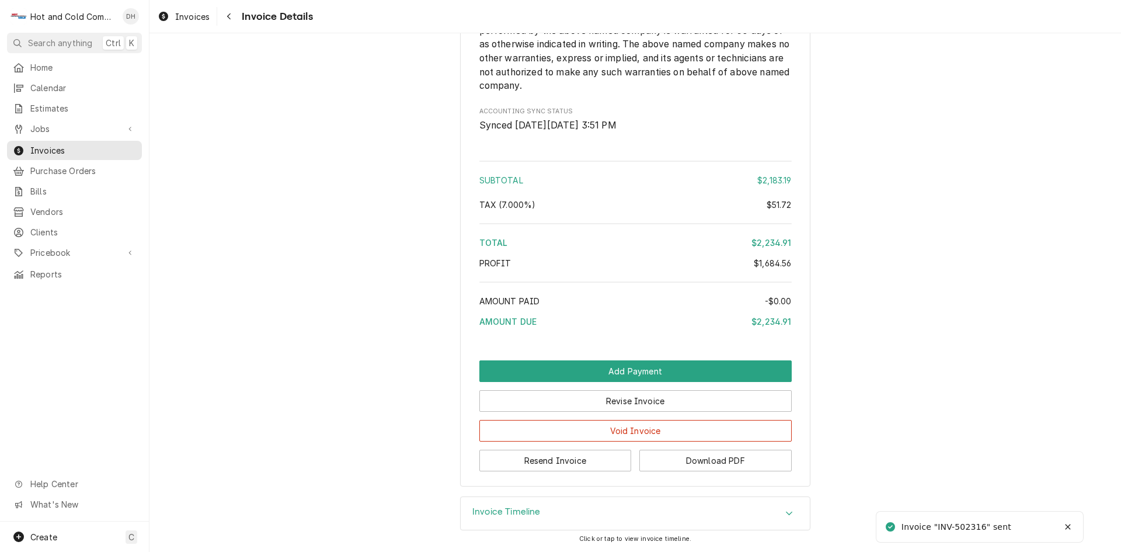
scroll to position [2217, 0]
click at [699, 460] on button "Download PDF" at bounding box center [715, 461] width 152 height 22
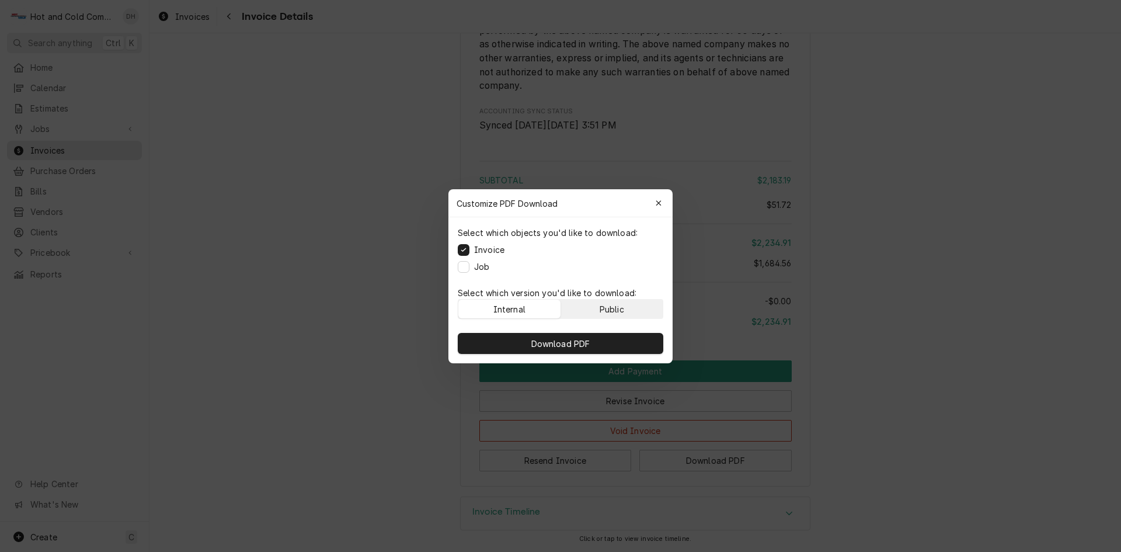
click at [638, 307] on button "Public" at bounding box center [612, 309] width 102 height 19
drag, startPoint x: 580, startPoint y: 337, endPoint x: 759, endPoint y: 334, distance: 179.3
click at [583, 335] on button "Download PDF" at bounding box center [561, 343] width 206 height 21
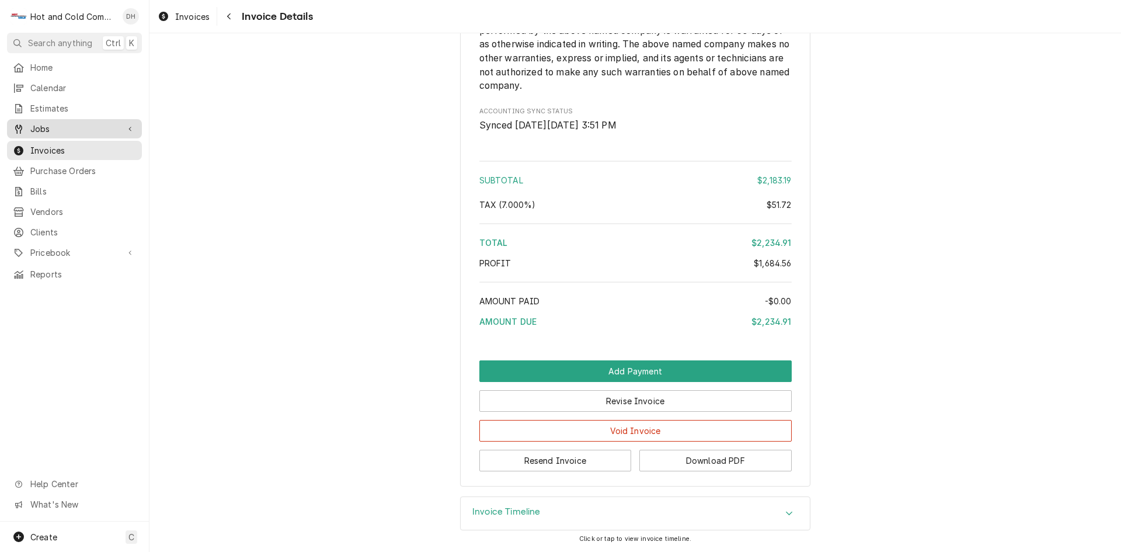
click at [36, 123] on span "Jobs" at bounding box center [74, 129] width 88 height 12
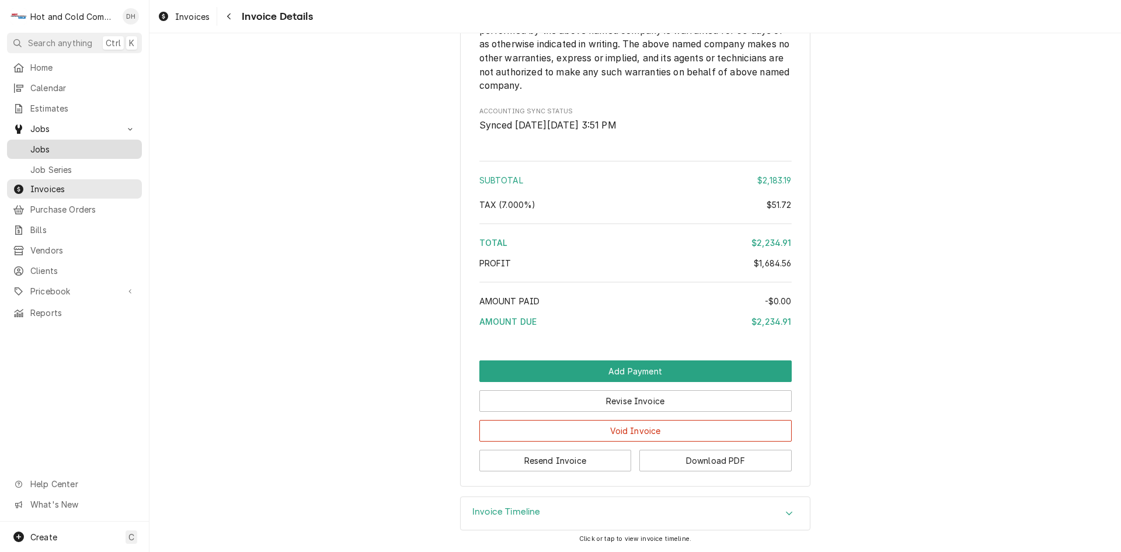
click at [59, 142] on div "Jobs" at bounding box center [74, 149] width 130 height 15
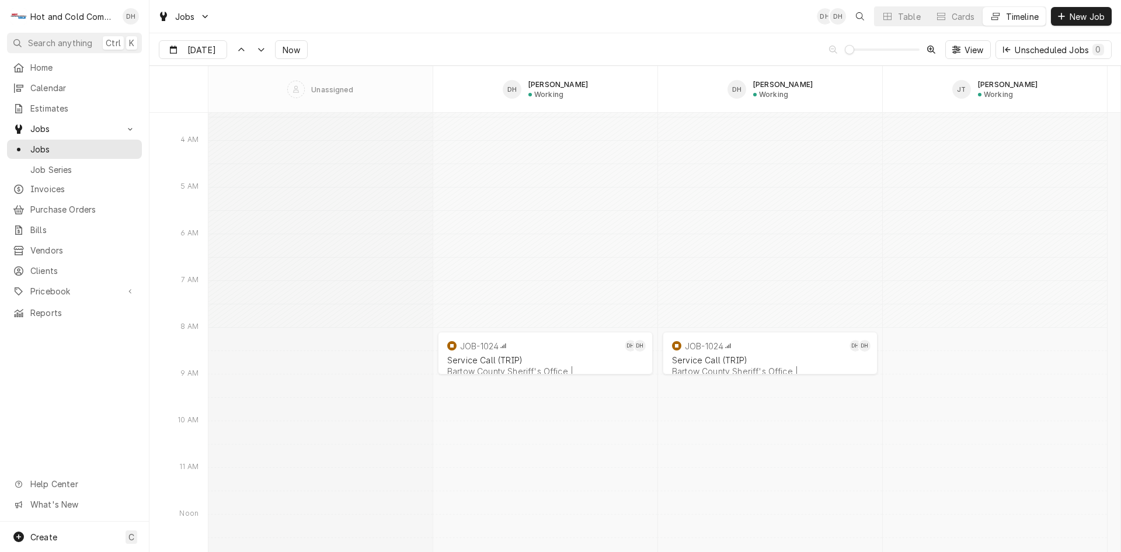
scroll to position [8953, 0]
type input "[DATE]"
